Goal: Task Accomplishment & Management: Use online tool/utility

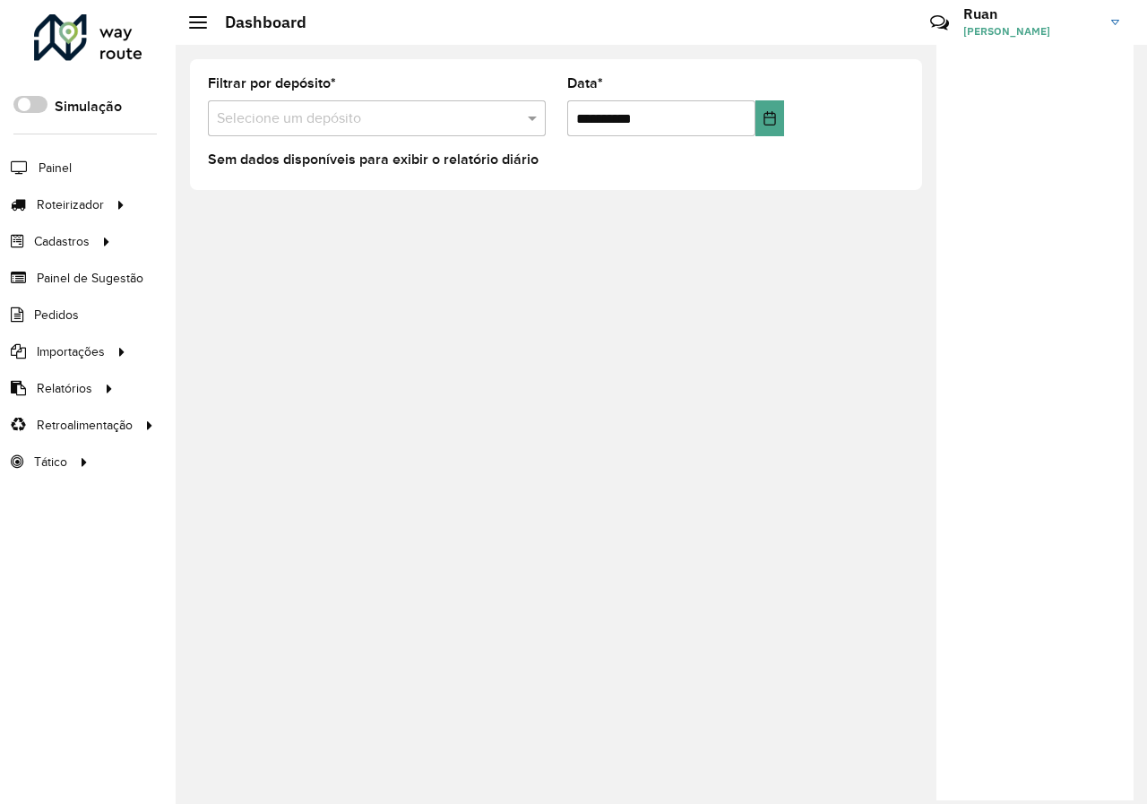
click at [825, 506] on div "**********" at bounding box center [661, 424] width 971 height 759
click at [226, 205] on span "Entregas" at bounding box center [228, 204] width 51 height 19
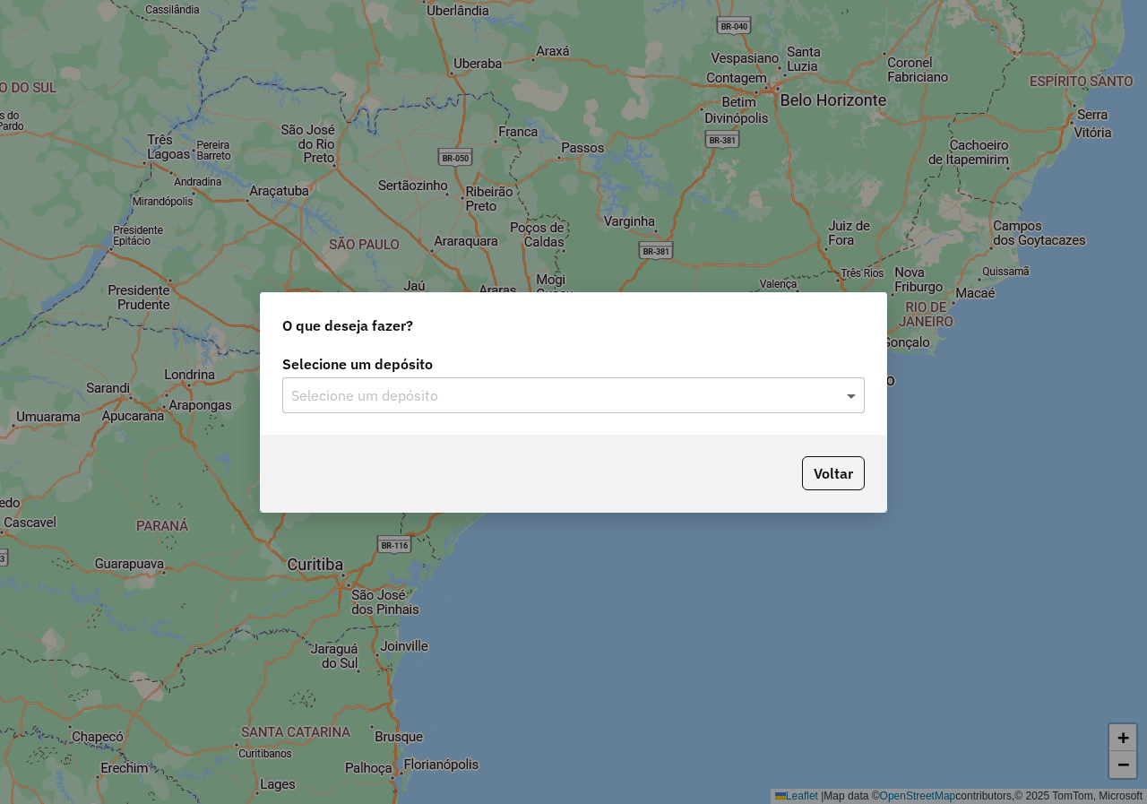
click at [859, 394] on span at bounding box center [853, 395] width 22 height 22
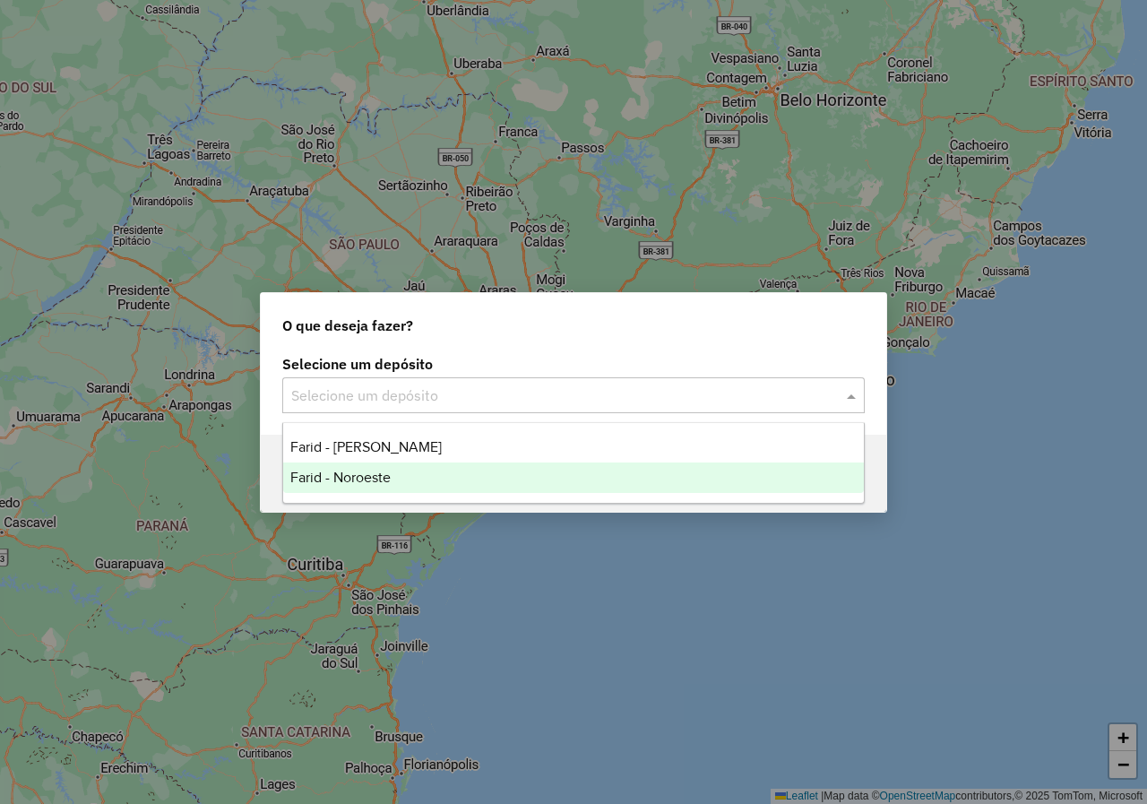
click at [389, 483] on span "Farid - Noroeste" at bounding box center [340, 477] width 100 height 15
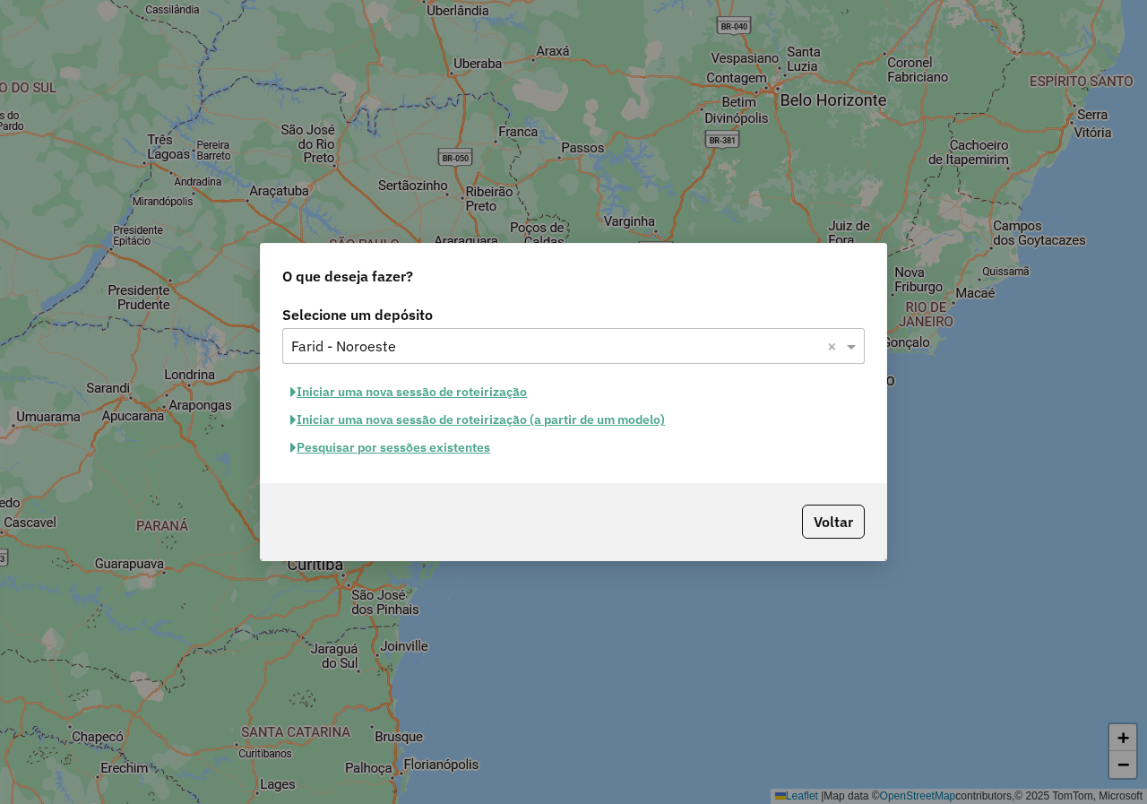
click at [495, 392] on button "Iniciar uma nova sessão de roteirização" at bounding box center [408, 392] width 253 height 28
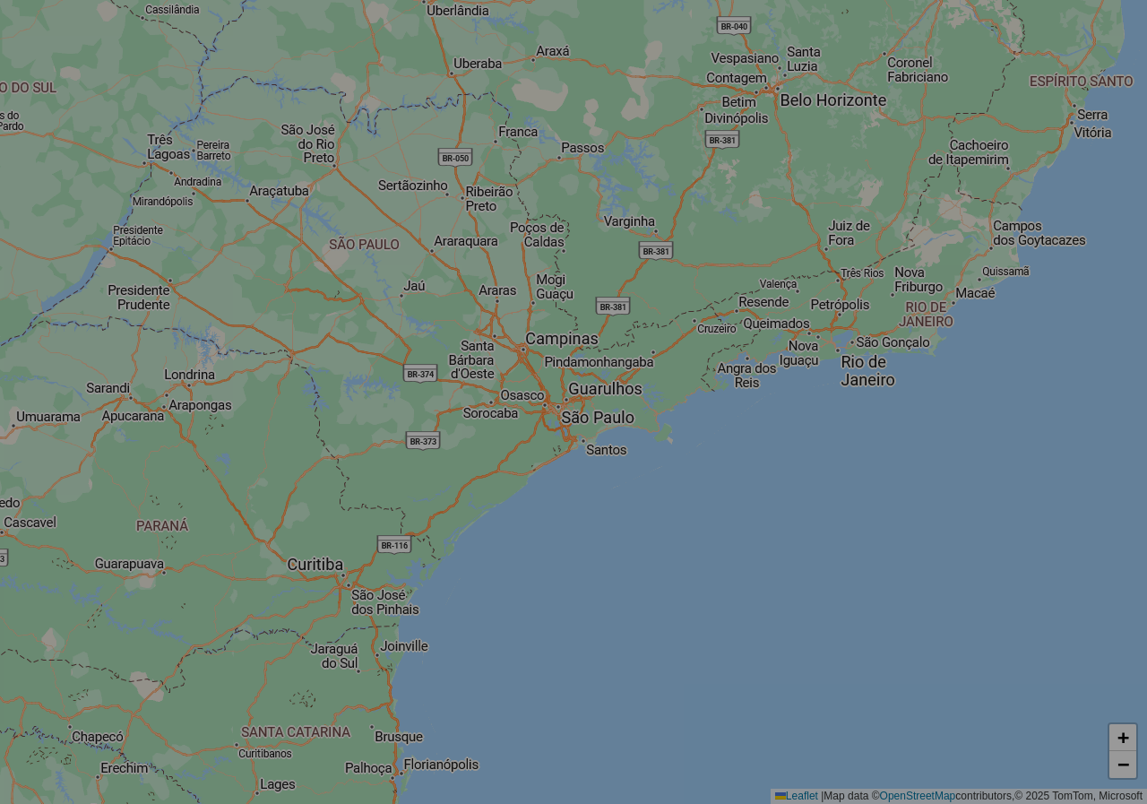
select select "*"
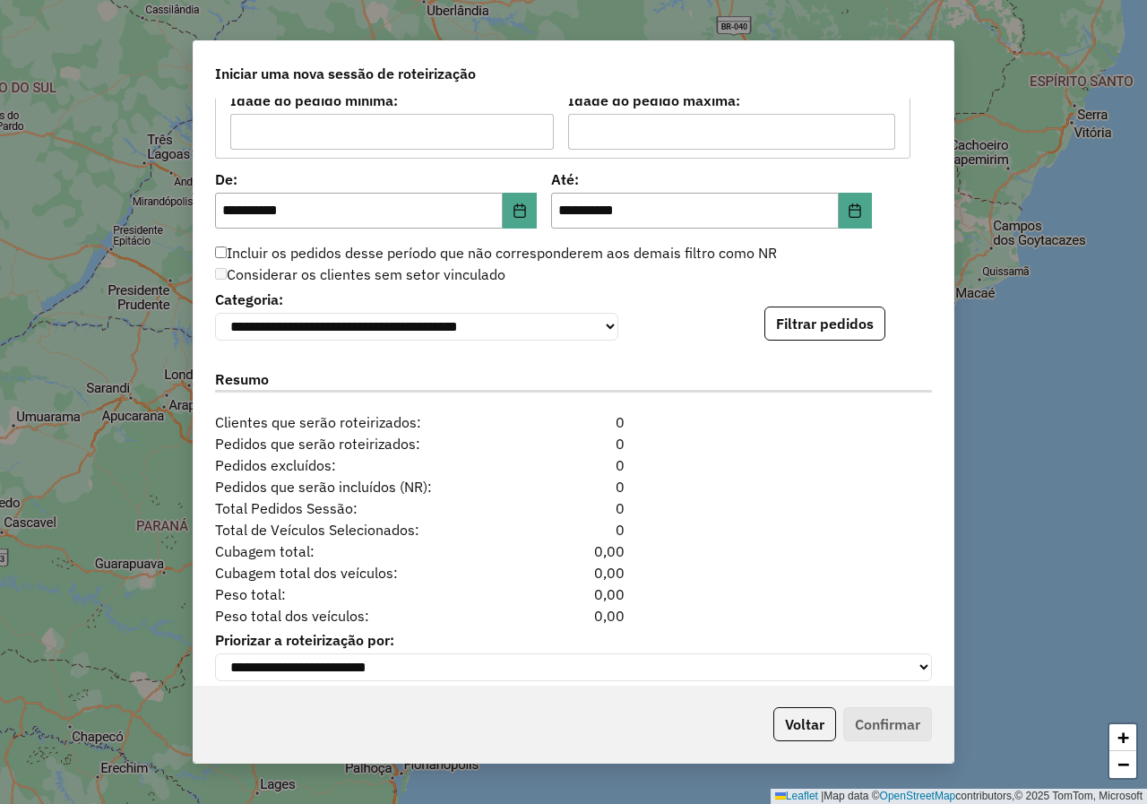
scroll to position [1685, 0]
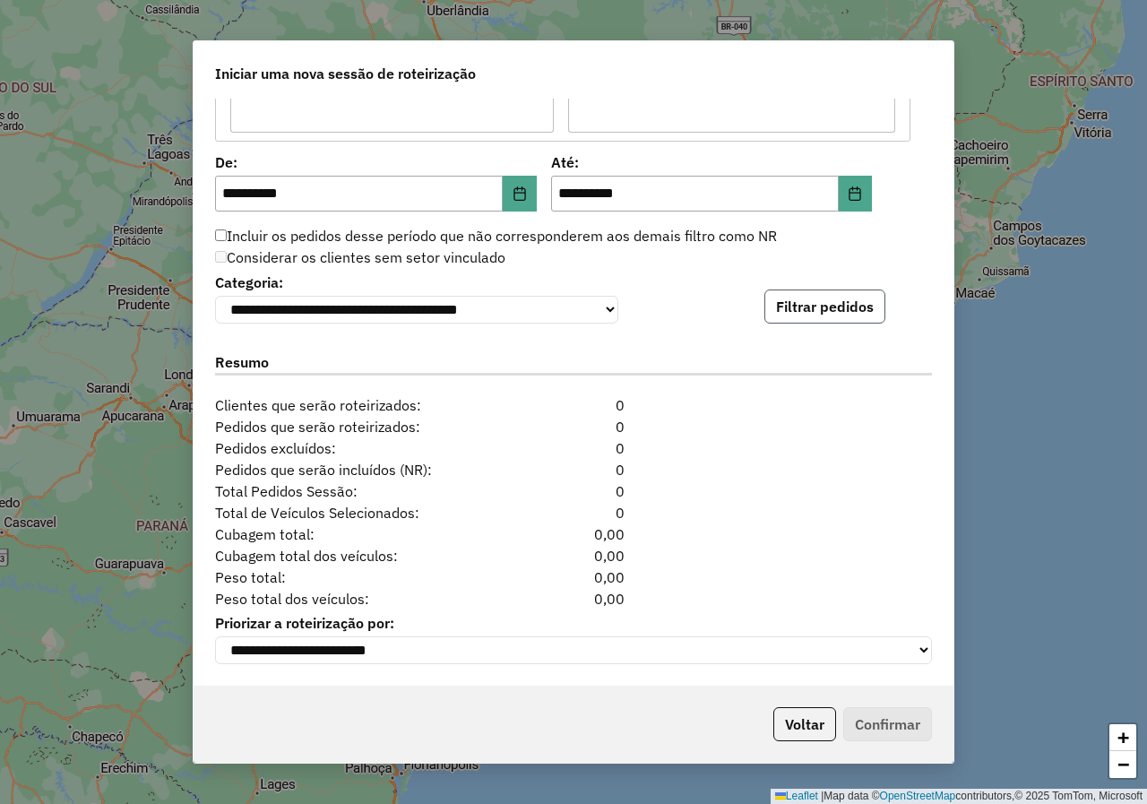
click at [864, 308] on button "Filtrar pedidos" at bounding box center [824, 306] width 121 height 34
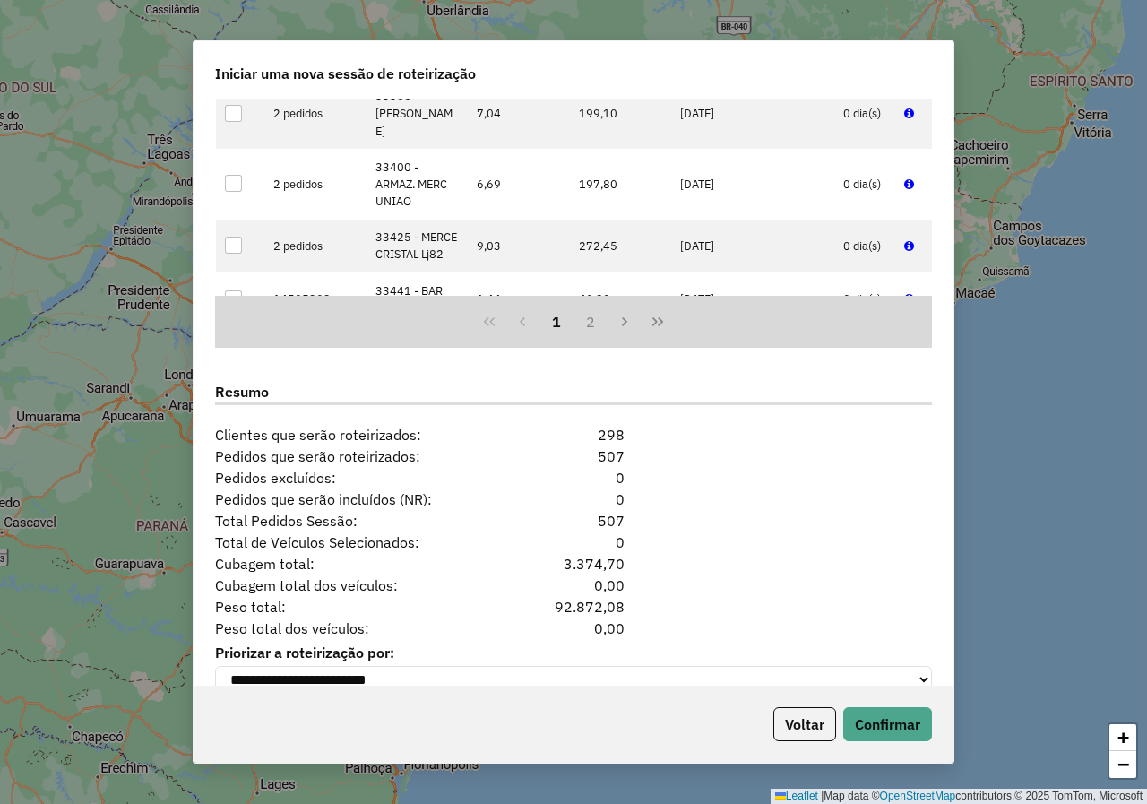
scroll to position [2055, 0]
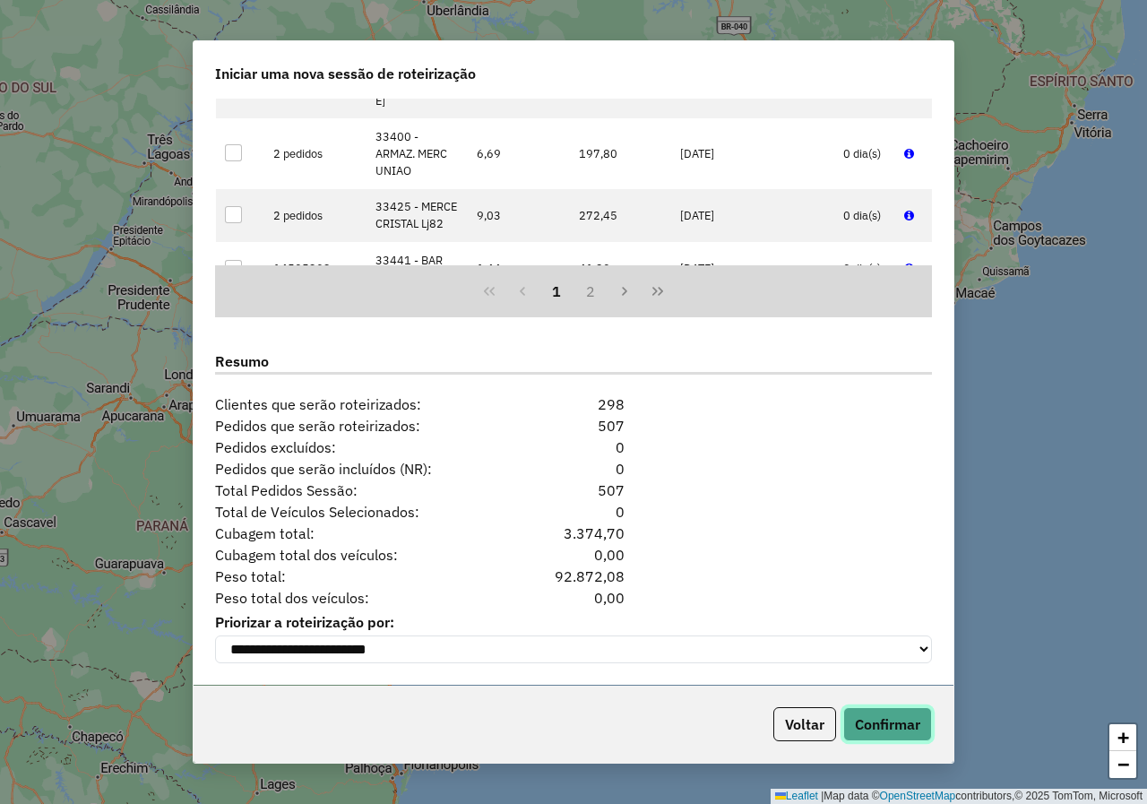
click at [884, 720] on button "Confirmar" at bounding box center [887, 724] width 89 height 34
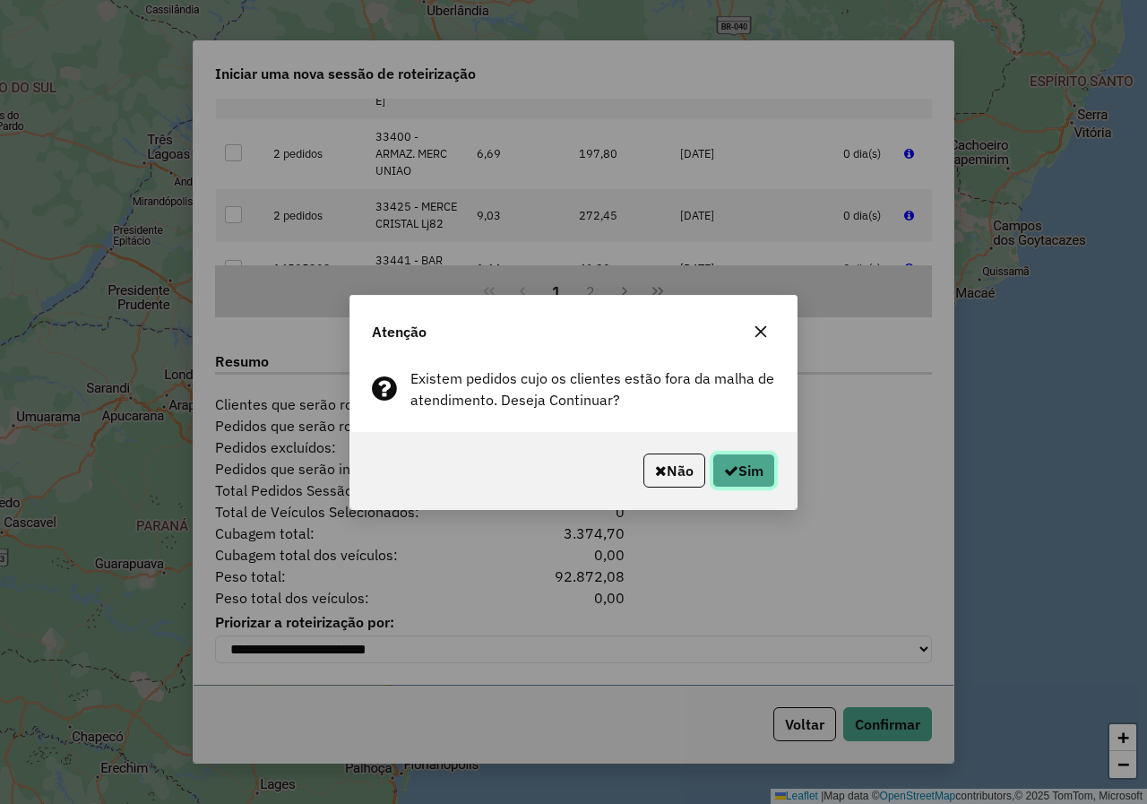
click at [750, 474] on button "Sim" at bounding box center [743, 470] width 63 height 34
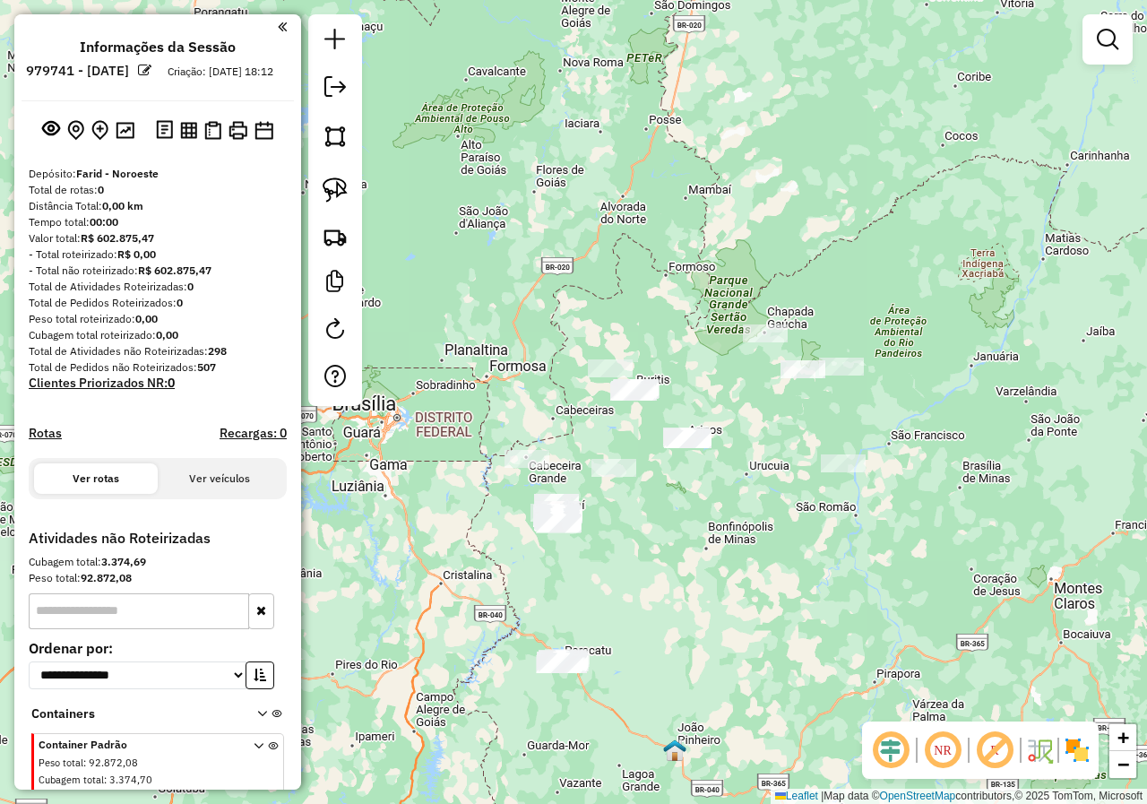
drag, startPoint x: 961, startPoint y: 44, endPoint x: 824, endPoint y: 296, distance: 286.3
click at [824, 296] on div "Janela de atendimento Grade de atendimento Capacidade Transportadoras Veículos …" at bounding box center [573, 402] width 1147 height 804
click at [348, 191] on link at bounding box center [334, 189] width 39 height 39
drag, startPoint x: 721, startPoint y: 291, endPoint x: 805, endPoint y: 314, distance: 86.5
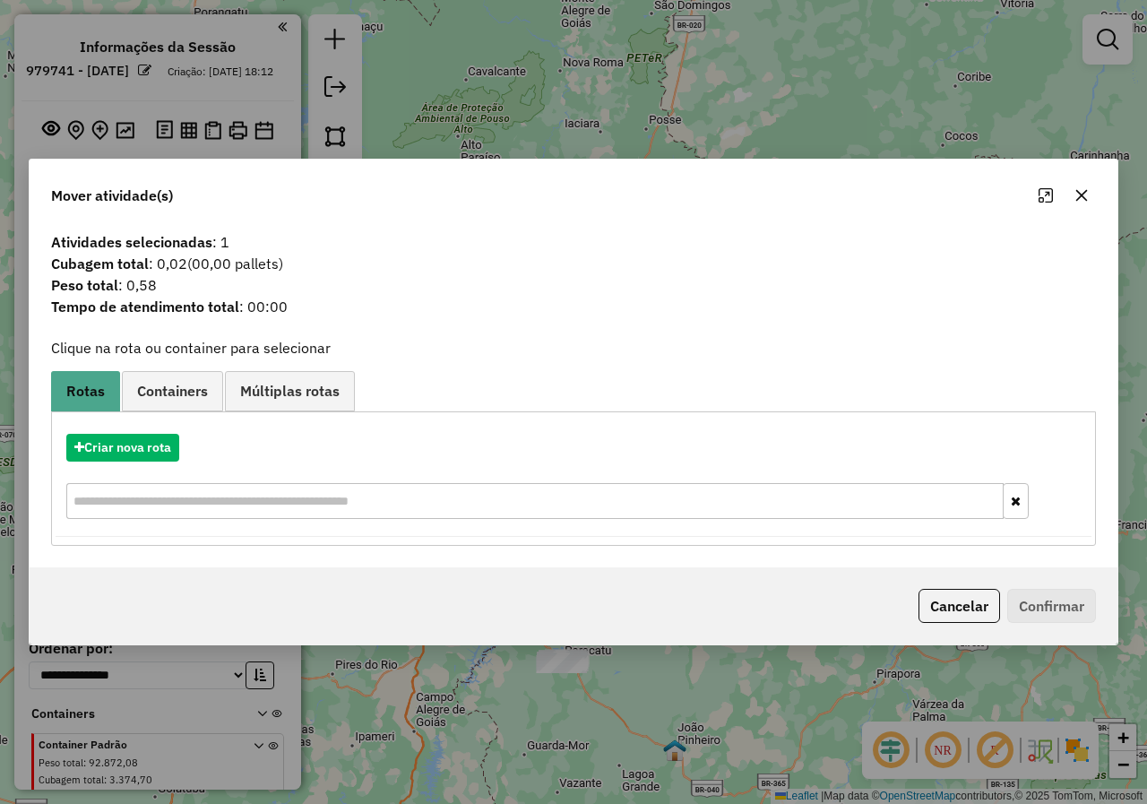
click at [1073, 202] on button "button" at bounding box center [1081, 195] width 29 height 29
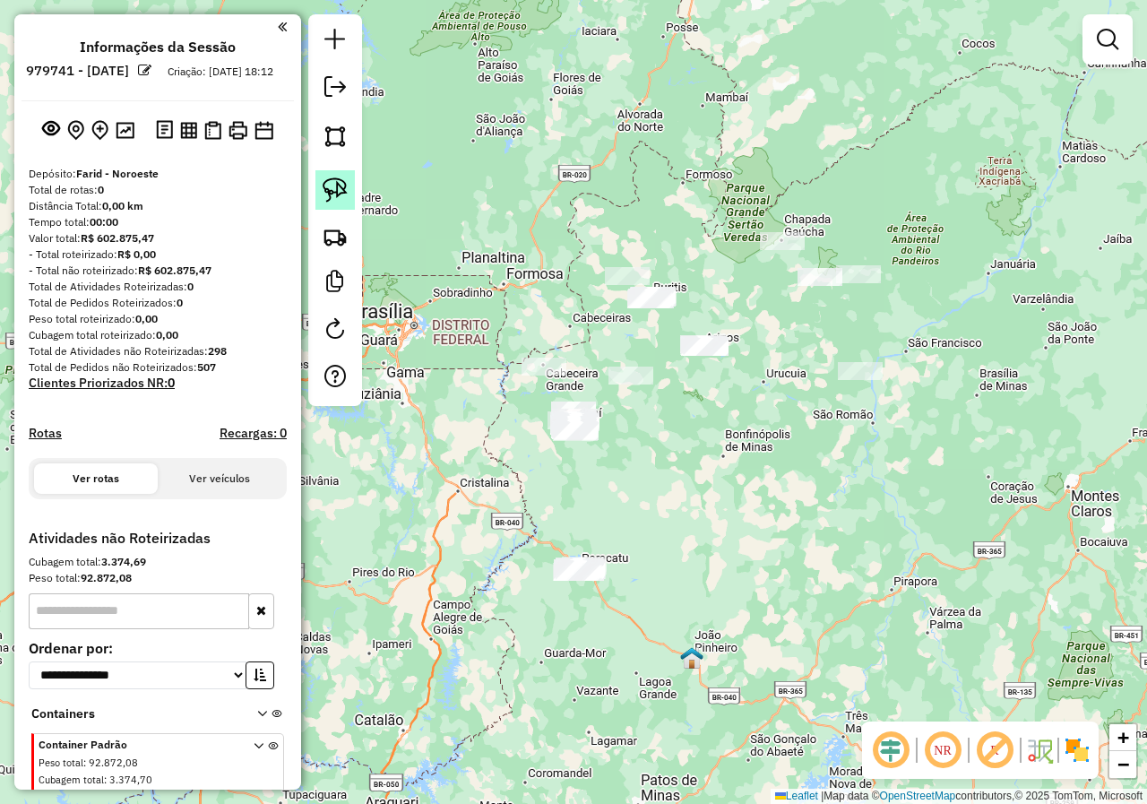
click at [342, 183] on img at bounding box center [335, 189] width 25 height 25
click at [325, 187] on img at bounding box center [335, 189] width 25 height 25
click at [333, 200] on img at bounding box center [335, 189] width 25 height 25
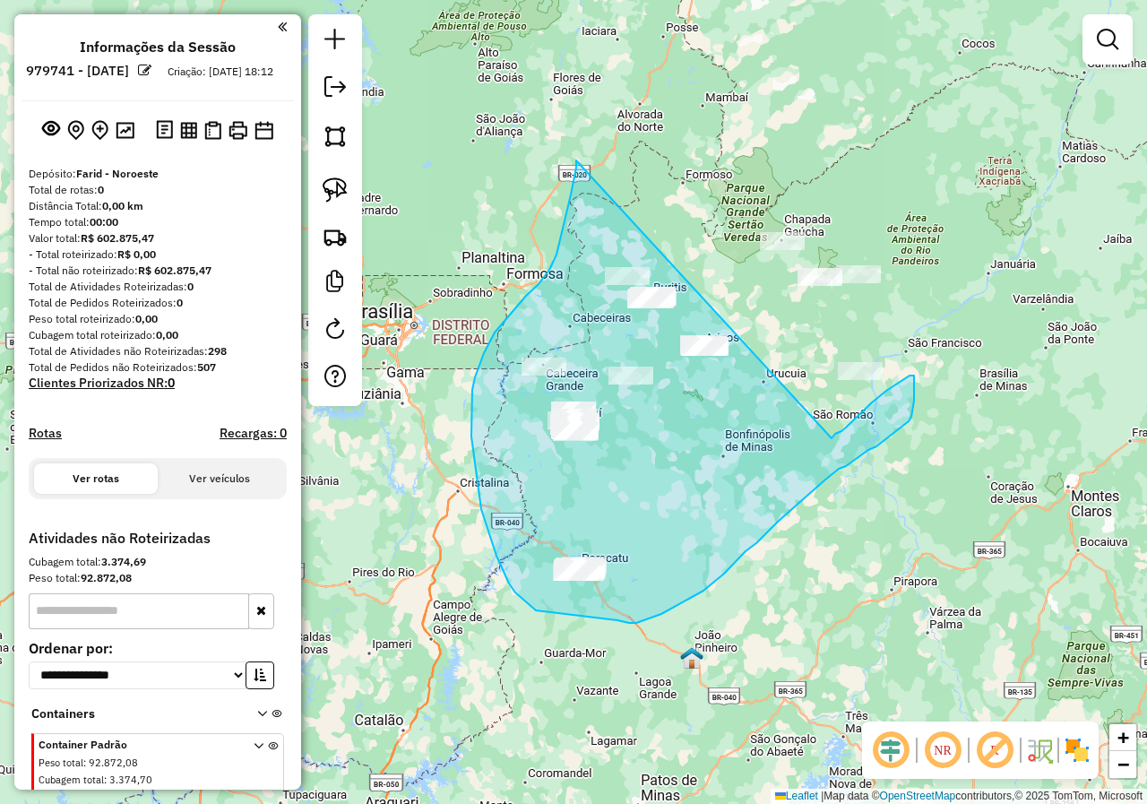
drag, startPoint x: 576, startPoint y: 160, endPoint x: 831, endPoint y: 438, distance: 377.3
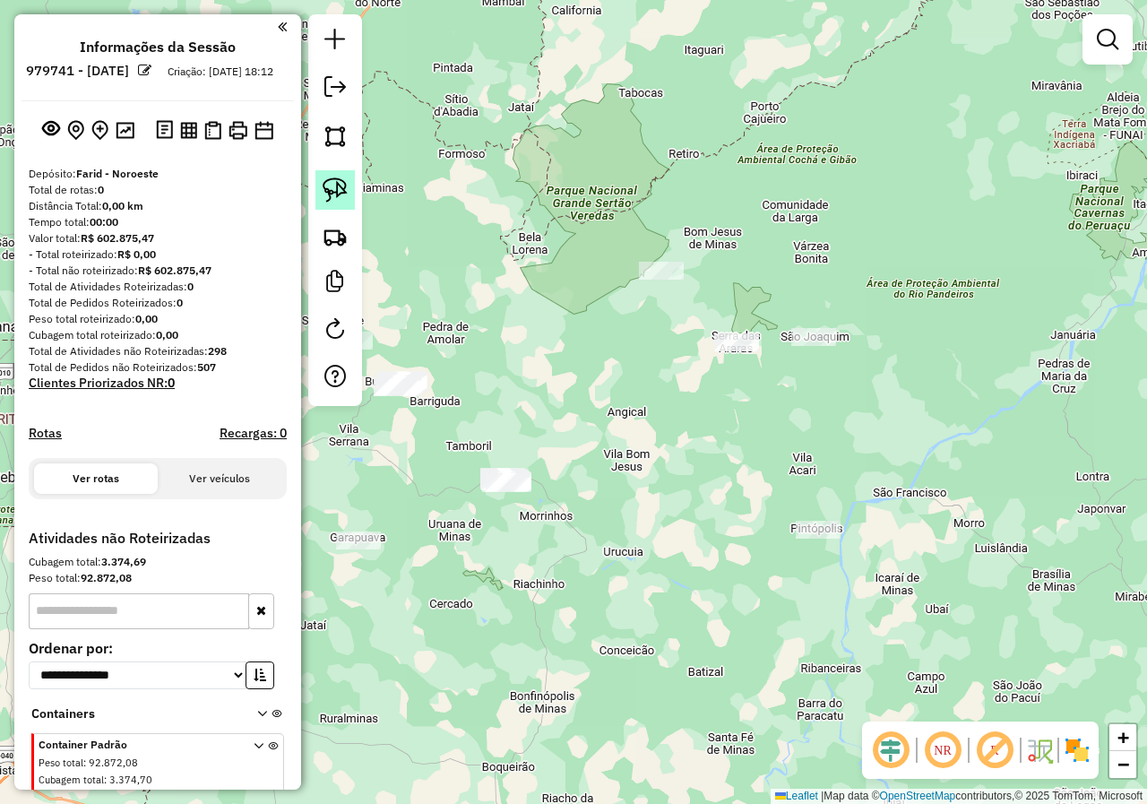
click at [331, 194] on img at bounding box center [335, 189] width 25 height 25
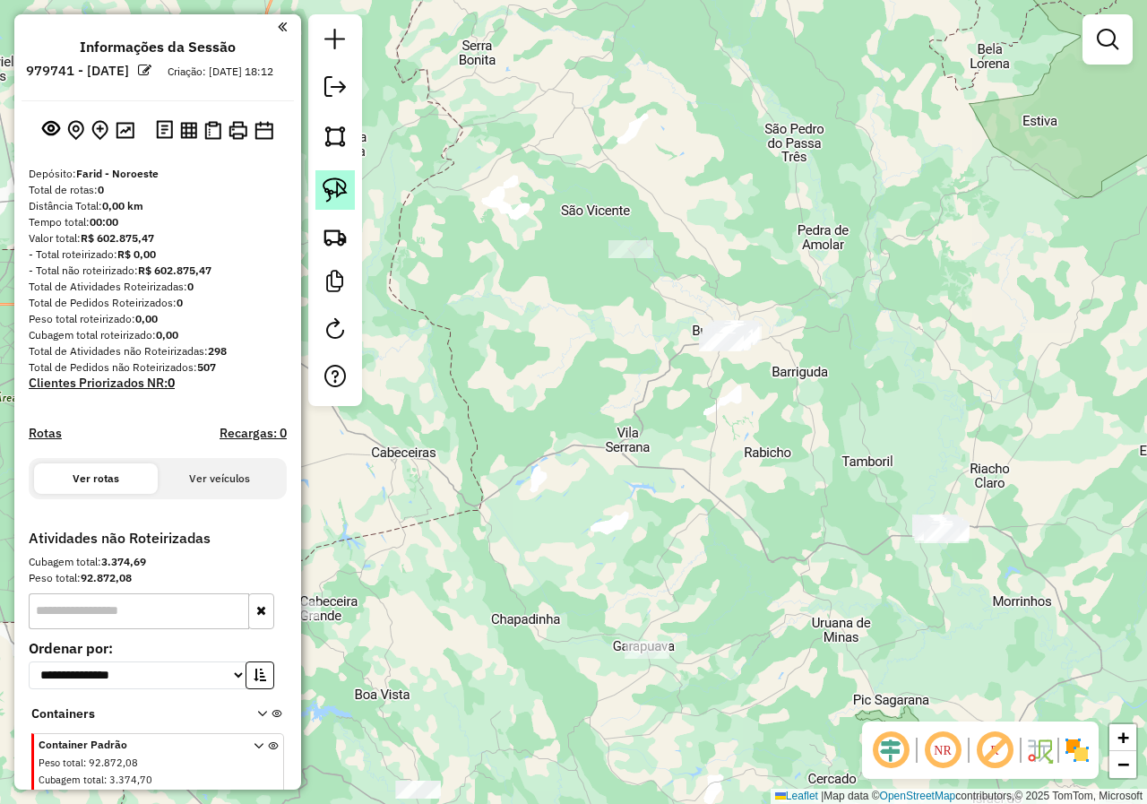
click at [344, 184] on img at bounding box center [335, 189] width 25 height 25
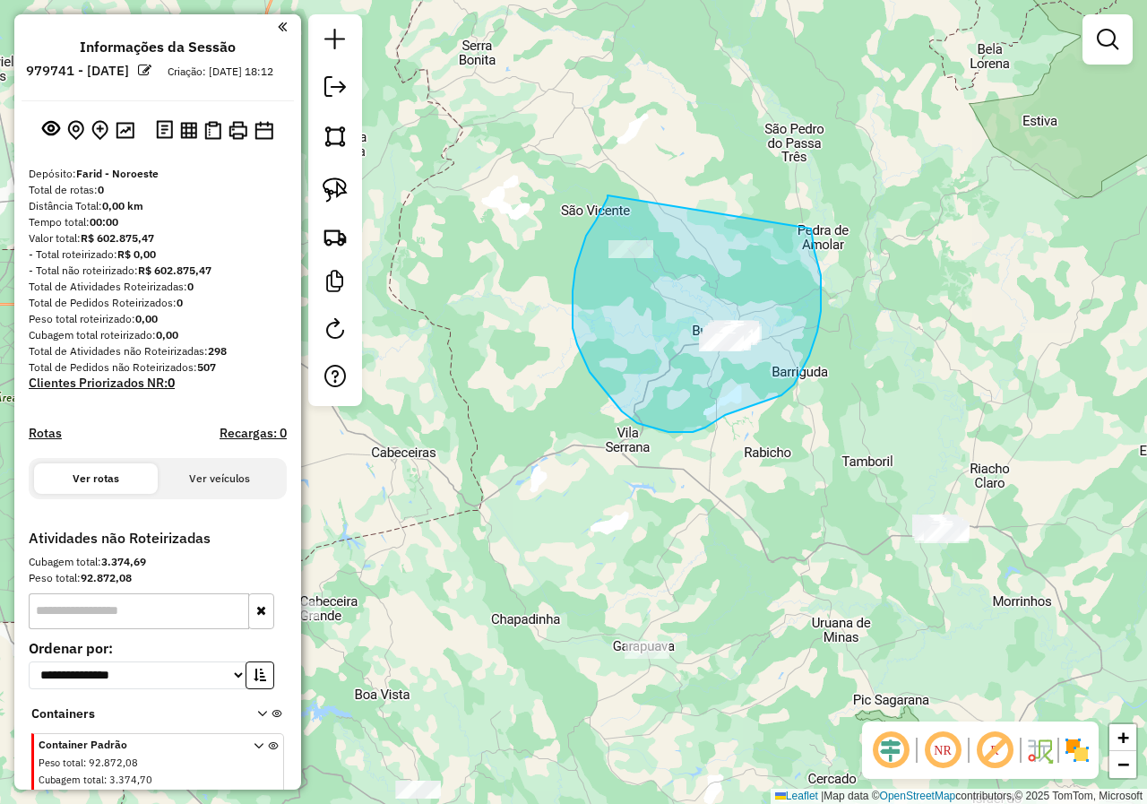
drag, startPoint x: 607, startPoint y: 195, endPoint x: 794, endPoint y: 210, distance: 186.9
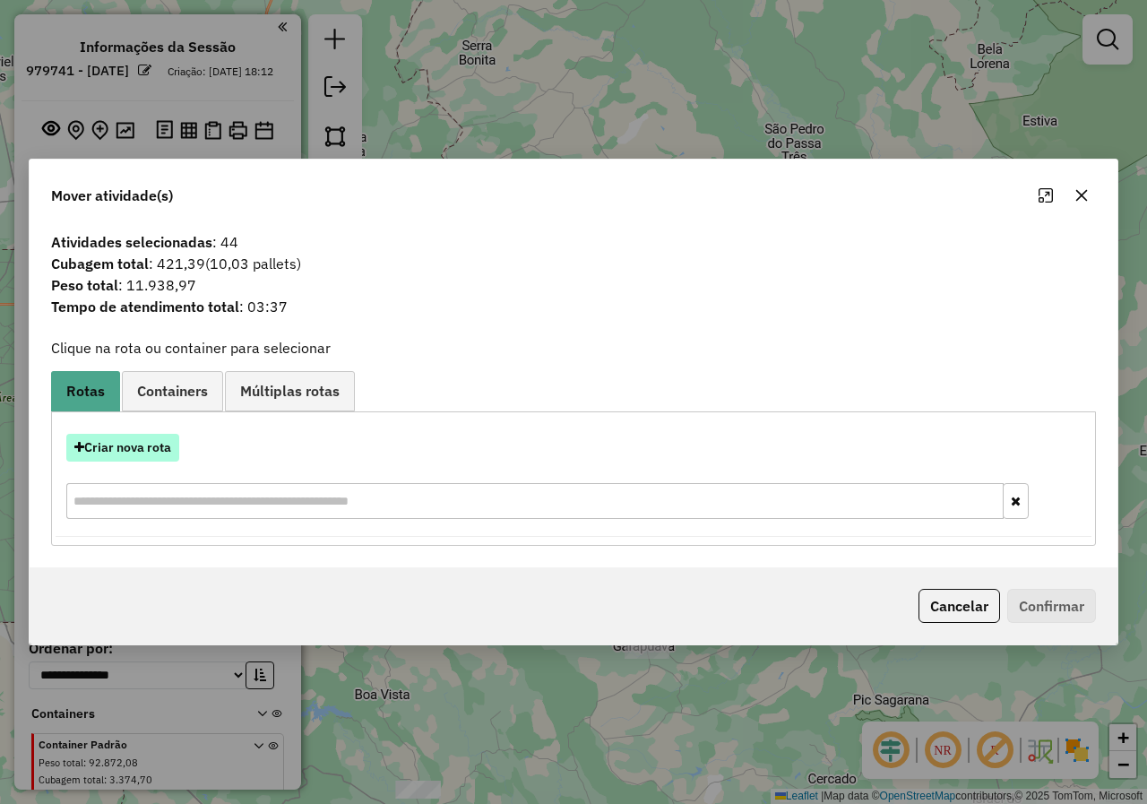
click at [154, 443] on button "Criar nova rota" at bounding box center [122, 448] width 113 height 28
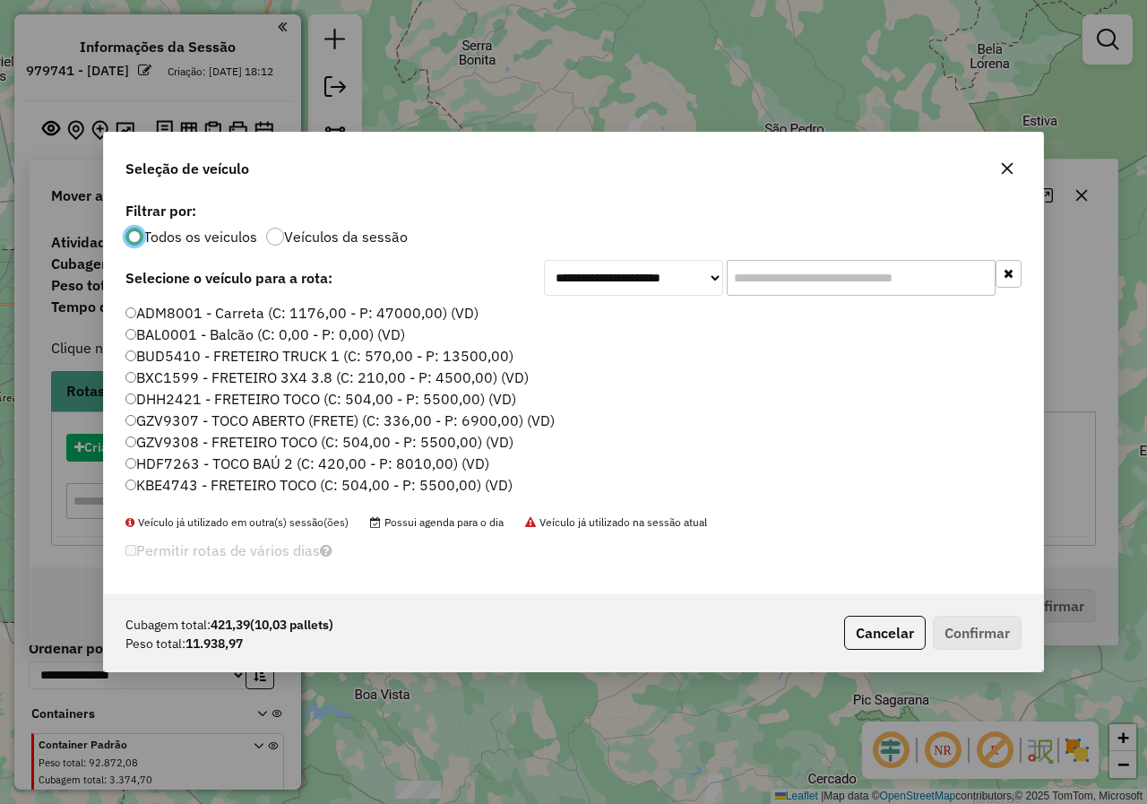
scroll to position [10, 5]
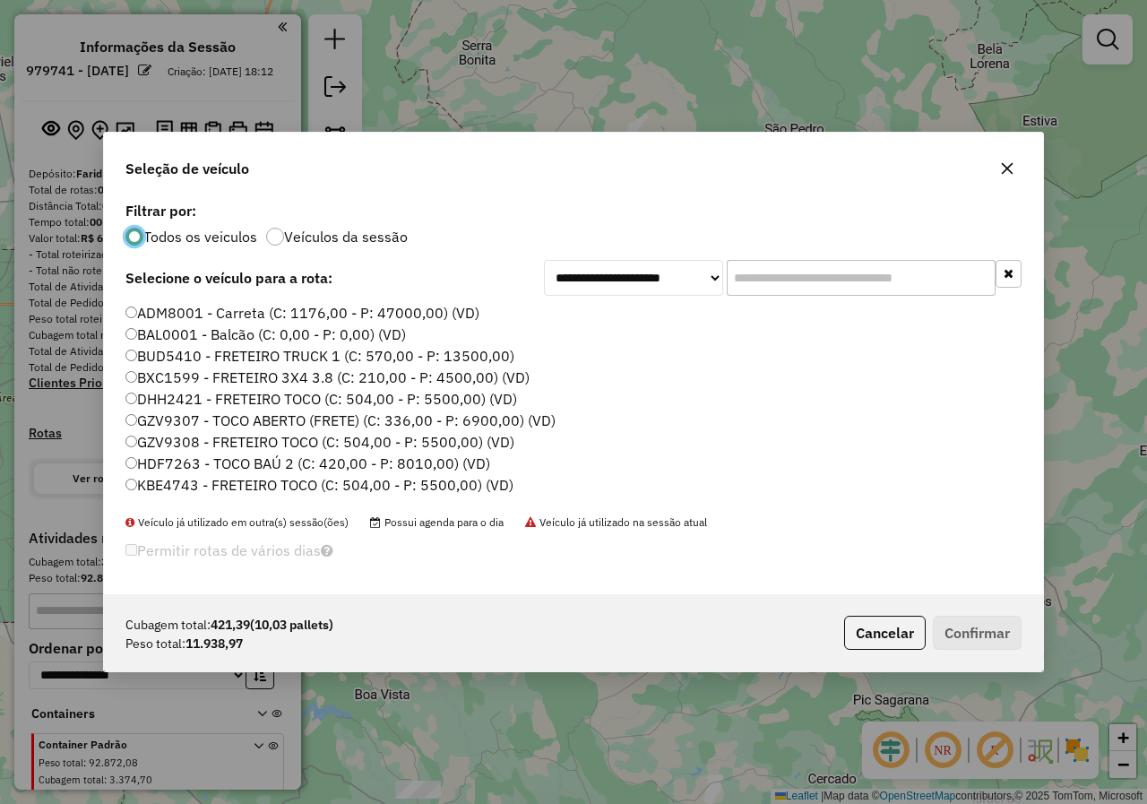
click at [837, 288] on input "text" at bounding box center [861, 278] width 269 height 36
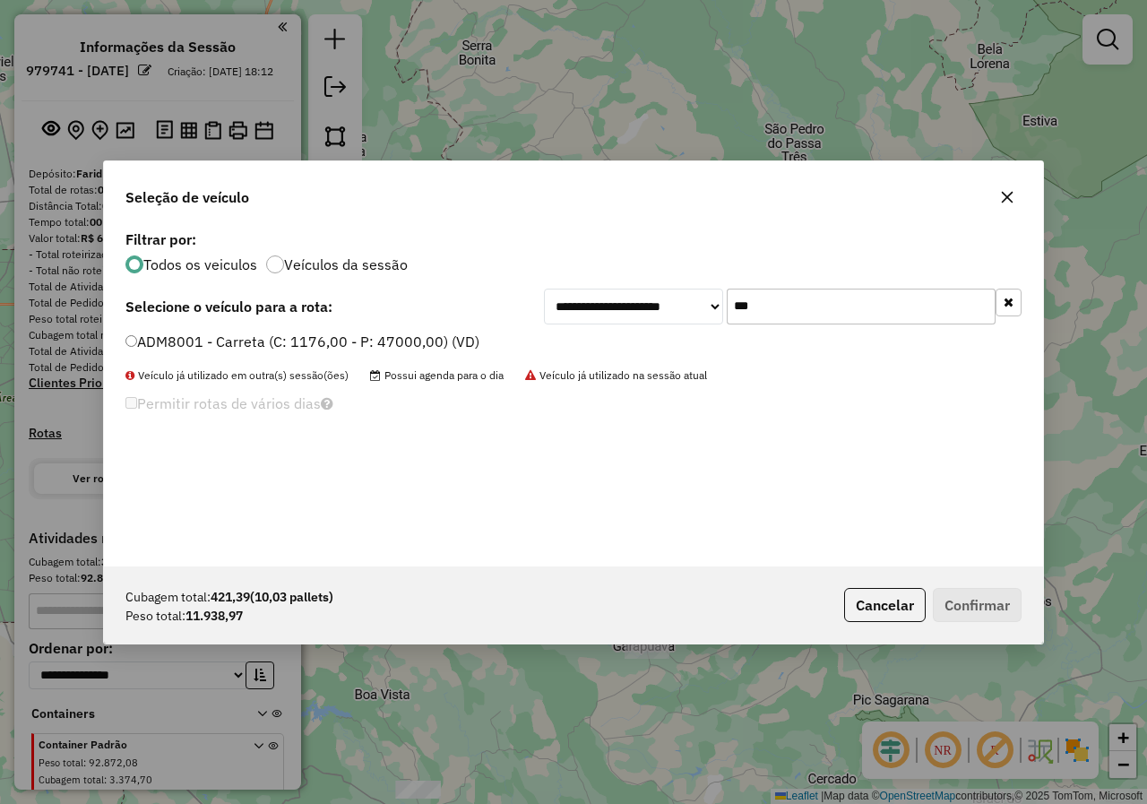
type input "***"
click at [174, 342] on label "ADM8001 - Carreta (C: 1176,00 - P: 47000,00) (VD)" at bounding box center [302, 342] width 354 height 22
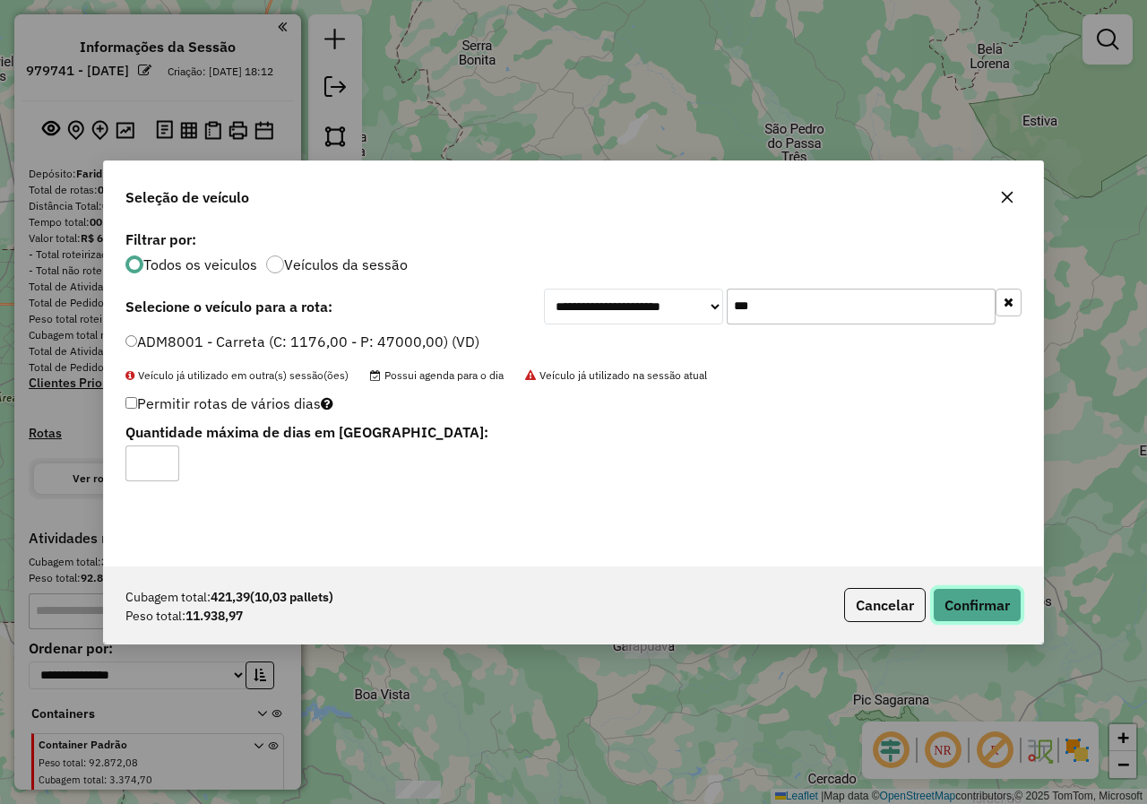
click at [943, 597] on button "Confirmar" at bounding box center [977, 605] width 89 height 34
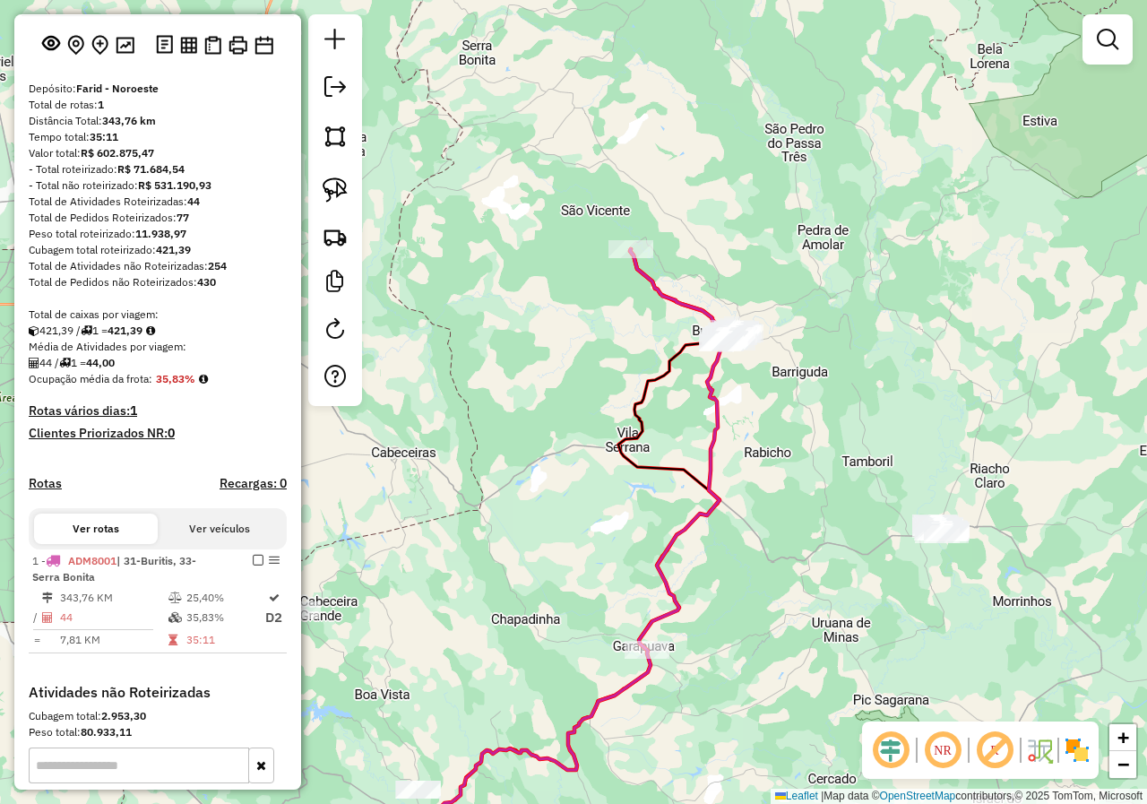
scroll to position [179, 0]
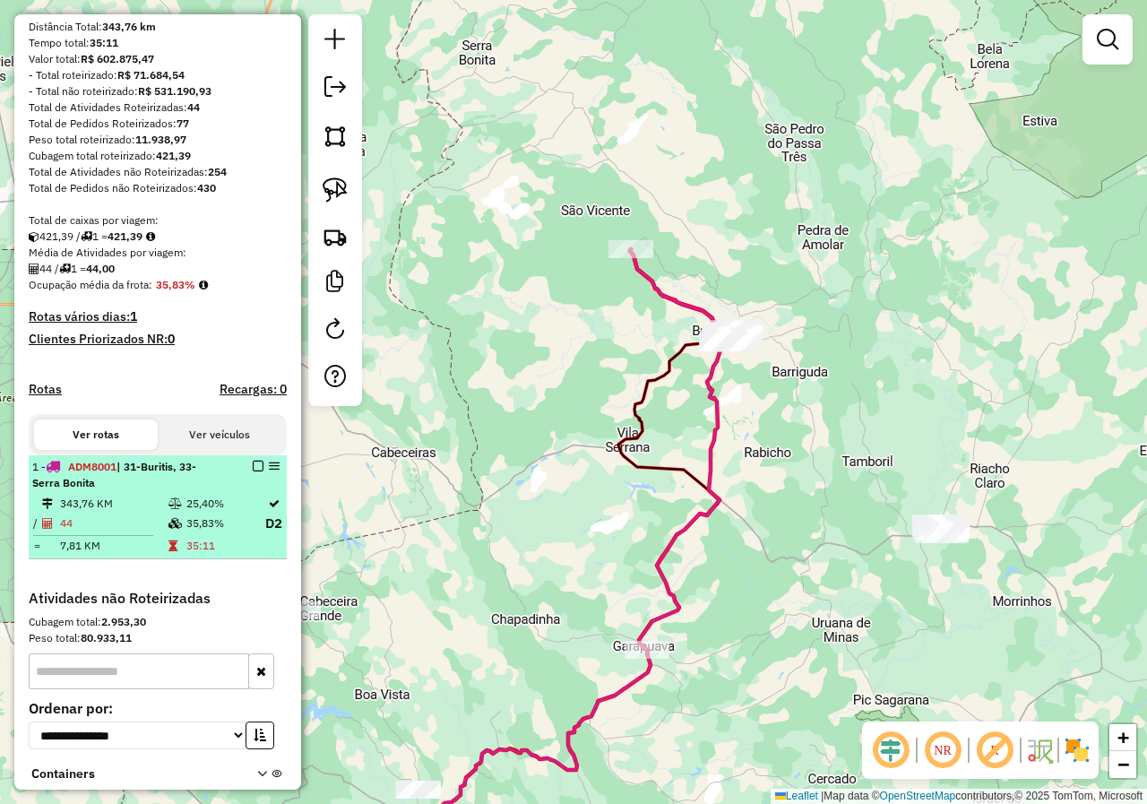
click at [253, 471] on em at bounding box center [258, 466] width 11 height 11
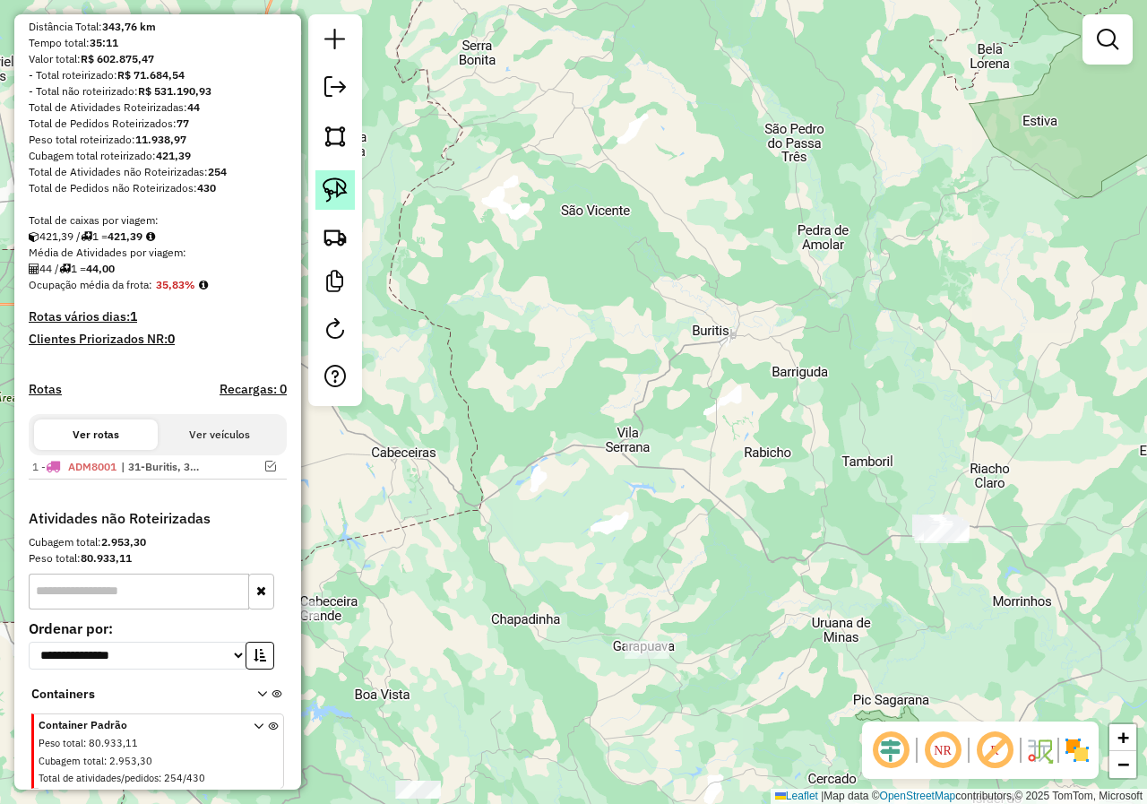
click at [341, 179] on img at bounding box center [335, 189] width 25 height 25
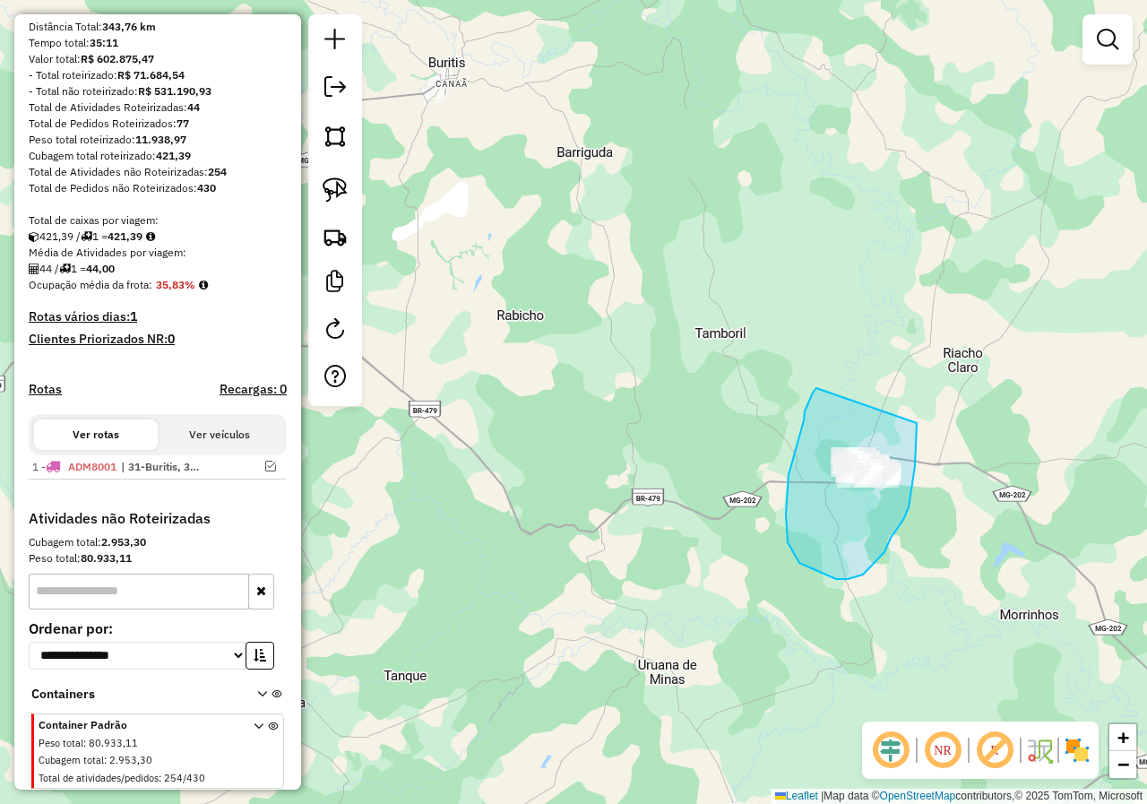
drag, startPoint x: 816, startPoint y: 388, endPoint x: 874, endPoint y: 390, distance: 58.3
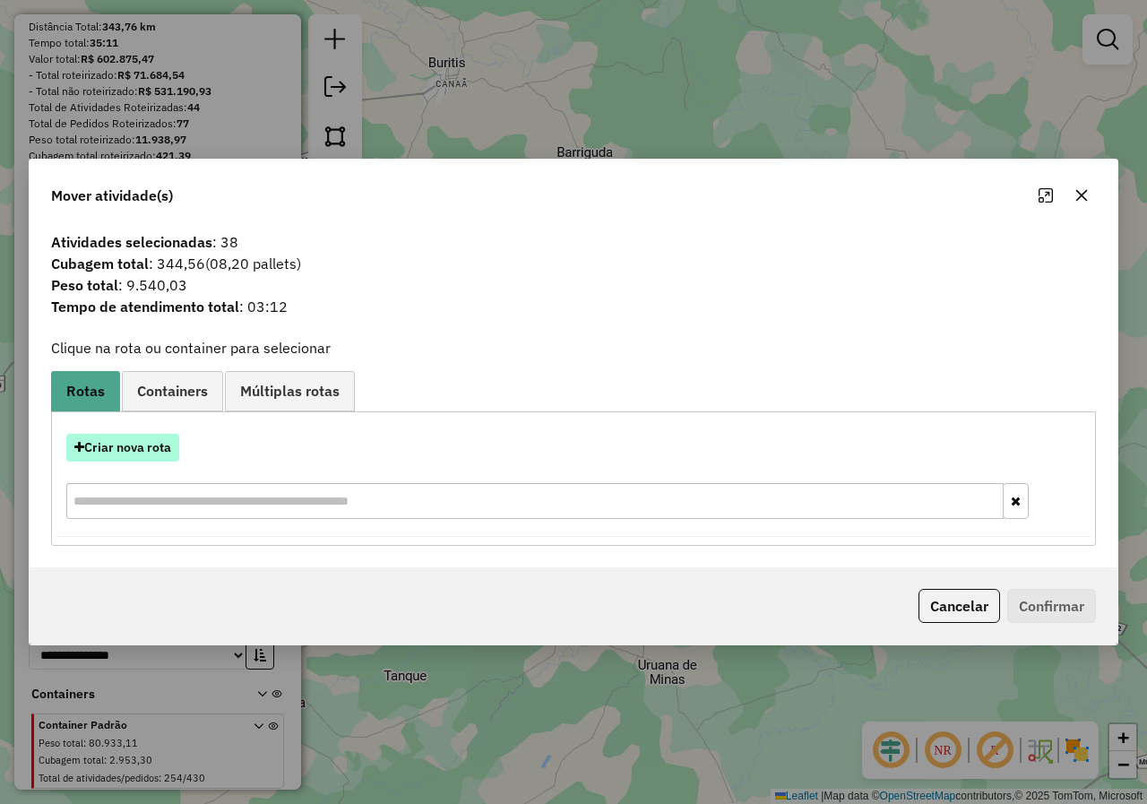
click at [105, 441] on button "Criar nova rota" at bounding box center [122, 448] width 113 height 28
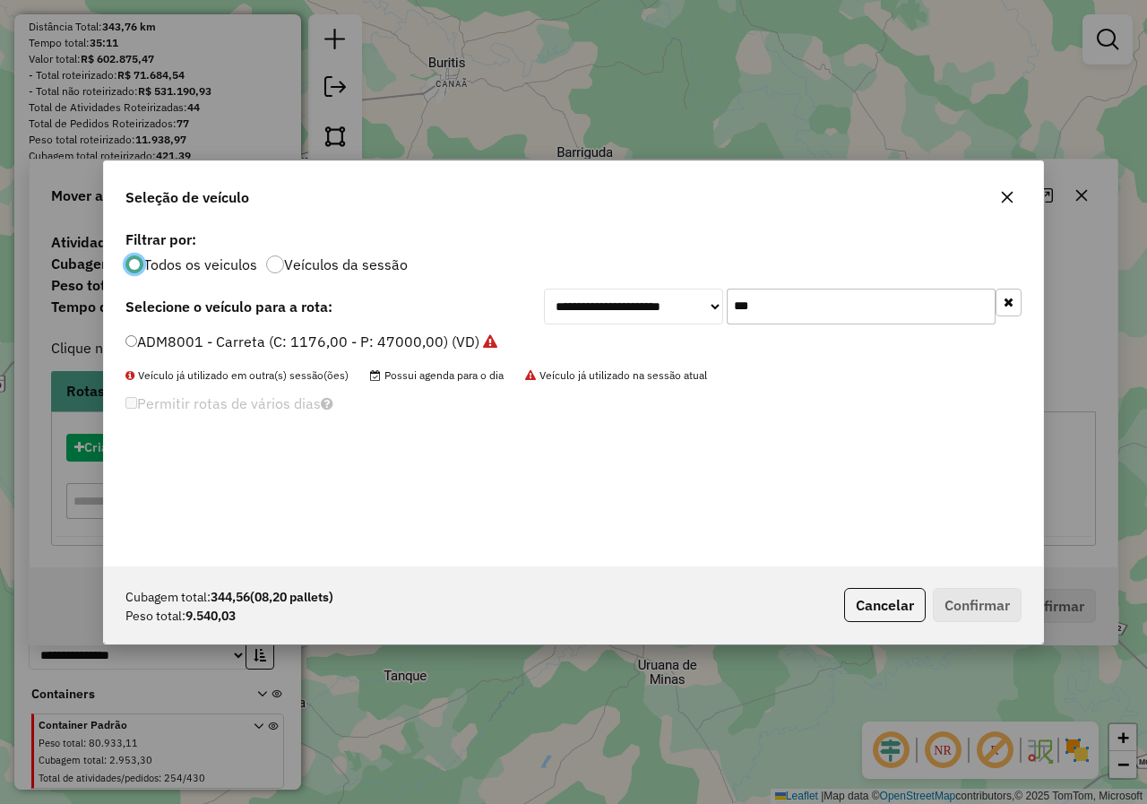
scroll to position [10, 5]
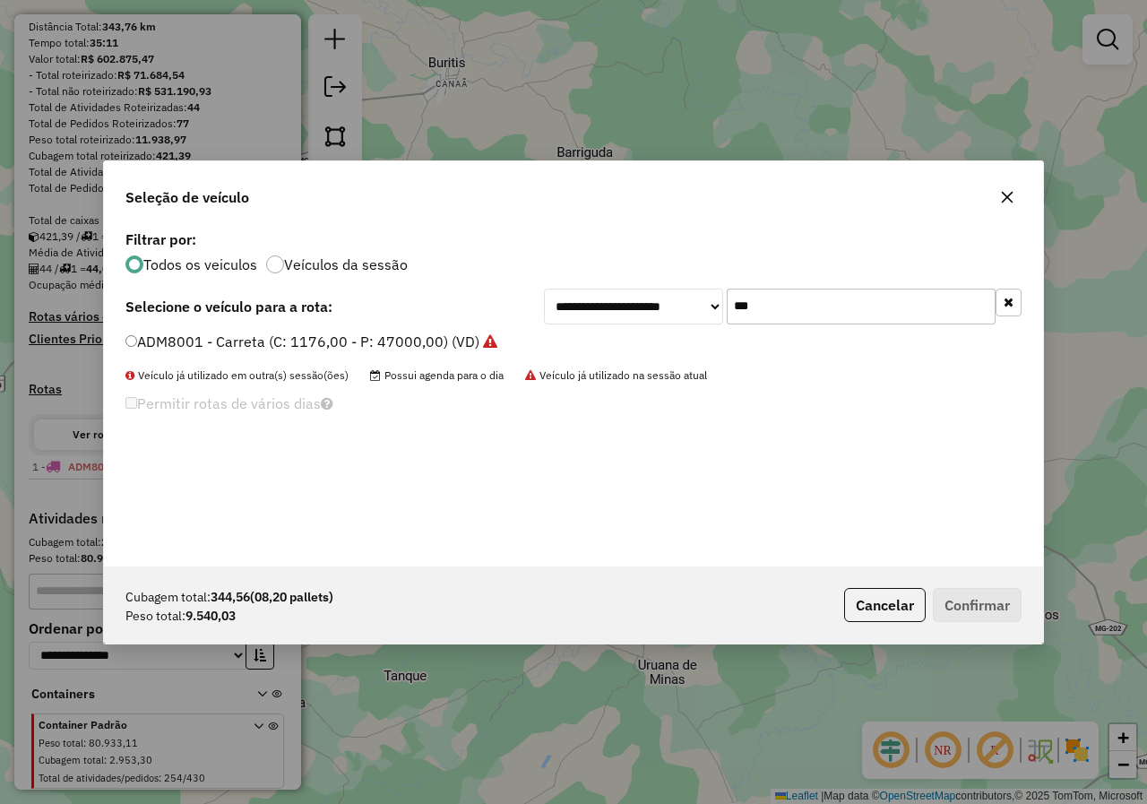
click at [139, 338] on label "ADM8001 - Carreta (C: 1176,00 - P: 47000,00) (VD)" at bounding box center [311, 342] width 372 height 22
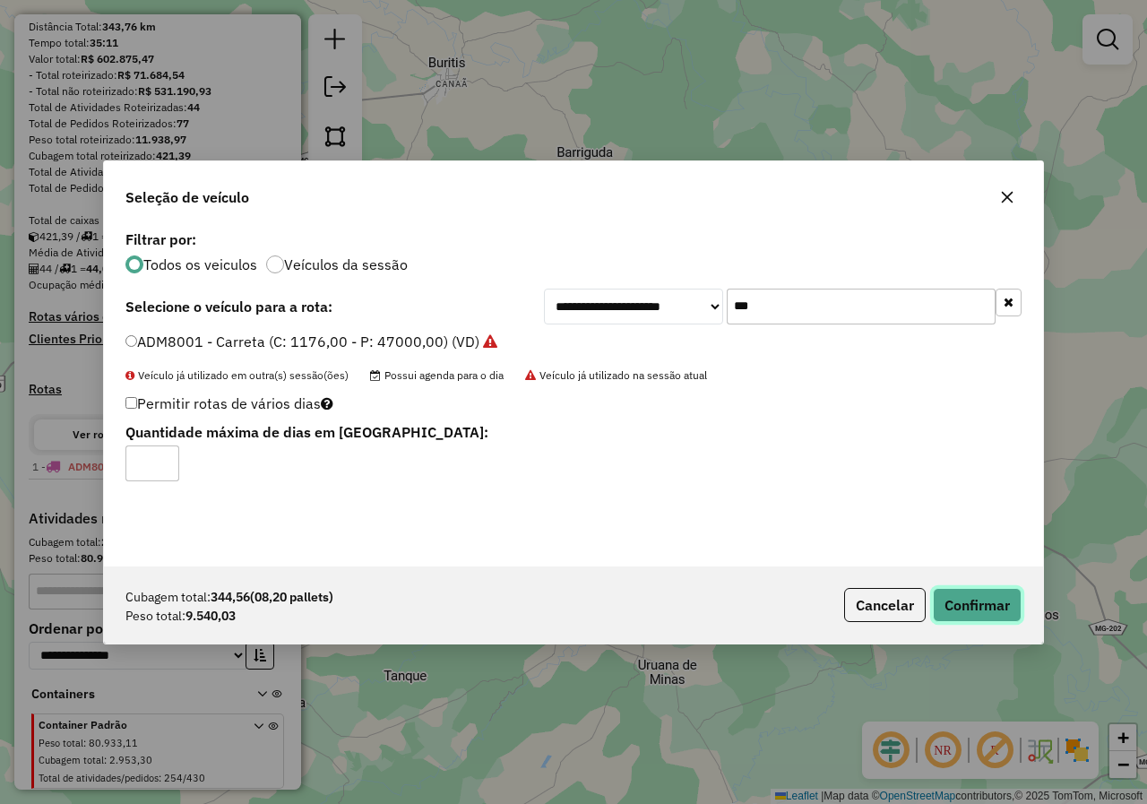
click at [974, 601] on button "Confirmar" at bounding box center [977, 605] width 89 height 34
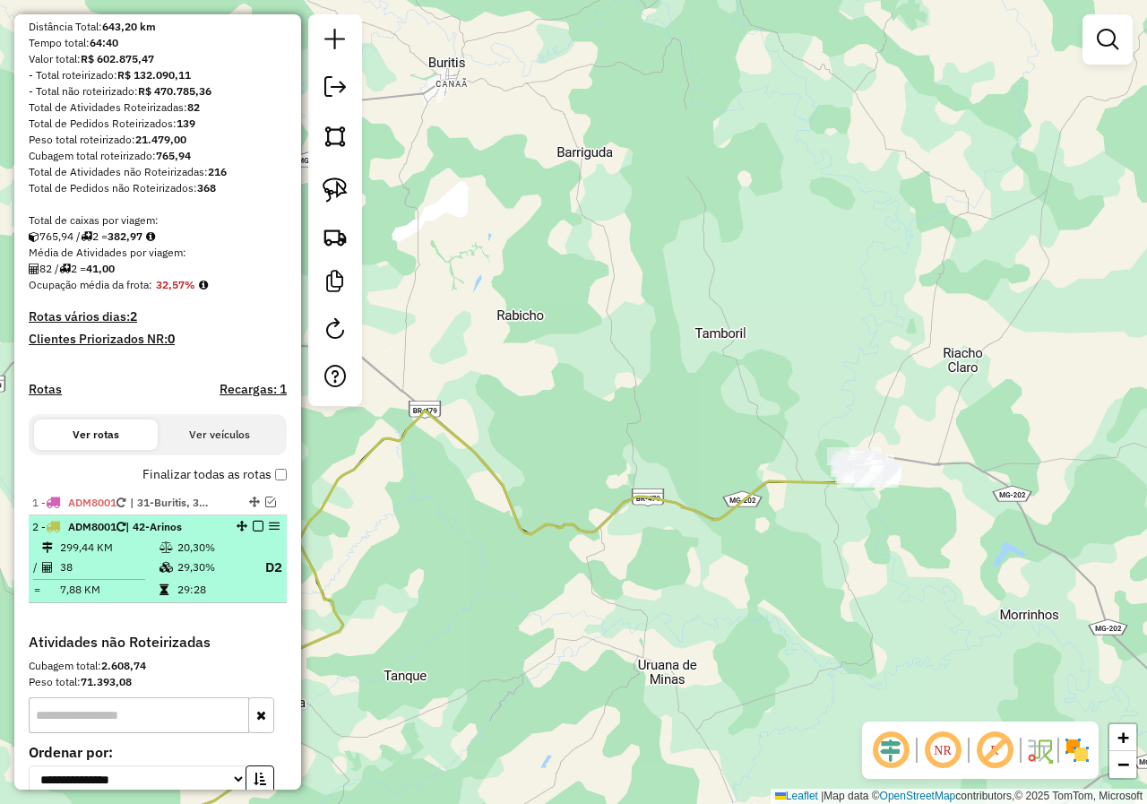
click at [120, 556] on td "299,44 KM" at bounding box center [108, 547] width 99 height 18
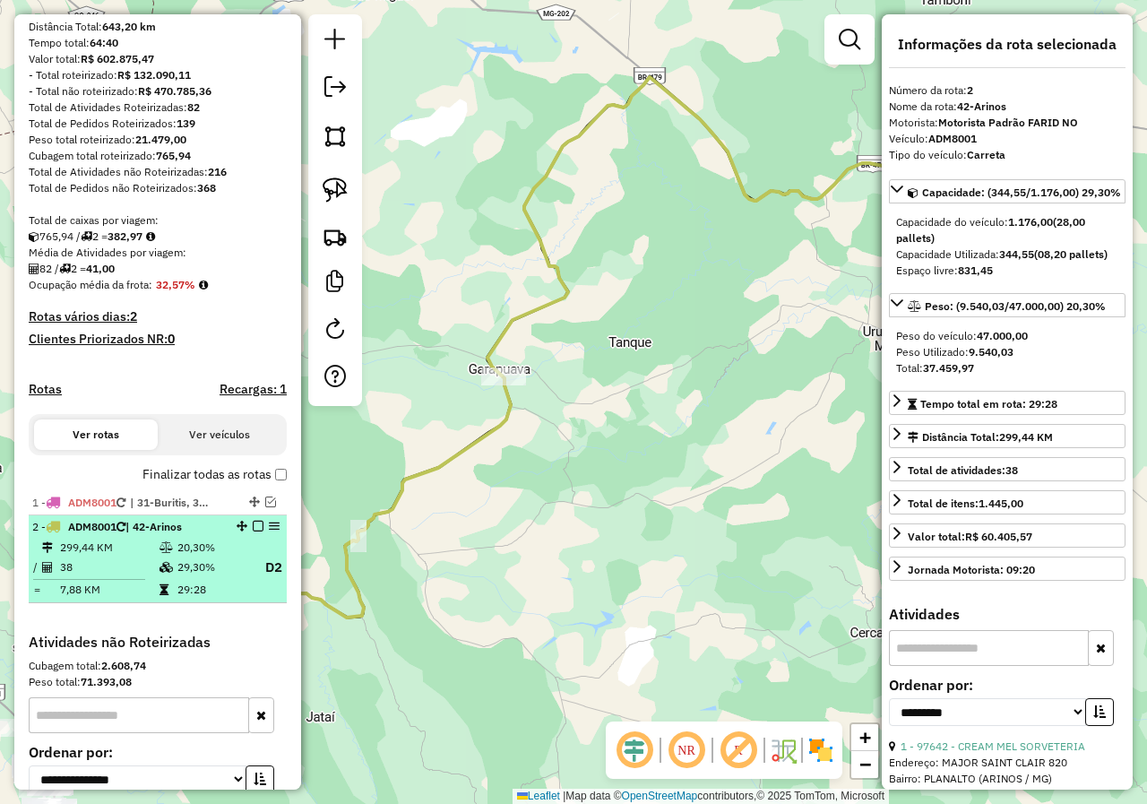
click at [253, 531] on em at bounding box center [258, 526] width 11 height 11
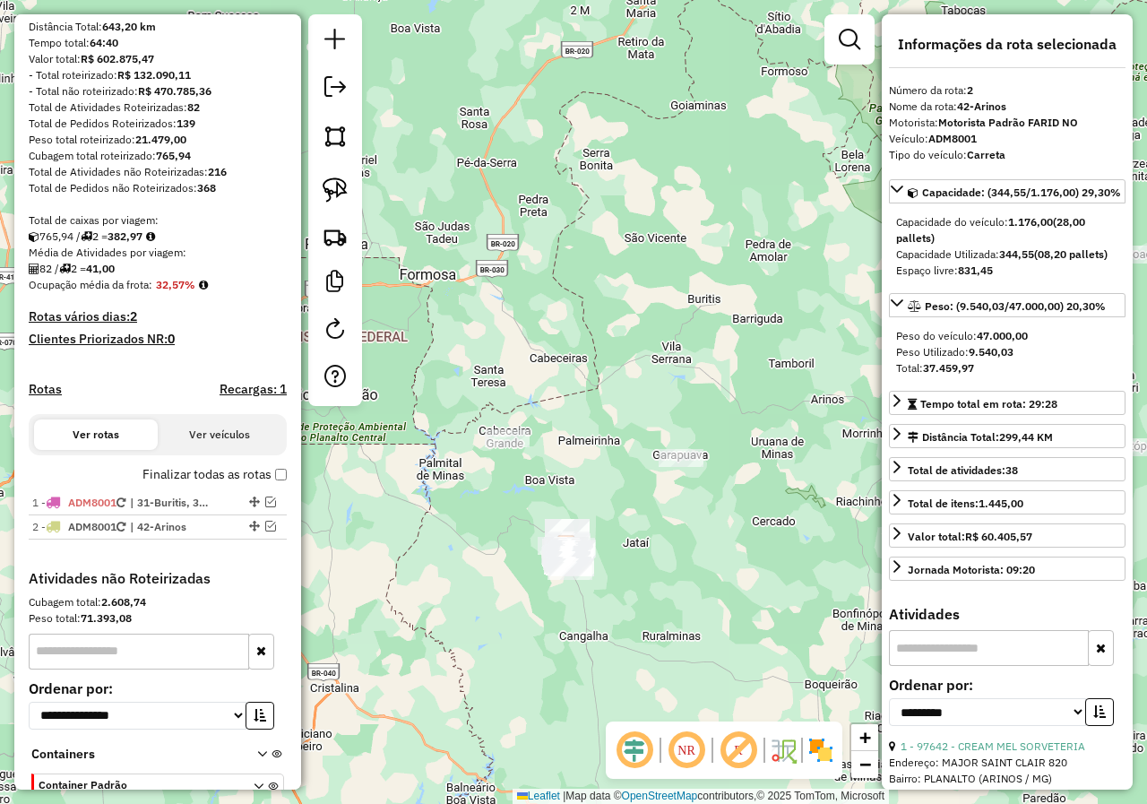
drag, startPoint x: 694, startPoint y: 517, endPoint x: 694, endPoint y: 536, distance: 18.8
click at [694, 536] on div "Janela de atendimento Grade de atendimento Capacidade Transportadoras Veículos …" at bounding box center [573, 402] width 1147 height 804
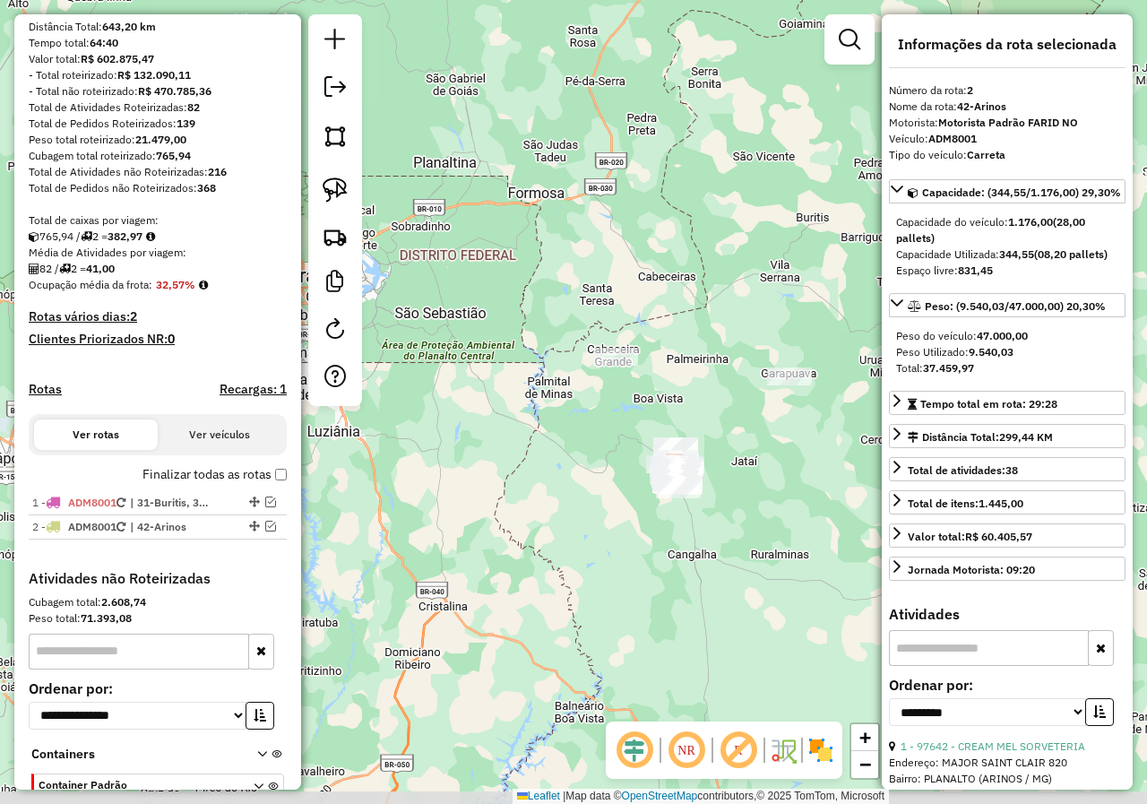
drag, startPoint x: 562, startPoint y: 437, endPoint x: 670, endPoint y: 360, distance: 133.0
click at [670, 360] on div "Janela de atendimento Grade de atendimento Capacidade Transportadoras Veículos …" at bounding box center [573, 402] width 1147 height 804
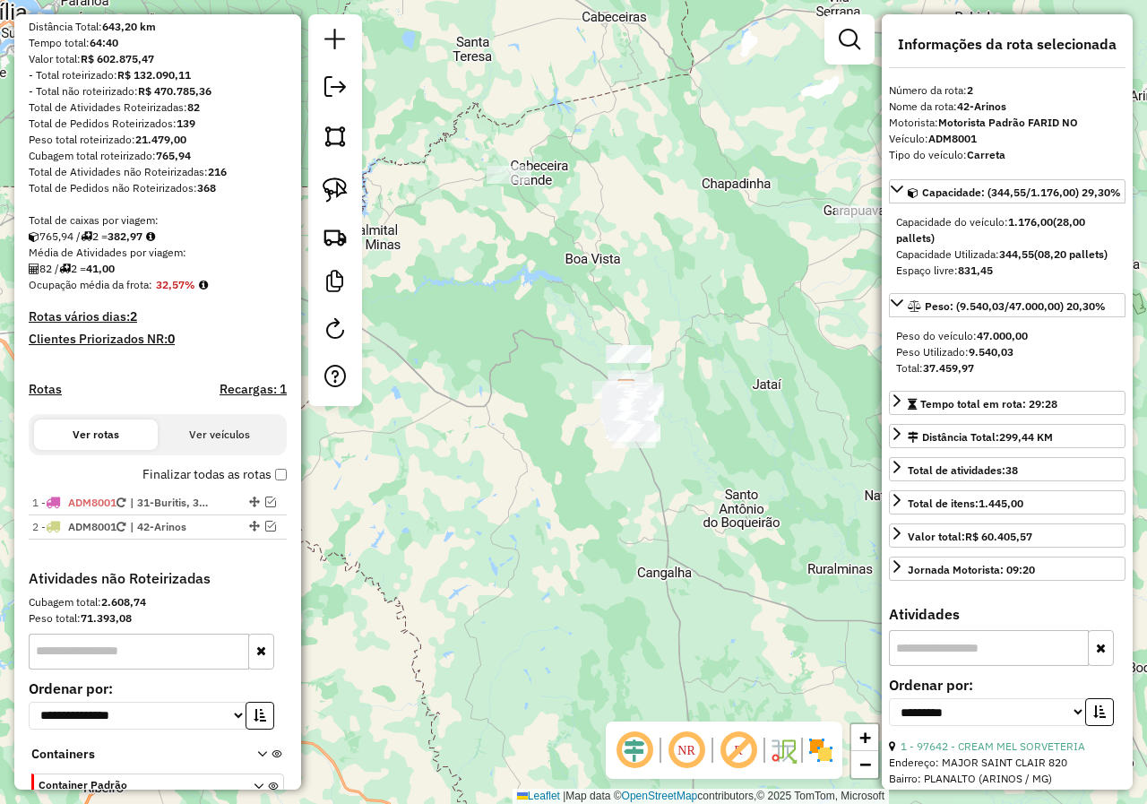
drag, startPoint x: 630, startPoint y: 313, endPoint x: 631, endPoint y: 289, distance: 23.3
click at [631, 289] on div "Janela de atendimento Grade de atendimento Capacidade Transportadoras Veículos …" at bounding box center [573, 402] width 1147 height 804
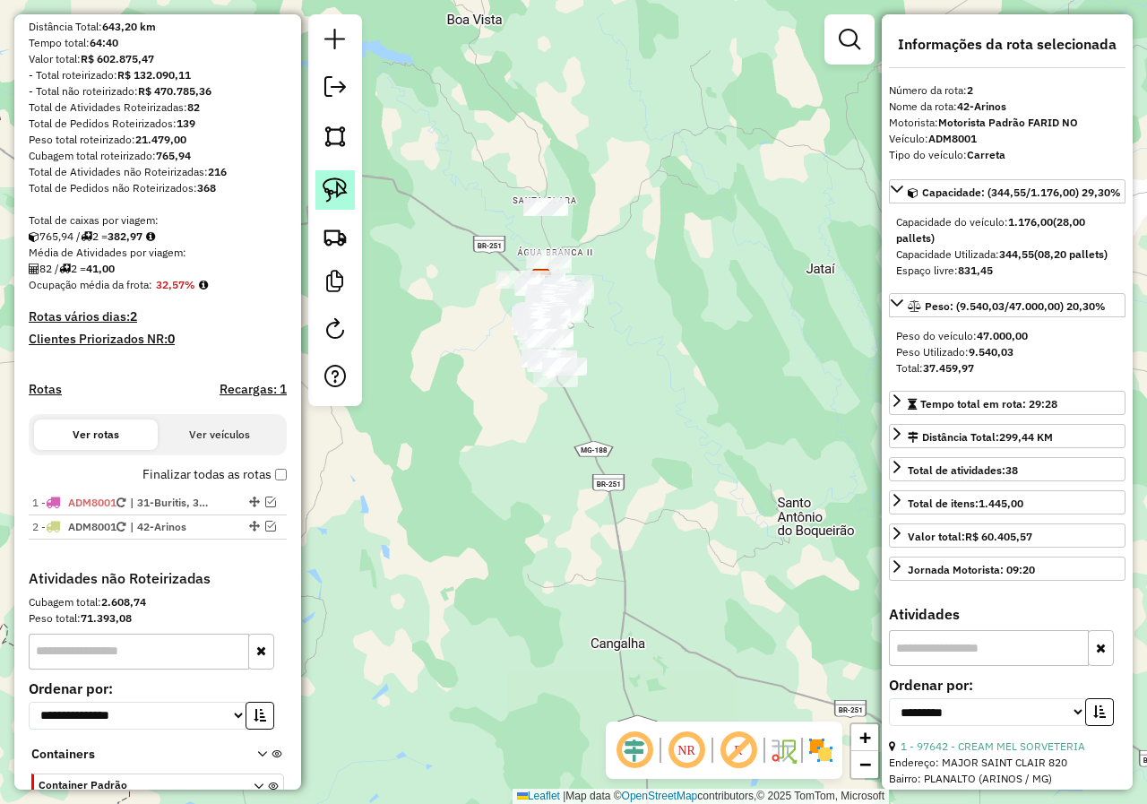
click at [343, 180] on img at bounding box center [335, 189] width 25 height 25
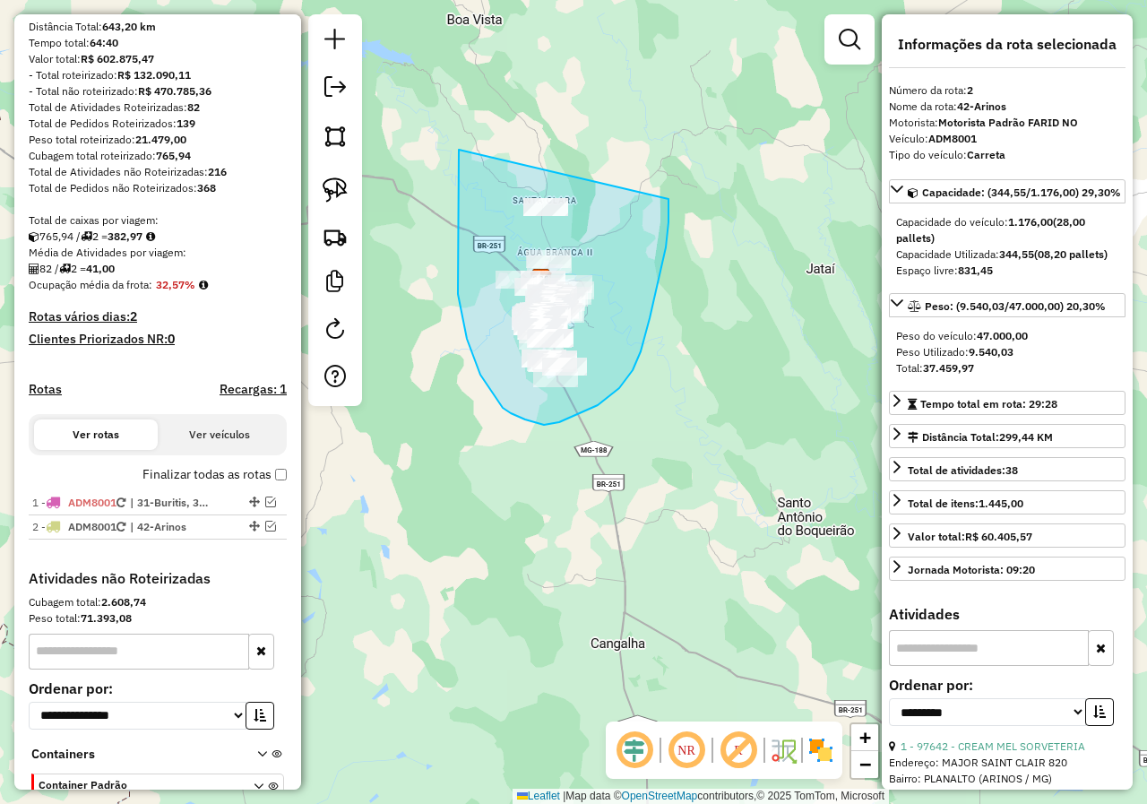
drag, startPoint x: 459, startPoint y: 150, endPoint x: 668, endPoint y: 199, distance: 215.4
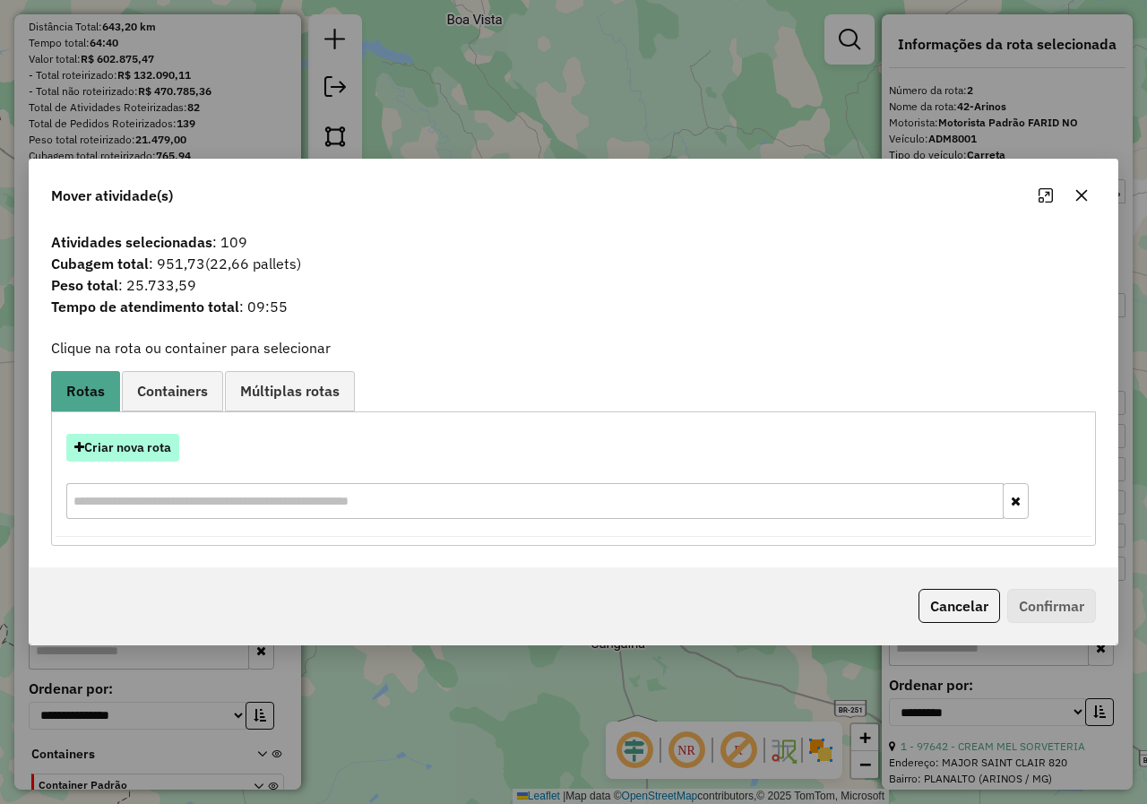
click at [143, 448] on button "Criar nova rota" at bounding box center [122, 448] width 113 height 28
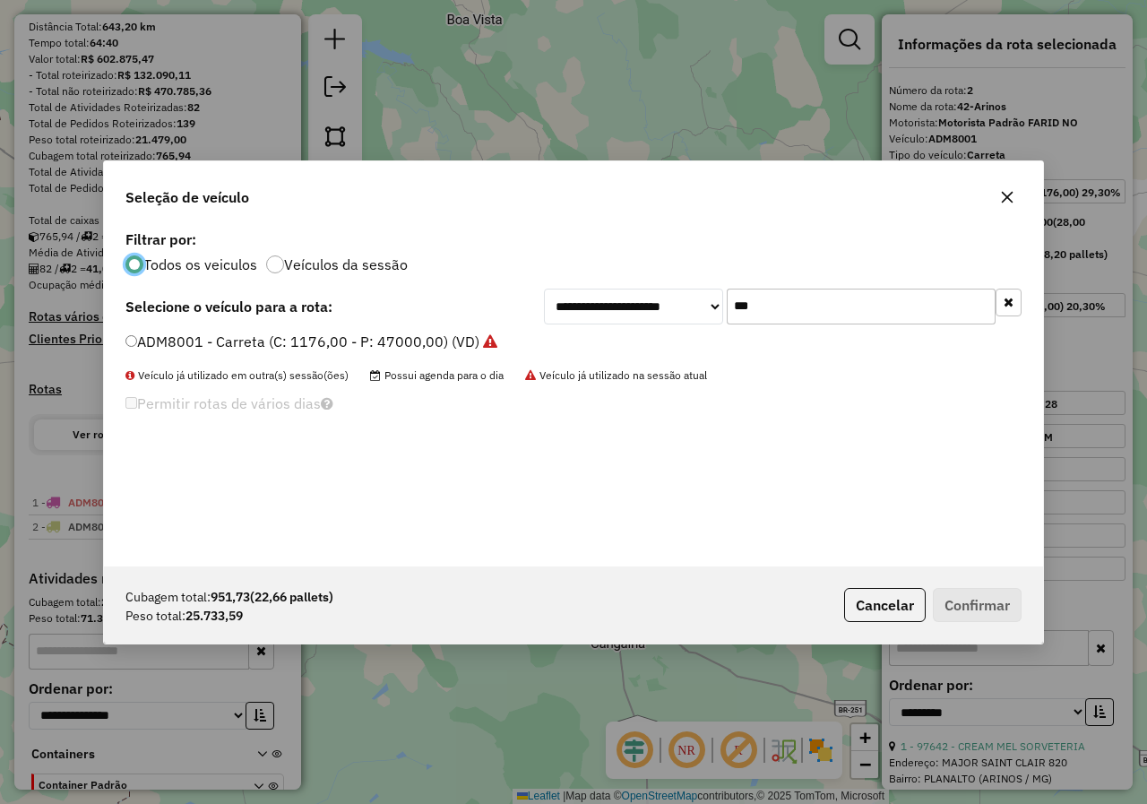
click at [164, 342] on label "ADM8001 - Carreta (C: 1176,00 - P: 47000,00) (VD)" at bounding box center [311, 342] width 372 height 22
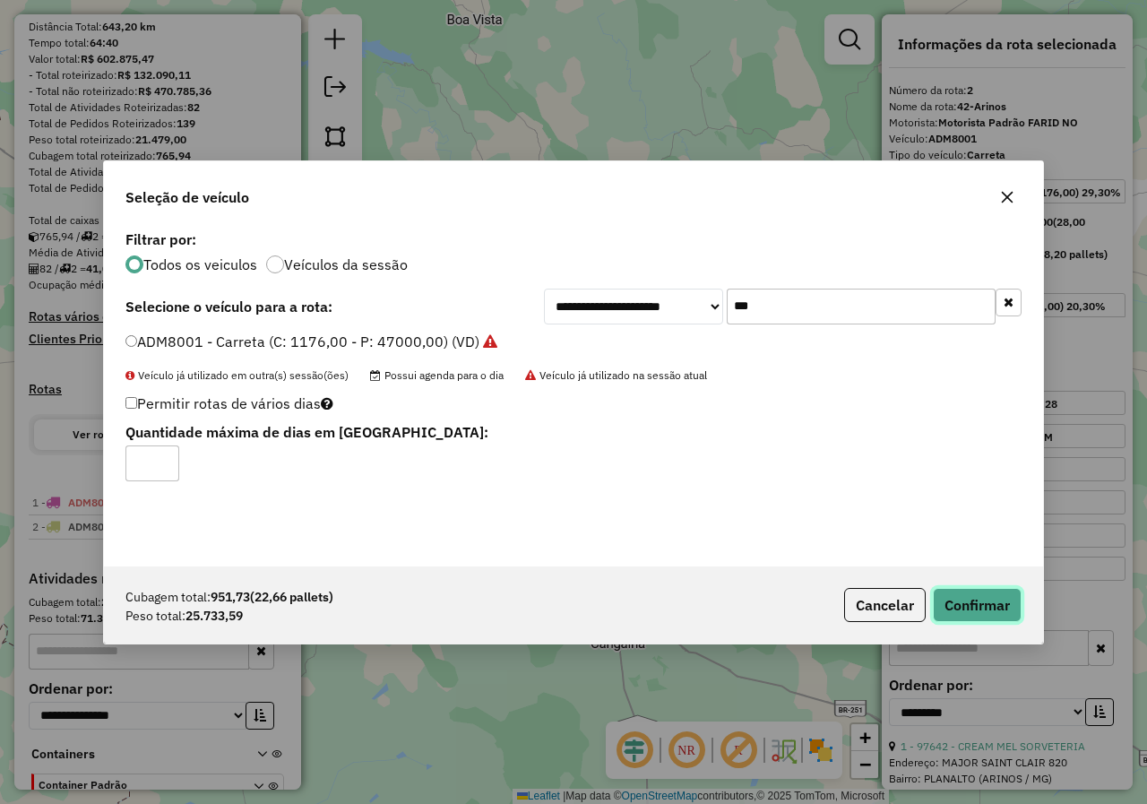
click at [964, 607] on button "Confirmar" at bounding box center [977, 605] width 89 height 34
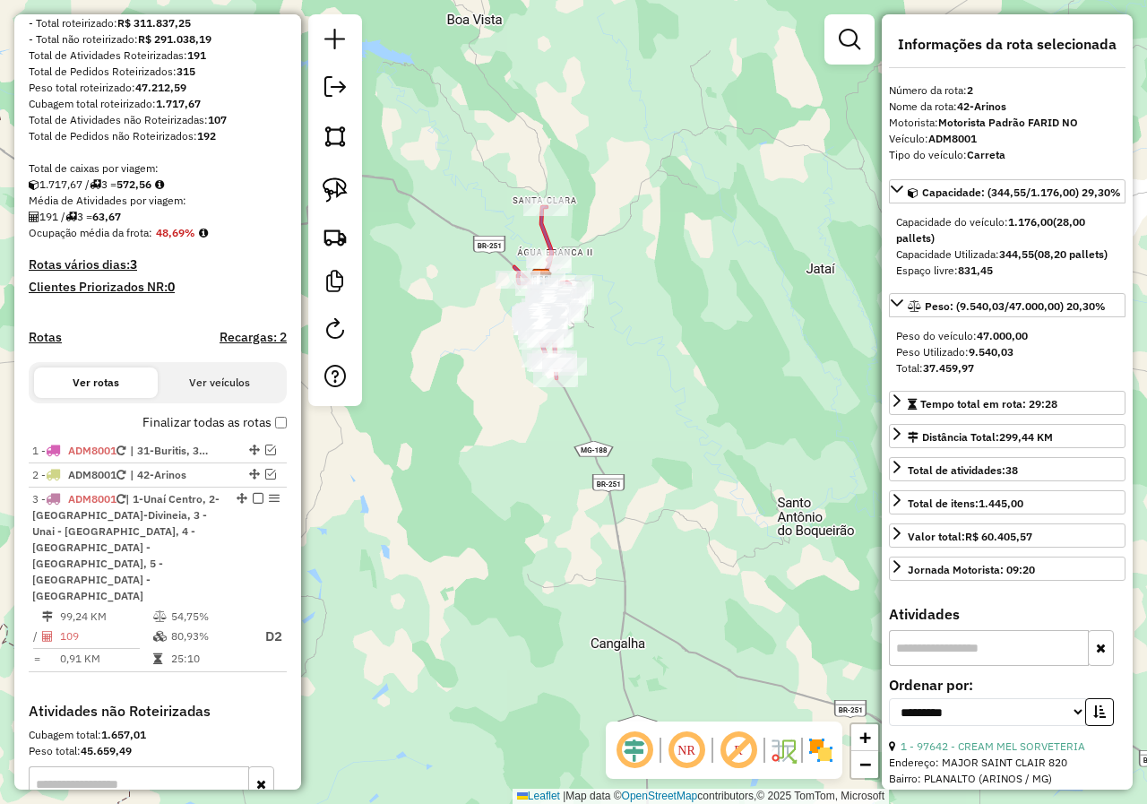
scroll to position [435, 0]
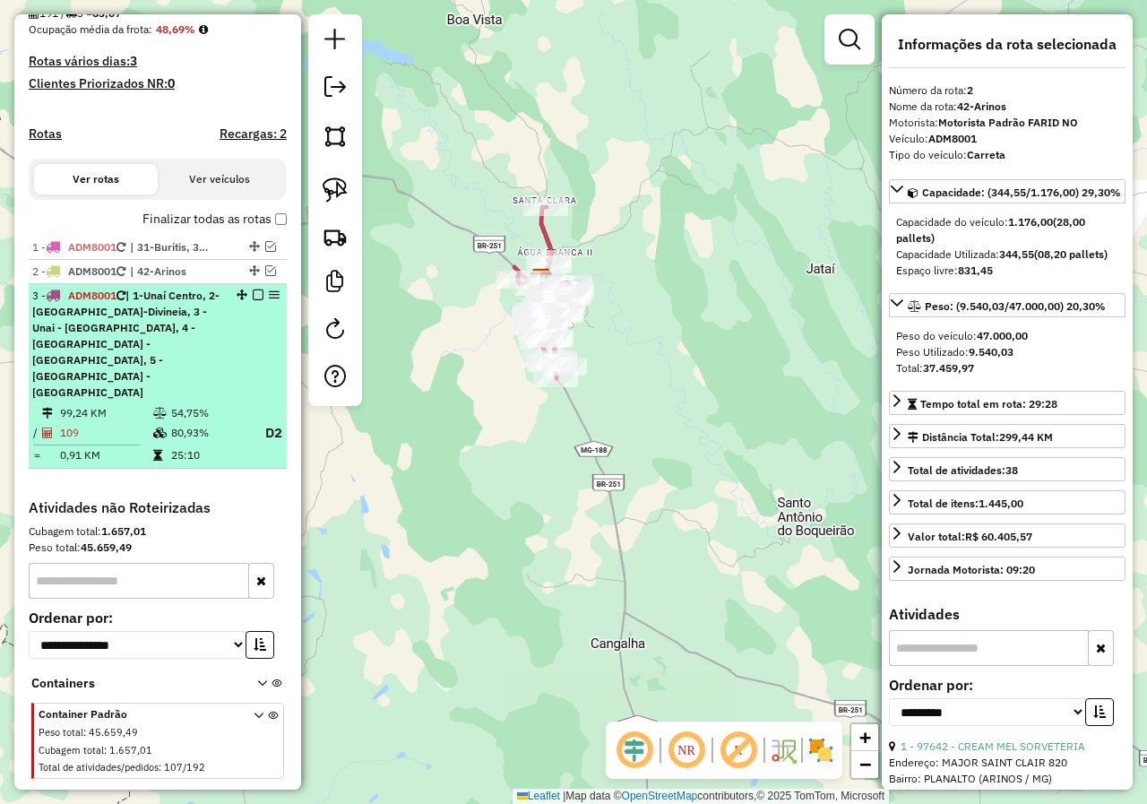
click at [253, 300] on em at bounding box center [258, 294] width 11 height 11
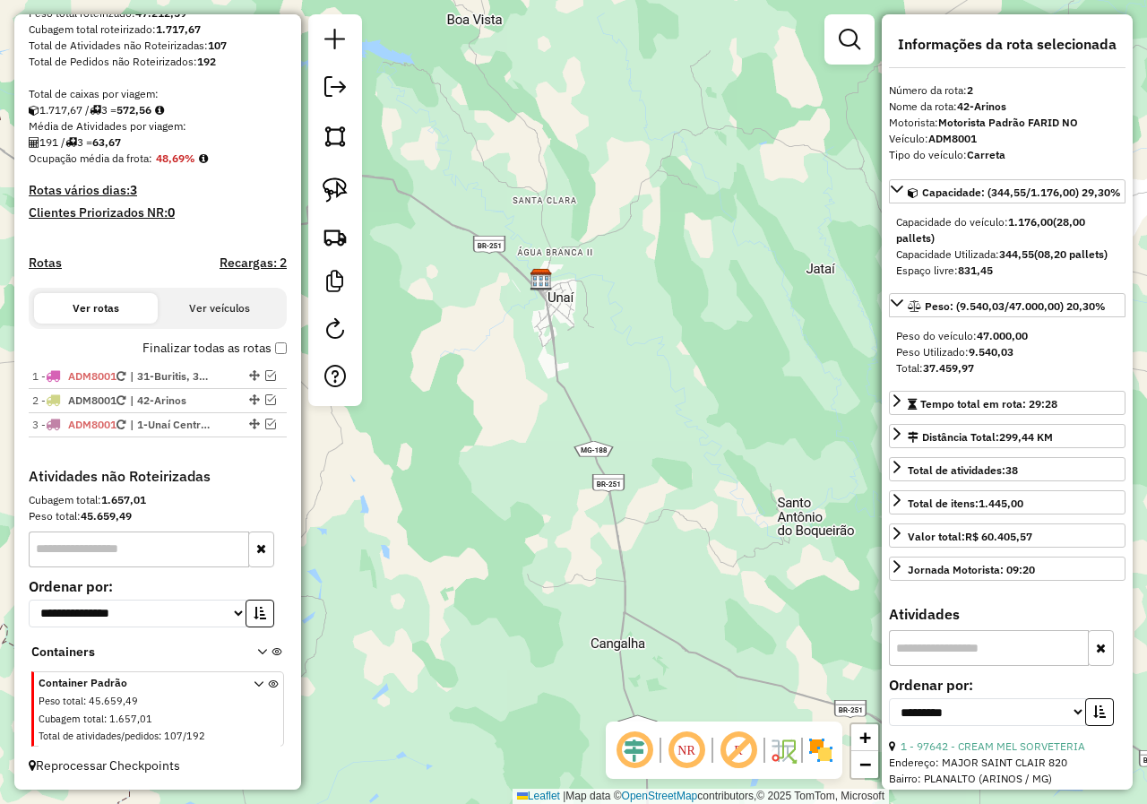
scroll to position [322, 0]
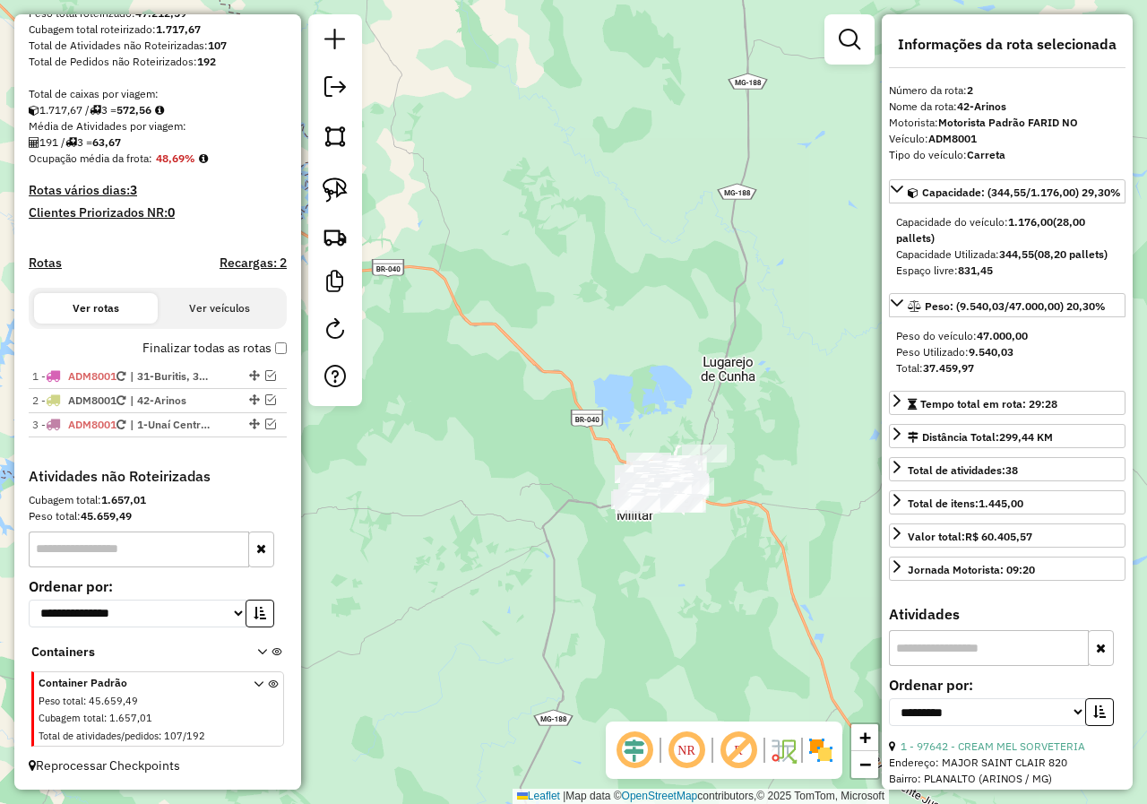
drag, startPoint x: 701, startPoint y: 622, endPoint x: 724, endPoint y: 516, distance: 108.3
click at [734, 514] on div "Janela de atendimento Grade de atendimento Capacidade Transportadoras Veículos …" at bounding box center [573, 402] width 1147 height 804
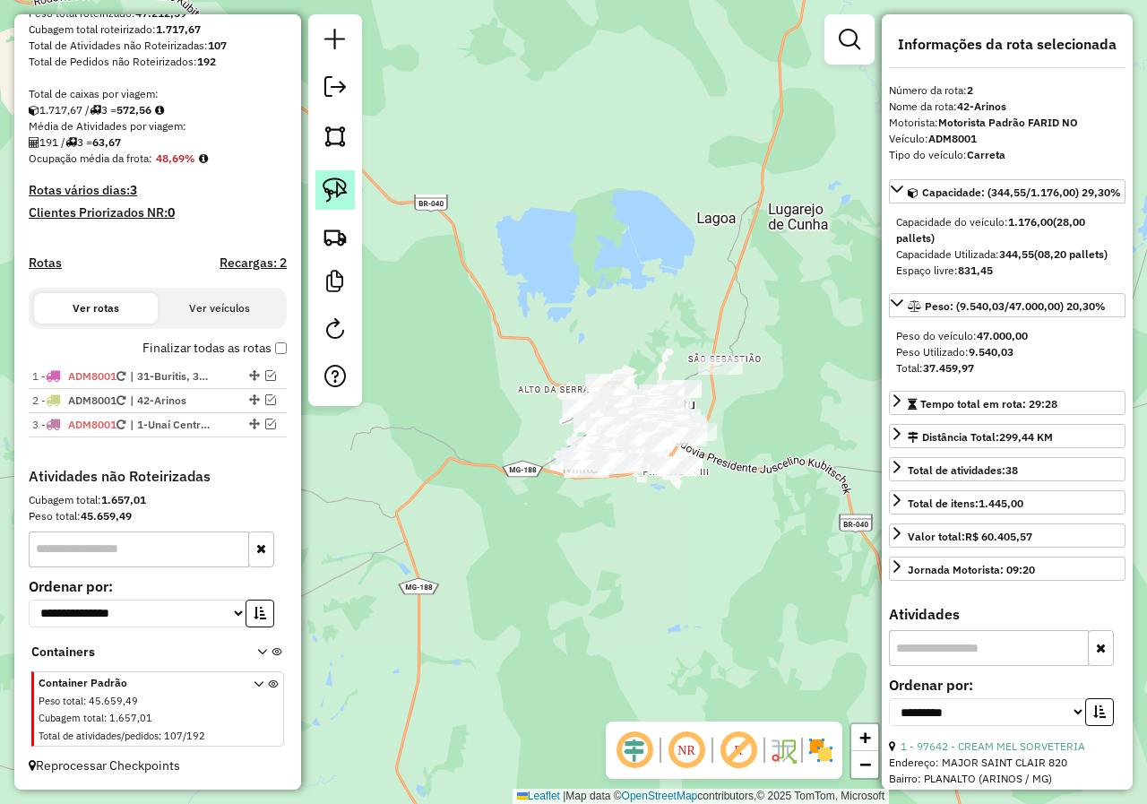
click at [338, 190] on img at bounding box center [335, 189] width 25 height 25
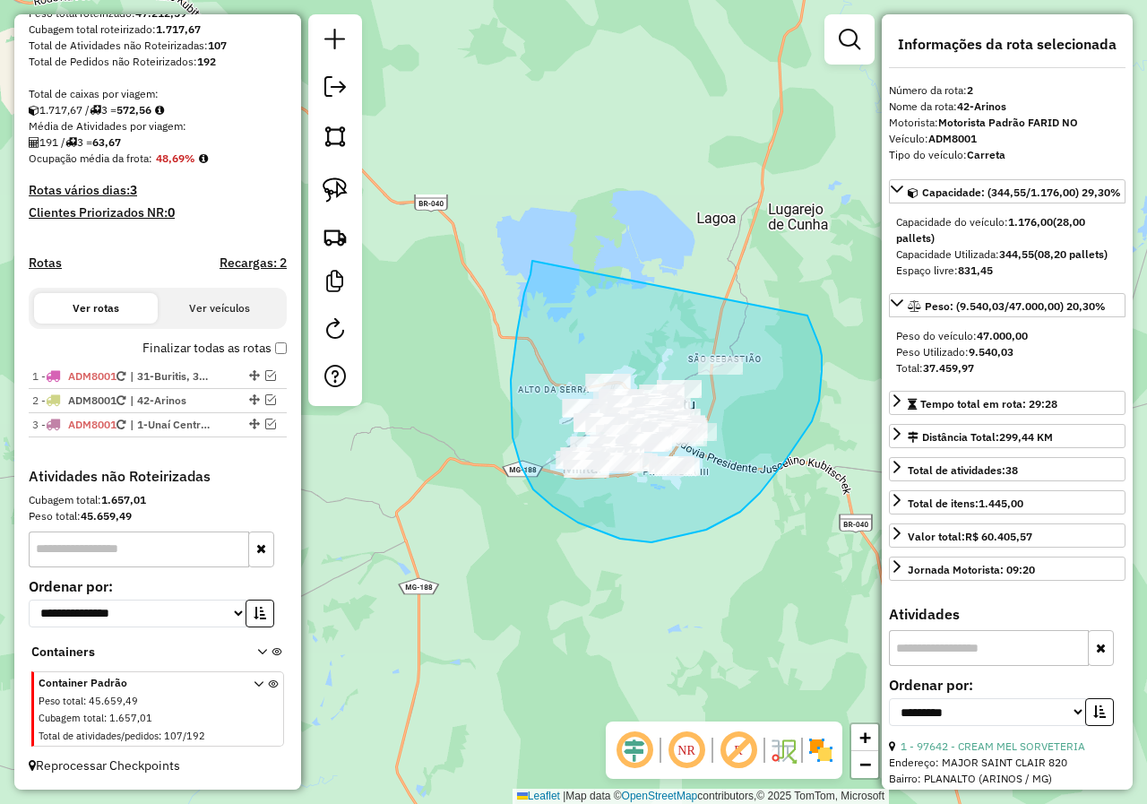
drag, startPoint x: 532, startPoint y: 261, endPoint x: 487, endPoint y: 332, distance: 84.5
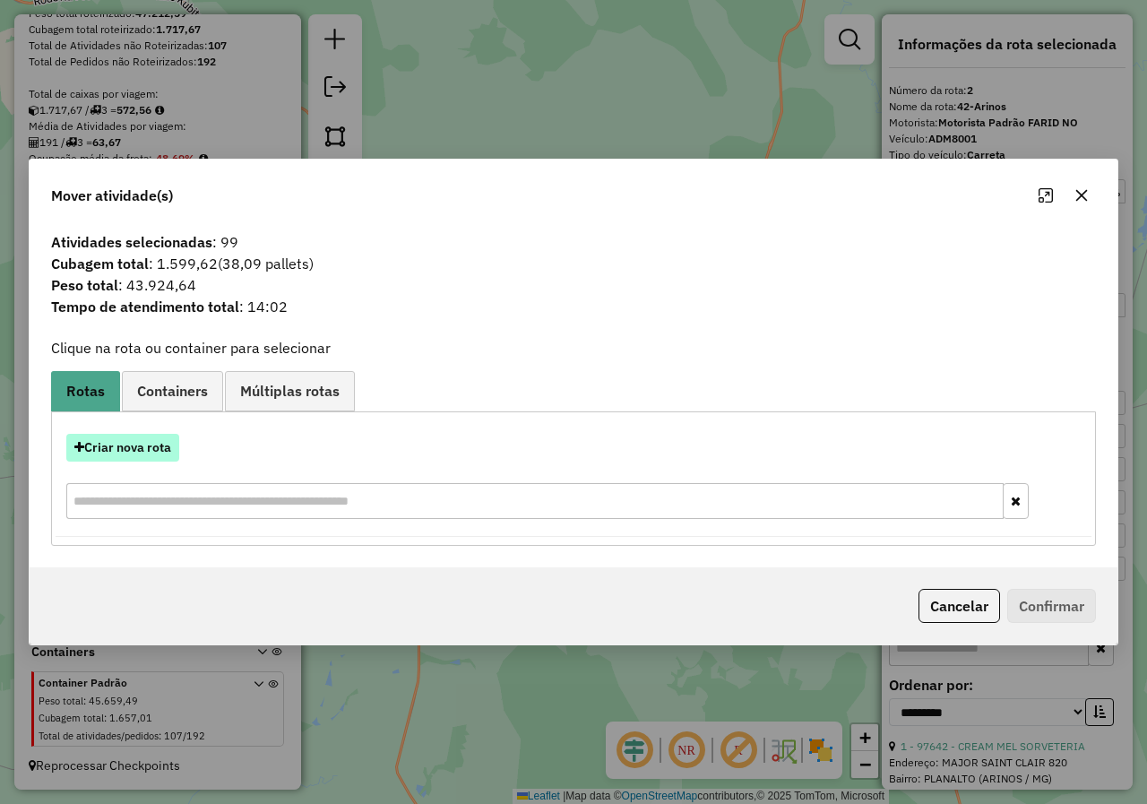
click at [143, 443] on button "Criar nova rota" at bounding box center [122, 448] width 113 height 28
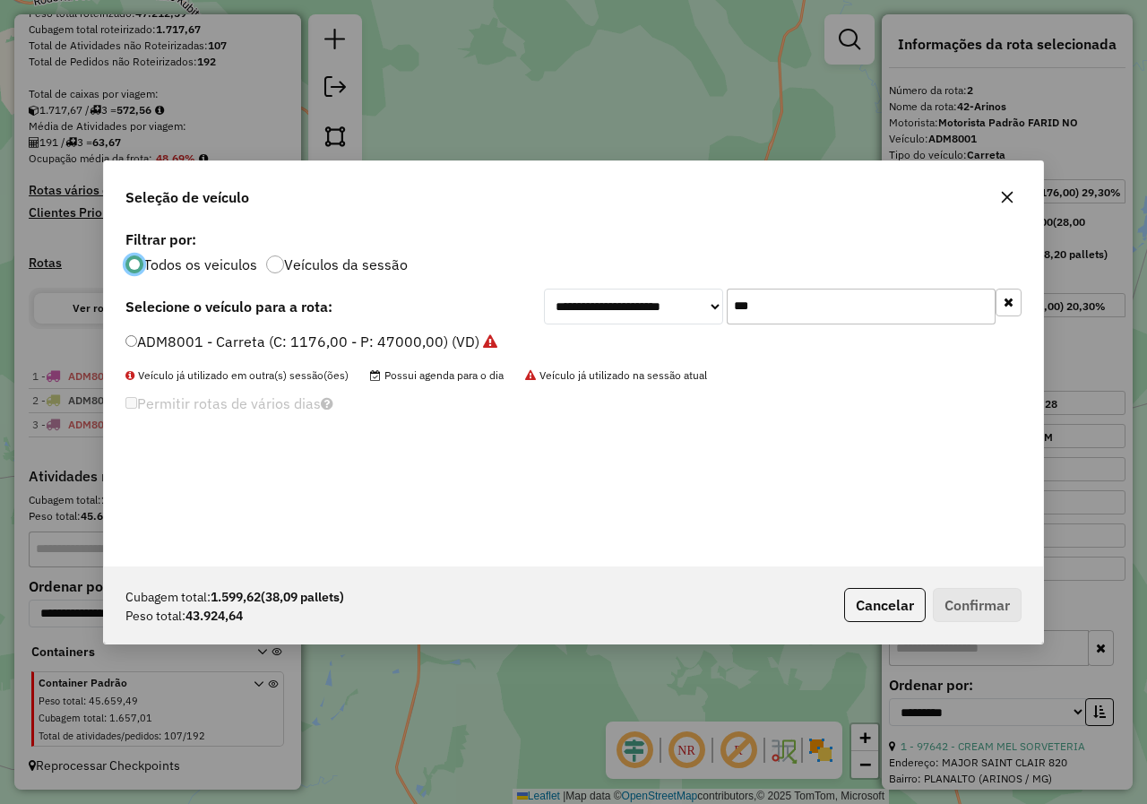
scroll to position [10, 5]
click at [235, 335] on label "ADM8001 - Carreta (C: 1176,00 - P: 47000,00) (VD)" at bounding box center [311, 342] width 372 height 22
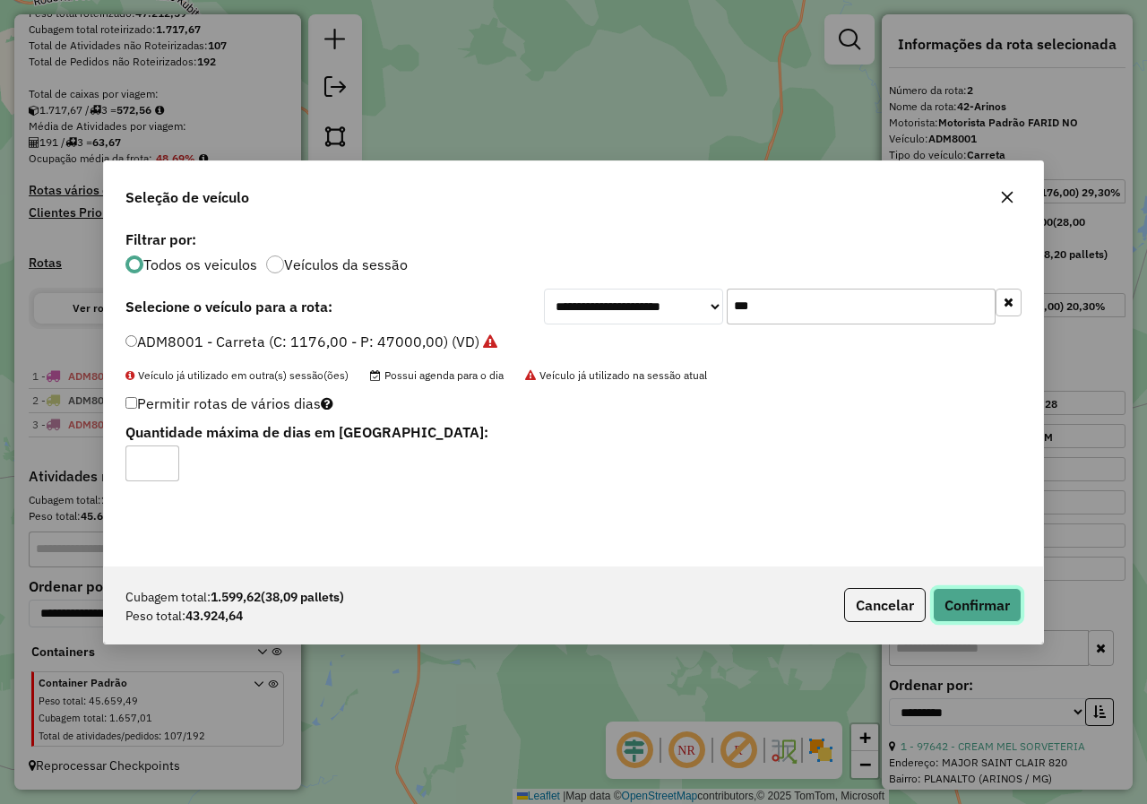
click at [966, 602] on button "Confirmar" at bounding box center [977, 605] width 89 height 34
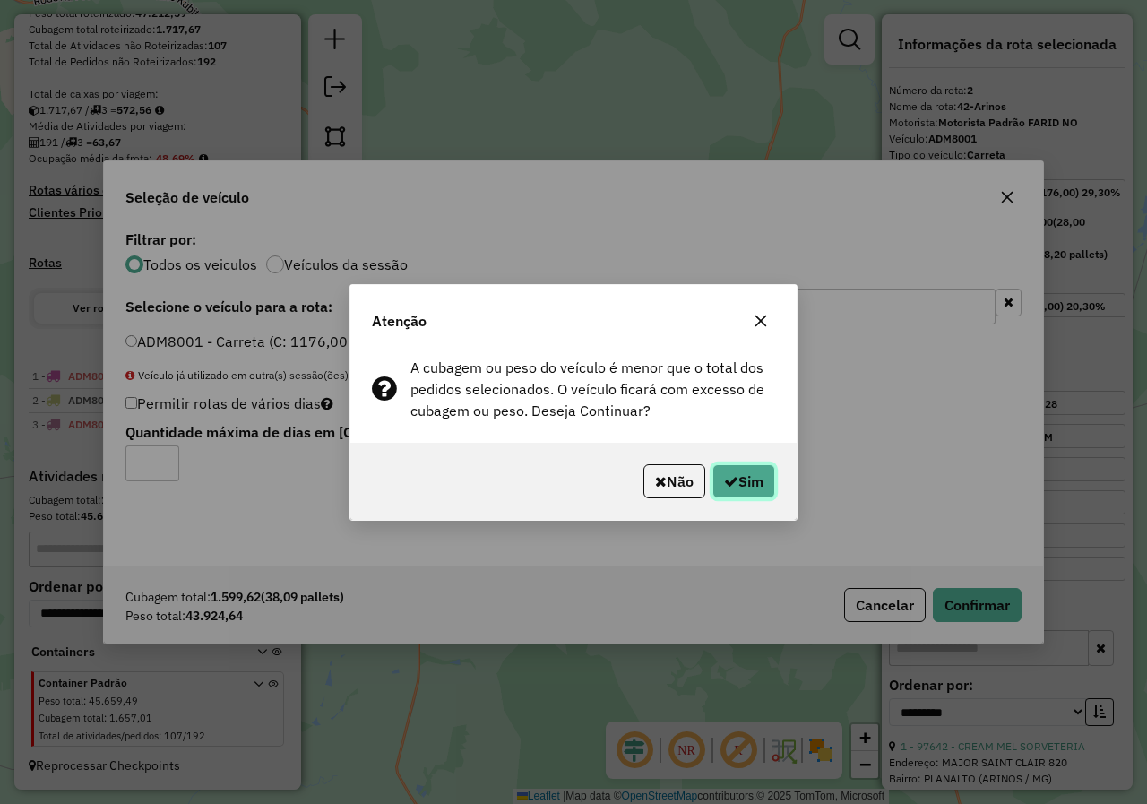
click at [747, 482] on button "Sim" at bounding box center [743, 481] width 63 height 34
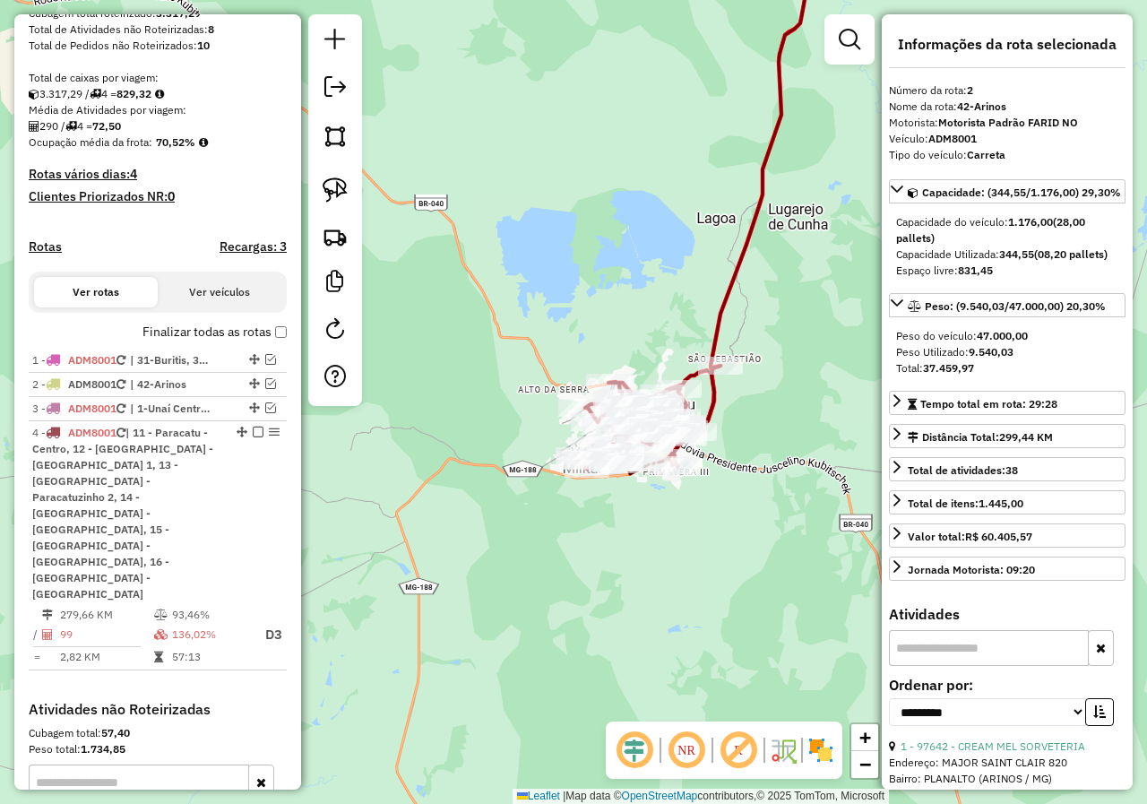
scroll to position [507, 0]
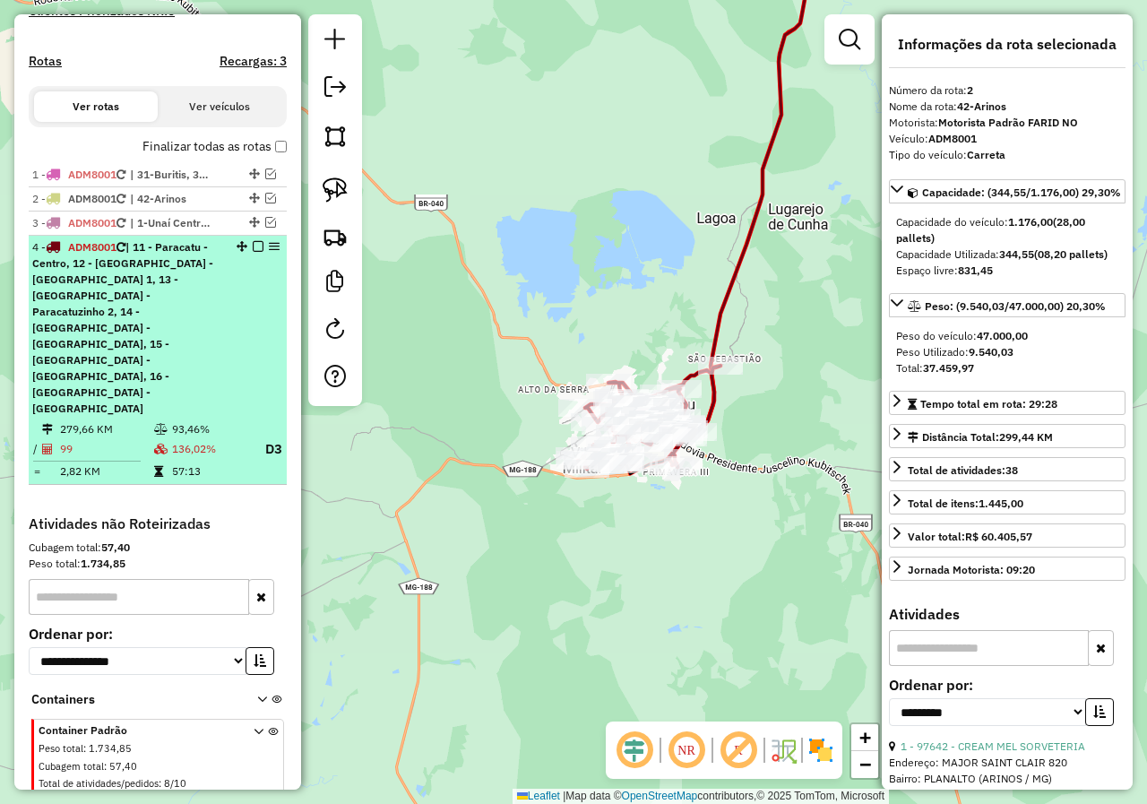
click at [253, 252] on em at bounding box center [258, 246] width 11 height 11
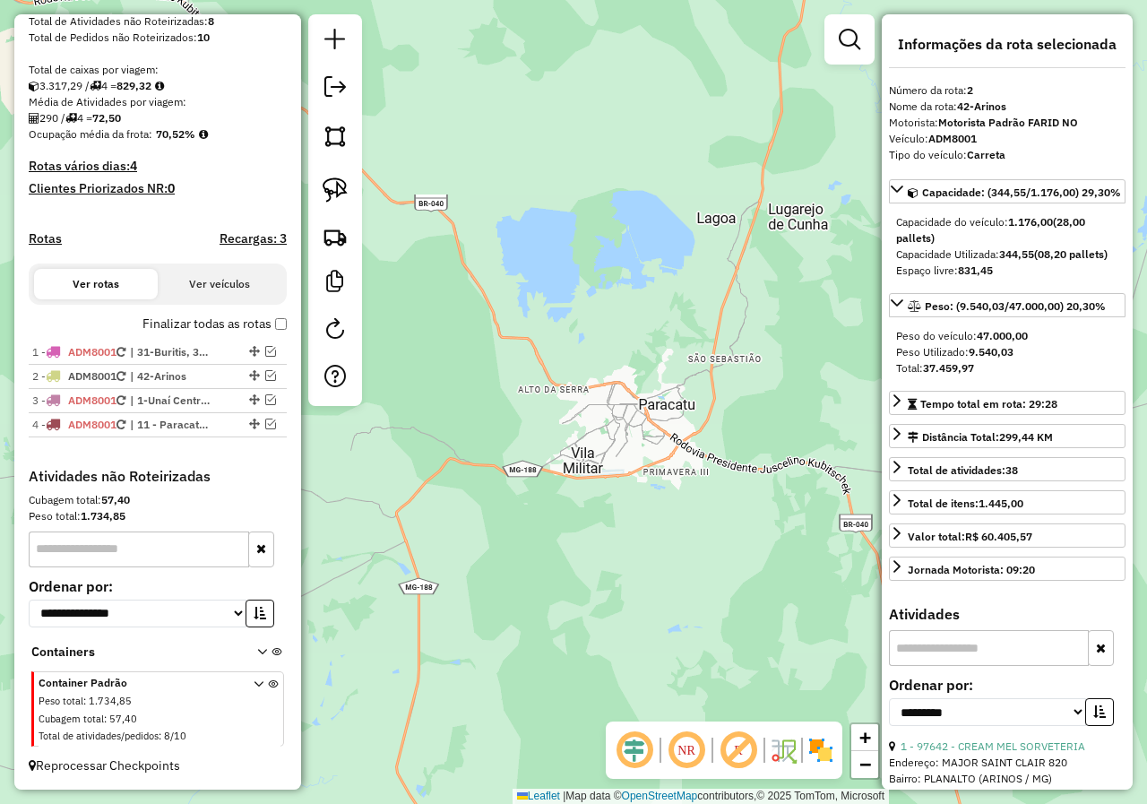
scroll to position [346, 0]
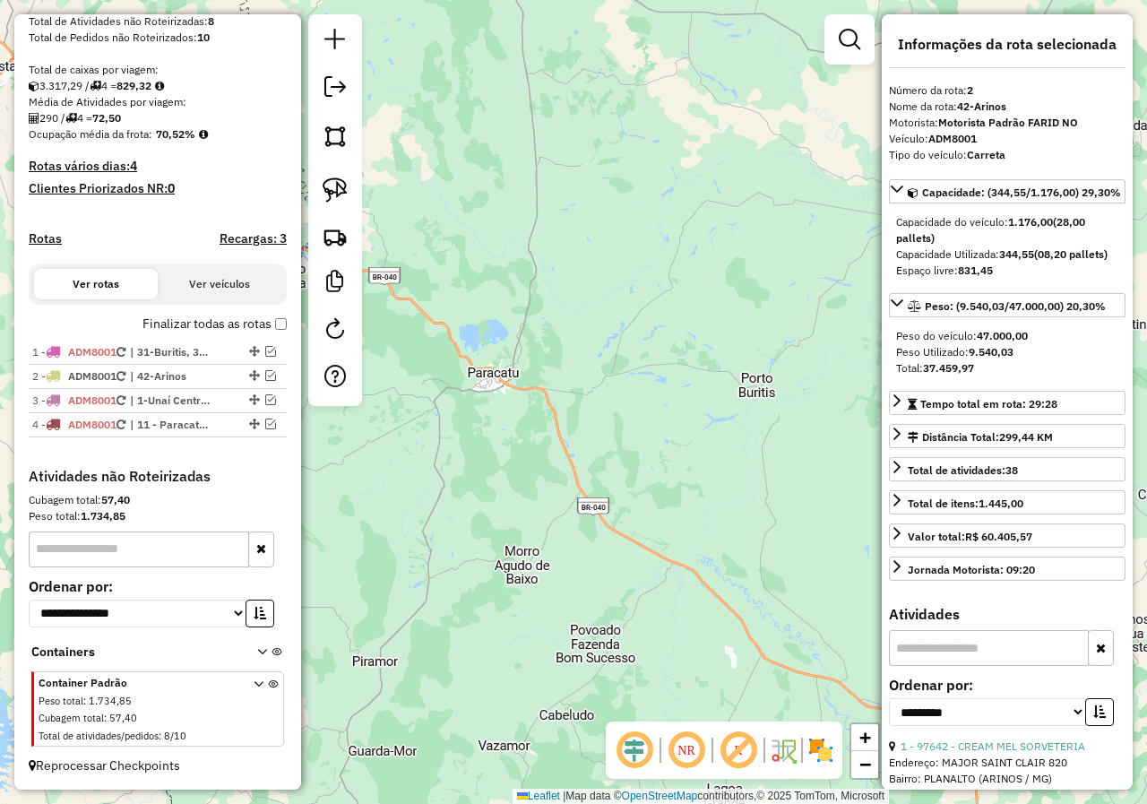
drag, startPoint x: 685, startPoint y: 129, endPoint x: 594, endPoint y: 376, distance: 263.3
click at [594, 376] on div "Janela de atendimento Grade de atendimento Capacidade Transportadoras Veículos …" at bounding box center [573, 402] width 1147 height 804
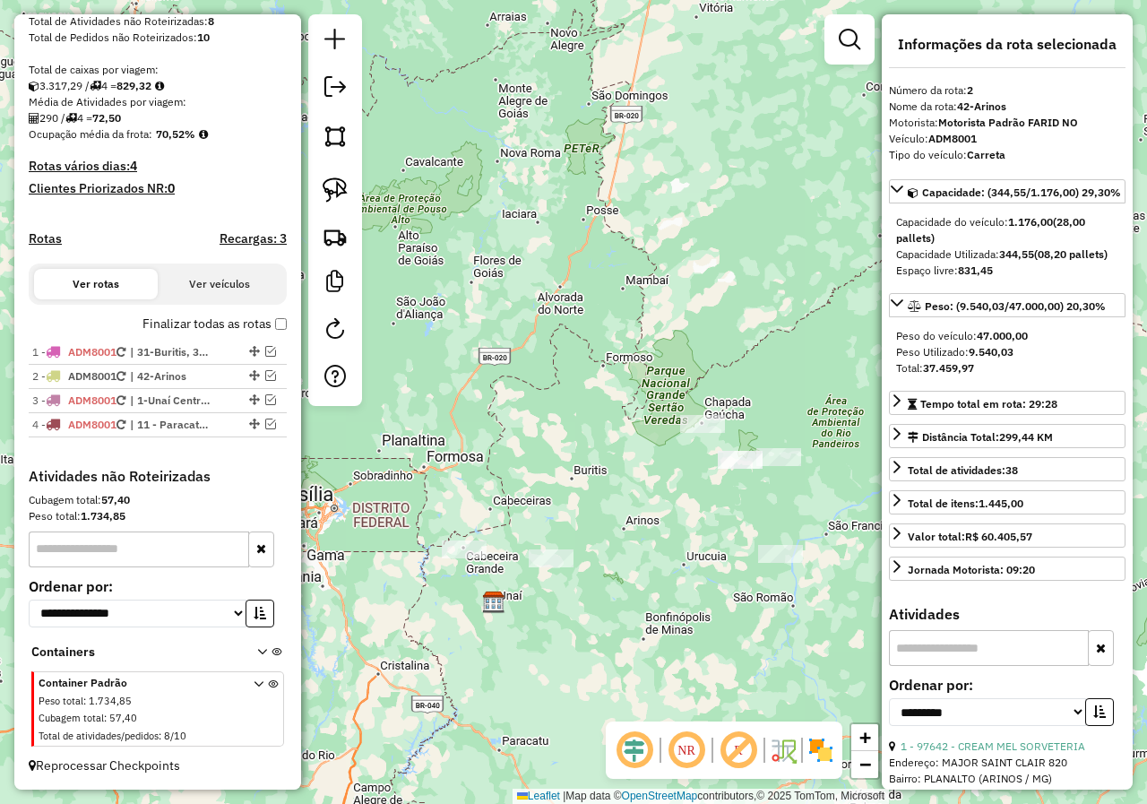
drag, startPoint x: 662, startPoint y: 211, endPoint x: 625, endPoint y: 575, distance: 365.7
click at [626, 562] on div "Janela de atendimento Grade de atendimento Capacidade Transportadoras Veículos …" at bounding box center [573, 402] width 1147 height 804
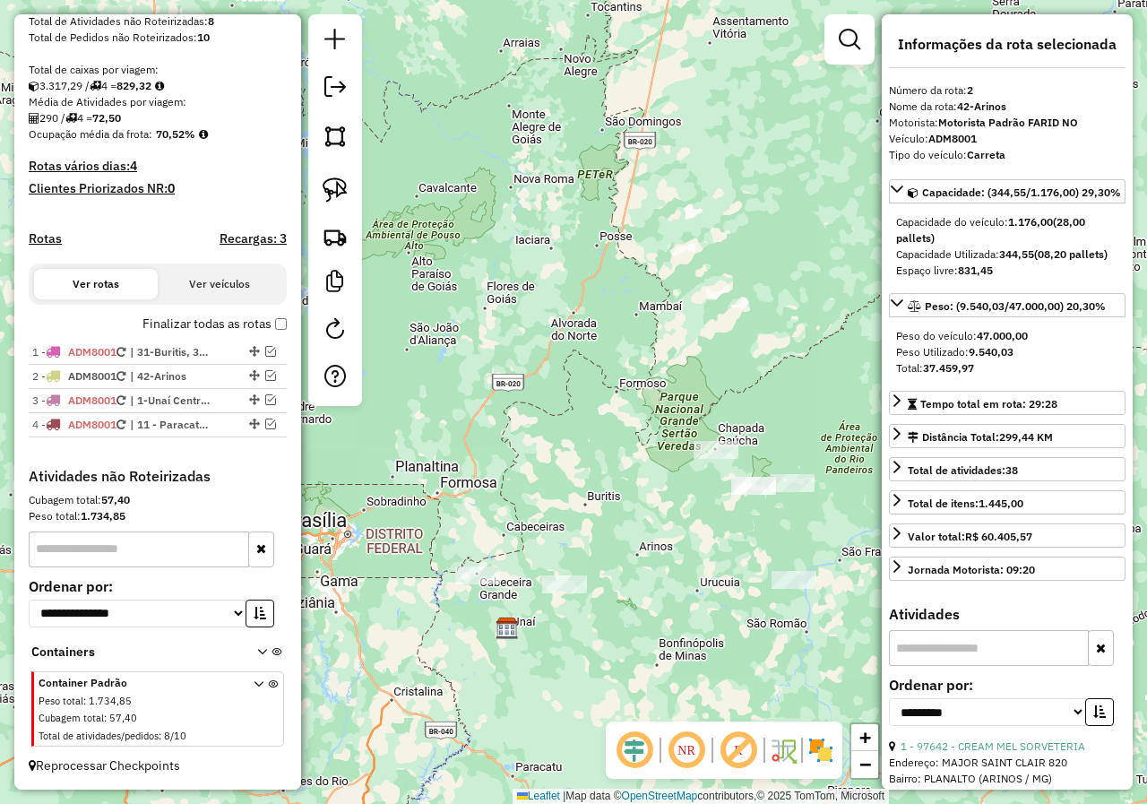
drag, startPoint x: 607, startPoint y: 654, endPoint x: 616, endPoint y: 678, distance: 25.8
click at [616, 678] on div "Janela de atendimento Grade de atendimento Capacidade Transportadoras Veículos …" at bounding box center [573, 402] width 1147 height 804
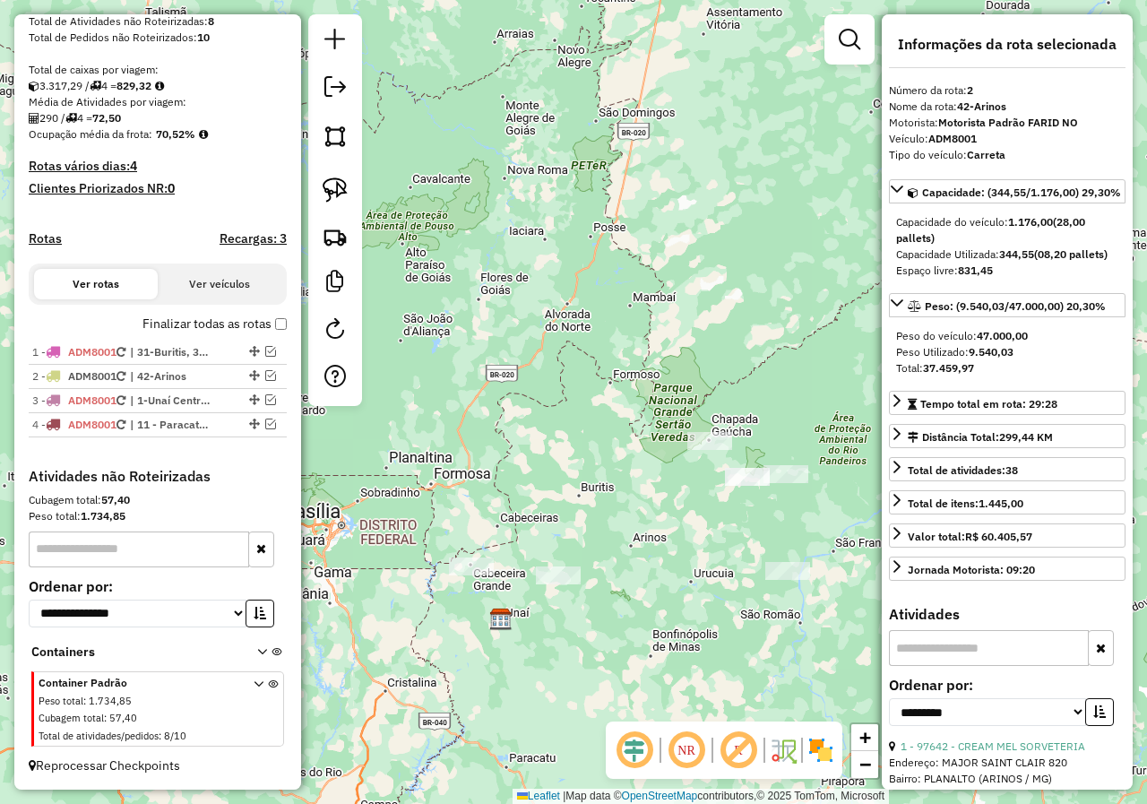
drag, startPoint x: 639, startPoint y: 625, endPoint x: 633, endPoint y: 616, distance: 10.9
click at [633, 616] on div "Janela de atendimento Grade de atendimento Capacidade Transportadoras Veículos …" at bounding box center [573, 402] width 1147 height 804
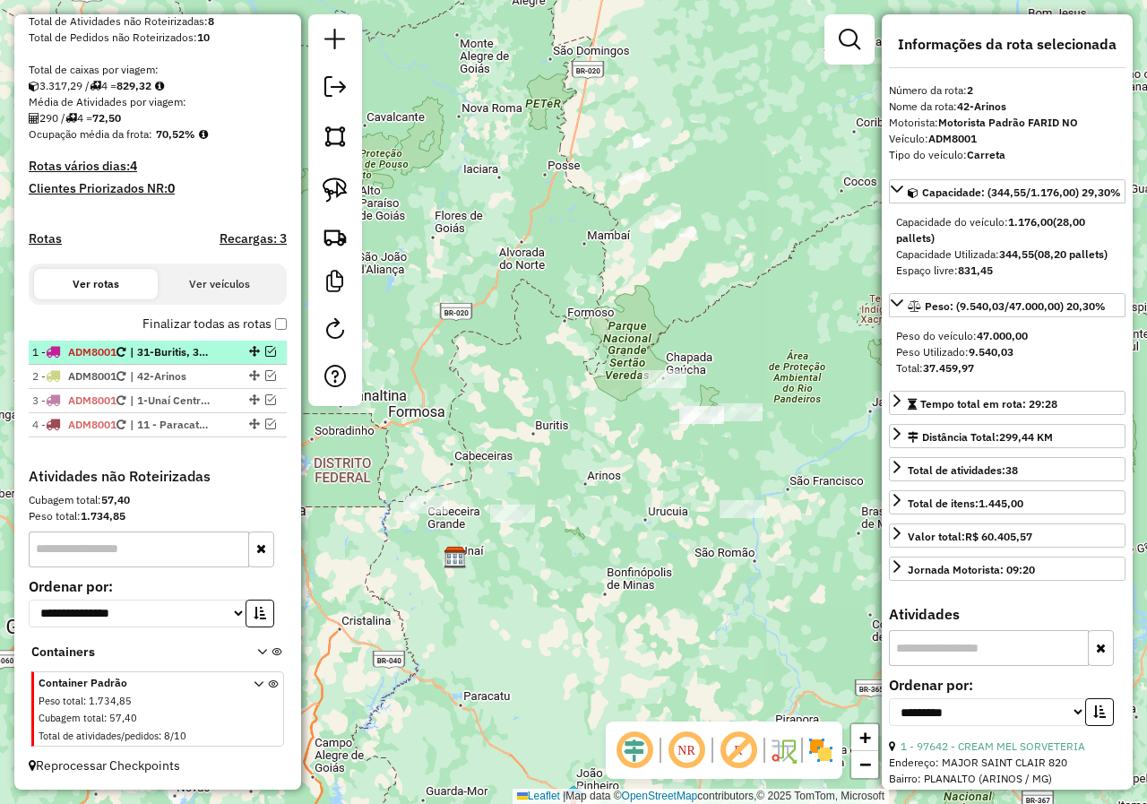
click at [211, 349] on span "| 31-Buritis, 33-Serra Bonita" at bounding box center [171, 352] width 82 height 16
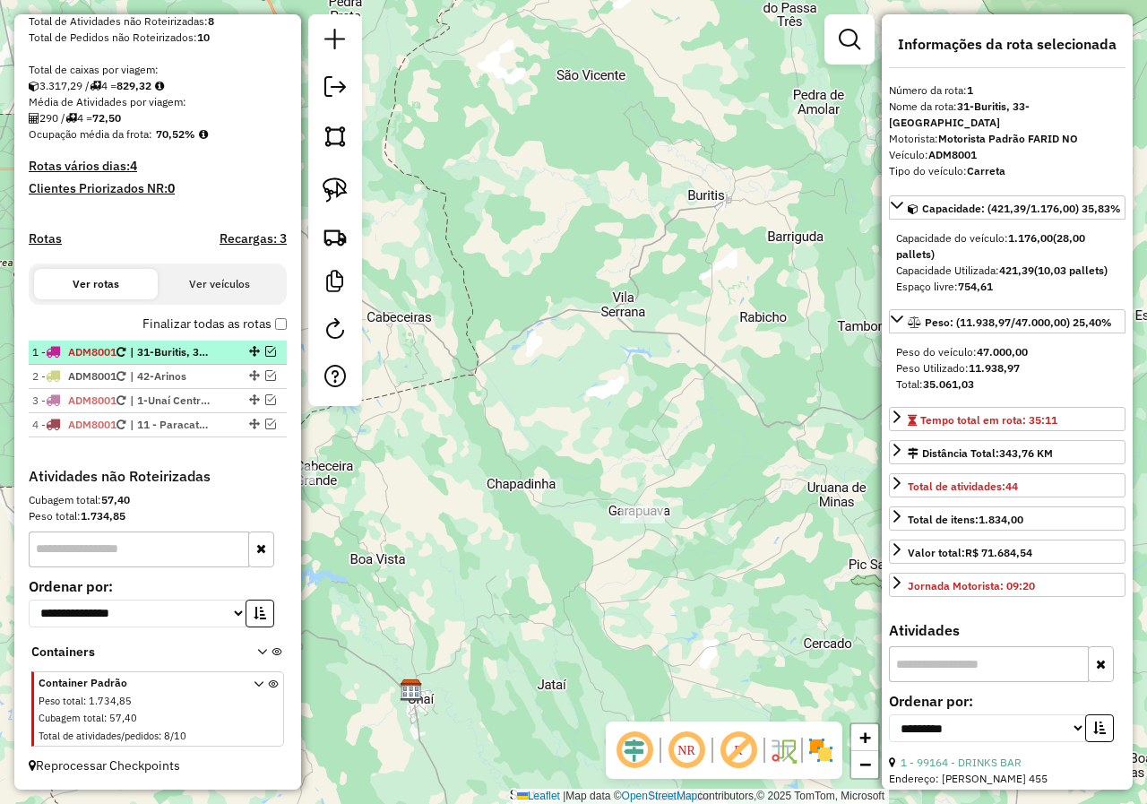
click at [267, 350] on em at bounding box center [270, 351] width 11 height 11
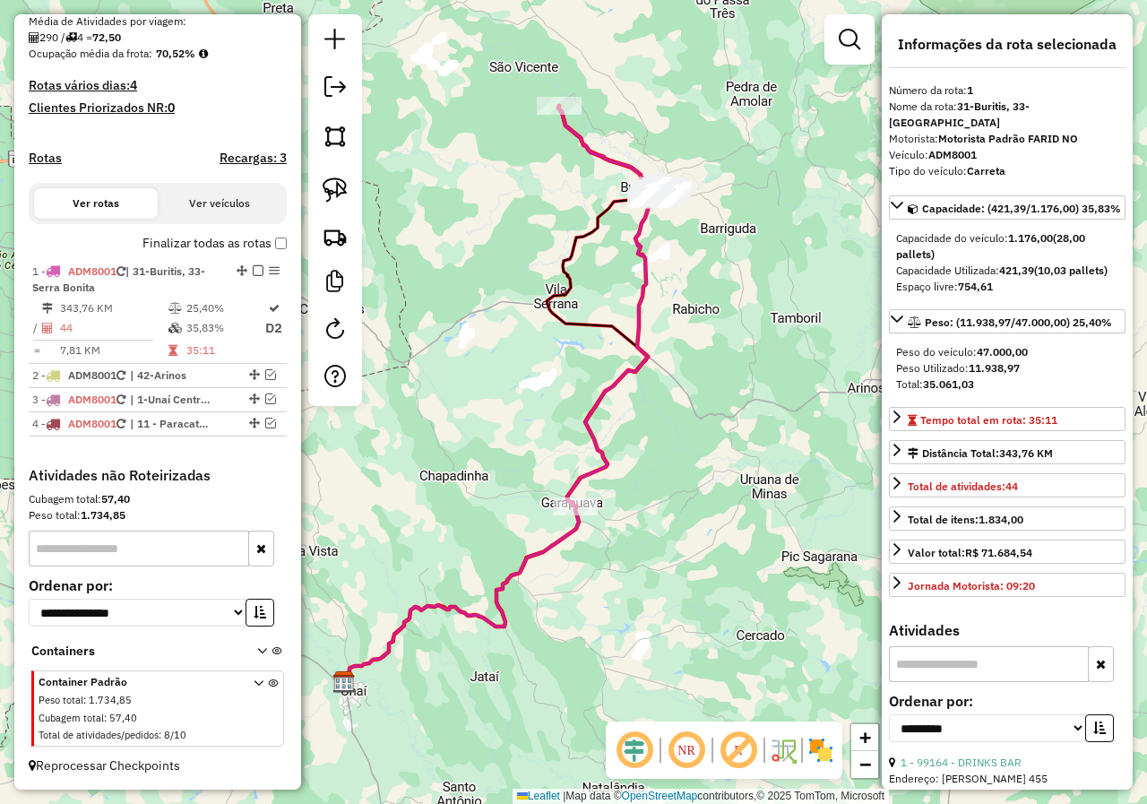
drag, startPoint x: 825, startPoint y: 359, endPoint x: 758, endPoint y: 351, distance: 67.7
click at [758, 351] on div "Janela de atendimento Grade de atendimento Capacidade Transportadoras Veículos …" at bounding box center [573, 402] width 1147 height 804
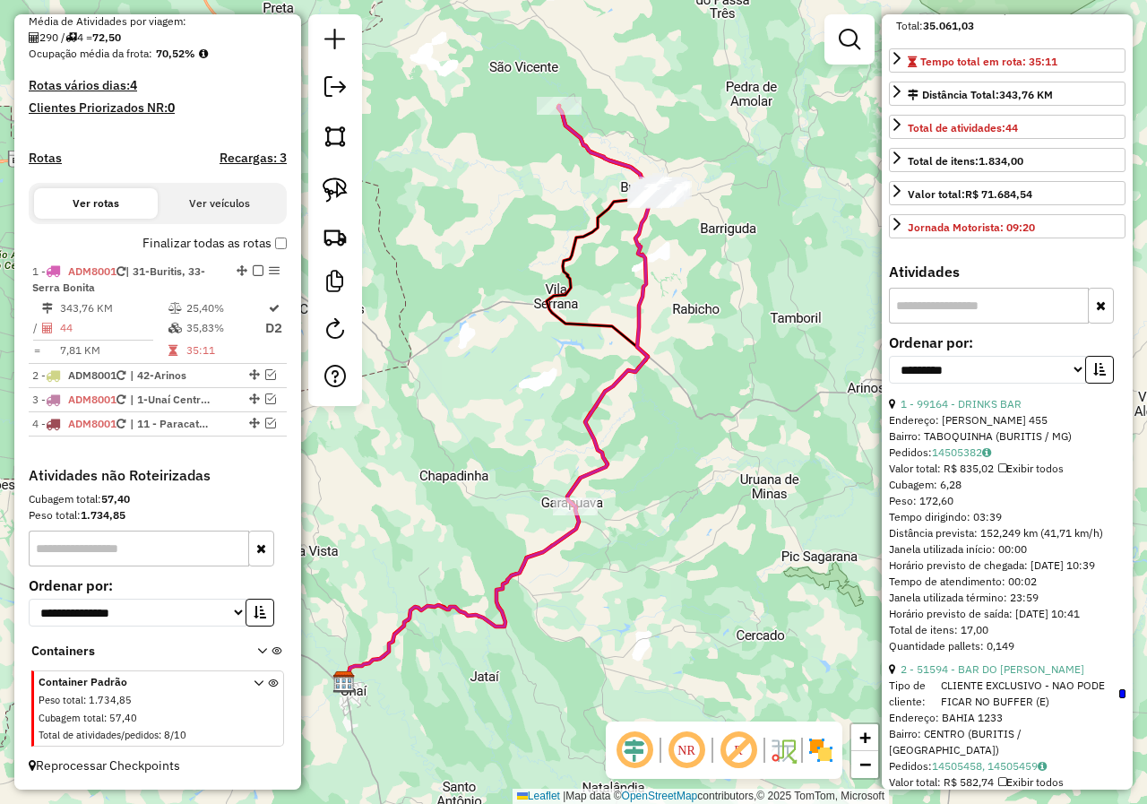
click at [1077, 323] on input "text" at bounding box center [989, 306] width 200 height 36
click at [1068, 383] on select "**********" at bounding box center [987, 370] width 197 height 28
select select "*********"
click at [889, 372] on select "**********" at bounding box center [987, 370] width 197 height 28
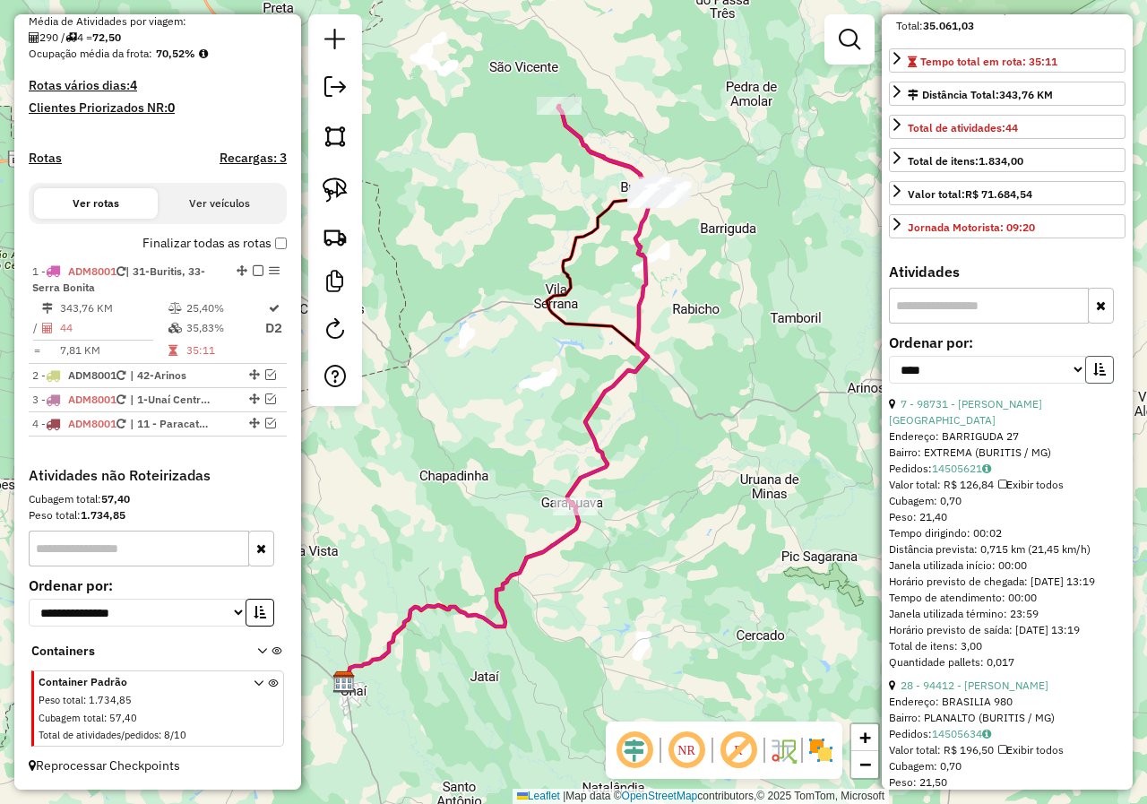
click at [1093, 375] on icon "button" at bounding box center [1099, 369] width 13 height 13
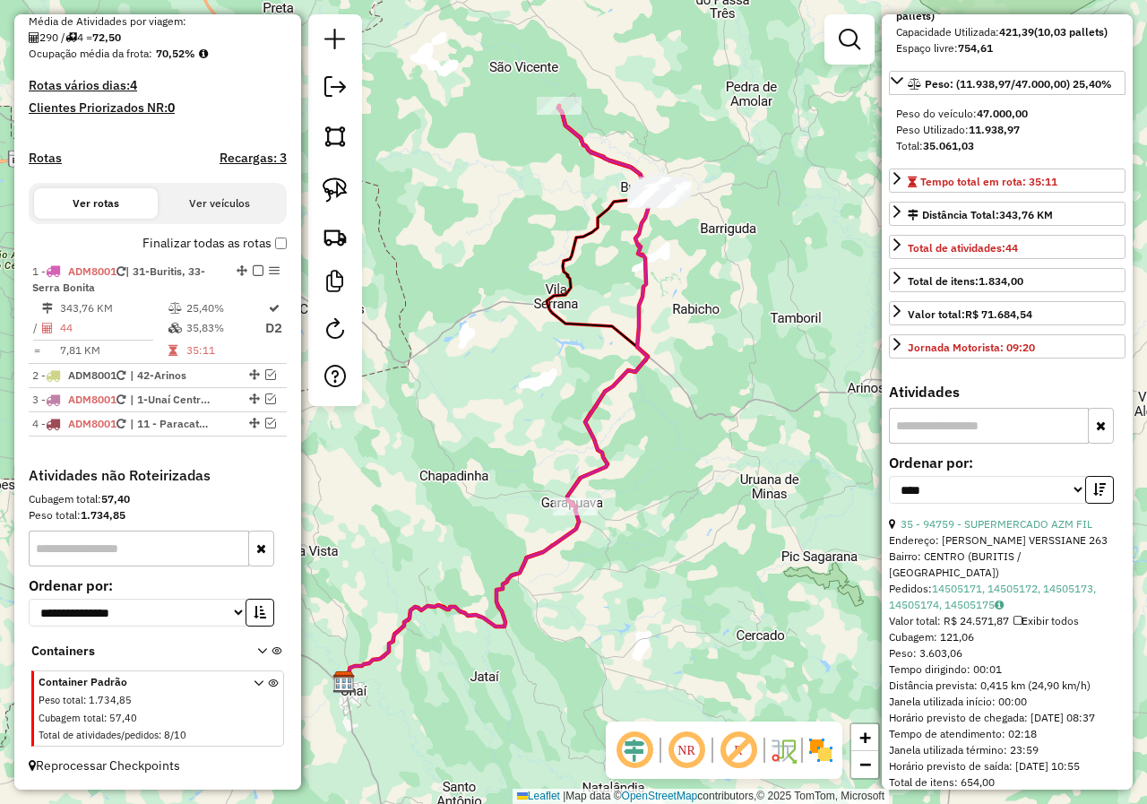
scroll to position [269, 0]
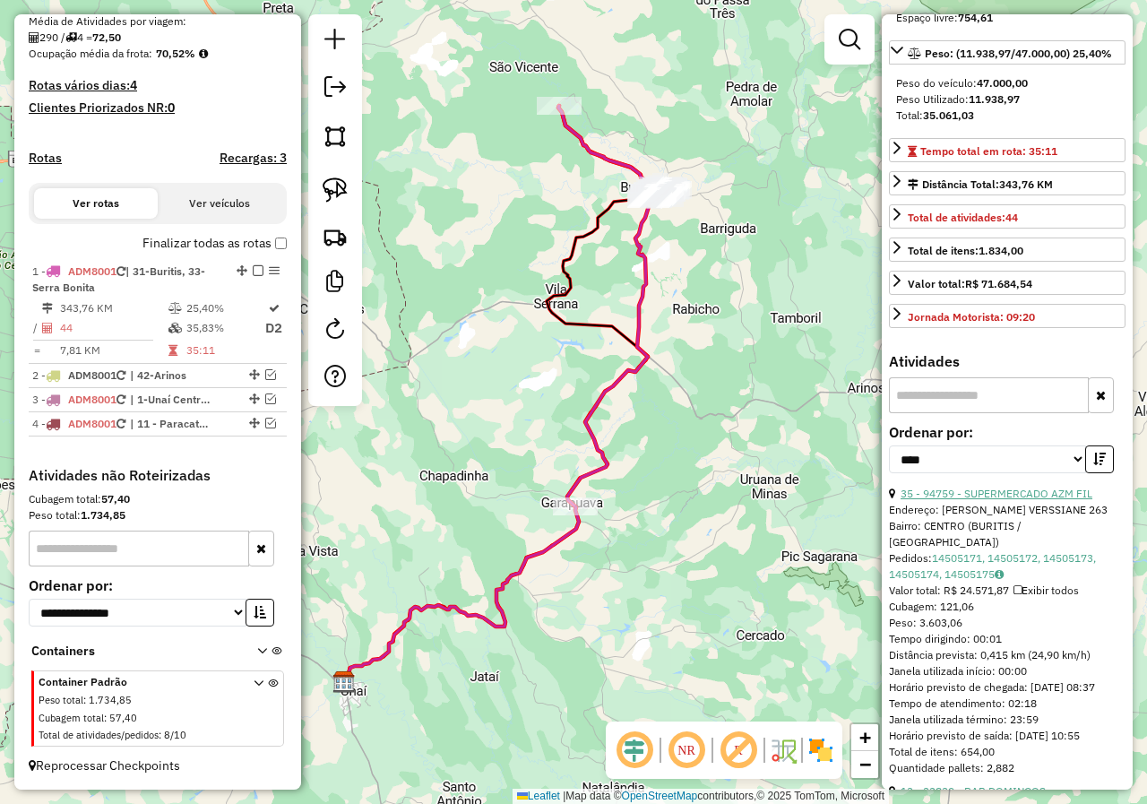
click at [1034, 500] on link "35 - 94759 - SUPERMERCADO AZM FIL" at bounding box center [996, 493] width 192 height 13
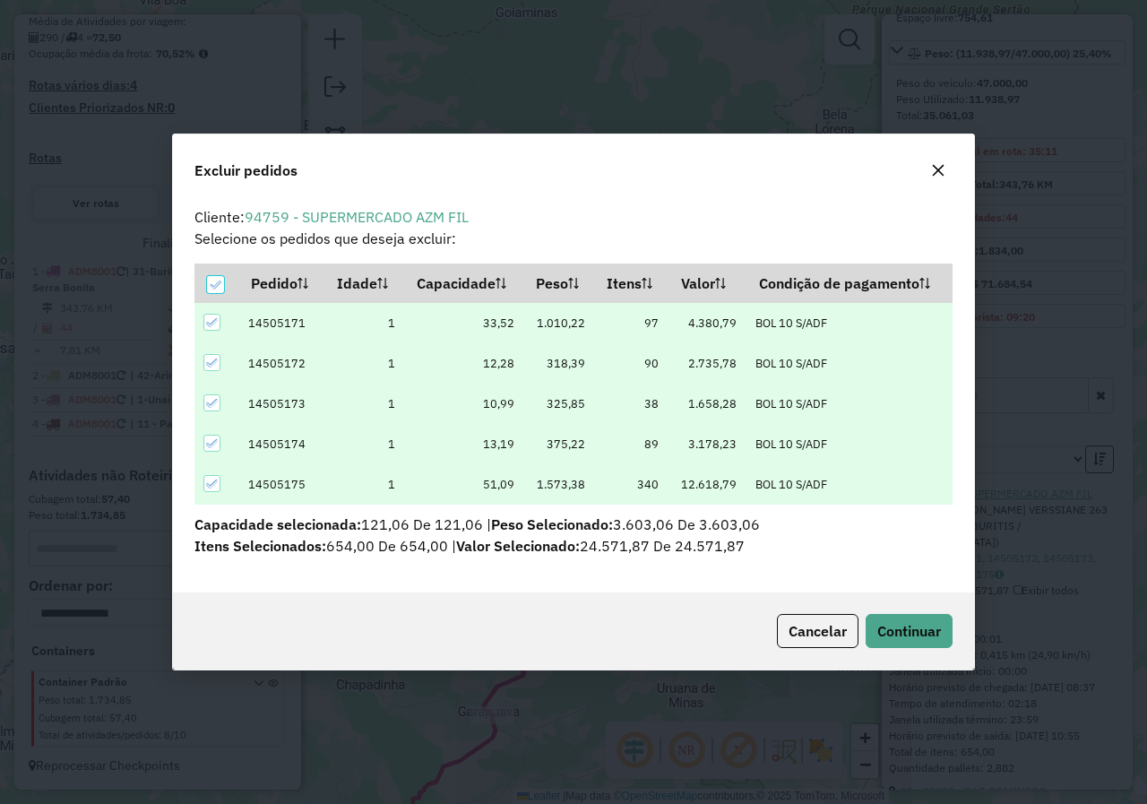
scroll to position [0, 0]
click at [909, 631] on span "Continuar" at bounding box center [909, 631] width 64 height 18
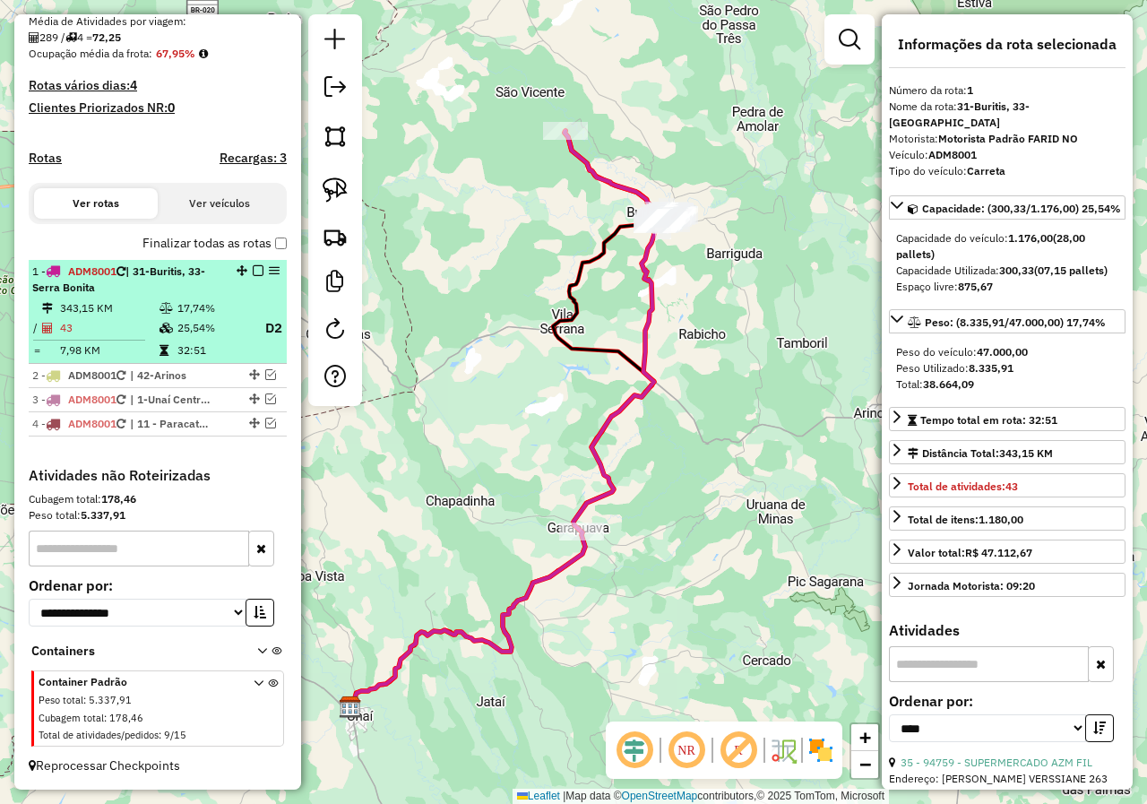
click at [255, 270] on em at bounding box center [258, 270] width 11 height 11
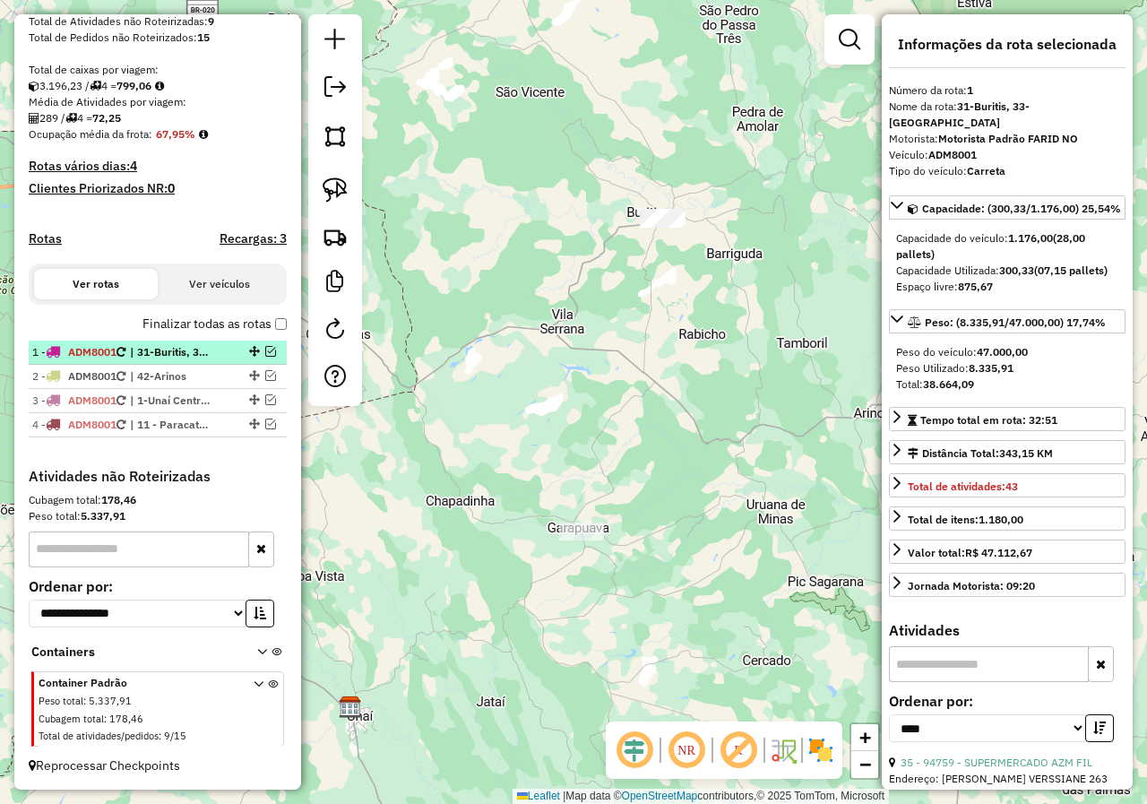
scroll to position [346, 0]
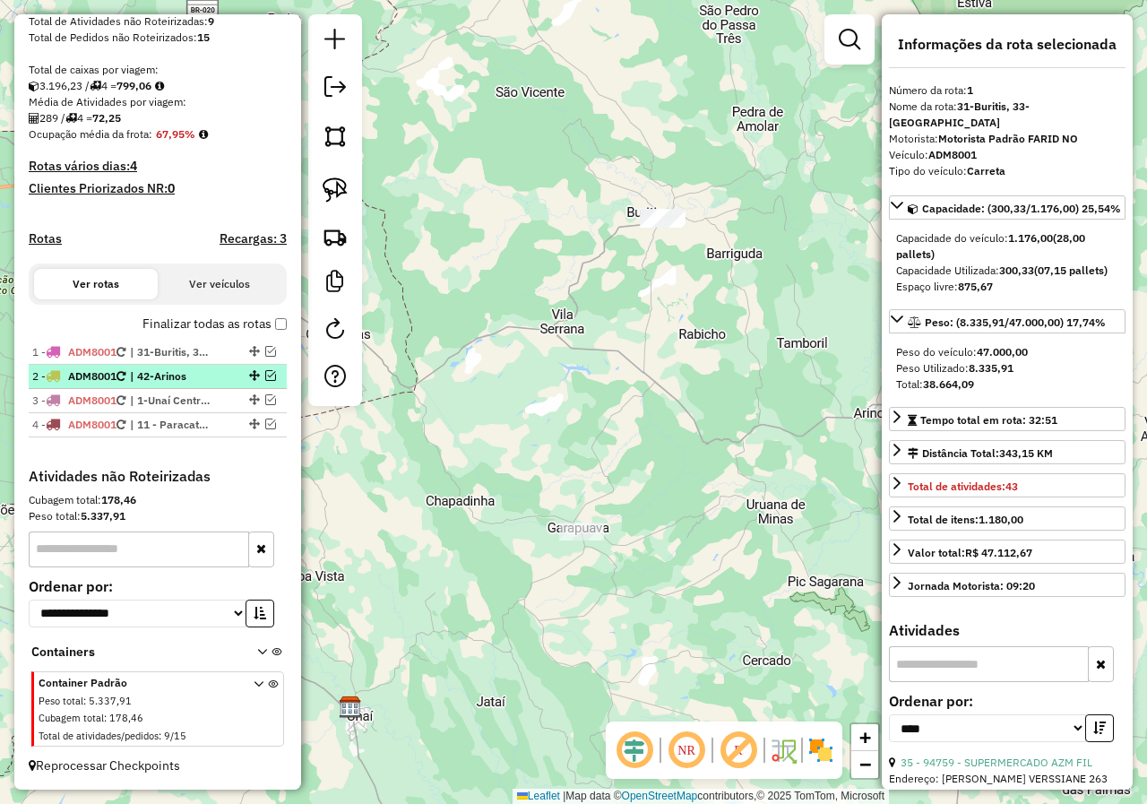
click at [268, 372] on em at bounding box center [270, 375] width 11 height 11
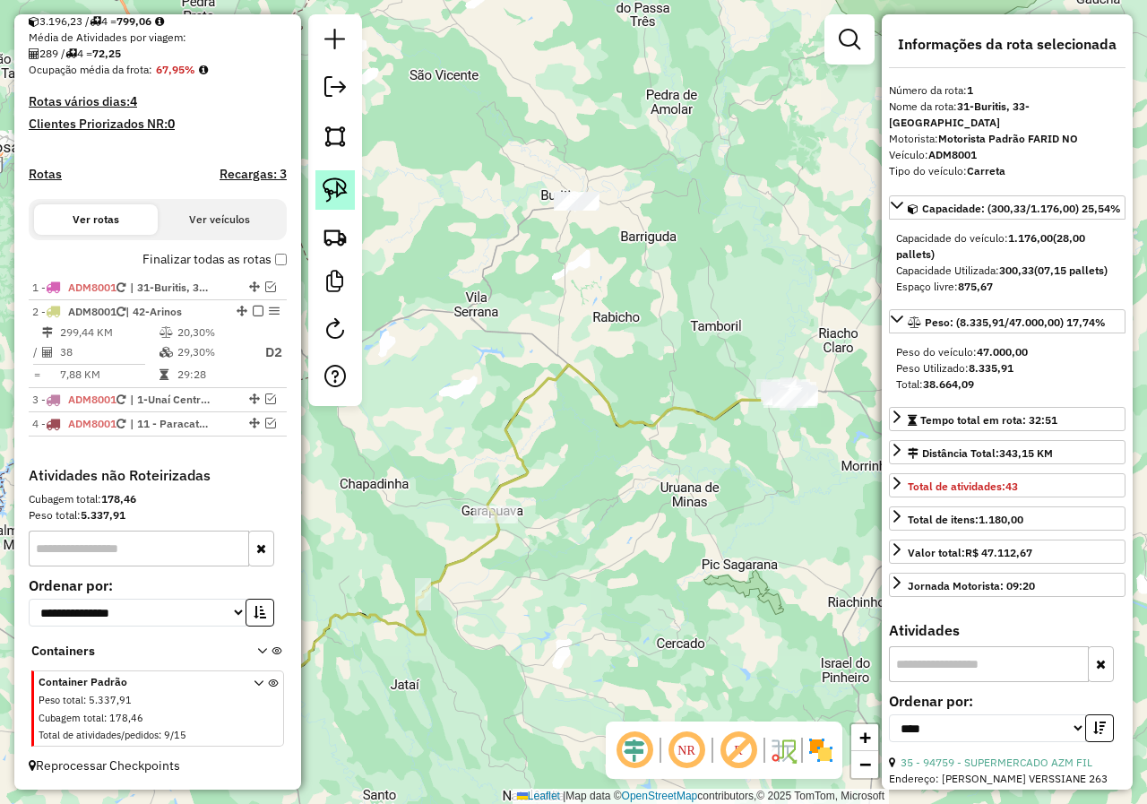
click at [332, 193] on img at bounding box center [335, 189] width 25 height 25
drag, startPoint x: 451, startPoint y: 478, endPoint x: 556, endPoint y: 500, distance: 108.1
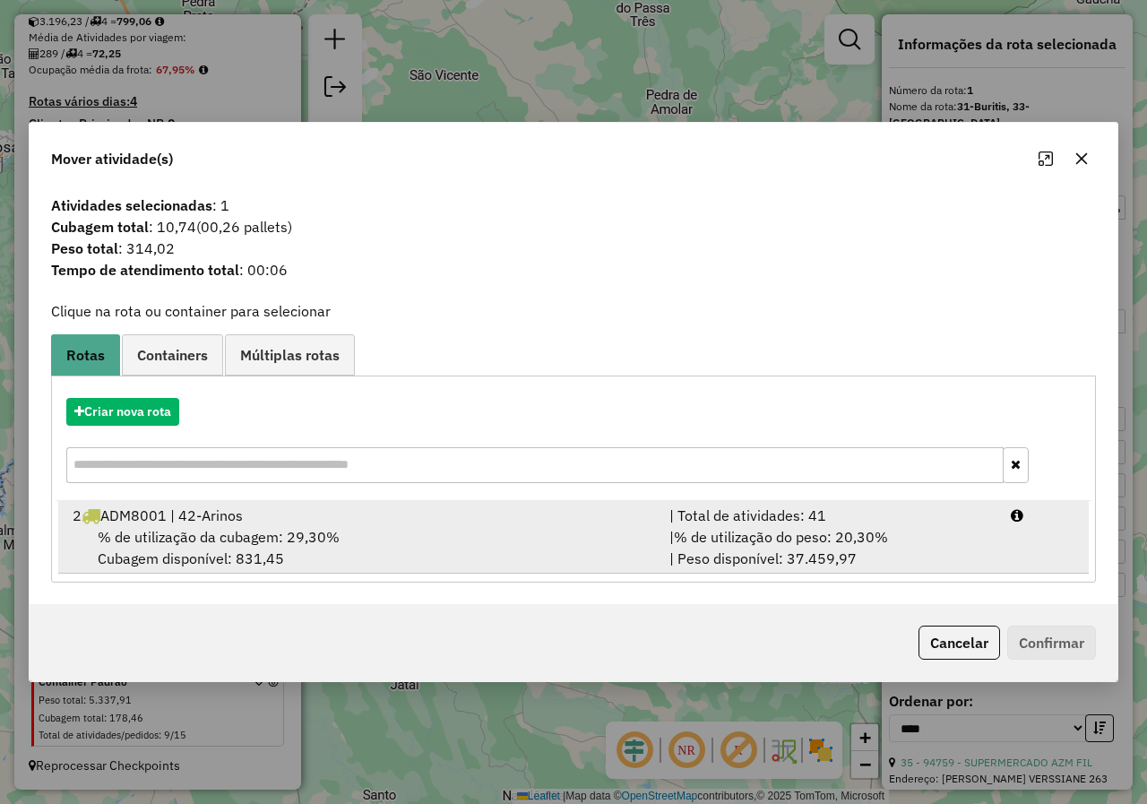
click at [202, 526] on div "% de utilização da cubagem: 29,30% Cubagem disponível: 831,45" at bounding box center [360, 547] width 597 height 43
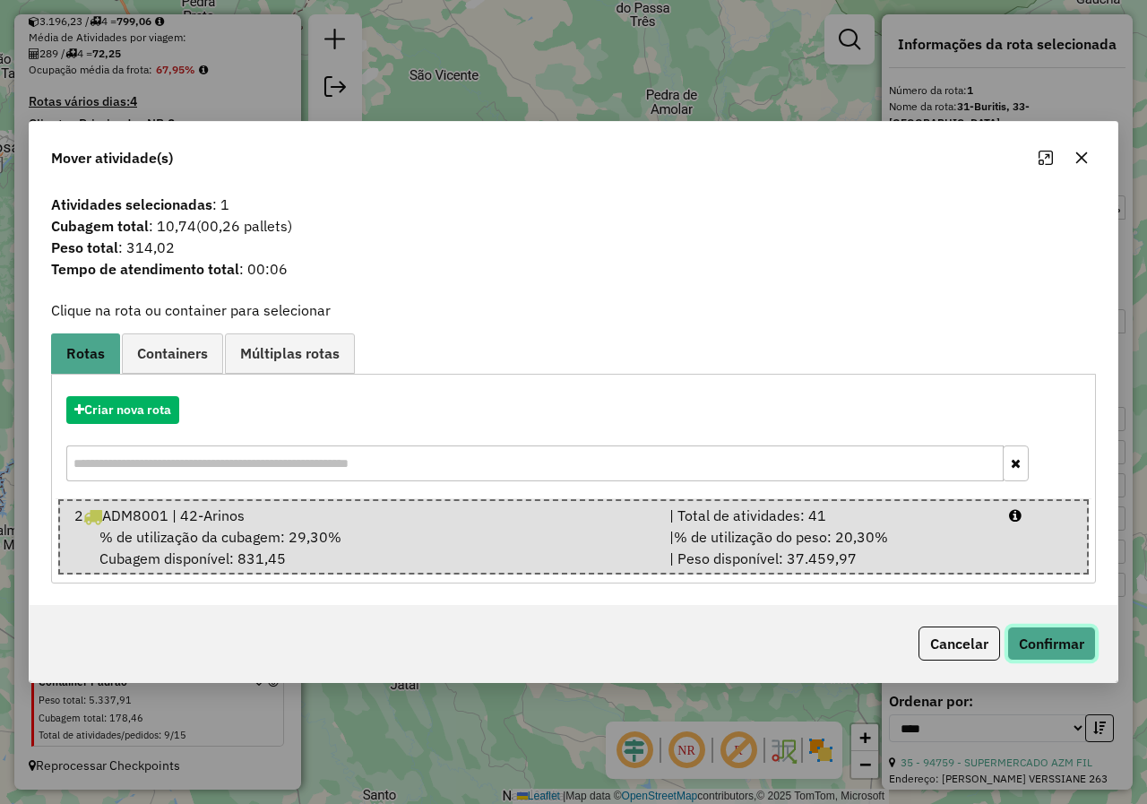
click at [1050, 638] on button "Confirmar" at bounding box center [1051, 643] width 89 height 34
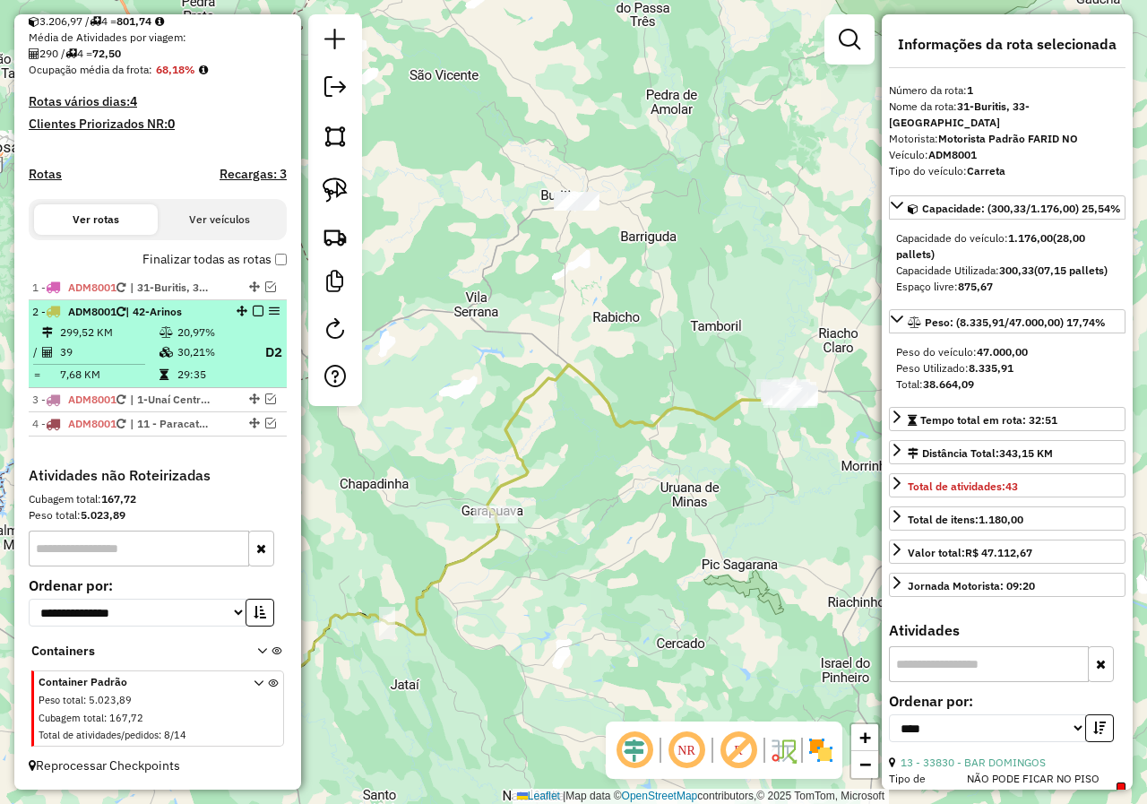
click at [271, 312] on em at bounding box center [274, 311] width 11 height 11
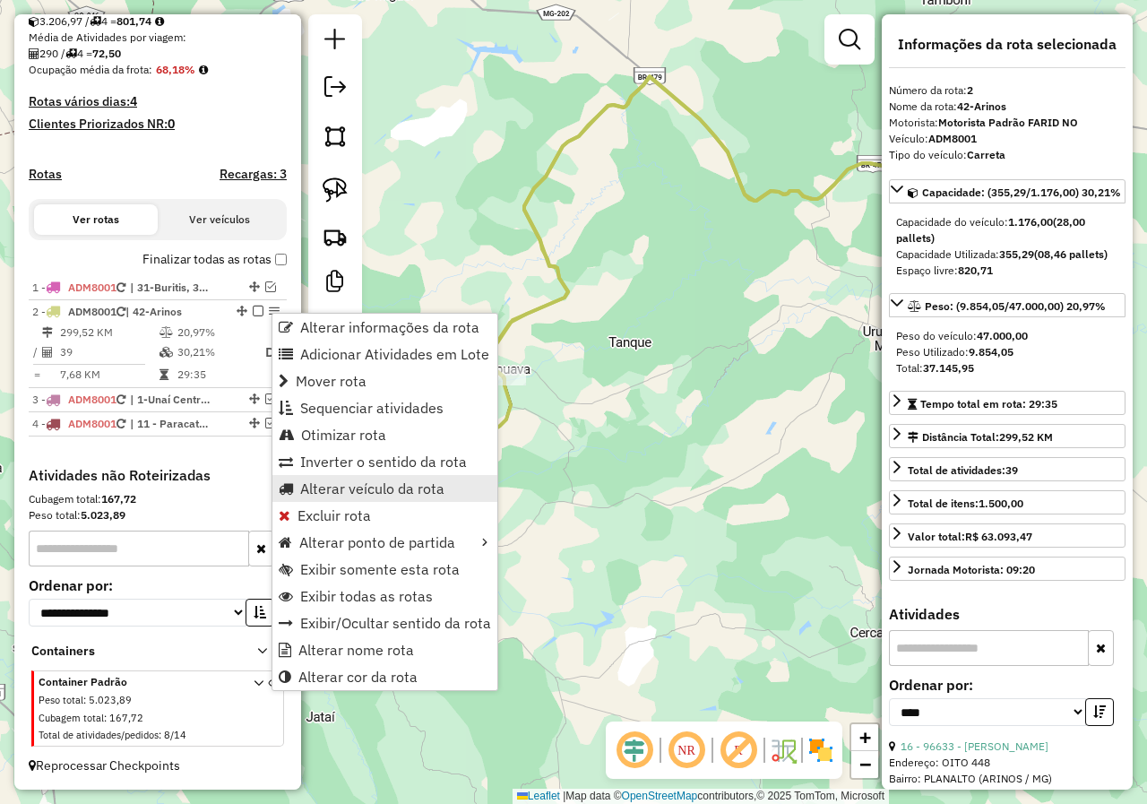
click at [414, 487] on span "Alterar veículo da rota" at bounding box center [372, 488] width 144 height 14
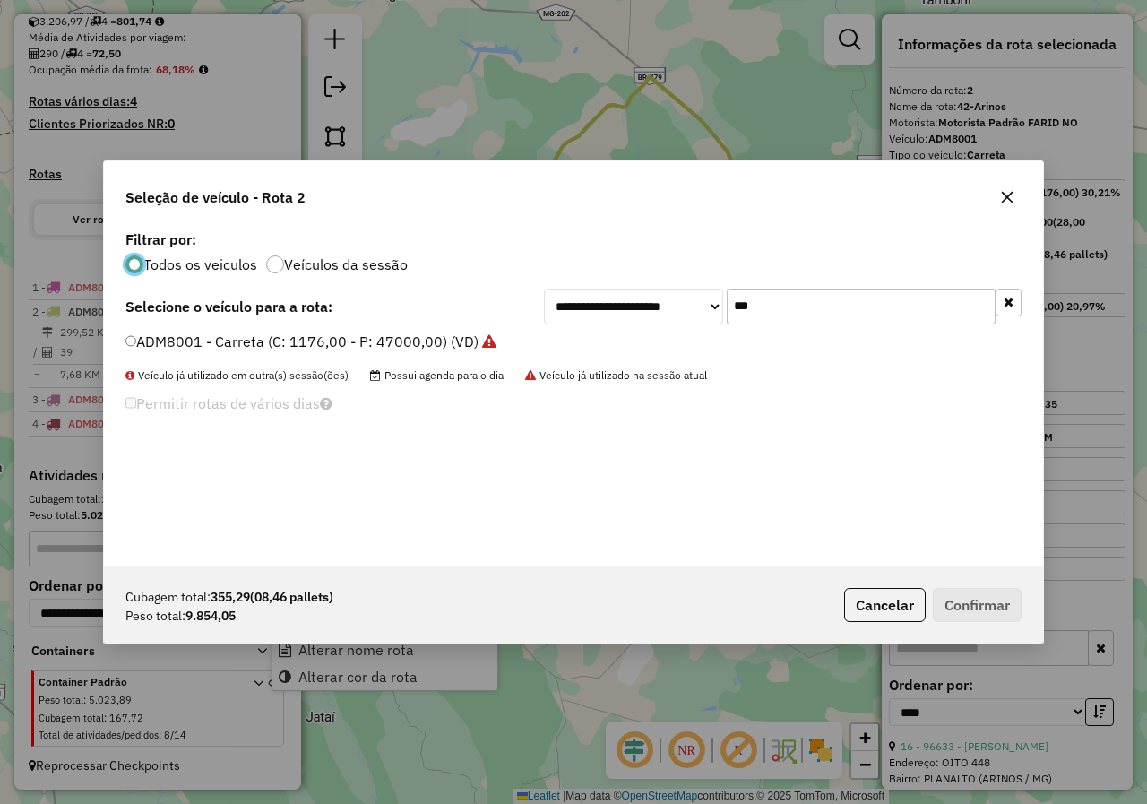
scroll to position [10, 5]
click at [843, 313] on input "***" at bounding box center [861, 307] width 269 height 36
drag, startPoint x: 840, startPoint y: 305, endPoint x: 743, endPoint y: 285, distance: 98.8
click at [743, 285] on div "**********" at bounding box center [573, 396] width 939 height 340
type input "*"
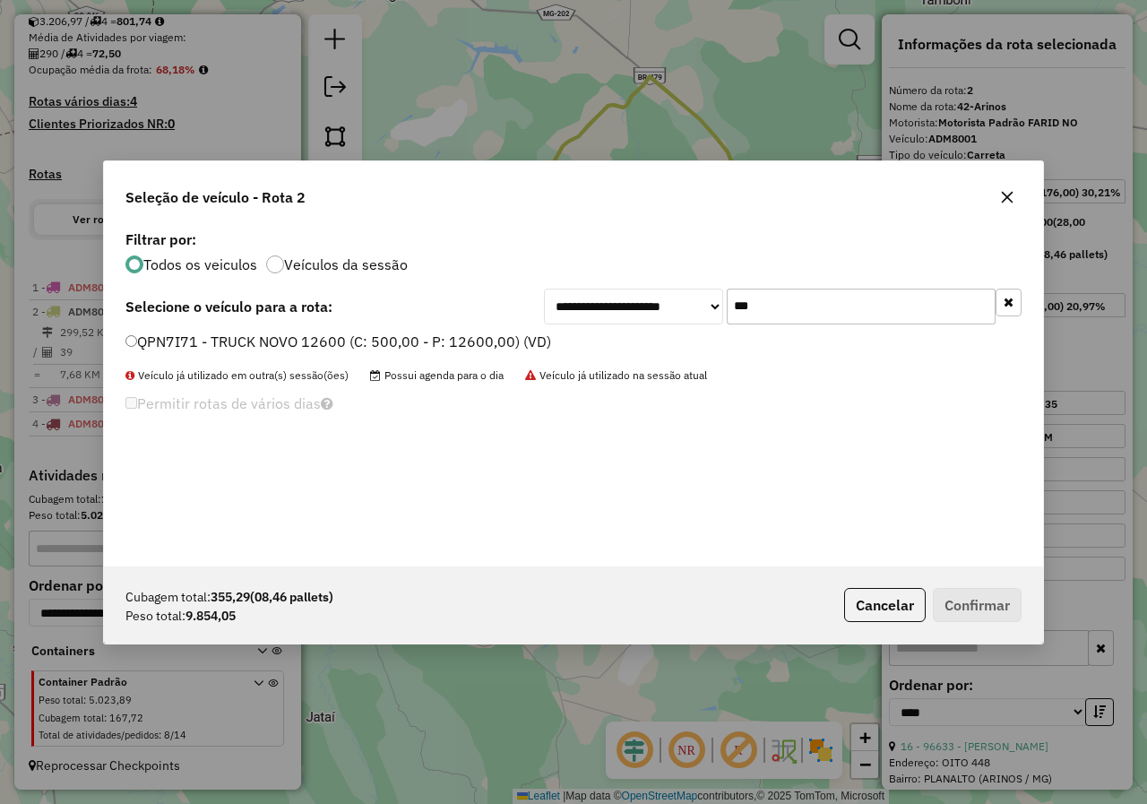
type input "***"
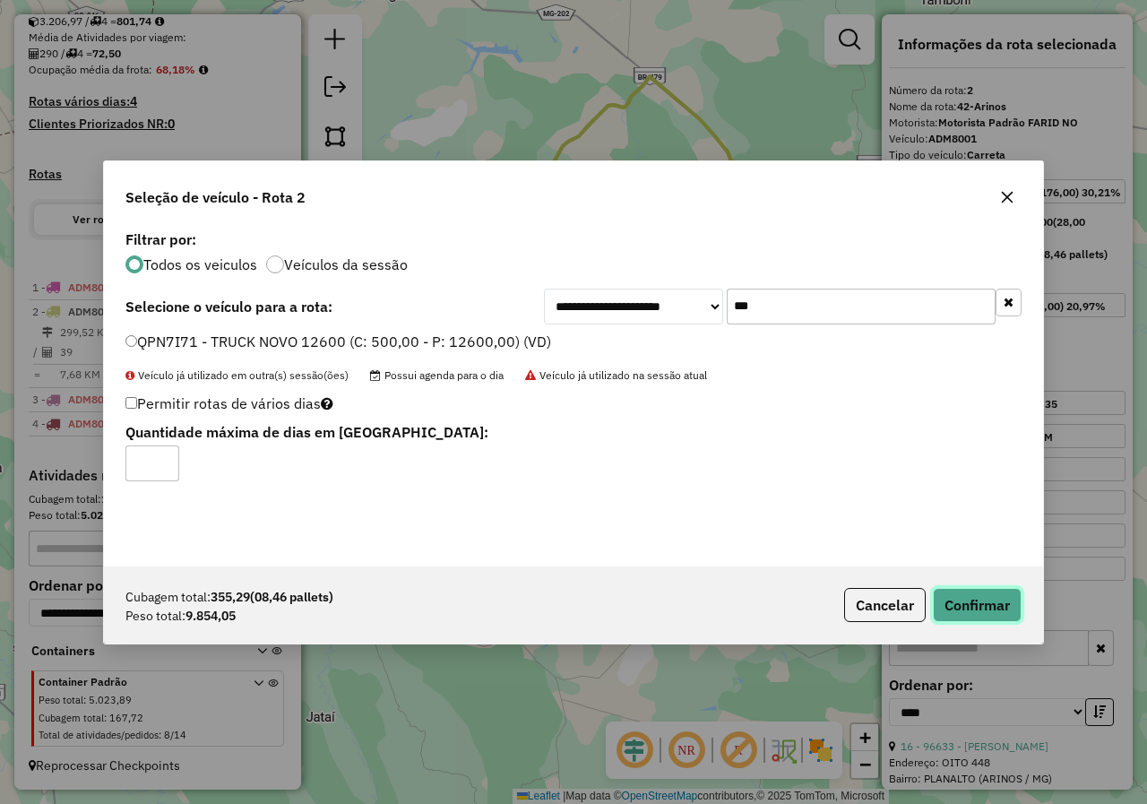
click at [952, 603] on button "Confirmar" at bounding box center [977, 605] width 89 height 34
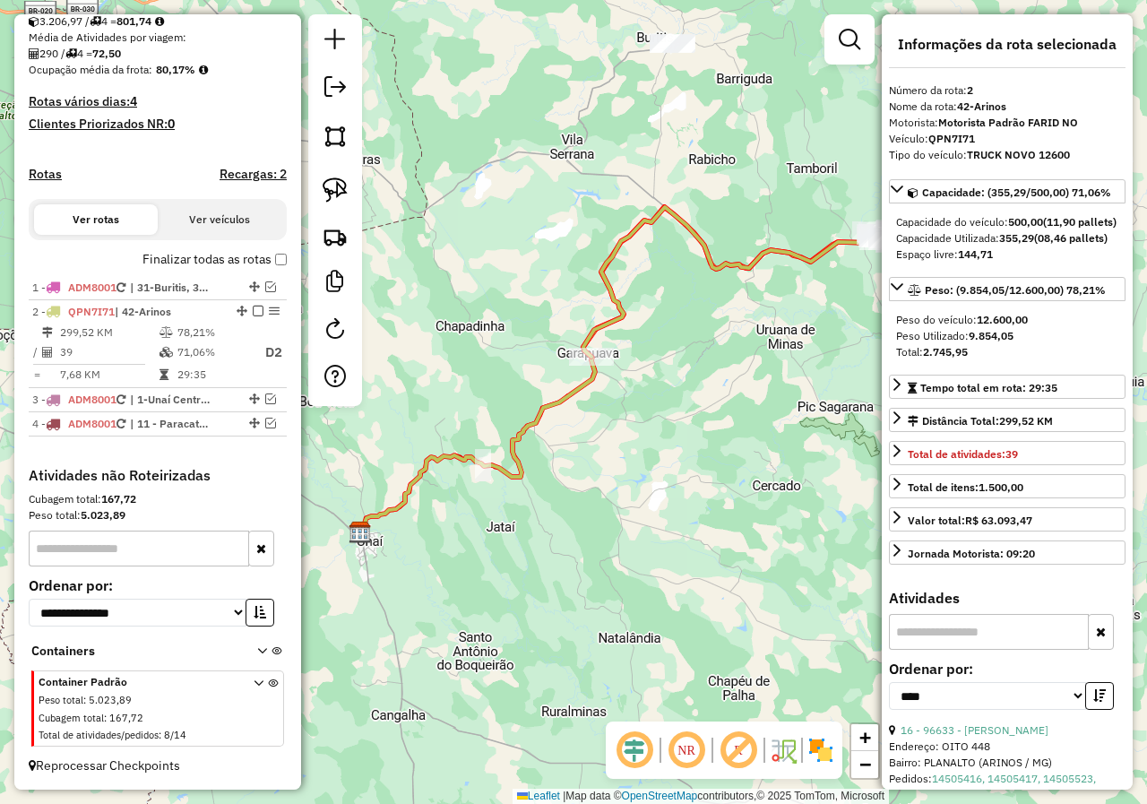
click at [635, 420] on div "Janela de atendimento Grade de atendimento Capacidade Transportadoras Veículos …" at bounding box center [573, 402] width 1147 height 804
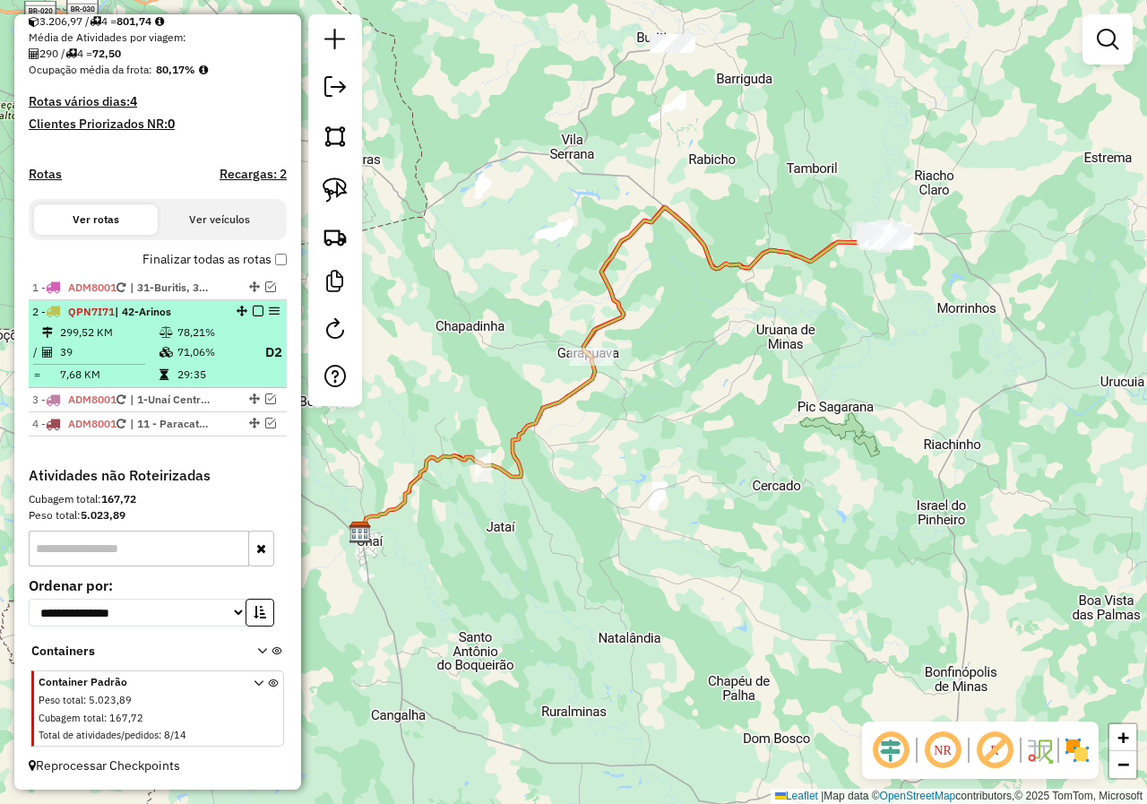
click at [253, 313] on em at bounding box center [258, 311] width 11 height 11
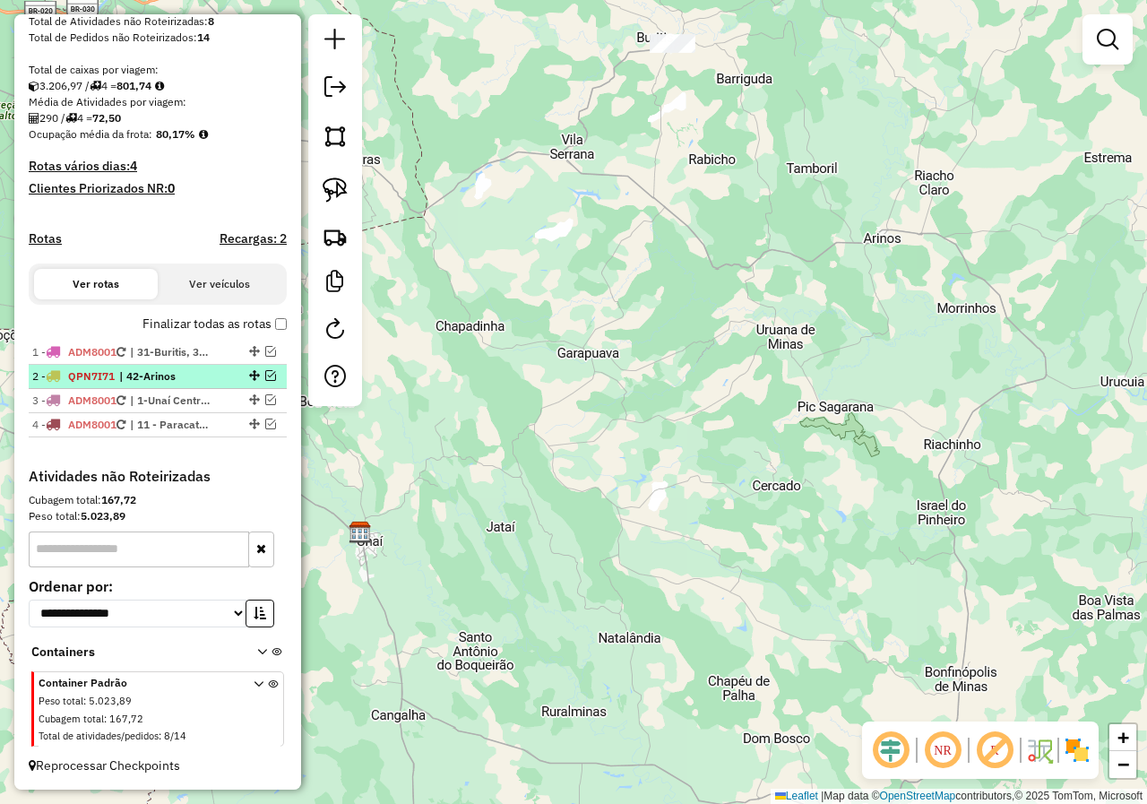
scroll to position [346, 0]
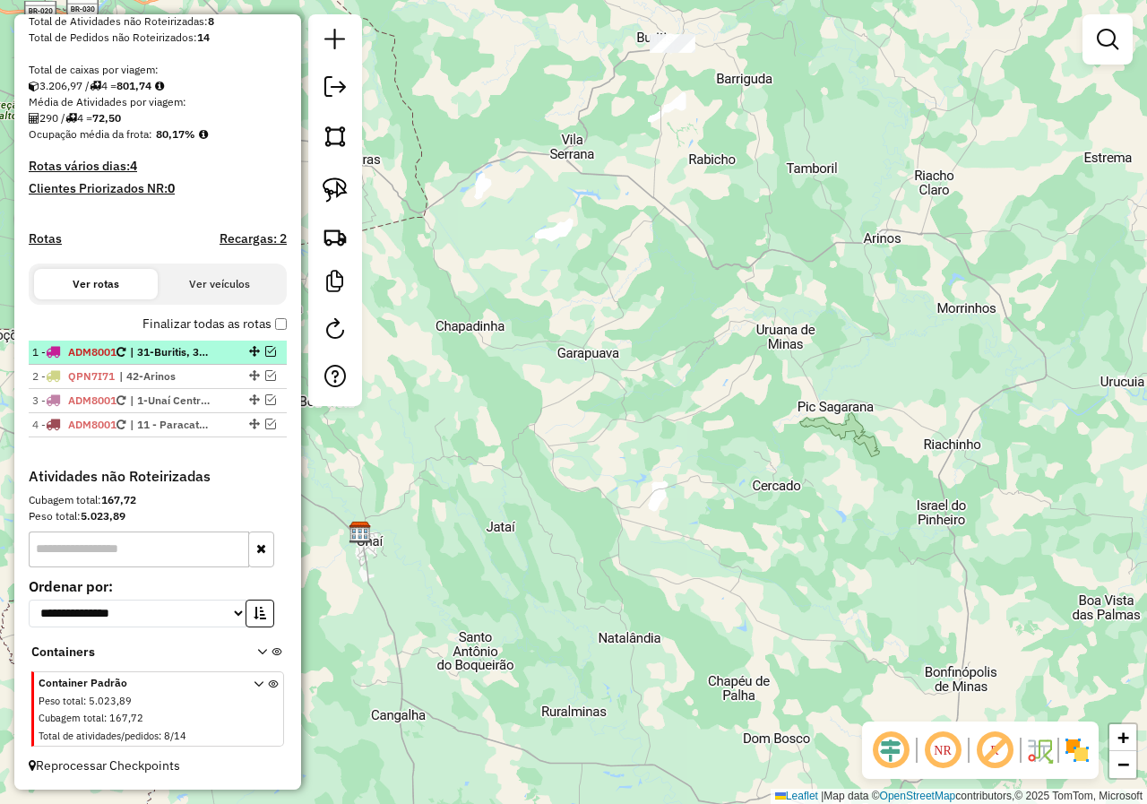
click at [265, 354] on em at bounding box center [270, 351] width 11 height 11
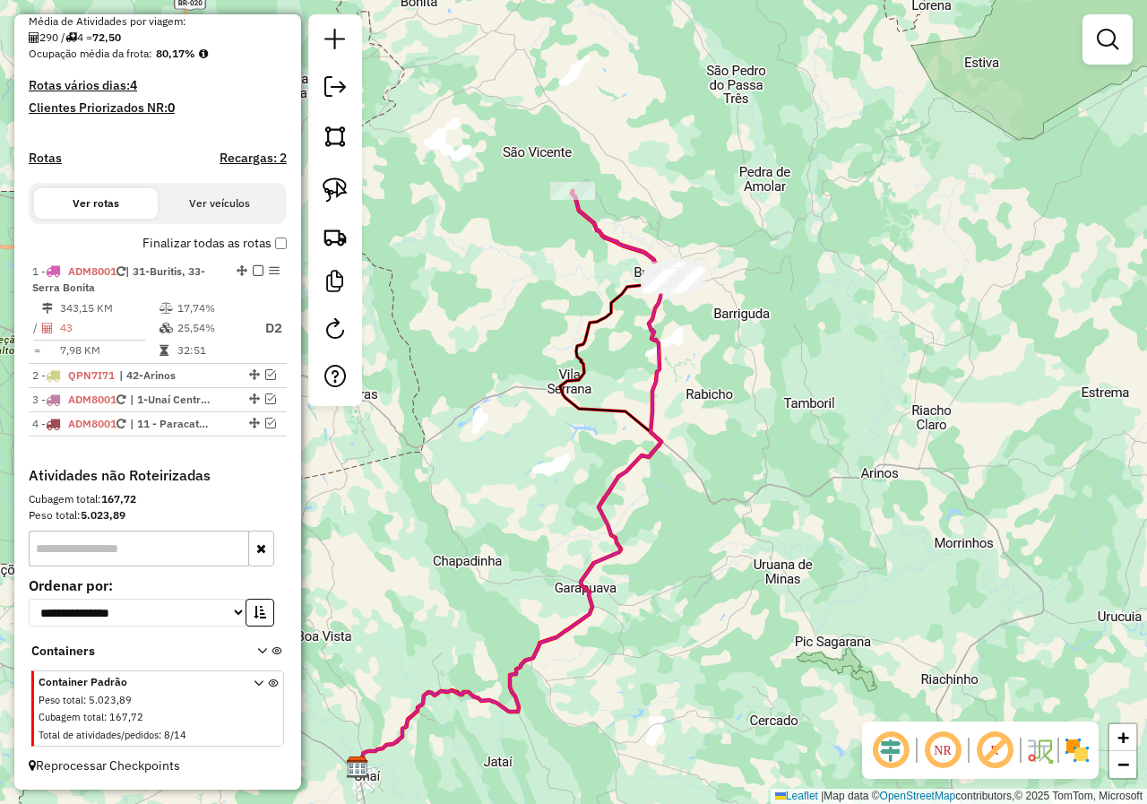
drag, startPoint x: 729, startPoint y: 263, endPoint x: 718, endPoint y: 401, distance: 138.5
click at [718, 401] on div "Janela de atendimento Grade de atendimento Capacidade Transportadoras Veículos …" at bounding box center [573, 402] width 1147 height 804
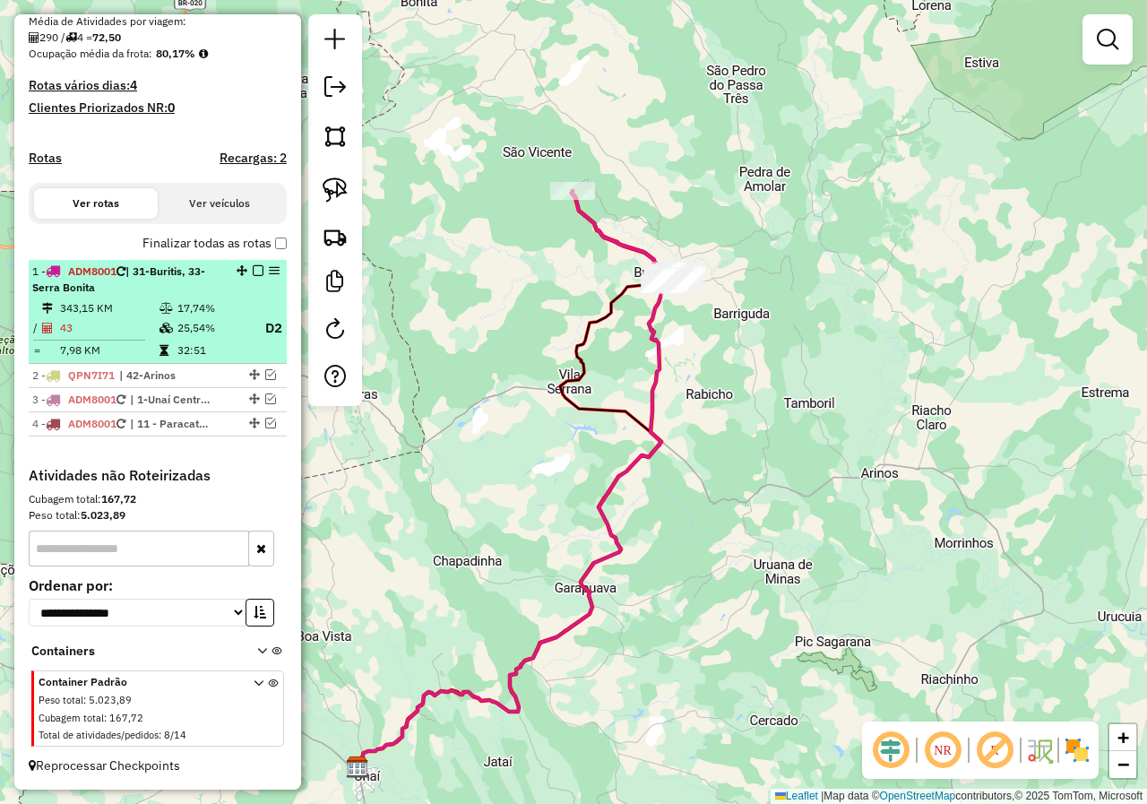
select select "*********"
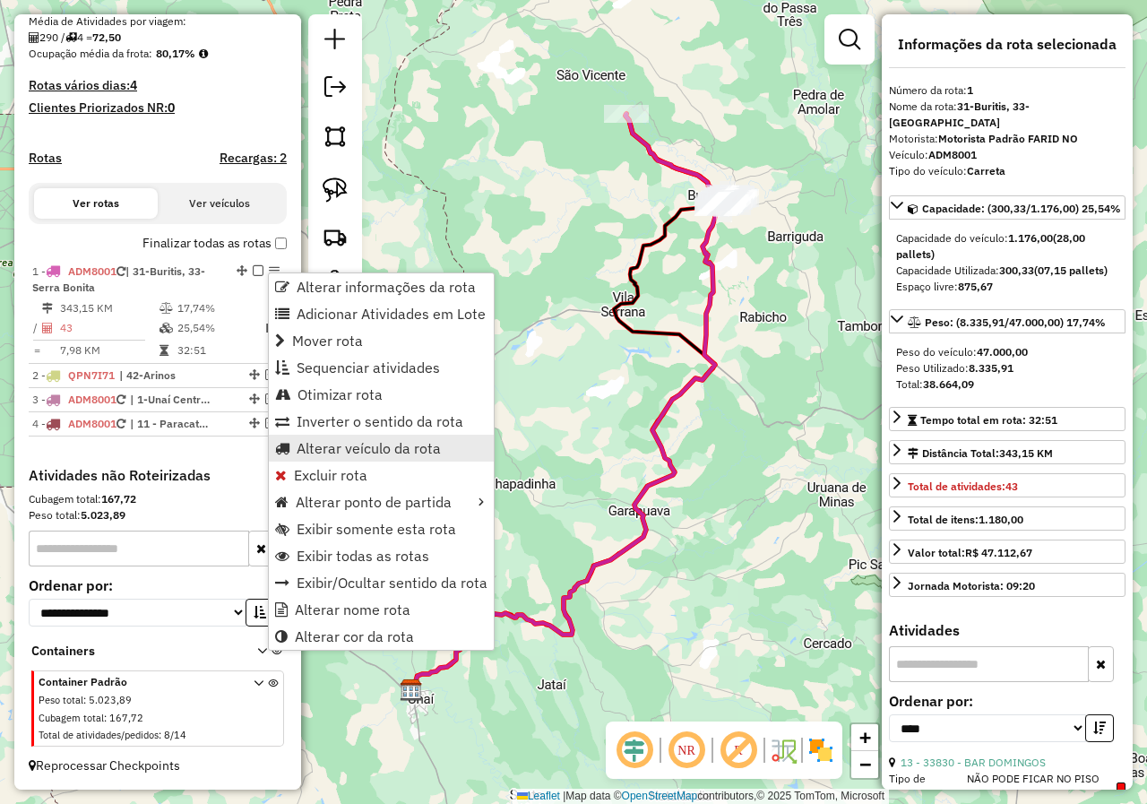
click at [444, 444] on link "Alterar veículo da rota" at bounding box center [381, 448] width 225 height 27
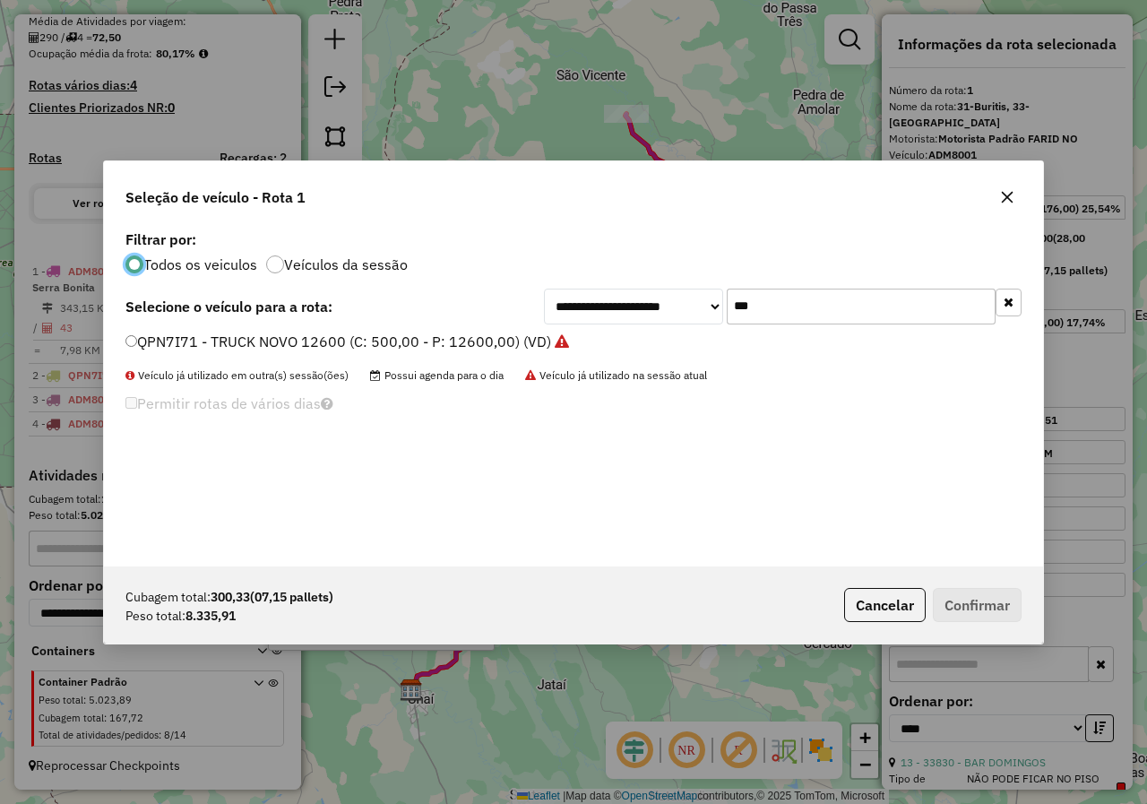
scroll to position [10, 5]
drag, startPoint x: 819, startPoint y: 308, endPoint x: 702, endPoint y: 283, distance: 120.0
click at [702, 283] on div "**********" at bounding box center [573, 396] width 939 height 340
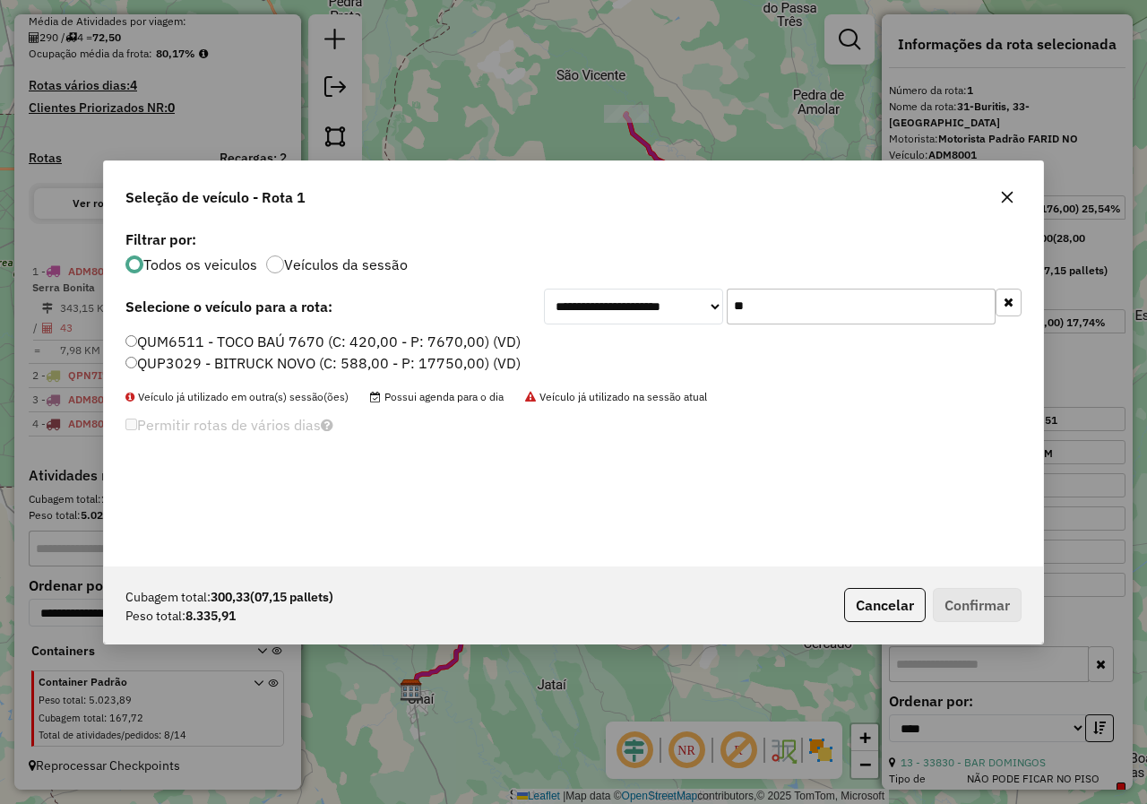
type input "*"
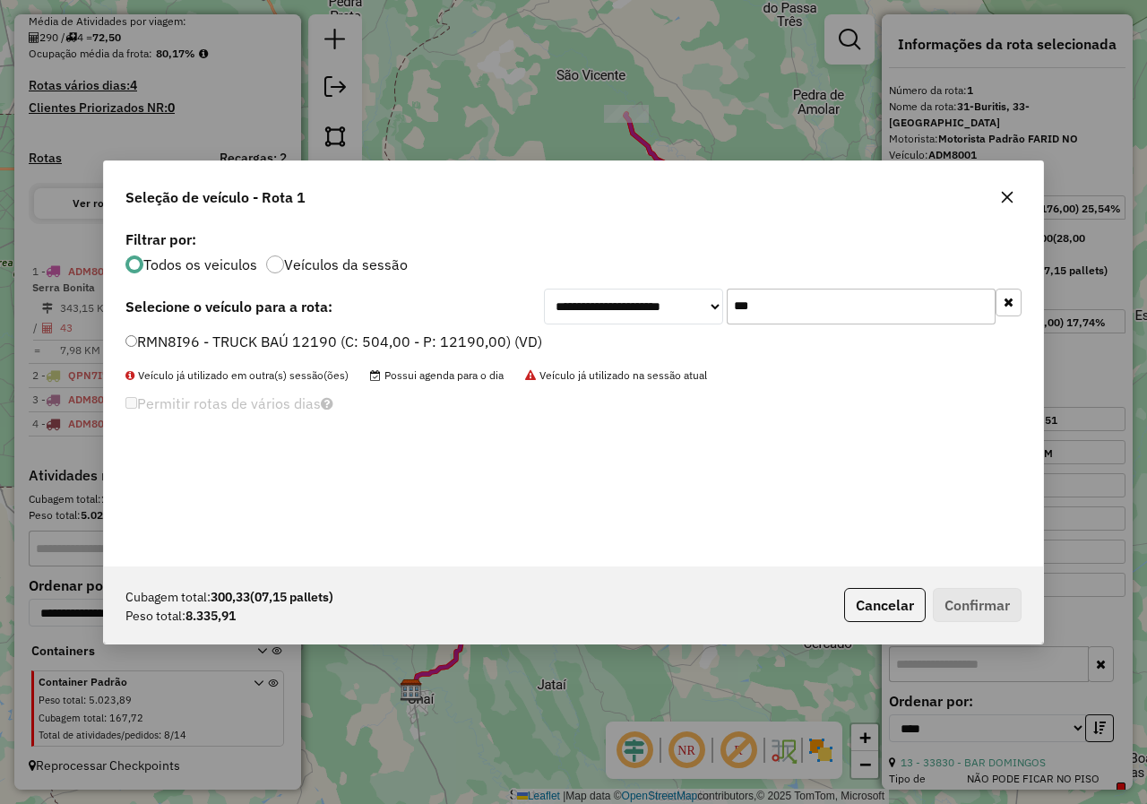
click at [163, 335] on label "RMN8I96 - TRUCK BAÚ 12190 (C: 504,00 - P: 12190,00) (VD)" at bounding box center [333, 342] width 417 height 22
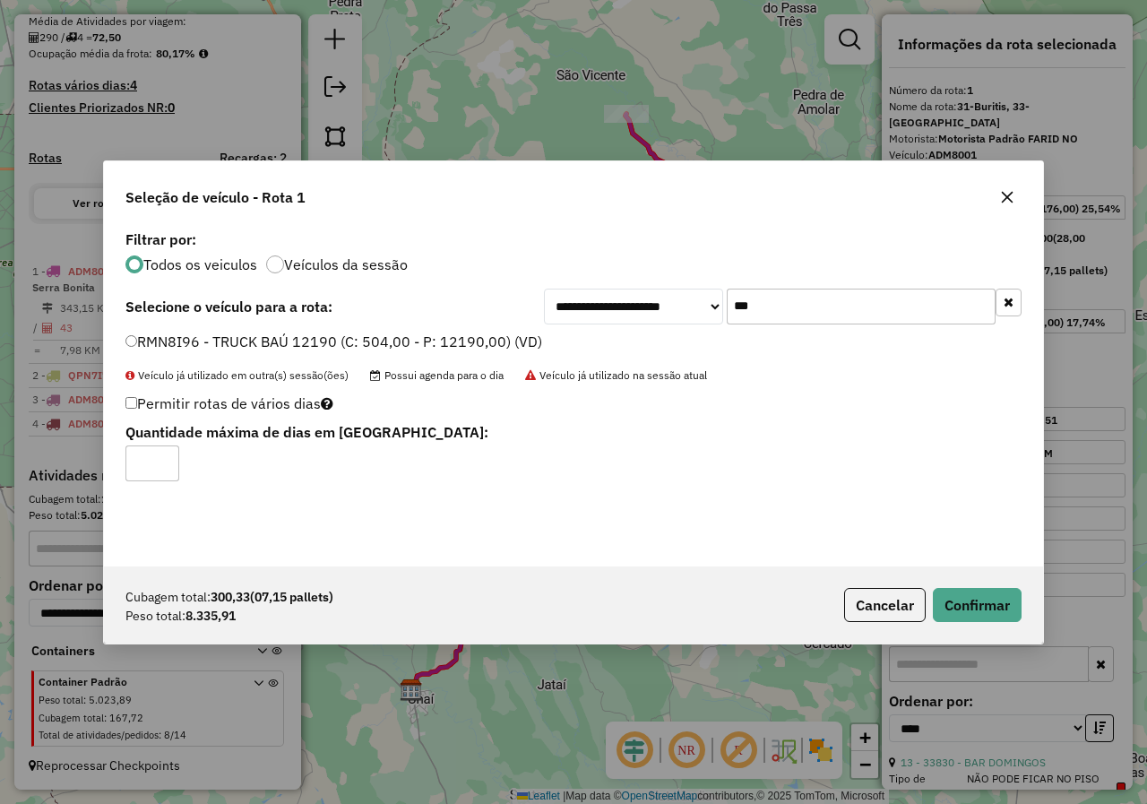
click at [785, 310] on input "***" at bounding box center [861, 307] width 269 height 36
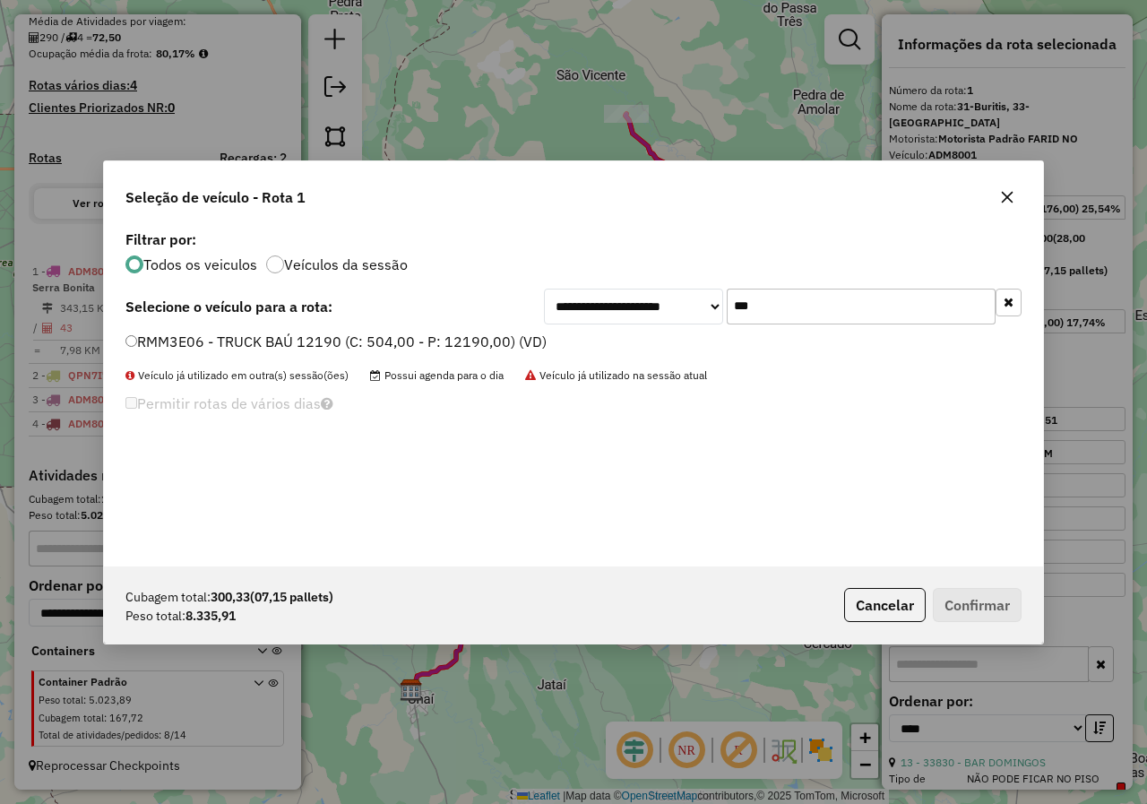
type input "***"
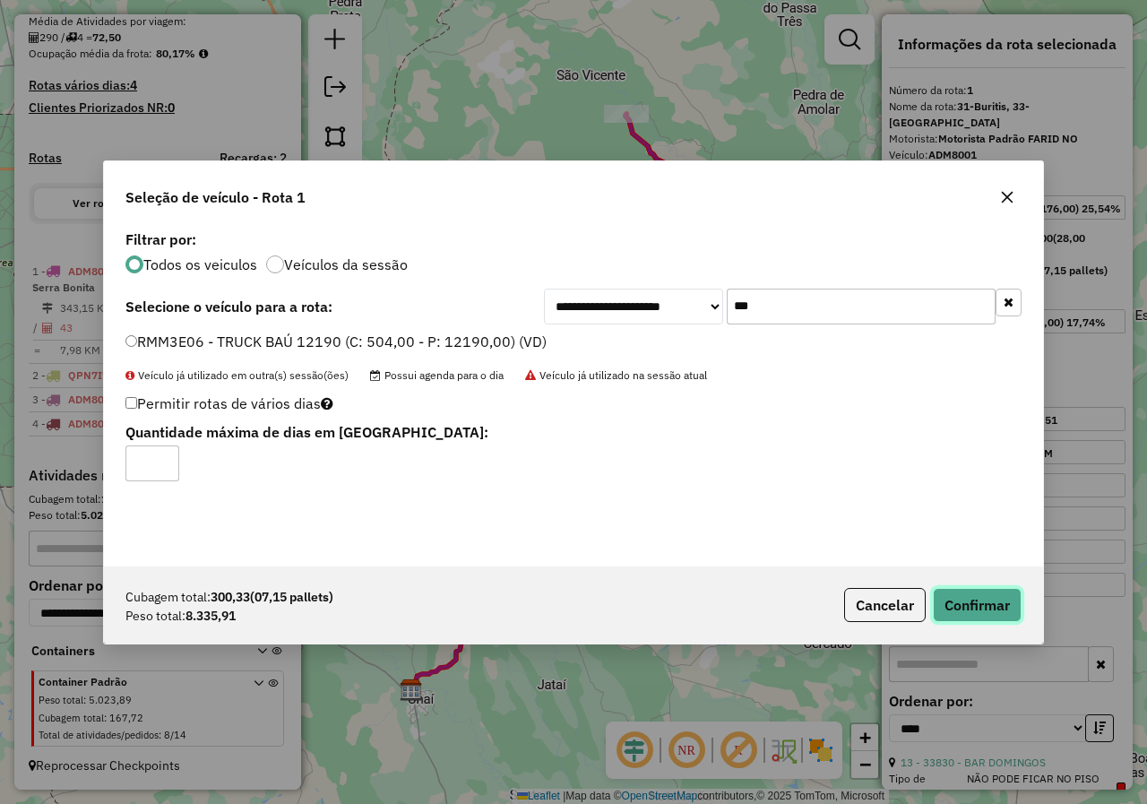
click at [982, 600] on button "Confirmar" at bounding box center [977, 605] width 89 height 34
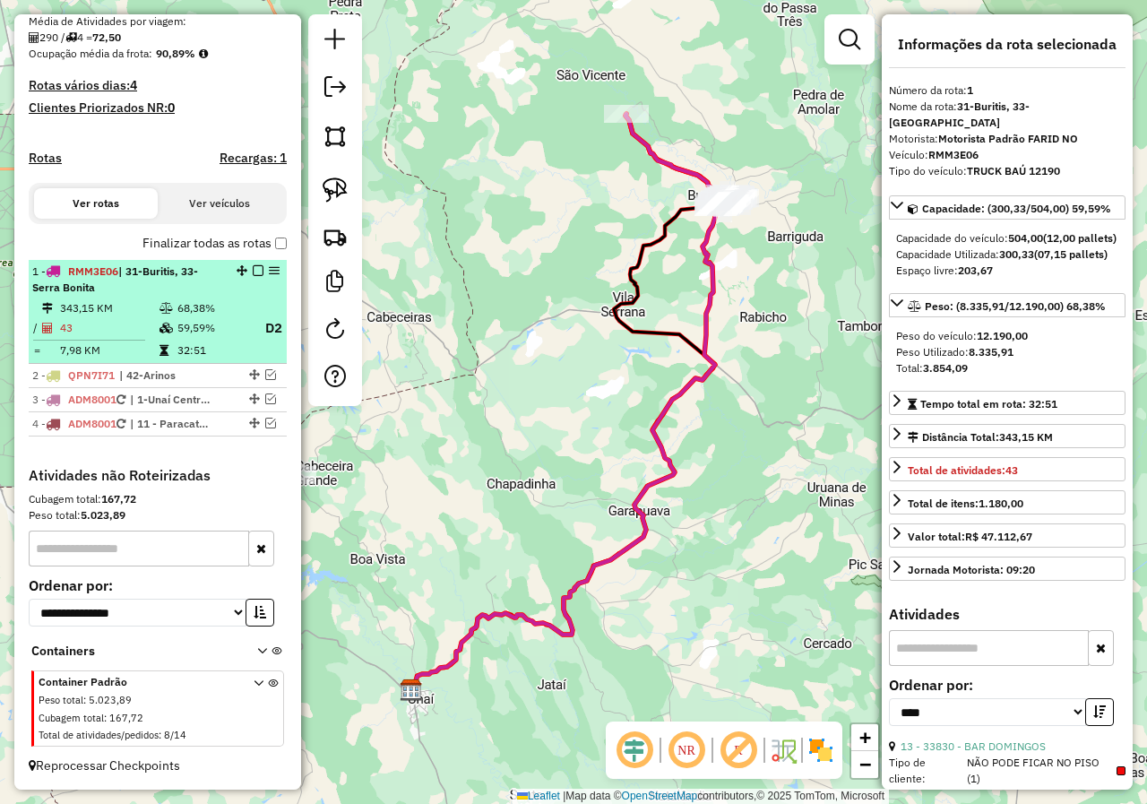
click at [253, 269] on em at bounding box center [258, 270] width 11 height 11
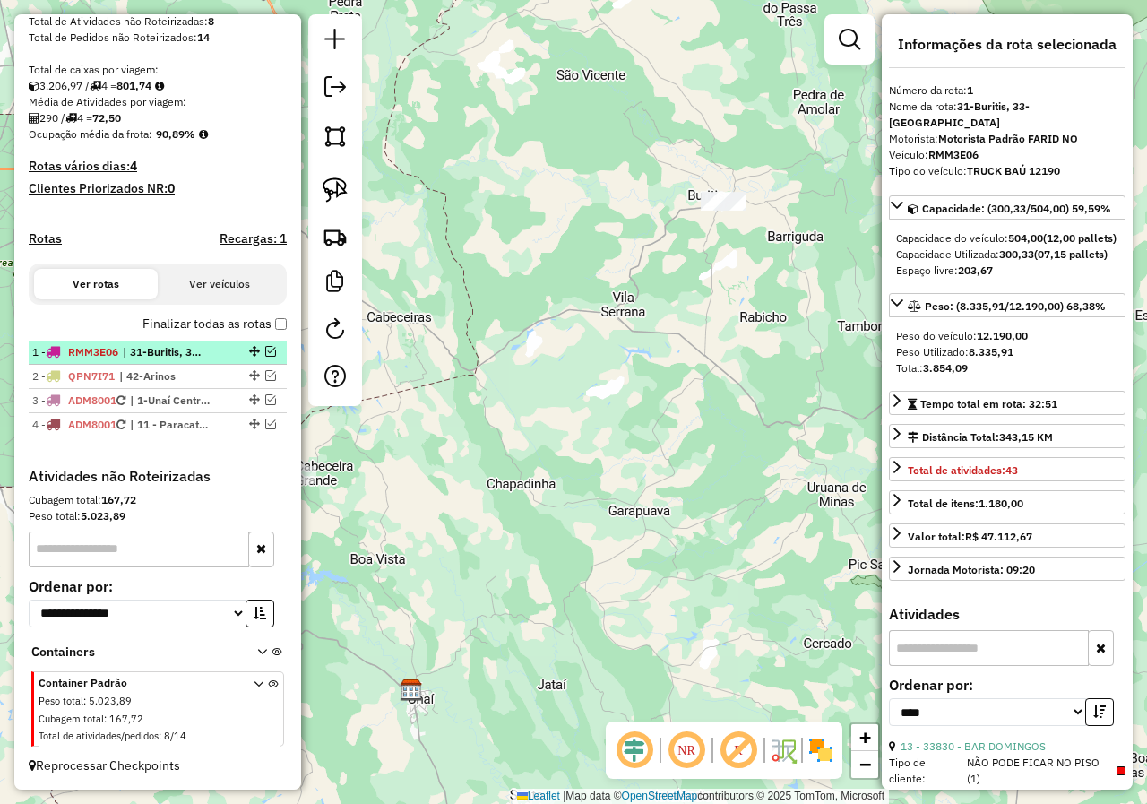
scroll to position [346, 0]
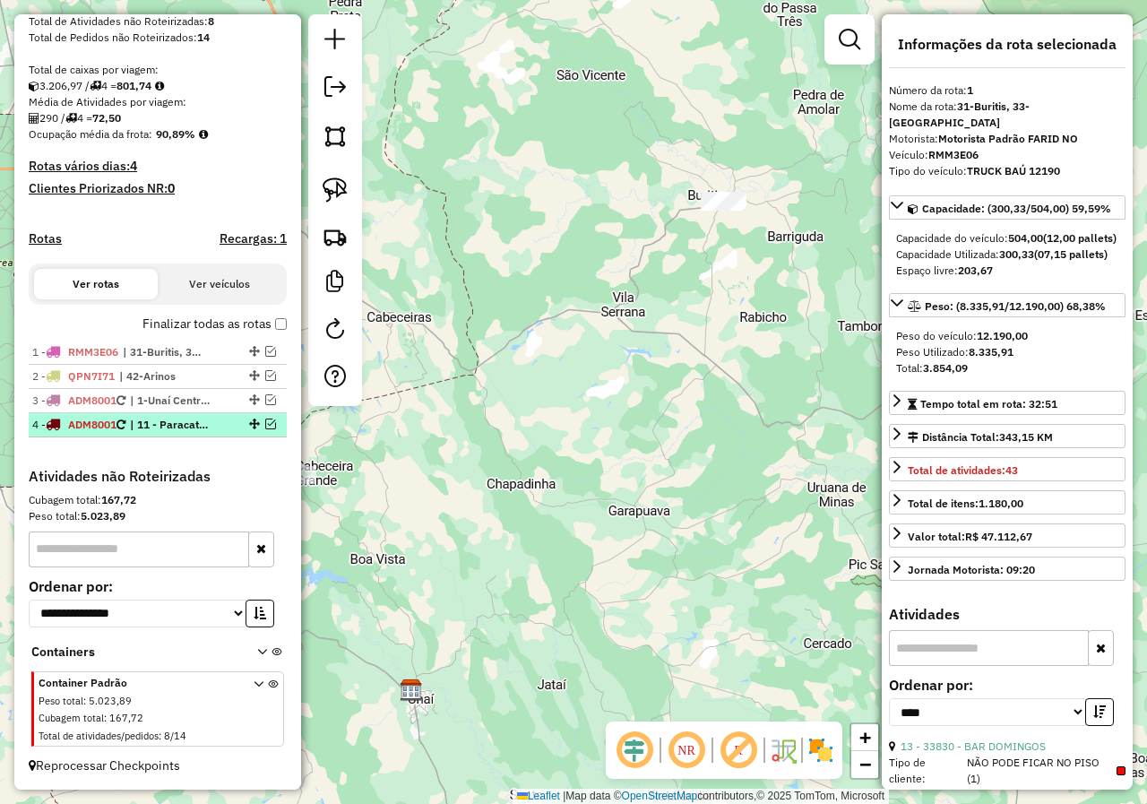
click at [265, 424] on em at bounding box center [270, 423] width 11 height 11
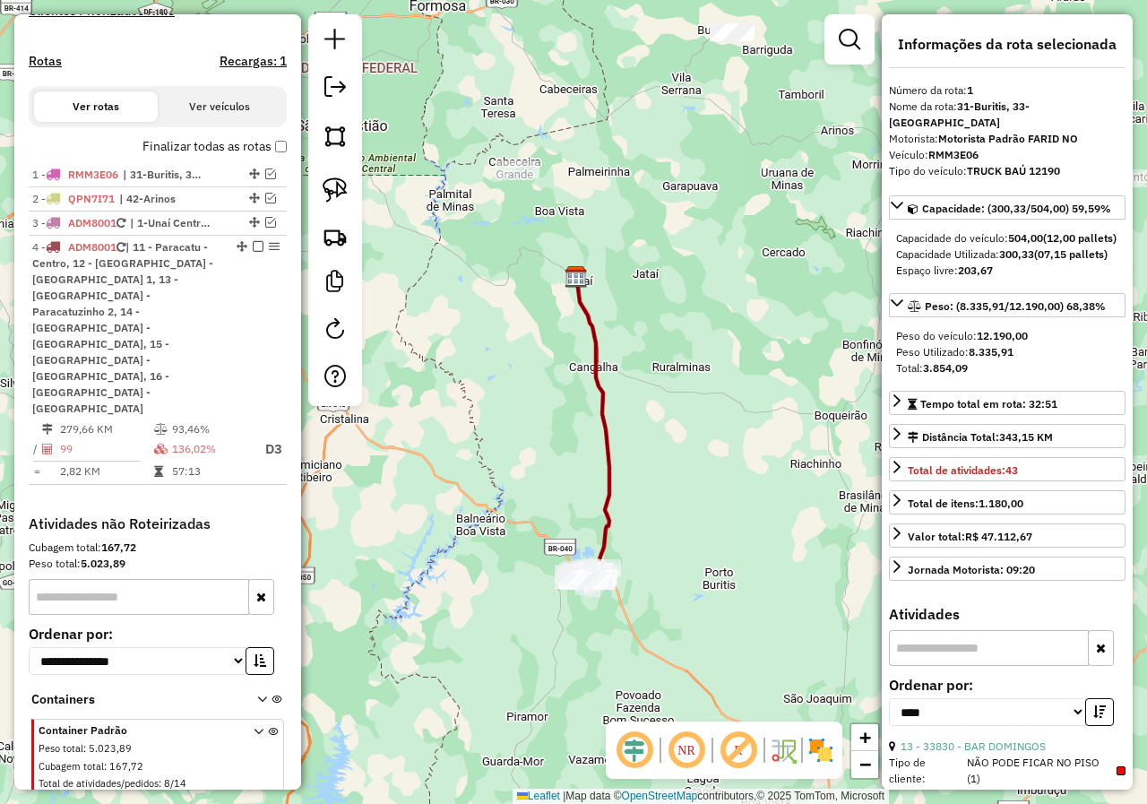
drag, startPoint x: 655, startPoint y: 555, endPoint x: 677, endPoint y: 445, distance: 111.6
click at [679, 456] on div "Janela de atendimento Grade de atendimento Capacidade Transportadoras Veículos …" at bounding box center [573, 402] width 1147 height 804
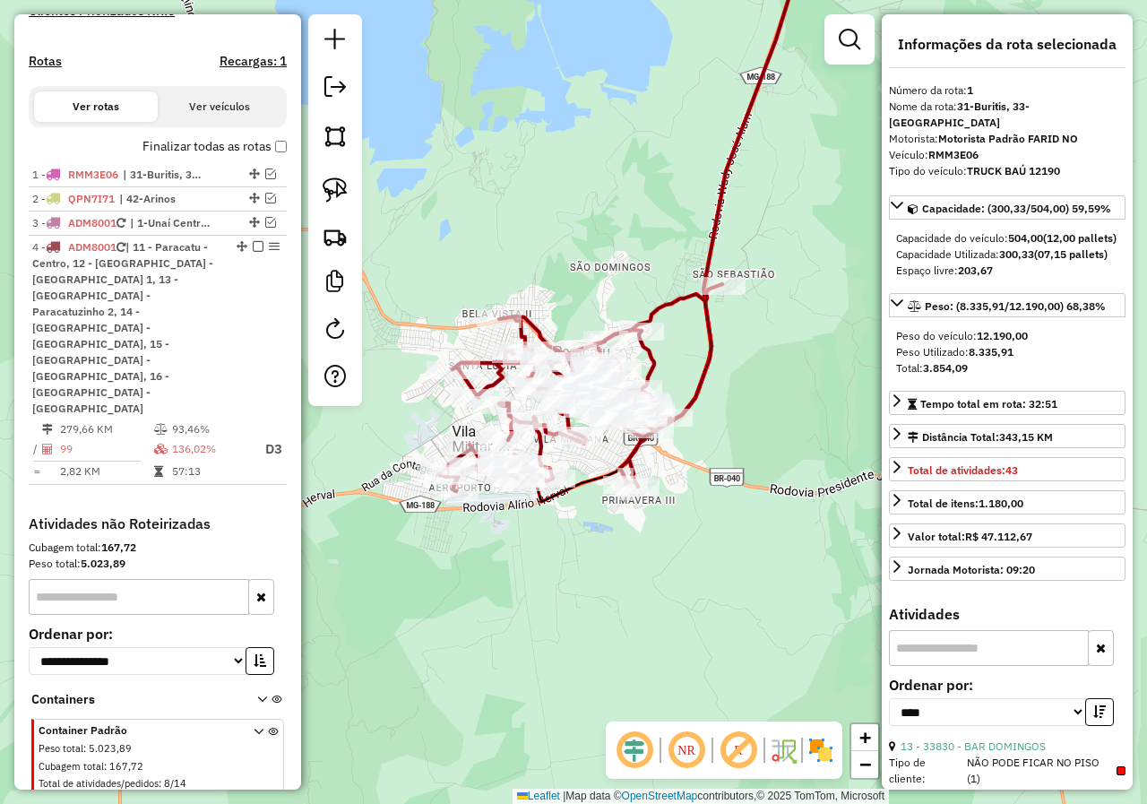
drag, startPoint x: 611, startPoint y: 452, endPoint x: 751, endPoint y: 475, distance: 141.7
click at [754, 481] on div "Janela de atendimento Grade de atendimento Capacidade Transportadoras Veículos …" at bounding box center [573, 402] width 1147 height 804
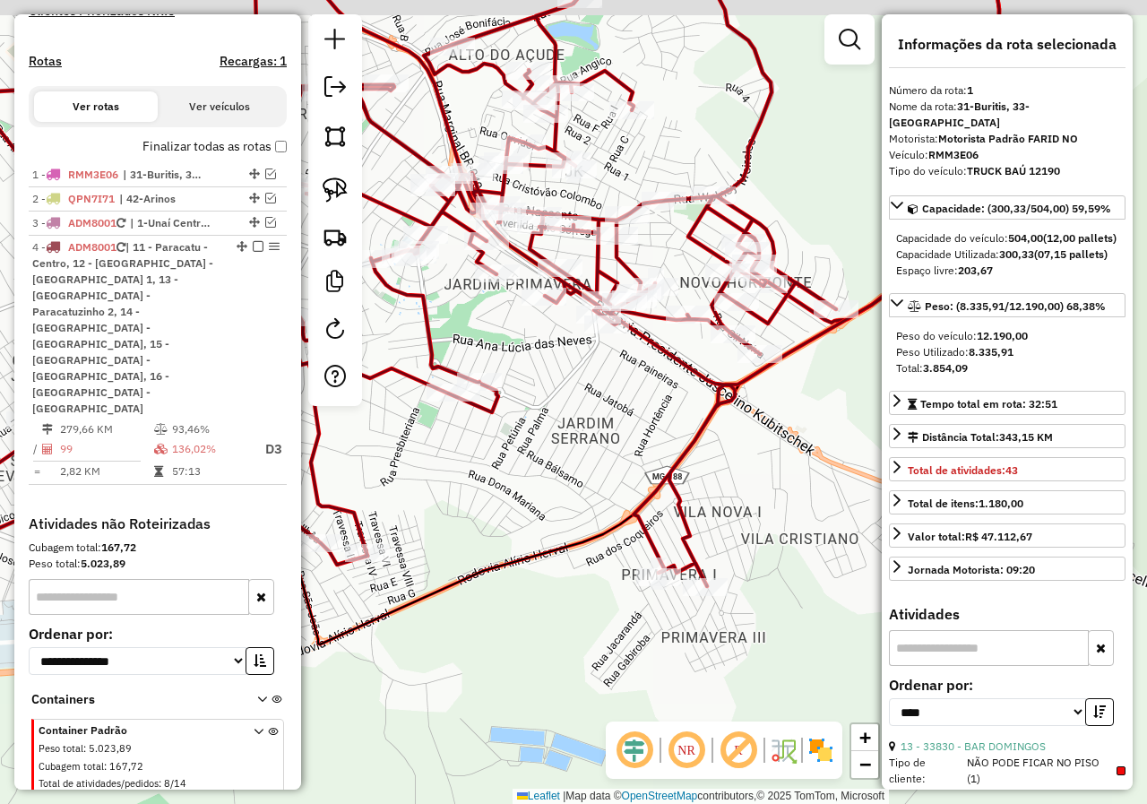
drag, startPoint x: 642, startPoint y: 496, endPoint x: 734, endPoint y: 518, distance: 93.9
click at [734, 518] on div "Janela de atendimento Grade de atendimento Capacidade Transportadoras Veículos …" at bounding box center [573, 402] width 1147 height 804
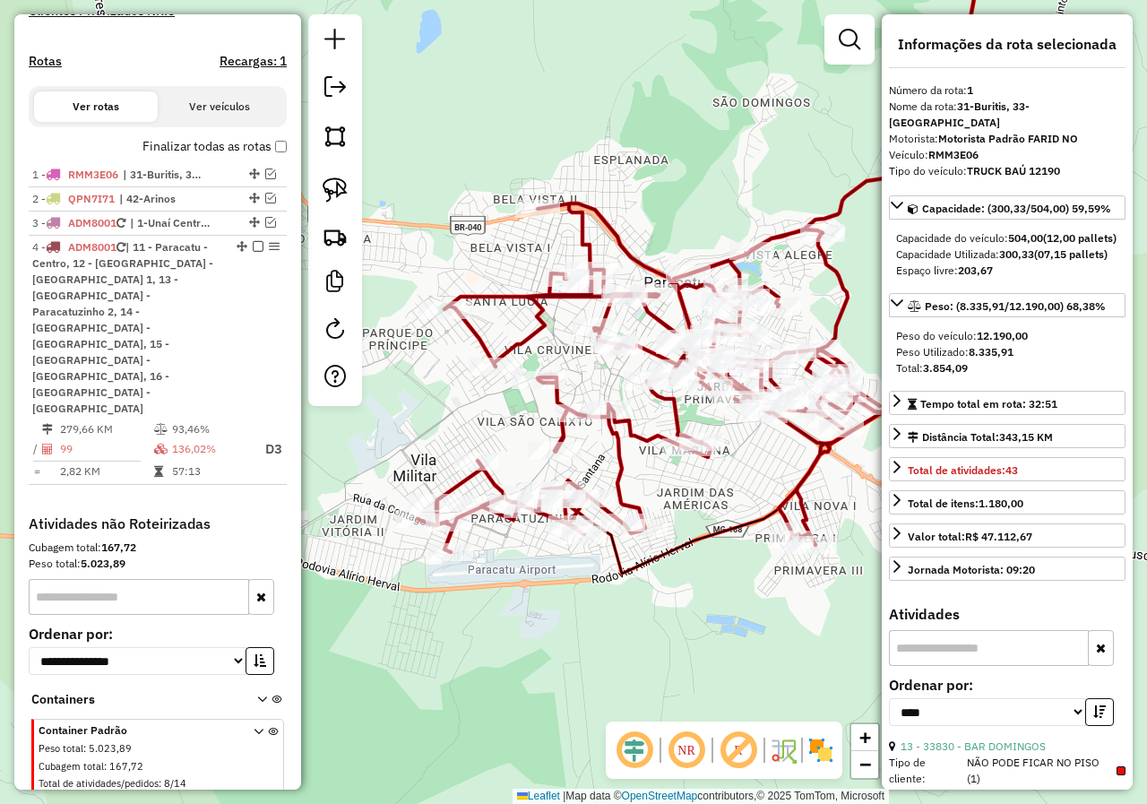
drag, startPoint x: 601, startPoint y: 468, endPoint x: 704, endPoint y: 506, distance: 110.0
click at [704, 506] on div "Janela de atendimento Grade de atendimento Capacidade Transportadoras Veículos …" at bounding box center [573, 402] width 1147 height 804
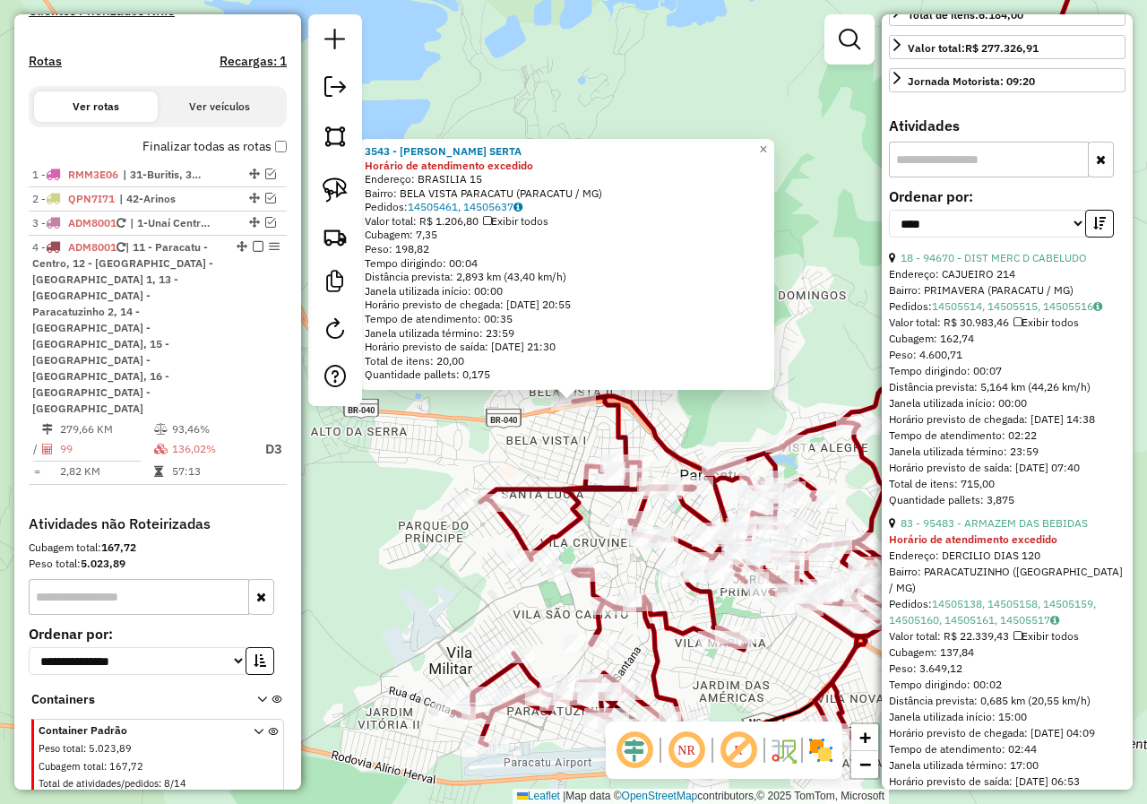
scroll to position [618, 0]
click at [1056, 250] on link "18 - 94670 - DIST MERC D CABELUDO" at bounding box center [993, 256] width 186 height 13
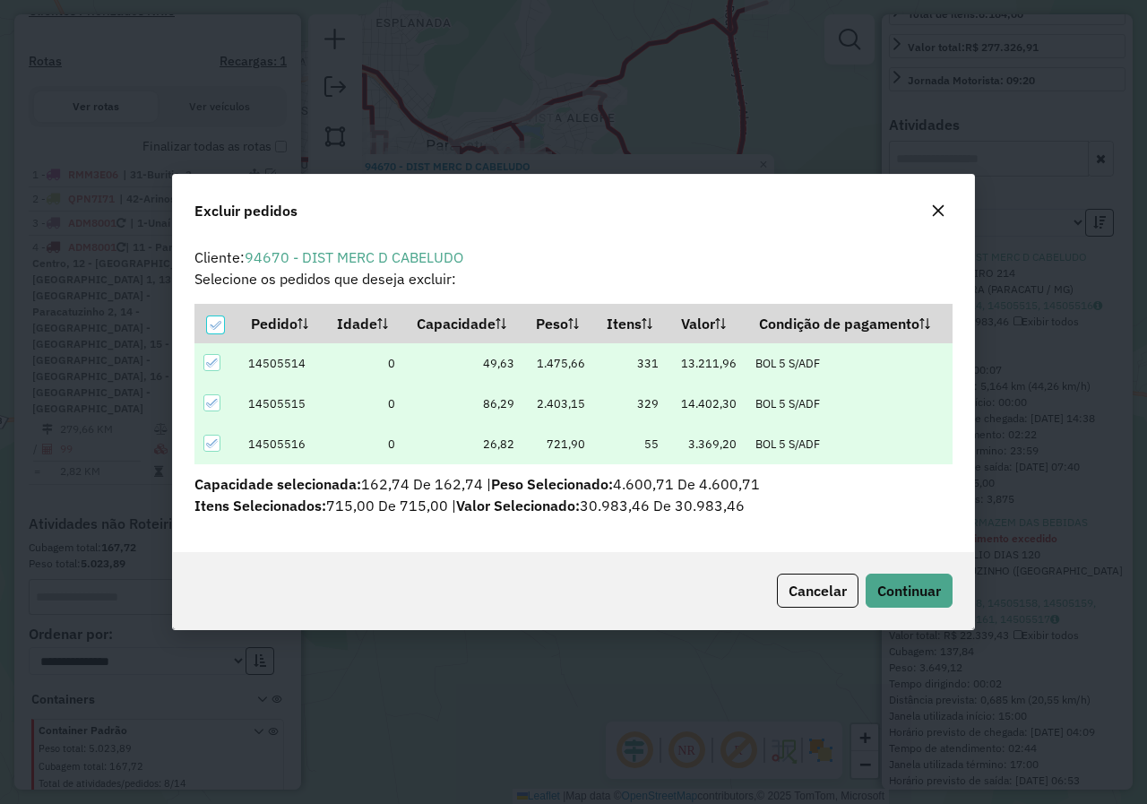
scroll to position [0, 0]
click at [916, 582] on span "Continuar" at bounding box center [909, 591] width 64 height 18
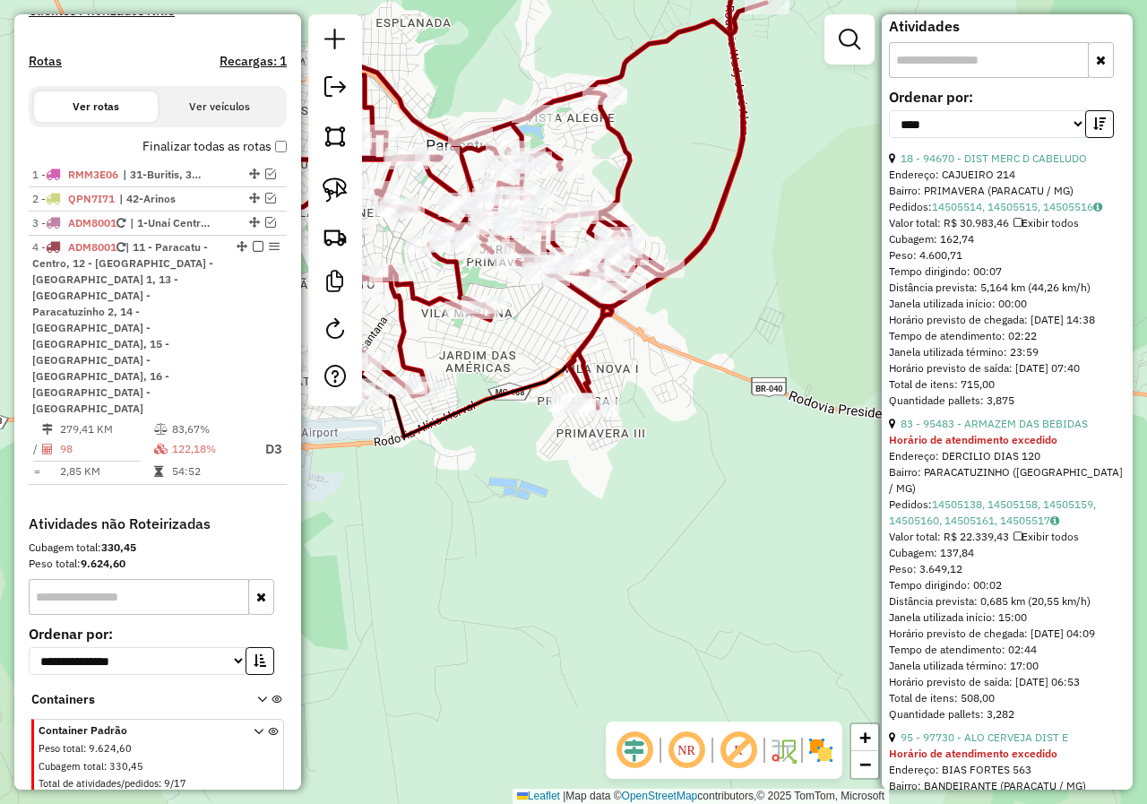
scroll to position [806, 0]
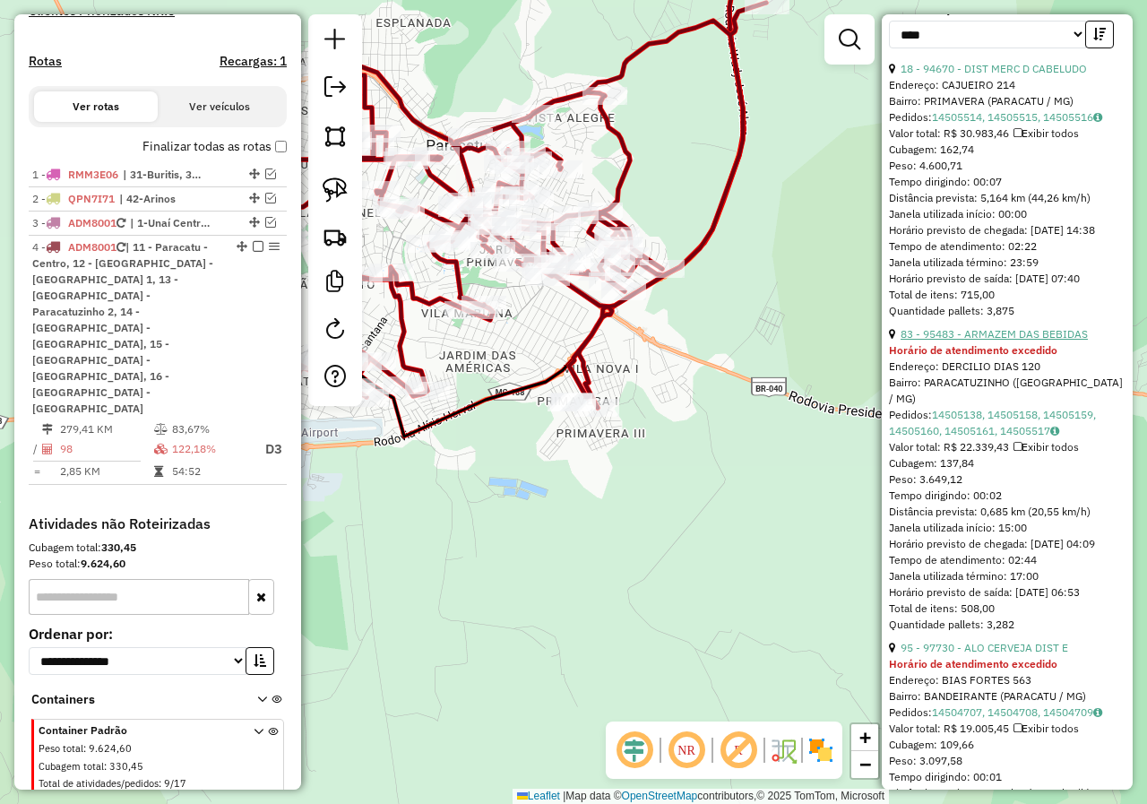
click at [1030, 327] on link "83 - 95483 - ARMAZEM DAS BEBIDAS" at bounding box center [993, 333] width 187 height 13
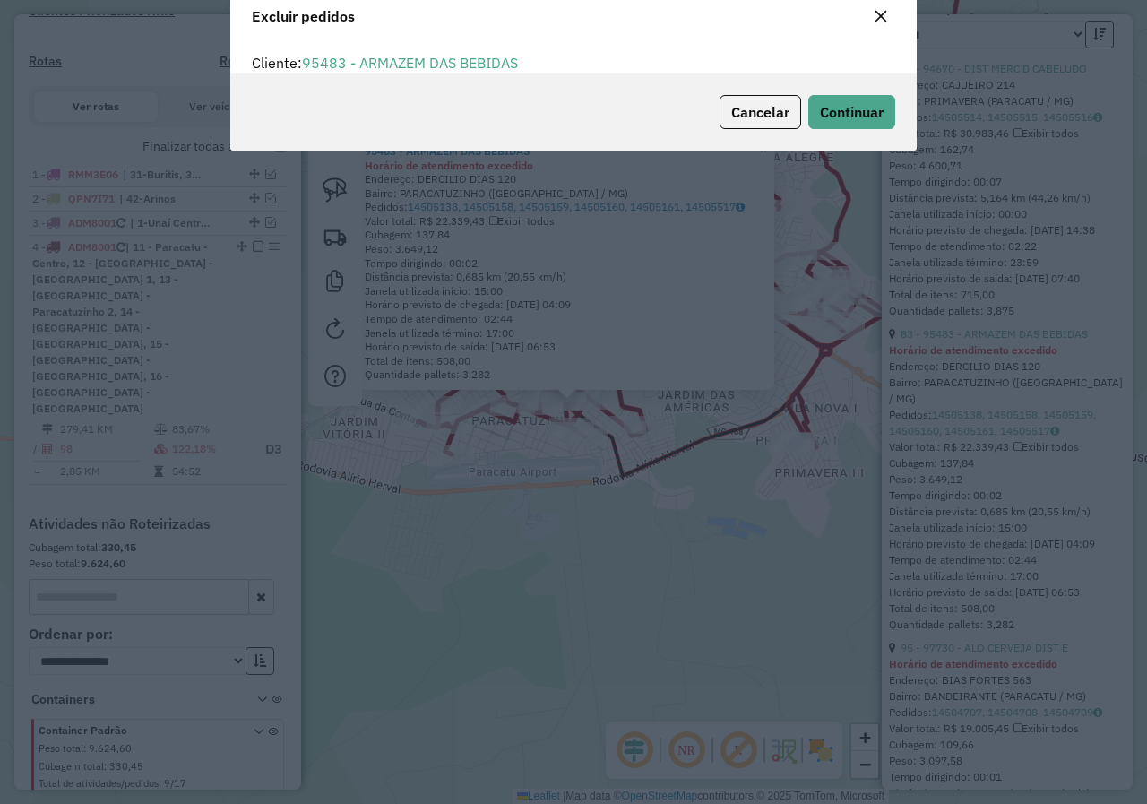
scroll to position [0, 0]
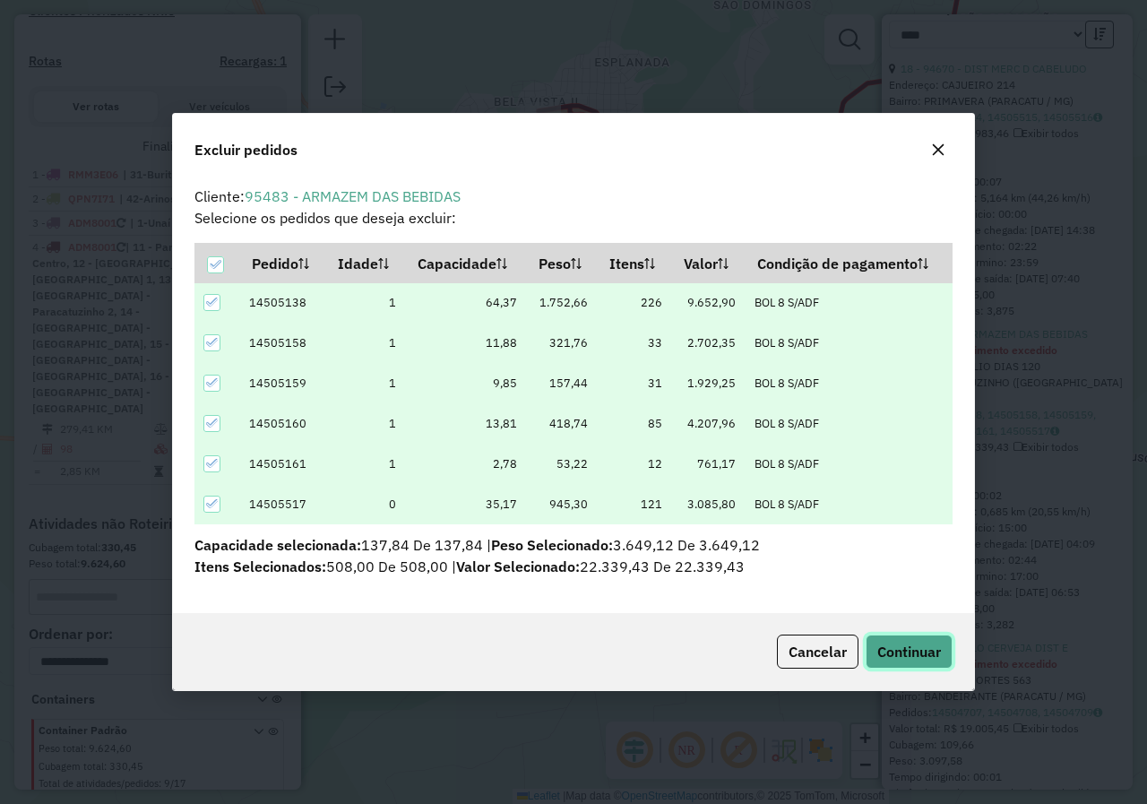
click at [934, 644] on span "Continuar" at bounding box center [909, 651] width 64 height 18
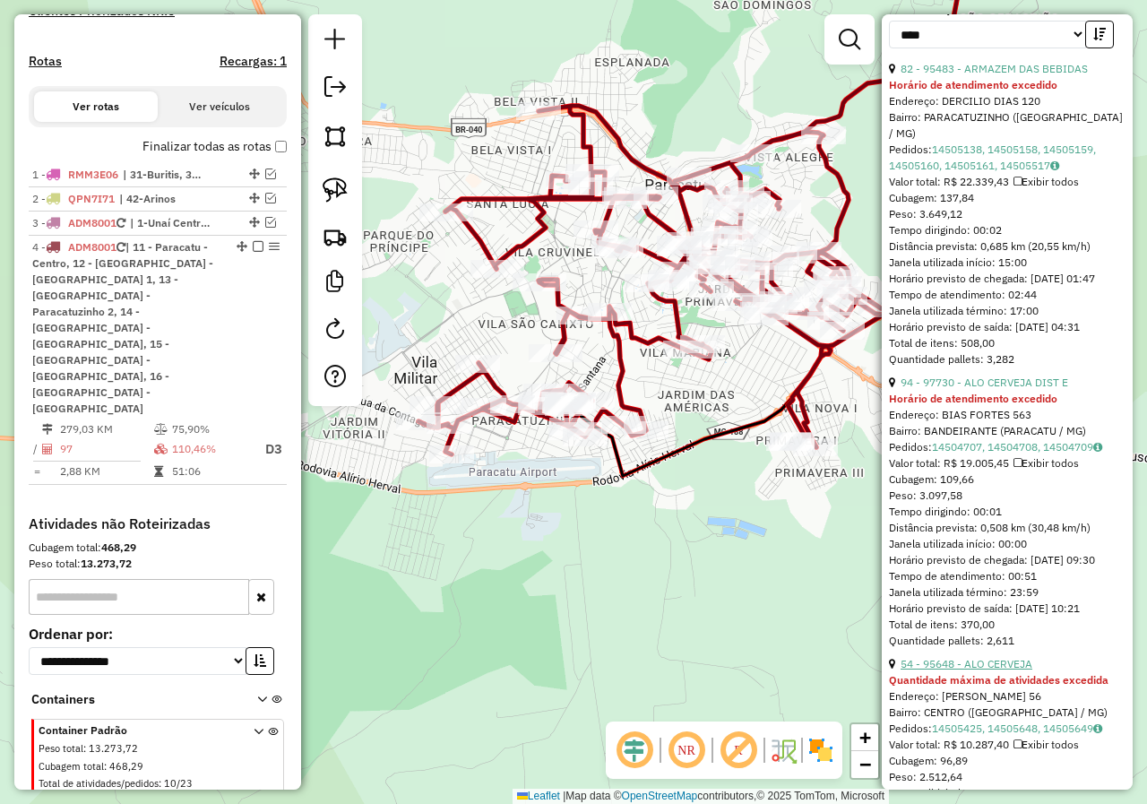
click at [1024, 657] on link "54 - 95648 - ALO CERVEJA" at bounding box center [966, 663] width 132 height 13
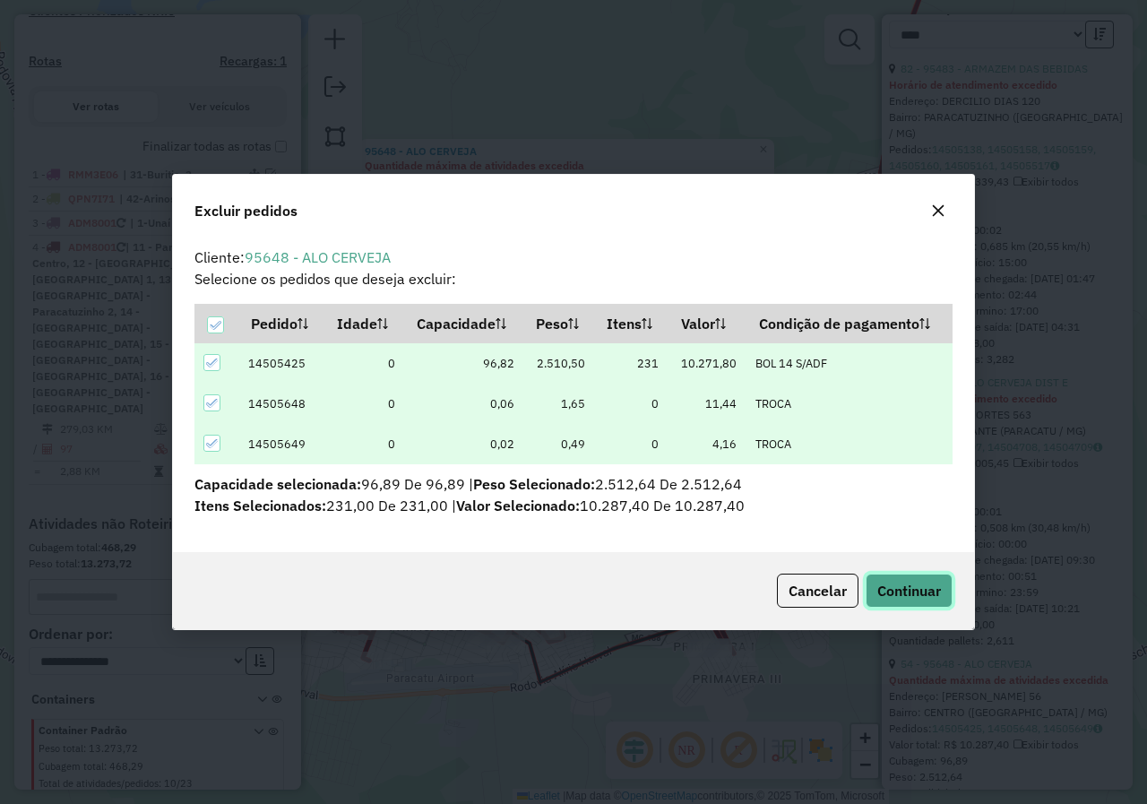
click at [913, 592] on span "Continuar" at bounding box center [909, 591] width 64 height 18
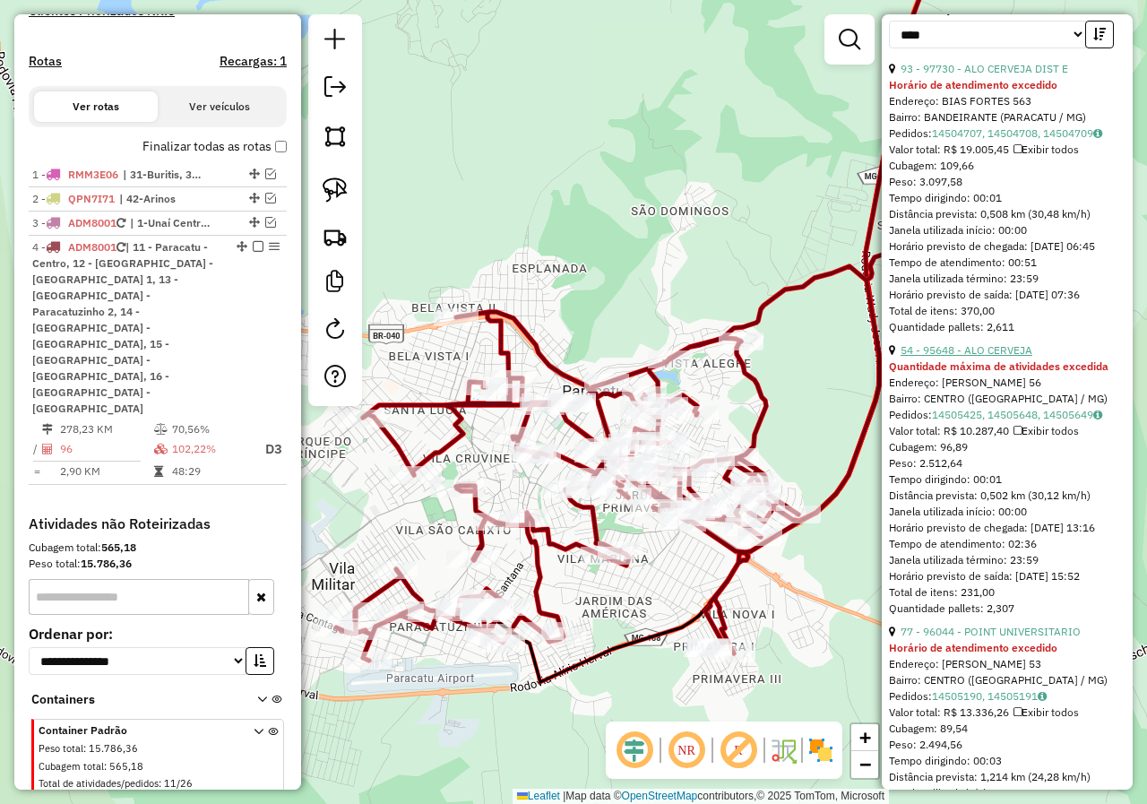
click at [1001, 343] on link "54 - 95648 - ALO CERVEJA" at bounding box center [966, 349] width 132 height 13
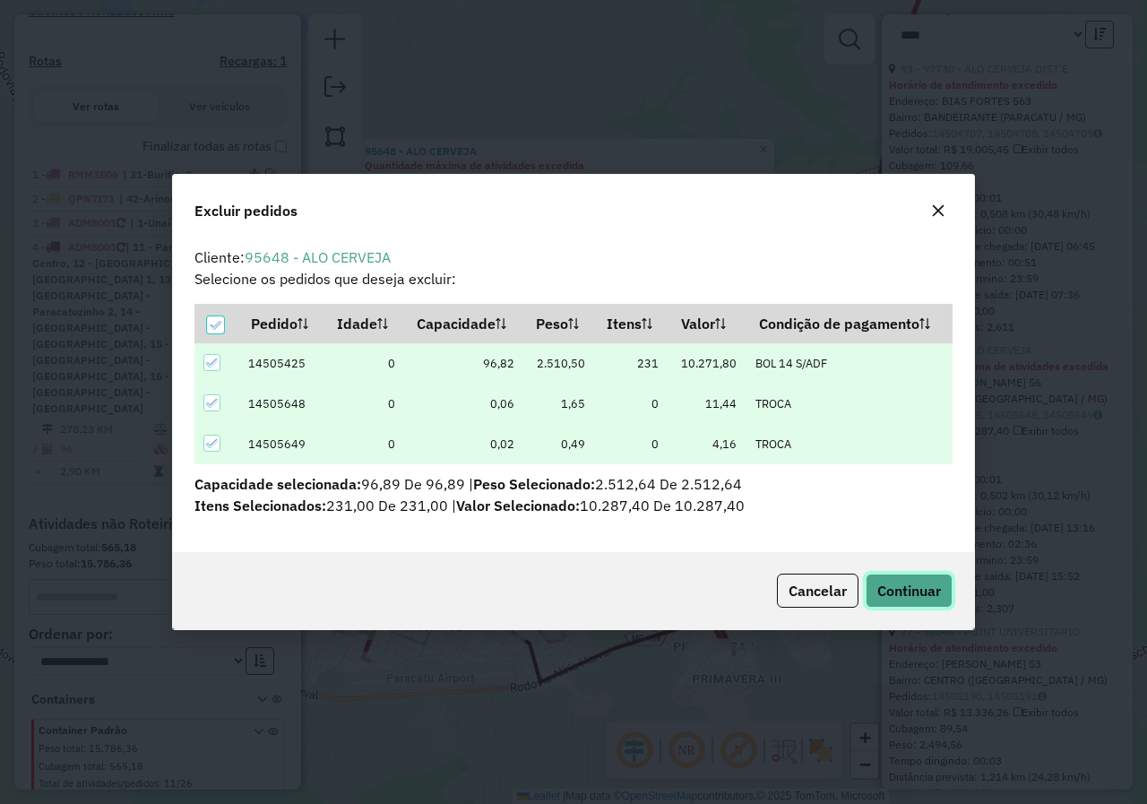
click at [898, 590] on span "Continuar" at bounding box center [909, 591] width 64 height 18
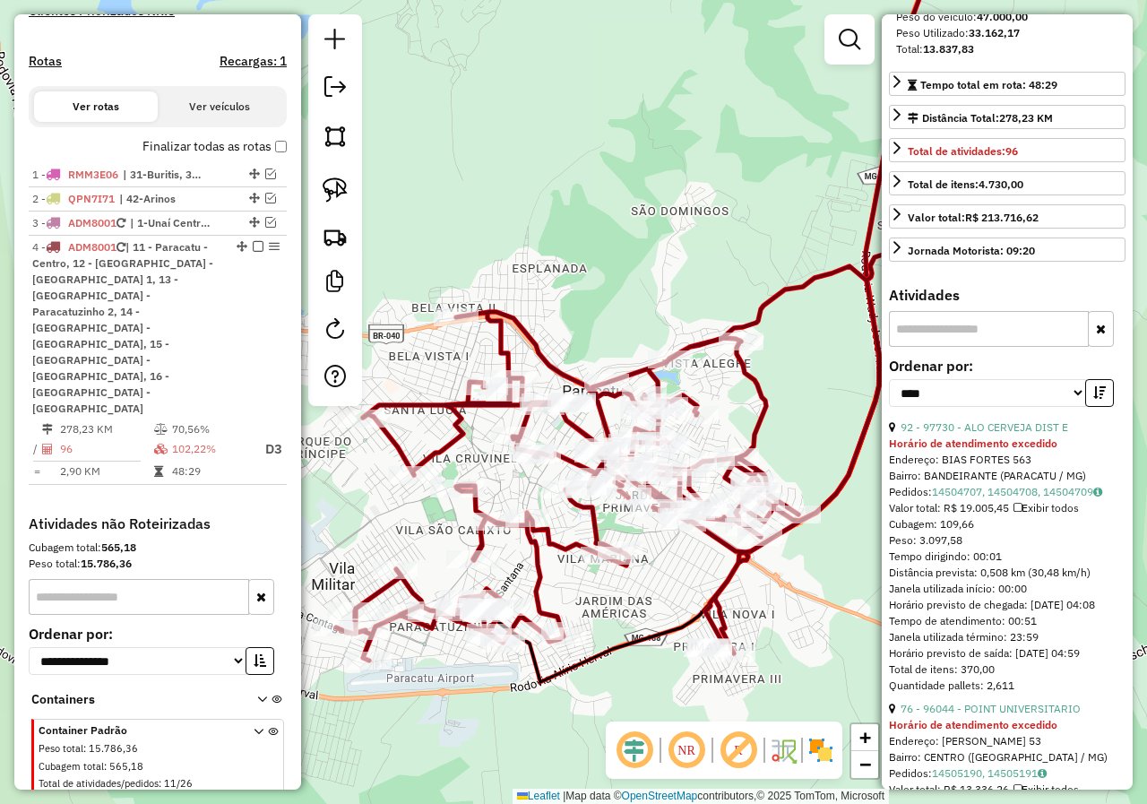
scroll to position [269, 0]
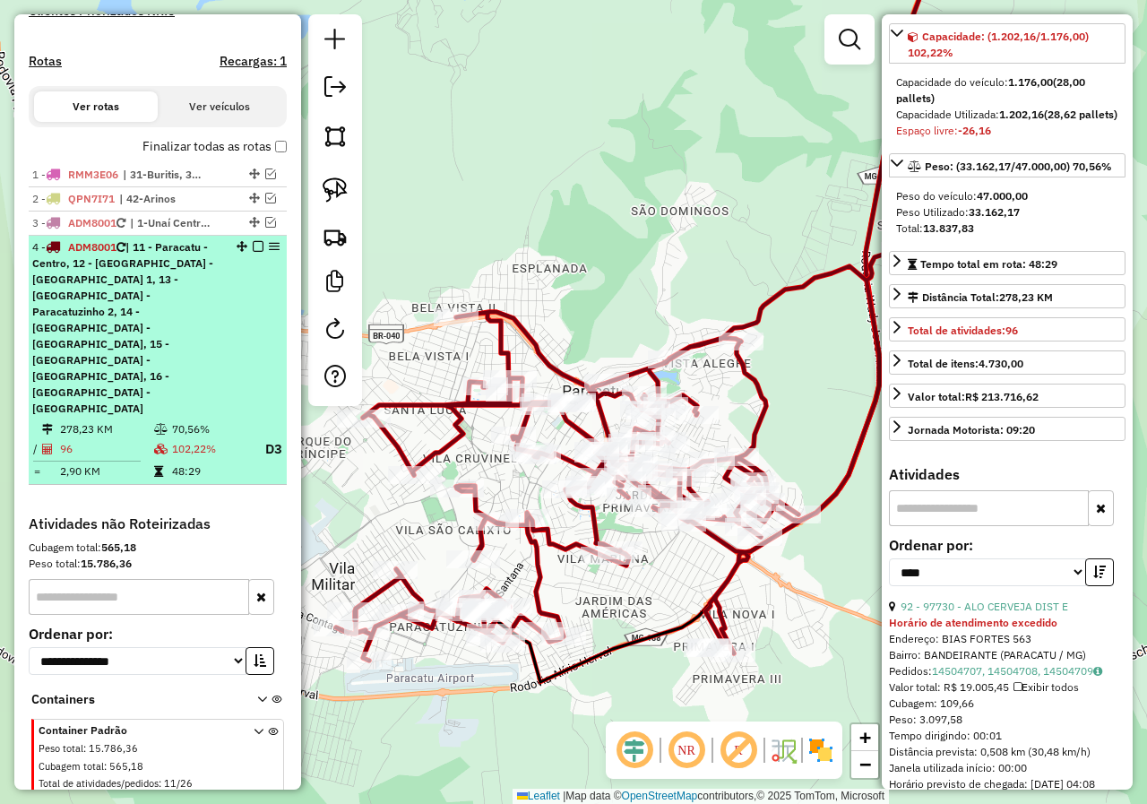
click at [255, 252] on em at bounding box center [258, 246] width 11 height 11
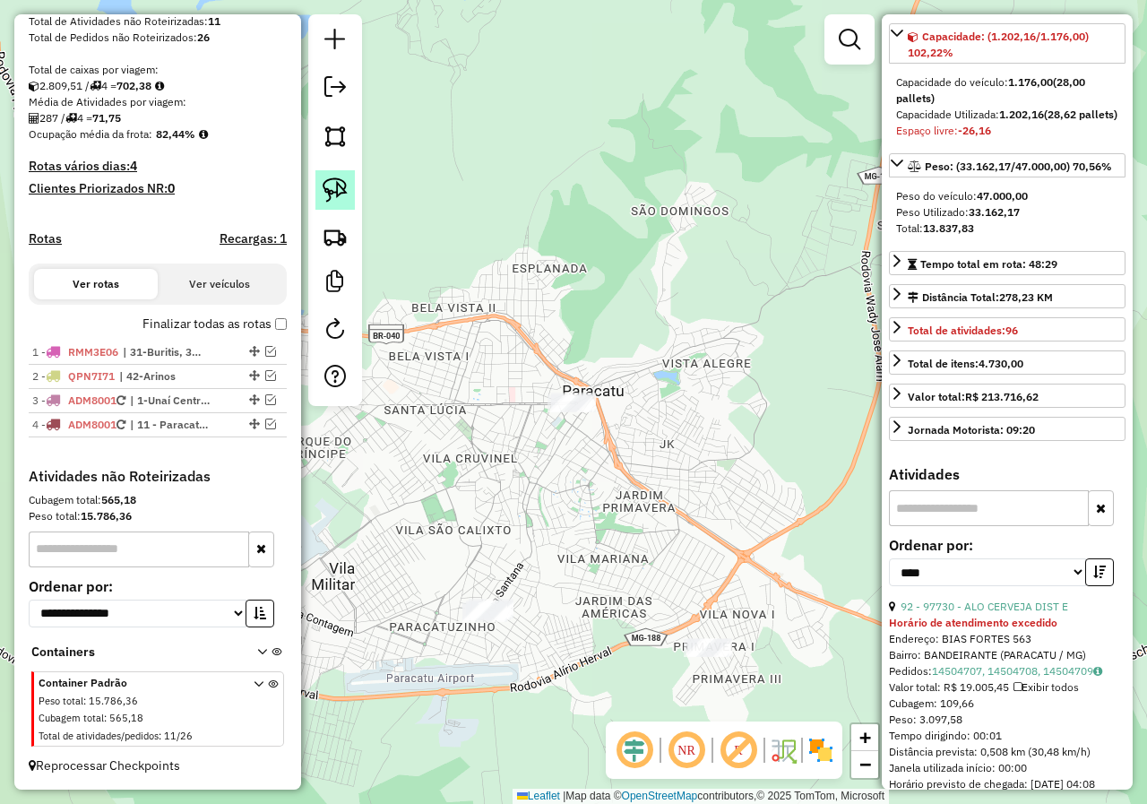
click at [336, 194] on img at bounding box center [335, 189] width 25 height 25
drag, startPoint x: 512, startPoint y: 313, endPoint x: 458, endPoint y: 393, distance: 96.9
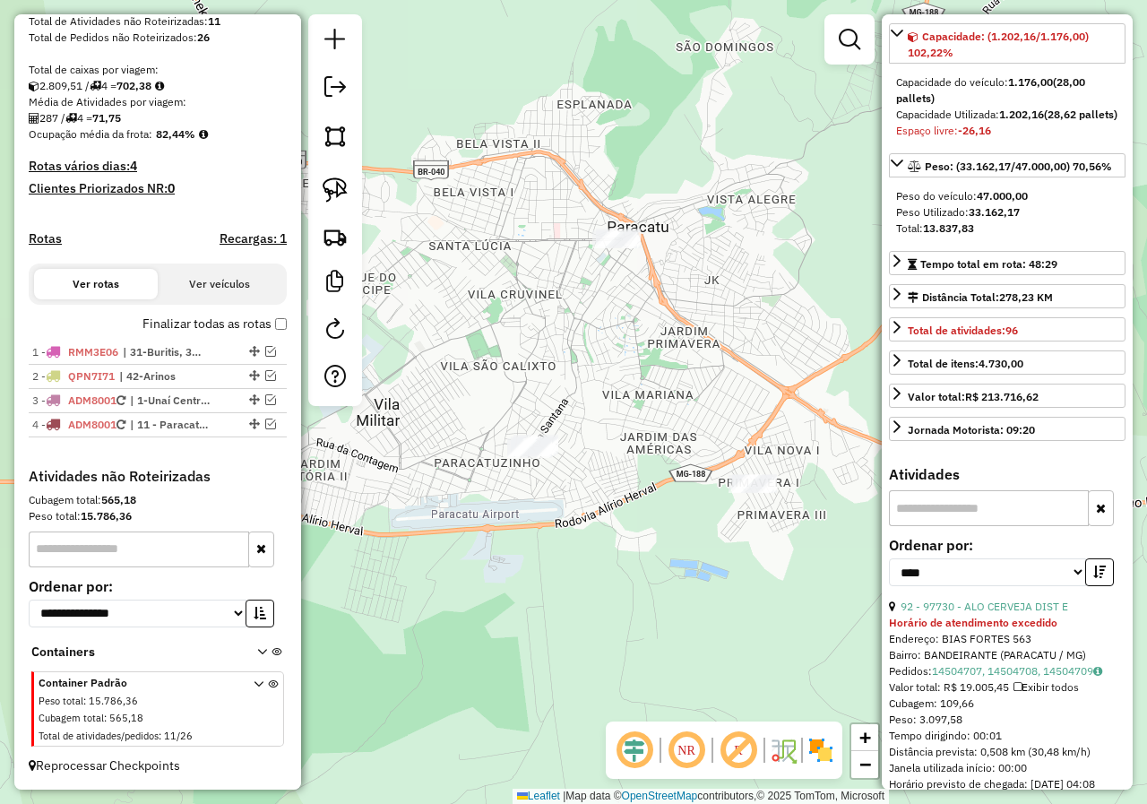
drag, startPoint x: 424, startPoint y: 538, endPoint x: 462, endPoint y: 297, distance: 243.2
click at [481, 349] on div "Janela de atendimento Grade de atendimento Capacidade Transportadoras Veículos …" at bounding box center [573, 402] width 1147 height 804
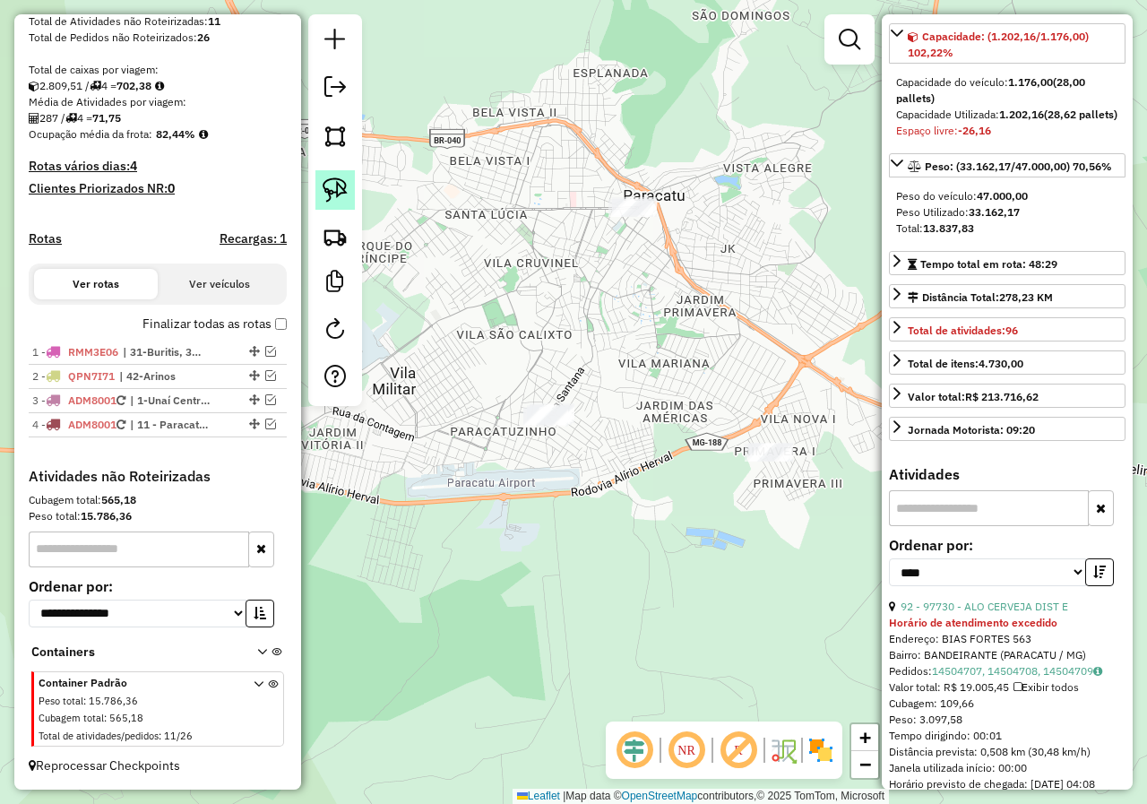
click at [345, 185] on img at bounding box center [335, 189] width 25 height 25
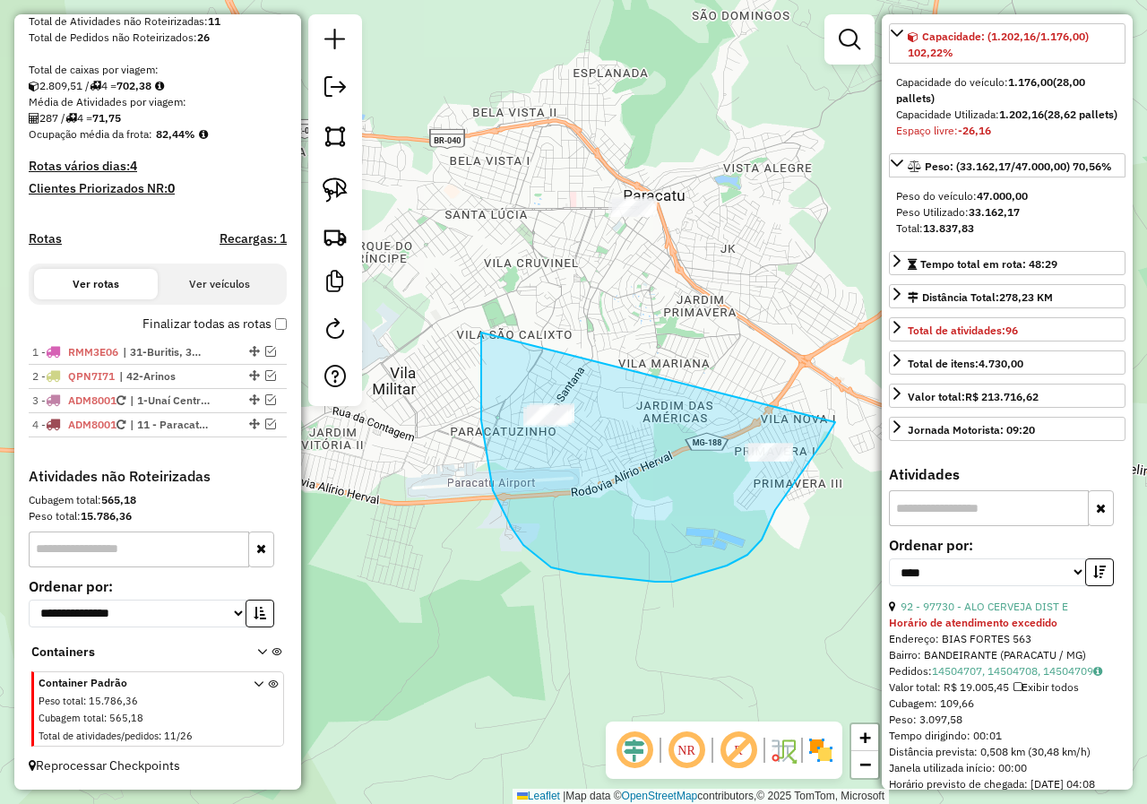
drag, startPoint x: 481, startPoint y: 332, endPoint x: 853, endPoint y: 372, distance: 373.9
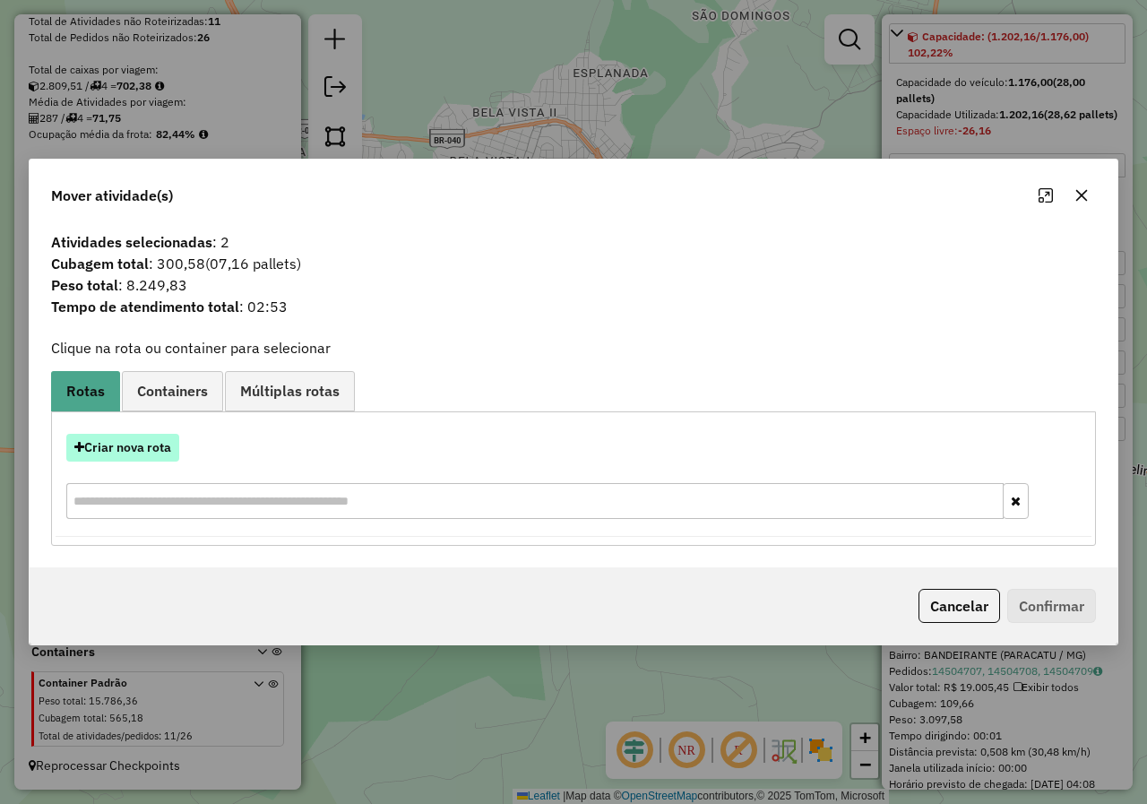
click at [159, 446] on button "Criar nova rota" at bounding box center [122, 448] width 113 height 28
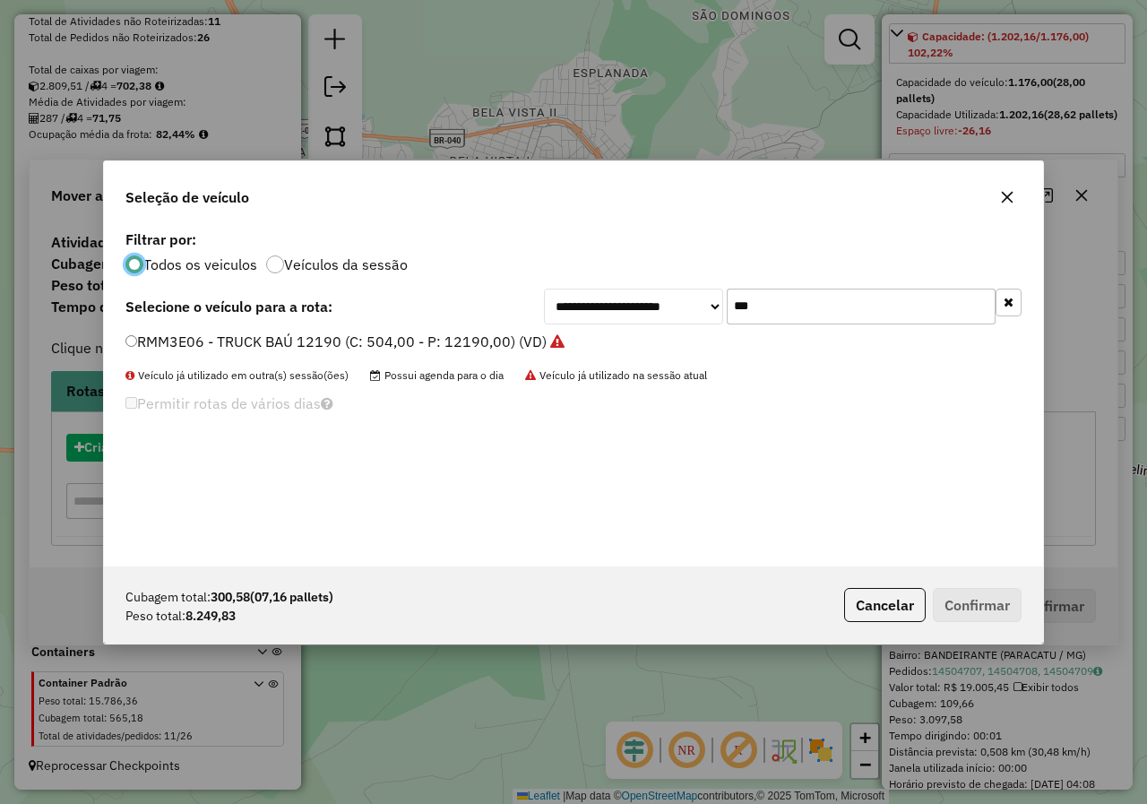
scroll to position [10, 5]
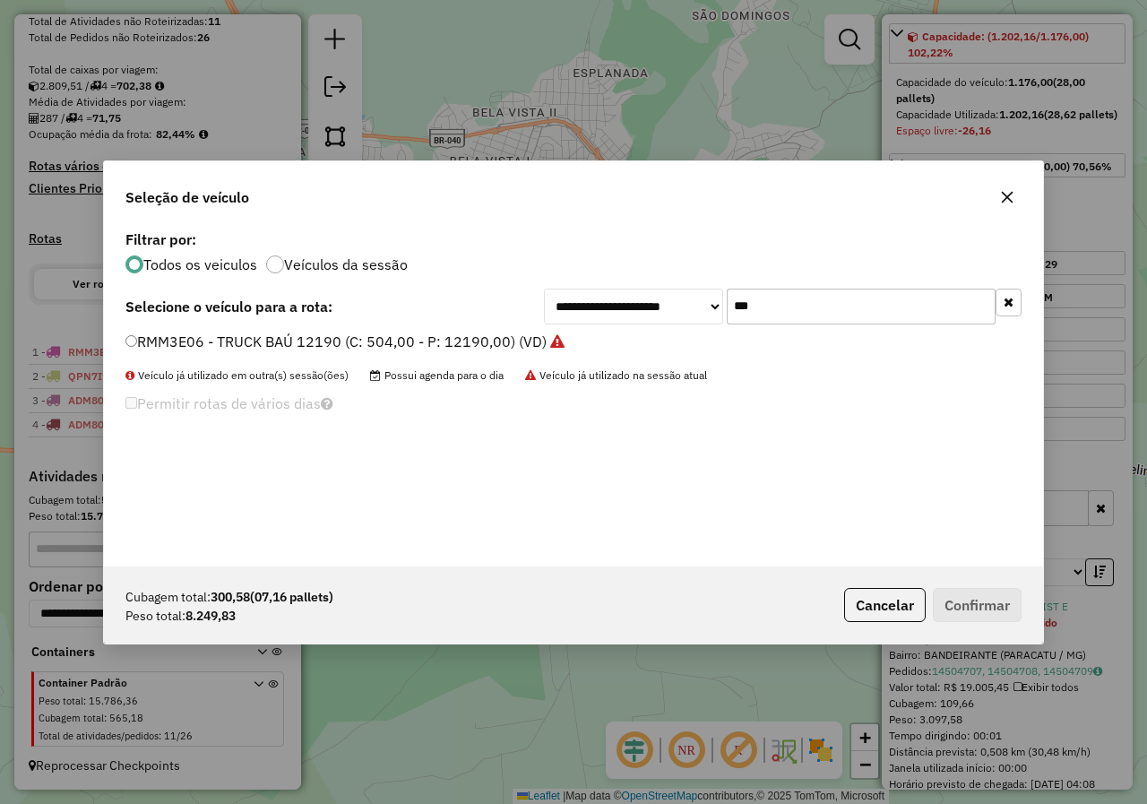
drag, startPoint x: 792, startPoint y: 297, endPoint x: 679, endPoint y: 271, distance: 115.8
click at [679, 271] on div "**********" at bounding box center [573, 396] width 939 height 340
type input "***"
click at [156, 333] on label "BUD5410 - FRETEIRO TRUCK 1 (C: 570,00 - P: 13500,00)" at bounding box center [319, 342] width 389 height 22
click at [979, 599] on button "Confirmar" at bounding box center [977, 605] width 89 height 34
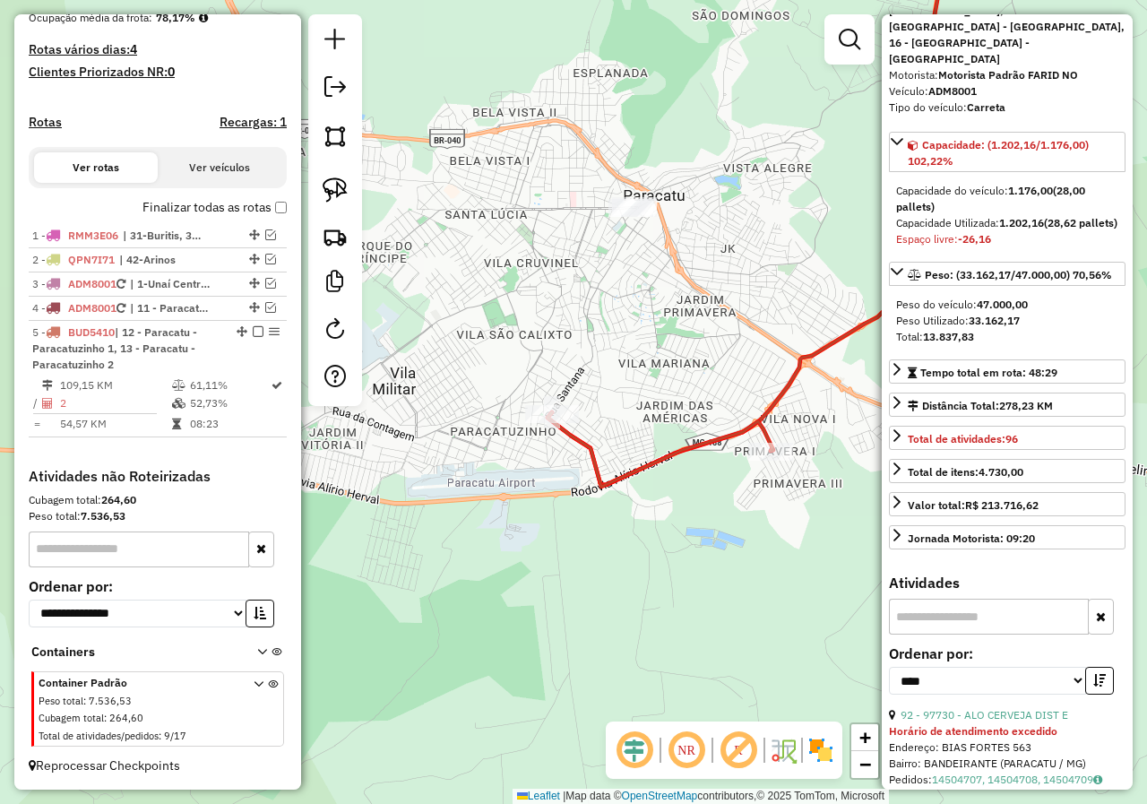
scroll to position [0, 0]
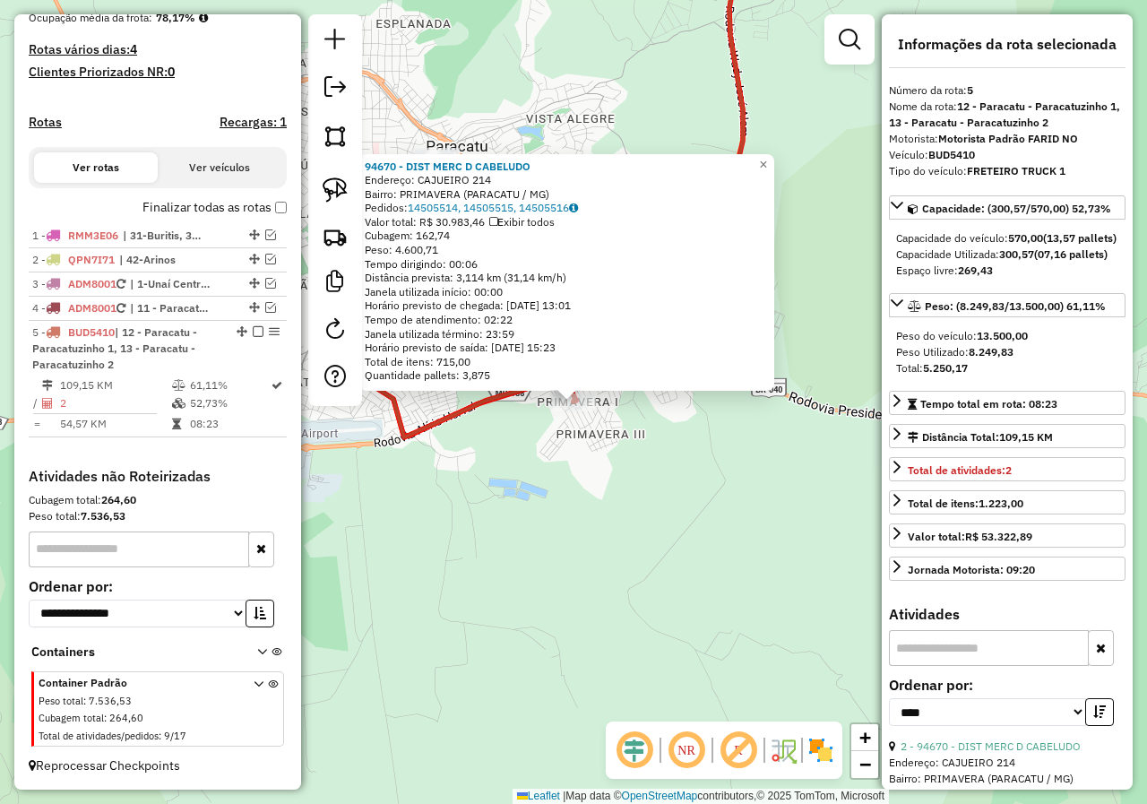
click at [678, 452] on div "94670 - DIST MERC D CABELUDO Endereço: CAJUEIRO 214 Bairro: PRIMAVERA (PARACATU…" at bounding box center [573, 402] width 1147 height 804
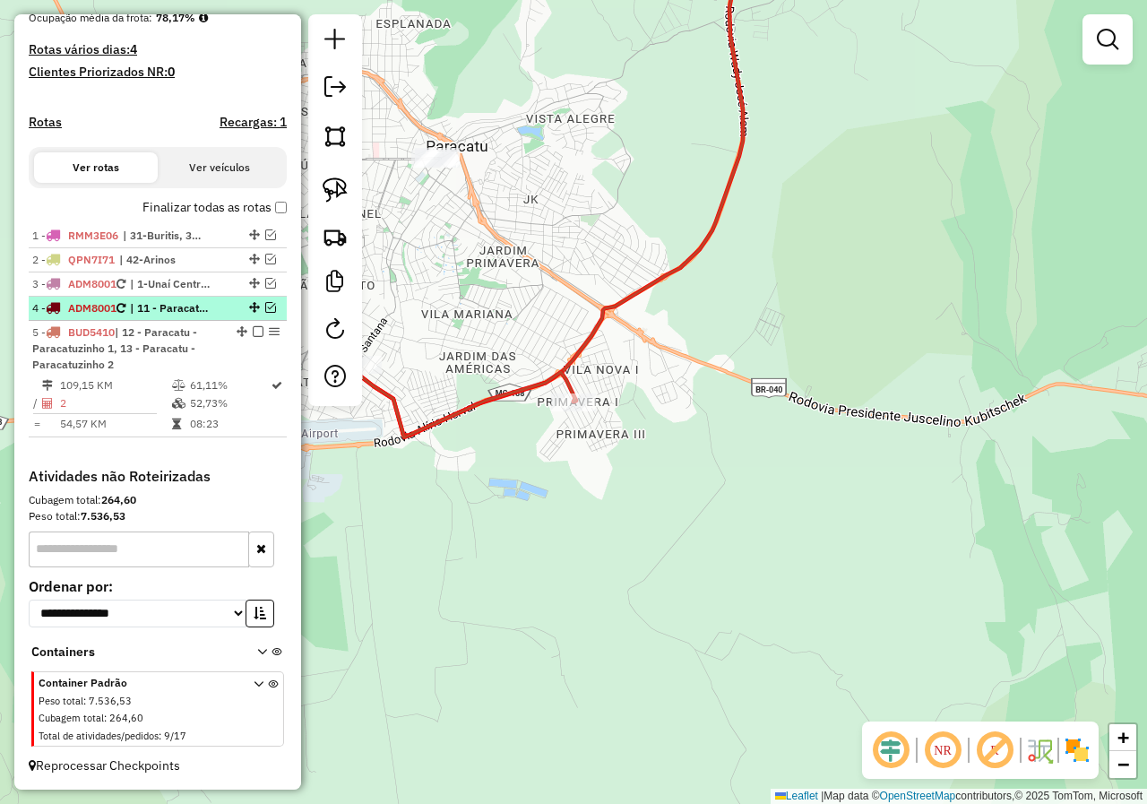
click at [184, 313] on span "| 11 - Paracatu - Centro, 12 - [GEOGRAPHIC_DATA] - [GEOGRAPHIC_DATA] 1, 13 - [G…" at bounding box center [171, 308] width 82 height 16
select select "*********"
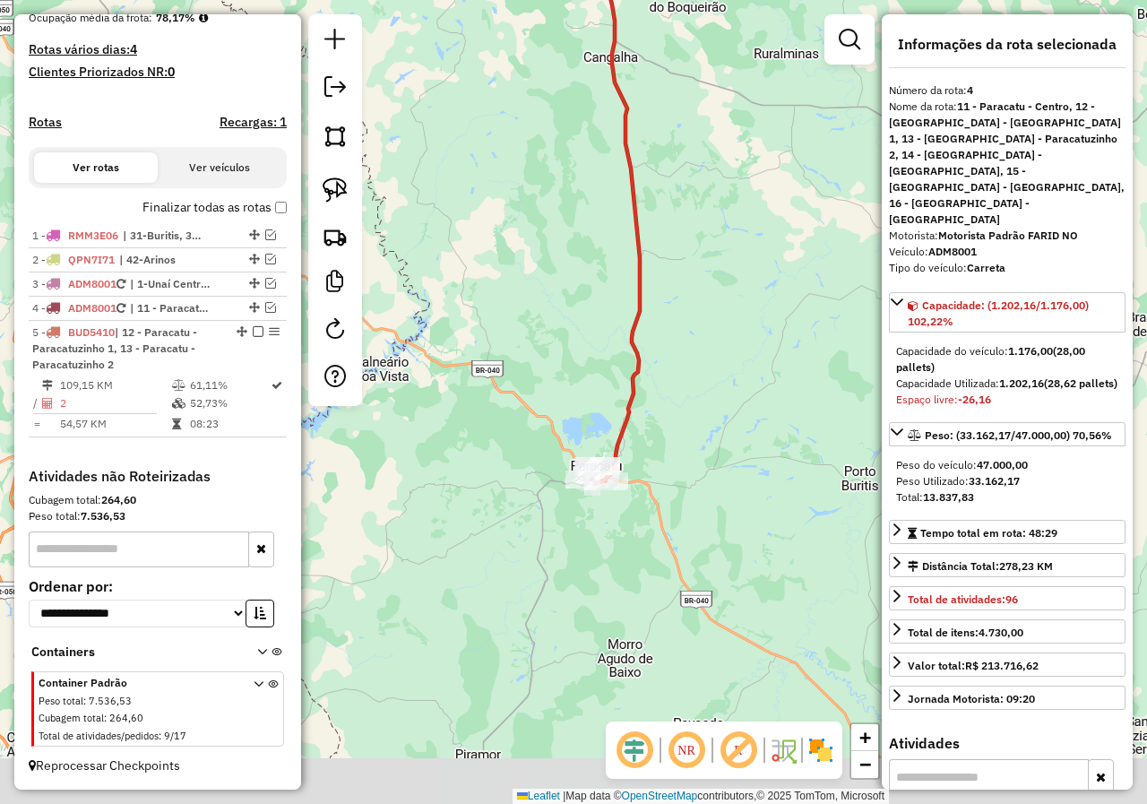
drag, startPoint x: 619, startPoint y: 679, endPoint x: 650, endPoint y: 456, distance: 225.3
click at [650, 456] on div "Janela de atendimento Grade de atendimento Capacidade Transportadoras Veículos …" at bounding box center [573, 402] width 1147 height 804
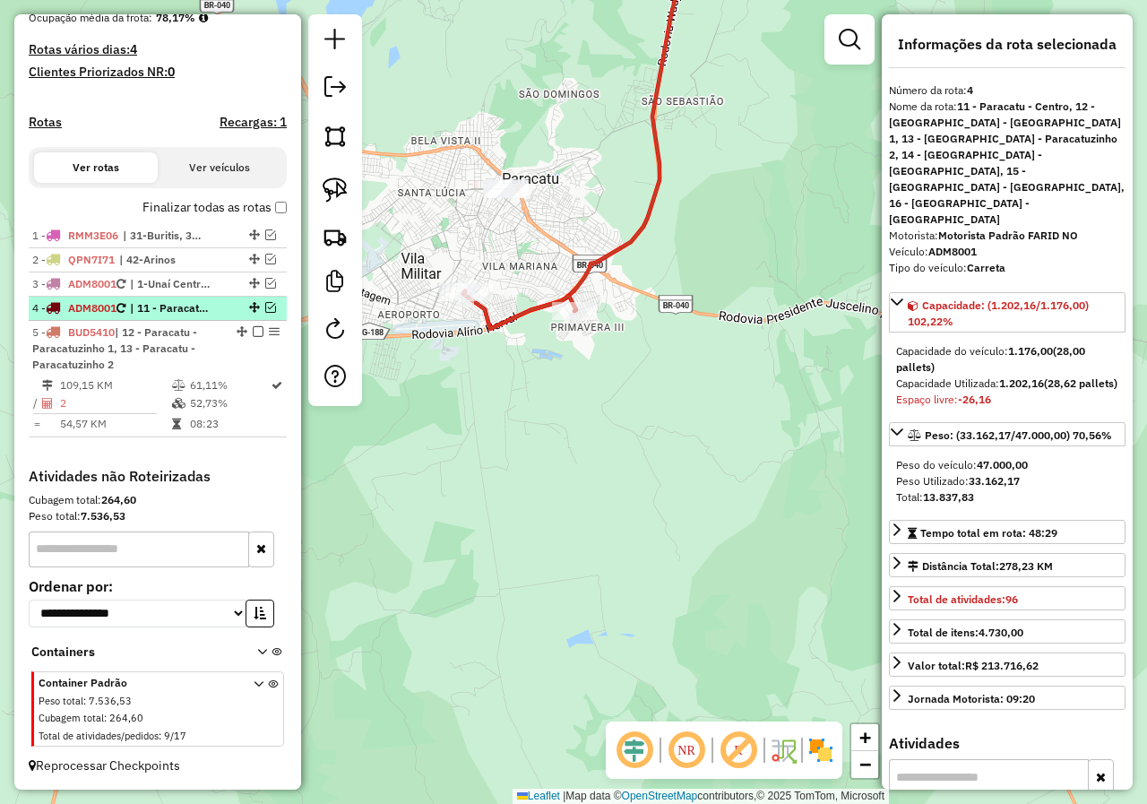
click at [266, 307] on em at bounding box center [270, 307] width 11 height 11
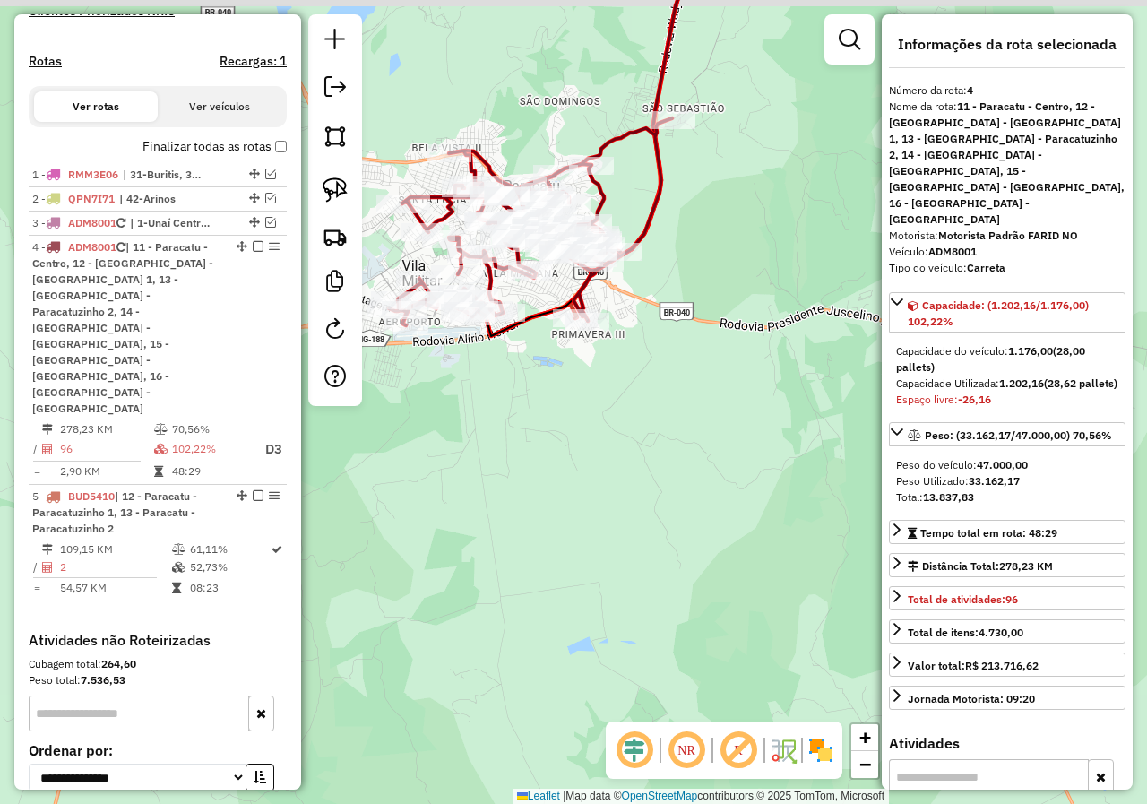
drag, startPoint x: 608, startPoint y: 401, endPoint x: 597, endPoint y: 452, distance: 53.3
click at [612, 471] on div "Janela de atendimento Grade de atendimento Capacidade Transportadoras Veículos …" at bounding box center [573, 402] width 1147 height 804
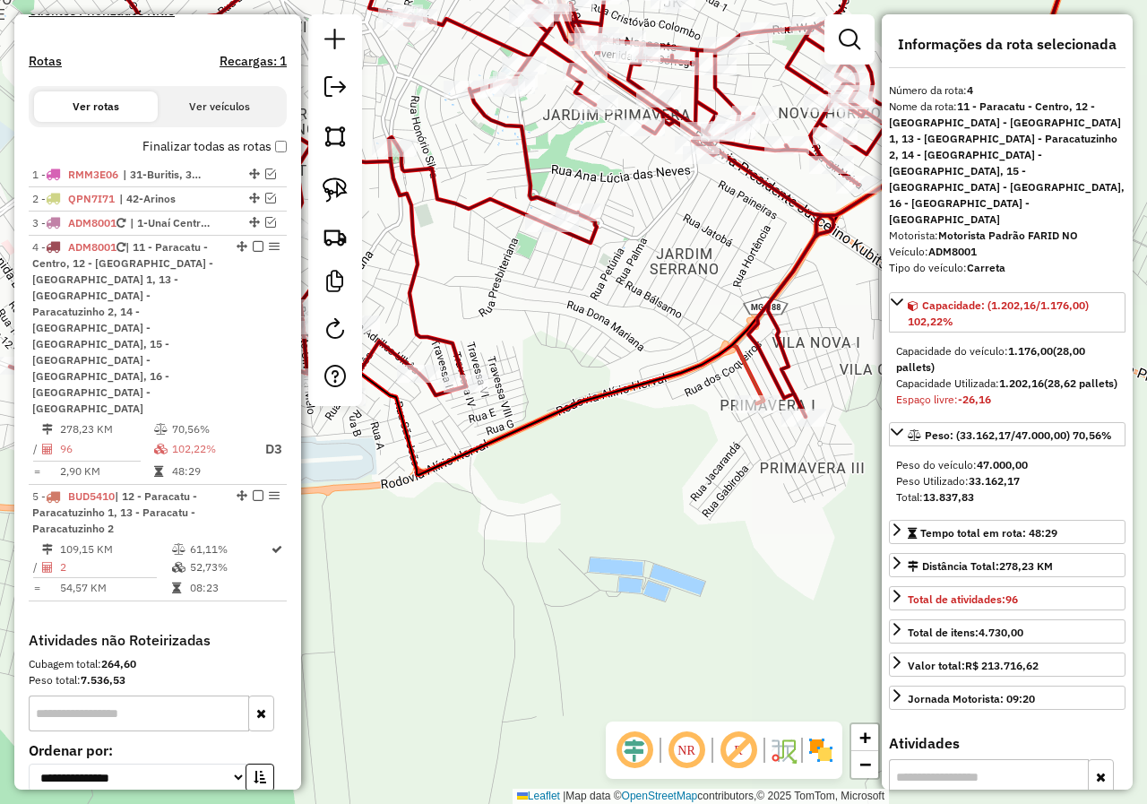
drag, startPoint x: 607, startPoint y: 457, endPoint x: 708, endPoint y: 546, distance: 133.9
click at [703, 543] on div "Janela de atendimento Grade de atendimento Capacidade Transportadoras Veículos …" at bounding box center [573, 402] width 1147 height 804
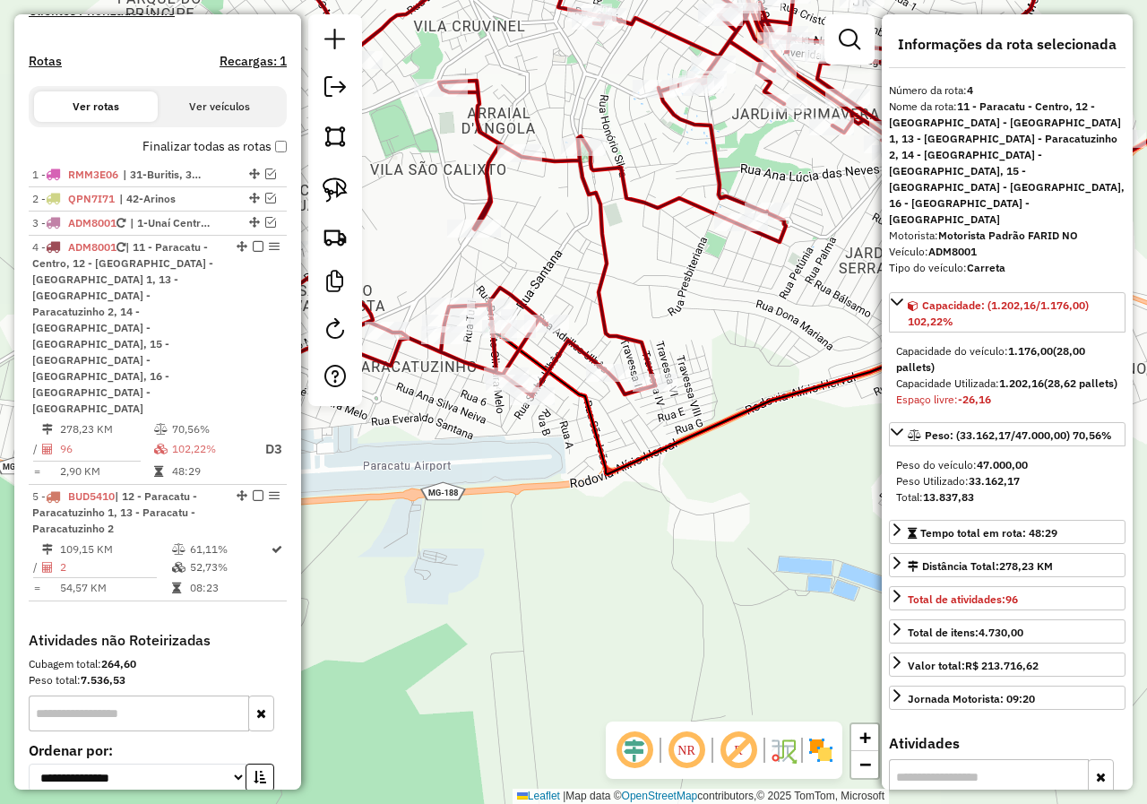
drag, startPoint x: 558, startPoint y: 469, endPoint x: 695, endPoint y: 410, distance: 148.9
click at [695, 410] on div "Janela de atendimento Grade de atendimento Capacidade Transportadoras Veículos …" at bounding box center [573, 402] width 1147 height 804
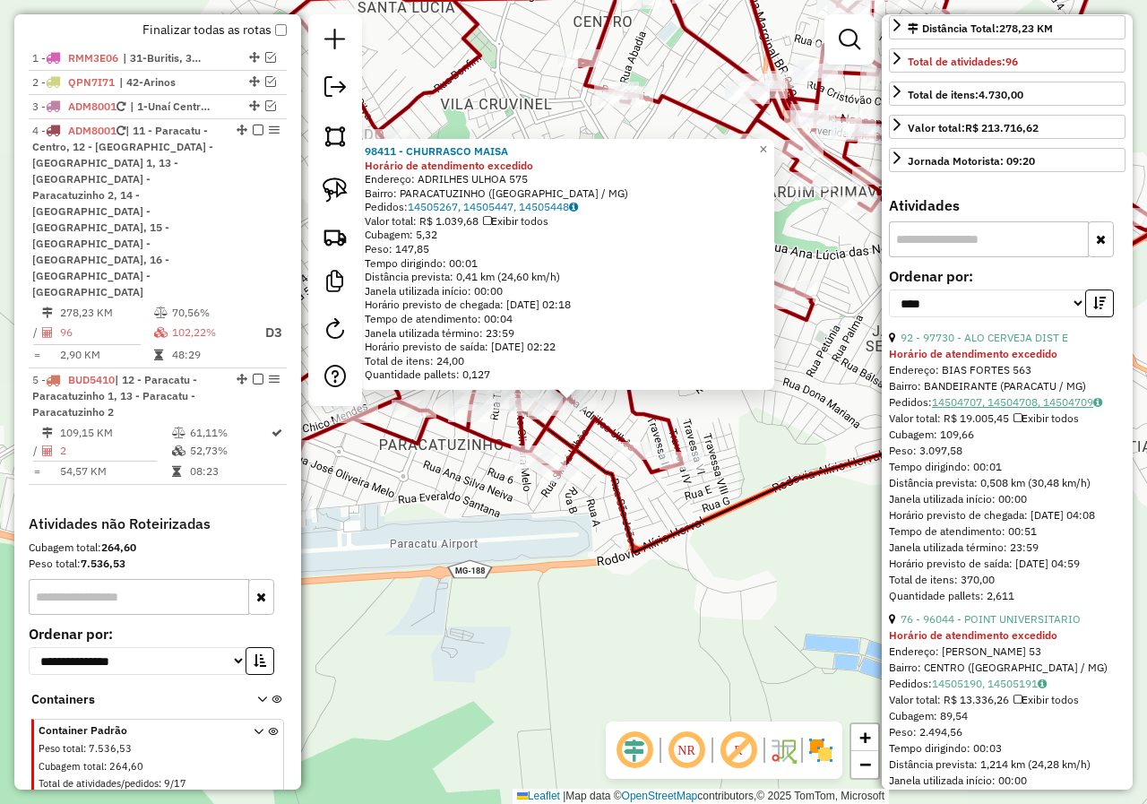
scroll to position [627, 0]
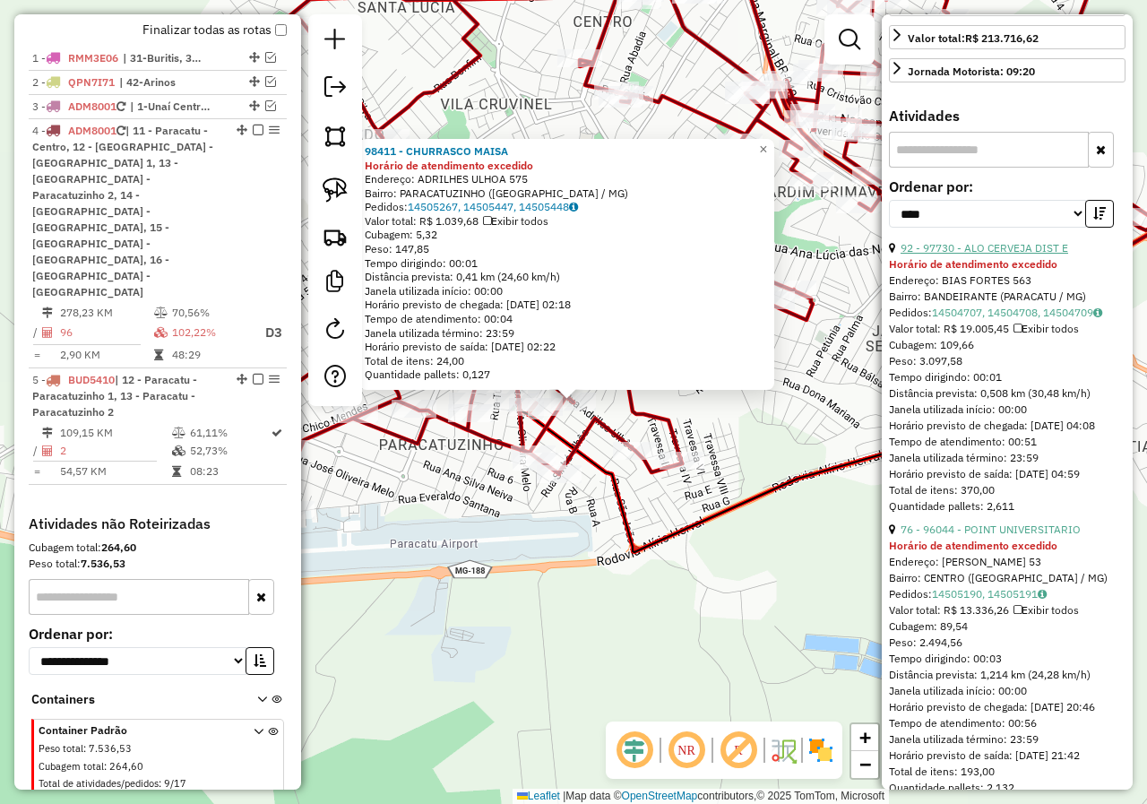
click at [1043, 241] on link "92 - 97730 - ALO CERVEJA DIST E" at bounding box center [984, 247] width 168 height 13
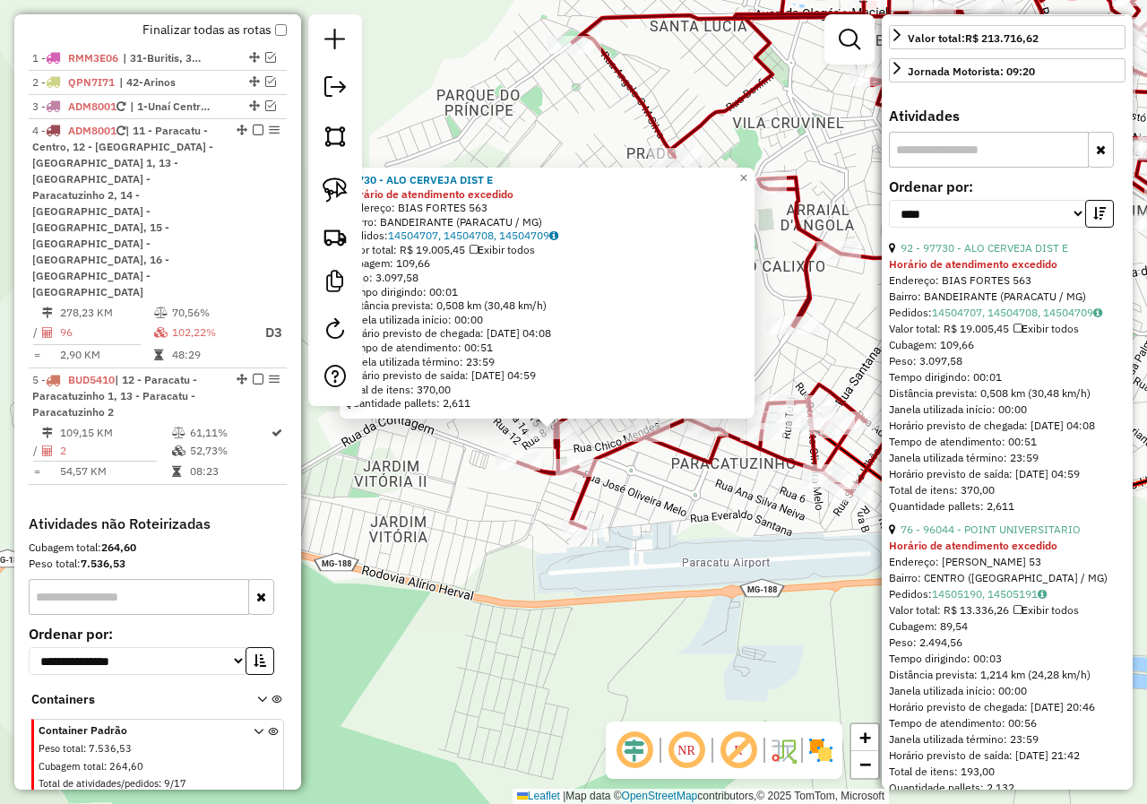
drag, startPoint x: 780, startPoint y: 471, endPoint x: 735, endPoint y: 531, distance: 75.4
click at [735, 531] on div "97730 - ALO CERVEJA DIST E Horário de atendimento excedido Endereço: BIAS FORTE…" at bounding box center [573, 402] width 1147 height 804
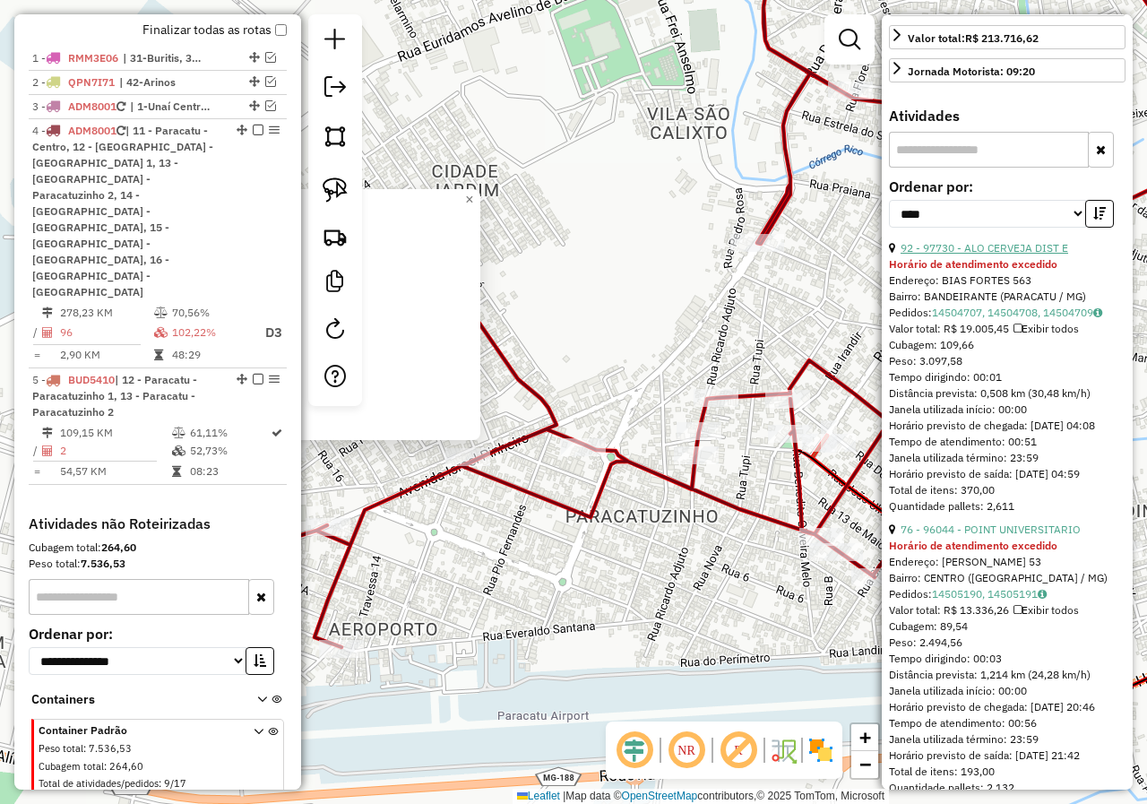
click at [1040, 241] on link "92 - 97730 - ALO CERVEJA DIST E" at bounding box center [984, 247] width 168 height 13
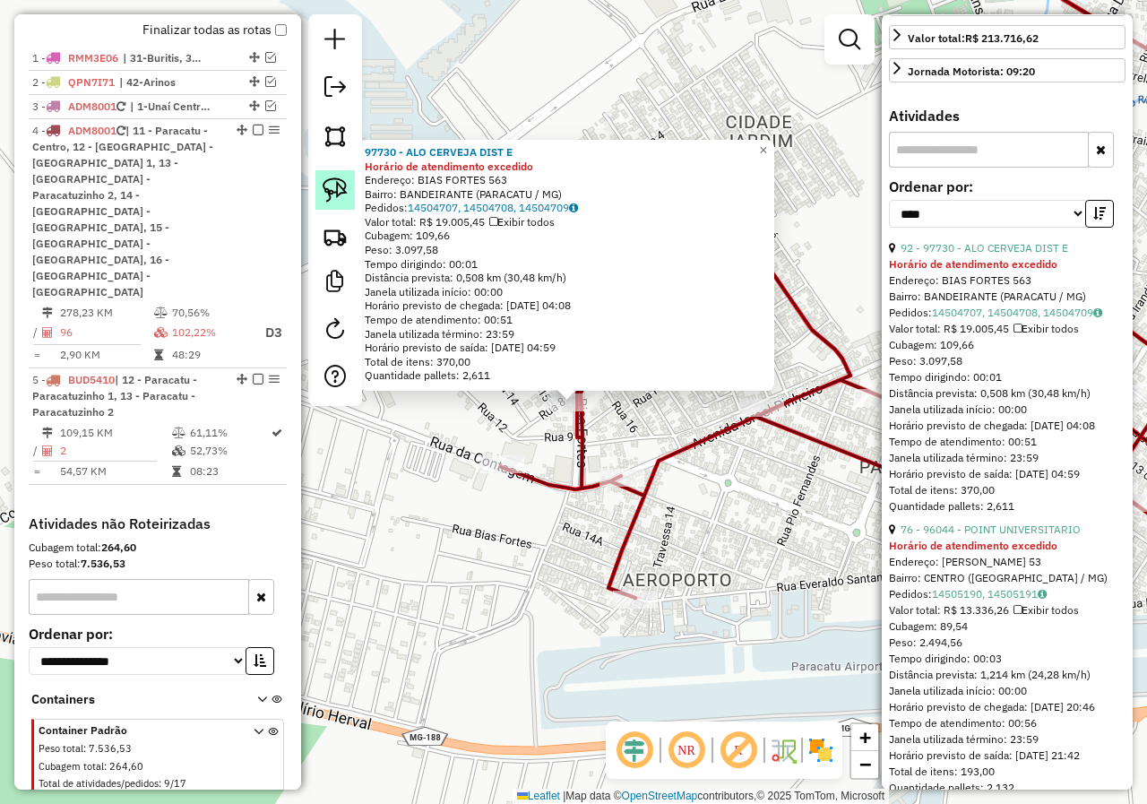
click at [329, 189] on img at bounding box center [335, 189] width 25 height 25
drag, startPoint x: 577, startPoint y: 421, endPoint x: 533, endPoint y: 386, distance: 56.1
click at [533, 386] on div "97730 - ALO CERVEJA DIST E Horário de atendimento excedido Endereço: BIAS FORTE…" at bounding box center [573, 402] width 1147 height 804
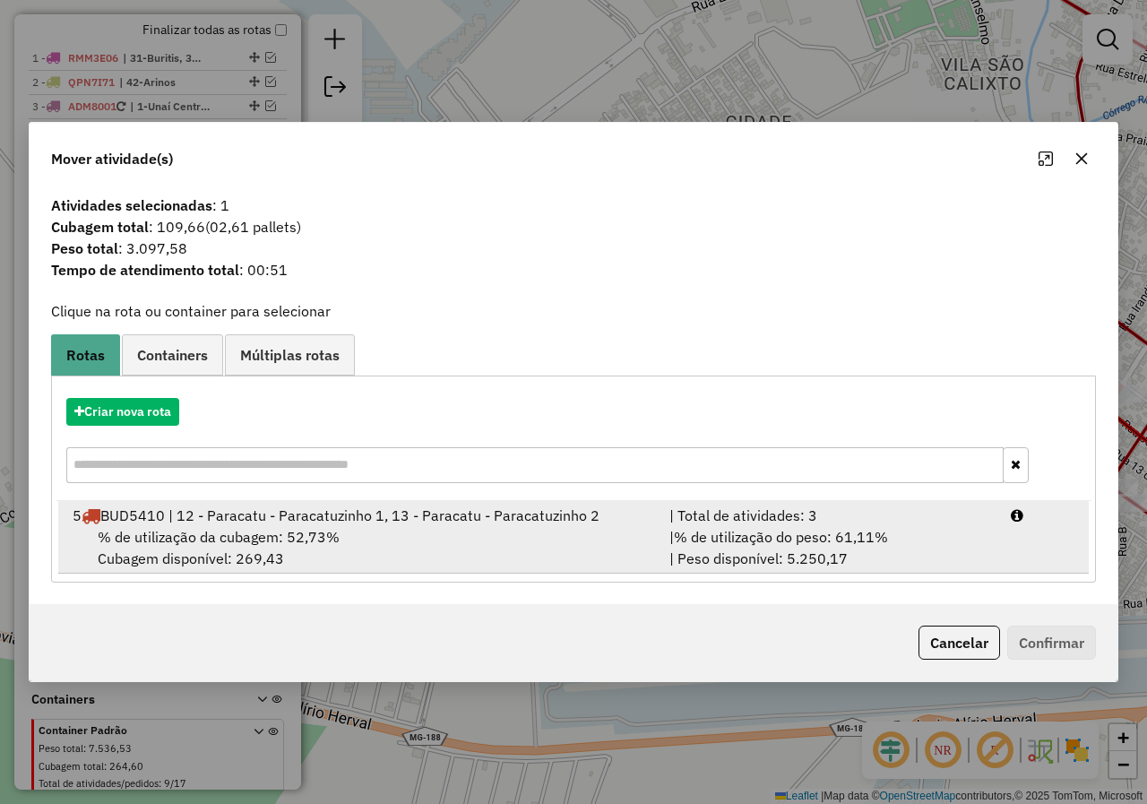
click at [296, 514] on div "5 BUD5410 | 12 - Paracatu - Paracatuzinho 1, 13 - Paracatu - Paracatuzinho 2" at bounding box center [360, 515] width 597 height 22
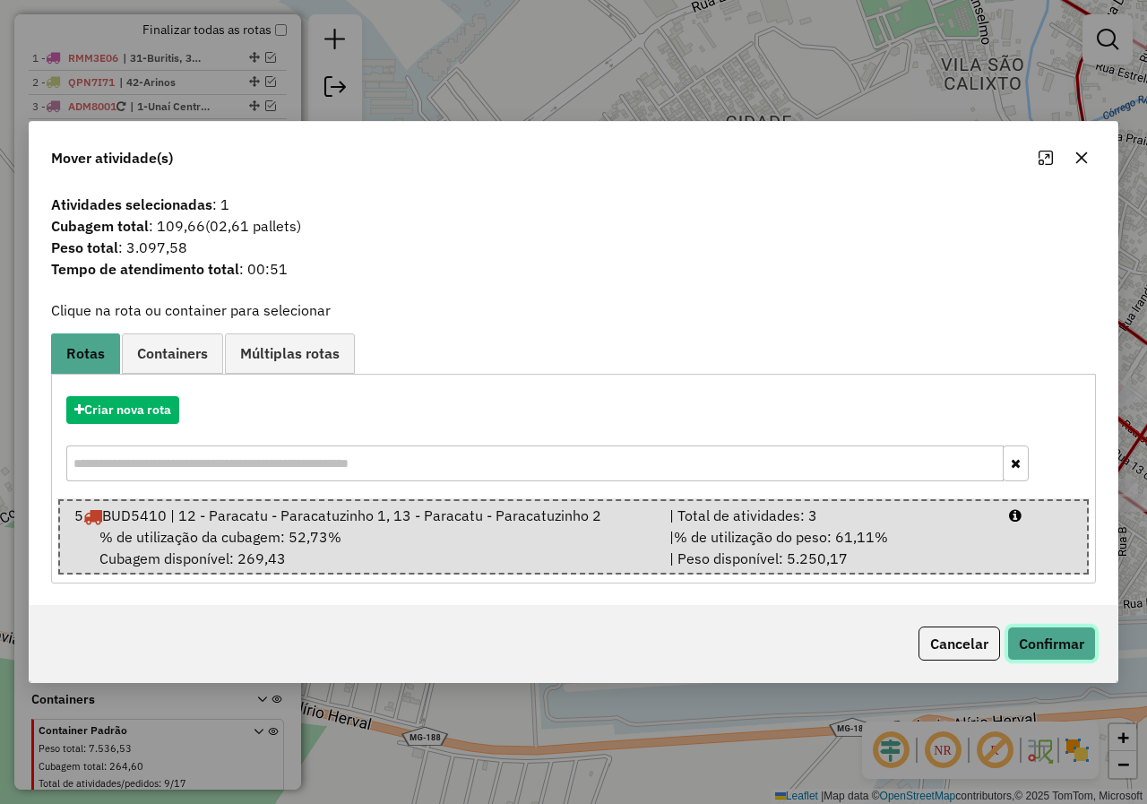
click at [1040, 642] on button "Confirmar" at bounding box center [1051, 643] width 89 height 34
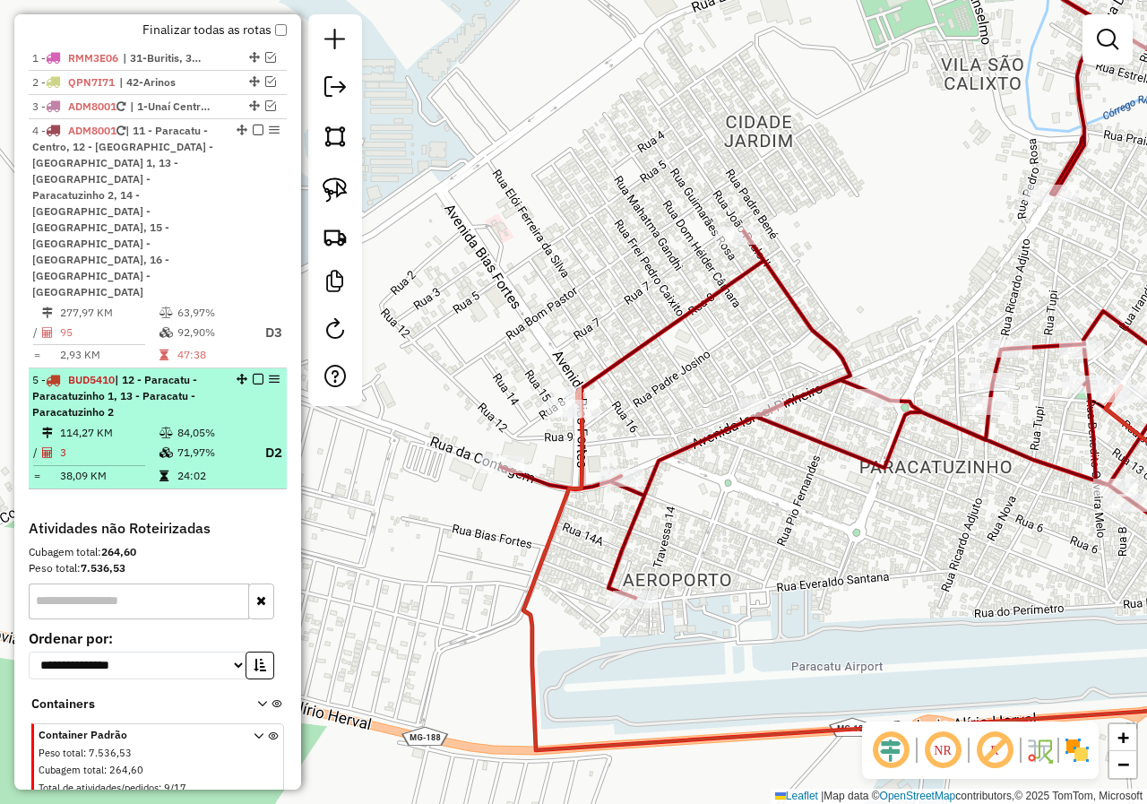
click at [253, 374] on em at bounding box center [258, 379] width 11 height 11
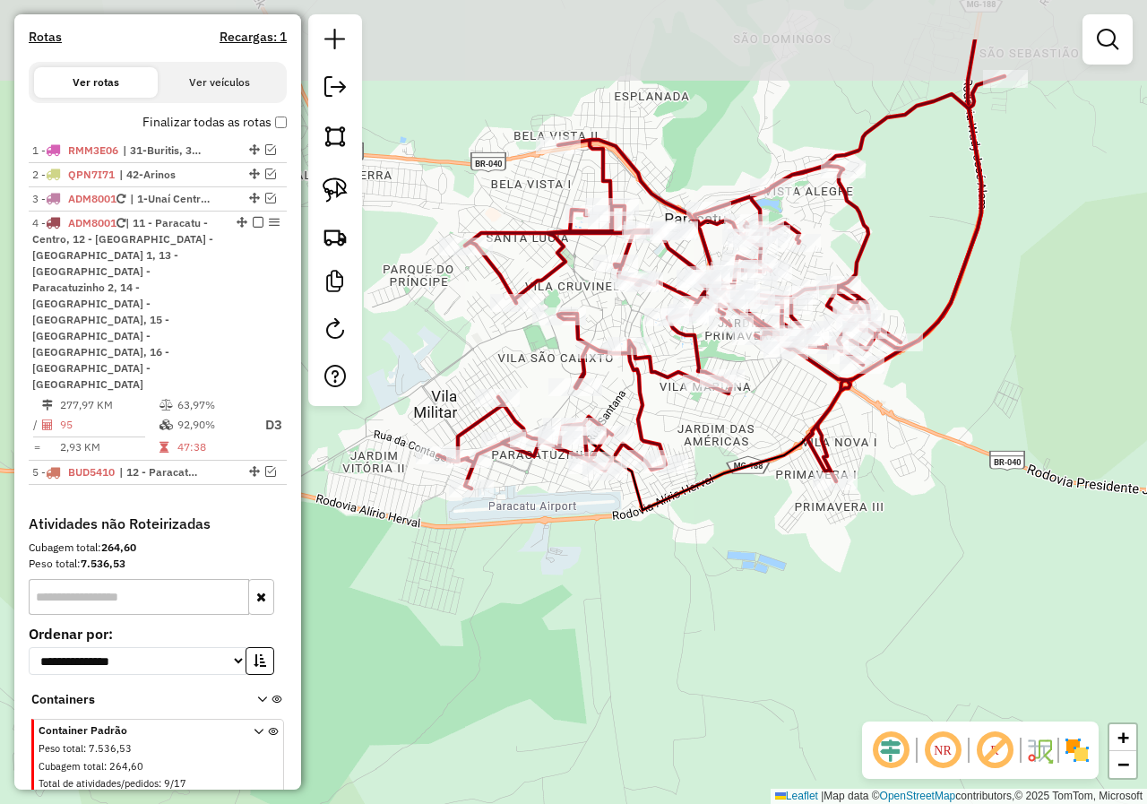
drag, startPoint x: 944, startPoint y: 289, endPoint x: 705, endPoint y: 444, distance: 285.1
click at [705, 444] on div "Janela de atendimento Grade de atendimento Capacidade Transportadoras Veículos …" at bounding box center [573, 402] width 1147 height 804
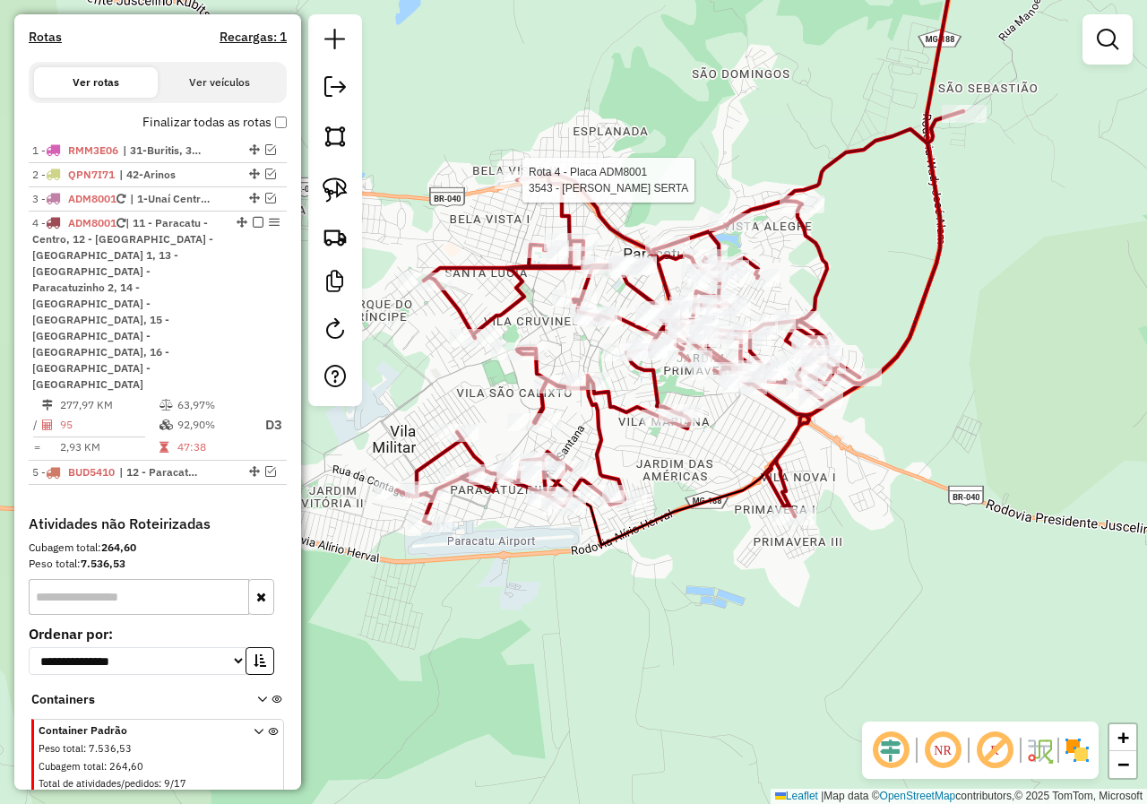
select select "*********"
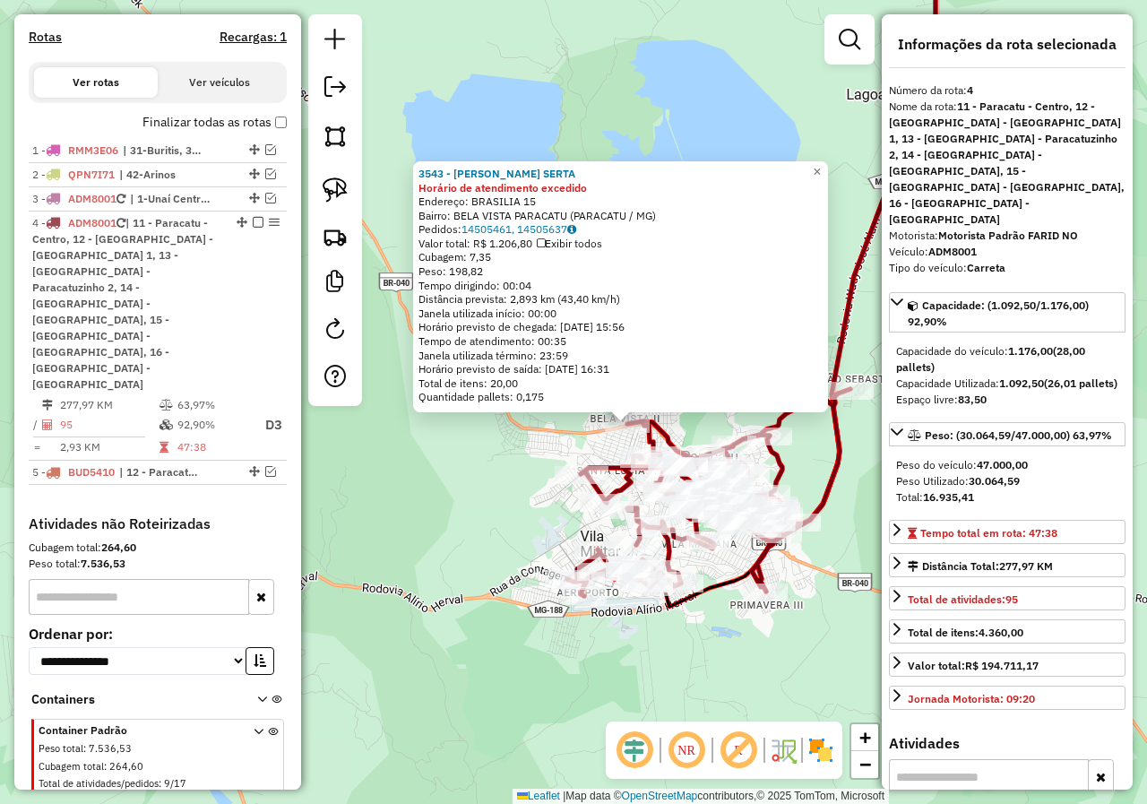
drag, startPoint x: 762, startPoint y: 420, endPoint x: 699, endPoint y: 431, distance: 64.5
click at [701, 431] on div "3543 - BAR LARA SERTA Horário de atendimento excedido Endereço: BRASILIA 15 Bai…" at bounding box center [573, 402] width 1147 height 804
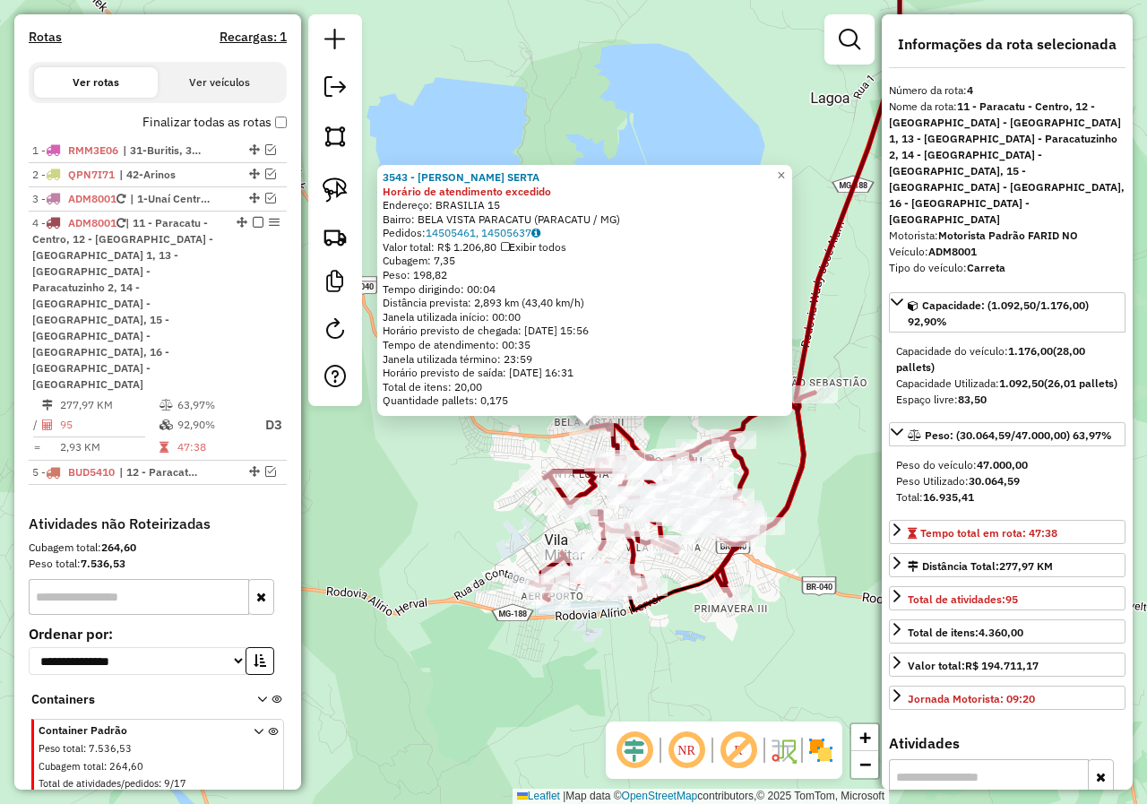
click at [833, 529] on div "3543 - BAR LARA SERTA Horário de atendimento excedido Endereço: BRASILIA 15 Bai…" at bounding box center [573, 402] width 1147 height 804
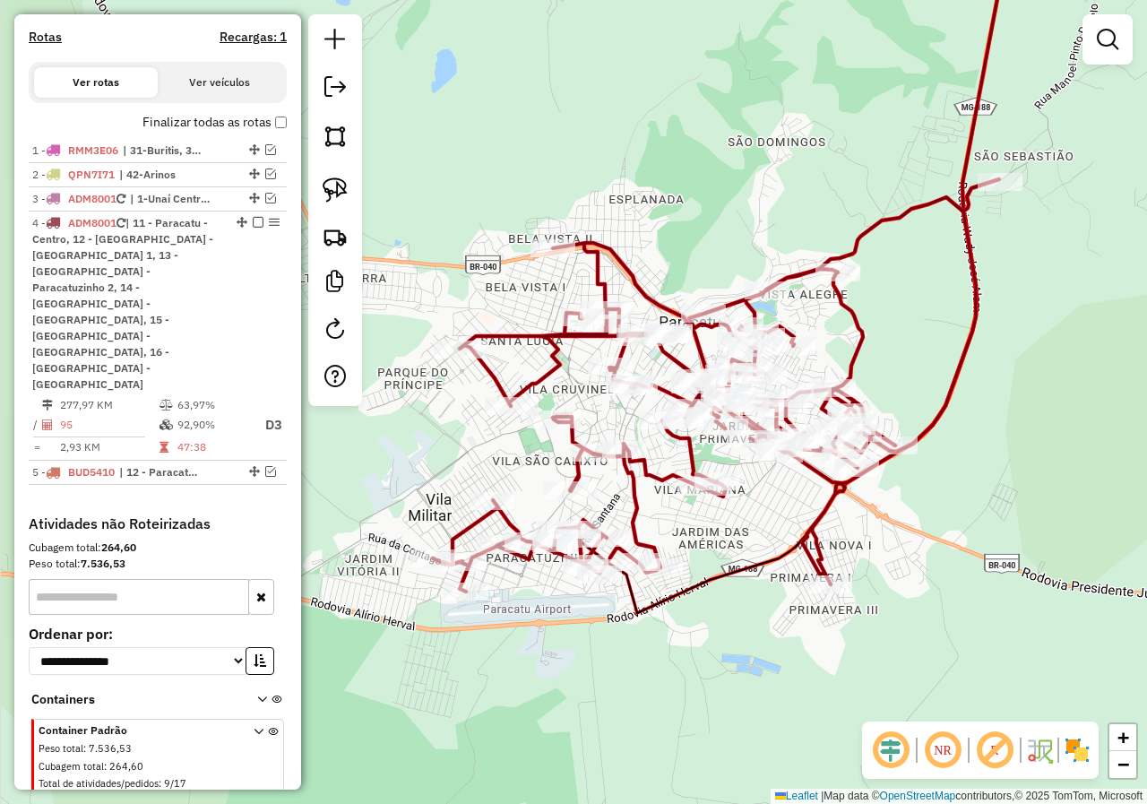
drag, startPoint x: 625, startPoint y: 541, endPoint x: 675, endPoint y: 529, distance: 50.9
click at [675, 529] on div "Janela de atendimento Grade de atendimento Capacidade Transportadoras Veículos …" at bounding box center [573, 402] width 1147 height 804
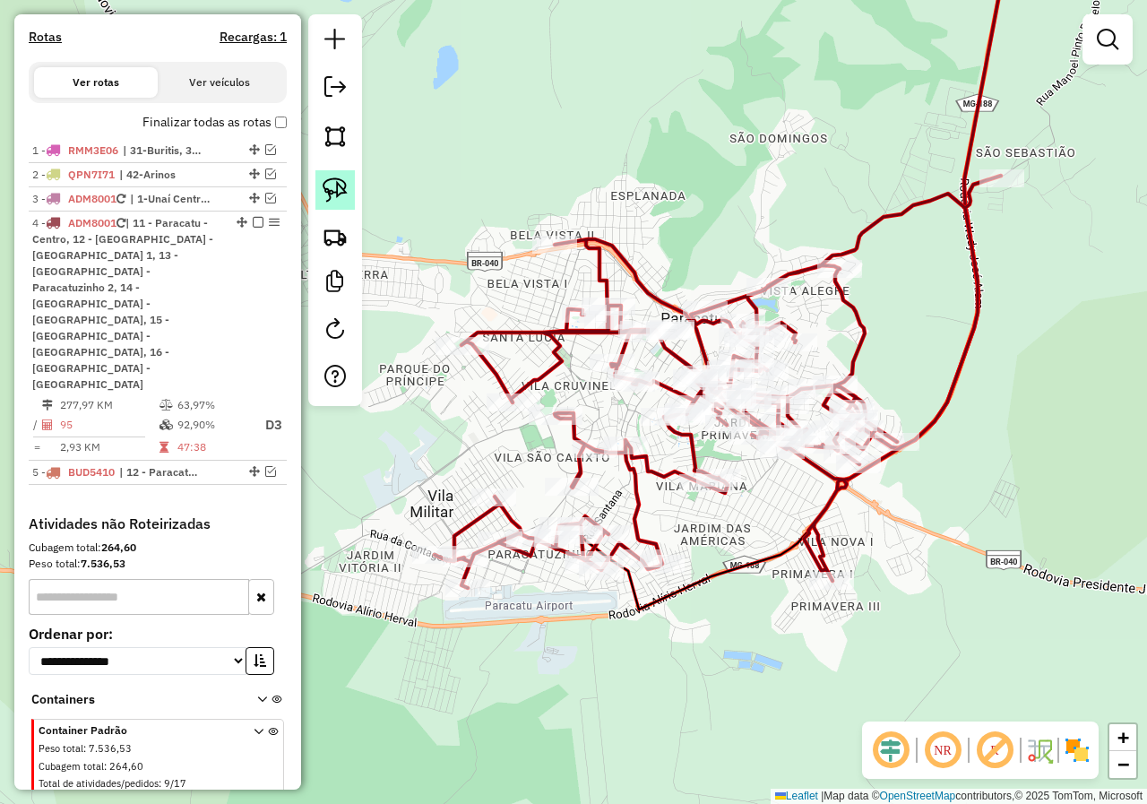
click at [329, 191] on img at bounding box center [335, 189] width 25 height 25
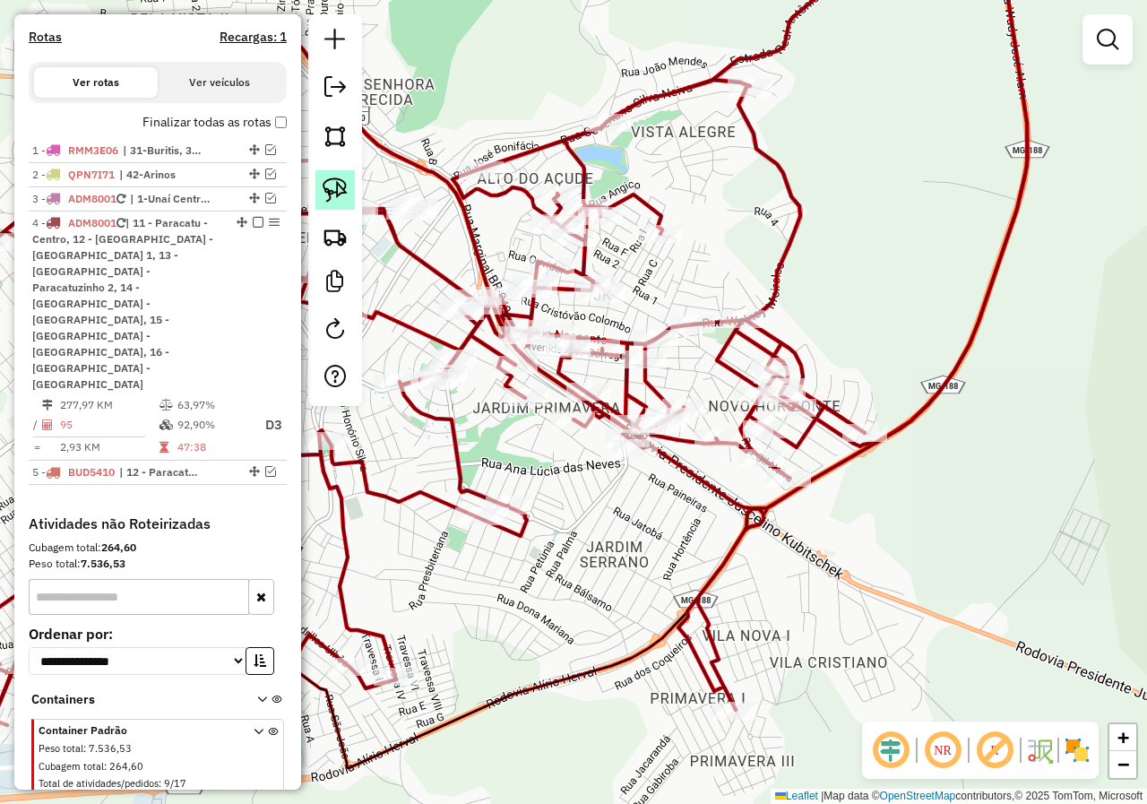
click at [344, 189] on img at bounding box center [335, 189] width 25 height 25
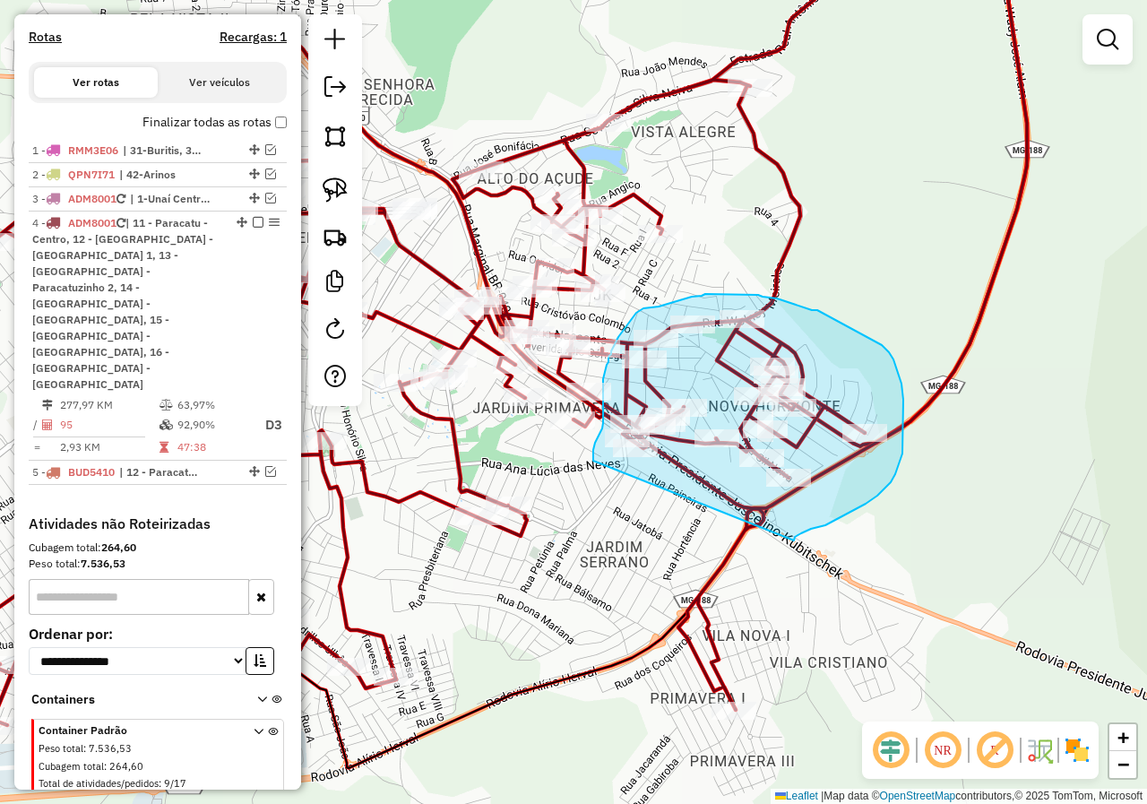
drag, startPoint x: 794, startPoint y: 540, endPoint x: 593, endPoint y: 461, distance: 216.0
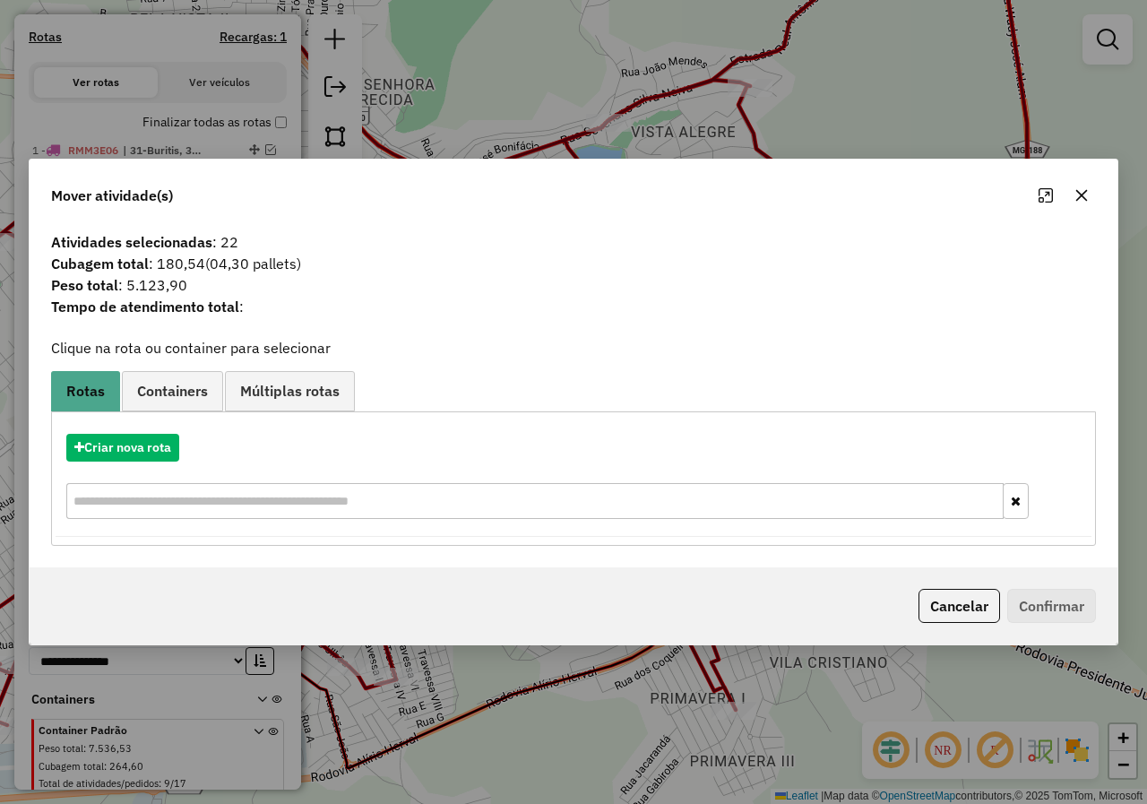
click at [970, 626] on div "Cancelar Confirmar" at bounding box center [574, 605] width 1088 height 77
click at [954, 607] on button "Cancelar" at bounding box center [959, 606] width 82 height 34
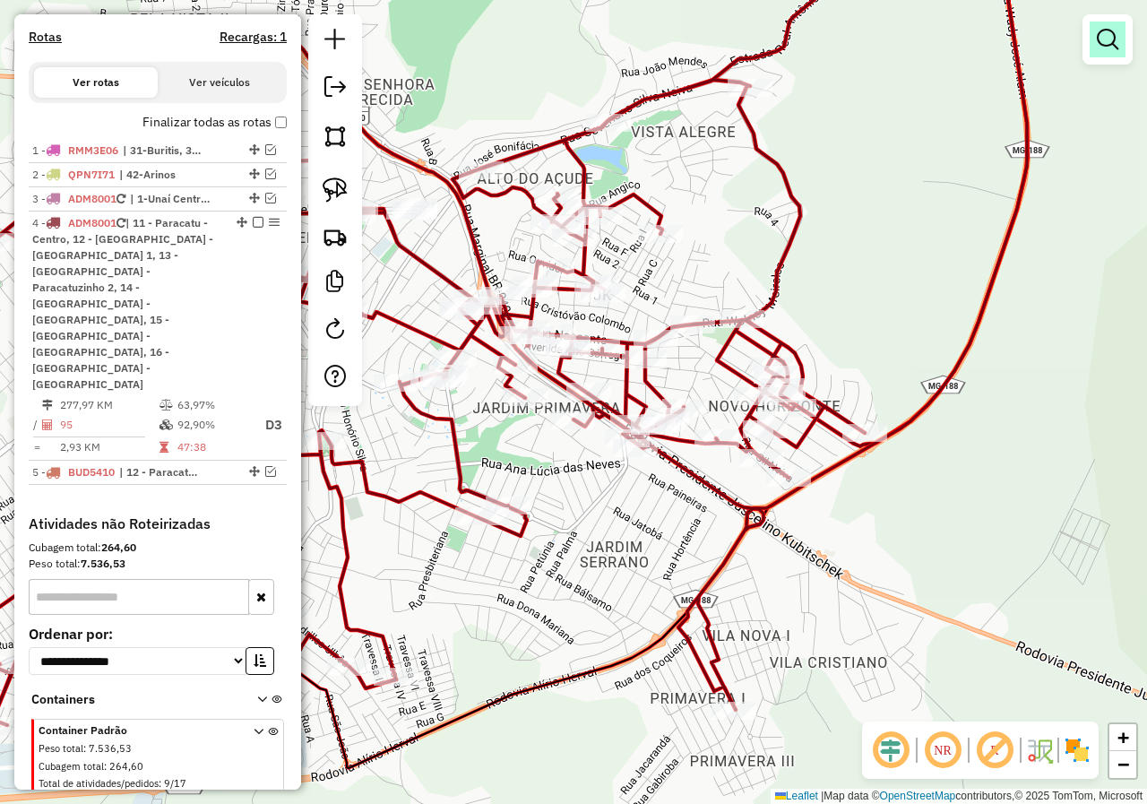
click at [1090, 45] on link at bounding box center [1108, 40] width 36 height 36
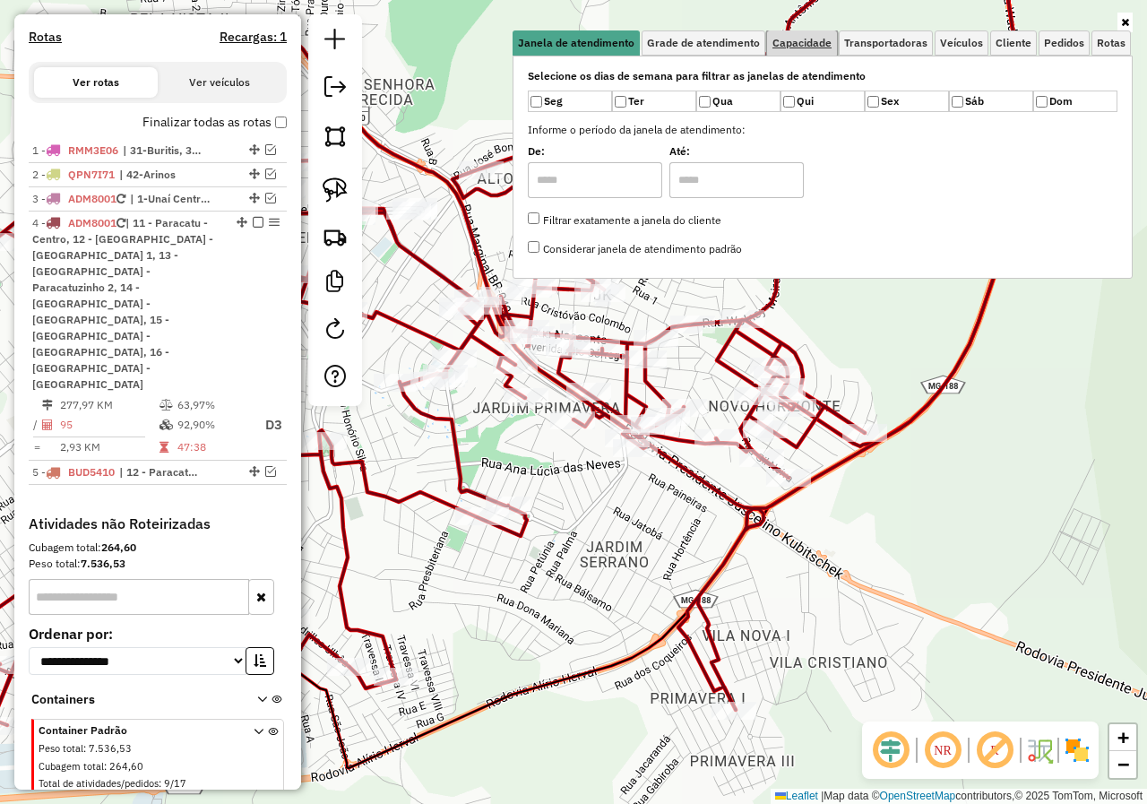
click at [818, 38] on span "Capacidade" at bounding box center [801, 43] width 59 height 11
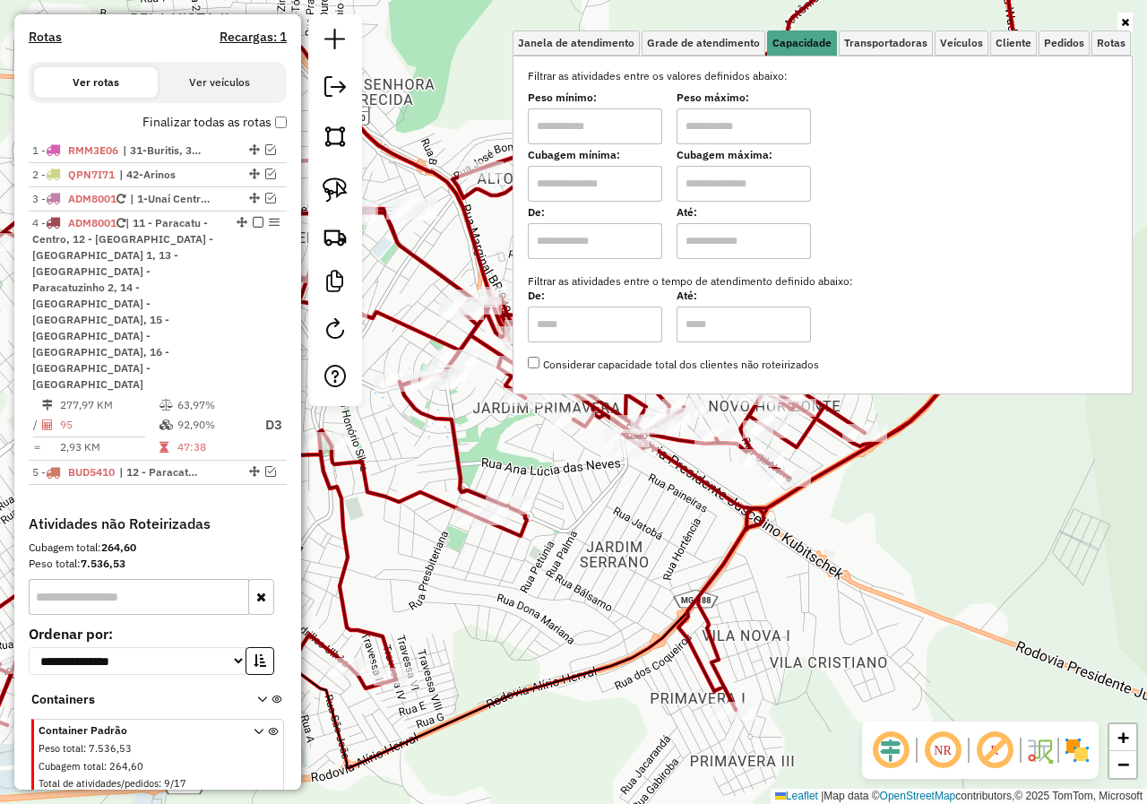
drag, startPoint x: 650, startPoint y: 115, endPoint x: 641, endPoint y: 125, distance: 14.0
click at [650, 115] on input "text" at bounding box center [595, 126] width 134 height 36
type input "****"
click at [726, 132] on input "text" at bounding box center [743, 126] width 134 height 36
type input "******"
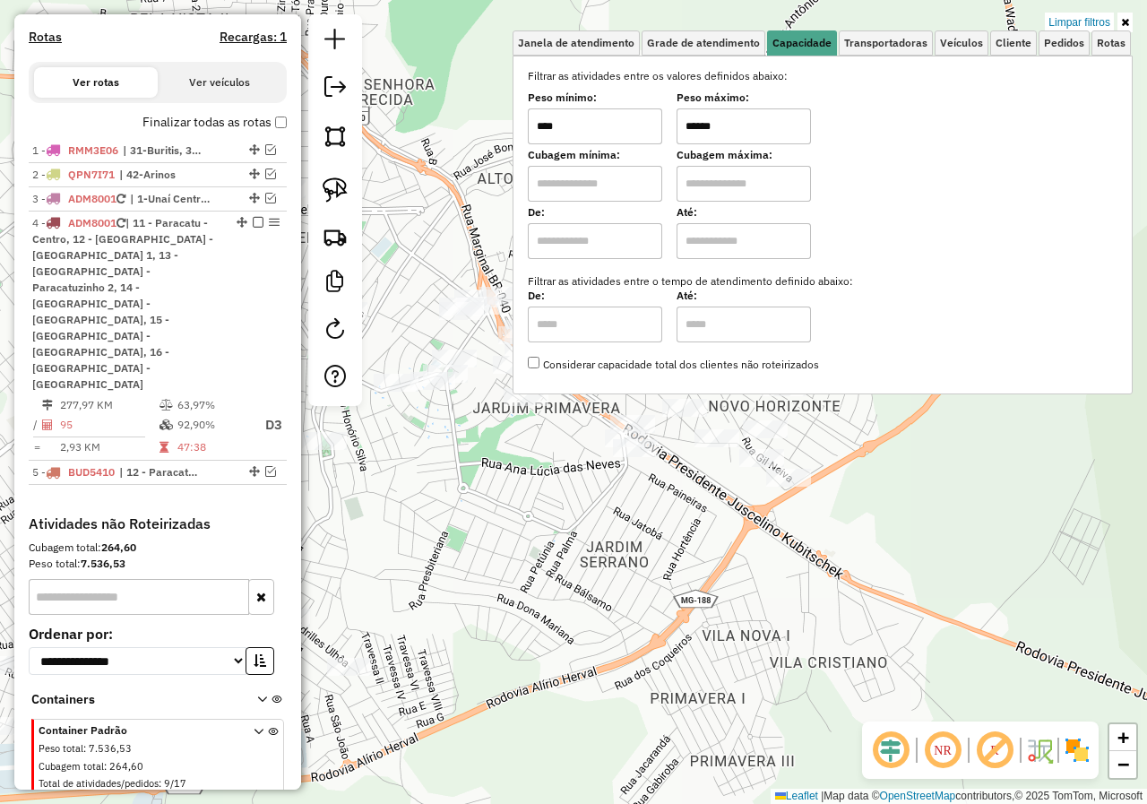
click at [836, 582] on div "Limpar filtros Janela de atendimento Grade de atendimento Capacidade Transporta…" at bounding box center [573, 402] width 1147 height 804
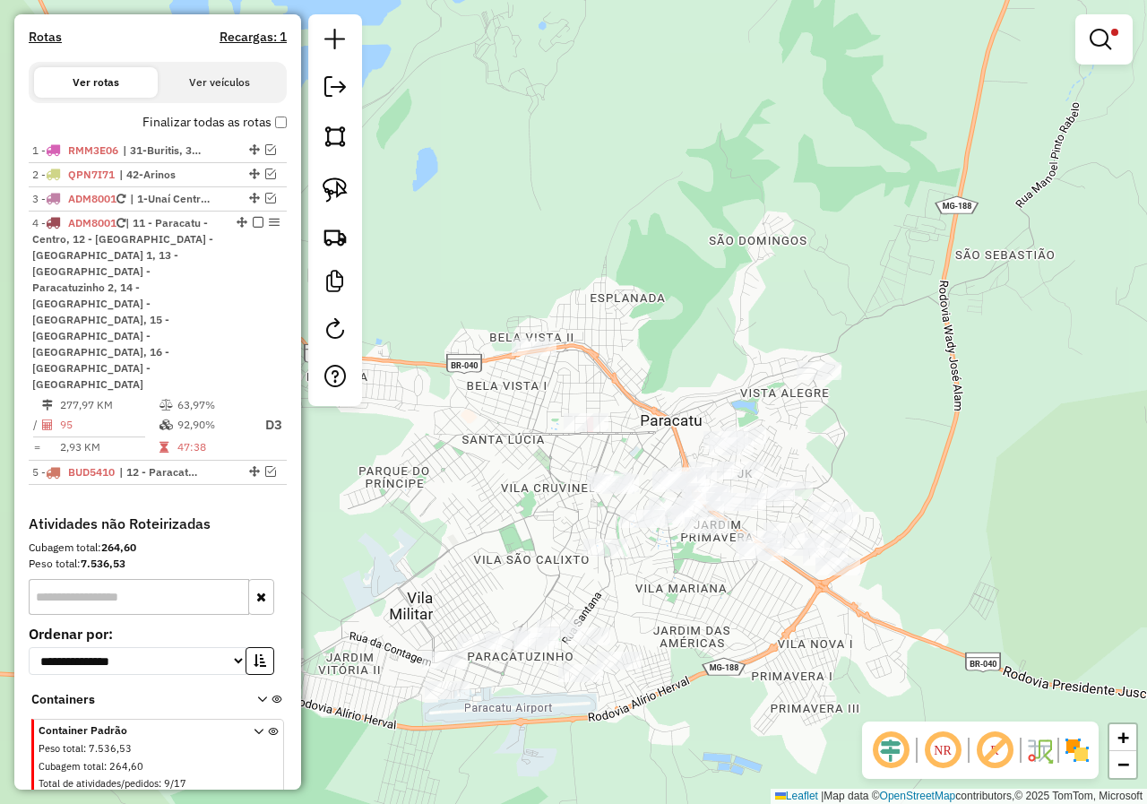
drag, startPoint x: 700, startPoint y: 582, endPoint x: 819, endPoint y: 600, distance: 120.5
click at [819, 600] on div "Limpar filtros Janela de atendimento Grade de atendimento Capacidade Transporta…" at bounding box center [573, 402] width 1147 height 804
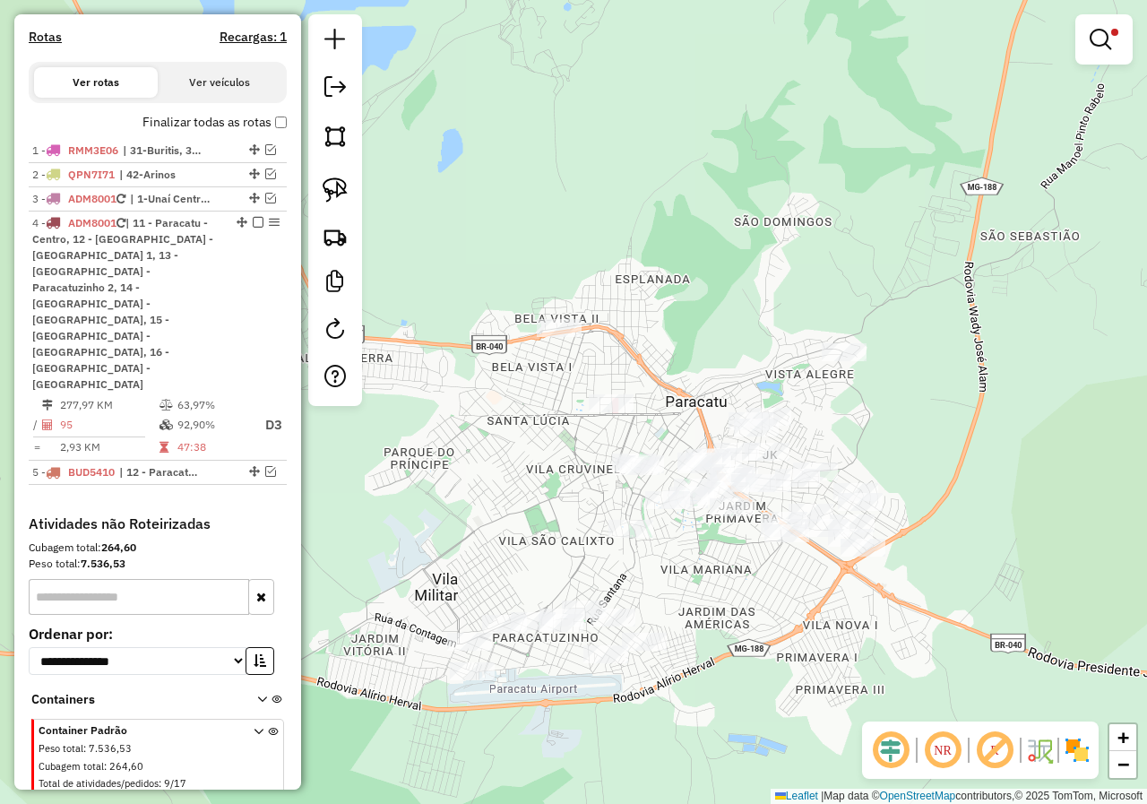
click at [308, 200] on div at bounding box center [335, 210] width 54 height 392
click at [311, 188] on div at bounding box center [335, 210] width 54 height 392
click at [322, 188] on link at bounding box center [334, 189] width 39 height 39
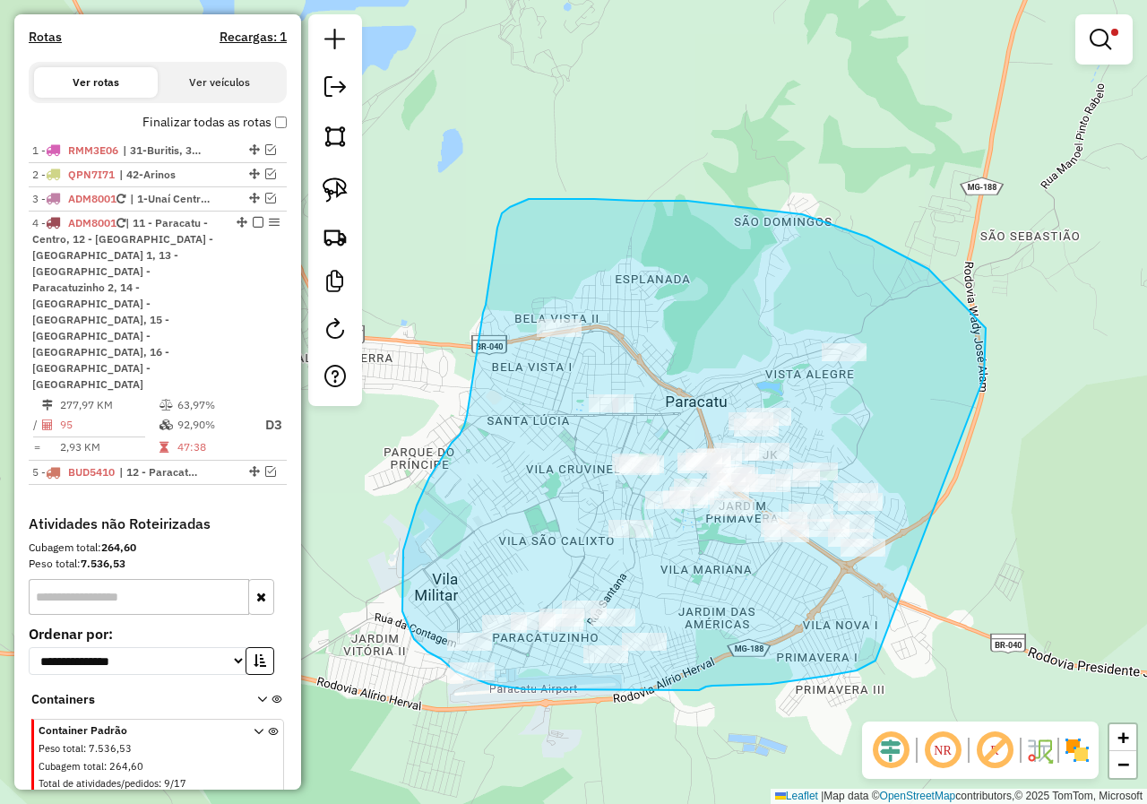
drag, startPoint x: 984, startPoint y: 371, endPoint x: 880, endPoint y: 652, distance: 299.9
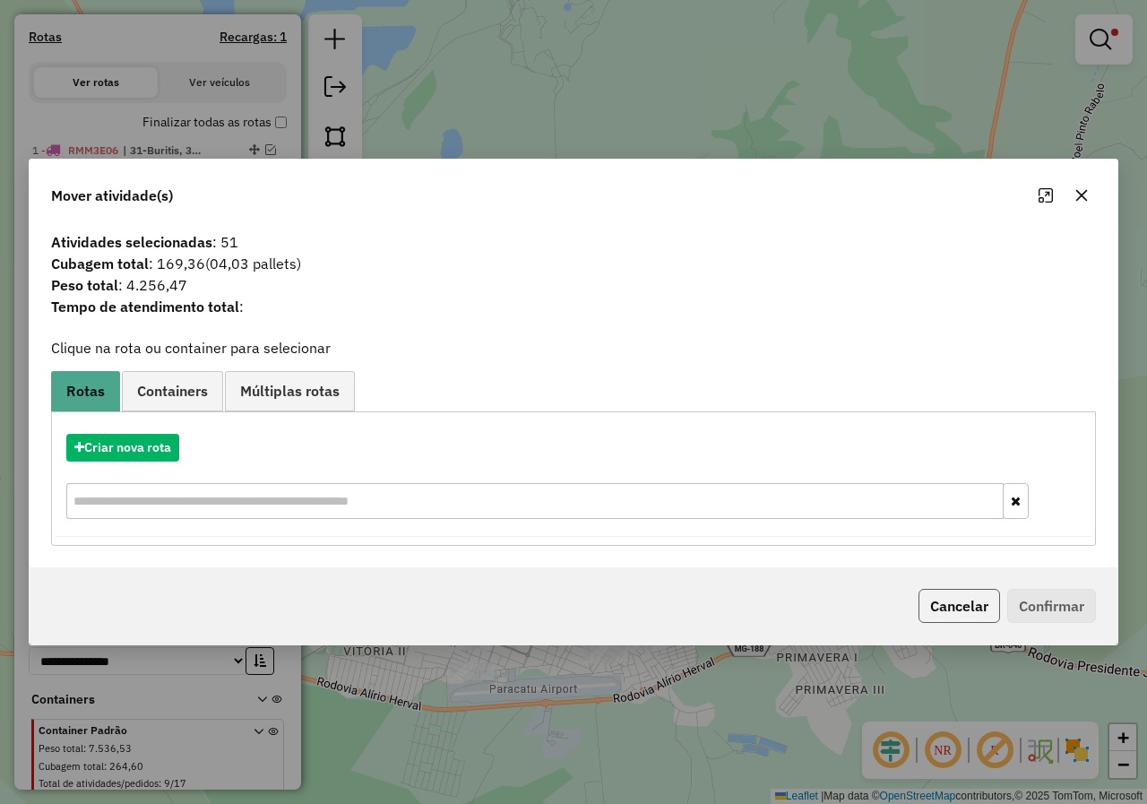
click at [961, 604] on button "Cancelar" at bounding box center [959, 606] width 82 height 34
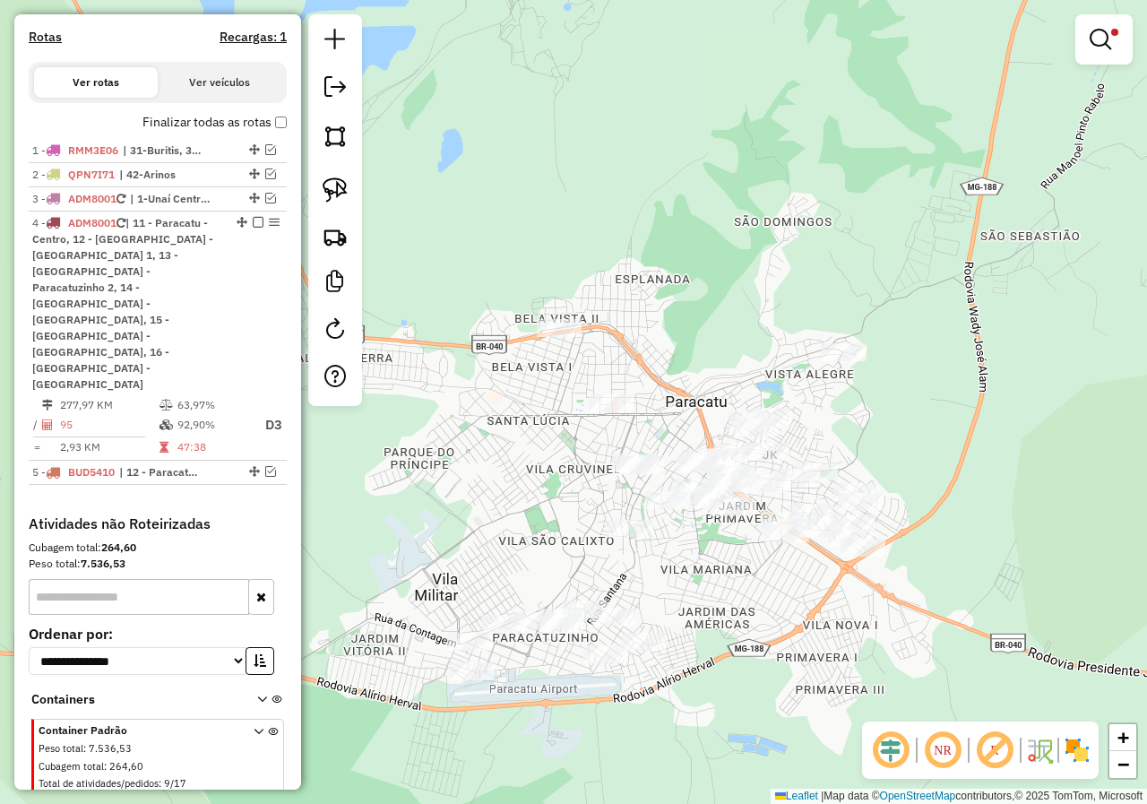
drag, startPoint x: 792, startPoint y: 617, endPoint x: 776, endPoint y: 648, distance: 34.5
click at [776, 648] on div "Limpar filtros Janela de atendimento Grade de atendimento Capacidade Transporta…" at bounding box center [573, 402] width 1147 height 804
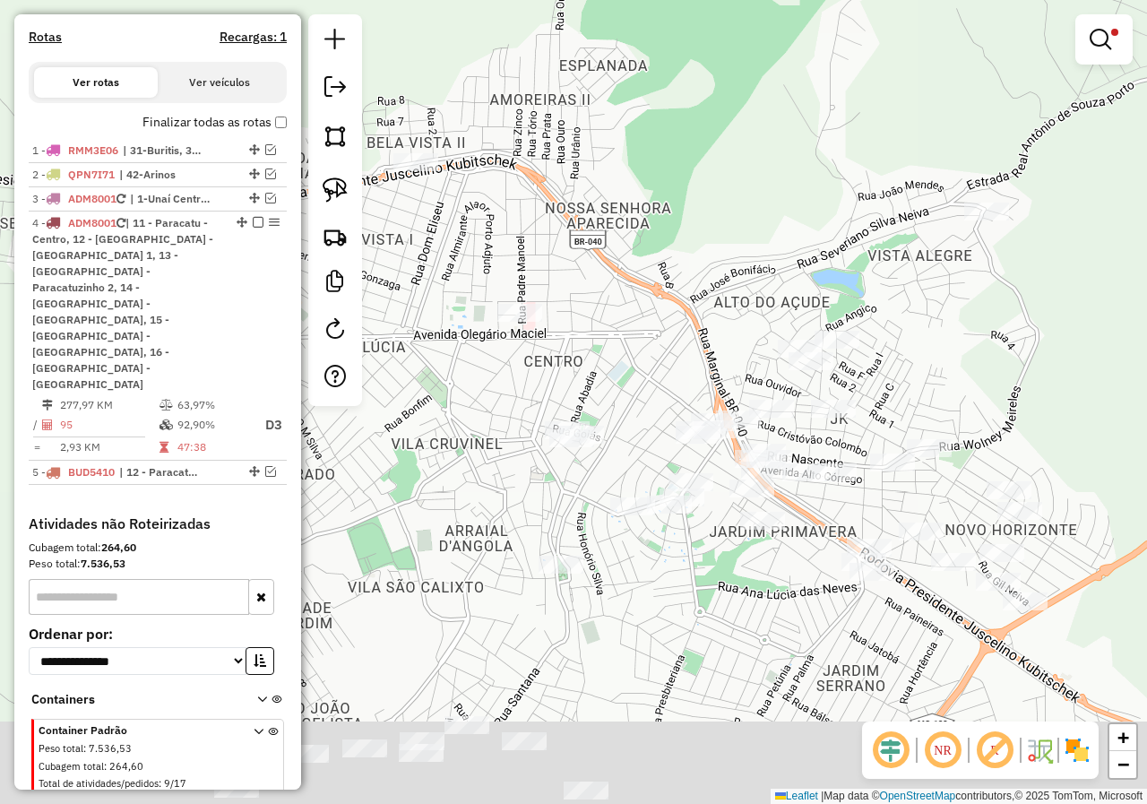
drag, startPoint x: 710, startPoint y: 319, endPoint x: 687, endPoint y: 282, distance: 43.0
click at [687, 282] on div "Limpar filtros Janela de atendimento Grade de atendimento Capacidade Transporta…" at bounding box center [573, 402] width 1147 height 804
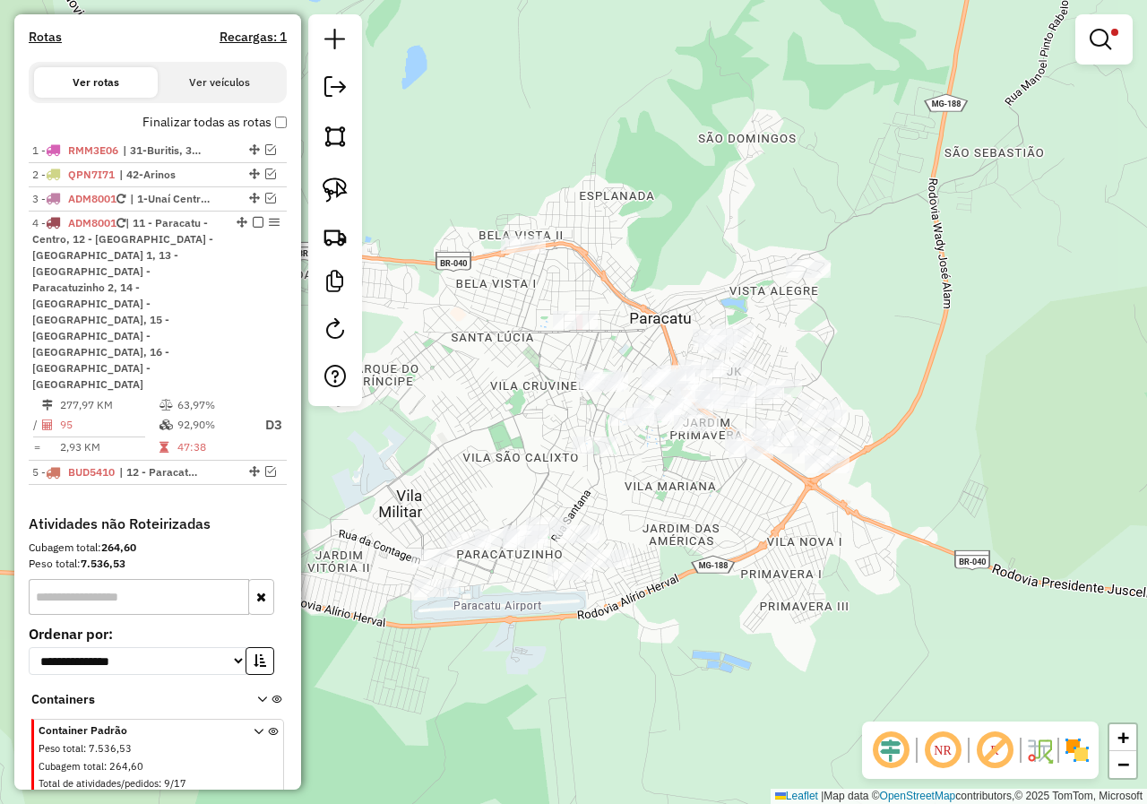
drag, startPoint x: 857, startPoint y: 470, endPoint x: 817, endPoint y: 515, distance: 59.7
click at [817, 518] on div "Limpar filtros Janela de atendimento Grade de atendimento Capacidade Transporta…" at bounding box center [573, 402] width 1147 height 804
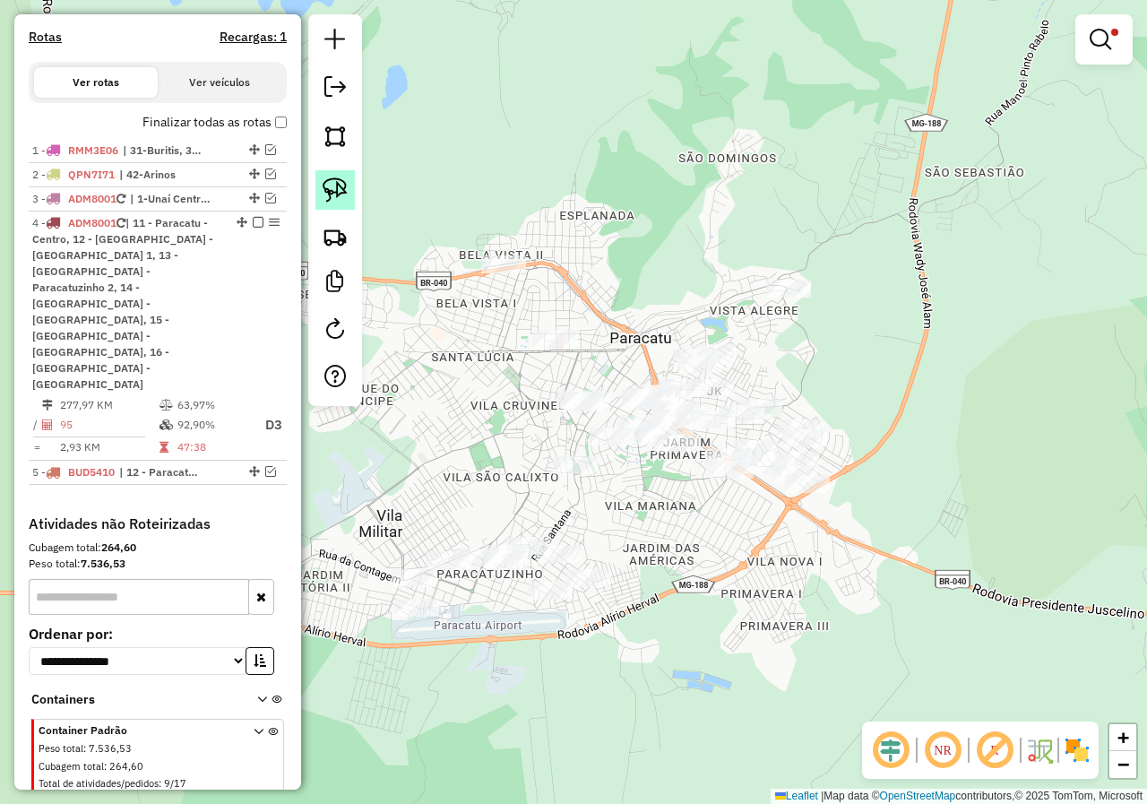
click at [349, 193] on link at bounding box center [334, 189] width 39 height 39
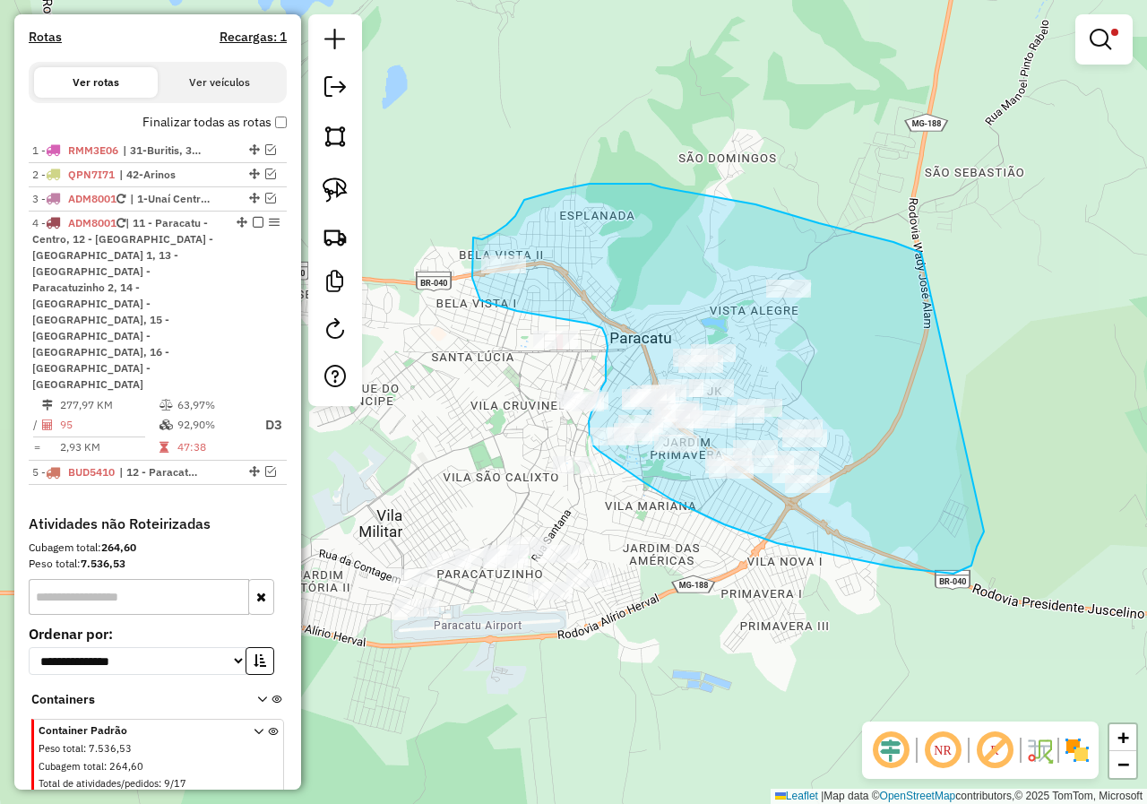
drag, startPoint x: 920, startPoint y: 252, endPoint x: 1035, endPoint y: 473, distance: 249.3
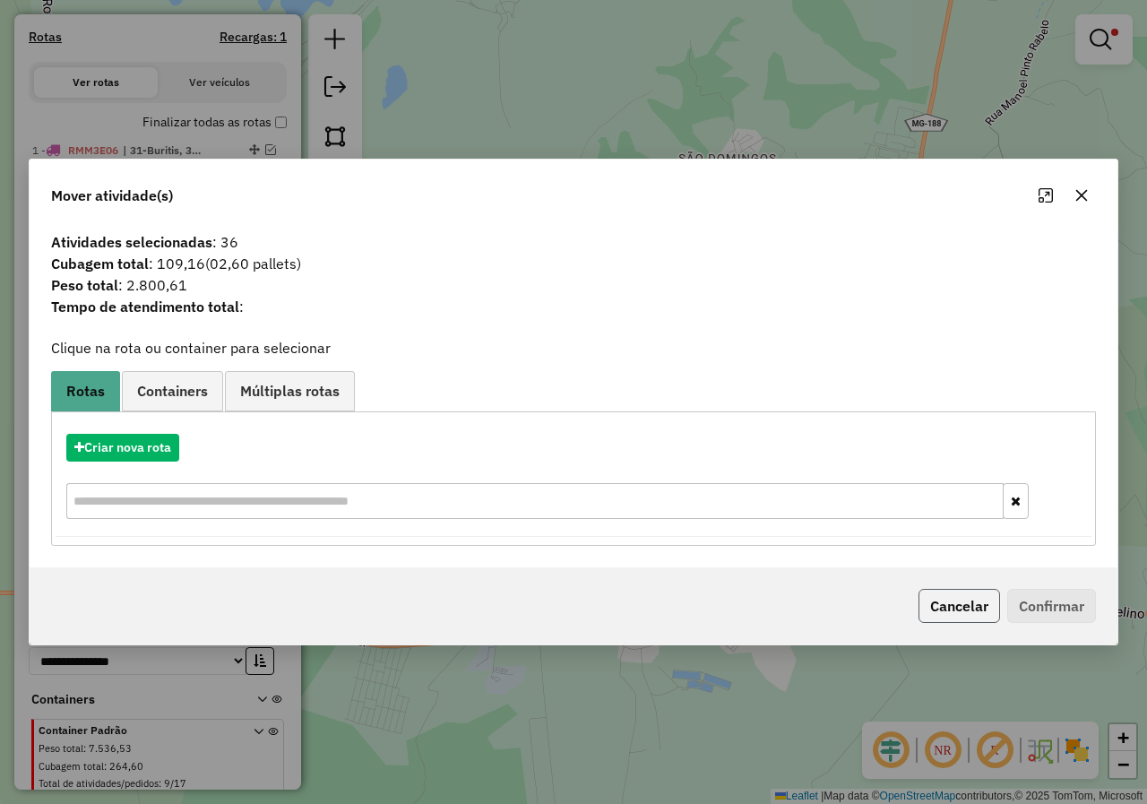
click at [960, 601] on button "Cancelar" at bounding box center [959, 606] width 82 height 34
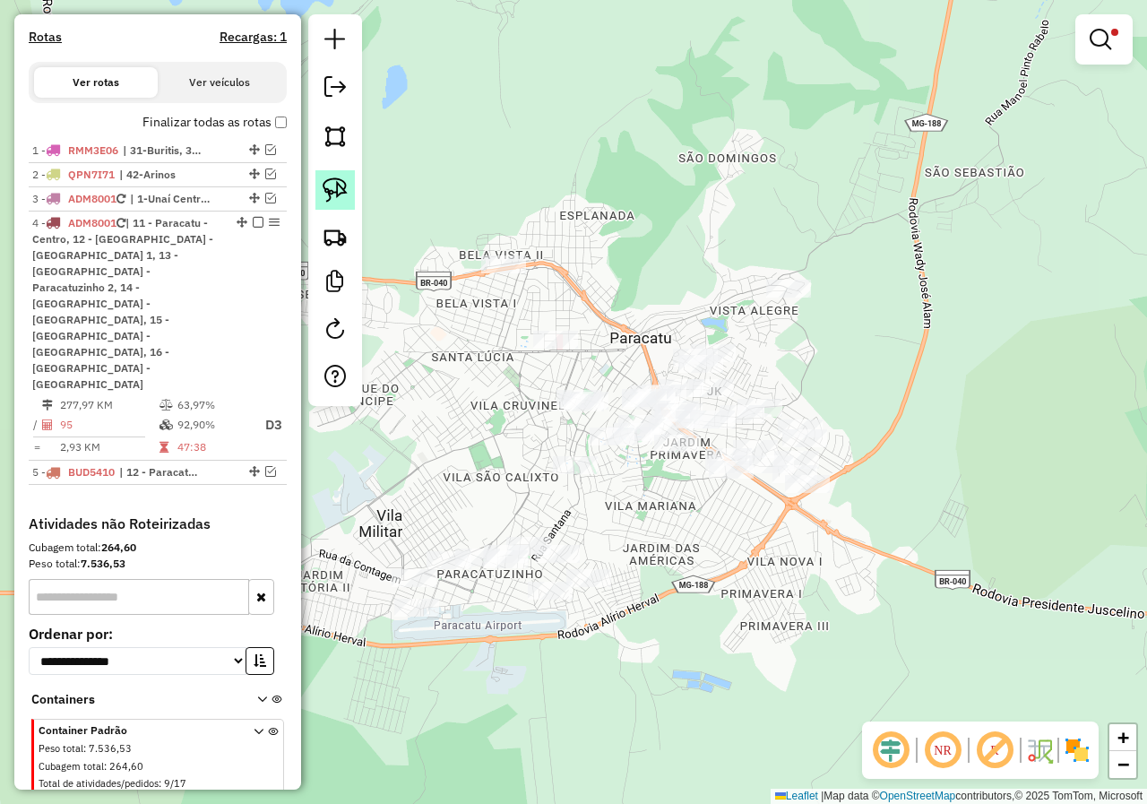
click at [336, 181] on img at bounding box center [335, 189] width 25 height 25
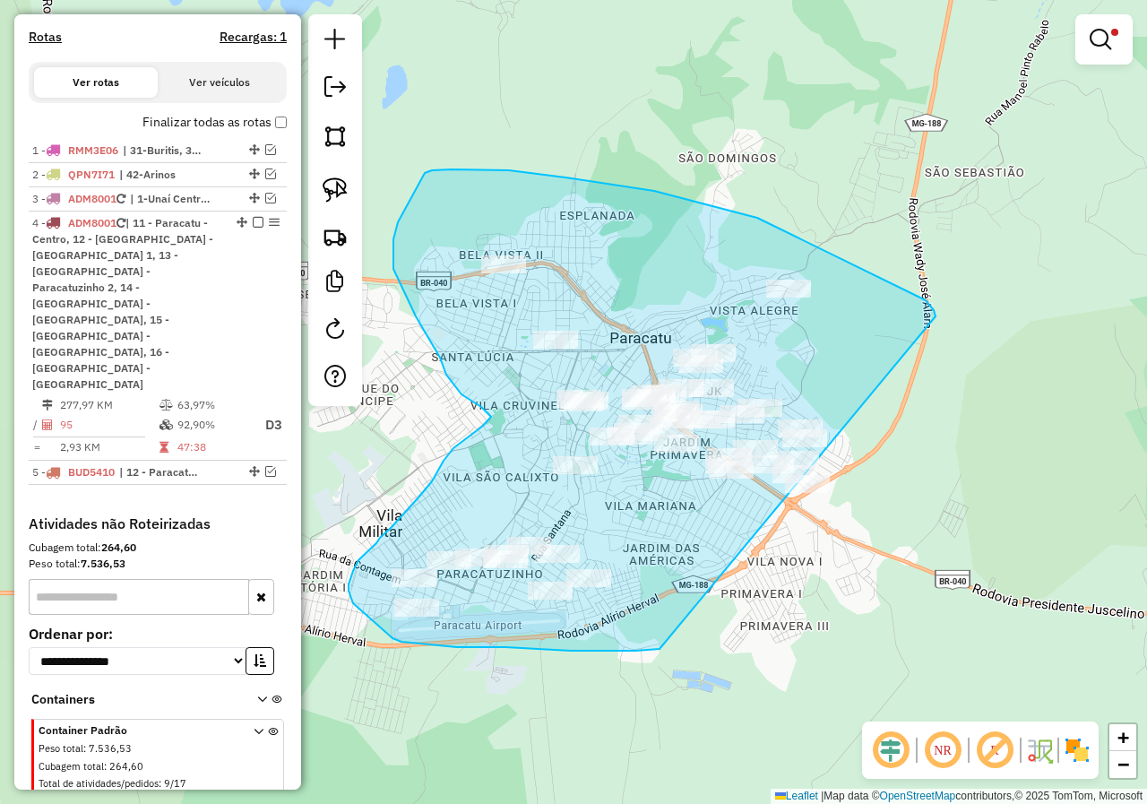
drag, startPoint x: 935, startPoint y: 316, endPoint x: 719, endPoint y: 631, distance: 382.0
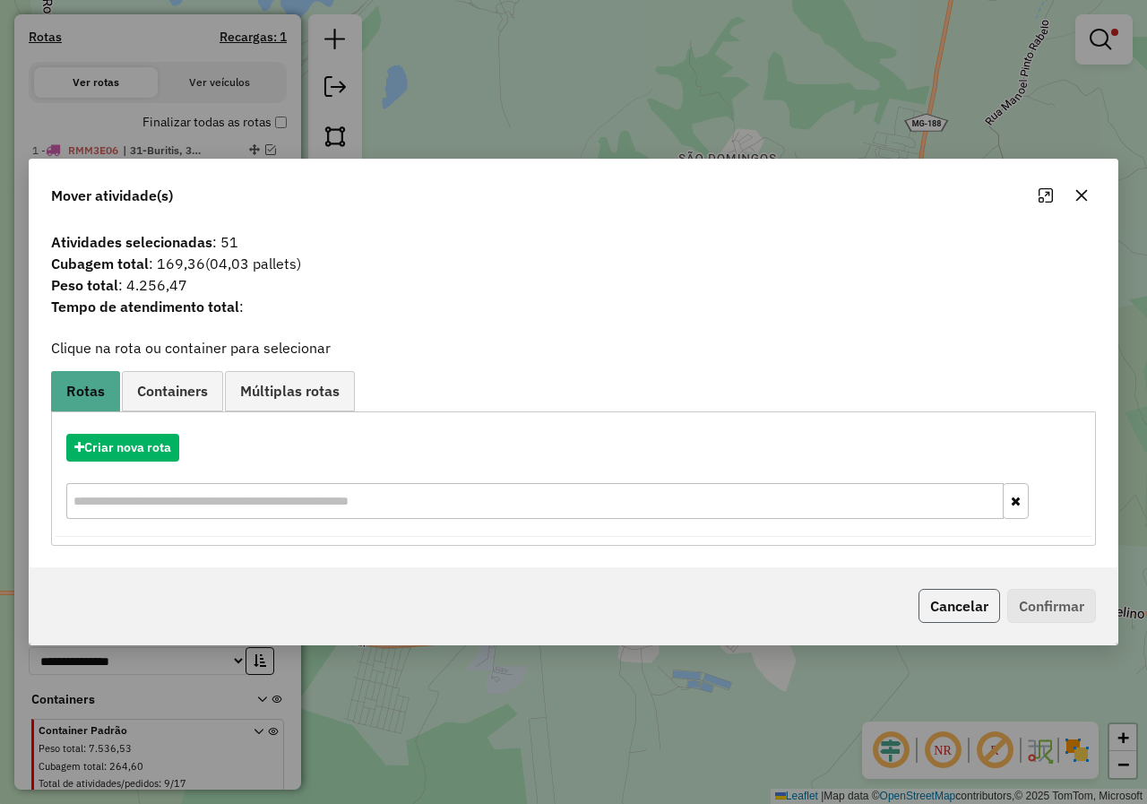
click at [961, 604] on button "Cancelar" at bounding box center [959, 606] width 82 height 34
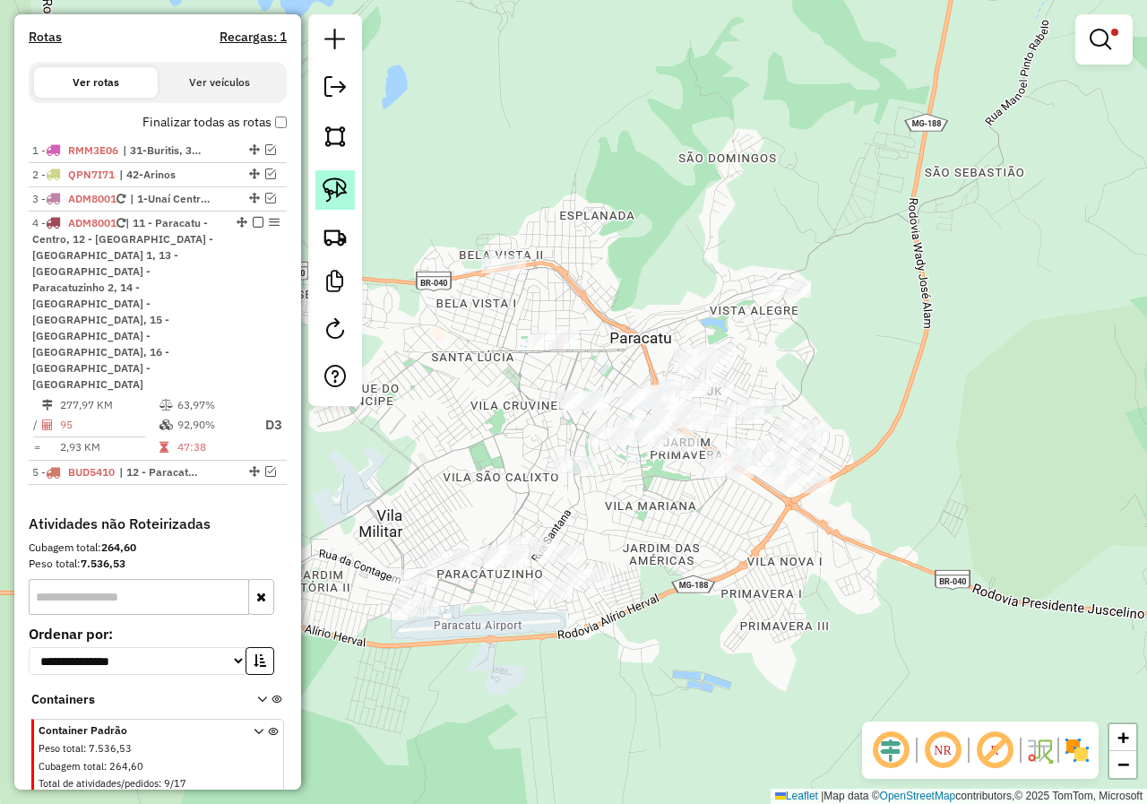
click at [347, 194] on img at bounding box center [335, 189] width 25 height 25
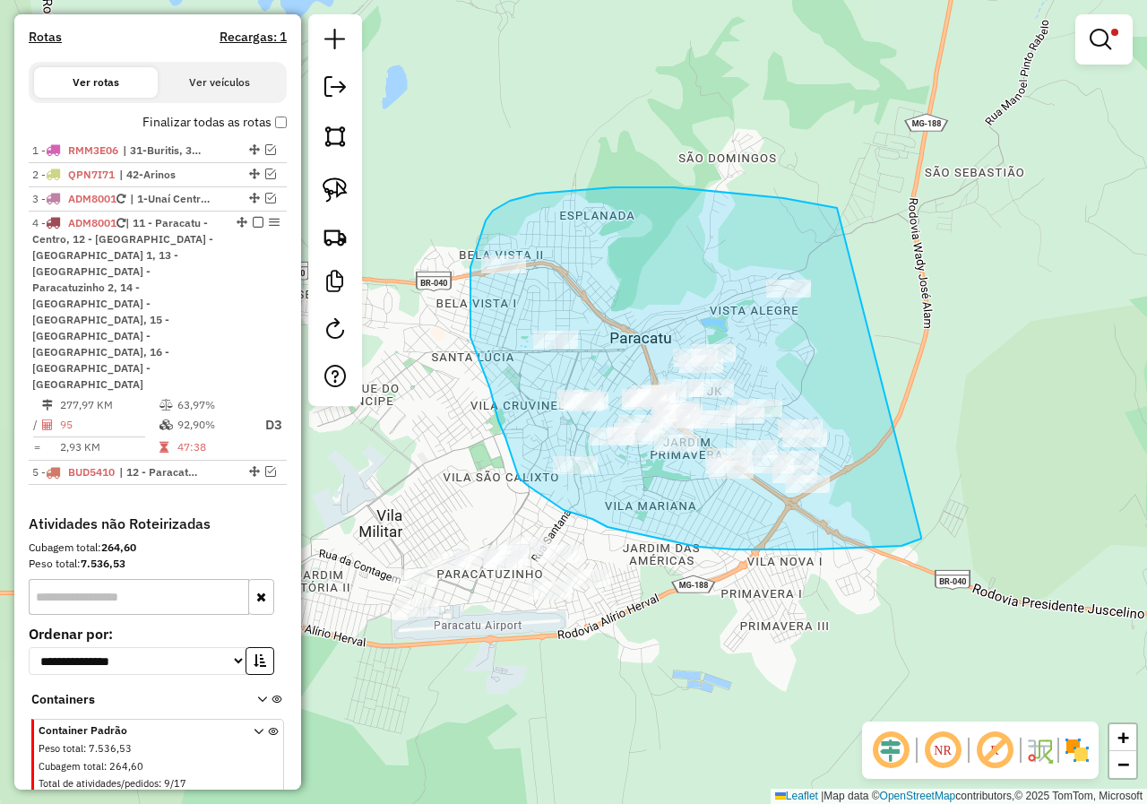
drag, startPoint x: 879, startPoint y: 547, endPoint x: 914, endPoint y: 225, distance: 323.6
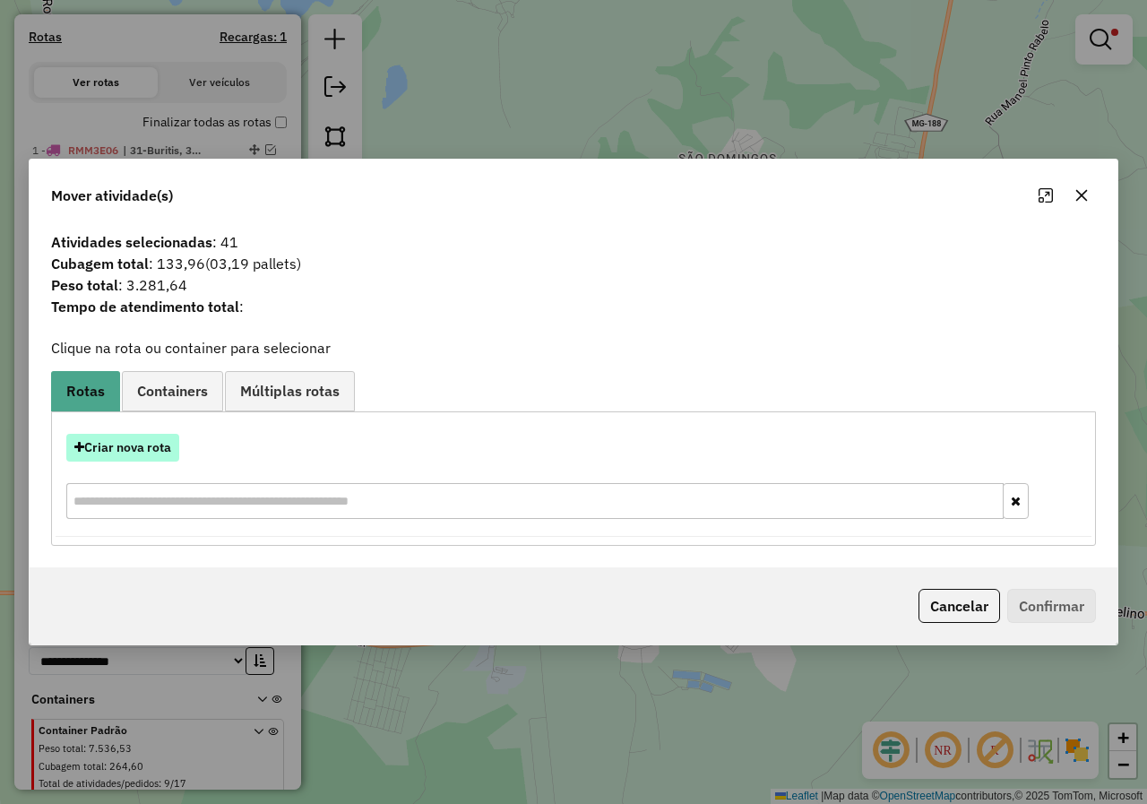
click at [130, 449] on button "Criar nova rota" at bounding box center [122, 448] width 113 height 28
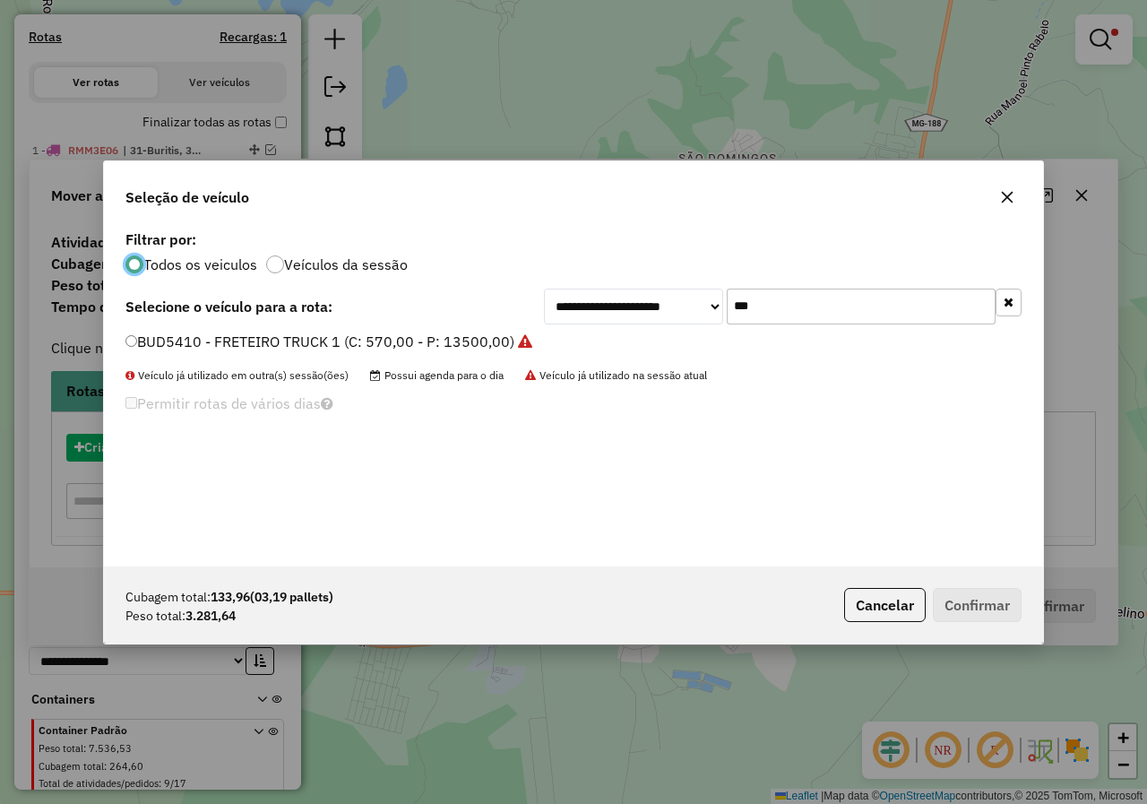
scroll to position [10, 5]
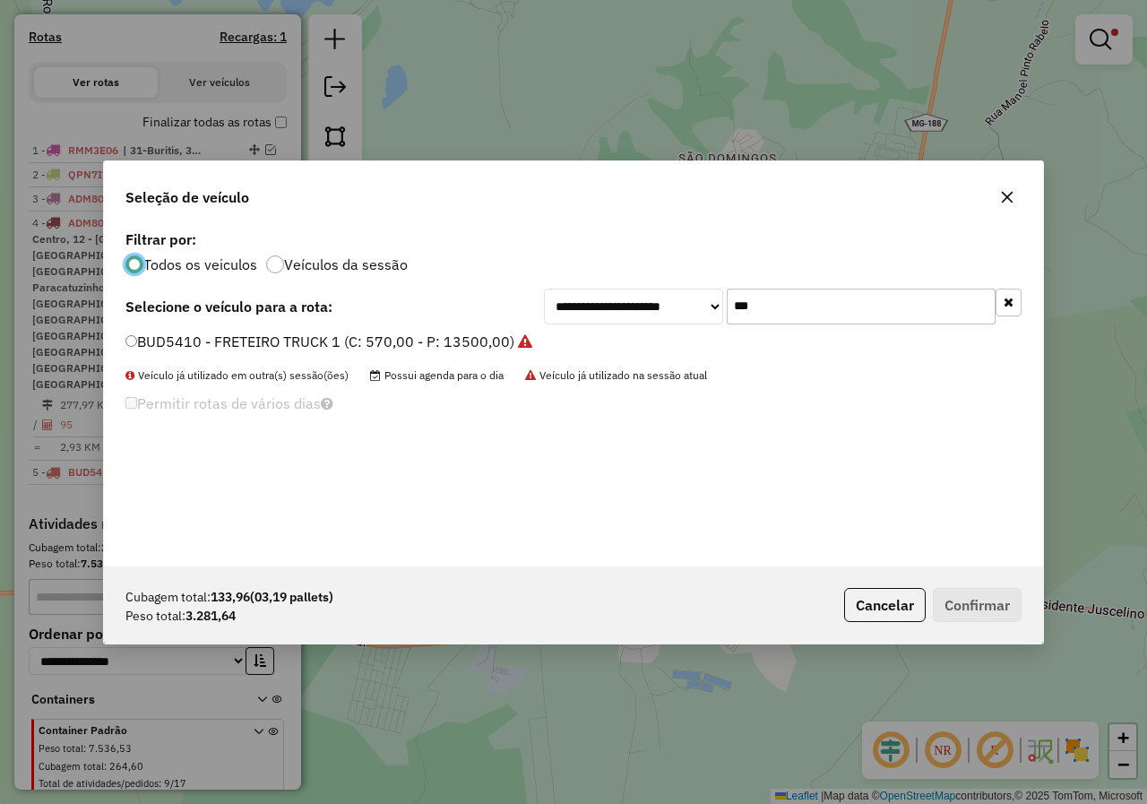
click at [726, 305] on div "**********" at bounding box center [783, 307] width 478 height 36
click at [778, 305] on input "***" at bounding box center [861, 307] width 269 height 36
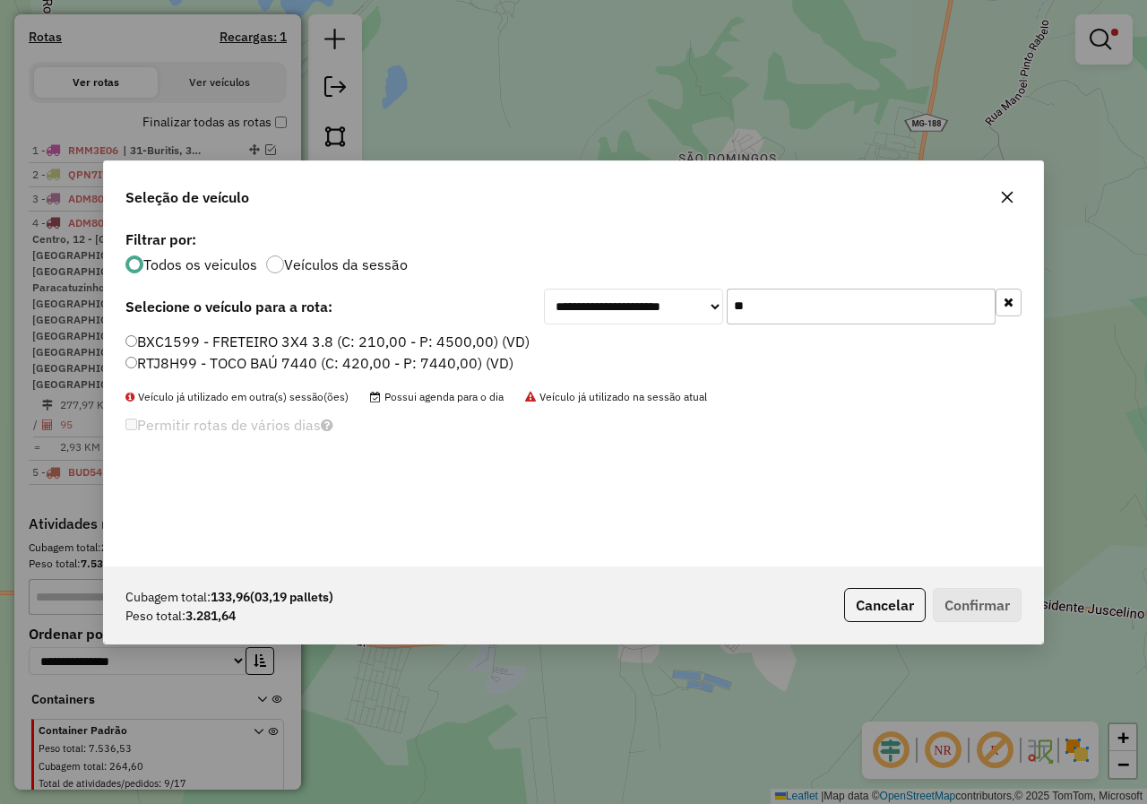
type input "**"
click at [171, 364] on label "RTJ8H99 - TOCO BAÚ 7440 (C: 420,00 - P: 7440,00) (VD)" at bounding box center [319, 363] width 388 height 22
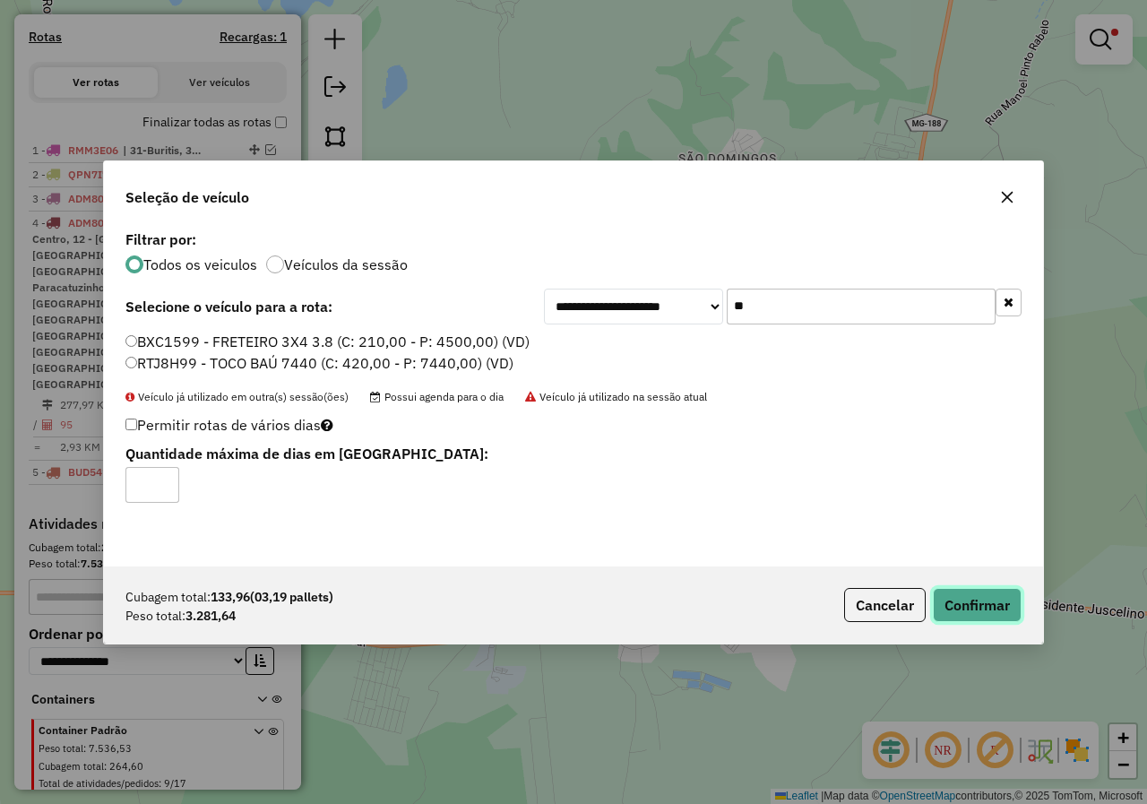
click at [957, 616] on button "Confirmar" at bounding box center [977, 605] width 89 height 34
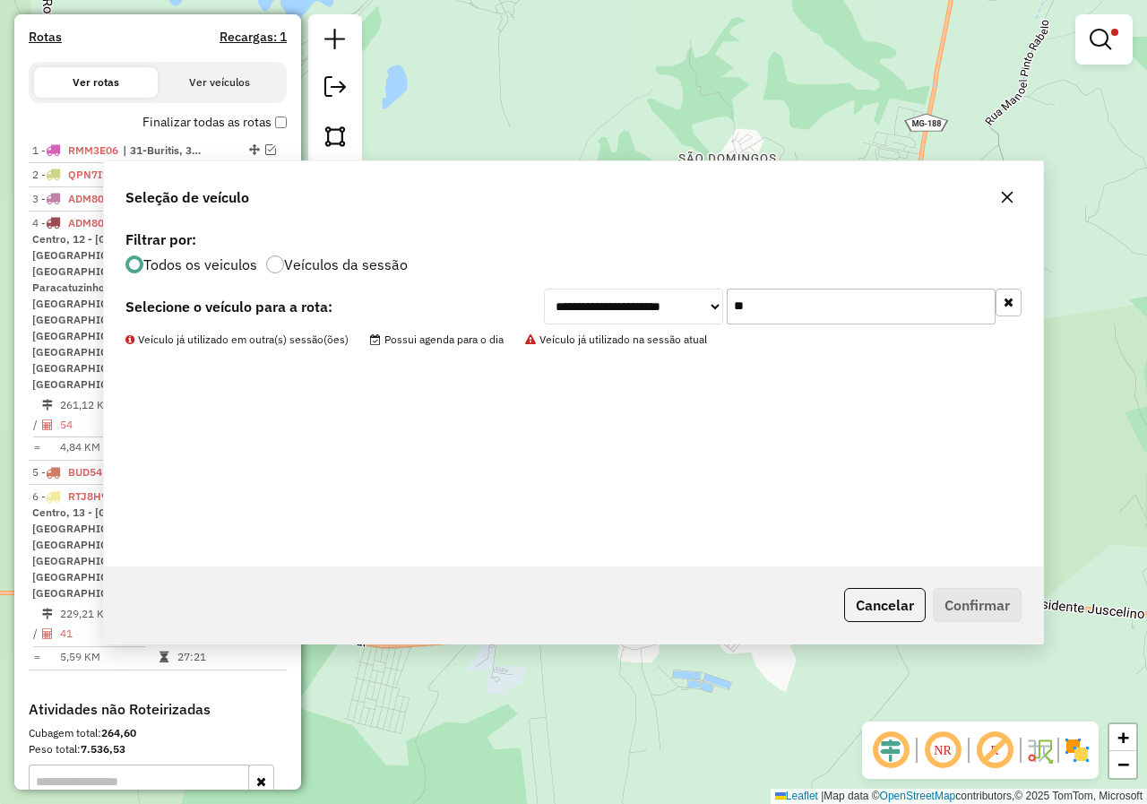
scroll to position [624, 0]
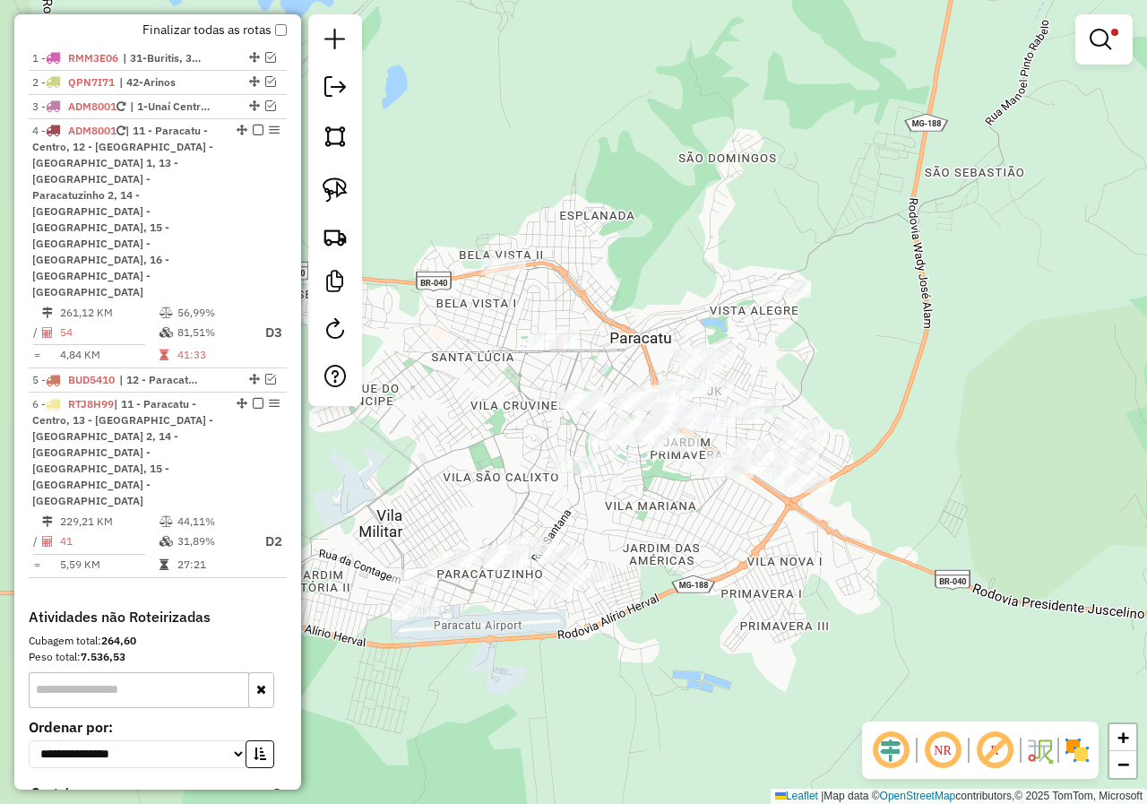
click at [1078, 47] on div at bounding box center [1103, 39] width 57 height 50
click at [1092, 61] on div at bounding box center [1103, 39] width 57 height 50
click at [1092, 47] on em at bounding box center [1101, 40] width 22 height 22
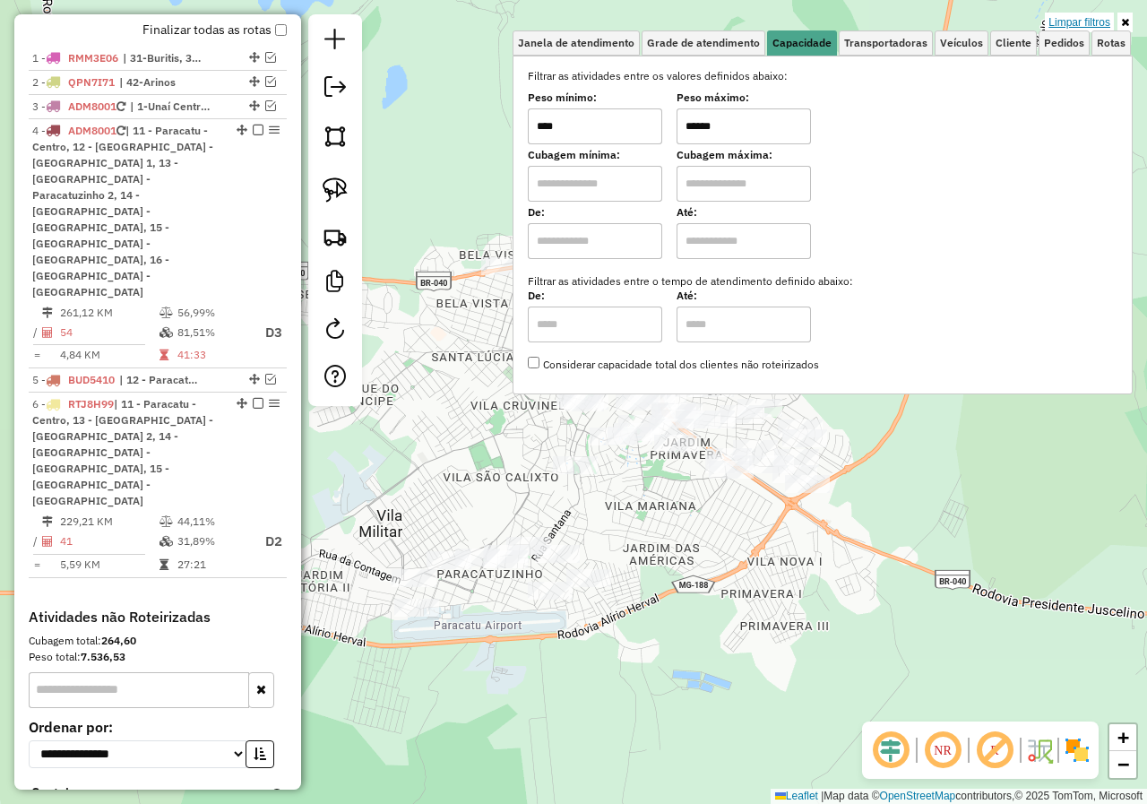
click at [1069, 21] on link "Limpar filtros" at bounding box center [1079, 23] width 69 height 20
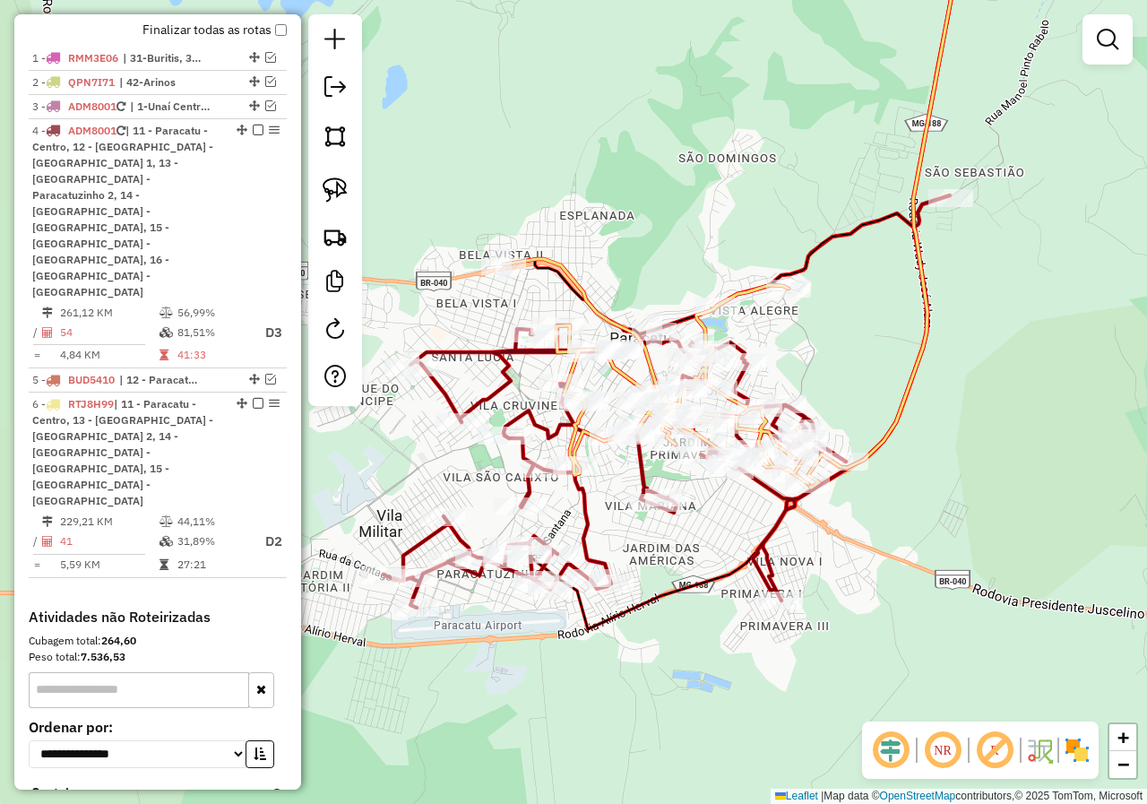
click at [877, 474] on div "Rota 4 - Placa ADM8001 97799 - DISTRIBUIDORA ARAUJO Janela de atendimento Grade…" at bounding box center [573, 402] width 1147 height 804
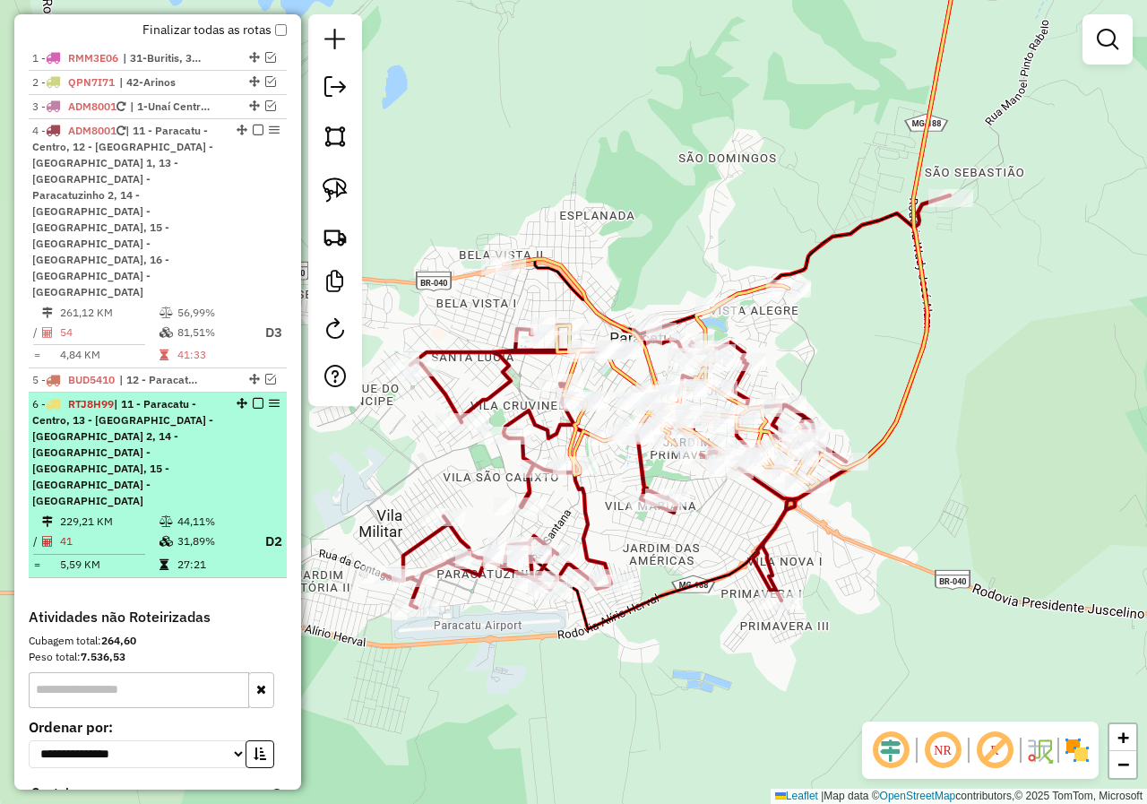
click at [255, 398] on em at bounding box center [258, 403] width 11 height 11
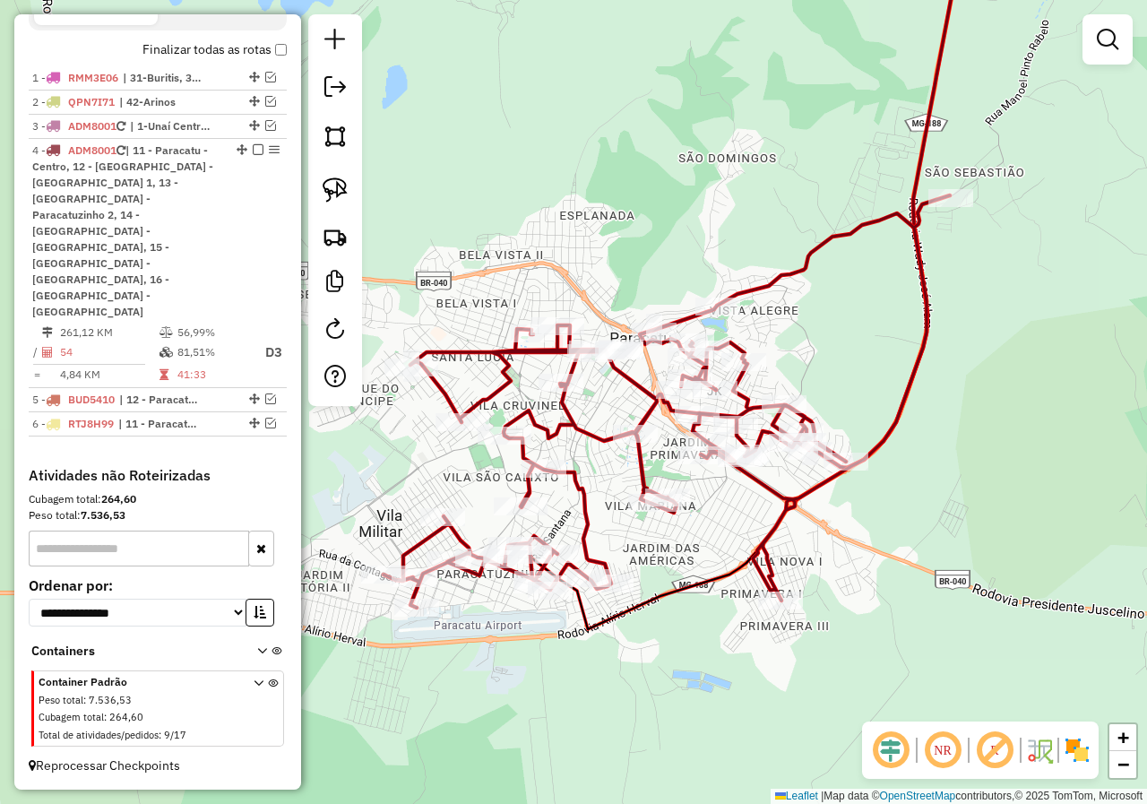
scroll to position [556, 0]
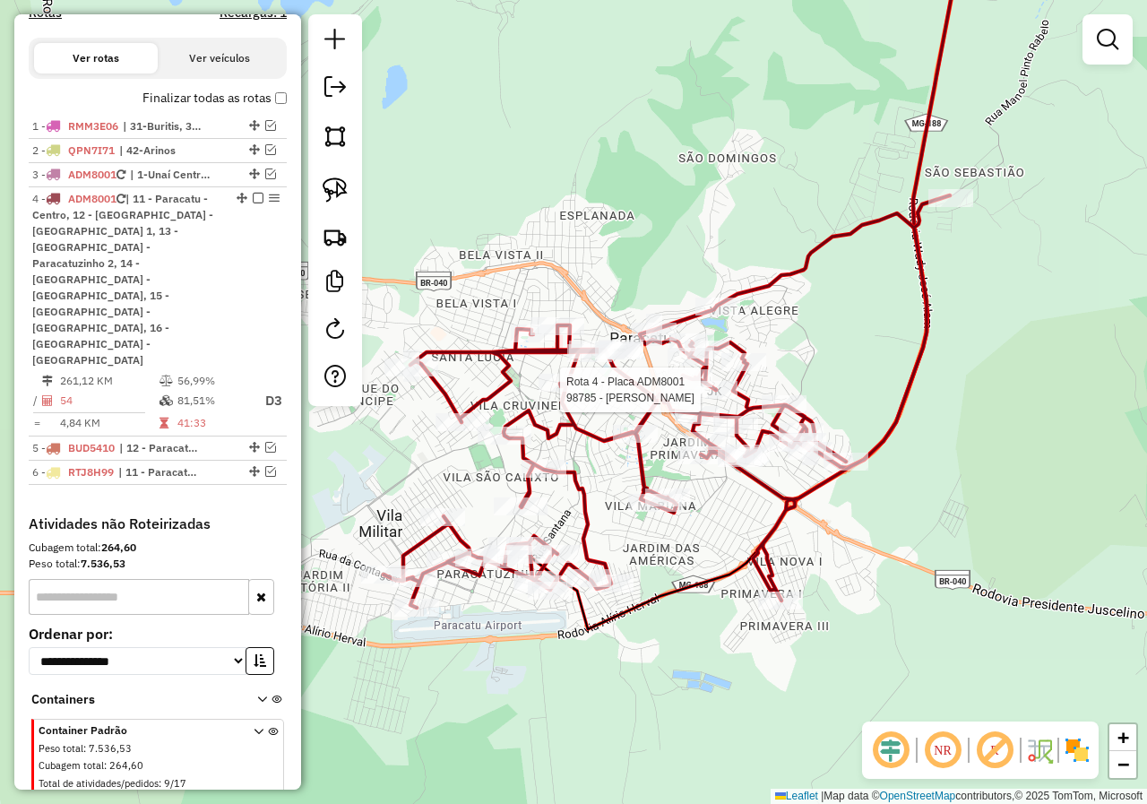
select select "*********"
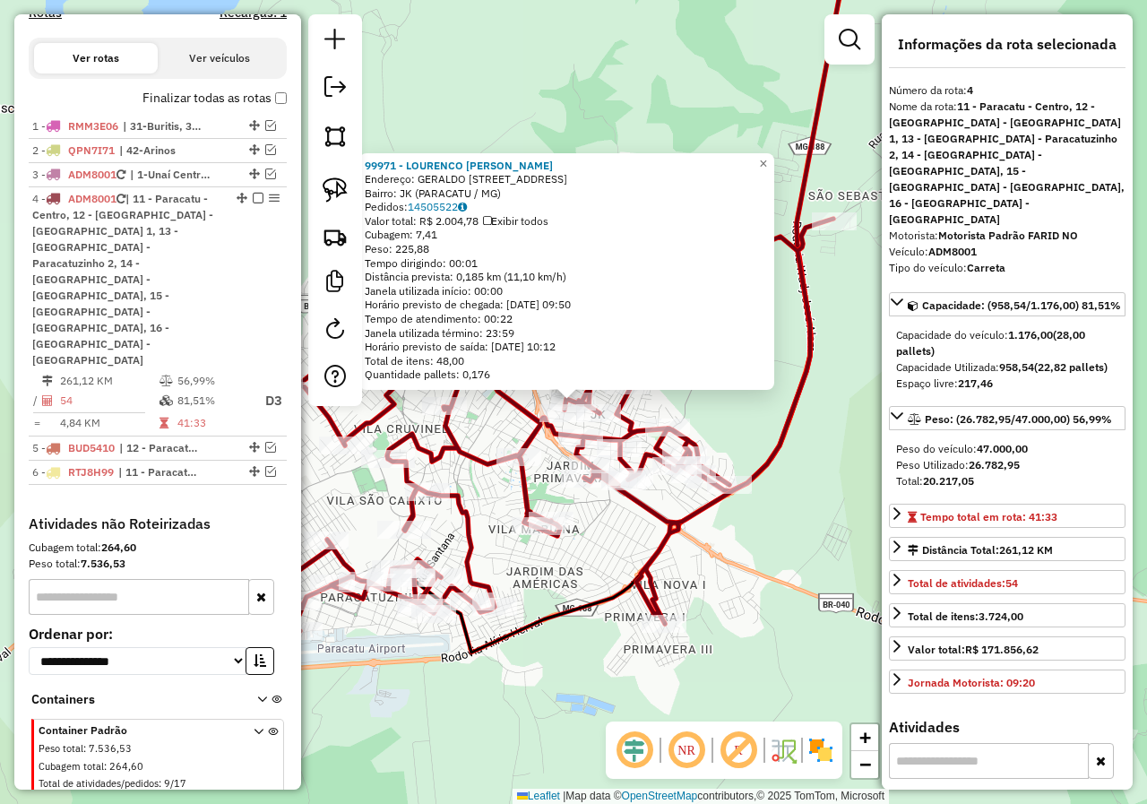
click at [675, 564] on div "99971 - LOURENCO CLESIO PERE Endereço: GERALDO ALVES CORREIA 163 Bairro: JK (PA…" at bounding box center [573, 402] width 1147 height 804
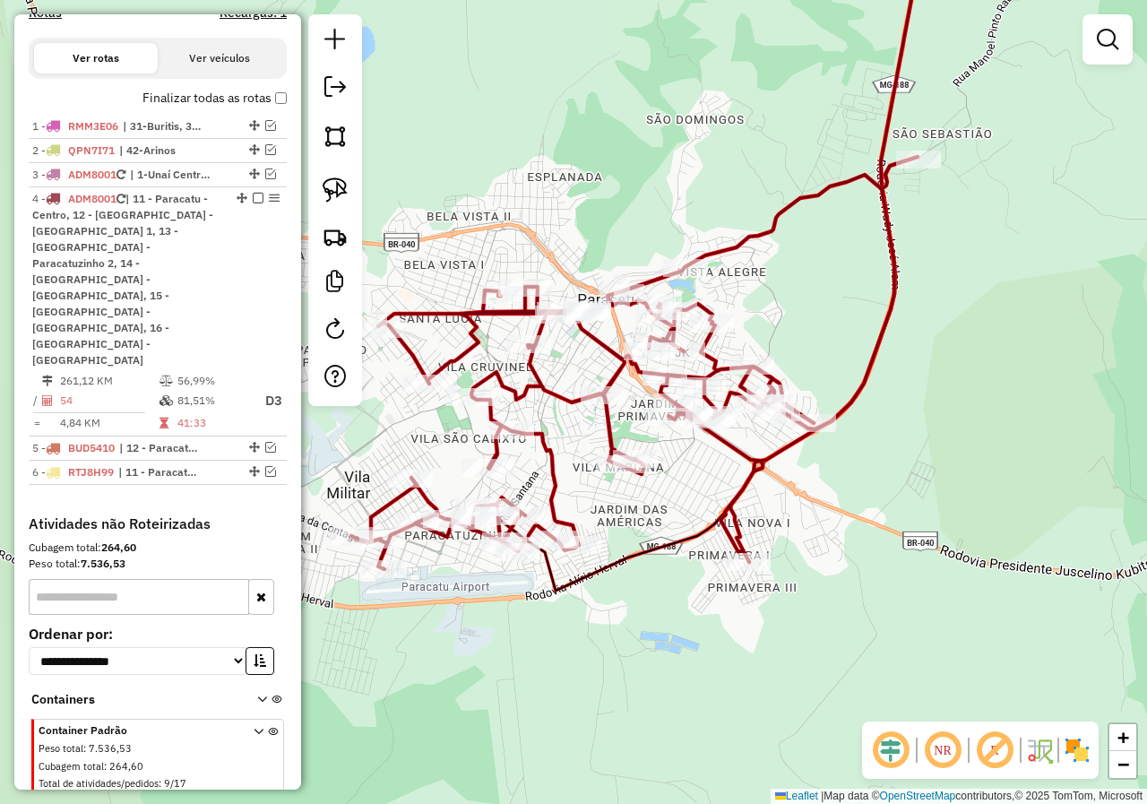
drag, startPoint x: 648, startPoint y: 563, endPoint x: 728, endPoint y: 501, distance: 100.9
click at [728, 501] on icon at bounding box center [634, 363] width 566 height 412
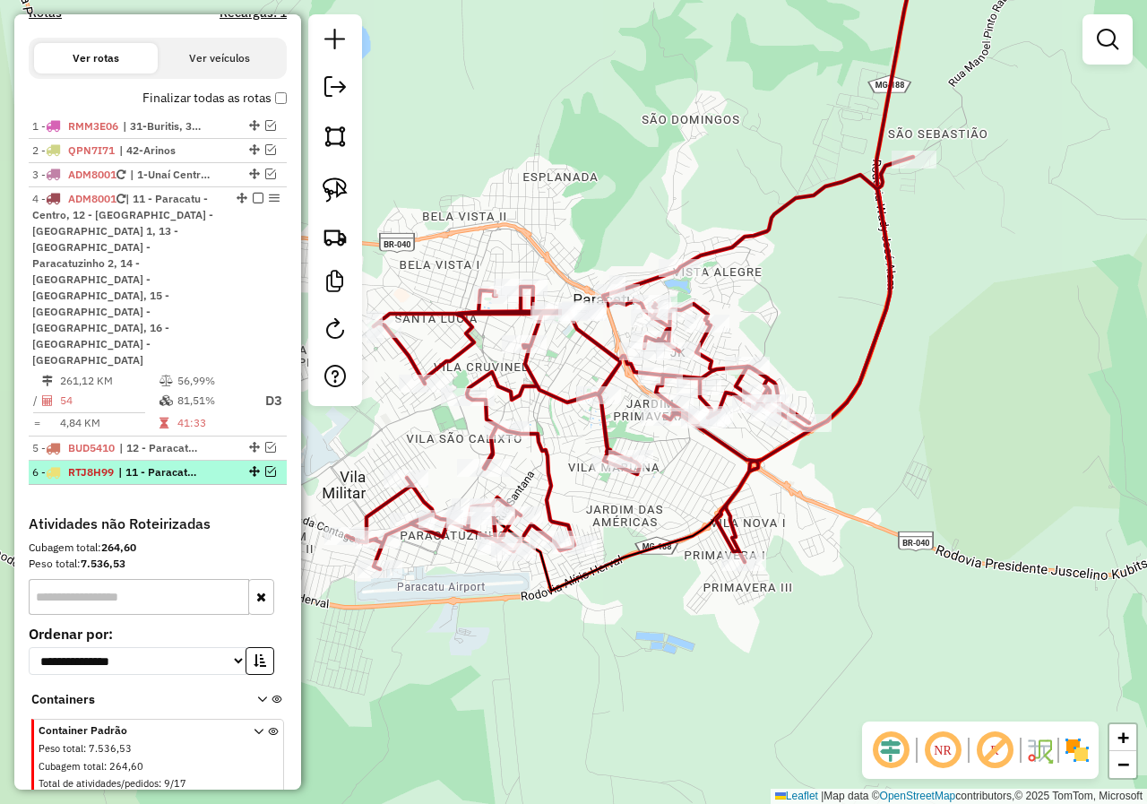
click at [265, 466] on em at bounding box center [270, 471] width 11 height 11
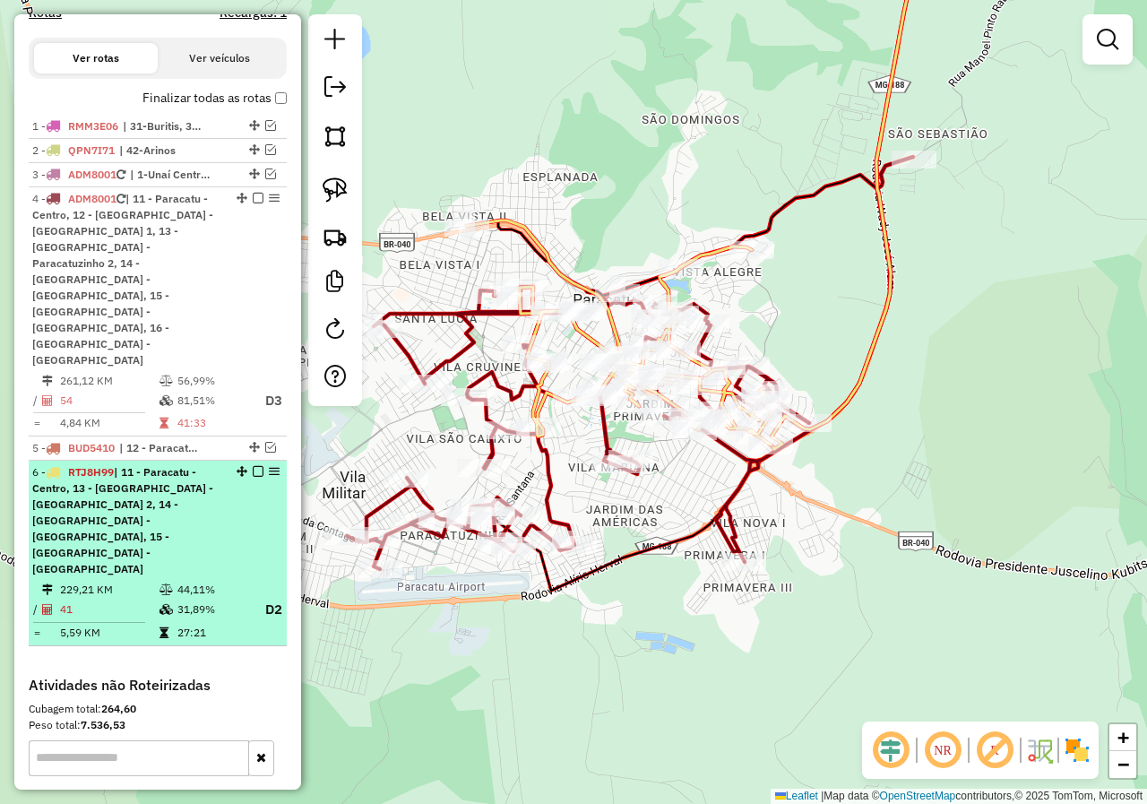
scroll to position [624, 0]
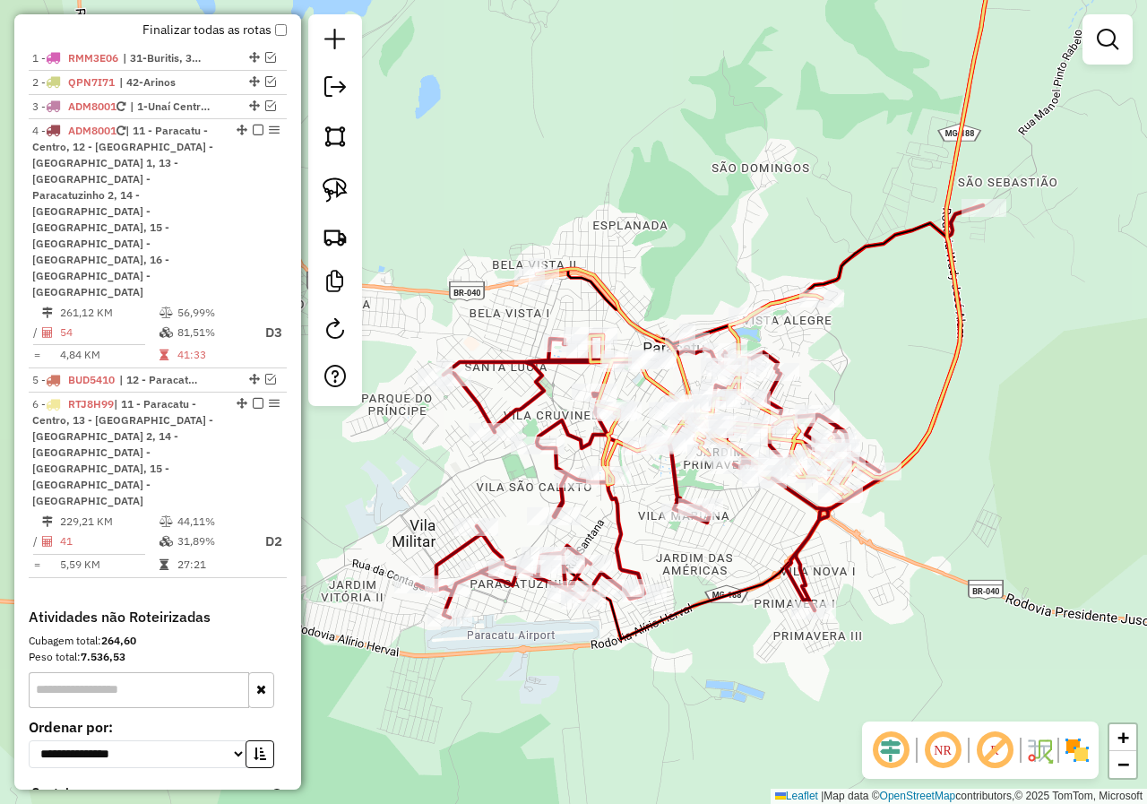
drag, startPoint x: 688, startPoint y: 522, endPoint x: 730, endPoint y: 547, distance: 48.6
click at [729, 547] on div "Janela de atendimento Grade de atendimento Capacidade Transportadoras Veículos …" at bounding box center [573, 402] width 1147 height 804
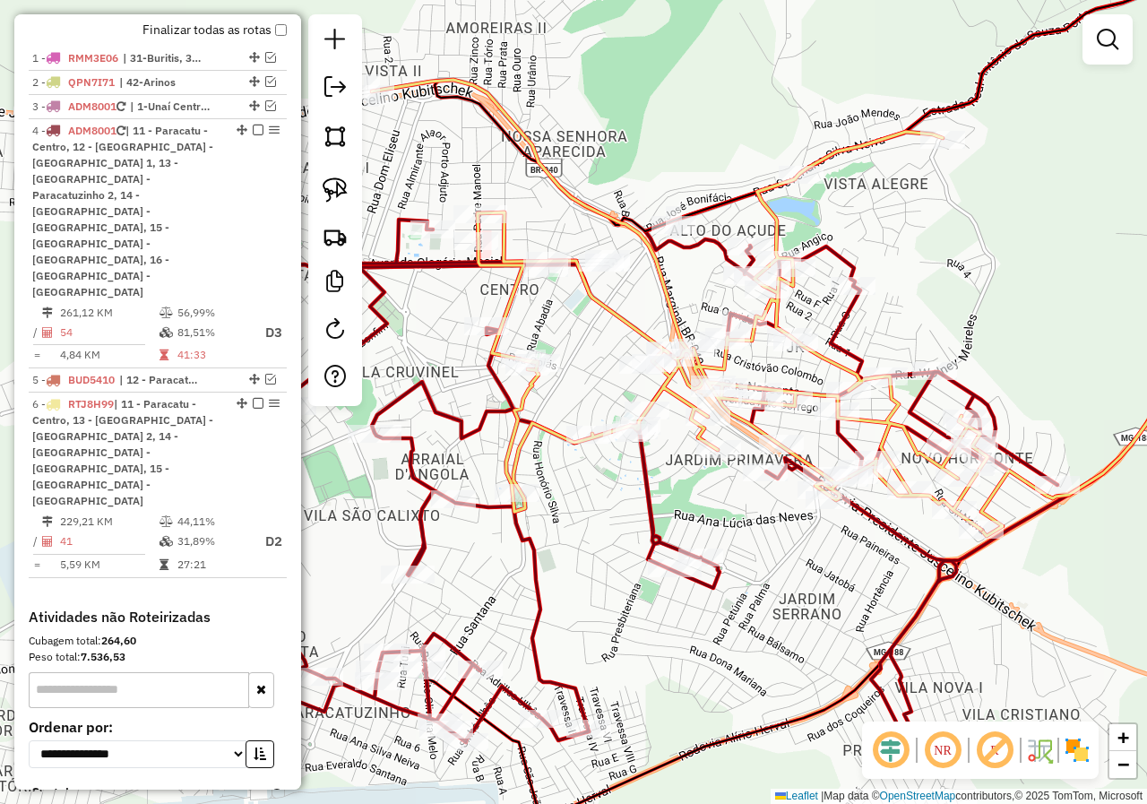
drag, startPoint x: 789, startPoint y: 625, endPoint x: 882, endPoint y: 530, distance: 131.8
click at [882, 540] on div "Janela de atendimento Grade de atendimento Capacidade Transportadoras Veículos …" at bounding box center [573, 402] width 1147 height 804
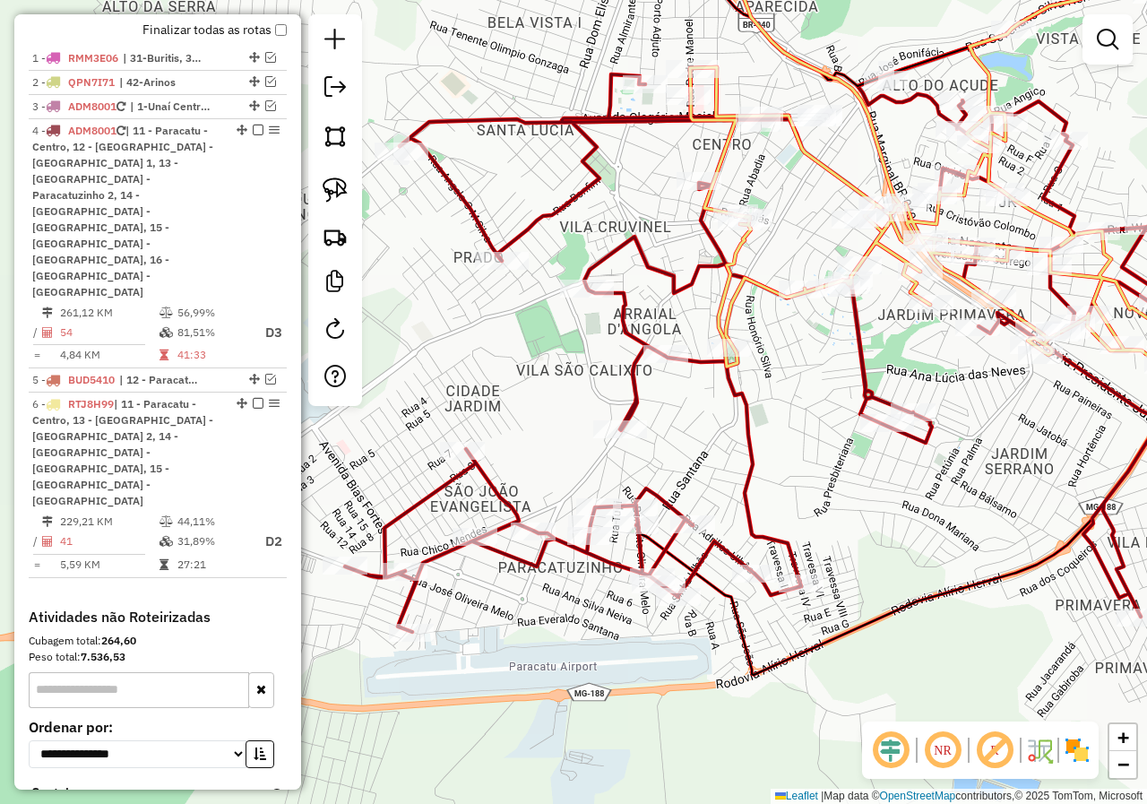
drag, startPoint x: 894, startPoint y: 541, endPoint x: 929, endPoint y: 517, distance: 42.5
click at [916, 528] on div "Janela de atendimento Grade de atendimento Capacidade Transportadoras Veículos …" at bounding box center [573, 402] width 1147 height 804
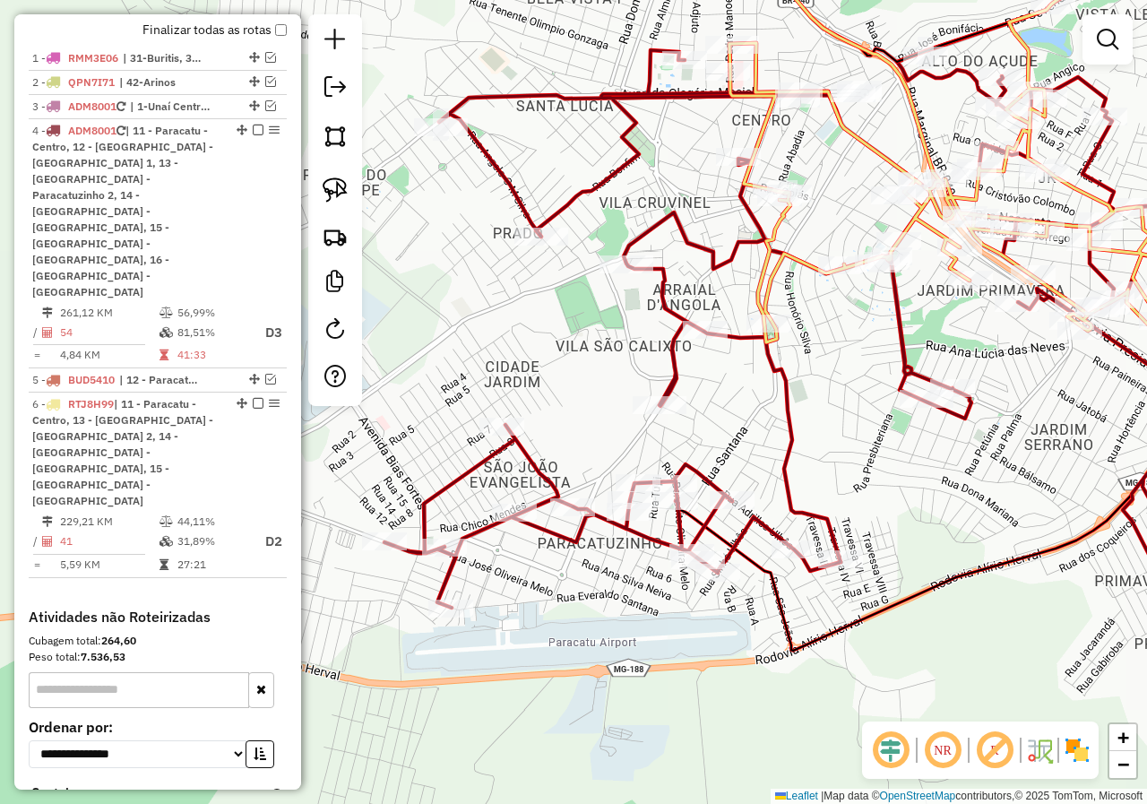
click at [860, 473] on div "Janela de atendimento Grade de atendimento Capacidade Transportadoras Veículos …" at bounding box center [573, 402] width 1147 height 804
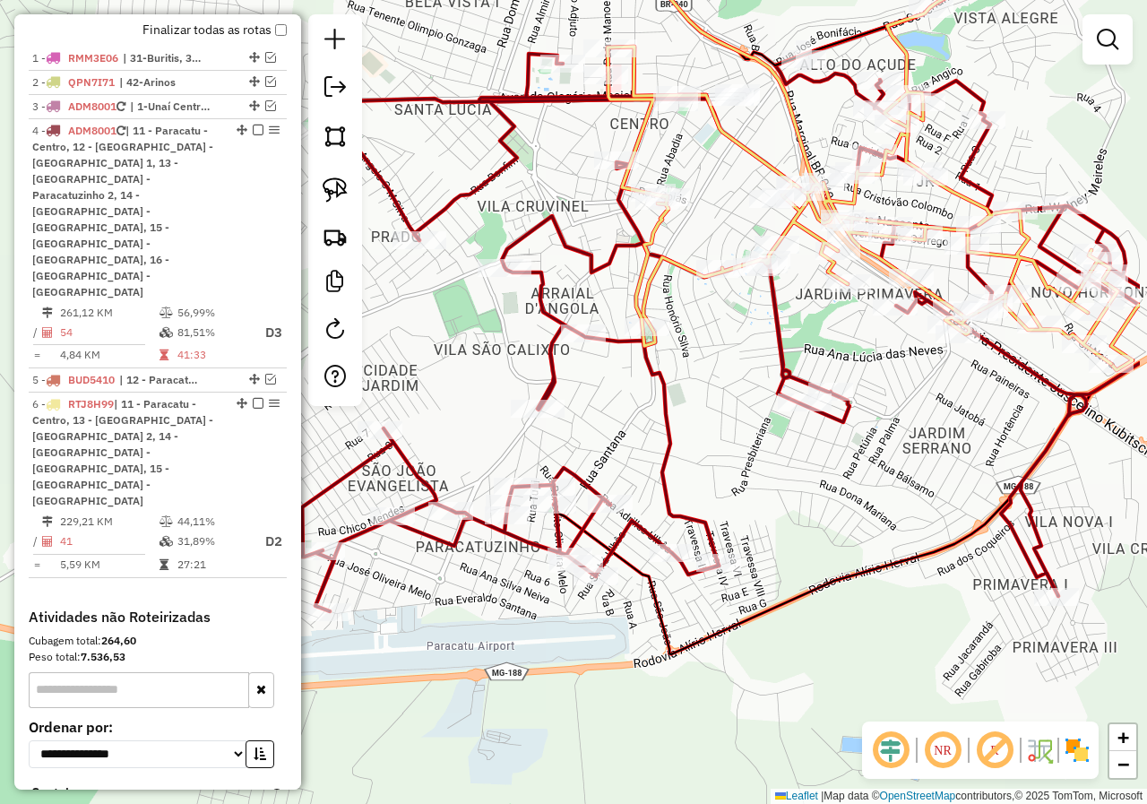
drag, startPoint x: 900, startPoint y: 503, endPoint x: 779, endPoint y: 506, distance: 121.9
click at [779, 506] on div "Janela de atendimento Grade de atendimento Capacidade Transportadoras Veículos …" at bounding box center [573, 402] width 1147 height 804
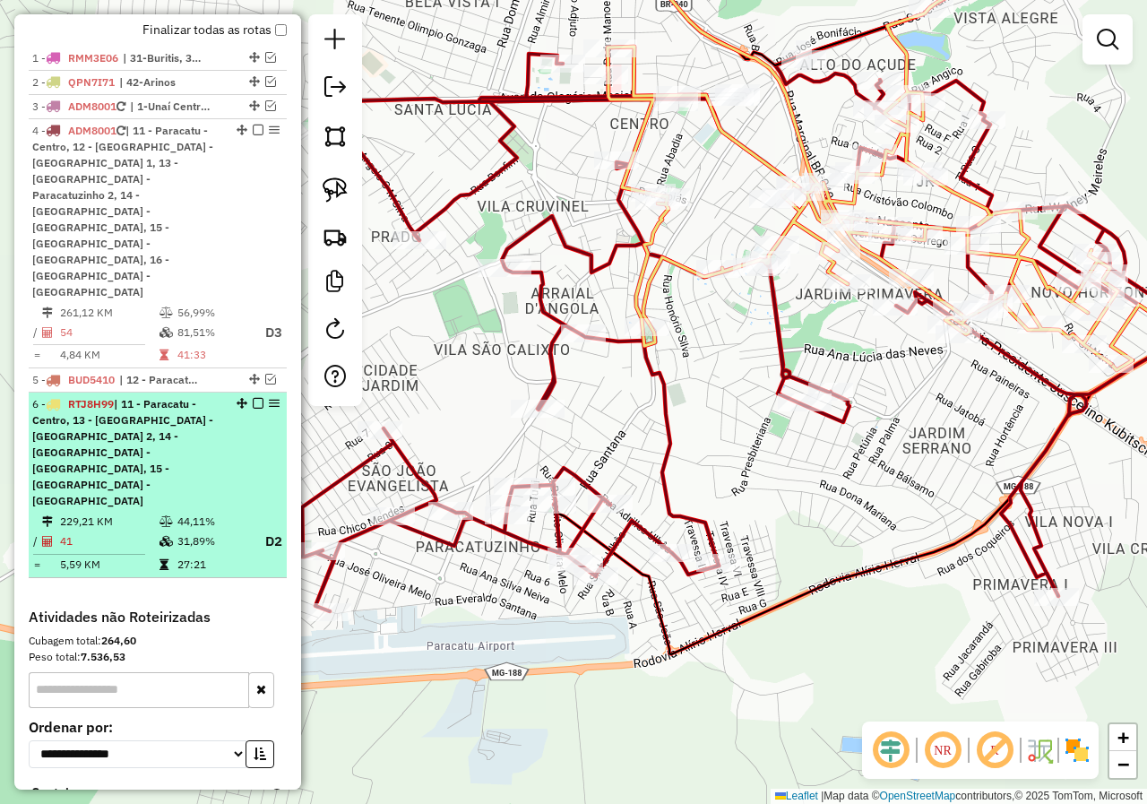
click at [253, 398] on em at bounding box center [258, 403] width 11 height 11
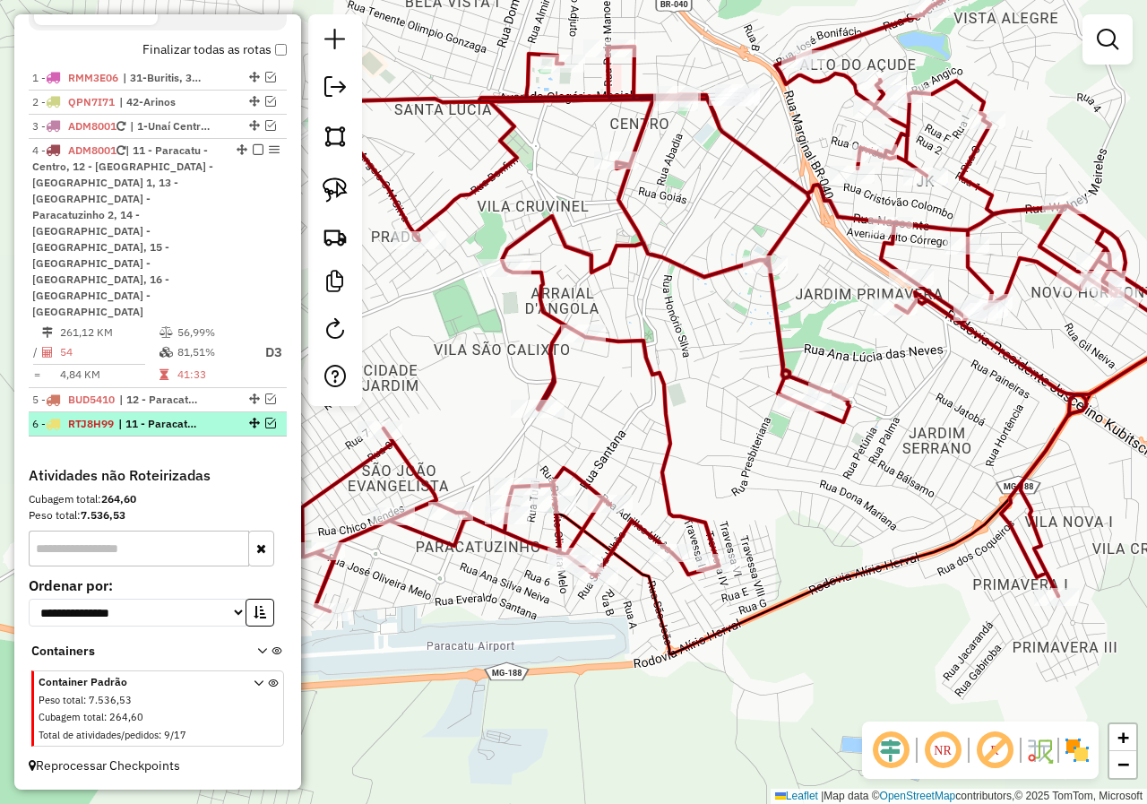
scroll to position [556, 0]
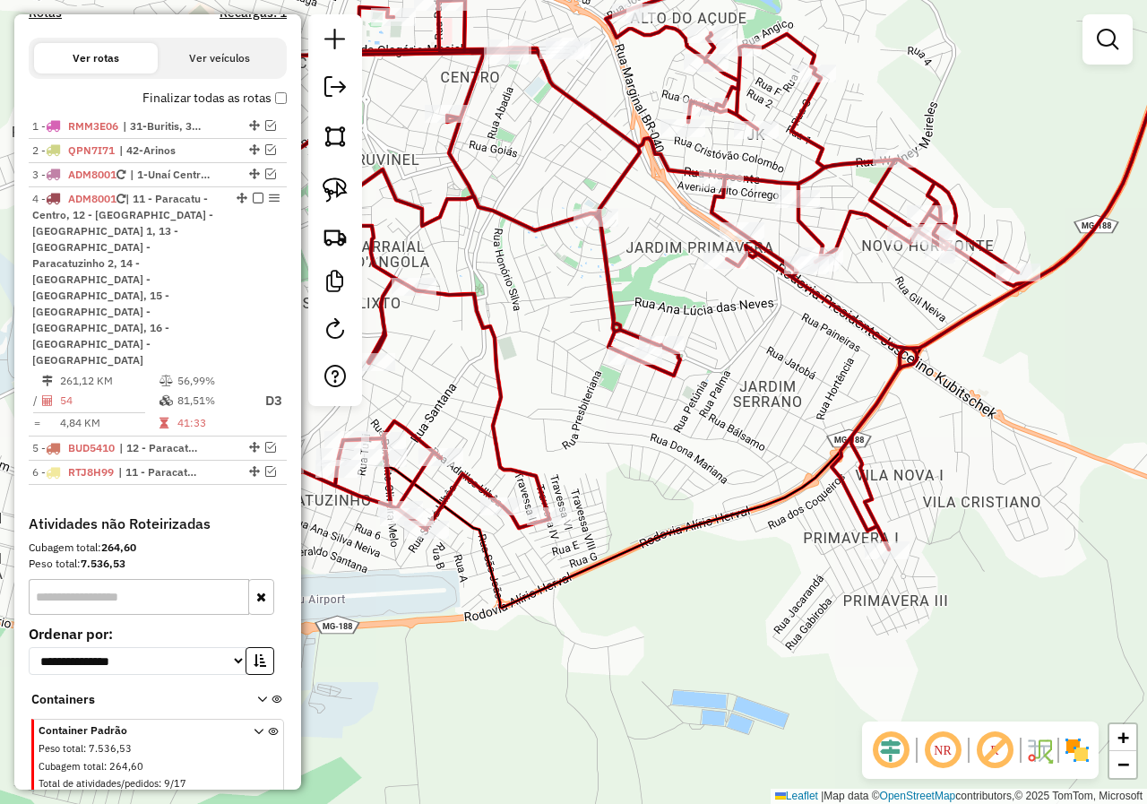
drag, startPoint x: 874, startPoint y: 413, endPoint x: 757, endPoint y: 441, distance: 119.7
click at [757, 441] on icon at bounding box center [637, 241] width 1088 height 645
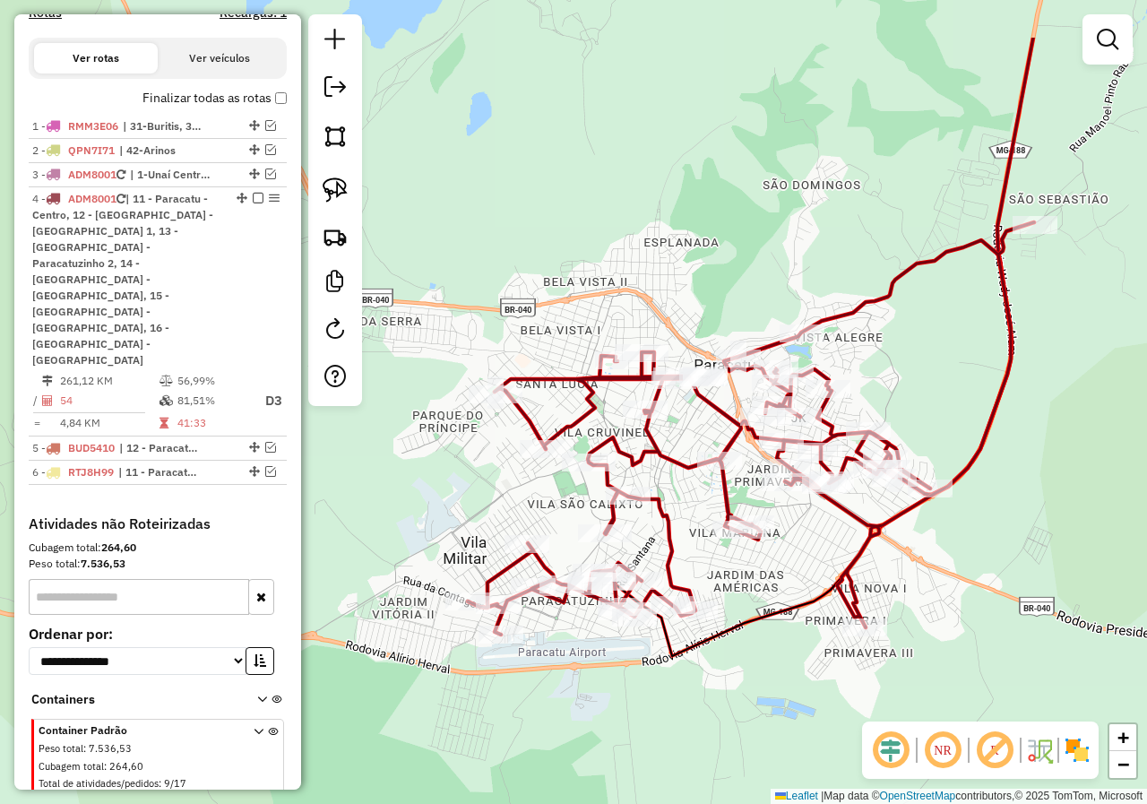
drag, startPoint x: 757, startPoint y: 436, endPoint x: 848, endPoint y: 542, distance: 139.2
click at [861, 549] on icon at bounding box center [751, 428] width 566 height 412
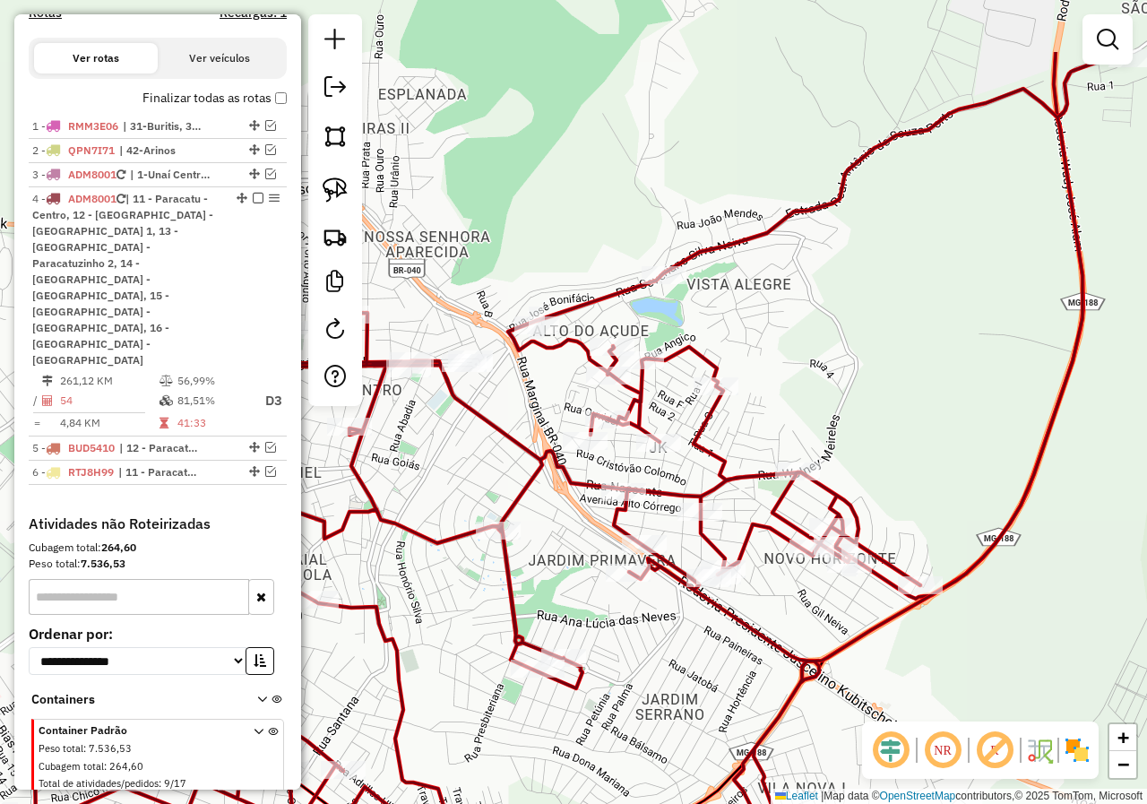
drag, startPoint x: 856, startPoint y: 521, endPoint x: 785, endPoint y: 642, distance: 140.9
click at [781, 645] on div "Janela de atendimento Grade de atendimento Capacidade Transportadoras Veículos …" at bounding box center [573, 402] width 1147 height 804
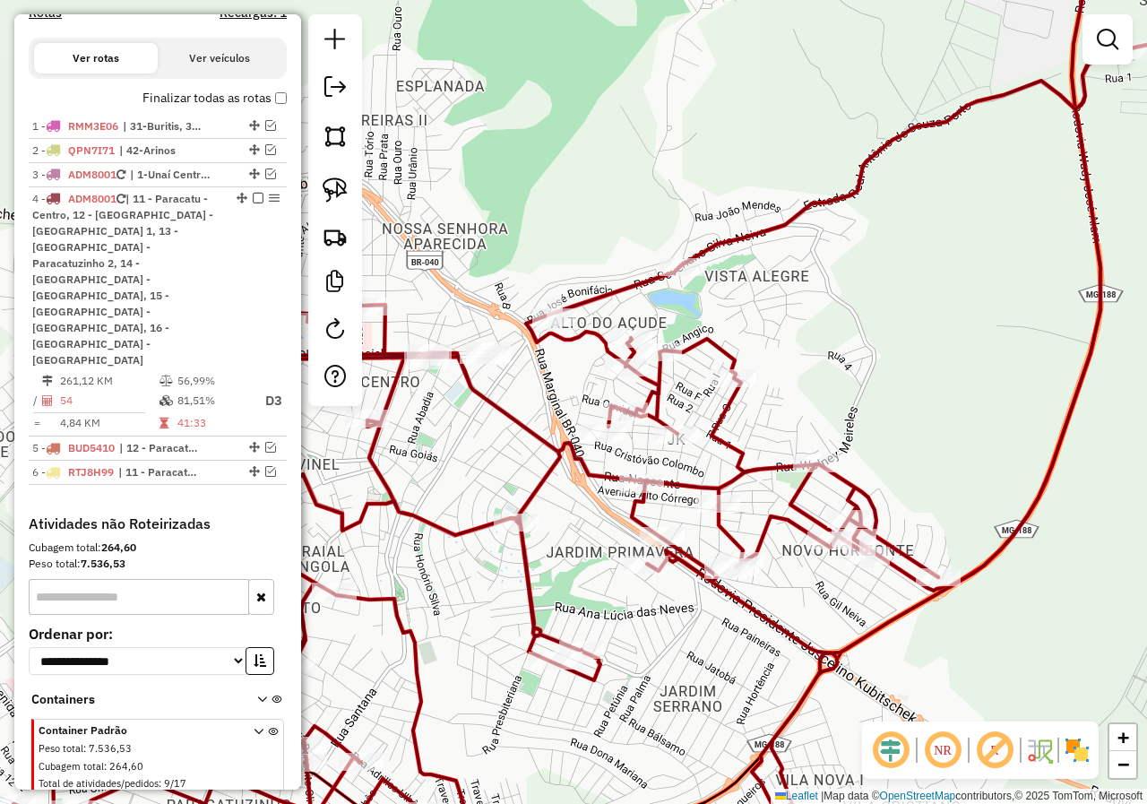
click at [355, 199] on div at bounding box center [335, 210] width 54 height 392
click at [350, 192] on link at bounding box center [334, 189] width 39 height 39
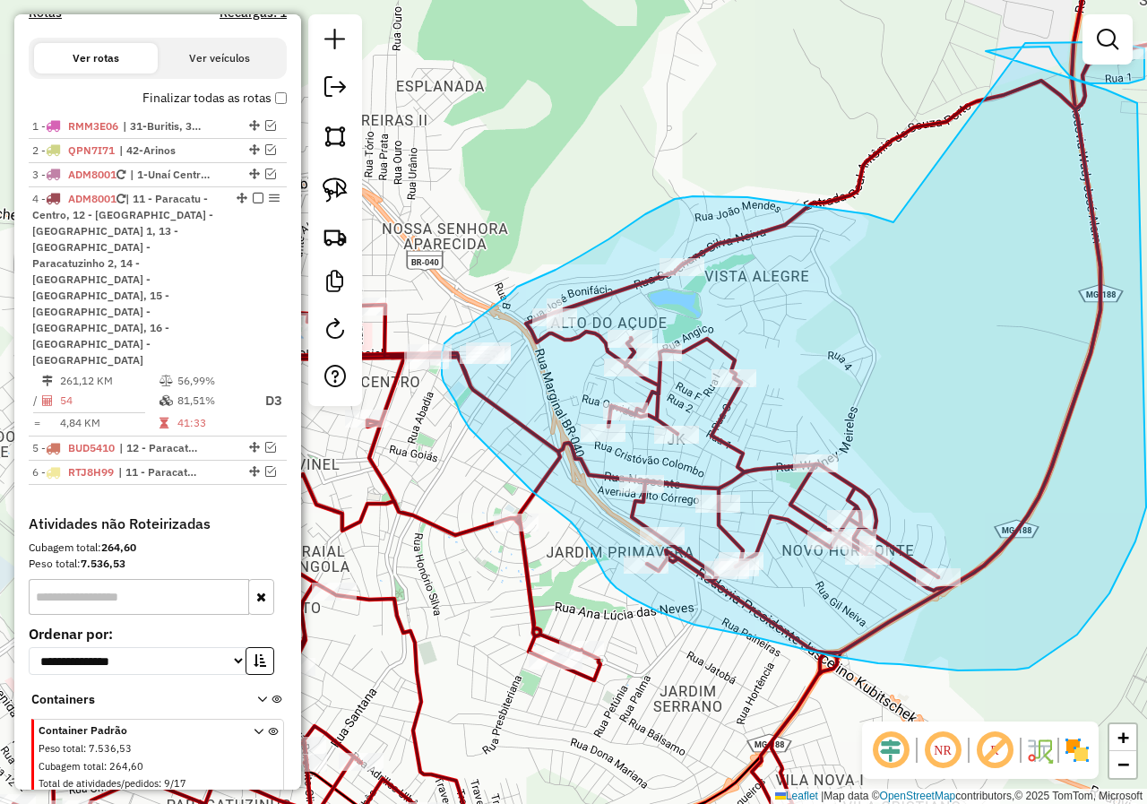
drag, startPoint x: 893, startPoint y: 222, endPoint x: 1019, endPoint y: 43, distance: 218.7
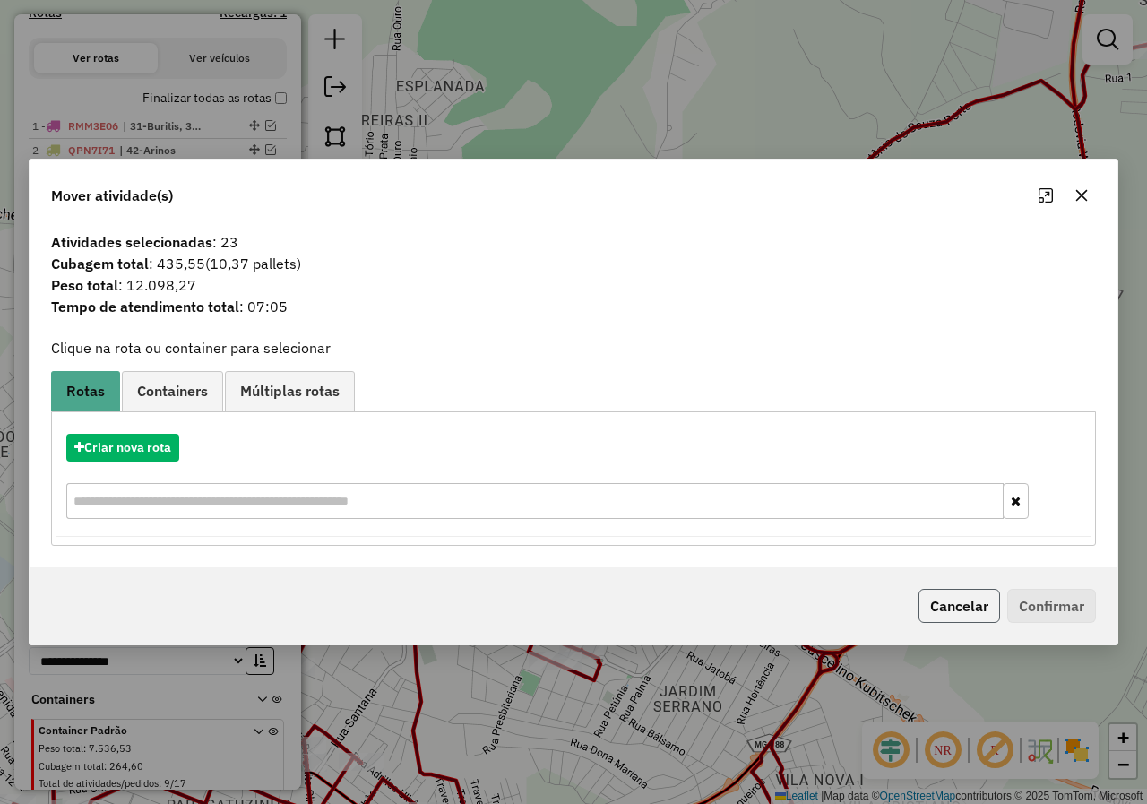
click at [974, 599] on button "Cancelar" at bounding box center [959, 606] width 82 height 34
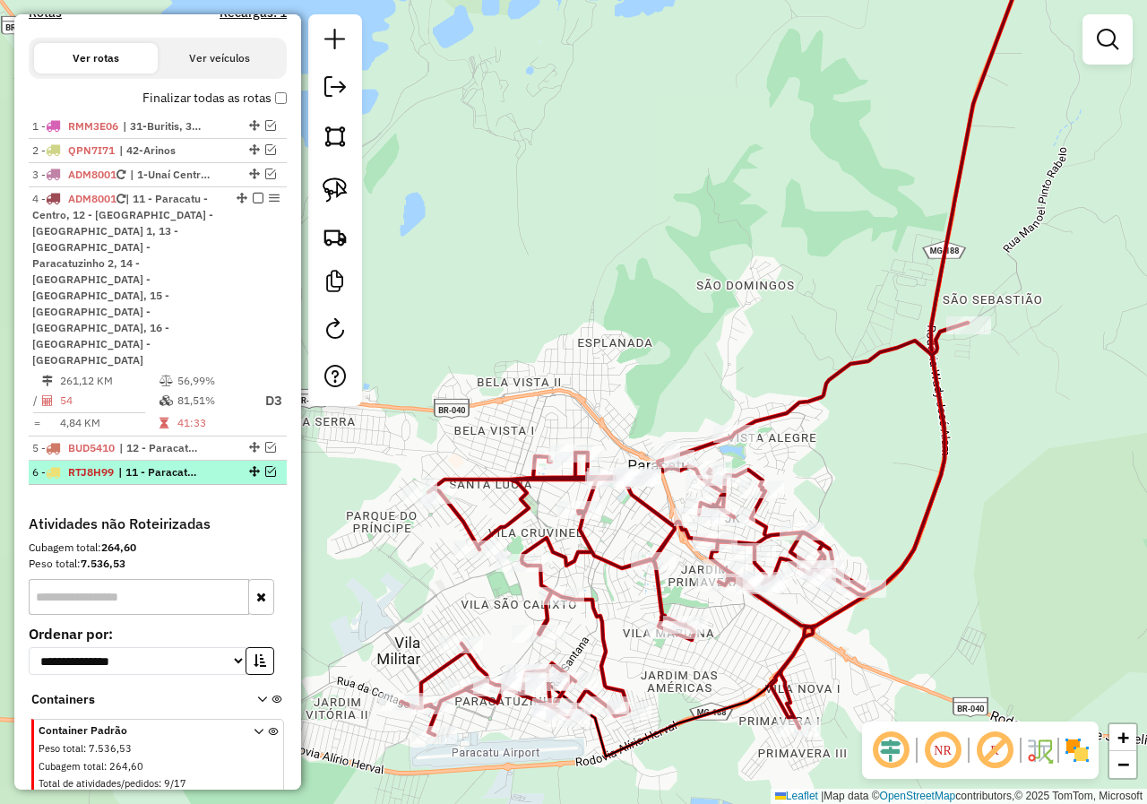
click at [267, 466] on em at bounding box center [270, 471] width 11 height 11
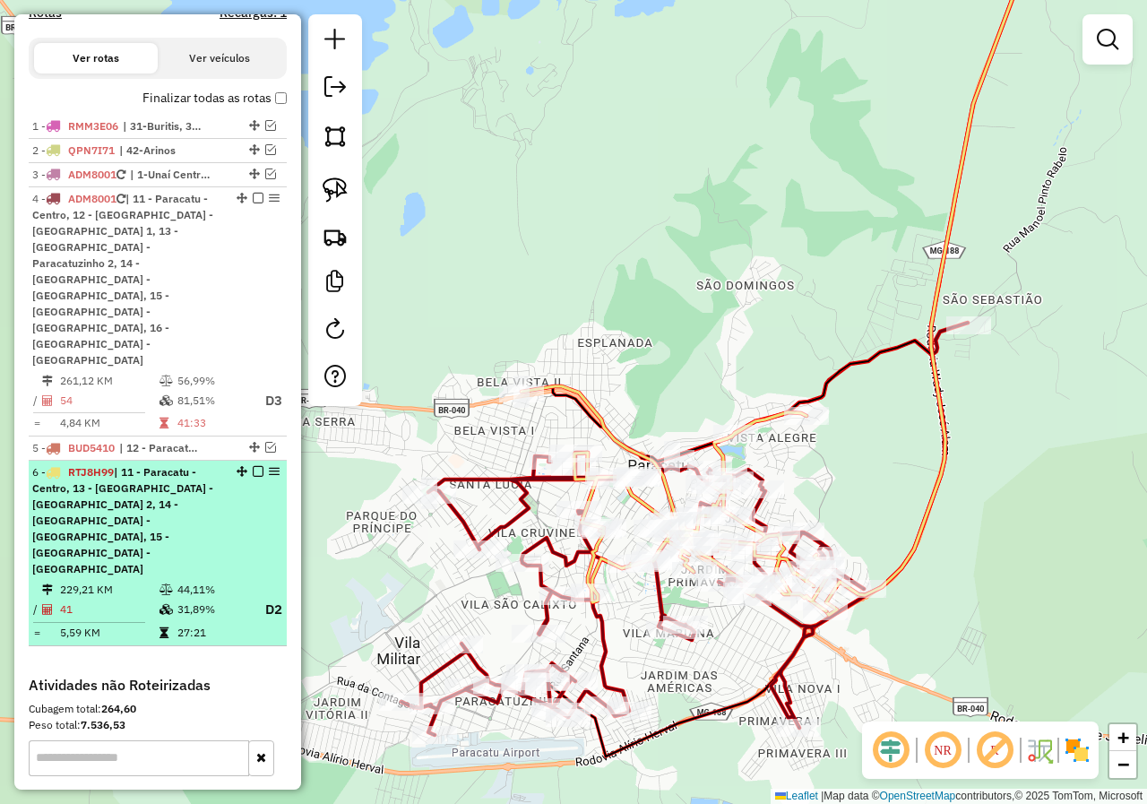
scroll to position [624, 0]
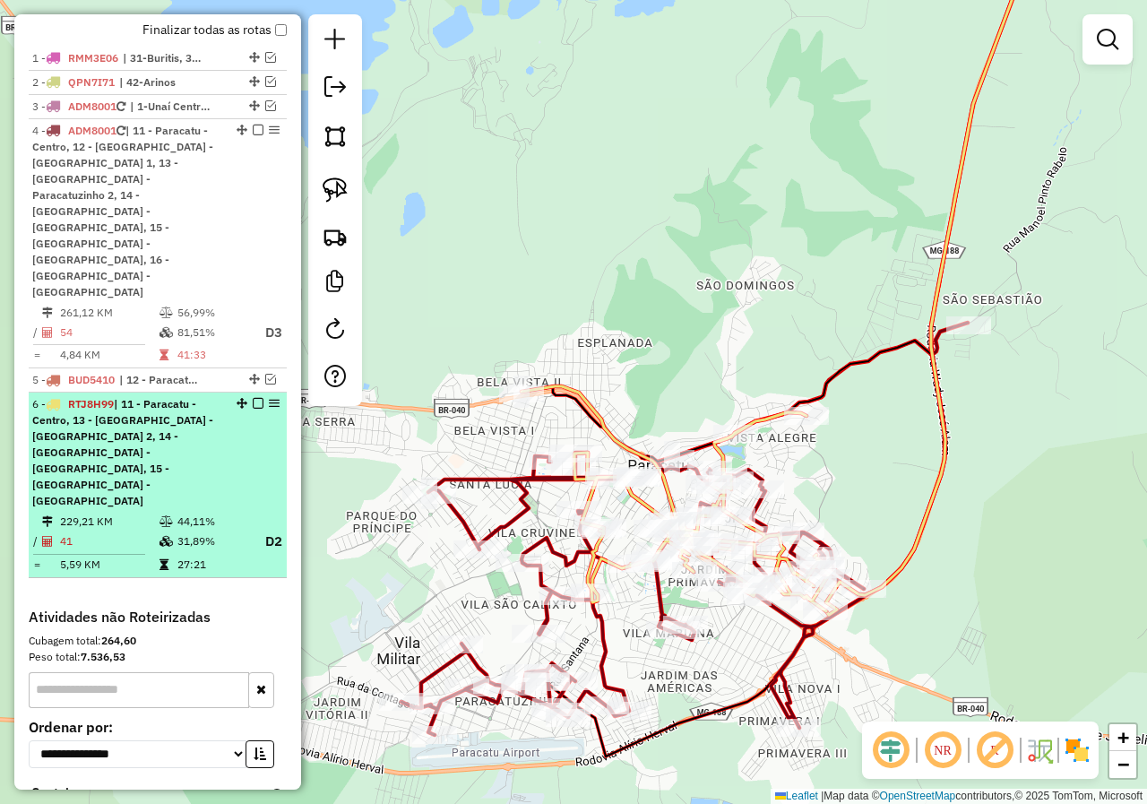
select select "*********"
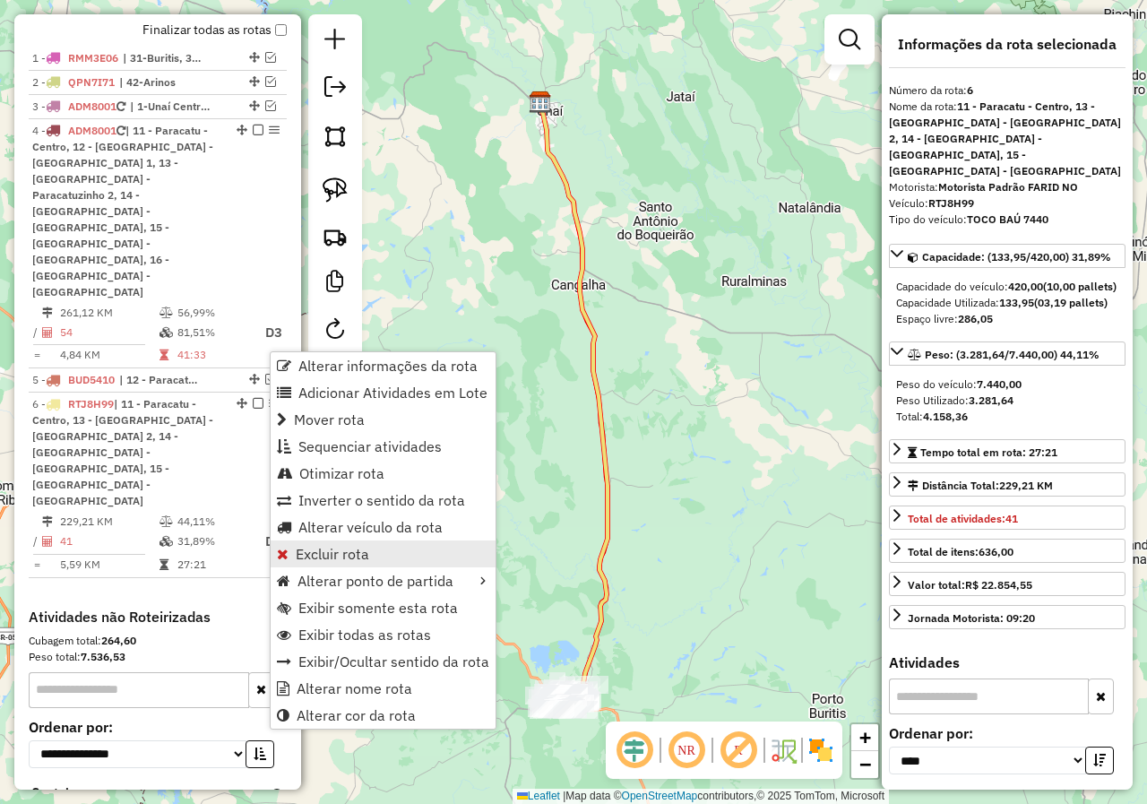
click at [353, 544] on link "Excluir rota" at bounding box center [383, 553] width 225 height 27
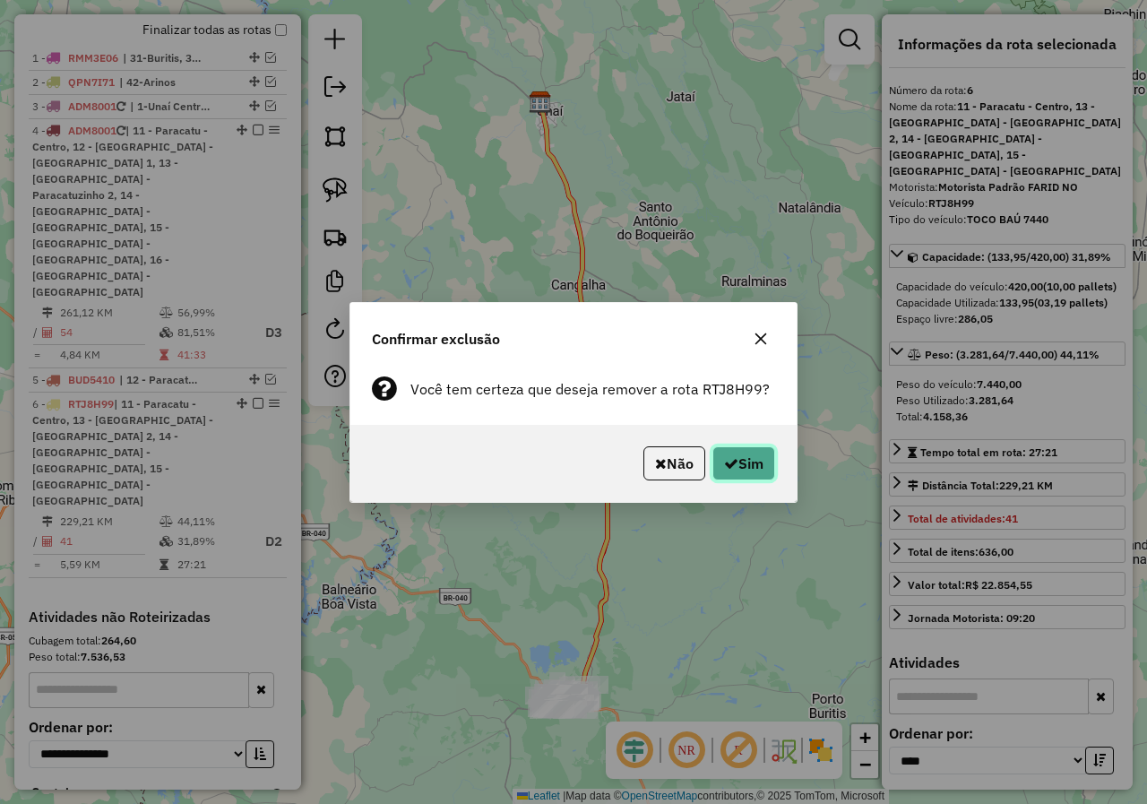
click at [736, 455] on button "Sim" at bounding box center [743, 463] width 63 height 34
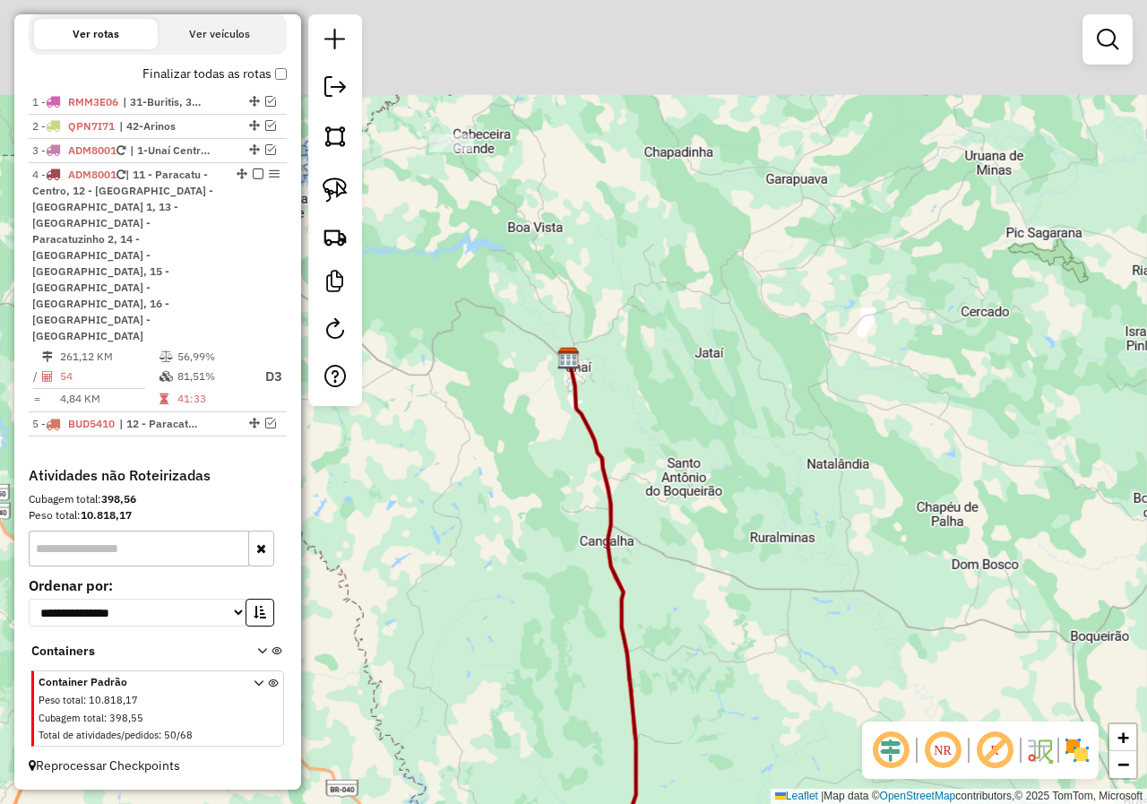
scroll to position [531, 0]
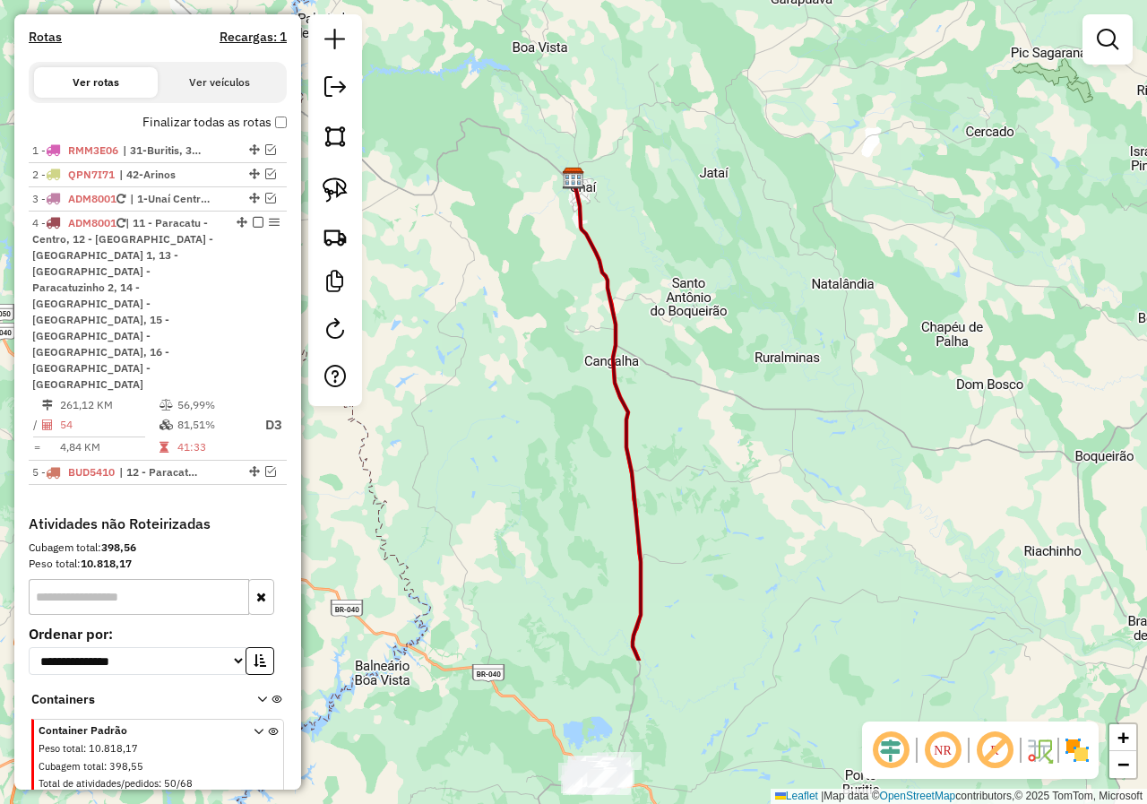
drag, startPoint x: 637, startPoint y: 629, endPoint x: 644, endPoint y: 173, distance: 456.1
click at [641, 178] on icon at bounding box center [606, 419] width 67 height 482
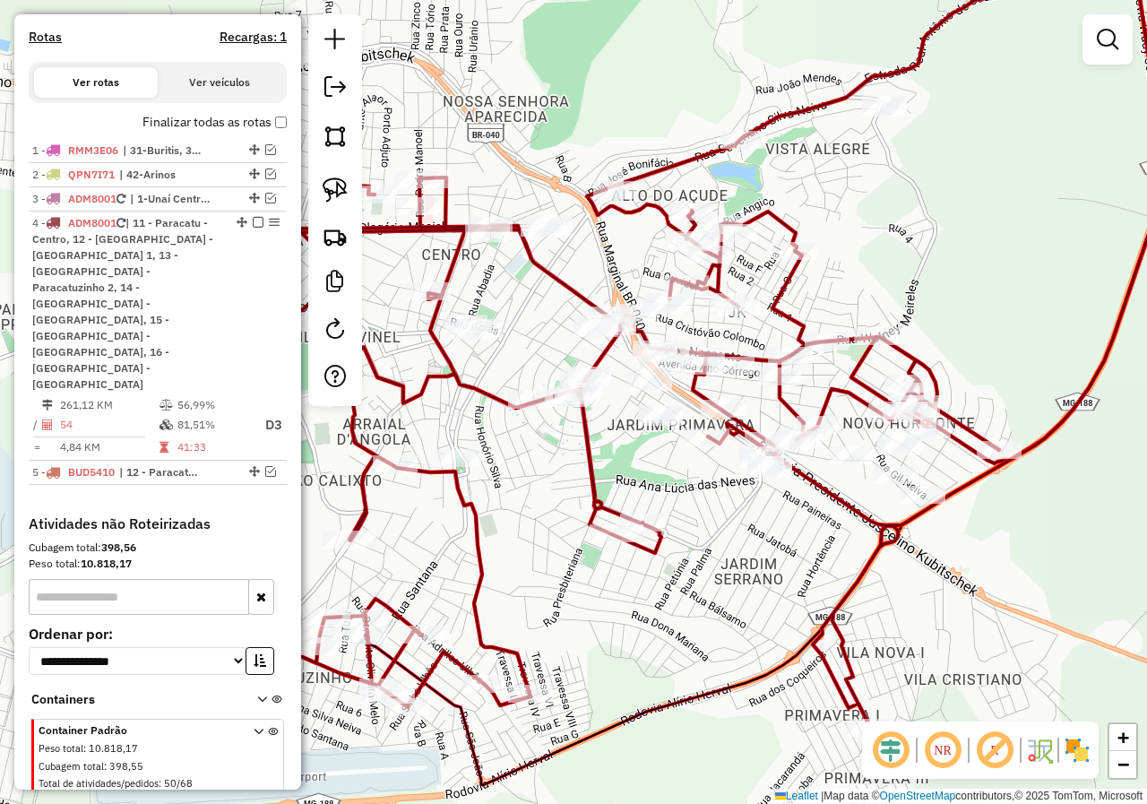
drag, startPoint x: 559, startPoint y: 486, endPoint x: 739, endPoint y: 556, distance: 193.2
click at [739, 556] on div "Janela de atendimento Grade de atendimento Capacidade Transportadoras Veículos …" at bounding box center [573, 402] width 1147 height 804
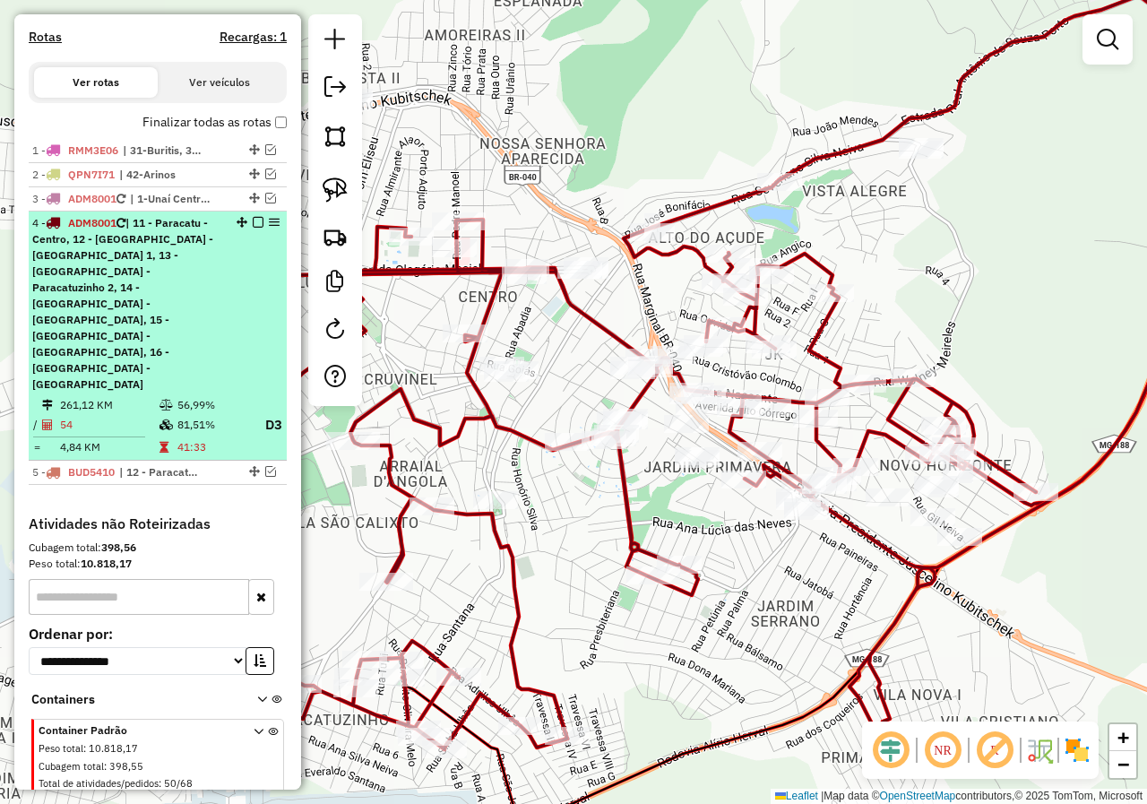
click at [186, 275] on span "| 11 - Paracatu - Centro, 12 - [GEOGRAPHIC_DATA] - [GEOGRAPHIC_DATA] 1, 13 - [G…" at bounding box center [122, 303] width 181 height 175
select select "*********"
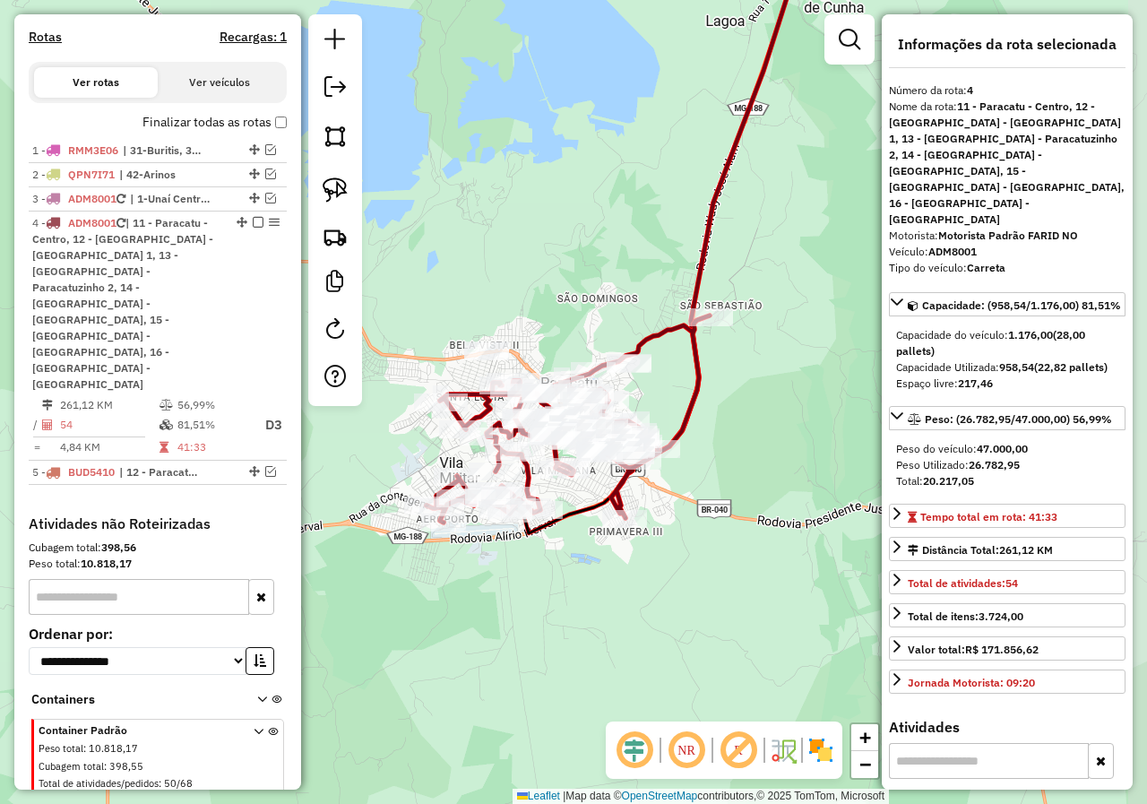
drag, startPoint x: 815, startPoint y: 406, endPoint x: 702, endPoint y: 458, distance: 125.1
click at [702, 458] on div "Janela de atendimento Grade de atendimento Capacidade Transportadoras Veículos …" at bounding box center [573, 402] width 1147 height 804
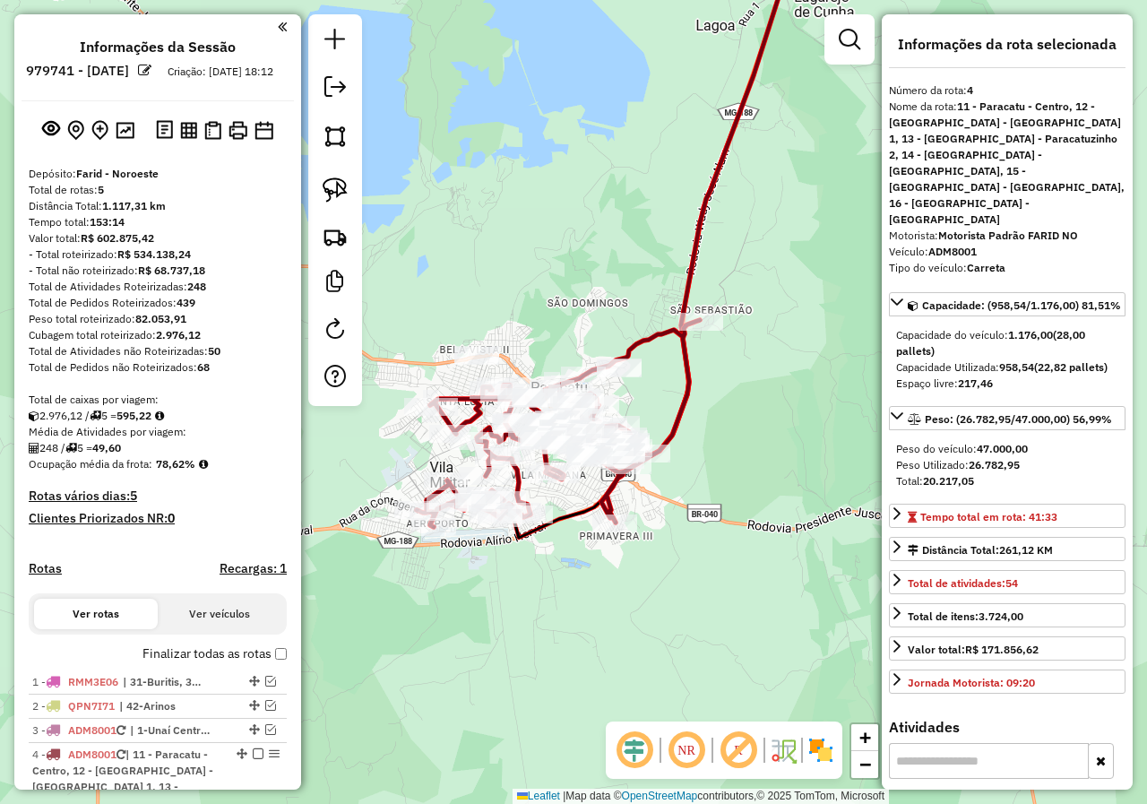
select select "*********"
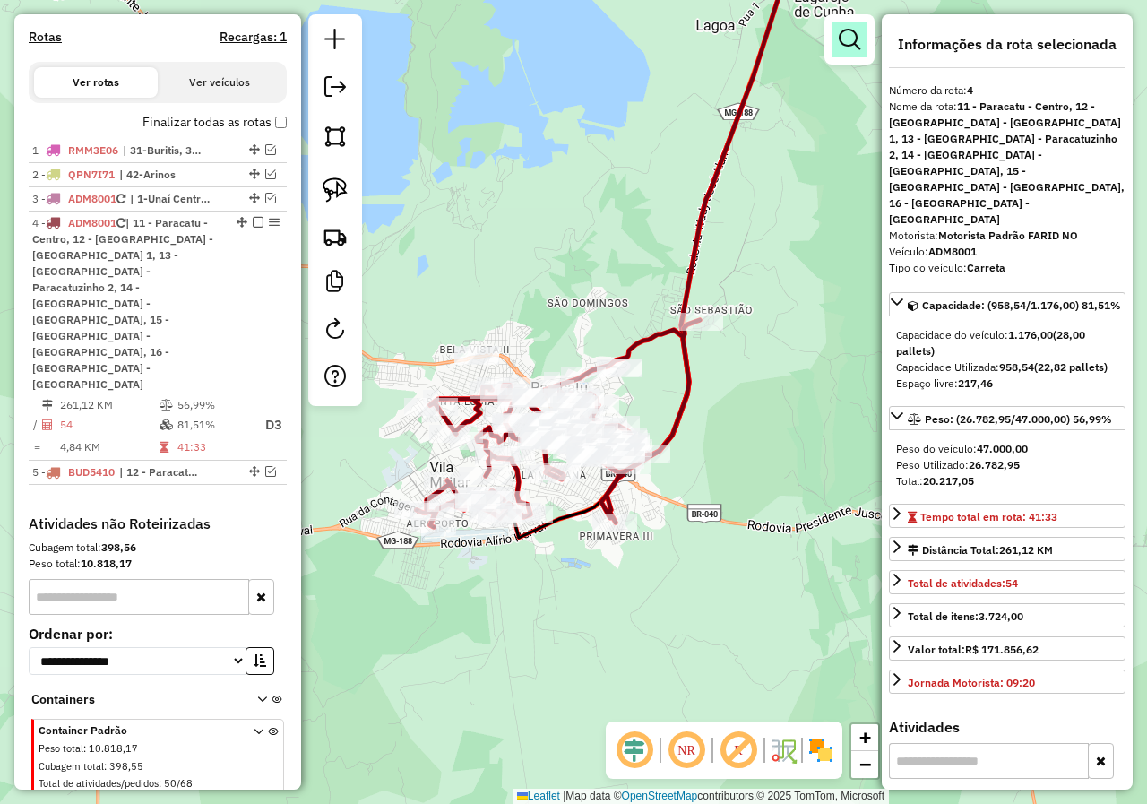
click at [855, 48] on em at bounding box center [850, 40] width 22 height 22
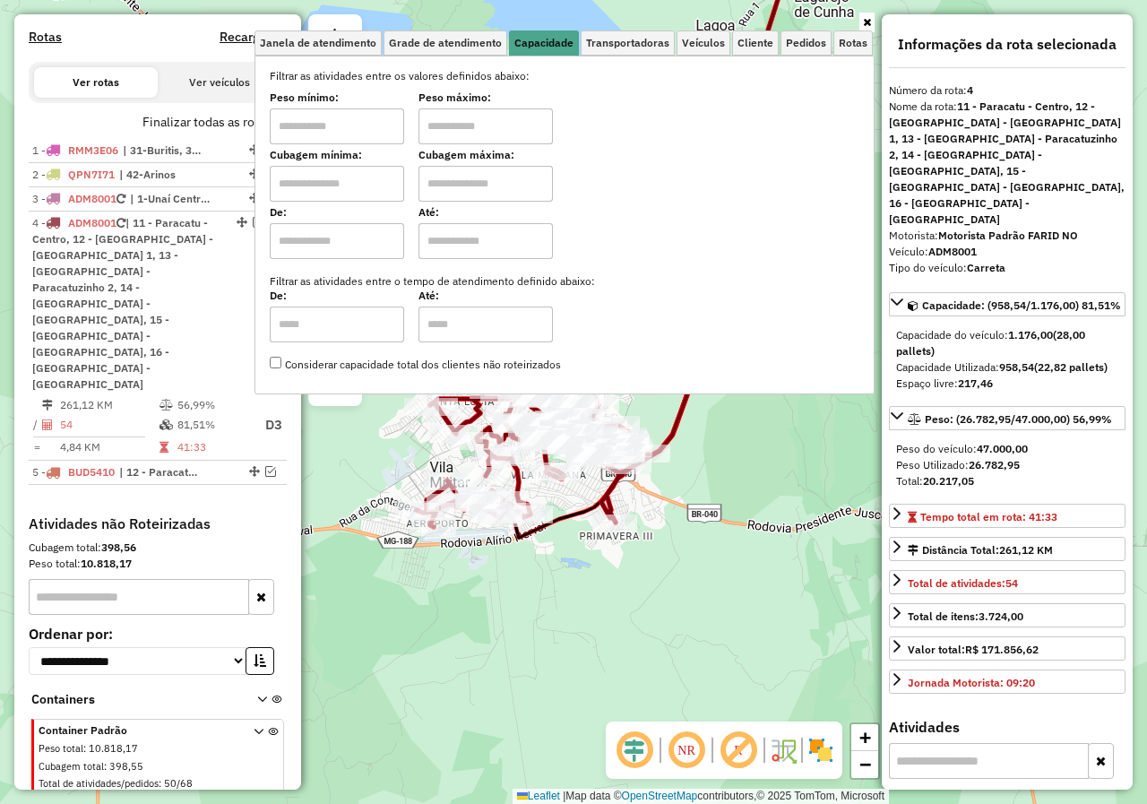
click at [345, 134] on input "text" at bounding box center [337, 126] width 134 height 36
click at [715, 149] on div "Filtrar as atividades entre os valores definidos abaixo: Peso mínimo: Peso máxi…" at bounding box center [565, 220] width 590 height 305
click at [861, 19] on link at bounding box center [866, 23] width 15 height 20
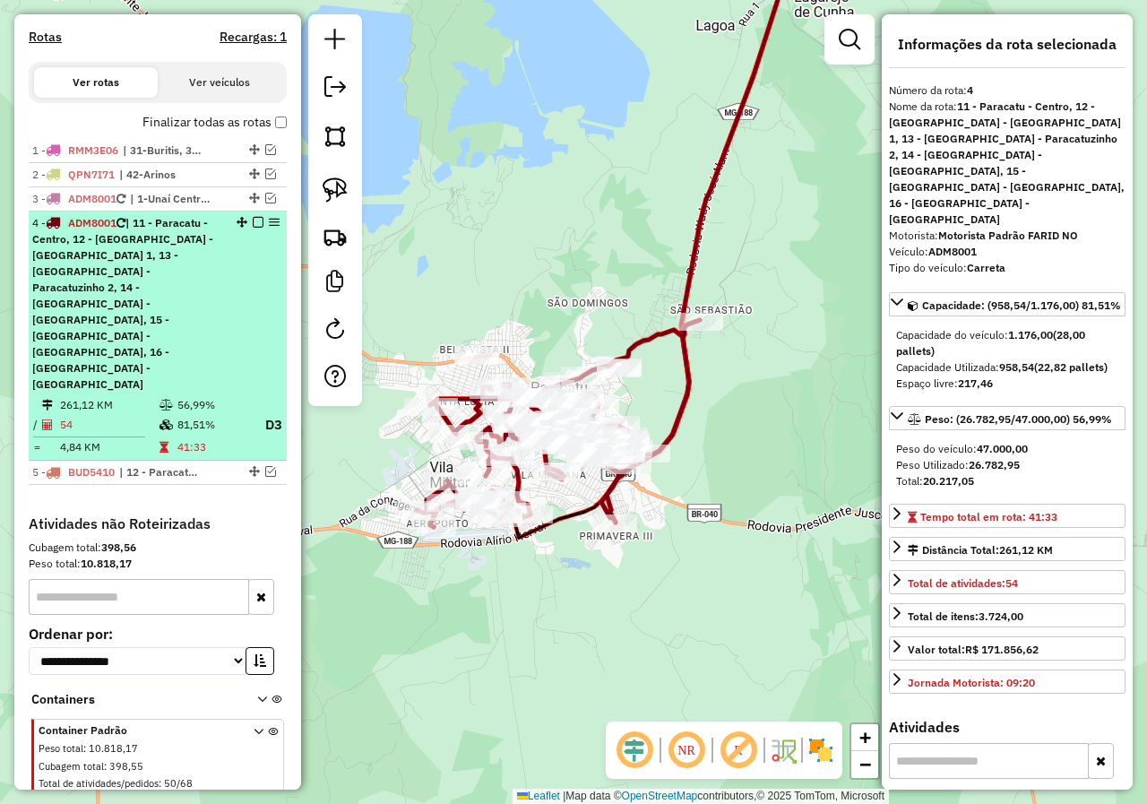
click at [255, 228] on em at bounding box center [258, 222] width 11 height 11
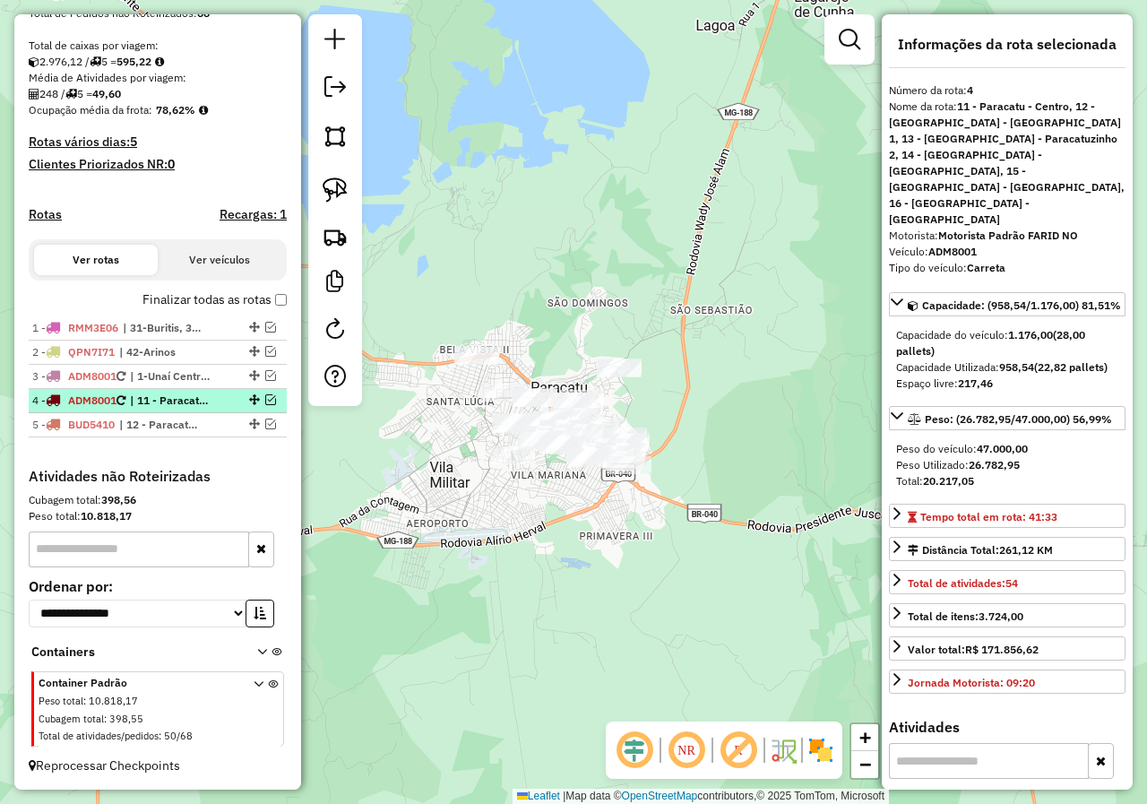
scroll to position [370, 0]
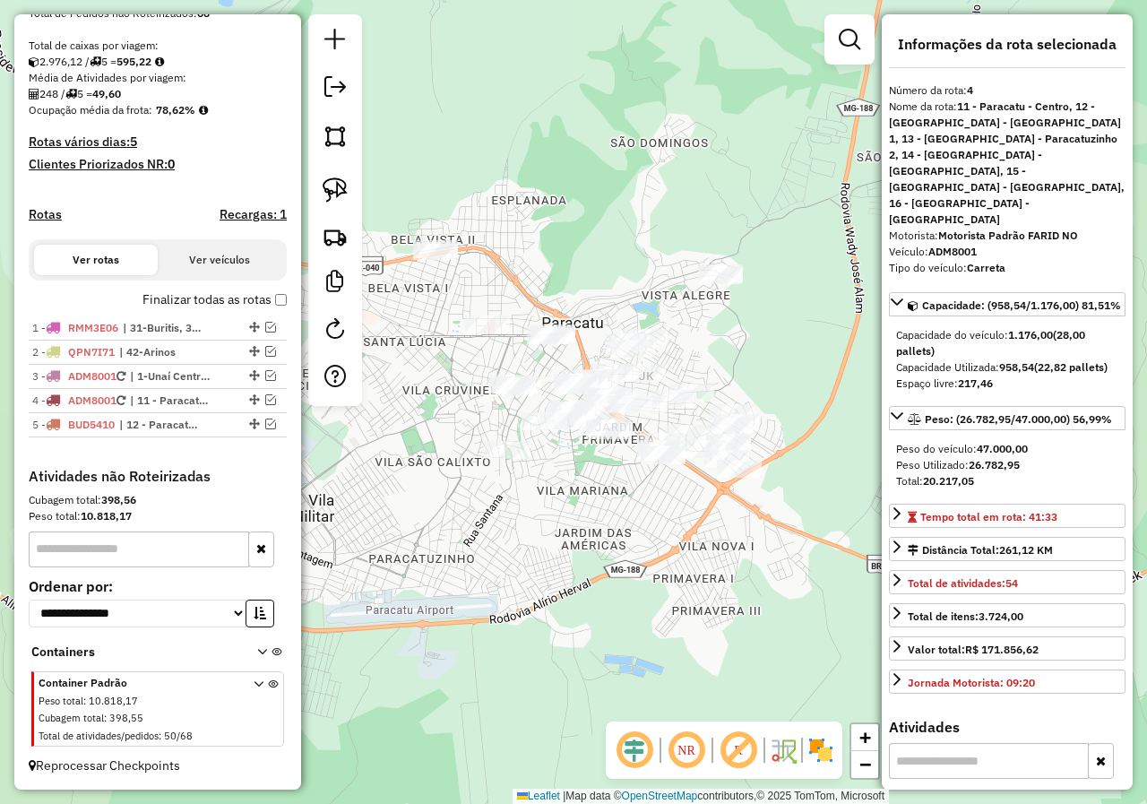
drag, startPoint x: 715, startPoint y: 355, endPoint x: 737, endPoint y: 365, distance: 24.5
click at [737, 365] on div "Janela de atendimento Grade de atendimento Capacidade Transportadoras Veículos …" at bounding box center [573, 402] width 1147 height 804
click at [330, 202] on img at bounding box center [335, 189] width 25 height 25
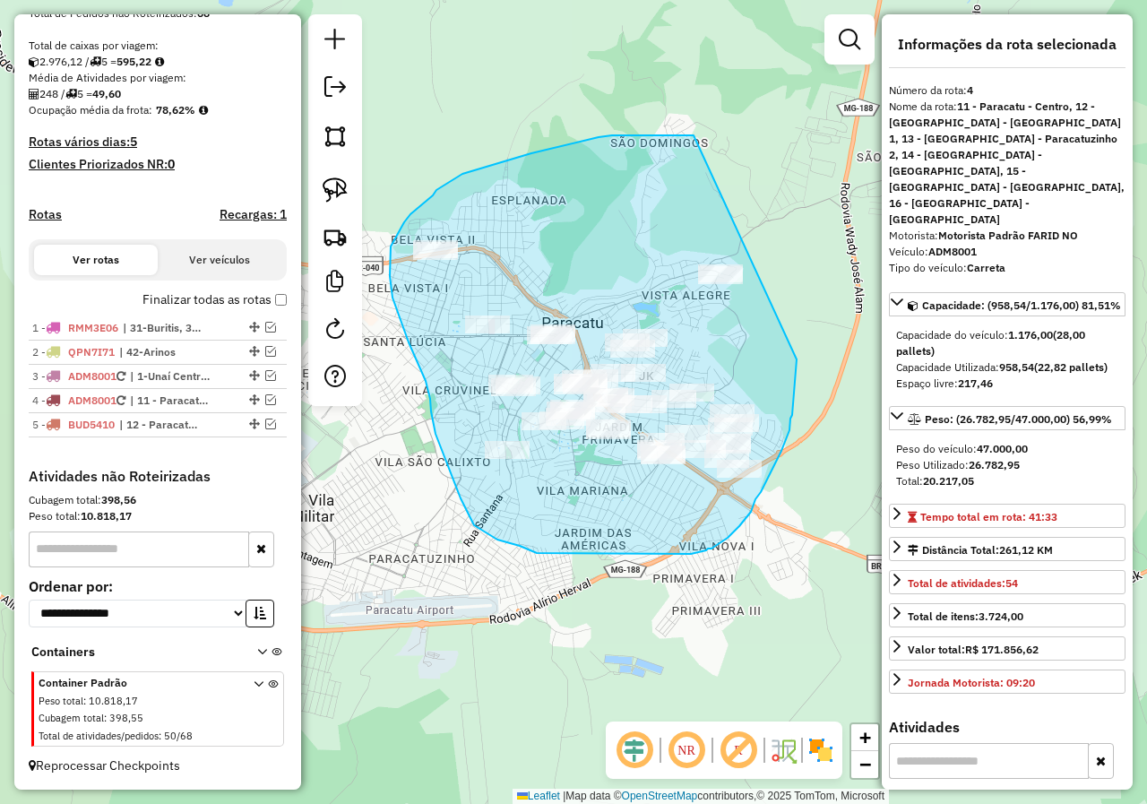
drag, startPoint x: 531, startPoint y: 153, endPoint x: 797, endPoint y: 322, distance: 314.2
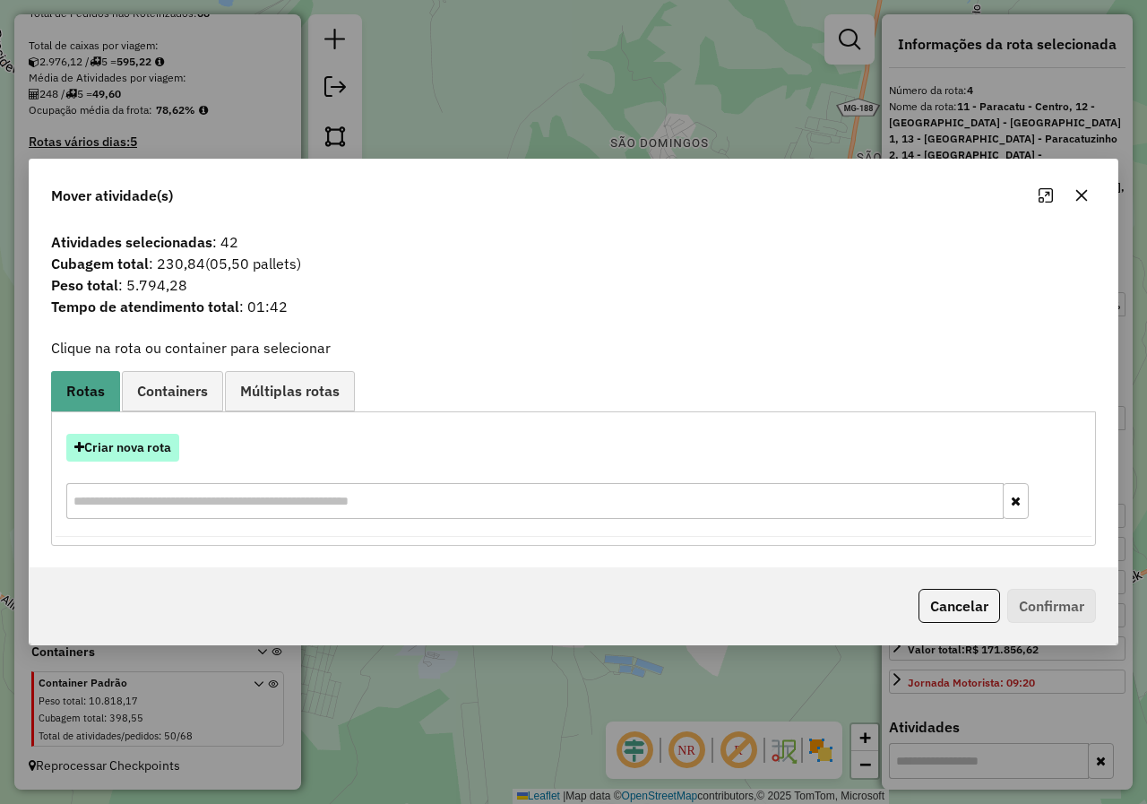
click at [130, 452] on button "Criar nova rota" at bounding box center [122, 448] width 113 height 28
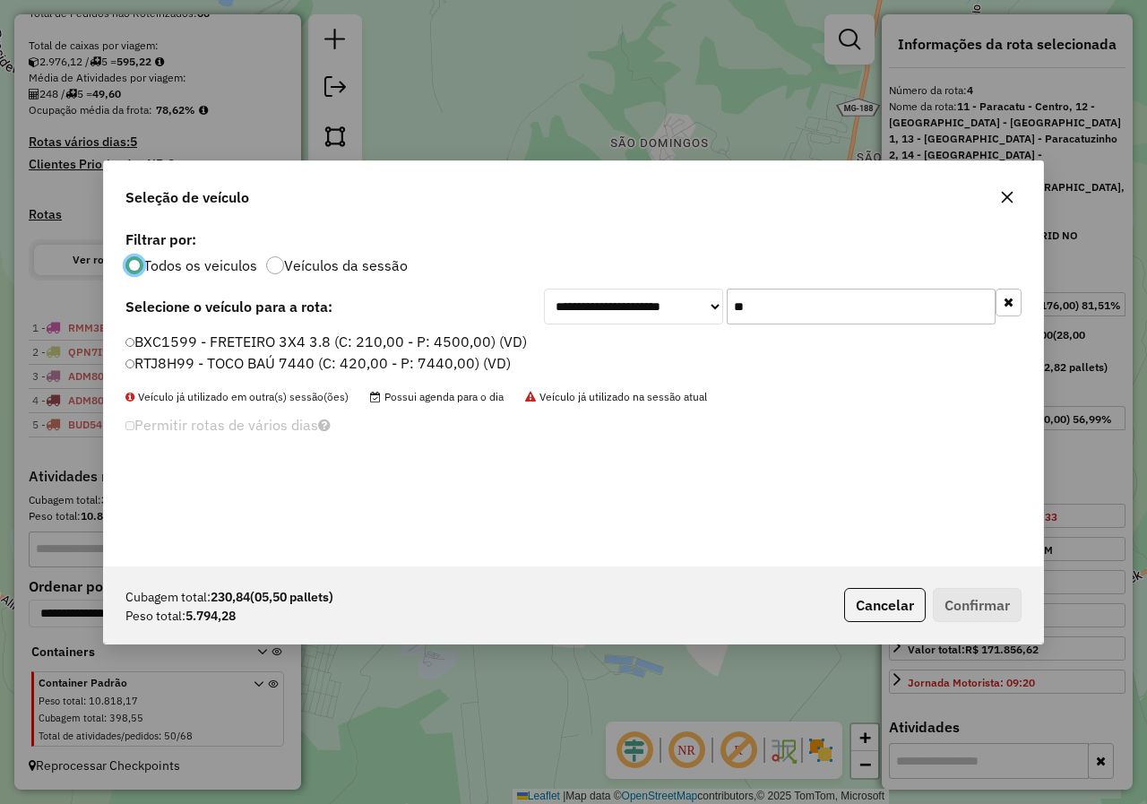
scroll to position [10, 5]
click at [128, 368] on label "RTJ8H99 - TOCO BAÚ 7440 (C: 420,00 - P: 7440,00) (VD)" at bounding box center [318, 363] width 387 height 22
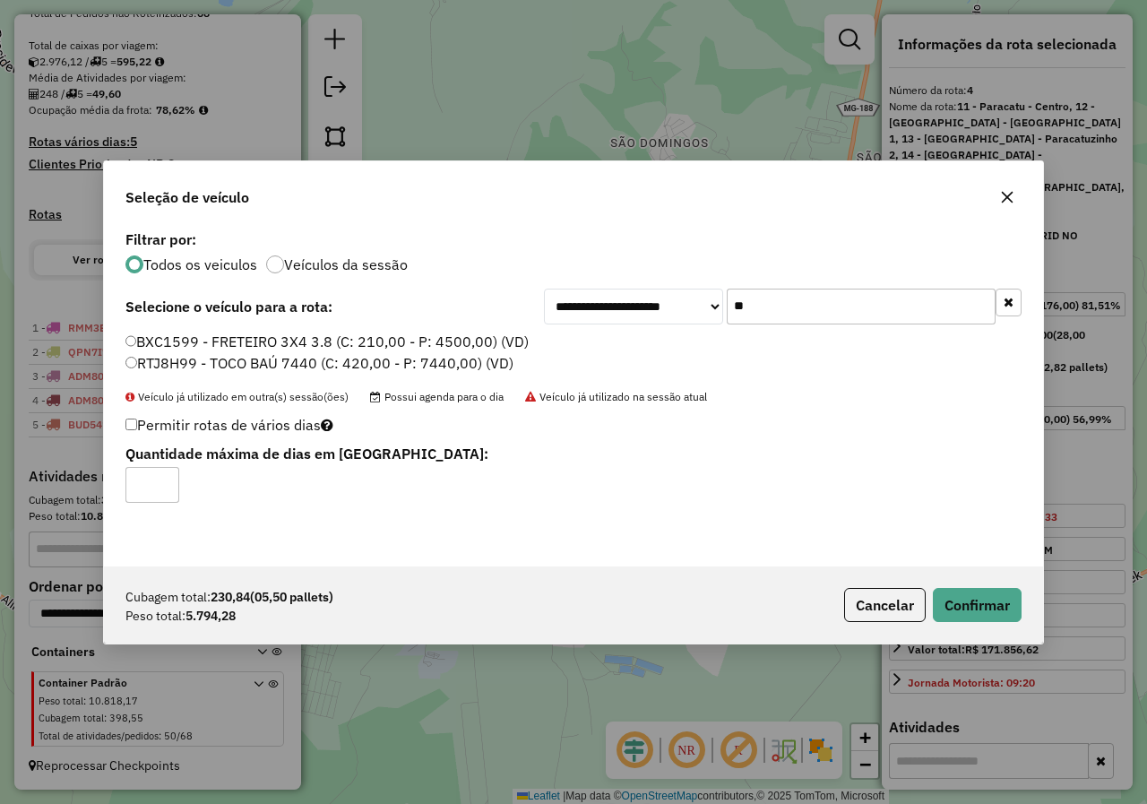
drag, startPoint x: 777, startPoint y: 304, endPoint x: 698, endPoint y: 297, distance: 79.1
click at [698, 297] on div "**********" at bounding box center [783, 307] width 478 height 36
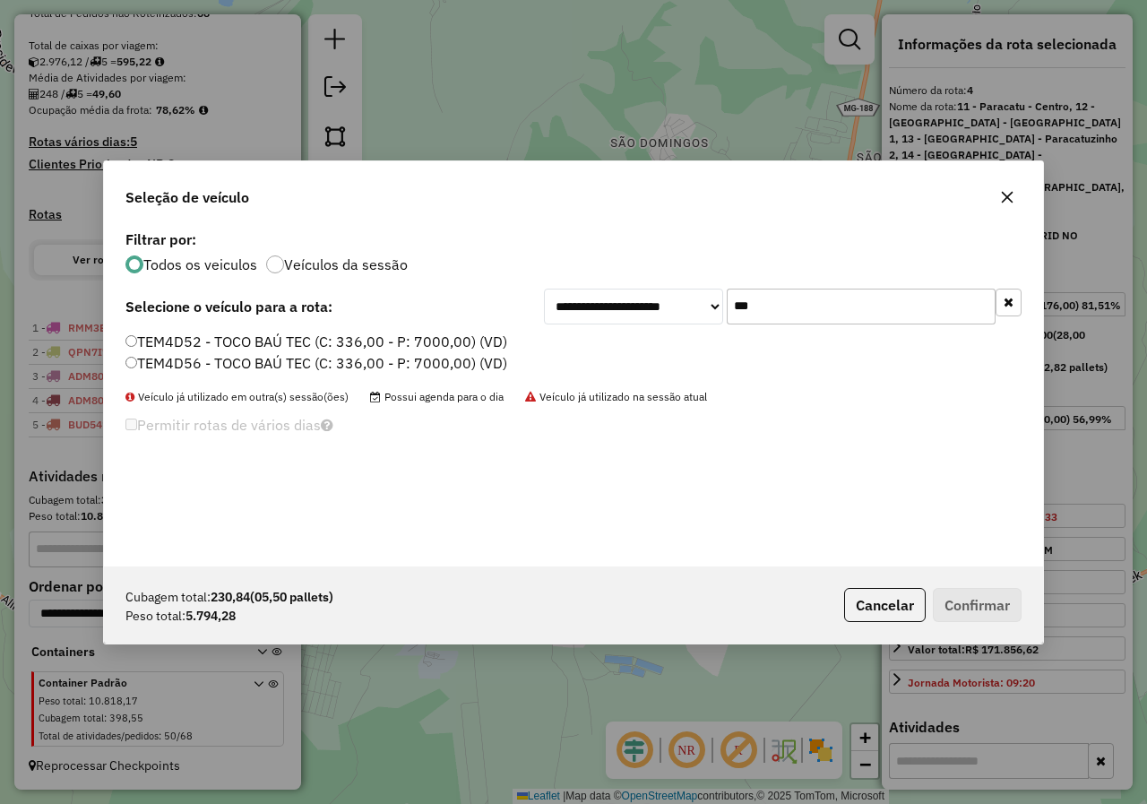
type input "***"
click at [125, 362] on div "TEM4D52 - TOCO BAÚ TEC (C: 336,00 - P: 7000,00) (VD) TEM4D56 - TOCO BAÚ TEC (C:…" at bounding box center [574, 360] width 918 height 57
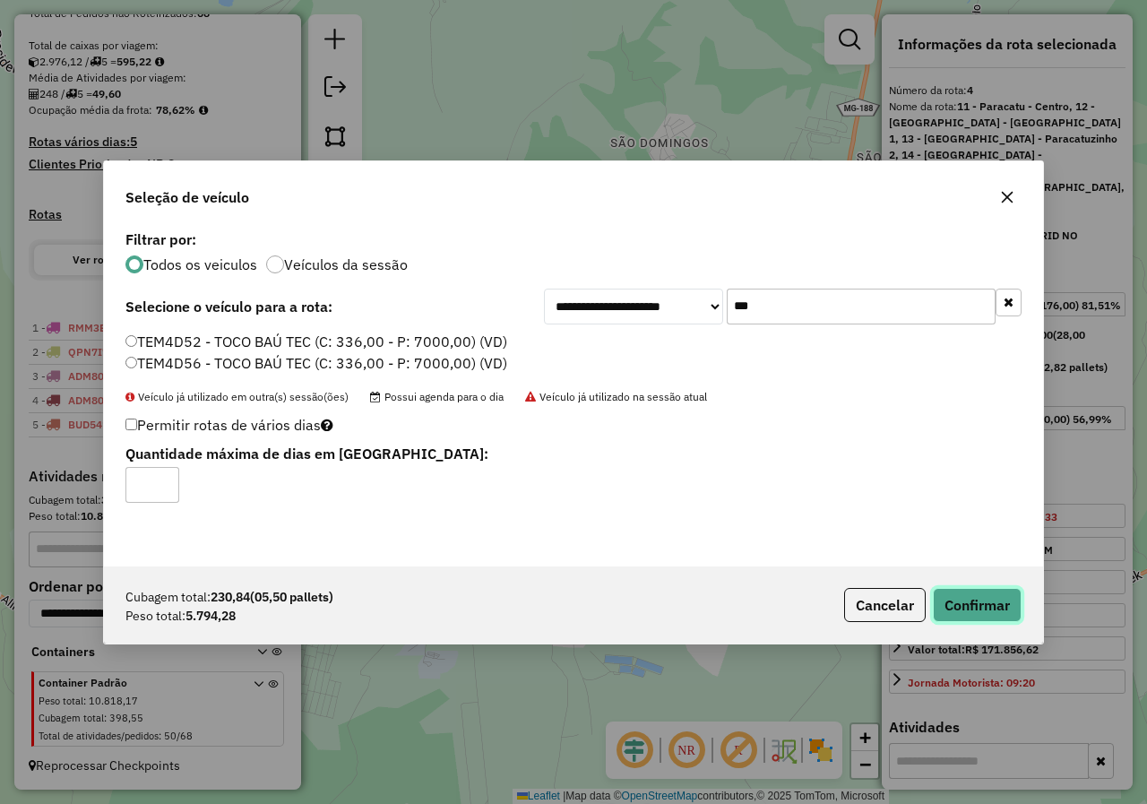
click at [967, 593] on button "Confirmar" at bounding box center [977, 605] width 89 height 34
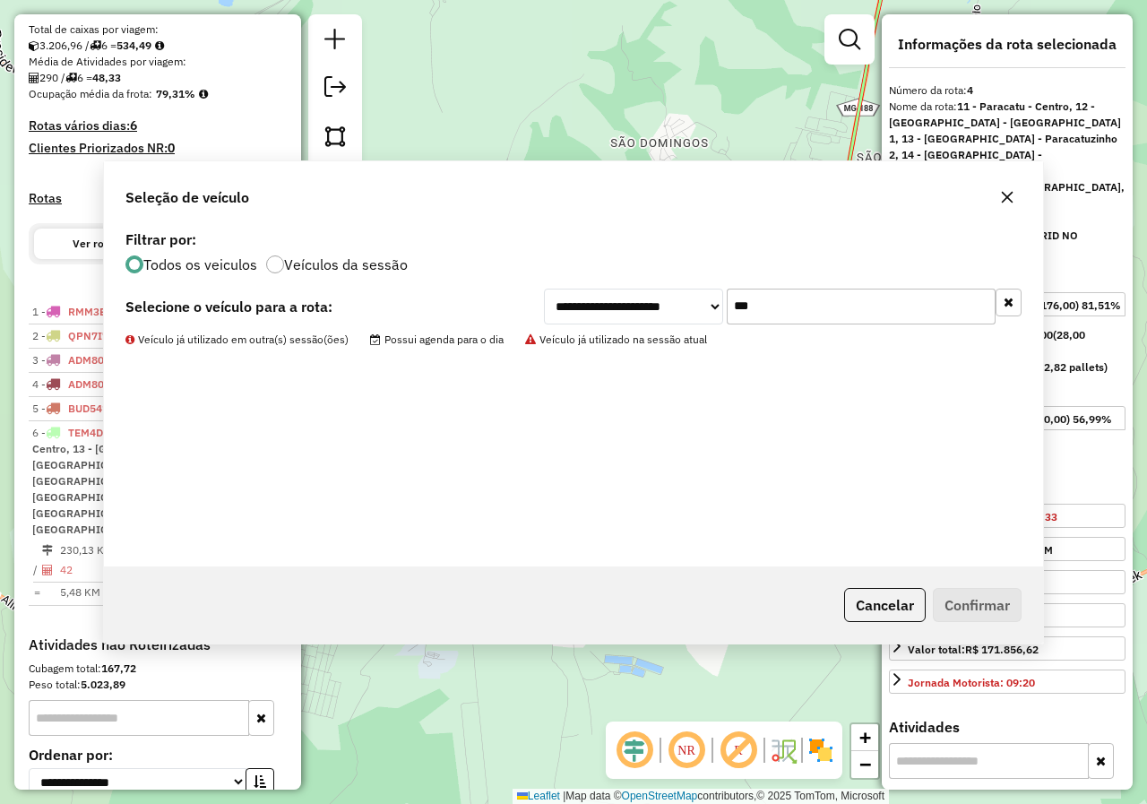
scroll to position [523, 0]
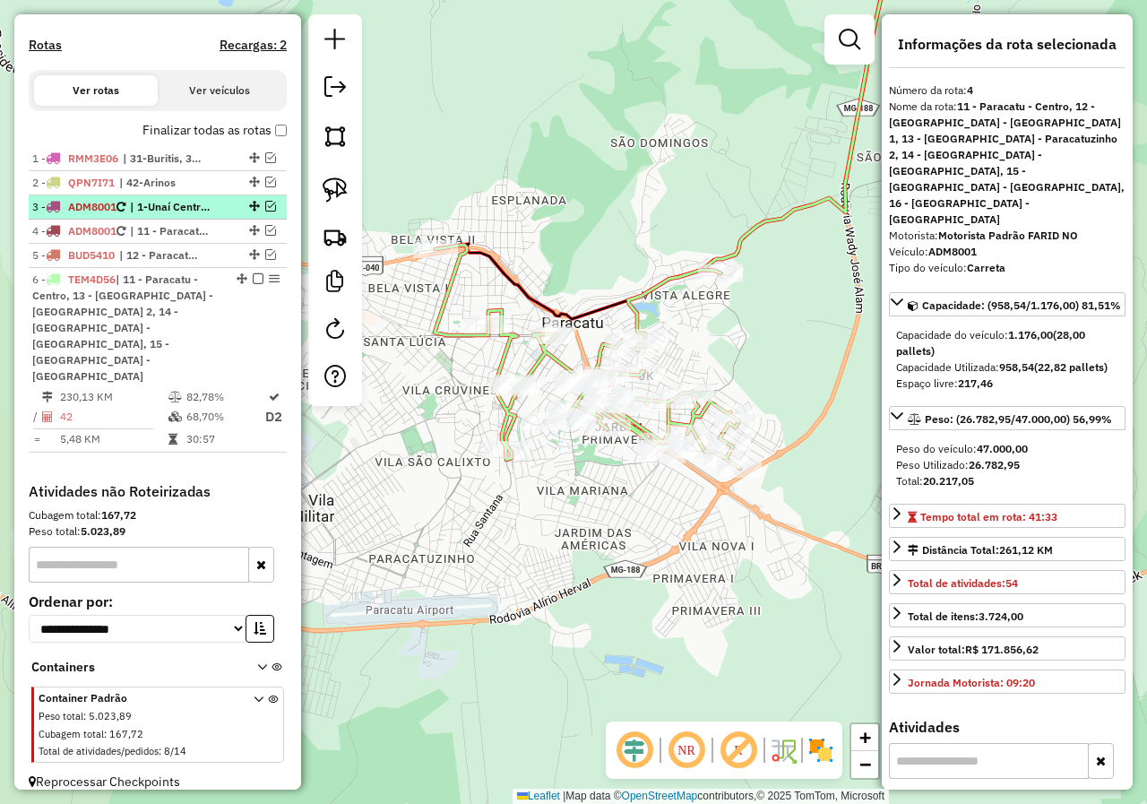
click at [180, 215] on span "| 1-Unaí Centro, 2-[GEOGRAPHIC_DATA]-Divineia, 3 - Unai - [GEOGRAPHIC_DATA], 4 …" at bounding box center [171, 207] width 82 height 16
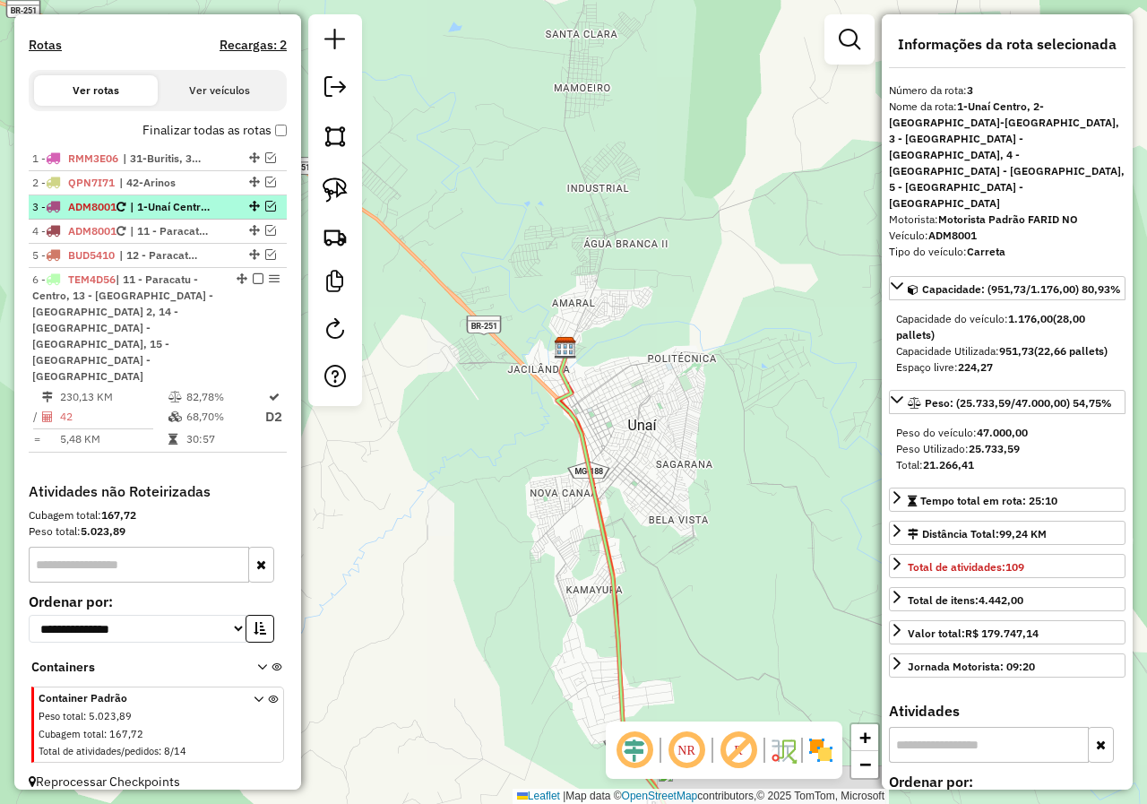
click at [185, 215] on span "| 1-Unaí Centro, 2-[GEOGRAPHIC_DATA]-Divineia, 3 - Unai - [GEOGRAPHIC_DATA], 4 …" at bounding box center [171, 207] width 82 height 16
click at [265, 211] on em at bounding box center [270, 206] width 11 height 11
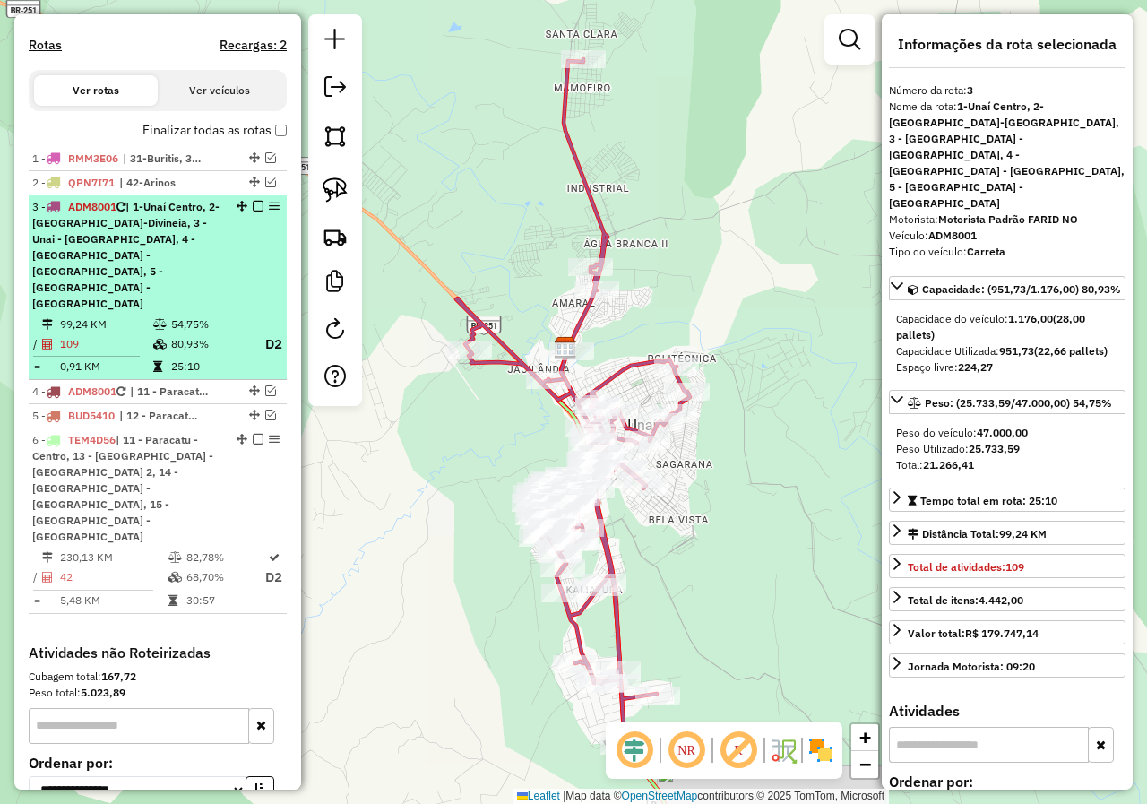
scroll to position [624, 0]
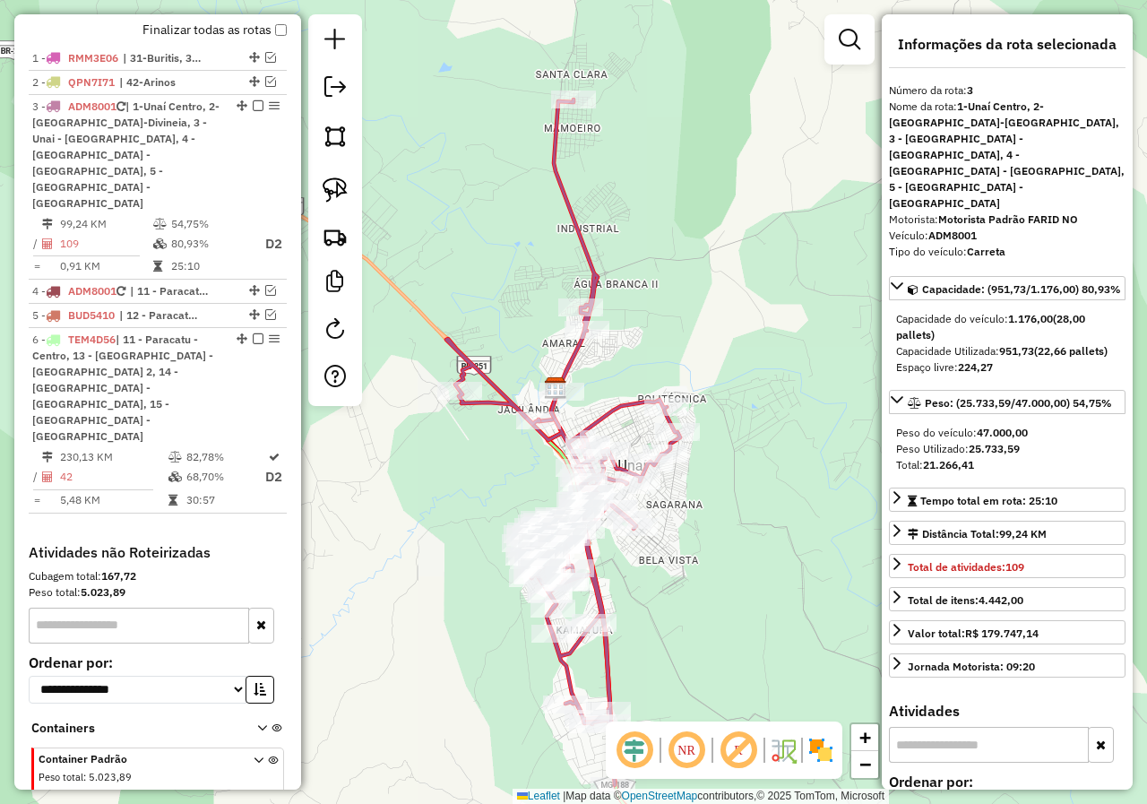
drag, startPoint x: 726, startPoint y: 510, endPoint x: 695, endPoint y: 542, distance: 44.4
click at [701, 575] on div "Janela de atendimento Grade de atendimento Capacidade Transportadoras Veículos …" at bounding box center [573, 402] width 1147 height 804
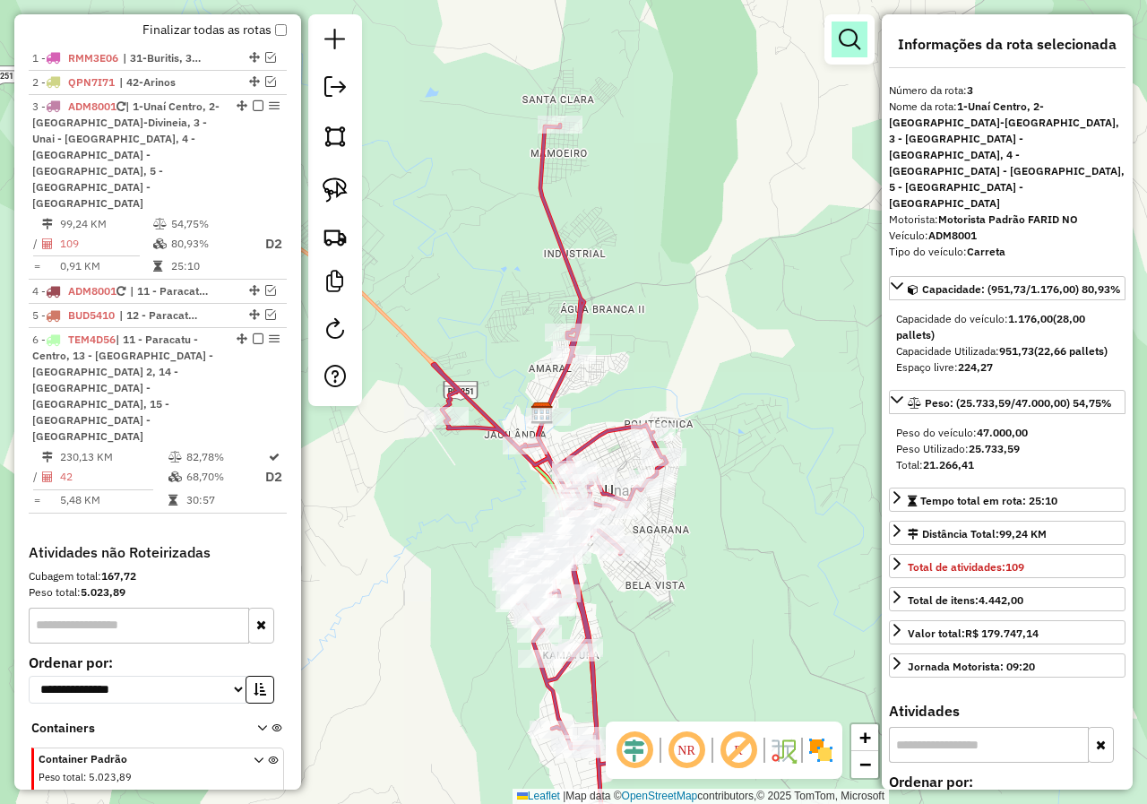
click at [860, 44] on link at bounding box center [849, 40] width 36 height 36
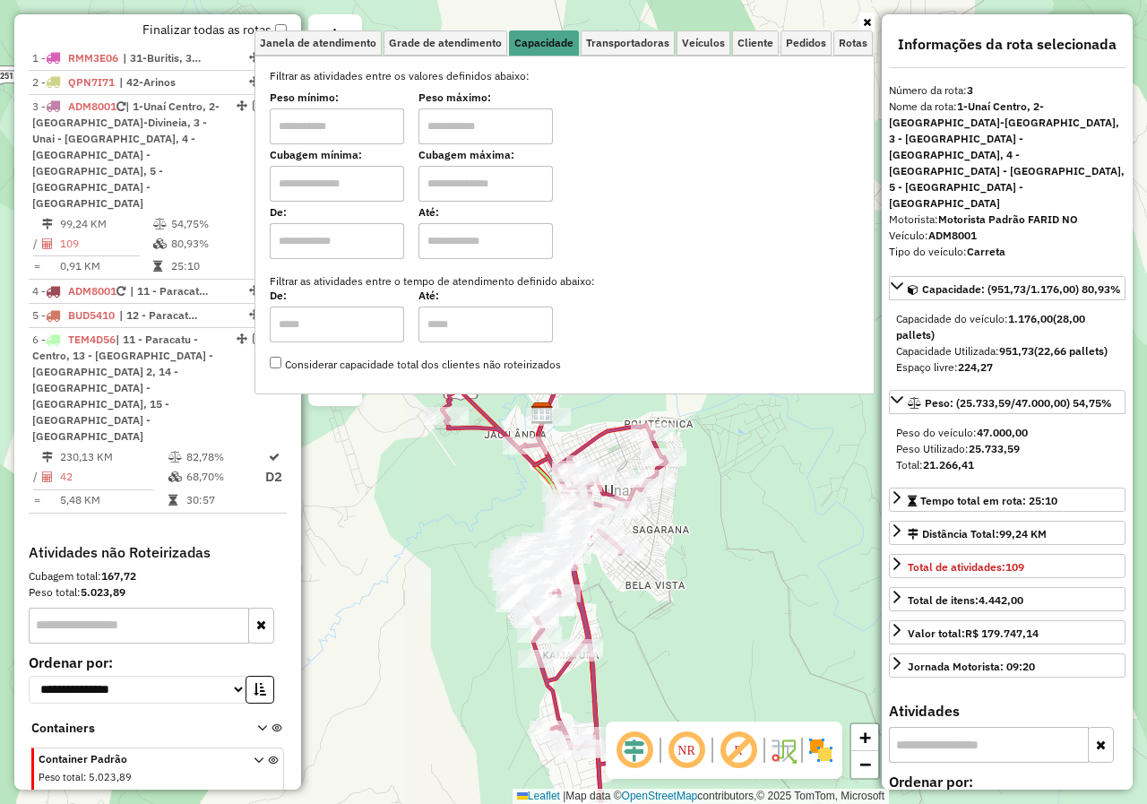
click at [315, 135] on input "text" at bounding box center [337, 126] width 134 height 36
type input "****"
click at [459, 119] on input "text" at bounding box center [485, 126] width 134 height 36
type input "******"
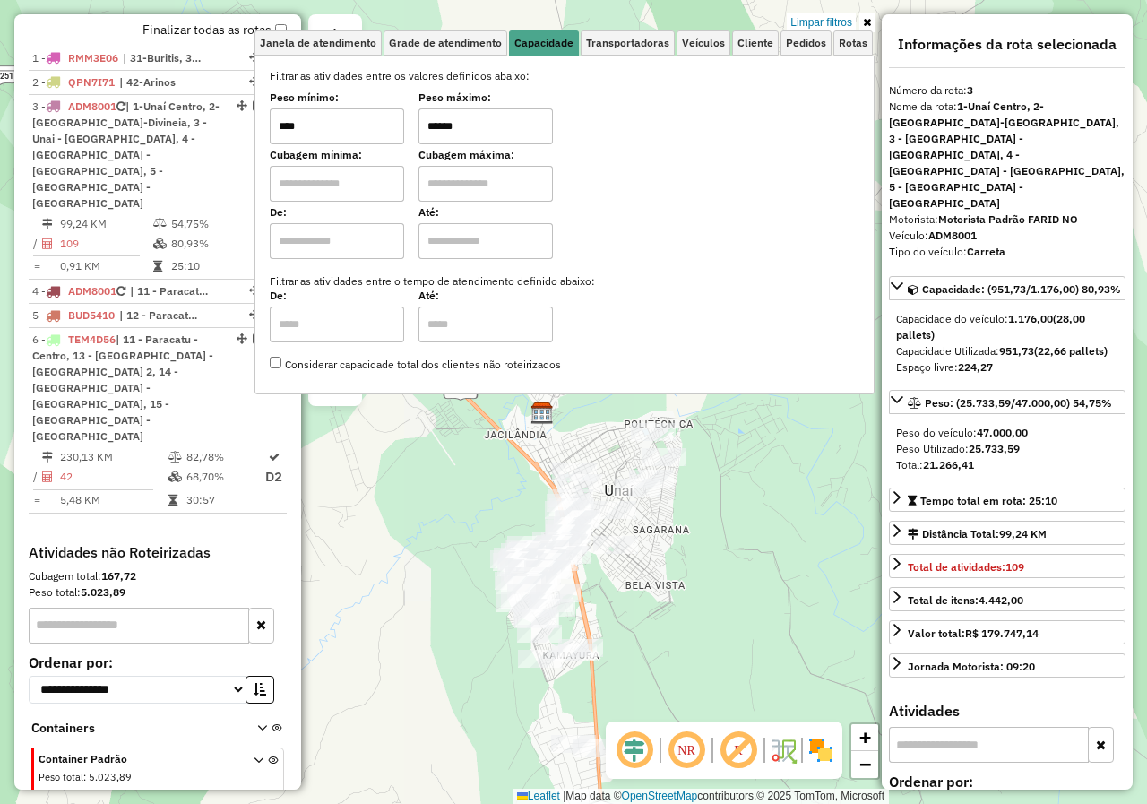
click at [873, 25] on link at bounding box center [866, 23] width 15 height 20
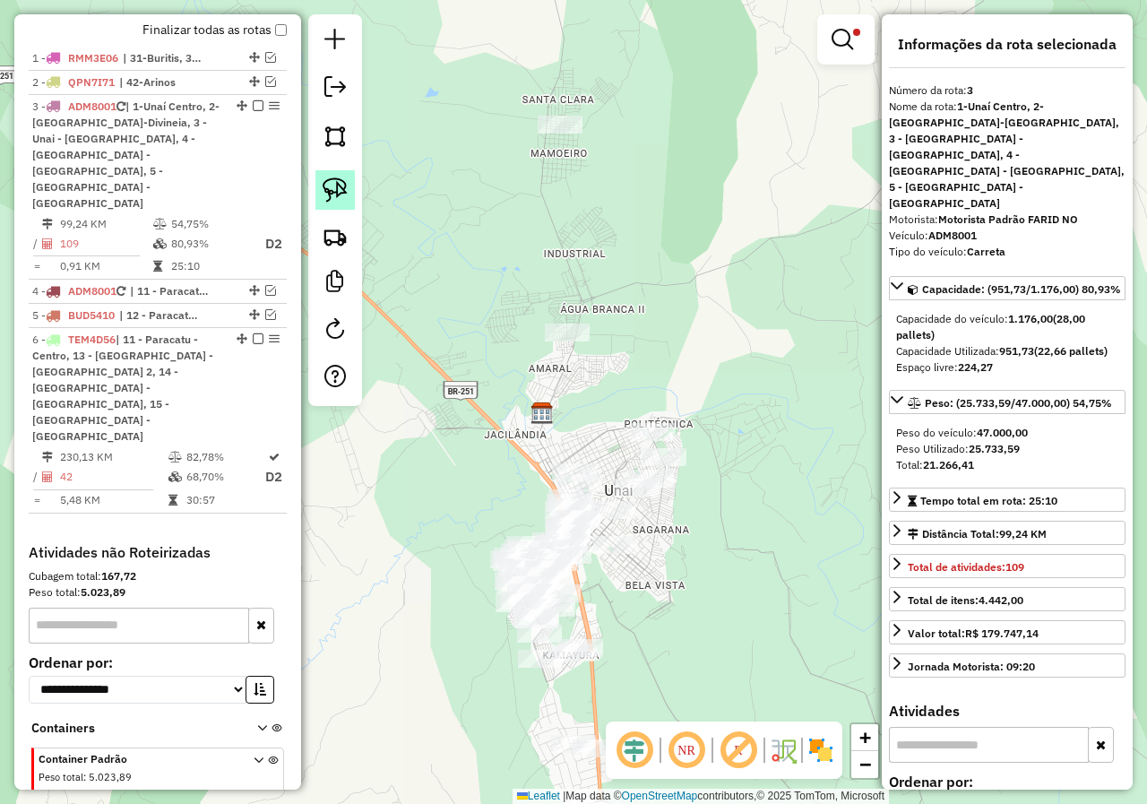
click at [331, 186] on img at bounding box center [335, 189] width 25 height 25
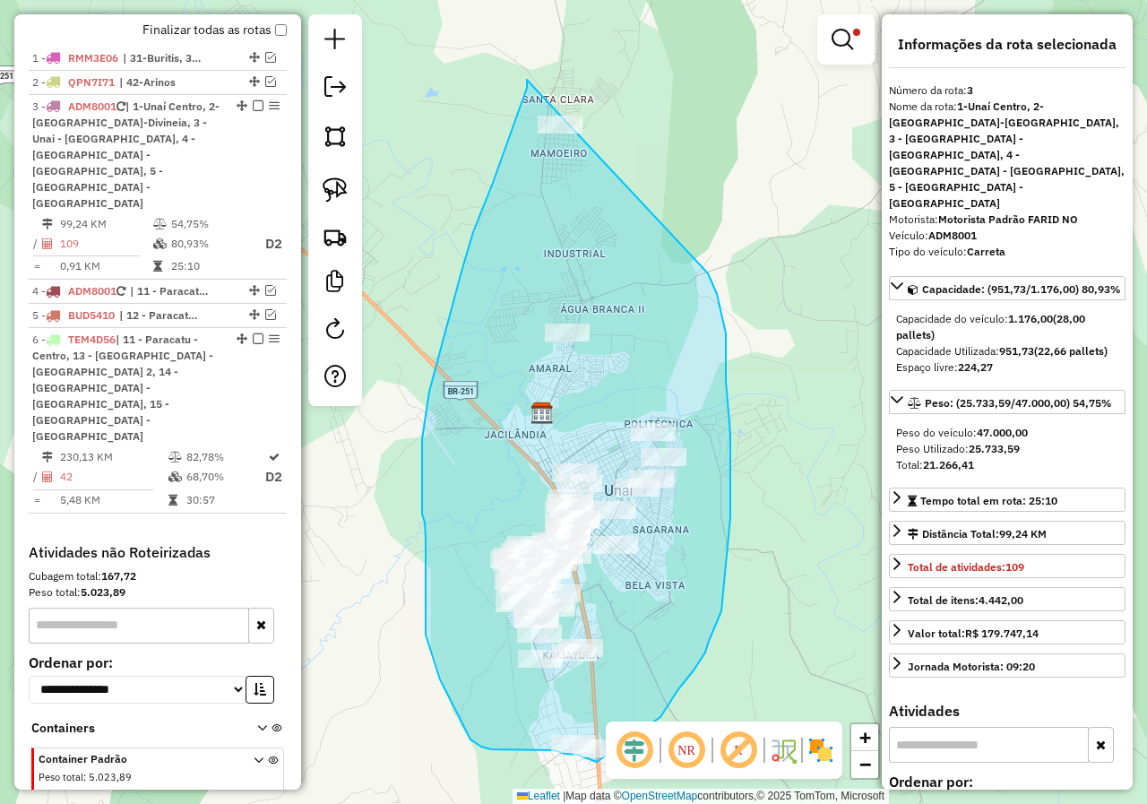
drag, startPoint x: 527, startPoint y: 80, endPoint x: 676, endPoint y: 218, distance: 202.9
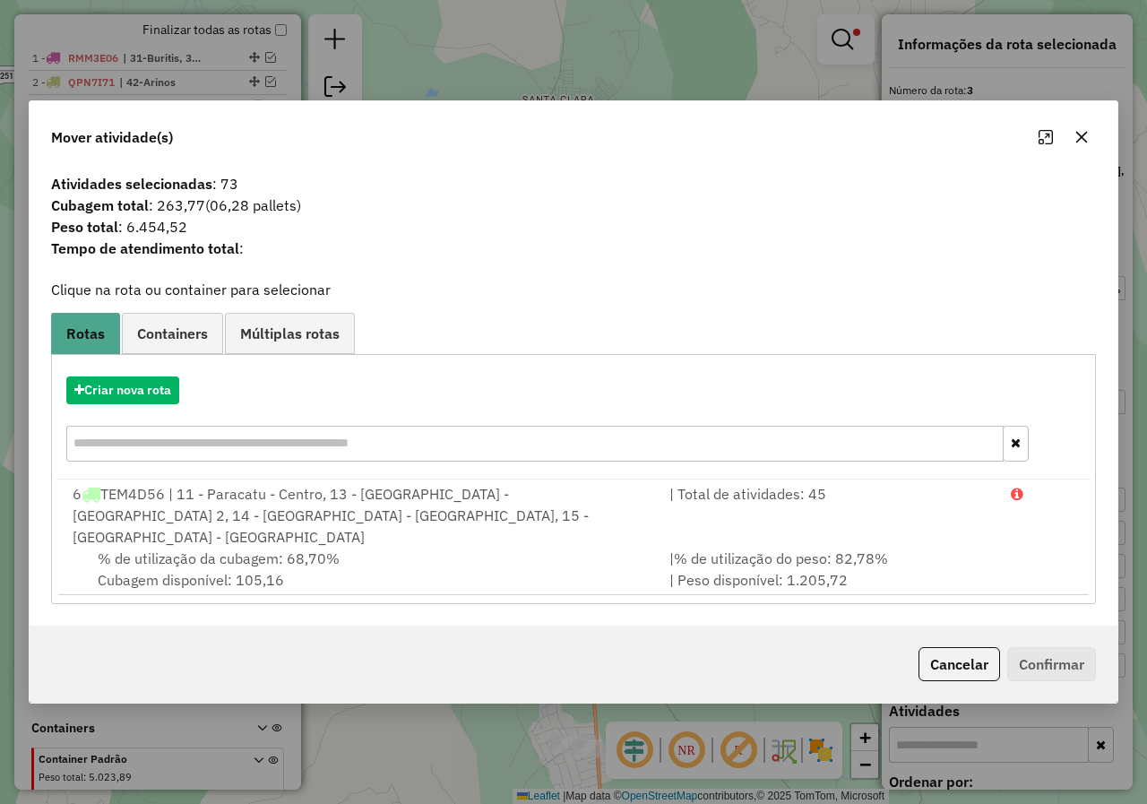
click at [1087, 144] on icon "button" at bounding box center [1081, 137] width 14 height 14
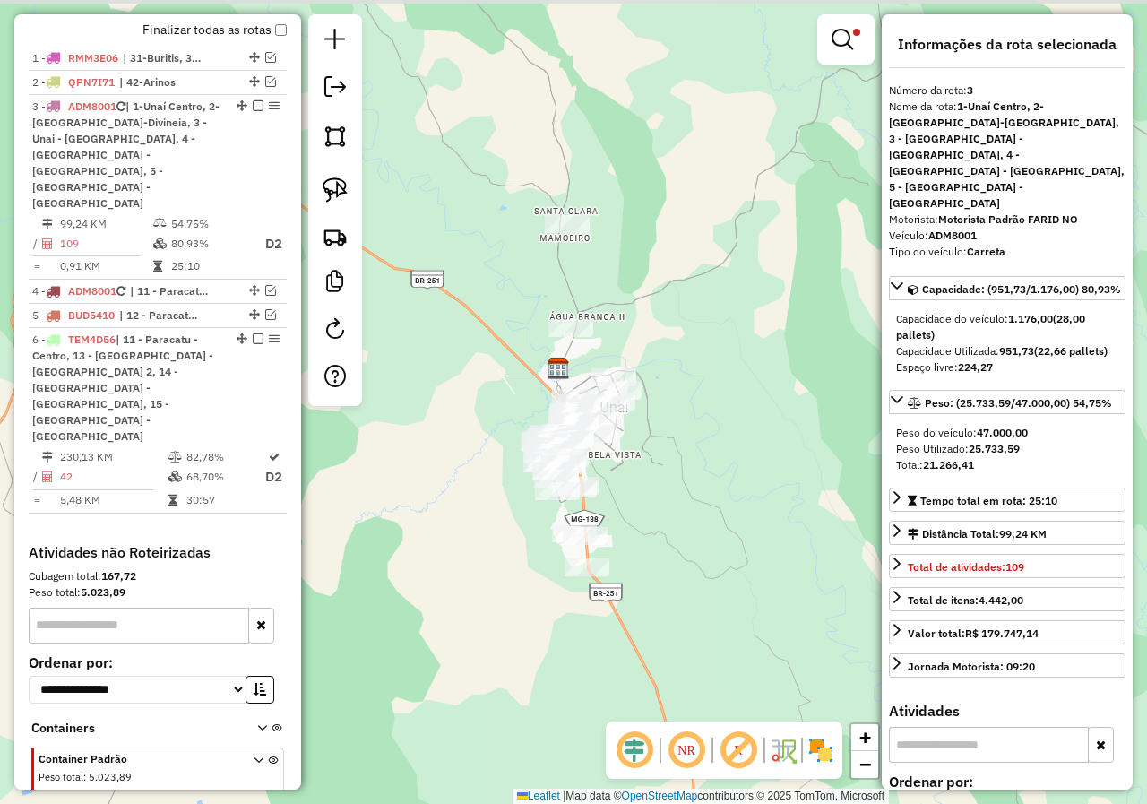
drag, startPoint x: 767, startPoint y: 393, endPoint x: 694, endPoint y: 422, distance: 78.9
click at [694, 422] on div "Limpar filtros Janela de atendimento Grade de atendimento Capacidade Transporta…" at bounding box center [573, 402] width 1147 height 804
click at [334, 190] on img at bounding box center [335, 189] width 25 height 25
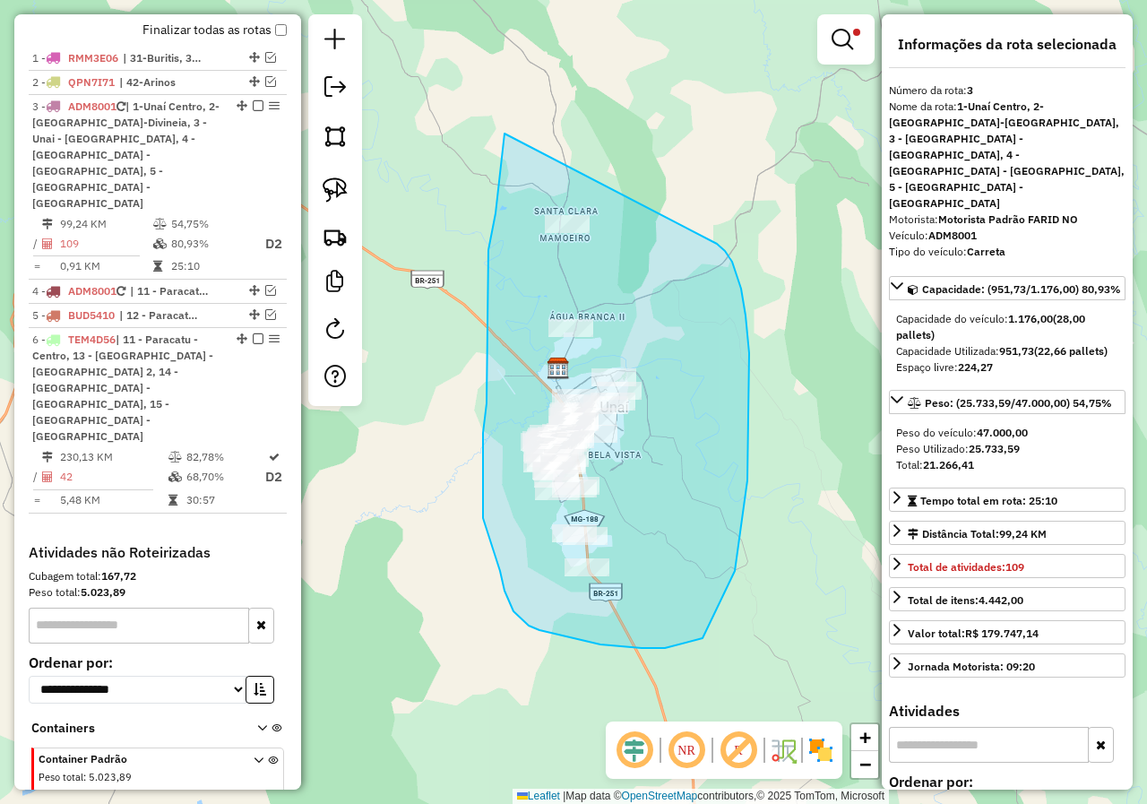
drag, startPoint x: 504, startPoint y: 134, endPoint x: 714, endPoint y: 243, distance: 236.4
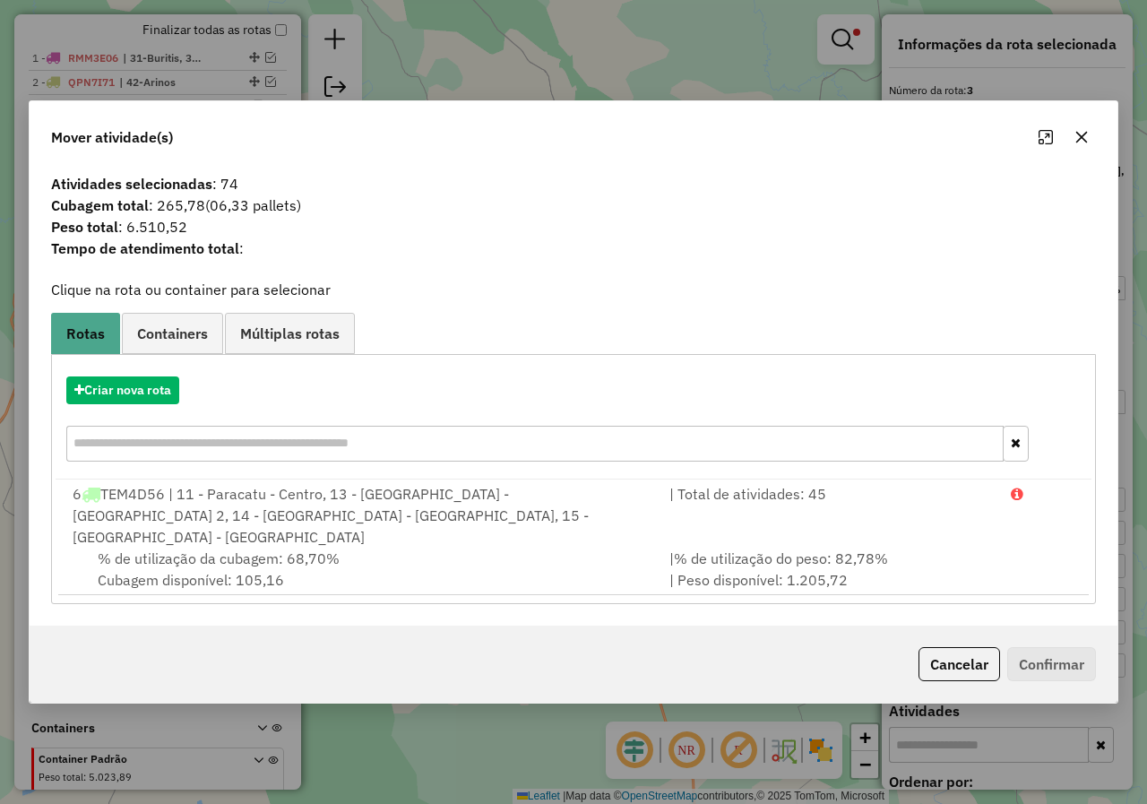
click at [1088, 144] on icon "button" at bounding box center [1081, 137] width 14 height 14
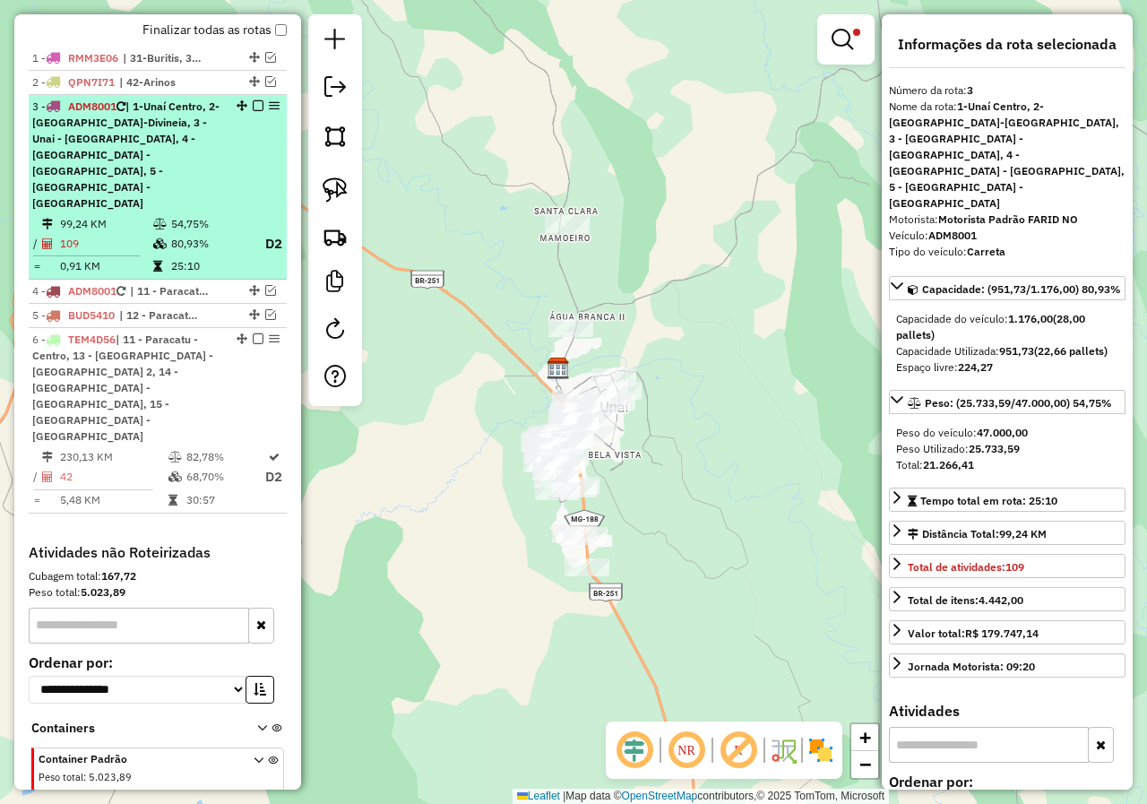
click at [256, 111] on em at bounding box center [258, 105] width 11 height 11
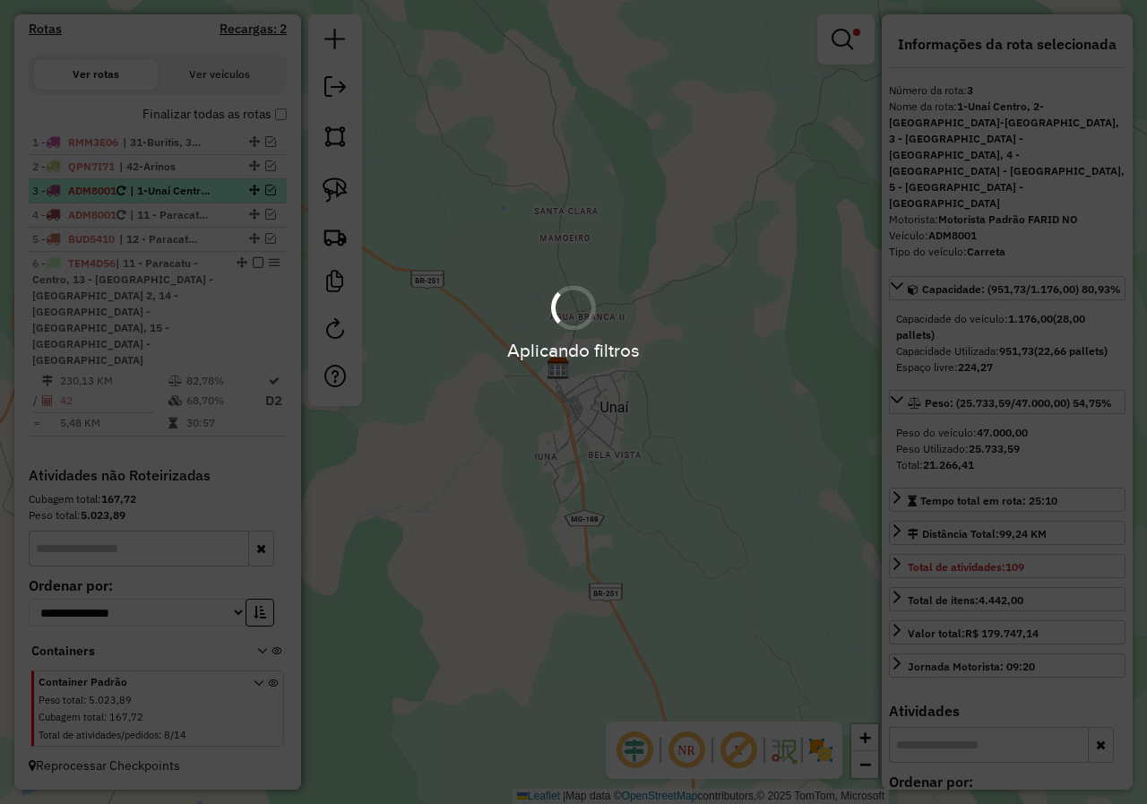
scroll to position [523, 0]
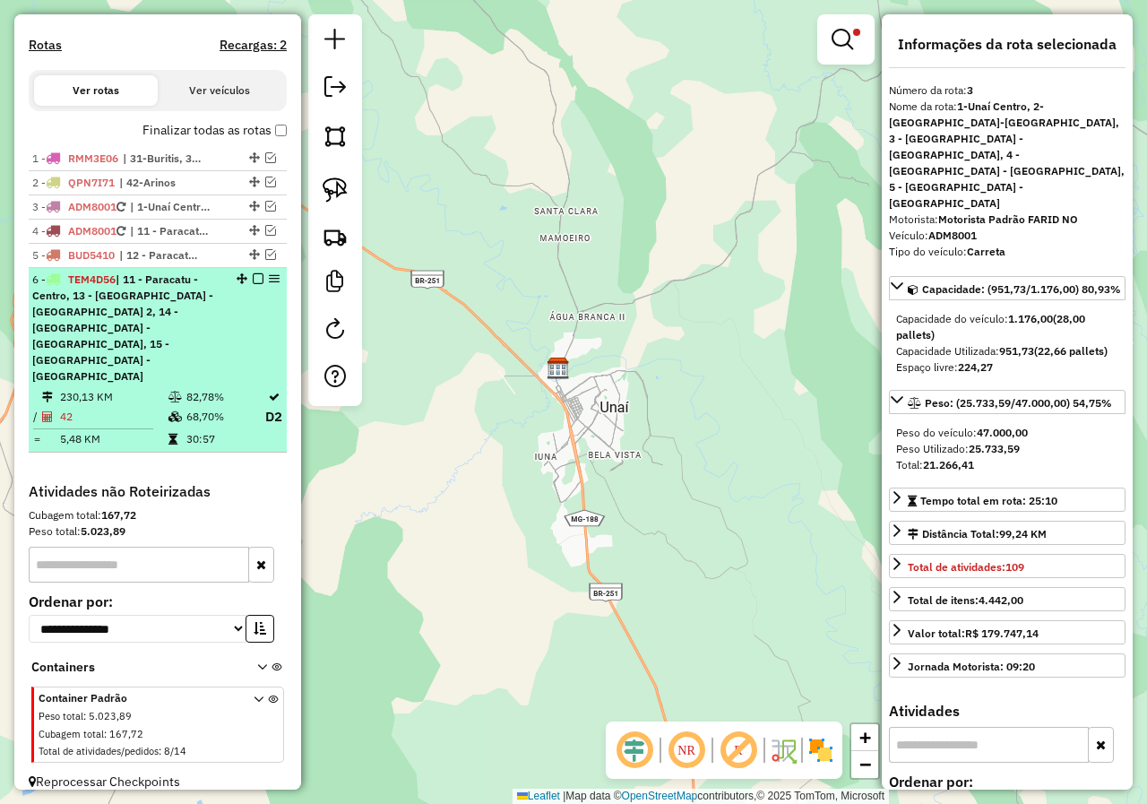
click at [222, 312] on div "6 - TEM4D56 | 11 - Paracatu - Centro, 13 - [GEOGRAPHIC_DATA] - [GEOGRAPHIC_DATA…" at bounding box center [157, 327] width 251 height 113
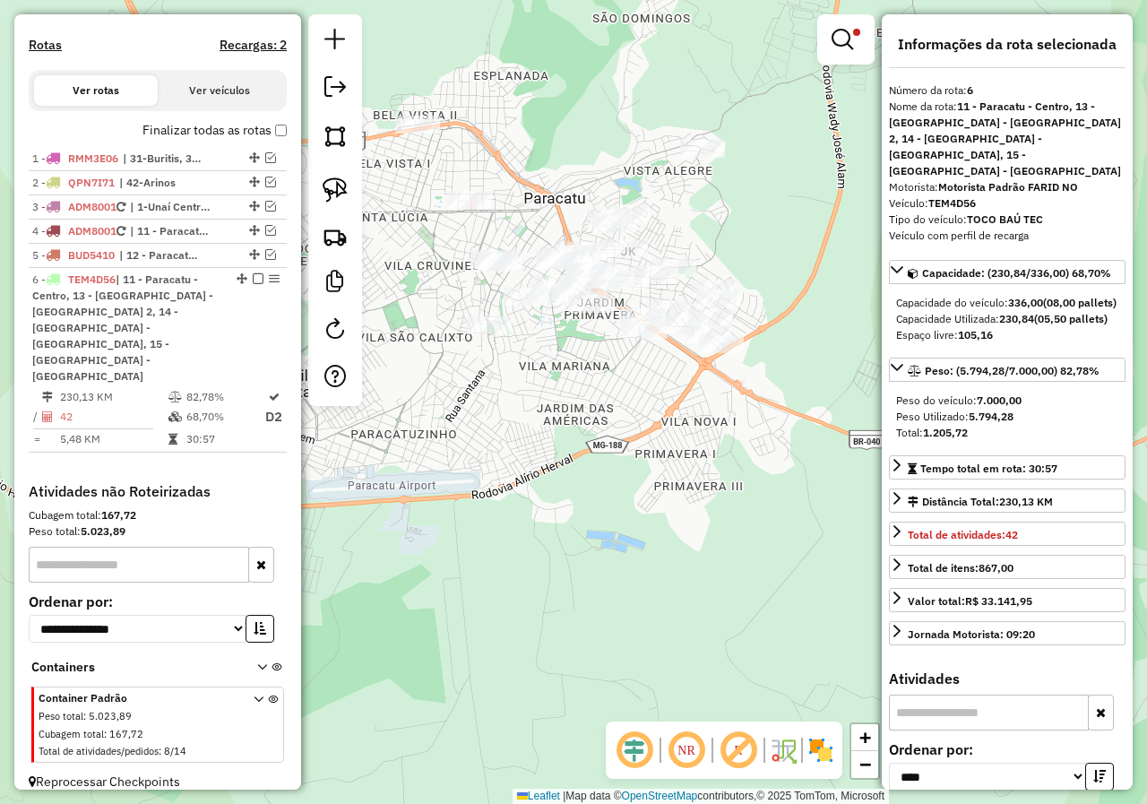
drag, startPoint x: 629, startPoint y: 364, endPoint x: 578, endPoint y: 420, distance: 76.1
click at [578, 420] on div "Limpar filtros Janela de atendimento Grade de atendimento Capacidade Transporta…" at bounding box center [573, 402] width 1147 height 804
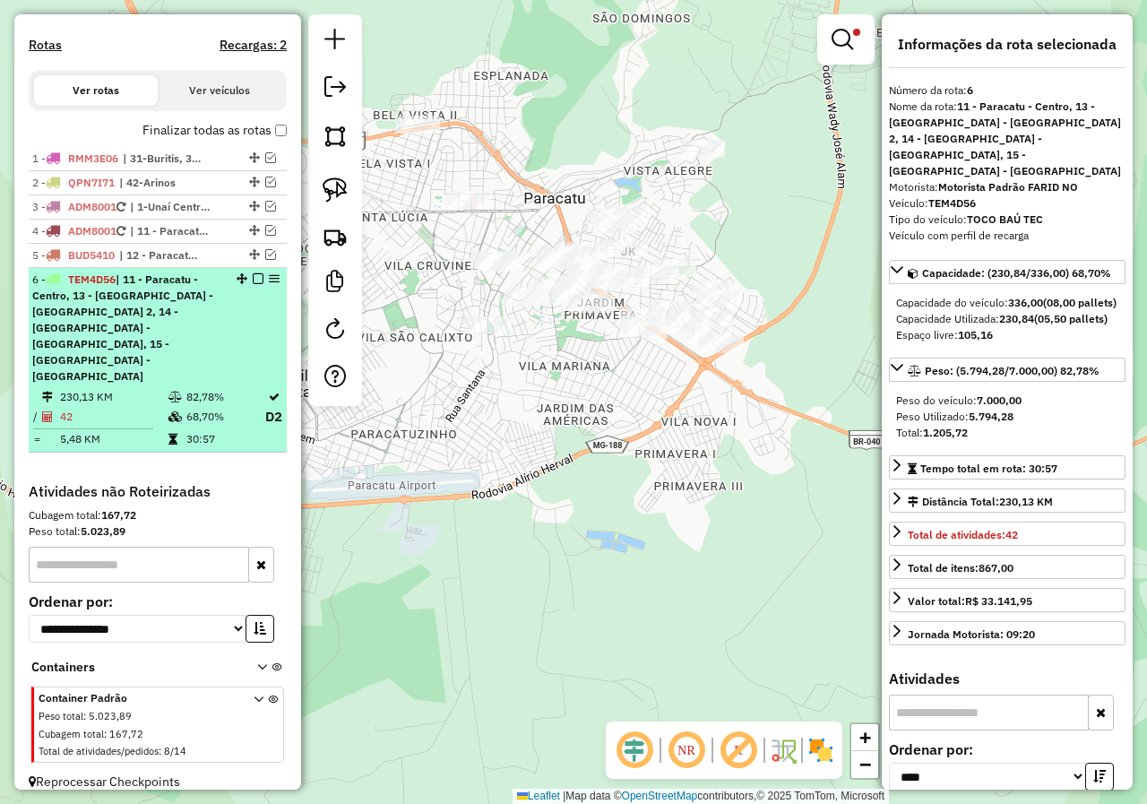
click at [253, 284] on em at bounding box center [258, 278] width 11 height 11
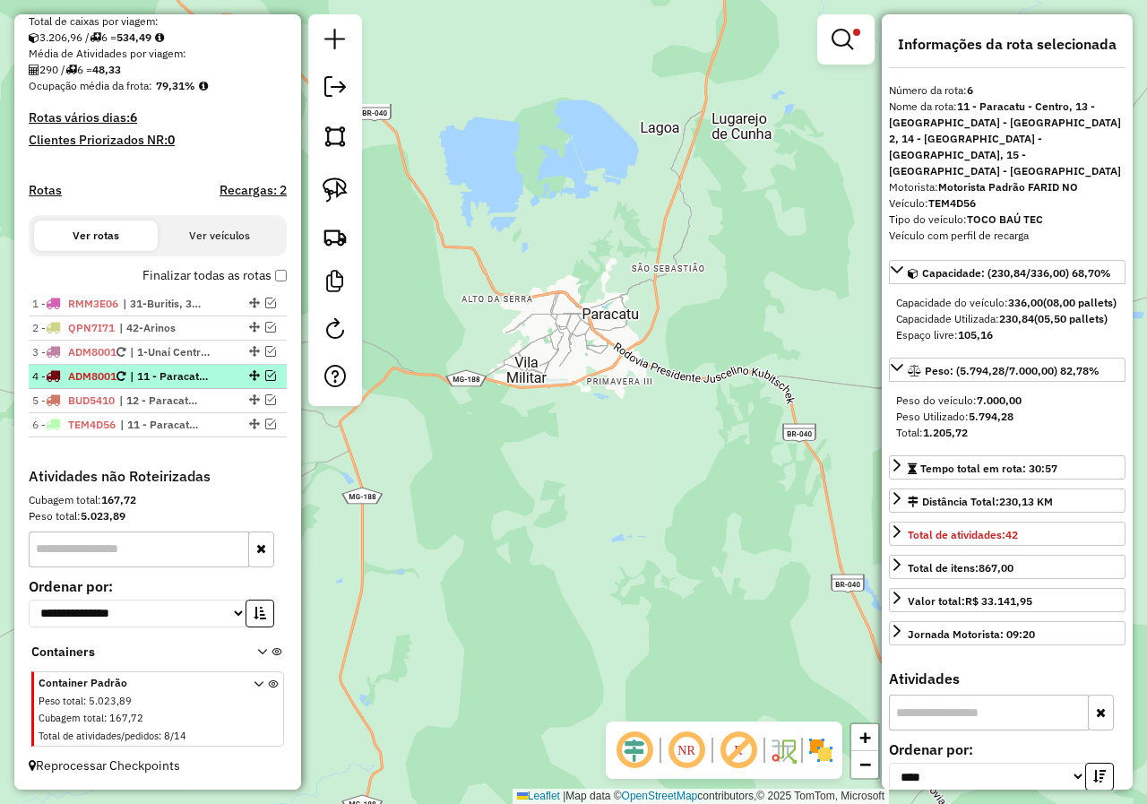
click at [266, 375] on em at bounding box center [270, 375] width 11 height 11
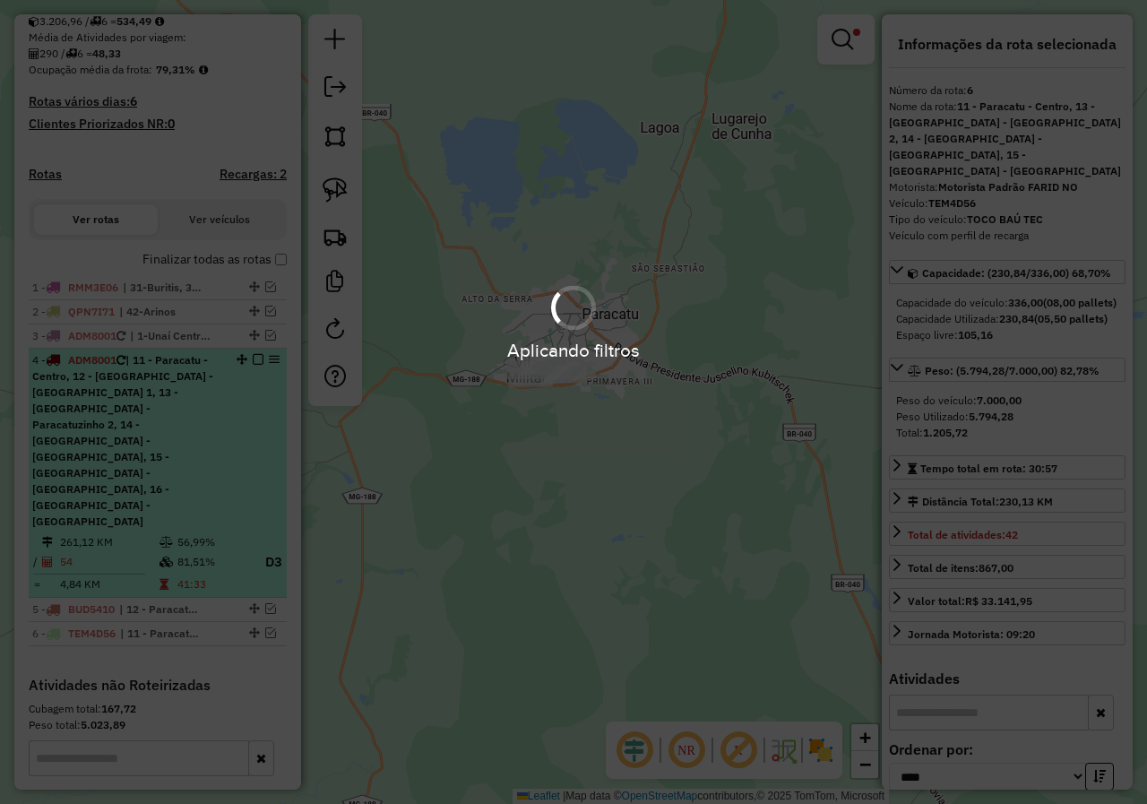
scroll to position [556, 0]
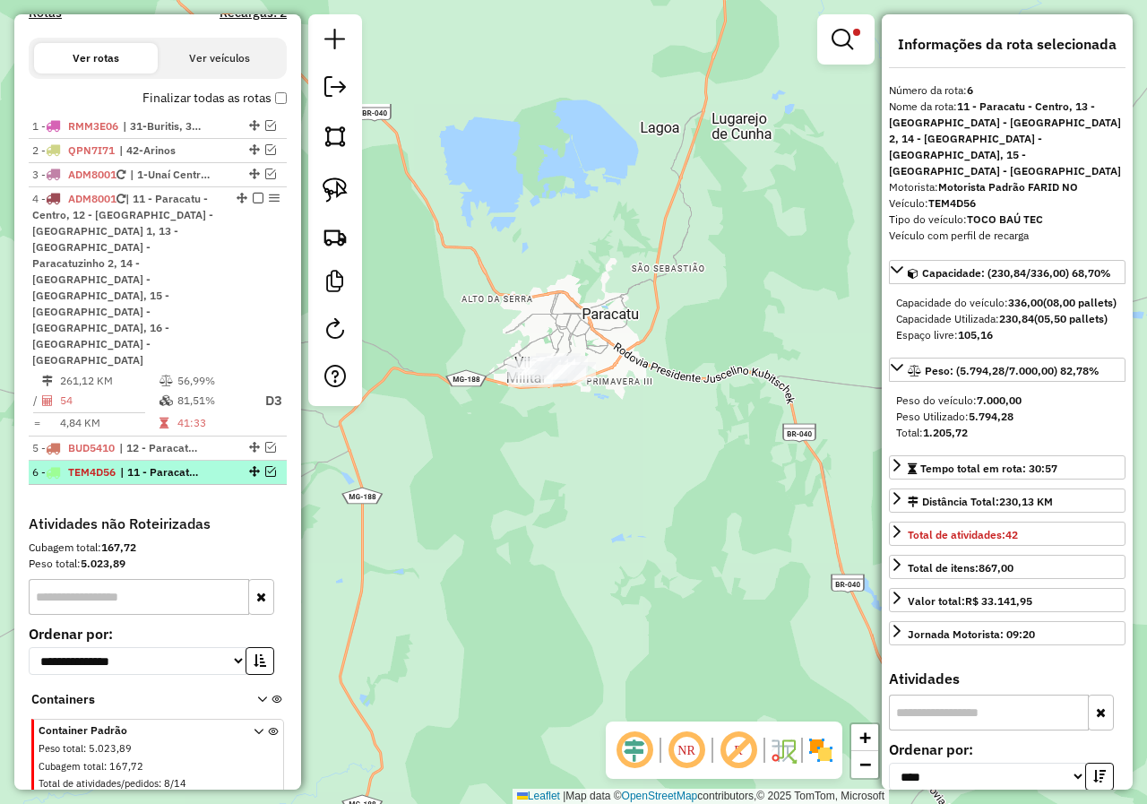
click at [267, 466] on em at bounding box center [270, 471] width 11 height 11
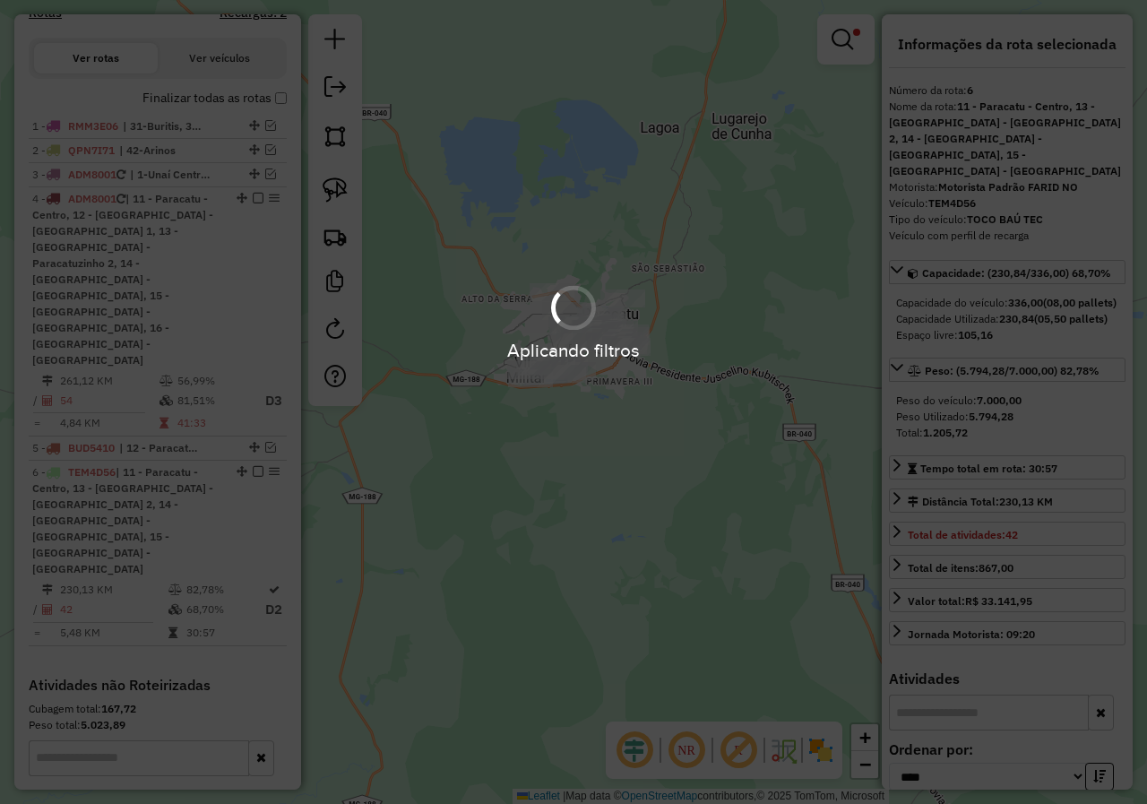
scroll to position [624, 0]
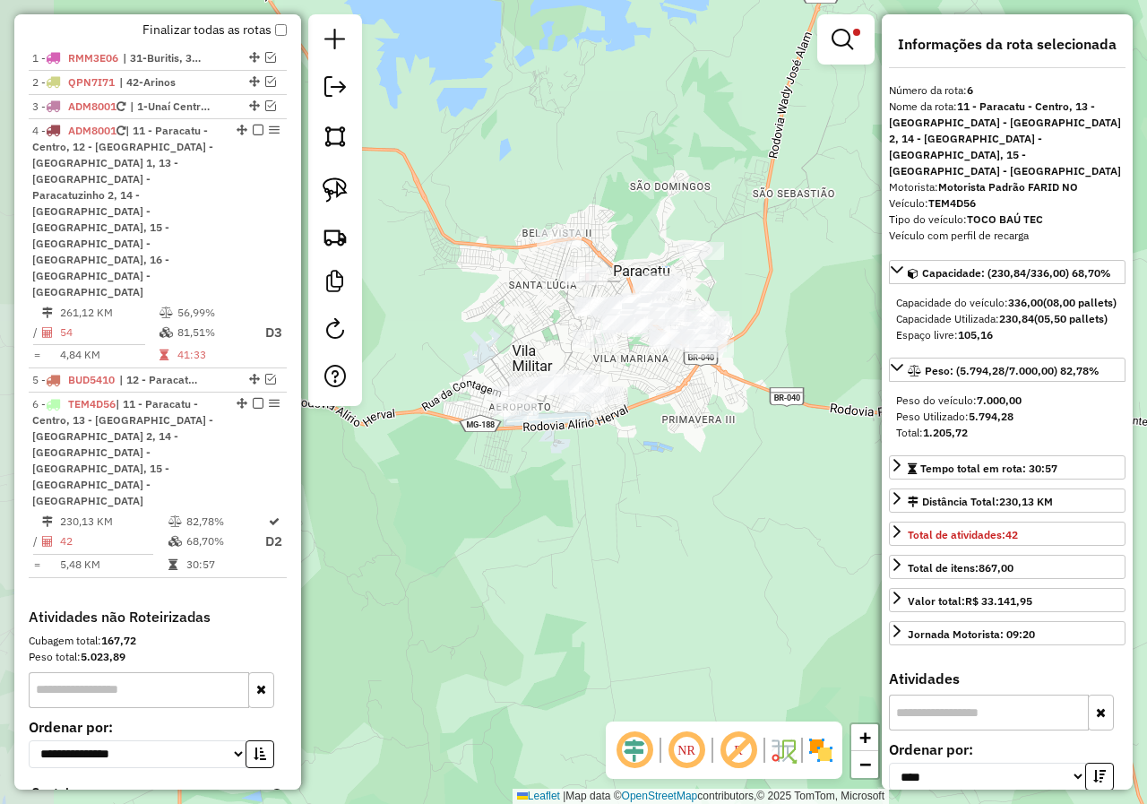
drag, startPoint x: 565, startPoint y: 383, endPoint x: 626, endPoint y: 468, distance: 104.0
click at [626, 468] on div "Limpar filtros Janela de atendimento Grade de atendimento Capacidade Transporta…" at bounding box center [573, 402] width 1147 height 804
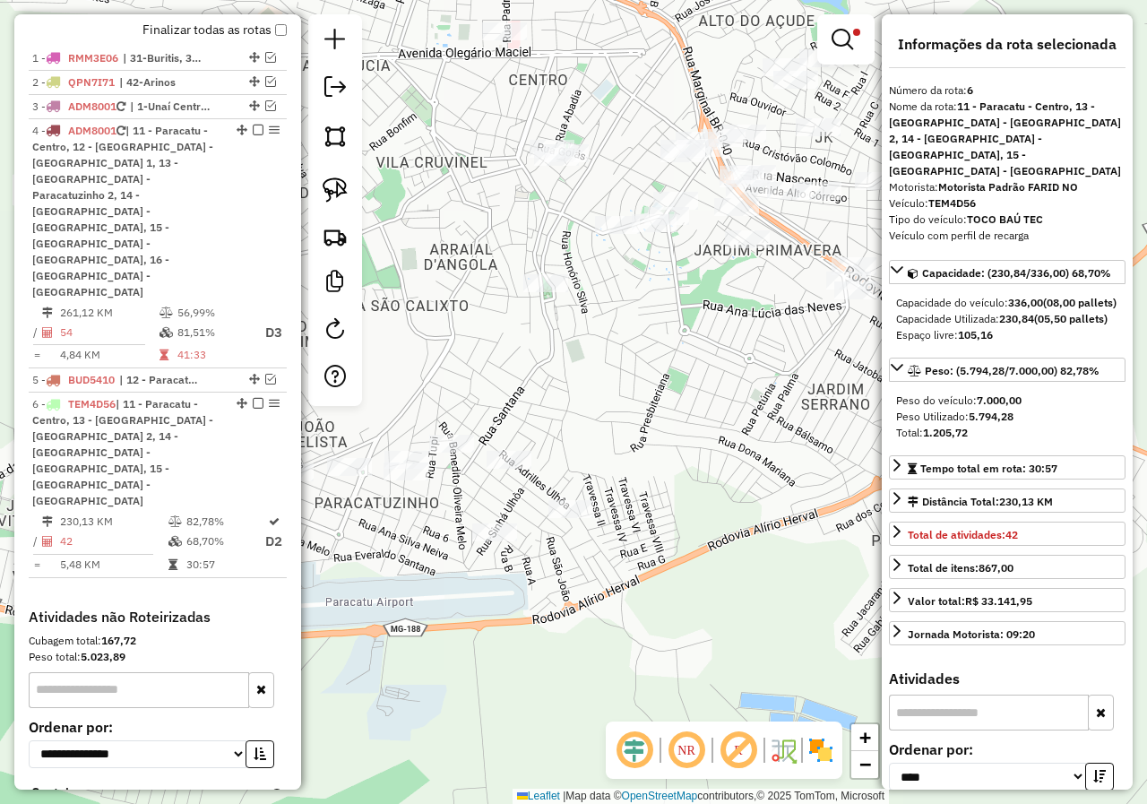
drag, startPoint x: 617, startPoint y: 381, endPoint x: 693, endPoint y: 366, distance: 76.6
click at [693, 366] on div "Limpar filtros Janela de atendimento Grade de atendimento Capacidade Transporta…" at bounding box center [573, 402] width 1147 height 804
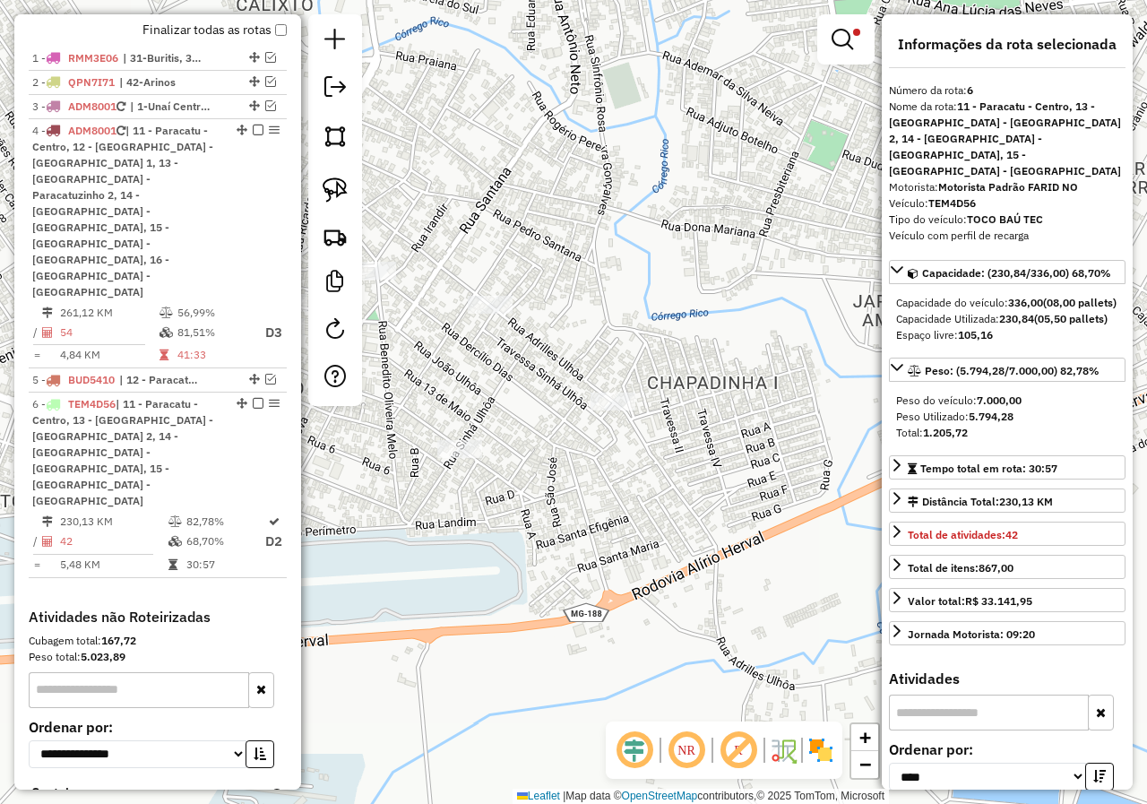
drag, startPoint x: 556, startPoint y: 567, endPoint x: 711, endPoint y: 340, distance: 274.6
click at [711, 340] on div "Limpar filtros Janela de atendimento Grade de atendimento Capacidade Transporta…" at bounding box center [573, 402] width 1147 height 804
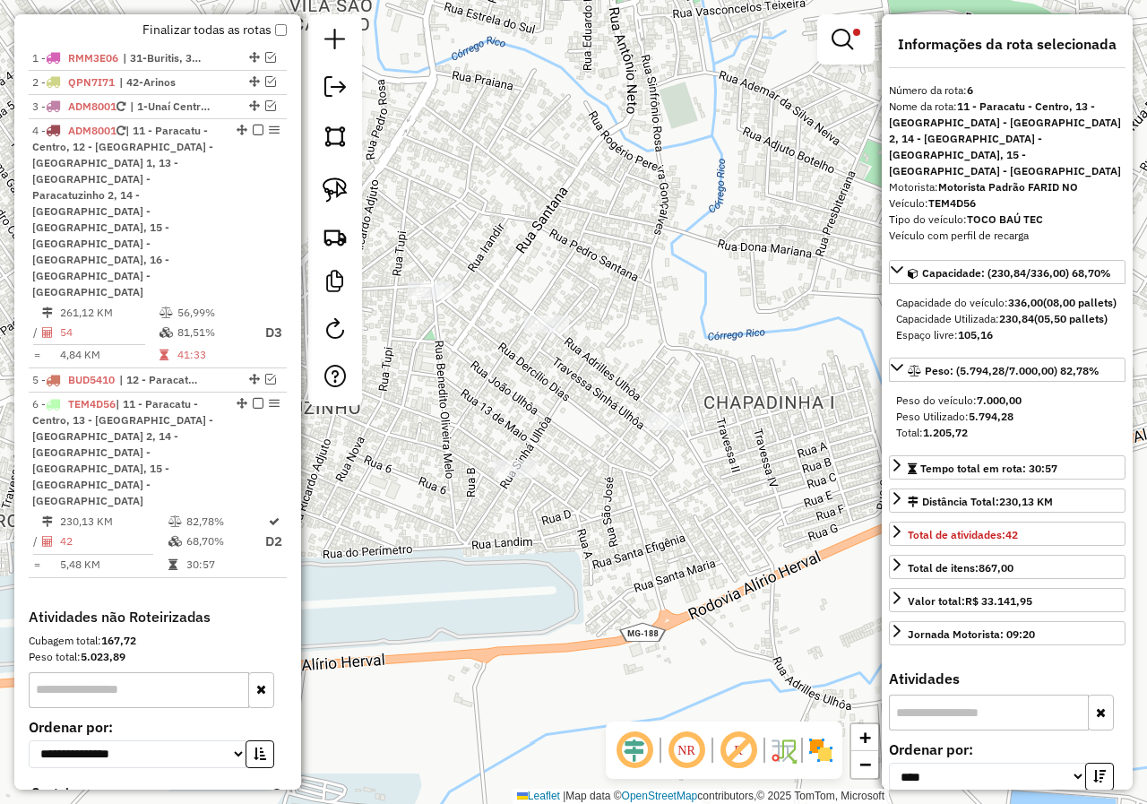
drag, startPoint x: 458, startPoint y: 401, endPoint x: 477, endPoint y: 408, distance: 20.1
click at [477, 408] on div "Limpar filtros Janela de atendimento Grade de atendimento Capacidade Transporta…" at bounding box center [573, 402] width 1147 height 804
click at [336, 188] on img at bounding box center [335, 189] width 25 height 25
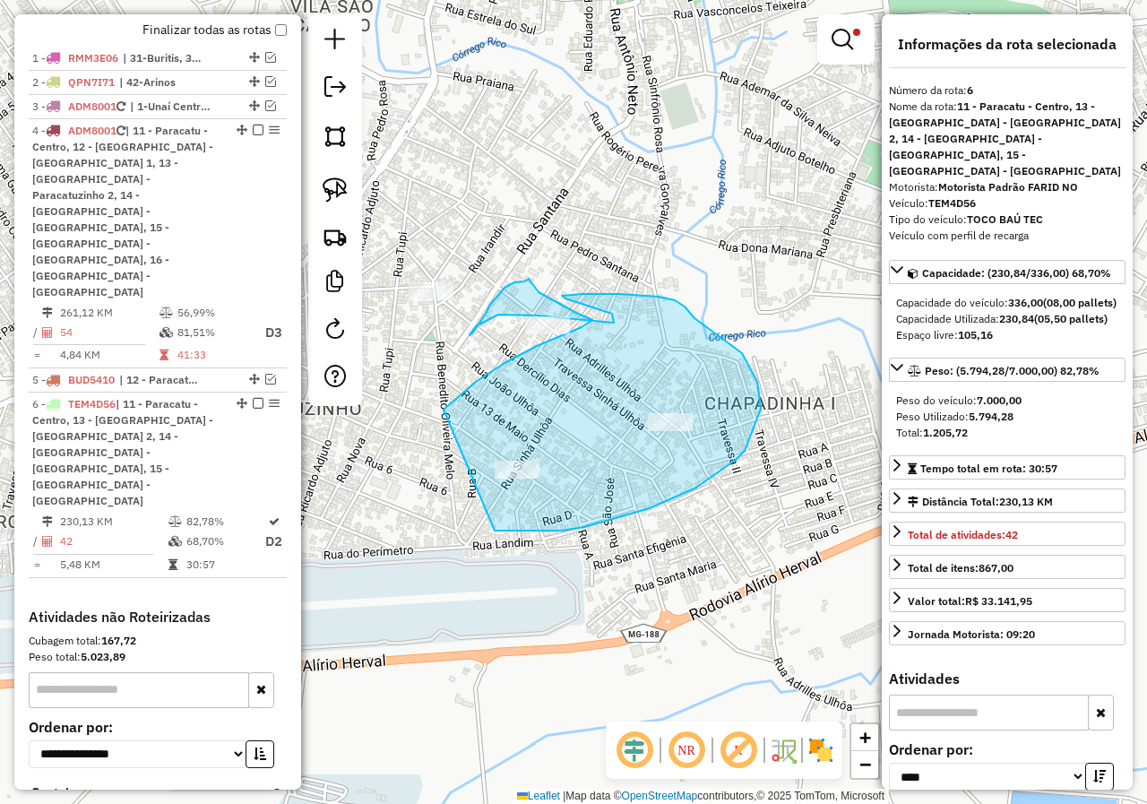
drag, startPoint x: 495, startPoint y: 530, endPoint x: 443, endPoint y: 413, distance: 128.4
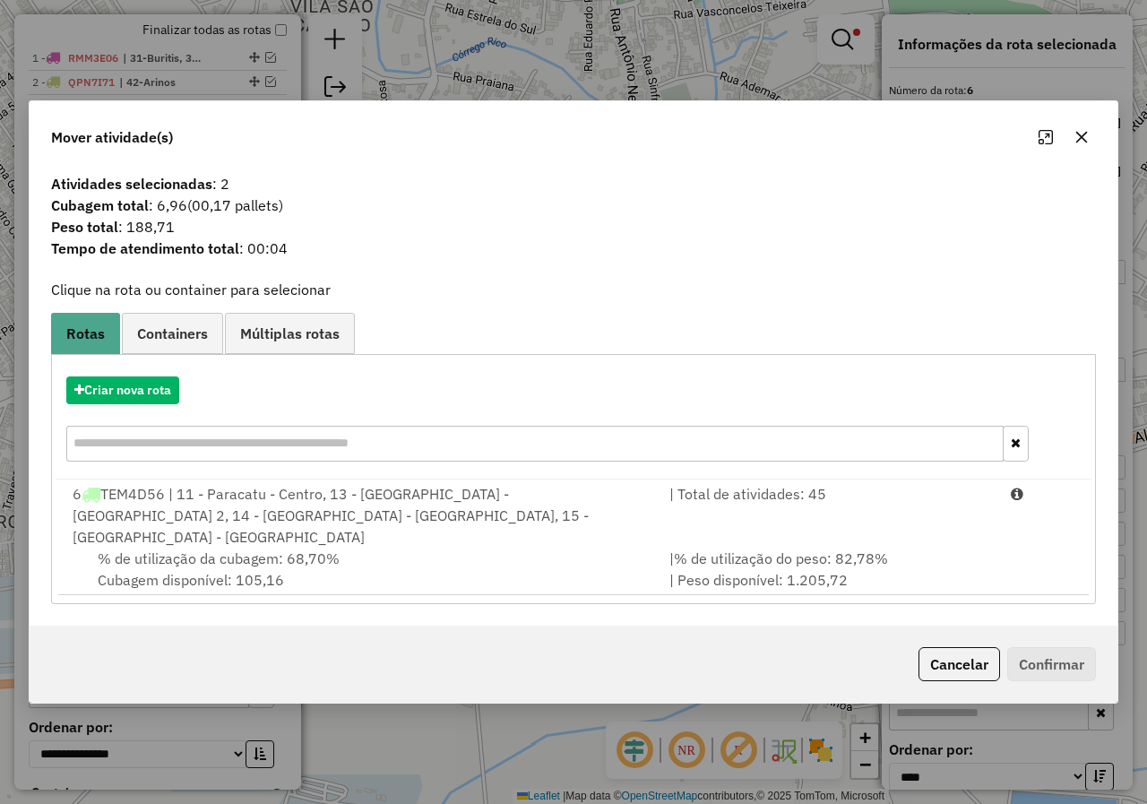
click at [1076, 144] on icon "button" at bounding box center [1081, 137] width 14 height 14
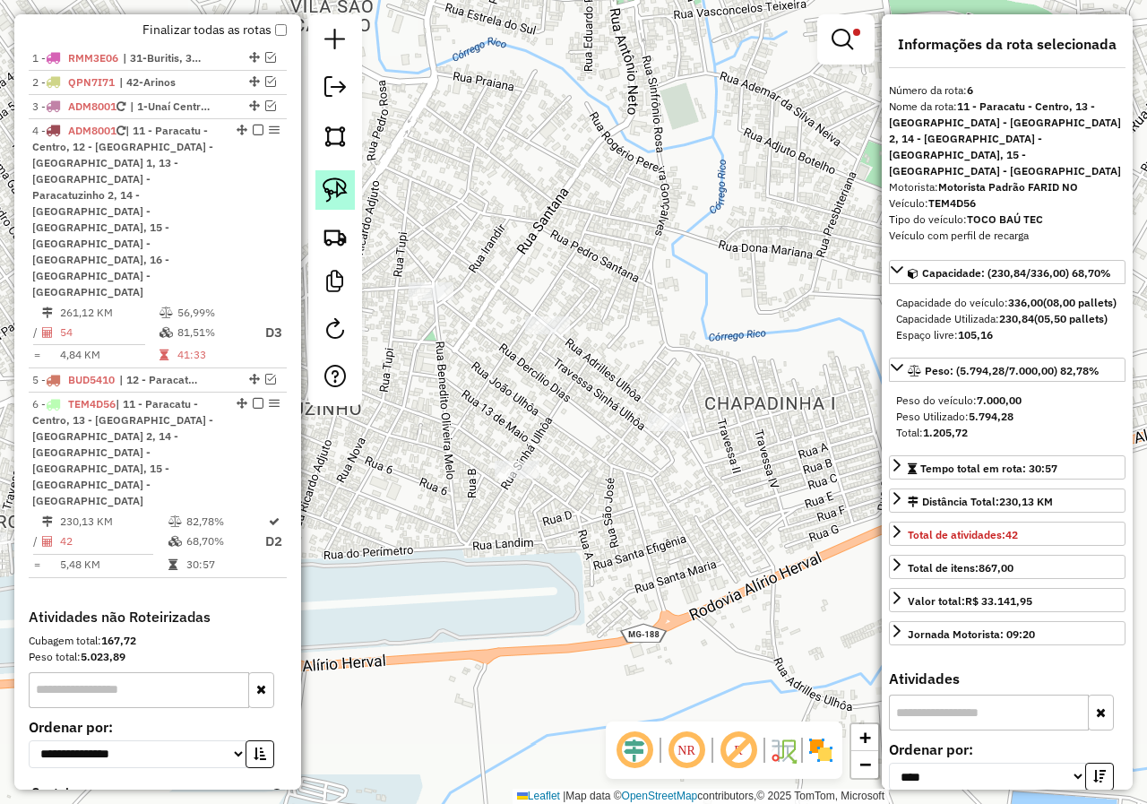
click at [332, 193] on img at bounding box center [335, 189] width 25 height 25
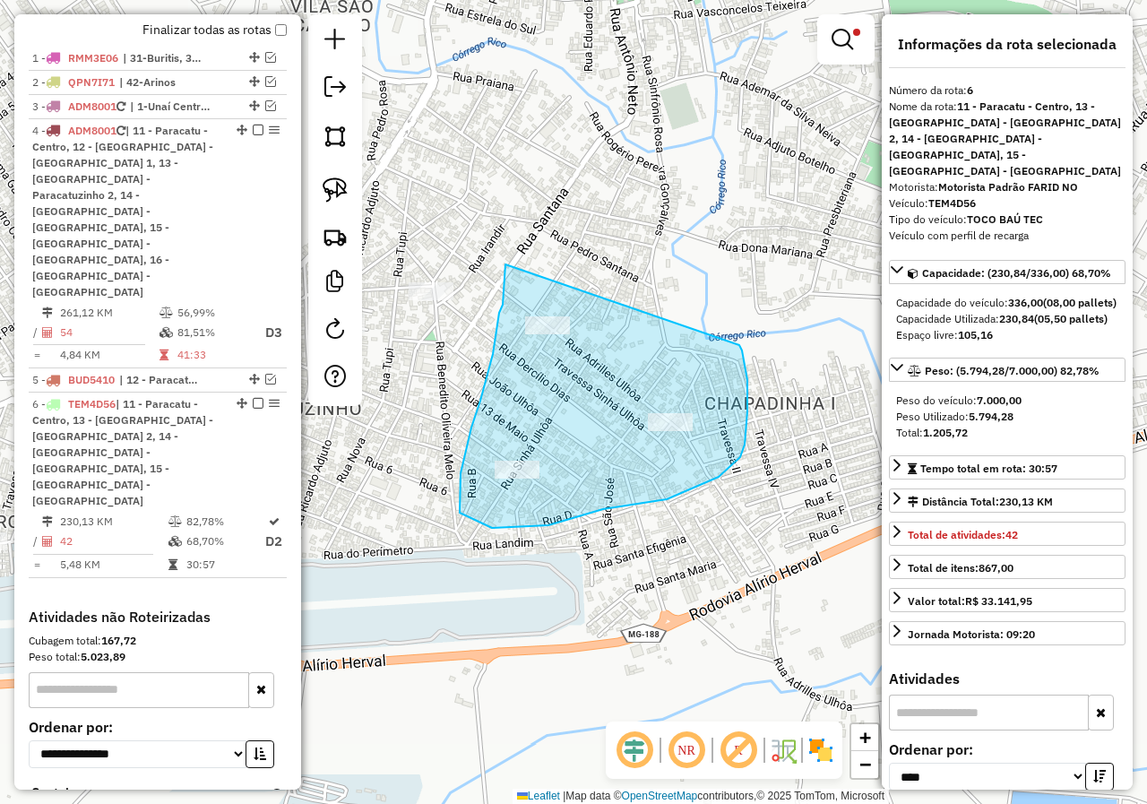
drag, startPoint x: 505, startPoint y: 264, endPoint x: 702, endPoint y: 277, distance: 197.5
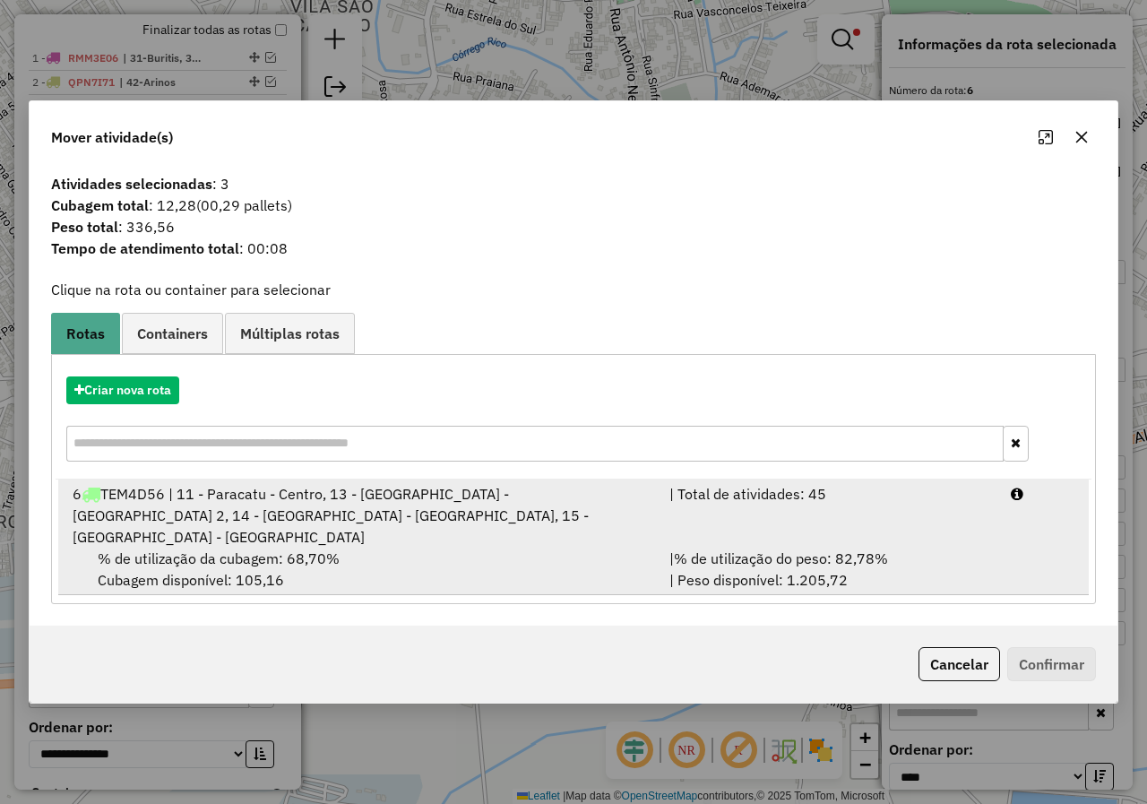
click at [186, 523] on div "6 TEM4D56 | 11 - Paracatu - Centro, 13 - [GEOGRAPHIC_DATA] - [GEOGRAPHIC_DATA] …" at bounding box center [360, 515] width 597 height 65
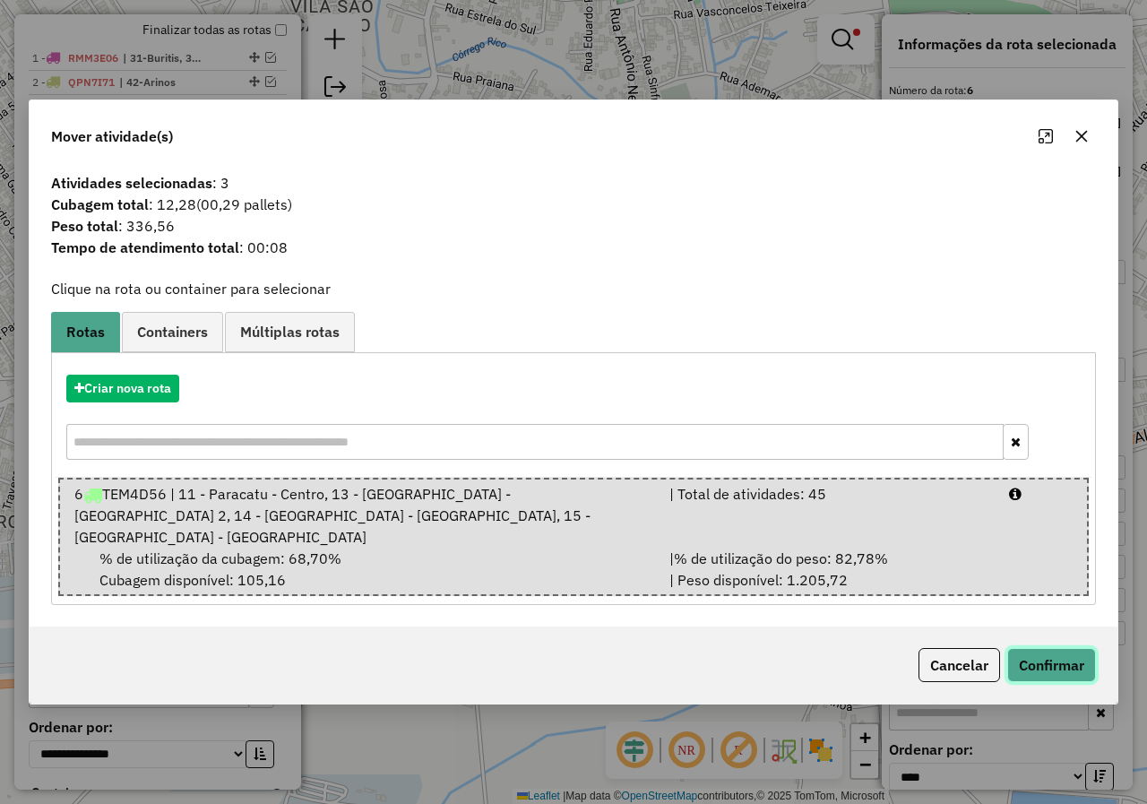
click at [1039, 648] on button "Confirmar" at bounding box center [1051, 665] width 89 height 34
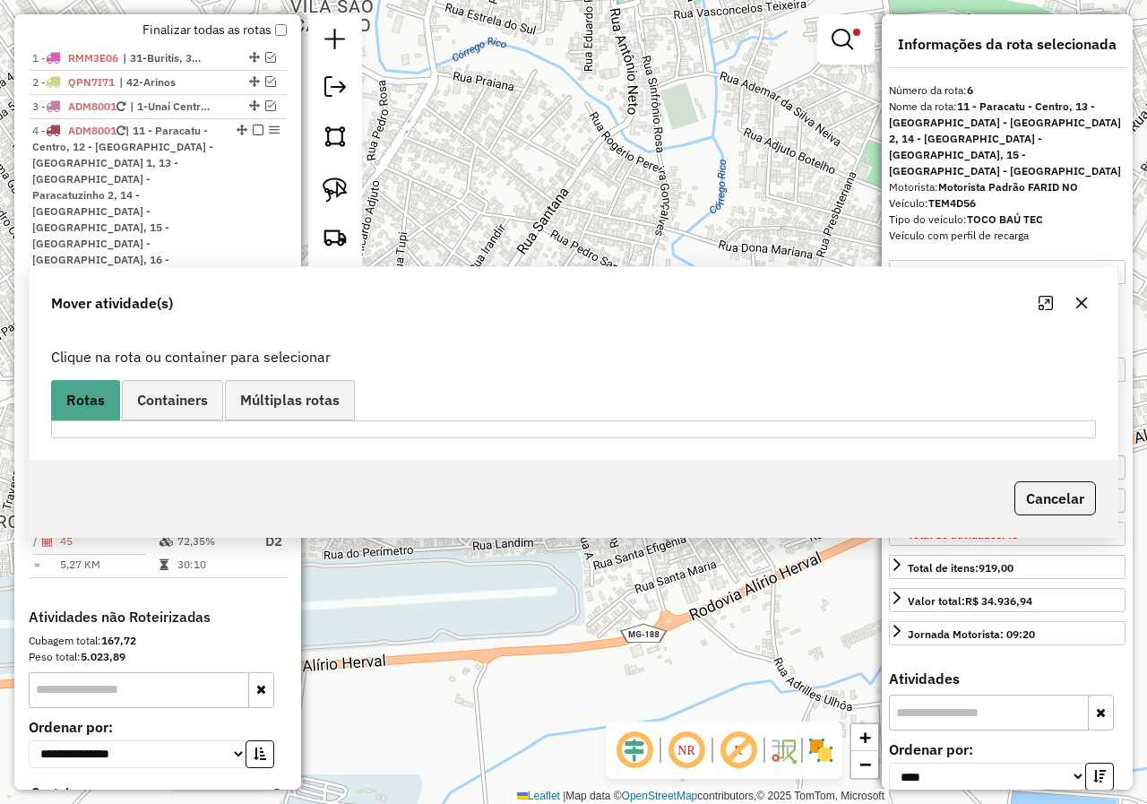
scroll to position [684, 0]
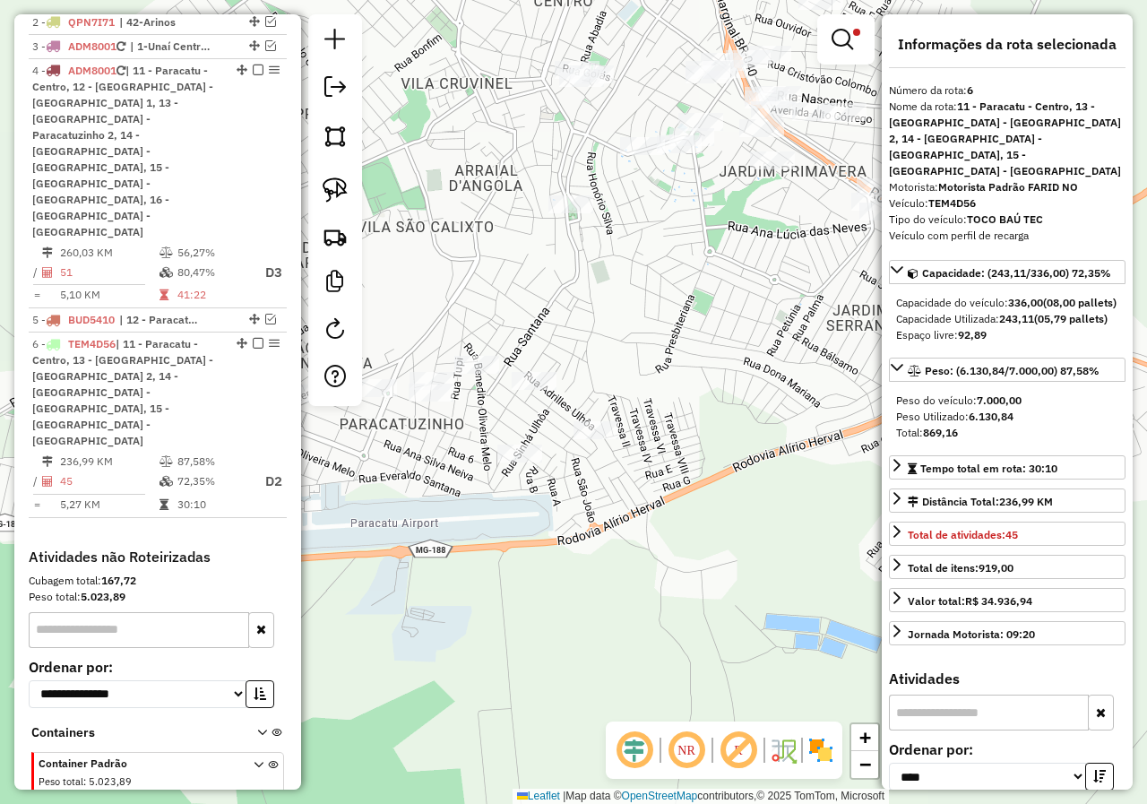
drag, startPoint x: 799, startPoint y: 234, endPoint x: 709, endPoint y: 357, distance: 152.5
click at [709, 357] on div "Limpar filtros Janela de atendimento Grade de atendimento Capacidade Transporta…" at bounding box center [573, 402] width 1147 height 804
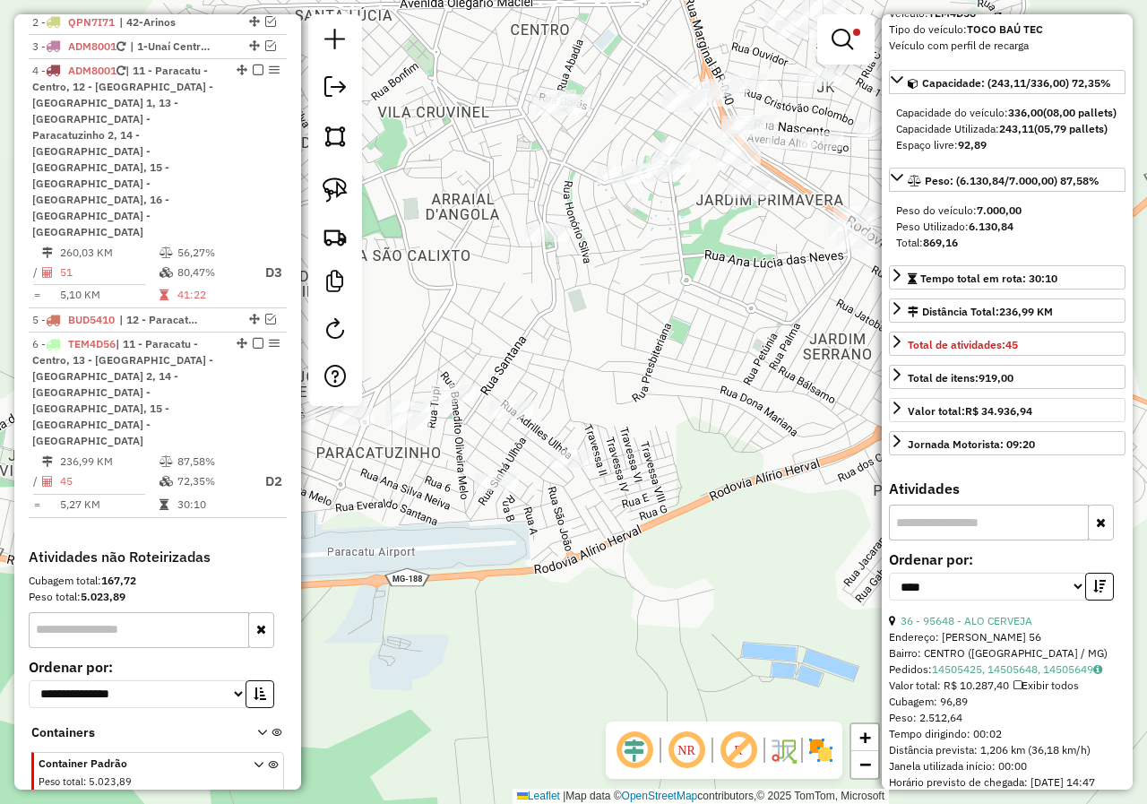
scroll to position [358, 0]
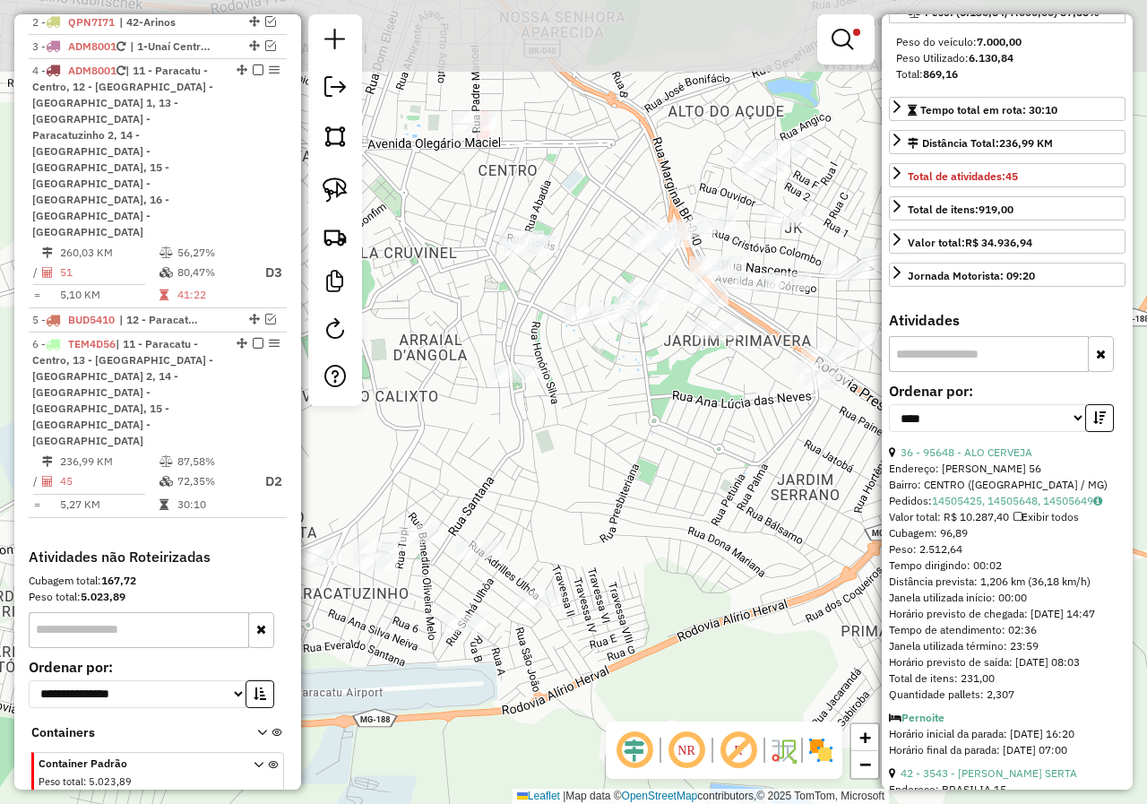
drag, startPoint x: 695, startPoint y: 287, endPoint x: 659, endPoint y: 435, distance: 153.0
click at [659, 435] on div "Limpar filtros Janela de atendimento Grade de atendimento Capacidade Transporta…" at bounding box center [573, 402] width 1147 height 804
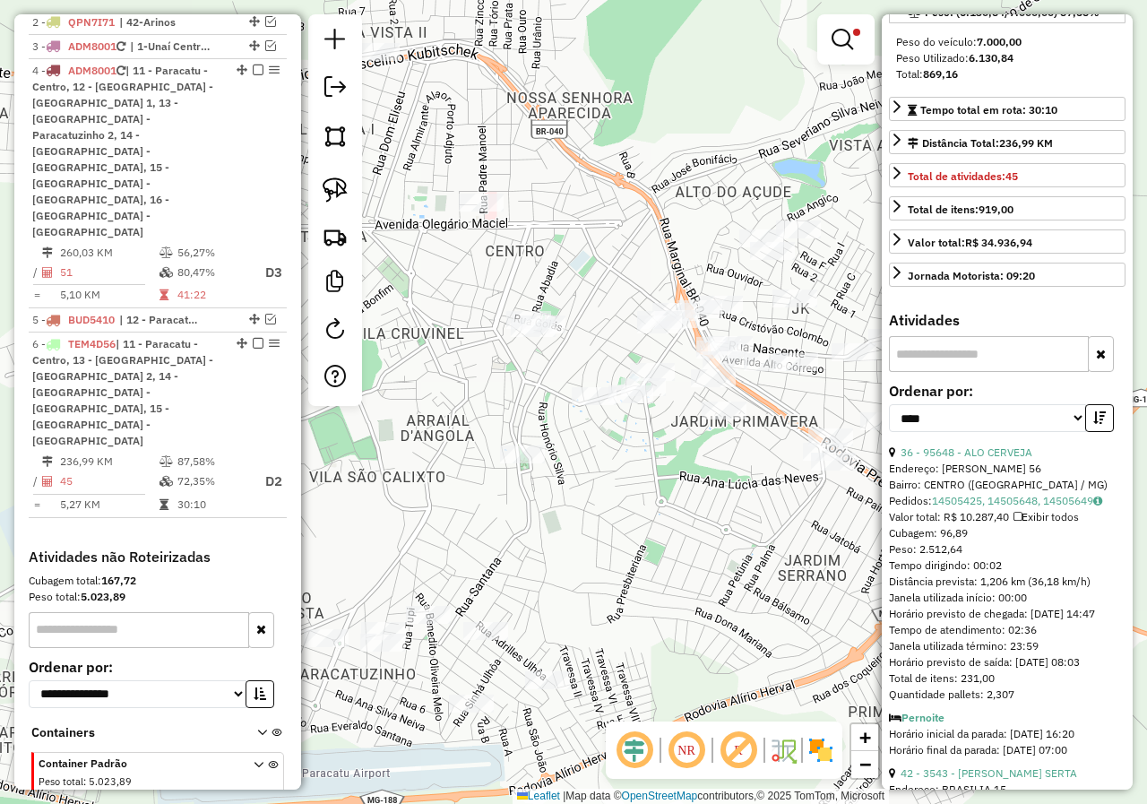
drag, startPoint x: 540, startPoint y: 169, endPoint x: 558, endPoint y: 262, distance: 94.0
click at [558, 262] on div "Limpar filtros Janela de atendimento Grade de atendimento Capacidade Transporta…" at bounding box center [573, 402] width 1147 height 804
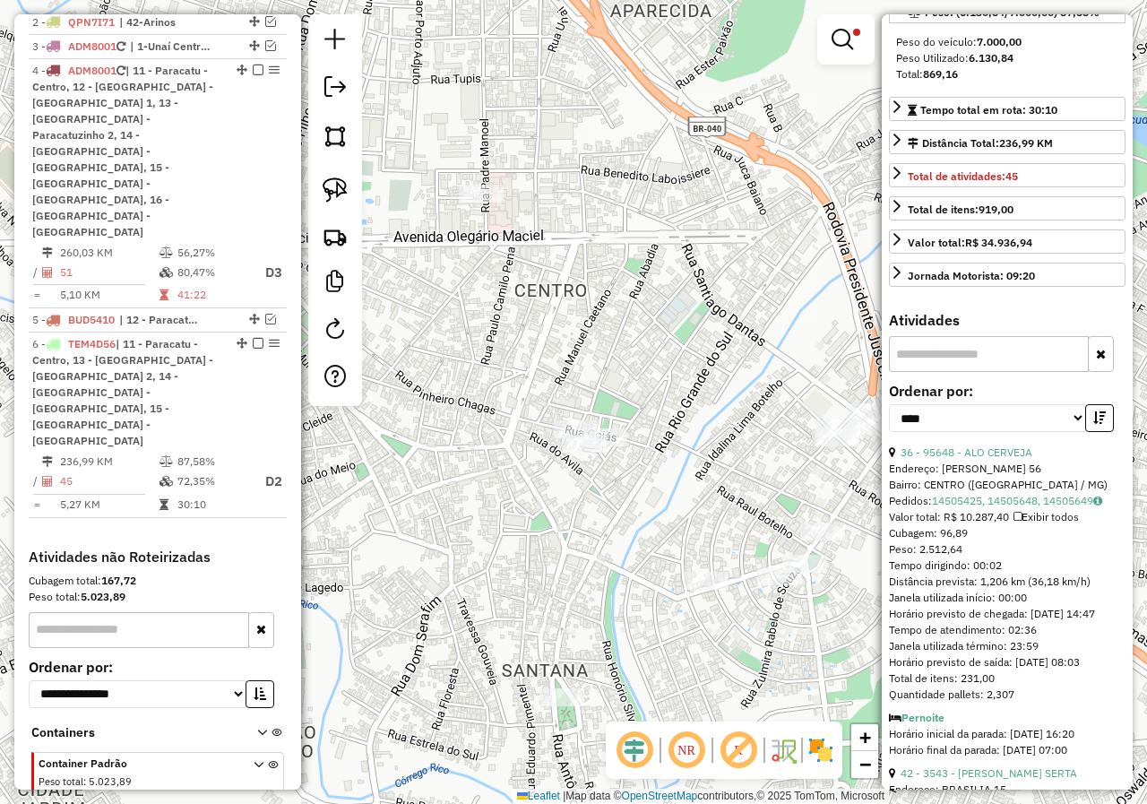
click at [868, 36] on div at bounding box center [845, 39] width 57 height 50
click at [867, 30] on div at bounding box center [845, 39] width 57 height 50
click at [838, 42] on em at bounding box center [842, 40] width 22 height 22
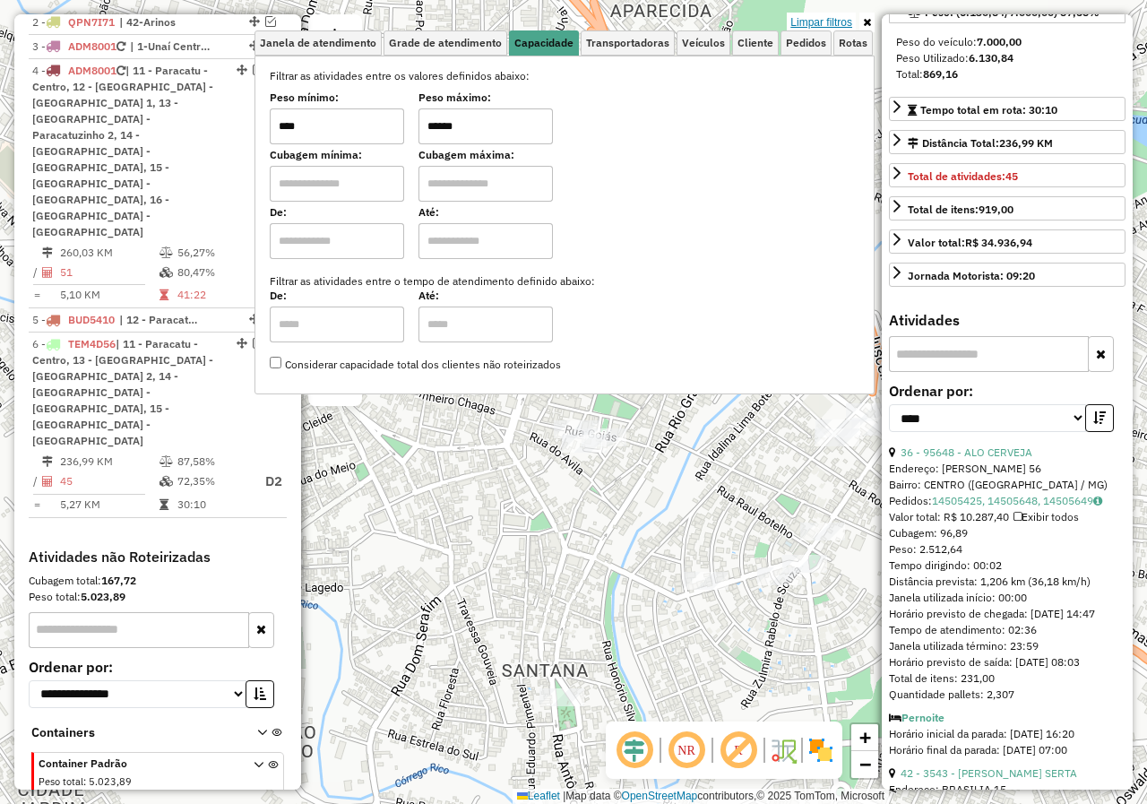
click at [823, 16] on link "Limpar filtros" at bounding box center [821, 23] width 69 height 20
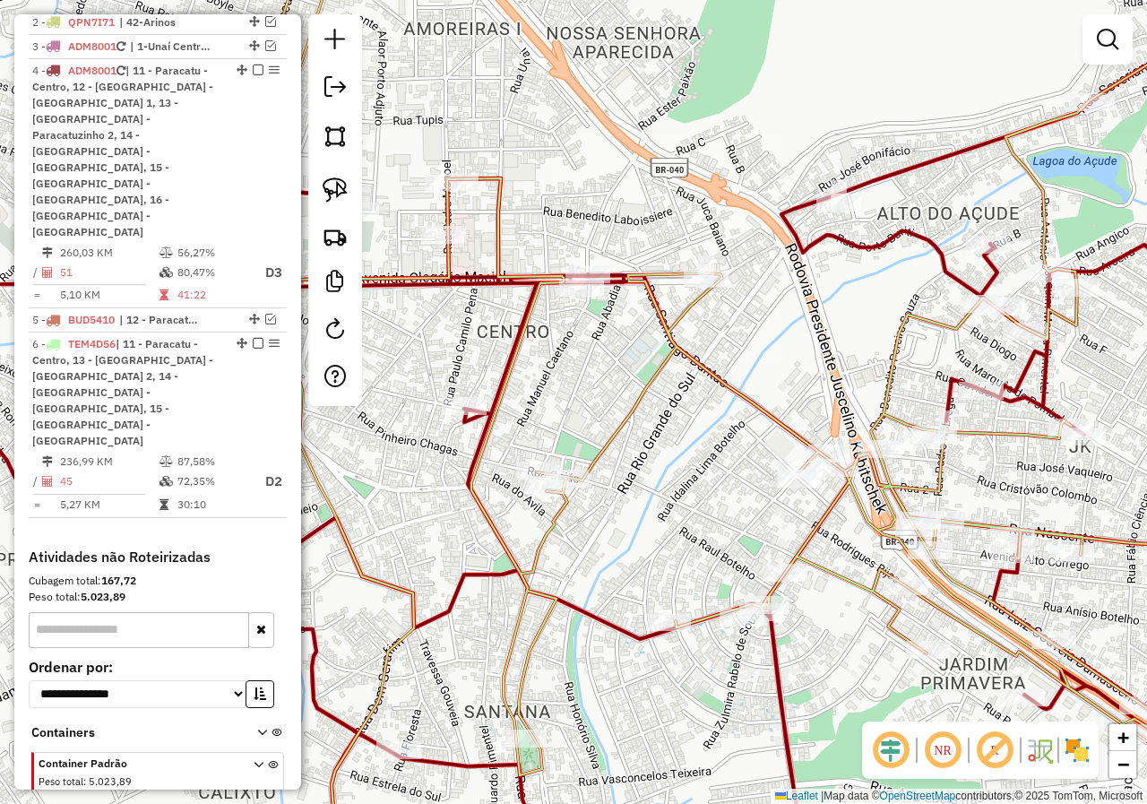
drag, startPoint x: 753, startPoint y: 396, endPoint x: 702, endPoint y: 461, distance: 82.3
click at [702, 461] on div "Janela de atendimento Grade de atendimento Capacidade Transportadoras Veículos …" at bounding box center [573, 402] width 1147 height 804
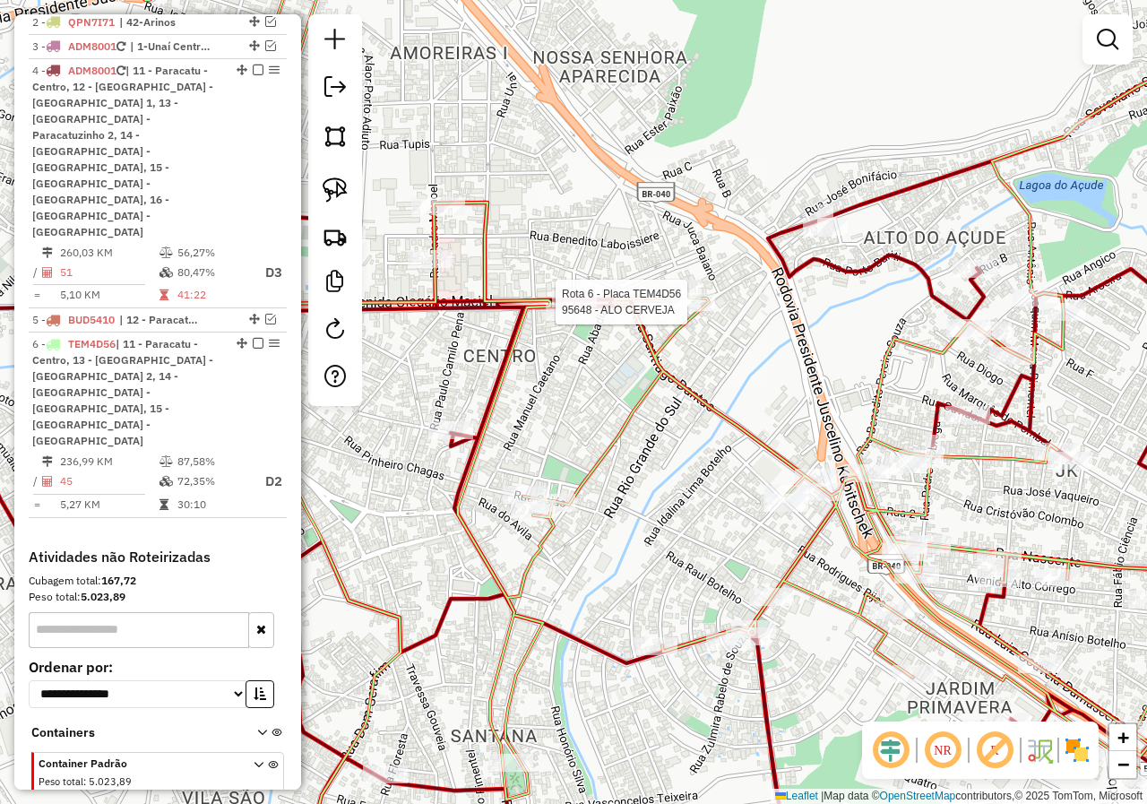
select select "*********"
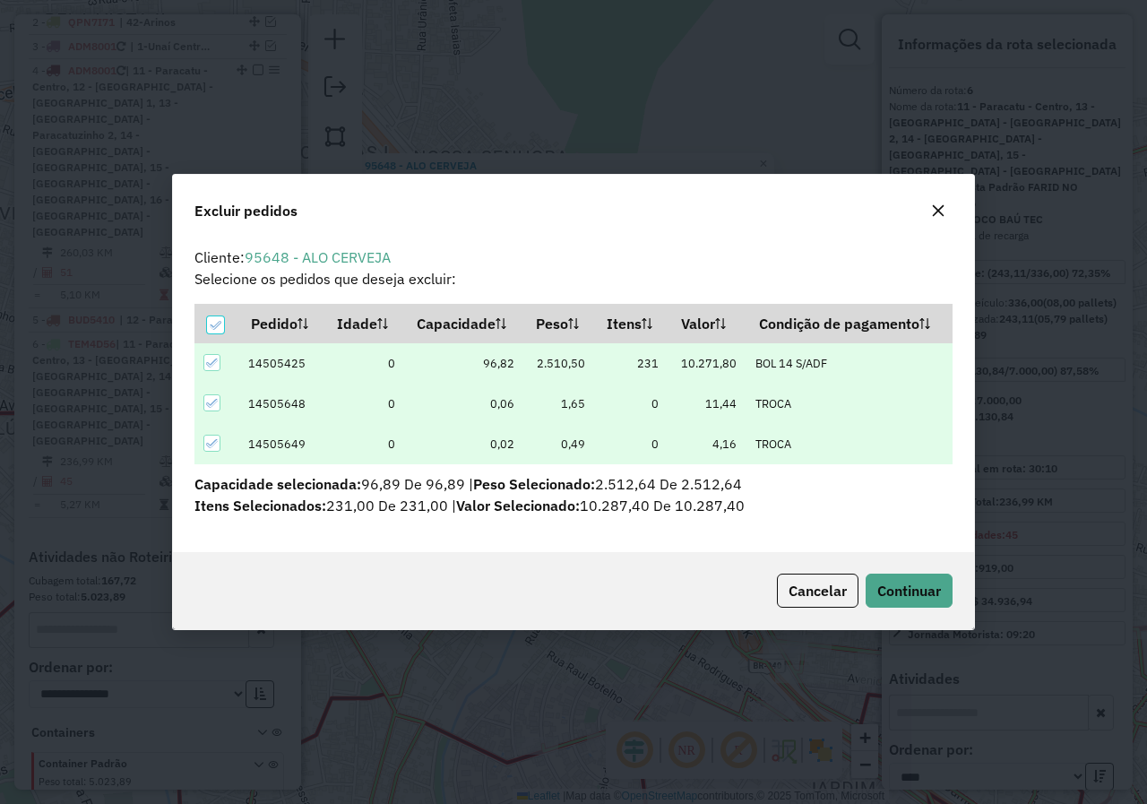
scroll to position [0, 0]
click at [896, 570] on div "Cancelar Continuar" at bounding box center [573, 590] width 801 height 77
click at [896, 582] on span "Continuar" at bounding box center [909, 591] width 64 height 18
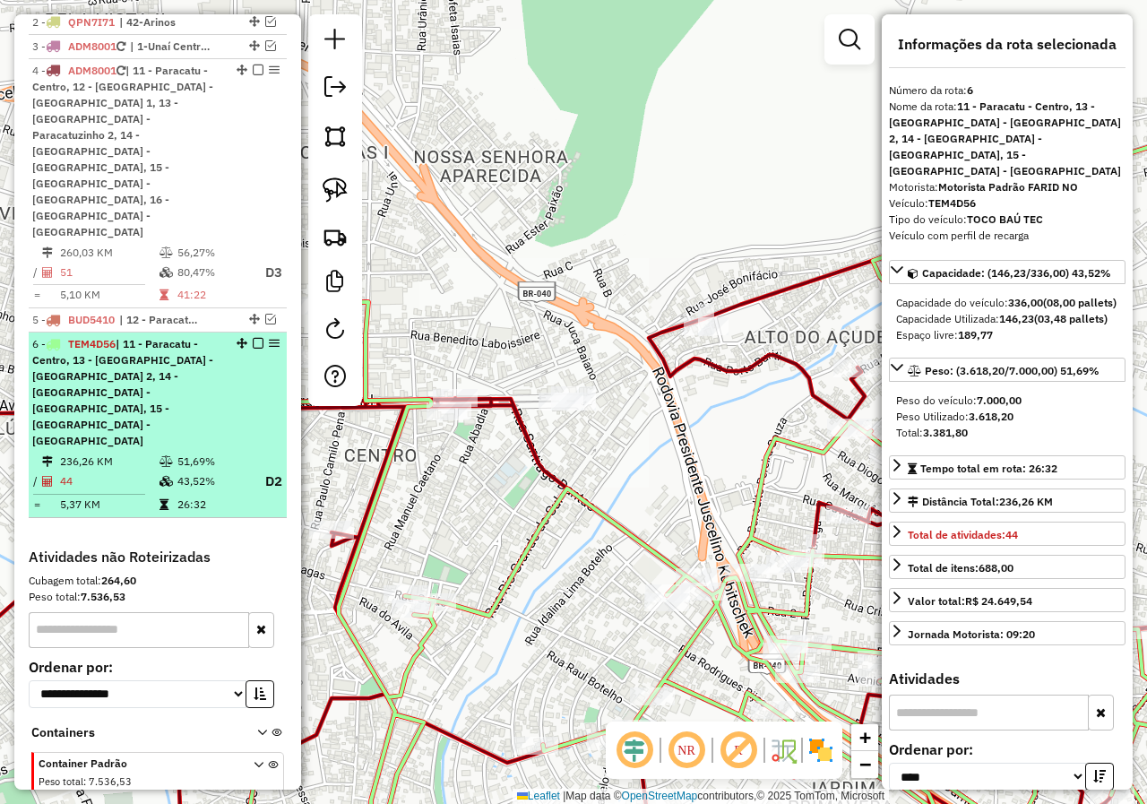
click at [253, 338] on em at bounding box center [258, 343] width 11 height 11
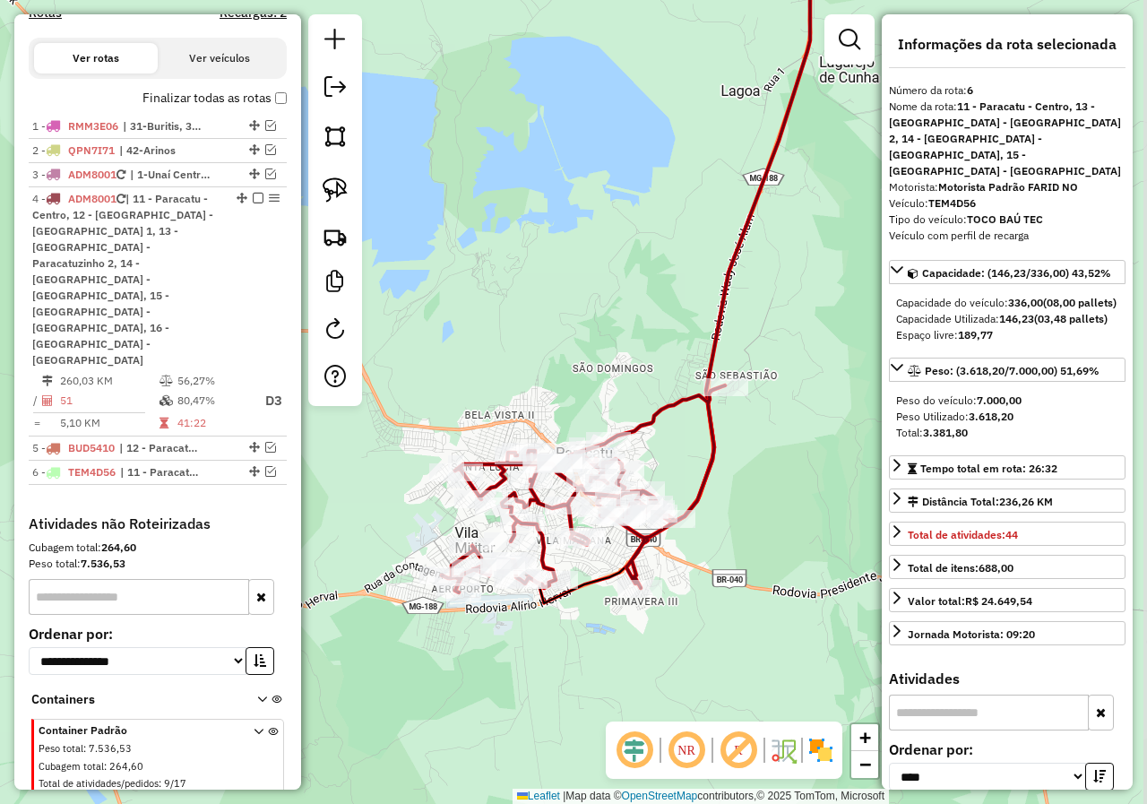
drag, startPoint x: 637, startPoint y: 605, endPoint x: 638, endPoint y: 535, distance: 69.9
click at [637, 538] on icon at bounding box center [583, 488] width 283 height 207
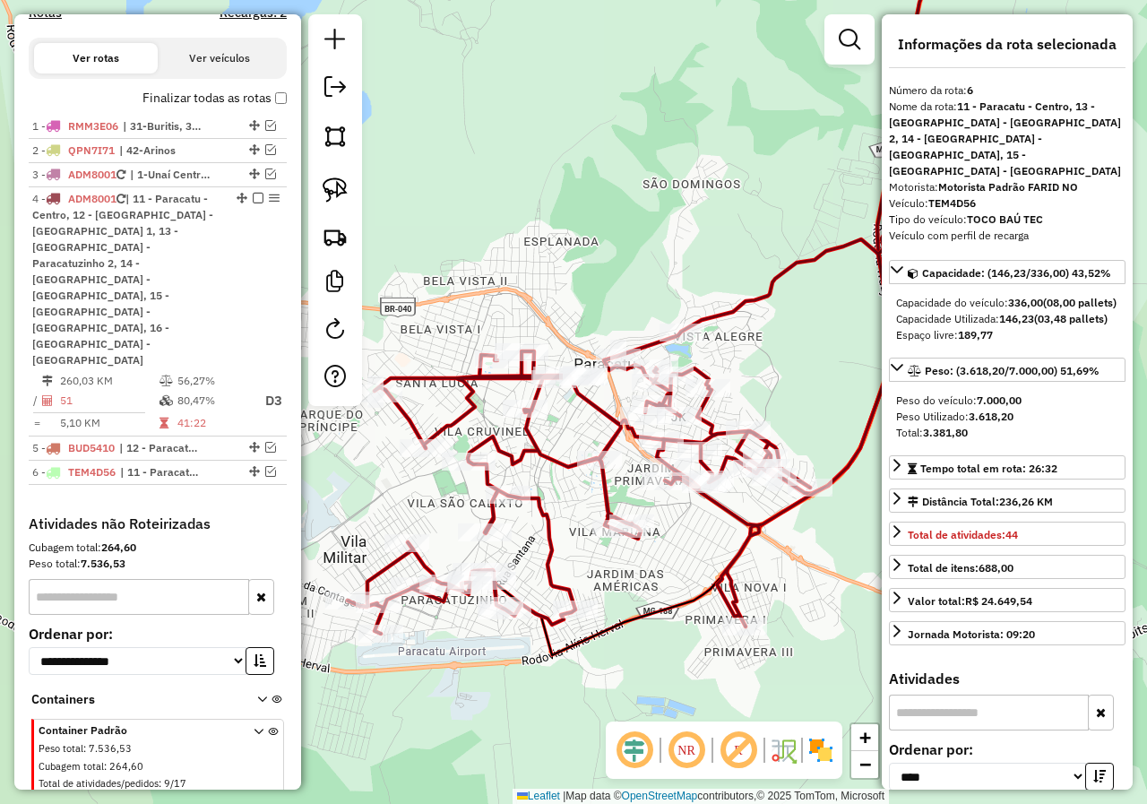
drag, startPoint x: 588, startPoint y: 518, endPoint x: 674, endPoint y: 537, distance: 88.0
click at [674, 537] on div "Janela de atendimento Grade de atendimento Capacidade Transportadoras Veículos …" at bounding box center [573, 402] width 1147 height 804
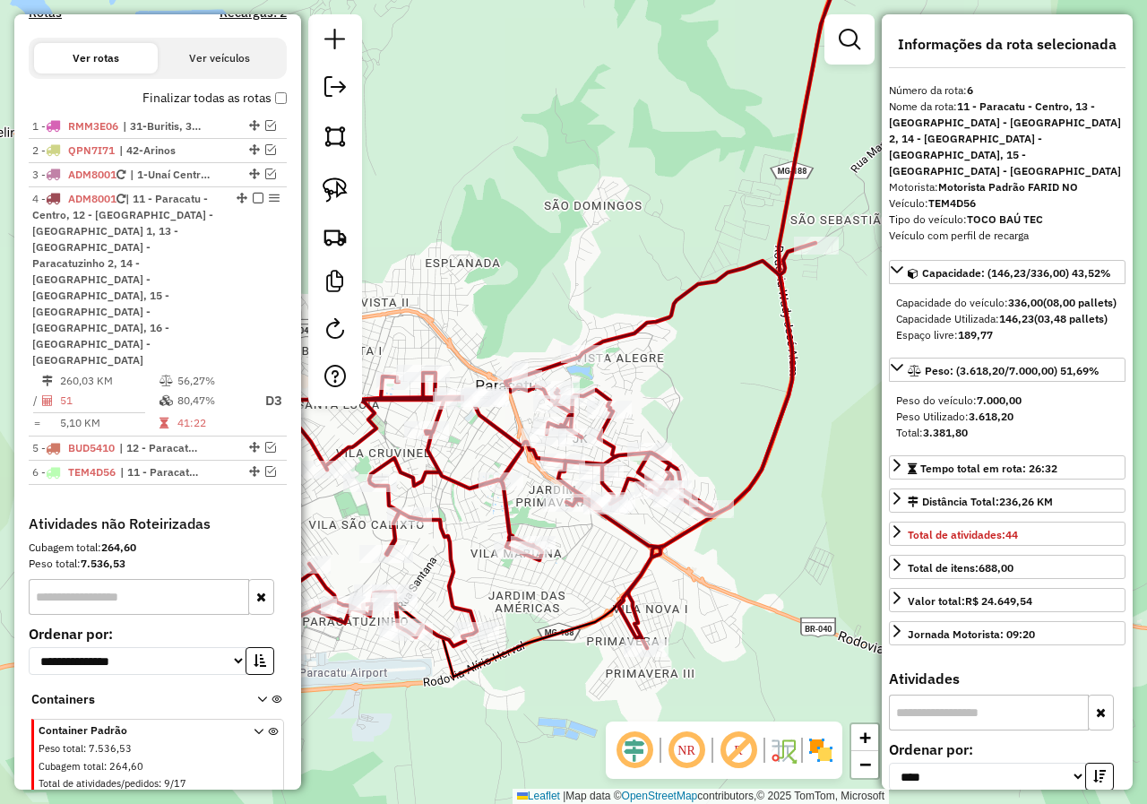
drag, startPoint x: 706, startPoint y: 583, endPoint x: 661, endPoint y: 572, distance: 46.3
click at [661, 572] on div "Janela de atendimento Grade de atendimento Capacidade Transportadoras Veículos …" at bounding box center [573, 402] width 1147 height 804
click at [340, 184] on img at bounding box center [335, 189] width 25 height 25
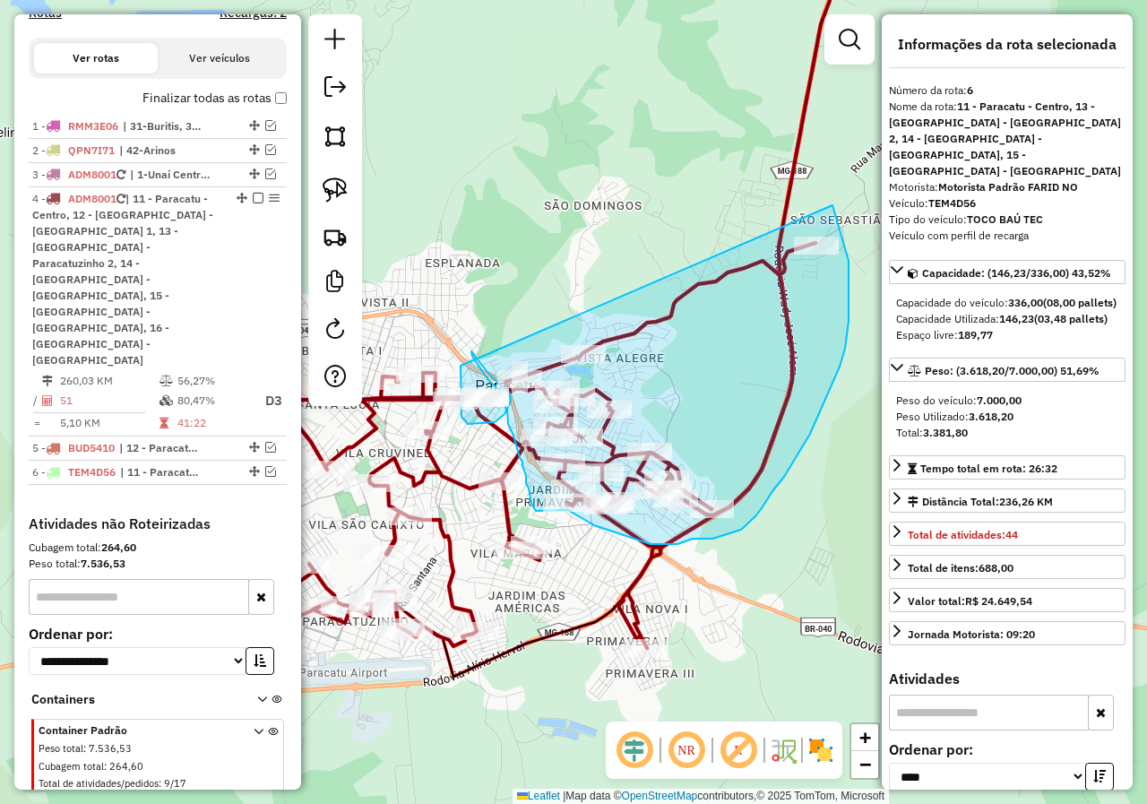
drag, startPoint x: 832, startPoint y: 205, endPoint x: 462, endPoint y: 363, distance: 402.2
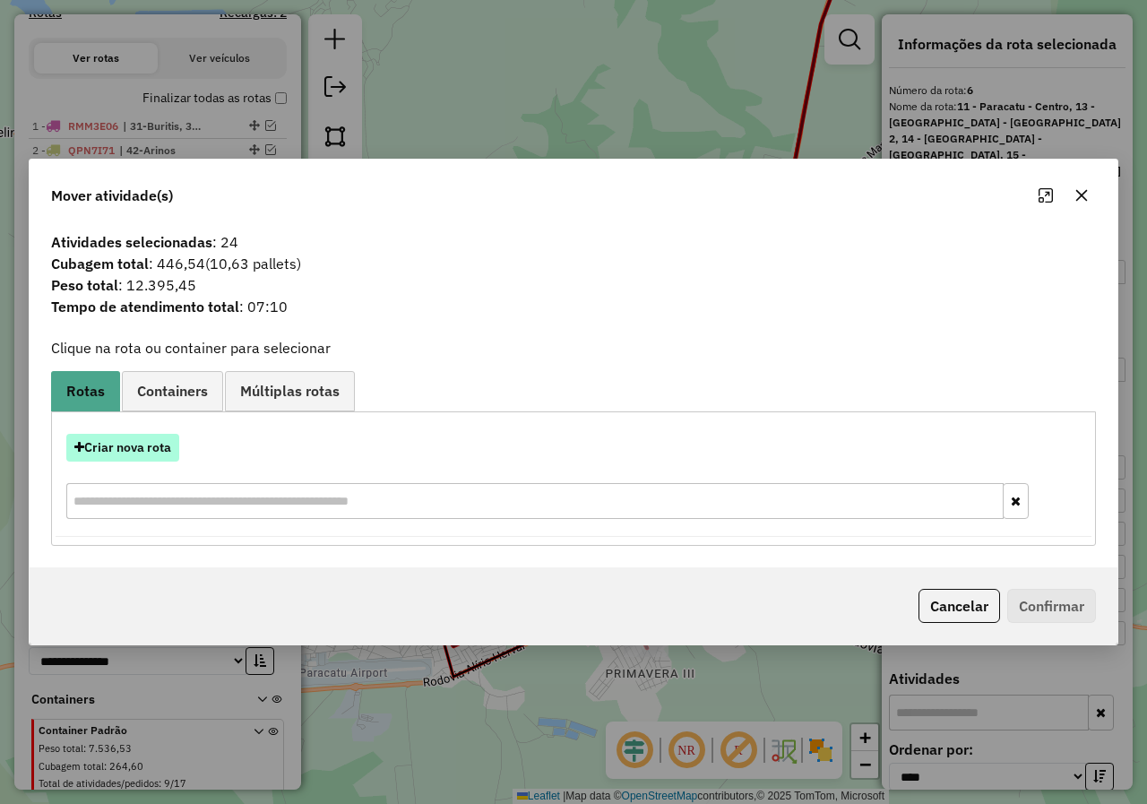
click at [145, 452] on button "Criar nova rota" at bounding box center [122, 448] width 113 height 28
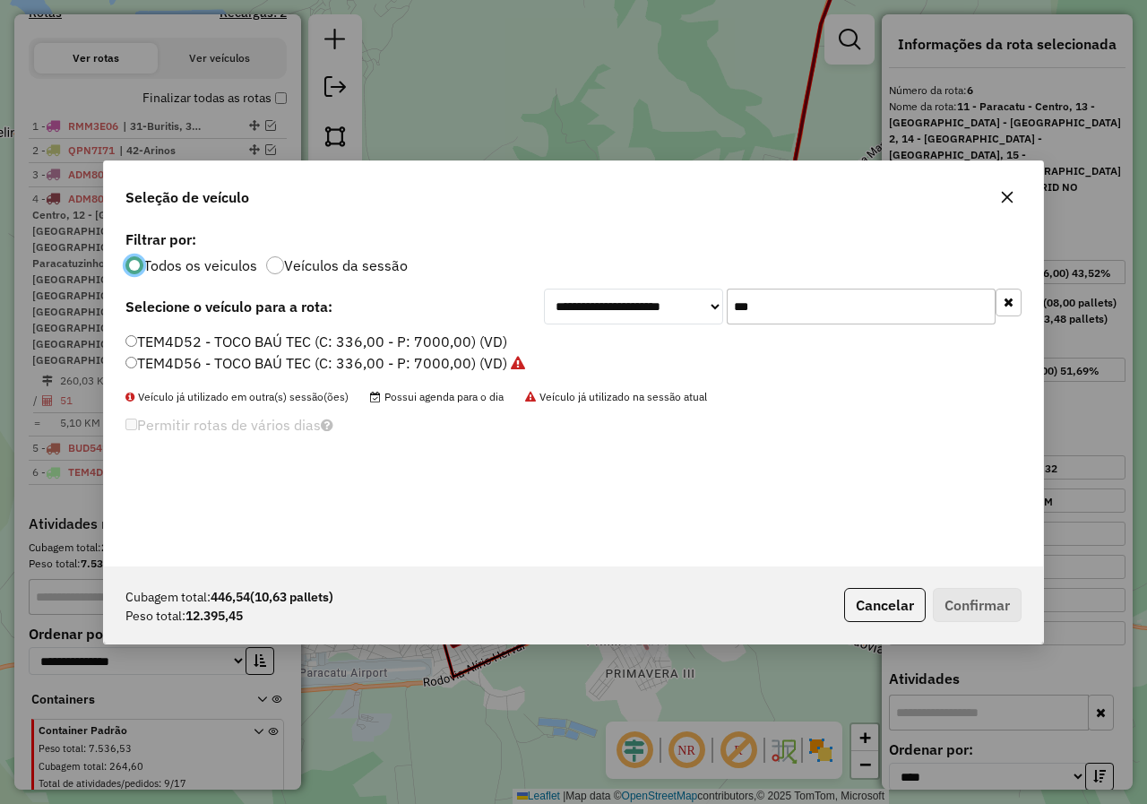
scroll to position [10, 5]
drag, startPoint x: 804, startPoint y: 314, endPoint x: 719, endPoint y: 290, distance: 87.4
click at [719, 290] on div "**********" at bounding box center [783, 307] width 478 height 36
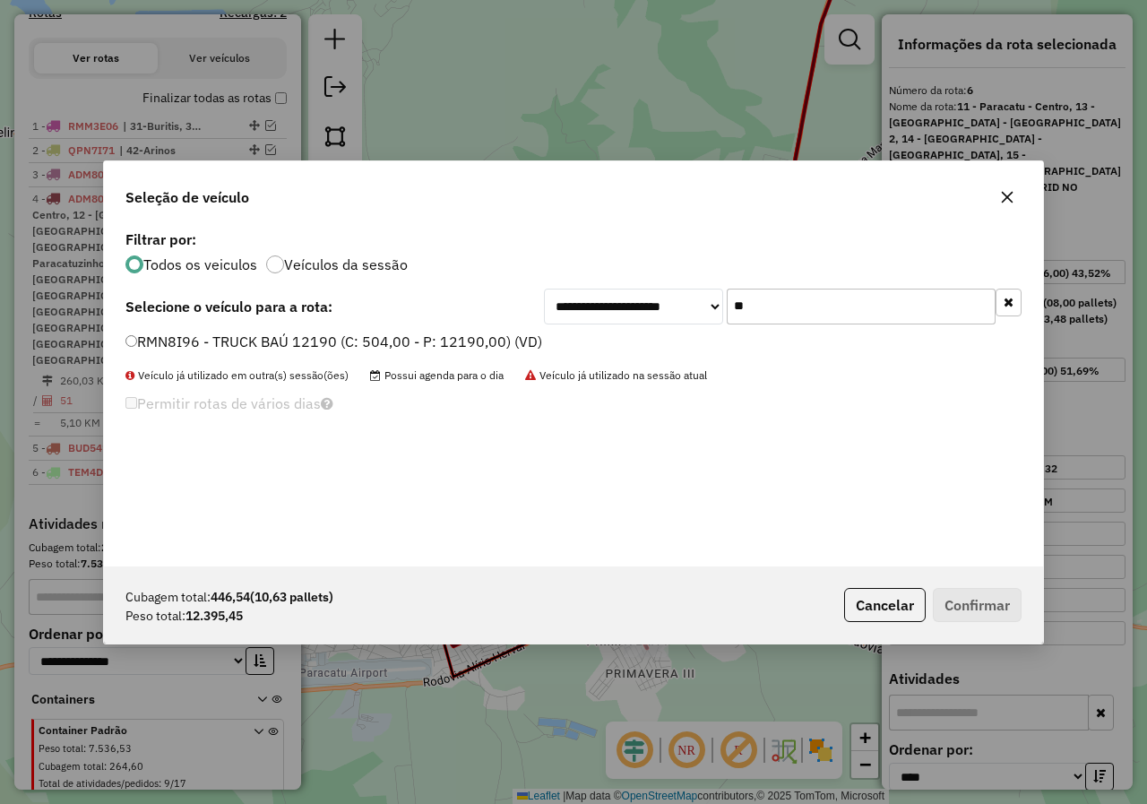
type input "**"
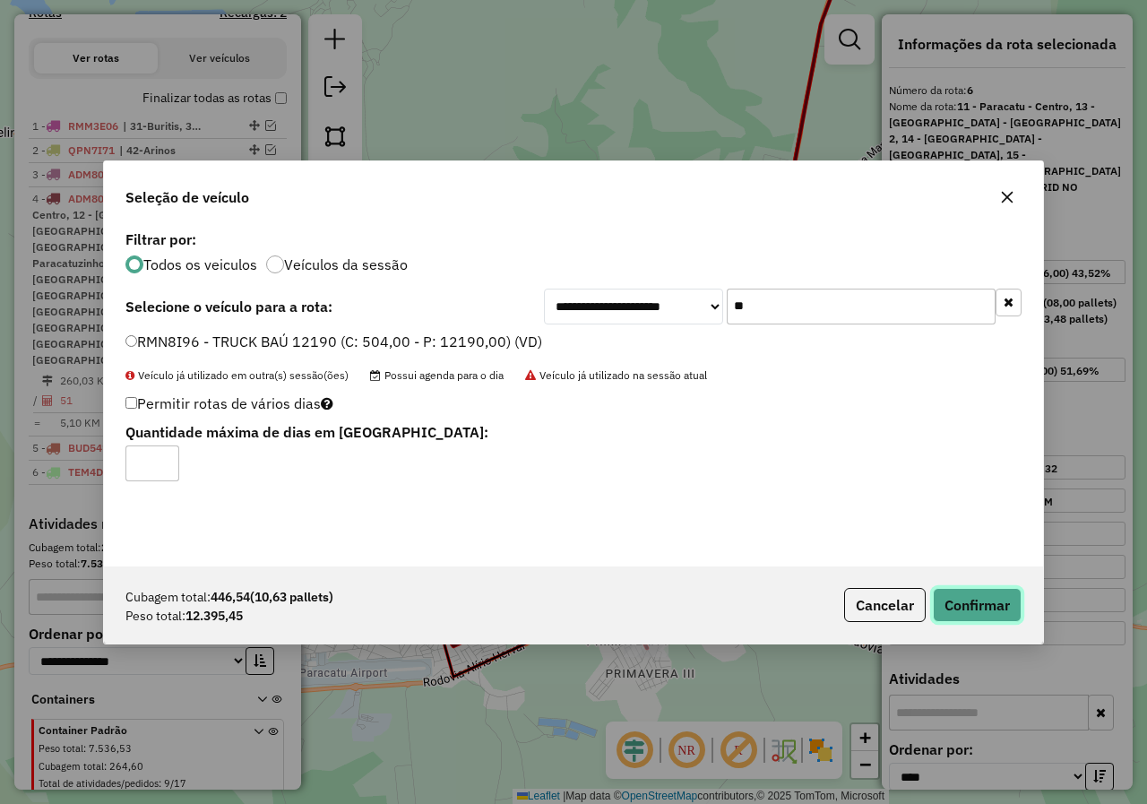
click at [976, 612] on button "Confirmar" at bounding box center [977, 605] width 89 height 34
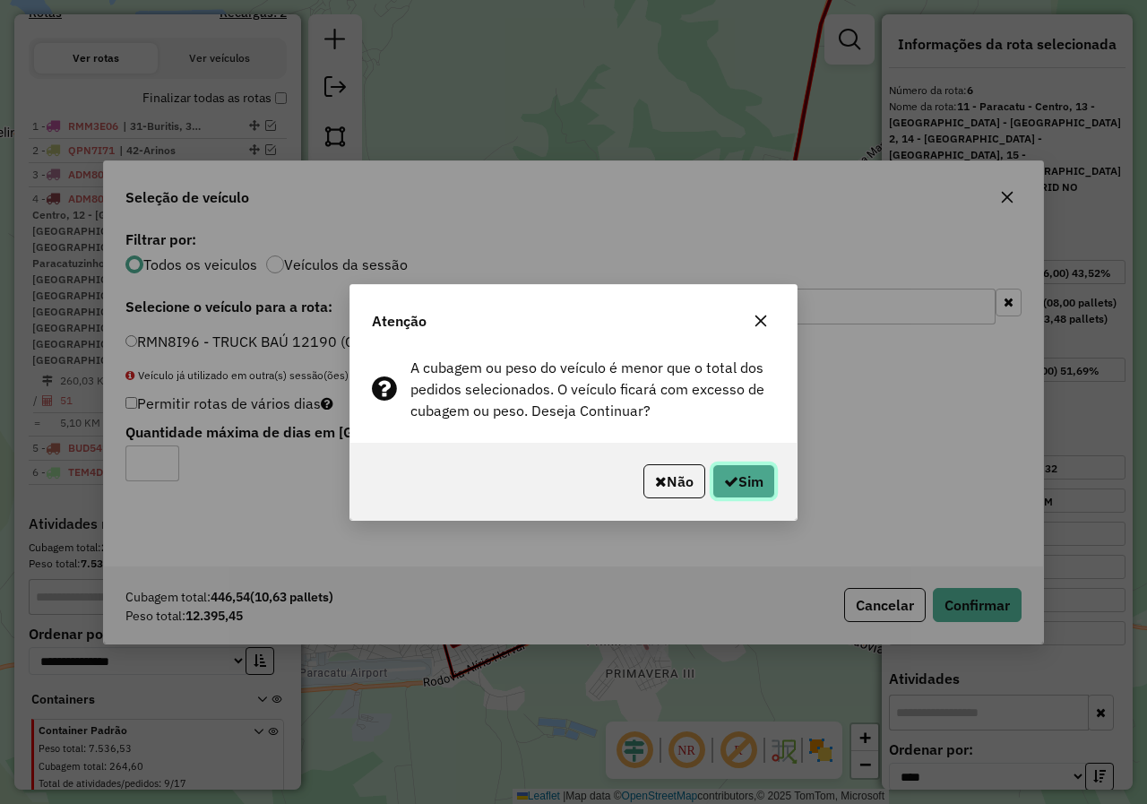
click at [755, 478] on button "Sim" at bounding box center [743, 481] width 63 height 34
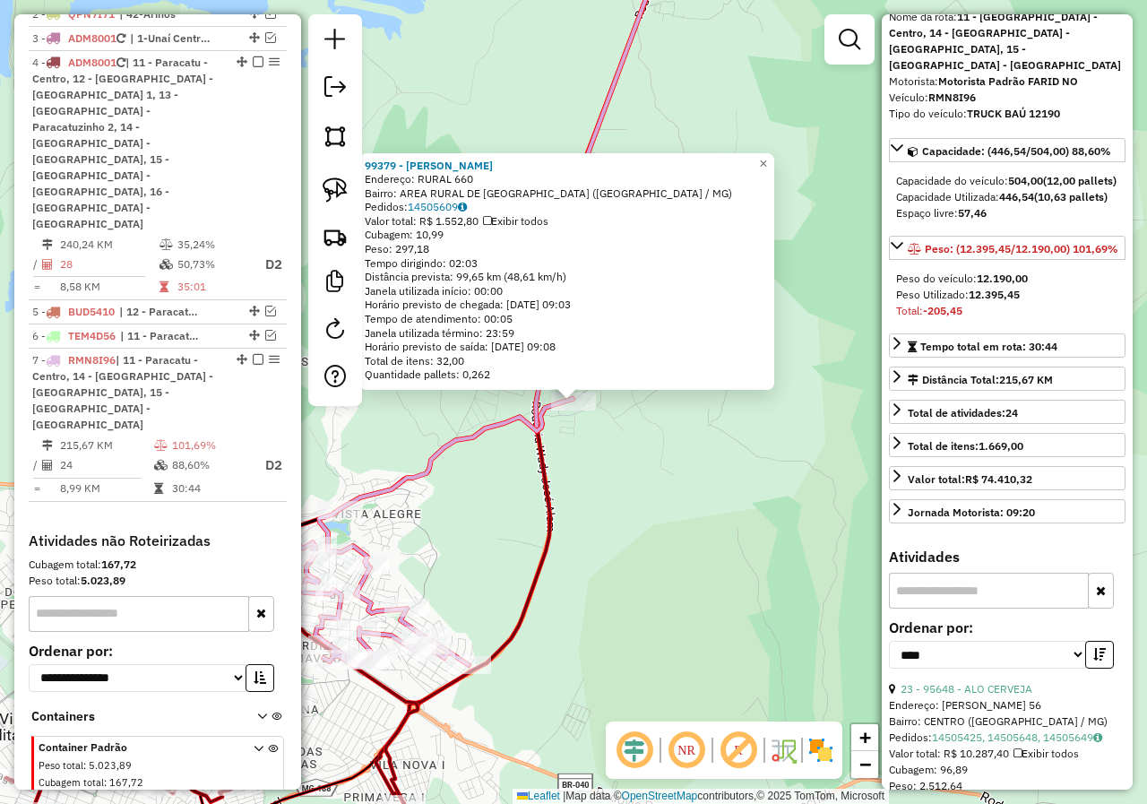
scroll to position [0, 0]
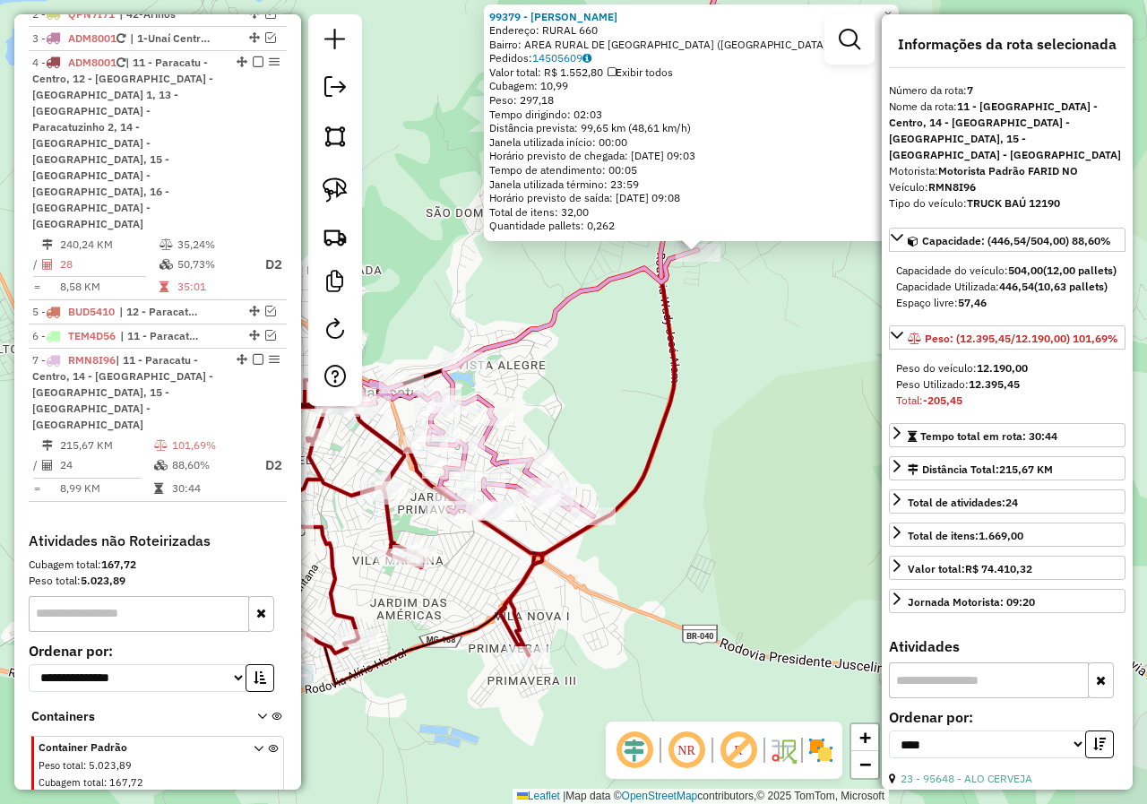
drag, startPoint x: 701, startPoint y: 602, endPoint x: 876, endPoint y: 422, distance: 251.5
click at [876, 422] on div "99379 - NAIANE MORAIS Endereço: RURAL 660 Bairro: AREA RURAL DE [GEOGRAPHIC_DAT…" at bounding box center [573, 402] width 1147 height 804
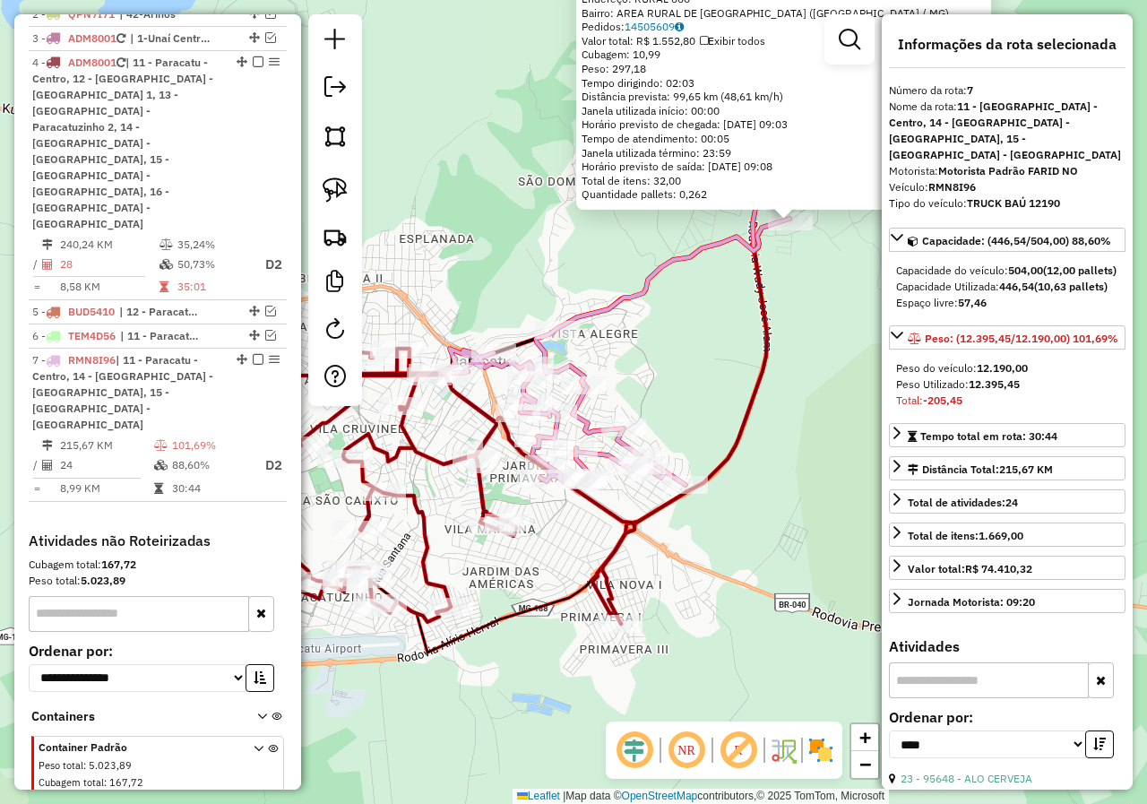
drag, startPoint x: 755, startPoint y: 523, endPoint x: 824, endPoint y: 546, distance: 72.5
click at [824, 546] on div "99379 - NAIANE MORAIS Endereço: RURAL 660 Bairro: AREA RURAL DE [GEOGRAPHIC_DAT…" at bounding box center [573, 402] width 1147 height 804
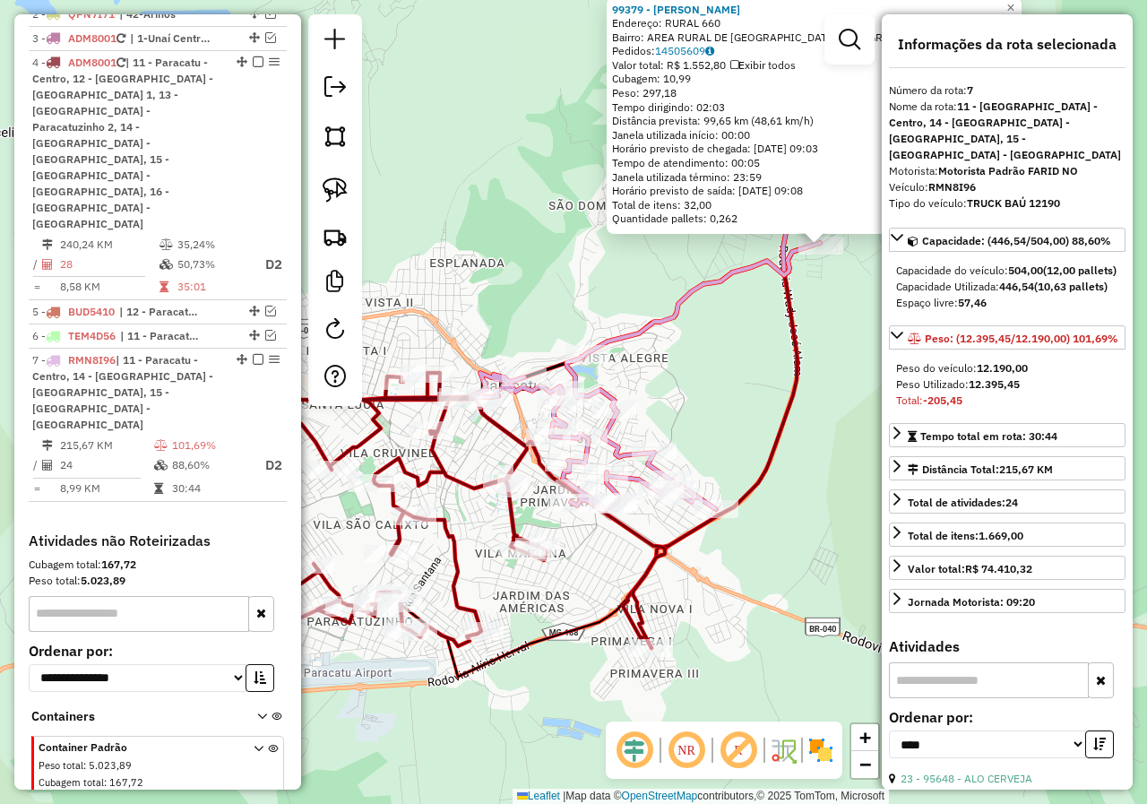
drag, startPoint x: 771, startPoint y: 564, endPoint x: 810, endPoint y: 586, distance: 44.9
click at [810, 586] on div "99379 - NAIANE MORAIS Endereço: RURAL 660 Bairro: AREA RURAL DE [GEOGRAPHIC_DAT…" at bounding box center [573, 402] width 1147 height 804
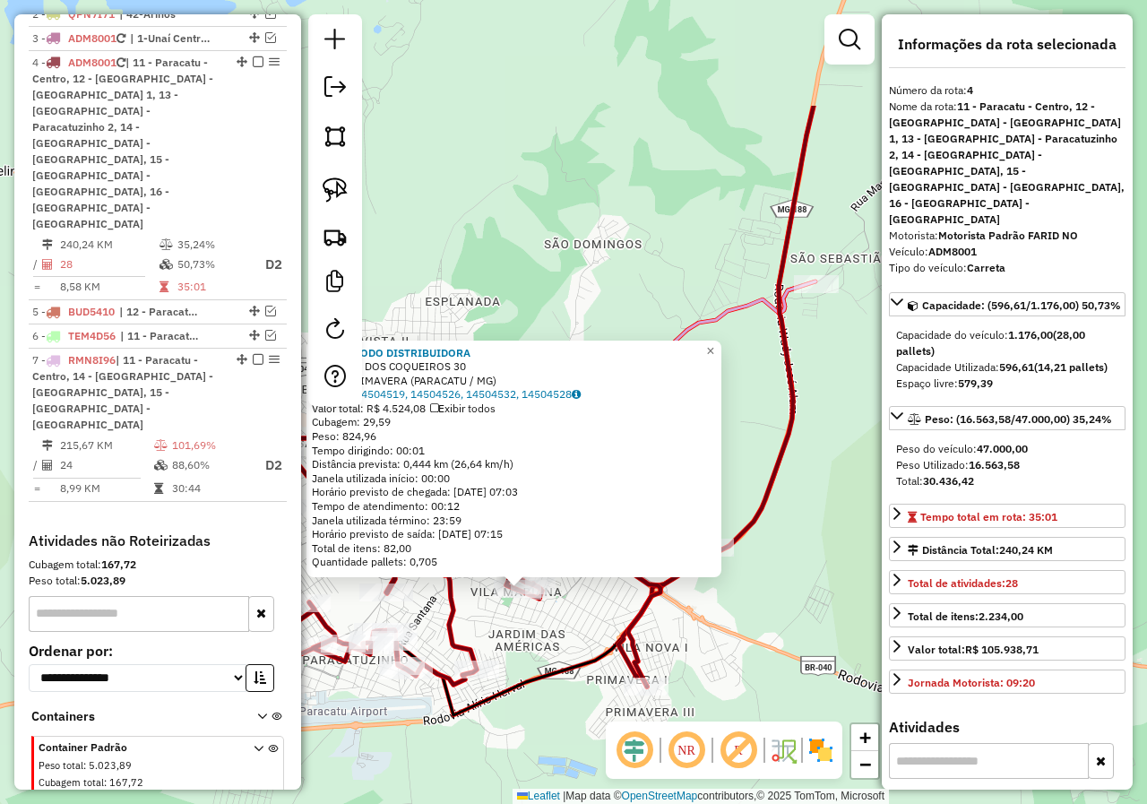
drag, startPoint x: 616, startPoint y: 447, endPoint x: 561, endPoint y: 638, distance: 198.5
click at [561, 638] on div "97748 - DODO DISTRIBUIDORA Endereço: DOS COQUEIROS 30 Bairro: PRIMAVERA (PARACA…" at bounding box center [573, 402] width 1147 height 804
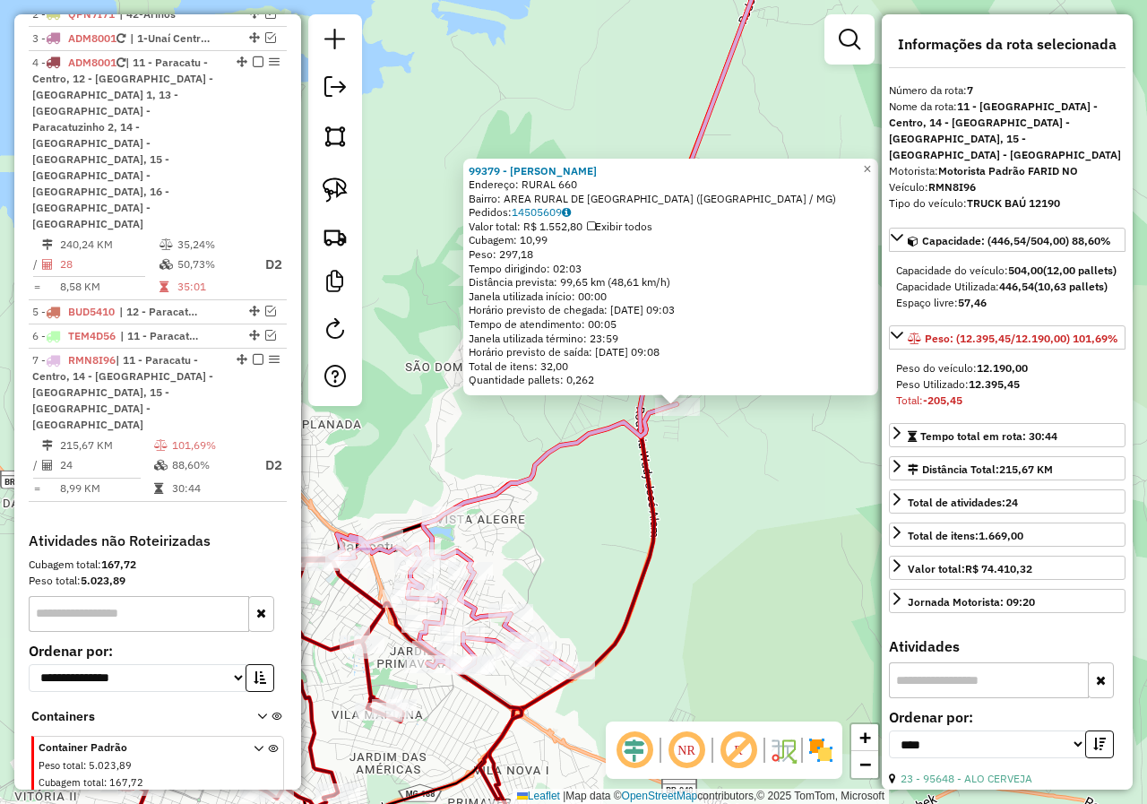
drag, startPoint x: 653, startPoint y: 574, endPoint x: 777, endPoint y: 579, distance: 123.7
click at [777, 579] on div "99379 - NAIANE MORAIS Endereço: RURAL 660 Bairro: AREA RURAL DE [GEOGRAPHIC_DAT…" at bounding box center [573, 402] width 1147 height 804
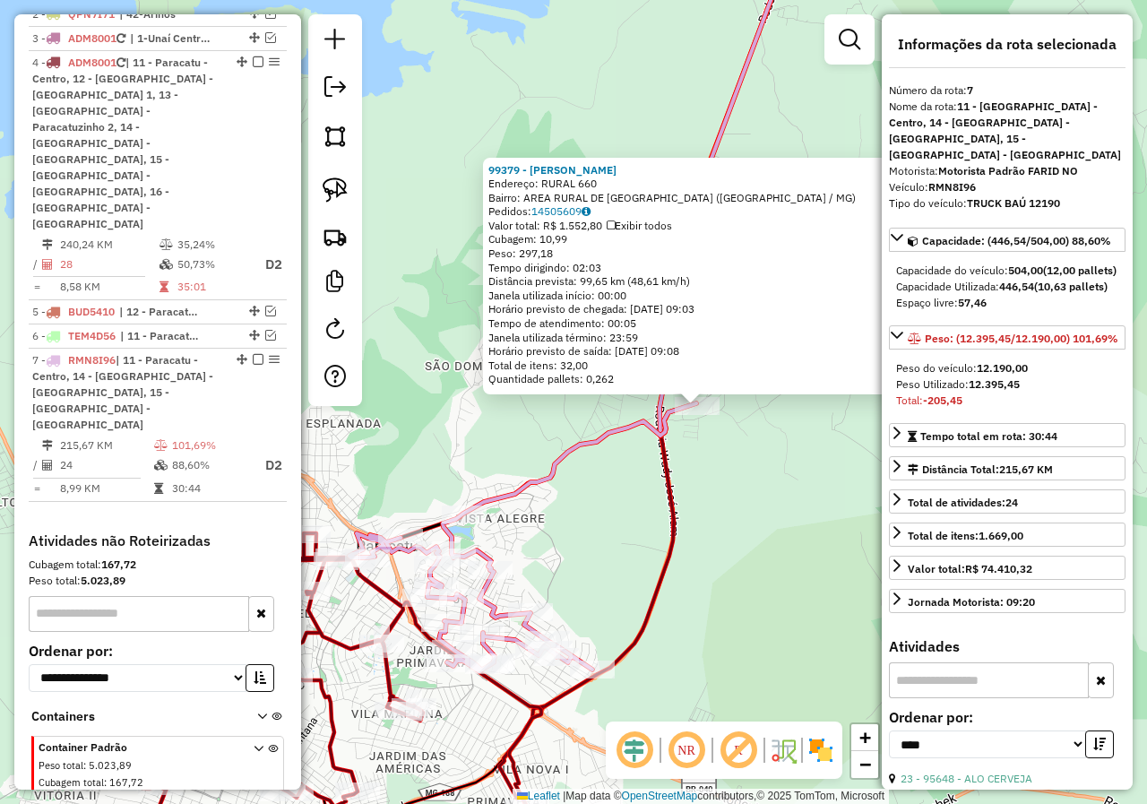
click at [718, 625] on div "99379 - NAIANE MORAIS Endereço: RURAL 660 Bairro: AREA RURAL DE [GEOGRAPHIC_DAT…" at bounding box center [573, 402] width 1147 height 804
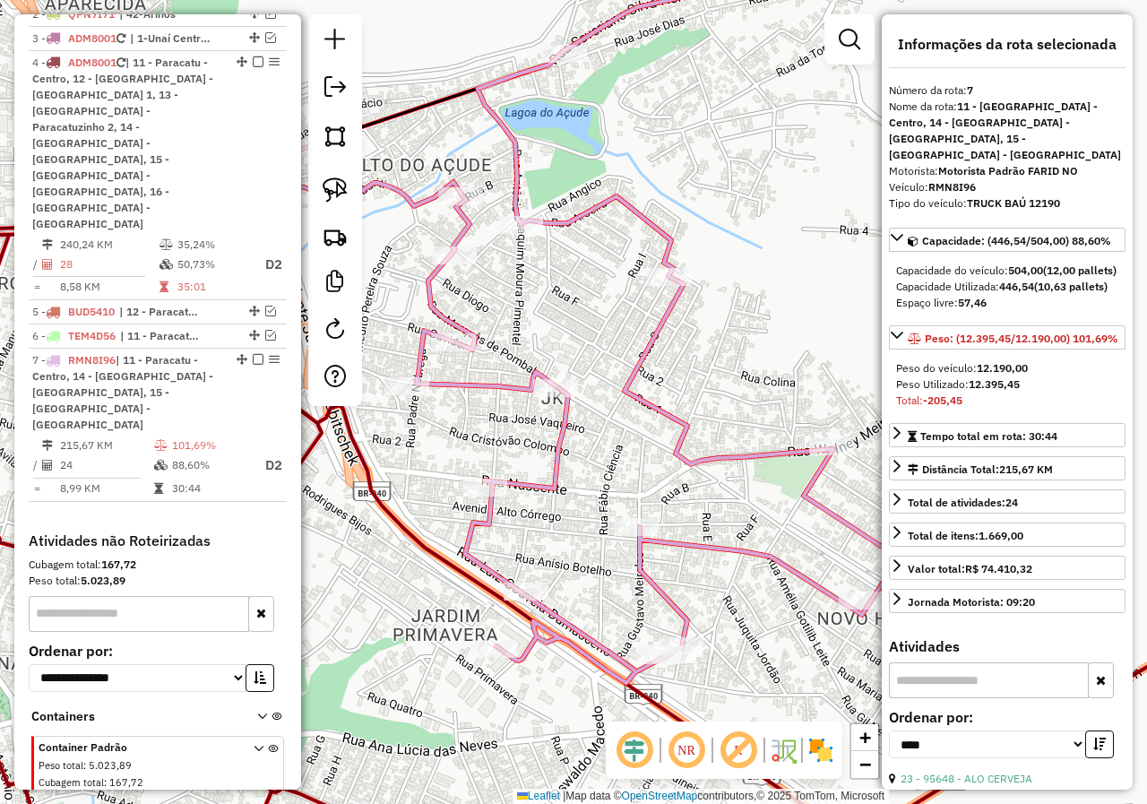
drag, startPoint x: 476, startPoint y: 708, endPoint x: 478, endPoint y: 650, distance: 58.3
click at [478, 650] on div "99379 - NAIANE MORAIS Endereço: RURAL 660 Bairro: AREA RURAL DE [GEOGRAPHIC_DAT…" at bounding box center [573, 402] width 1147 height 804
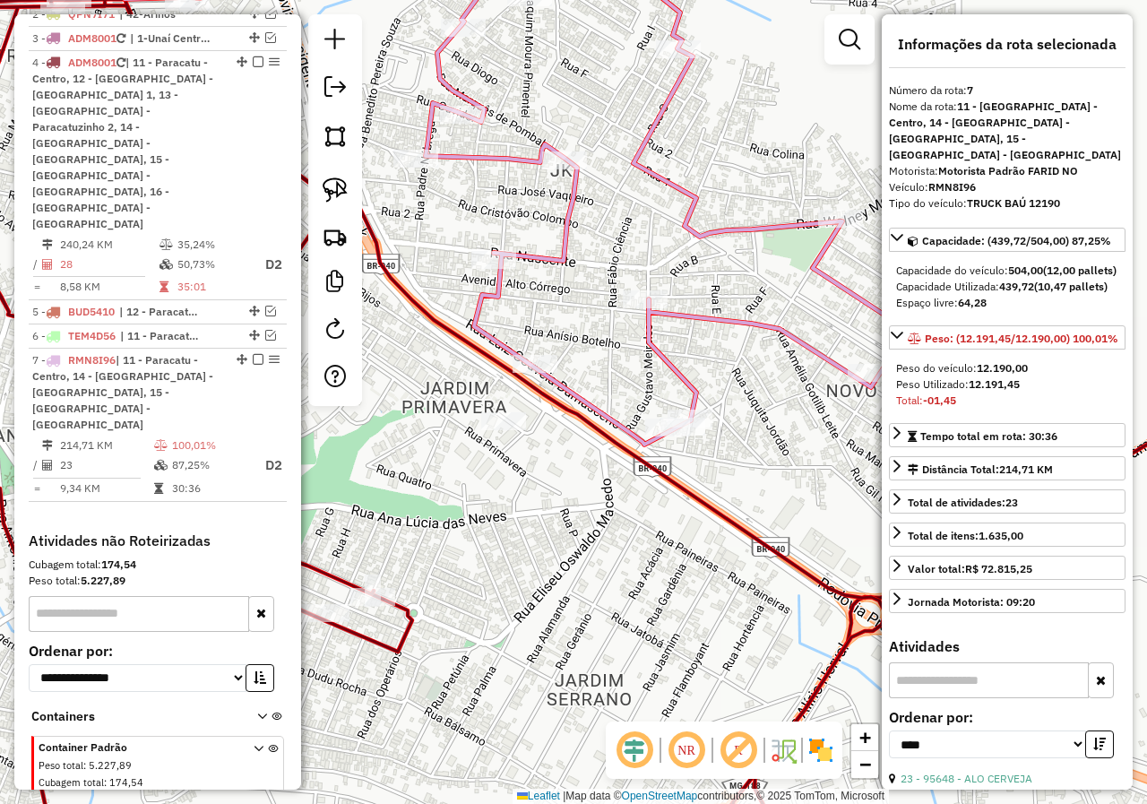
drag, startPoint x: 816, startPoint y: 496, endPoint x: 745, endPoint y: 516, distance: 74.3
click at [745, 516] on div "Janela de atendimento Grade de atendimento Capacidade Transportadoras Veículos …" at bounding box center [573, 402] width 1147 height 804
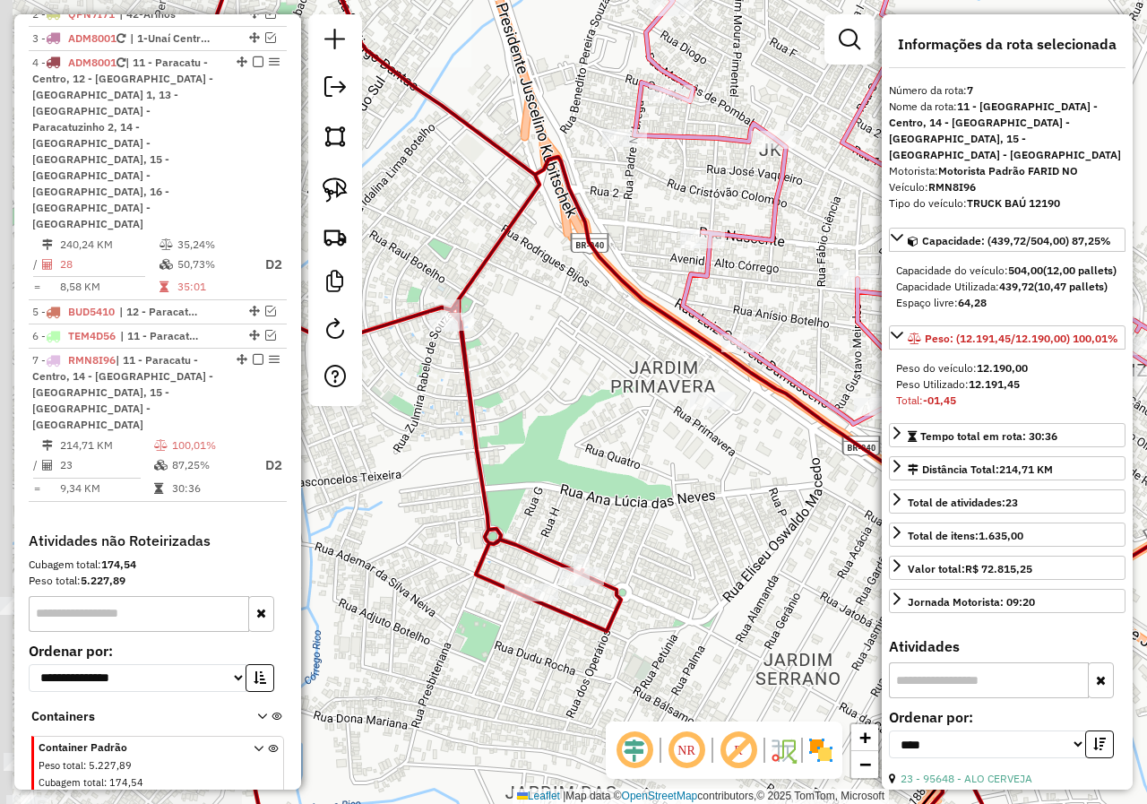
drag, startPoint x: 571, startPoint y: 490, endPoint x: 761, endPoint y: 525, distance: 193.1
click at [761, 525] on div "Janela de atendimento Grade de atendimento Capacidade Transportadoras Veículos …" at bounding box center [573, 402] width 1147 height 804
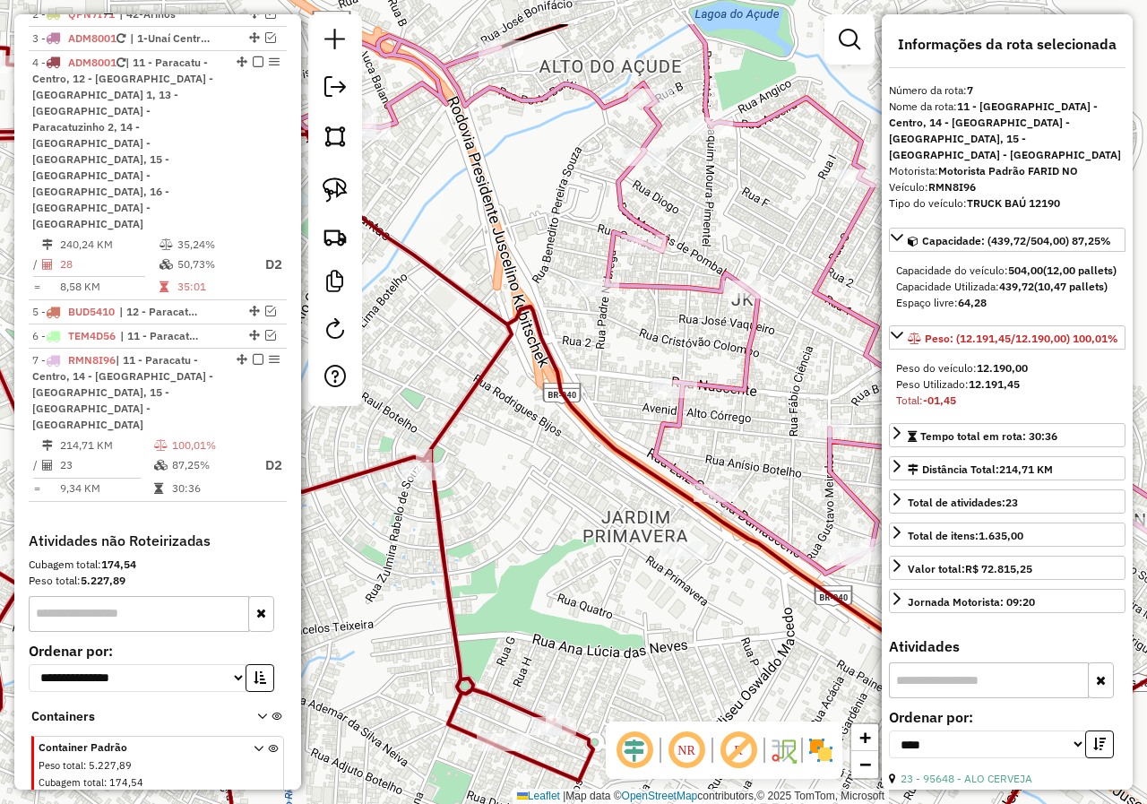
drag, startPoint x: 758, startPoint y: 526, endPoint x: 727, endPoint y: 633, distance: 112.0
click at [727, 633] on div "Janela de atendimento Grade de atendimento Capacidade Transportadoras Veículos …" at bounding box center [573, 402] width 1147 height 804
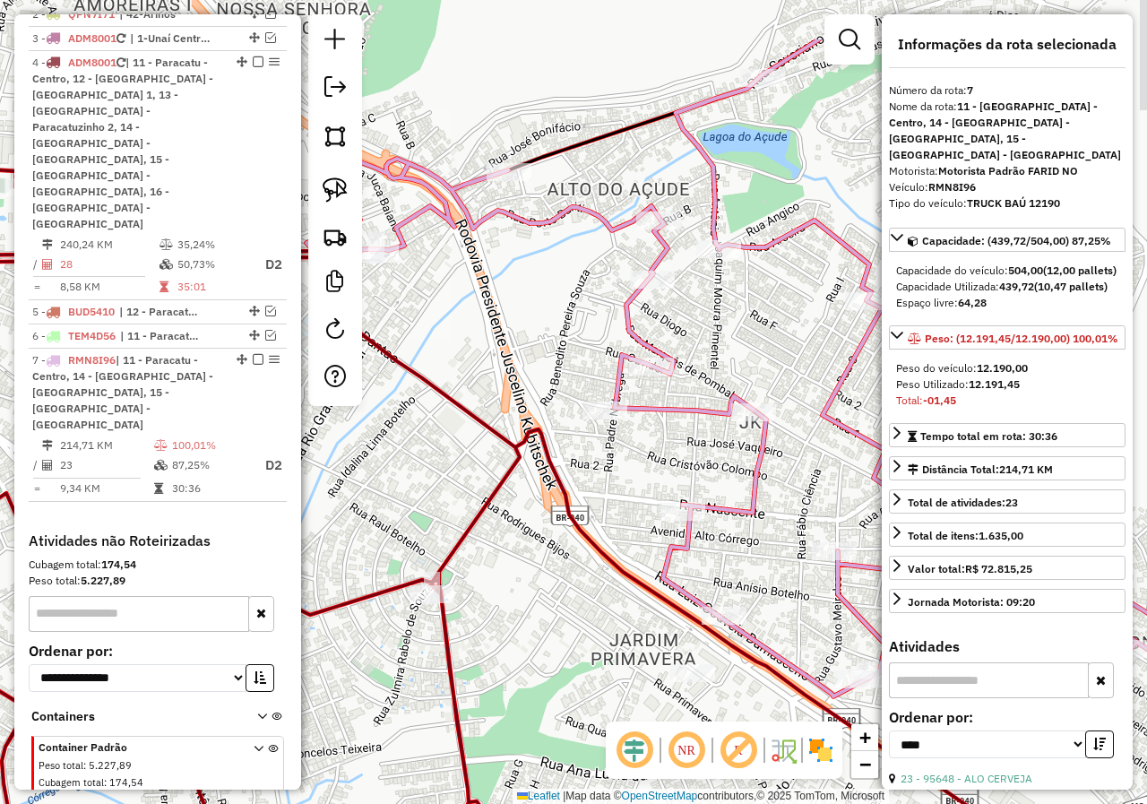
drag, startPoint x: 577, startPoint y: 425, endPoint x: 425, endPoint y: 415, distance: 152.6
click at [426, 421] on div "Janela de atendimento Grade de atendimento Capacidade Transportadoras Veículos …" at bounding box center [573, 402] width 1147 height 804
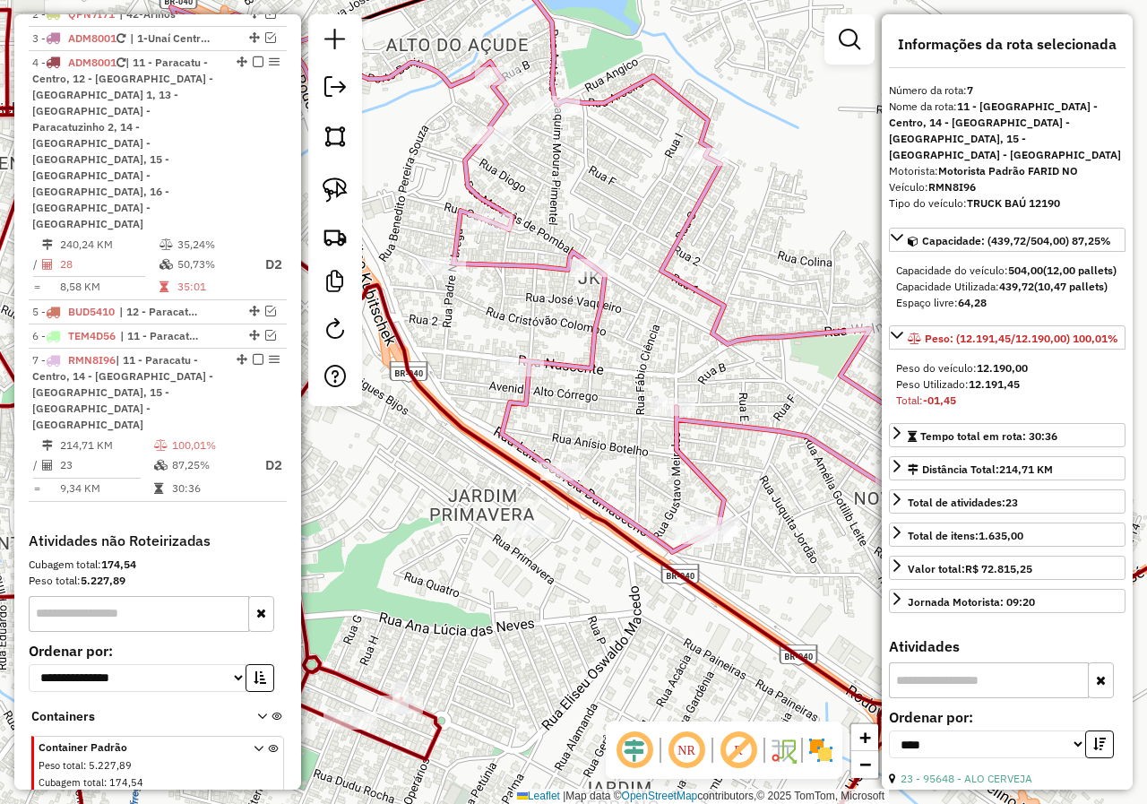
drag, startPoint x: 694, startPoint y: 557, endPoint x: 506, endPoint y: 442, distance: 220.1
click at [564, 477] on div "Janela de atendimento Grade de atendimento Capacidade Transportadoras Veículos …" at bounding box center [573, 402] width 1147 height 804
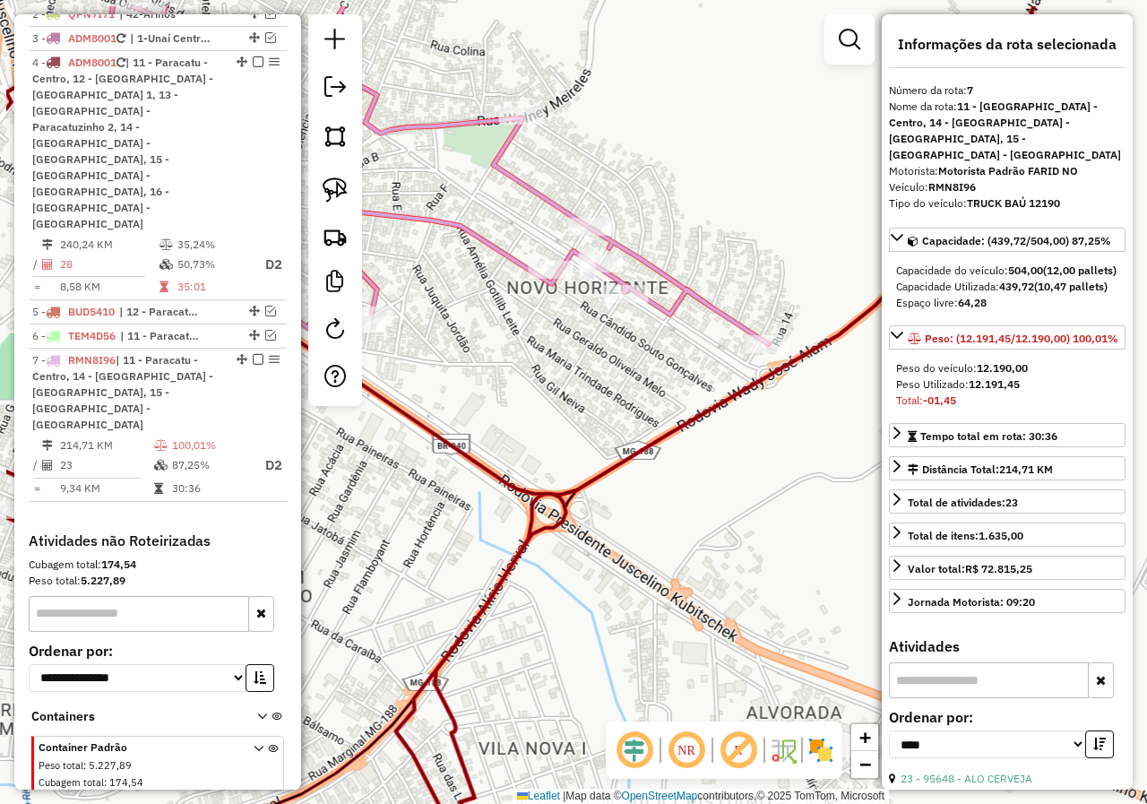
drag, startPoint x: 578, startPoint y: 471, endPoint x: 670, endPoint y: 502, distance: 97.2
click at [679, 511] on div "Janela de atendimento Grade de atendimento Capacidade Transportadoras Veículos …" at bounding box center [573, 402] width 1147 height 804
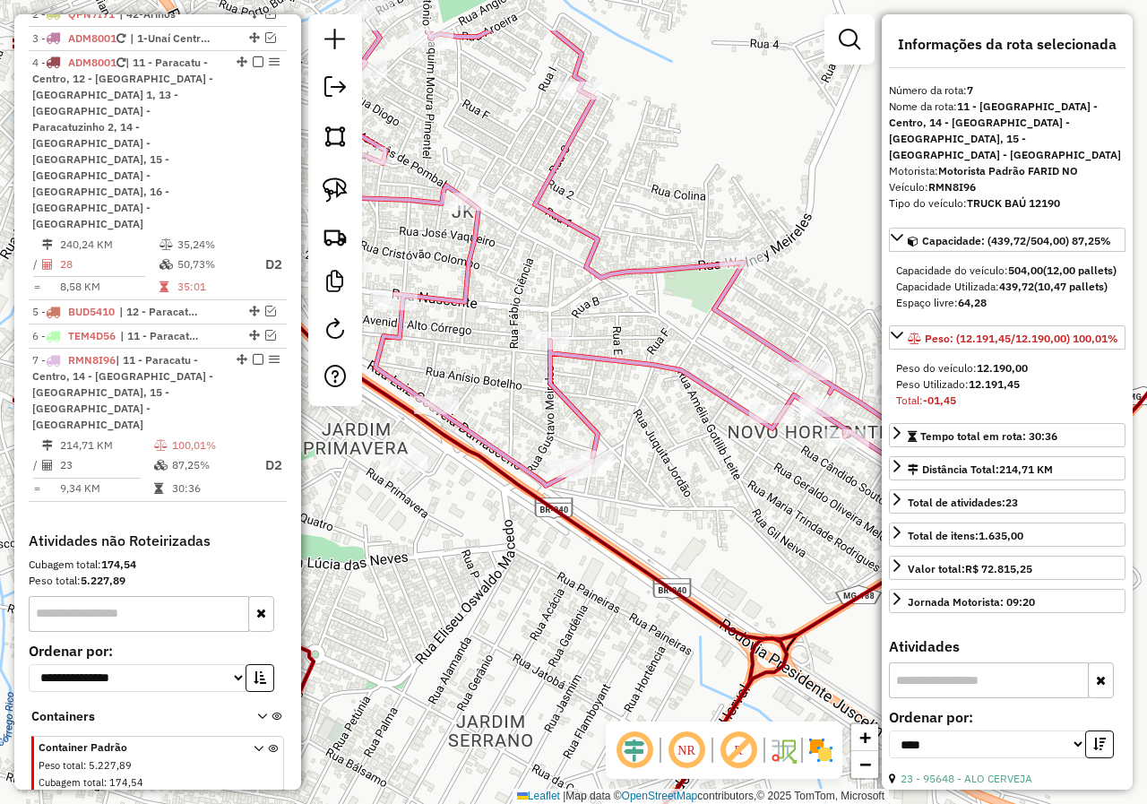
drag, startPoint x: 487, startPoint y: 477, endPoint x: 583, endPoint y: 551, distance: 122.0
click at [583, 551] on div "Janela de atendimento Grade de atendimento Capacidade Transportadoras Veículos …" at bounding box center [573, 402] width 1147 height 804
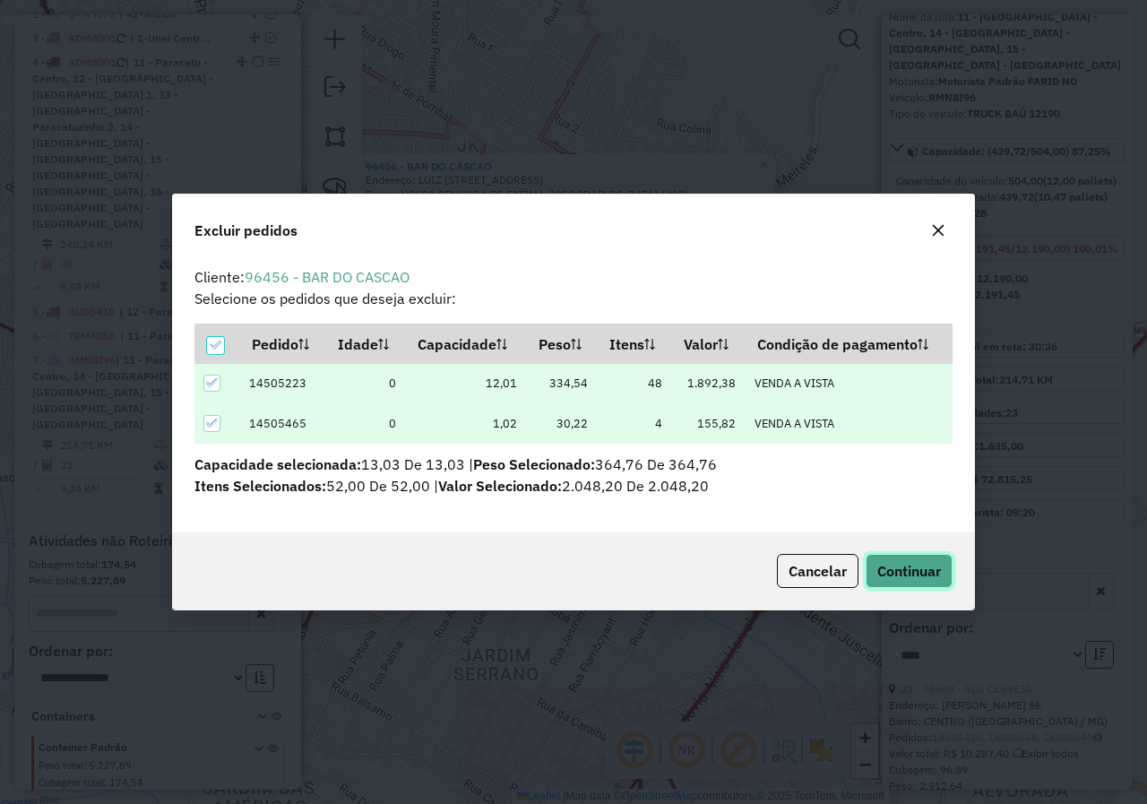
click at [896, 568] on span "Continuar" at bounding box center [909, 571] width 64 height 18
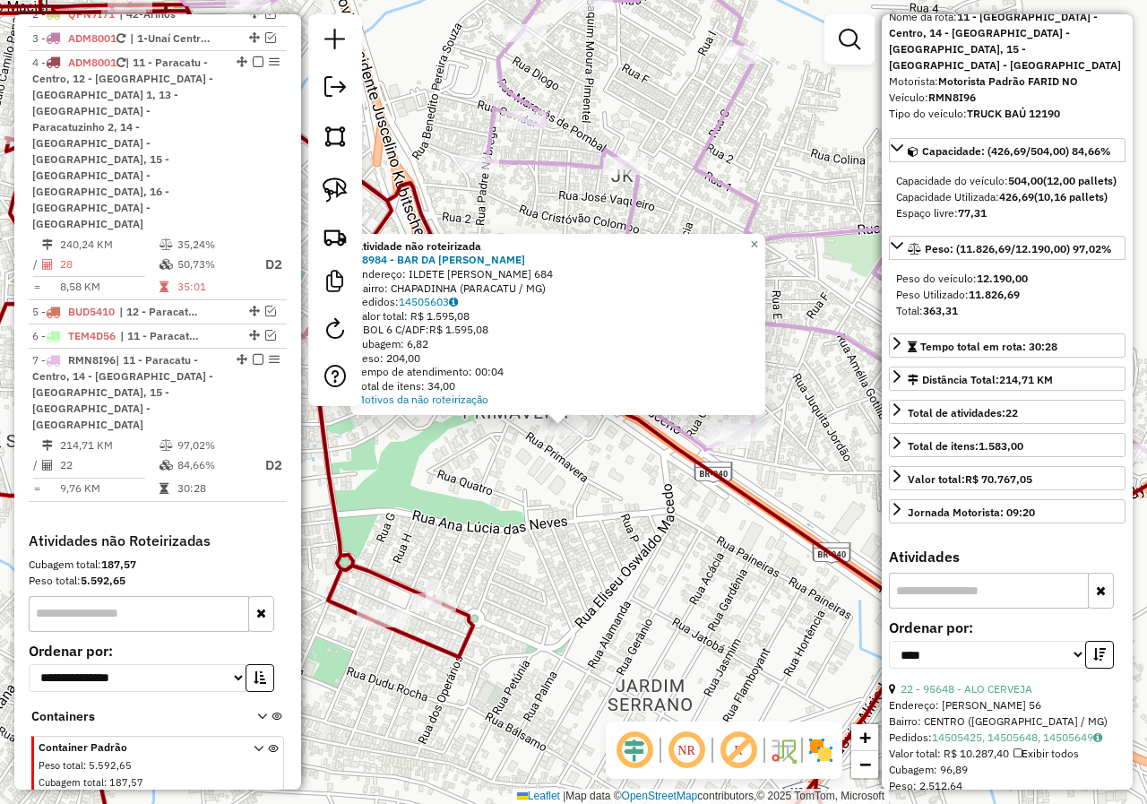
drag, startPoint x: 495, startPoint y: 458, endPoint x: 444, endPoint y: 442, distance: 54.4
click at [487, 488] on div "Atividade não roteirizada 98984 - BAR DA [PERSON_NAME]: ILDETE [PERSON_NAME] 68…" at bounding box center [573, 402] width 1147 height 804
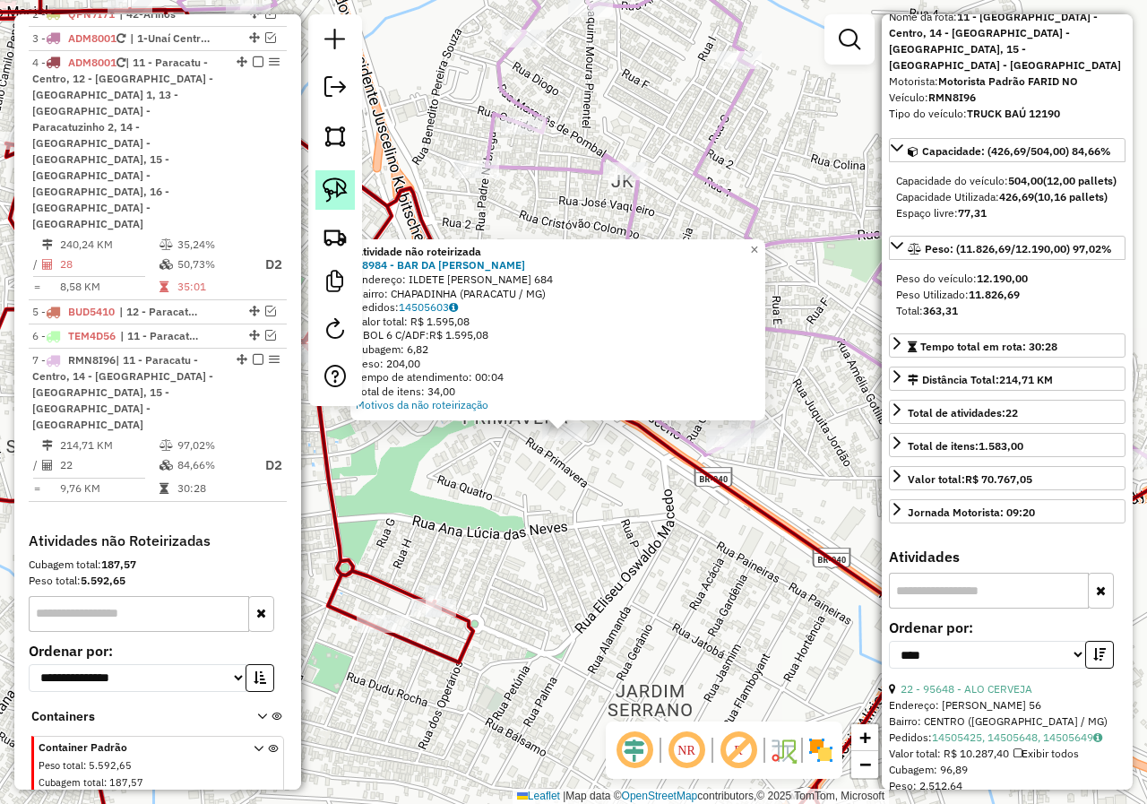
click at [349, 194] on link at bounding box center [334, 189] width 39 height 39
drag, startPoint x: 537, startPoint y: 459, endPoint x: 496, endPoint y: 442, distance: 43.8
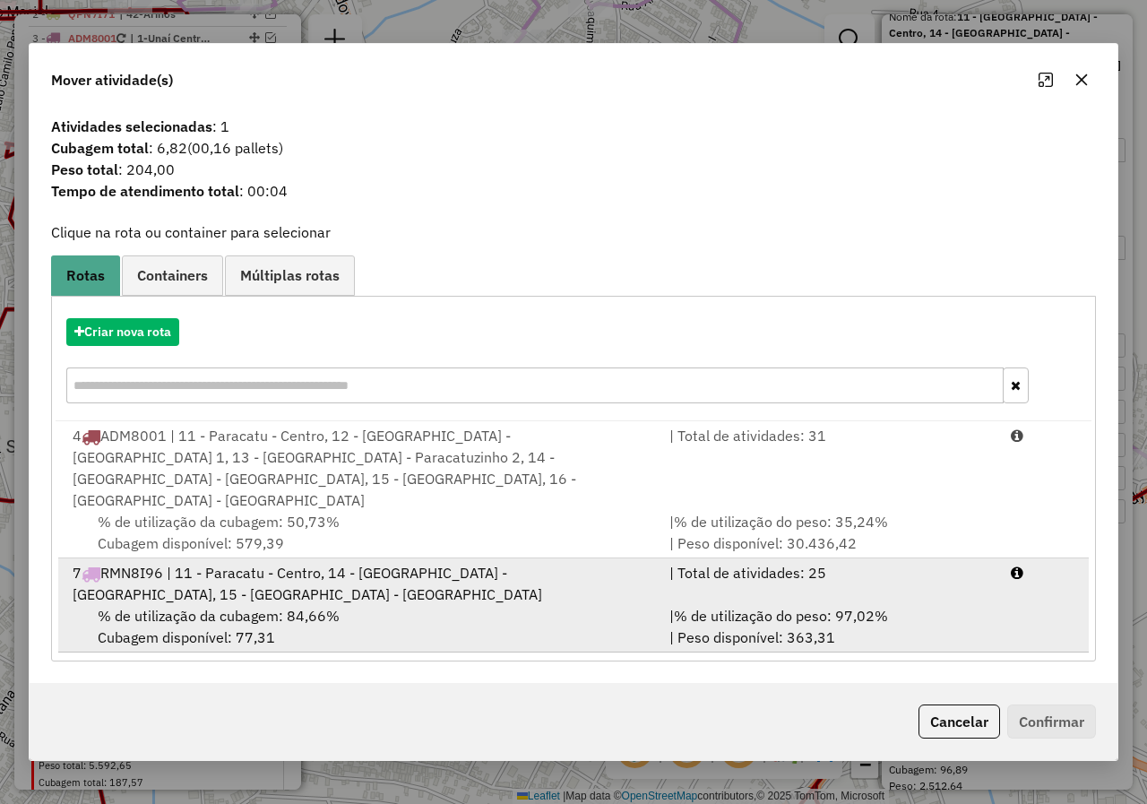
click at [195, 580] on div "7 RMN8I96 | 11 - [GEOGRAPHIC_DATA] - Centro, 14 - [GEOGRAPHIC_DATA] - [GEOGRAPH…" at bounding box center [360, 583] width 597 height 43
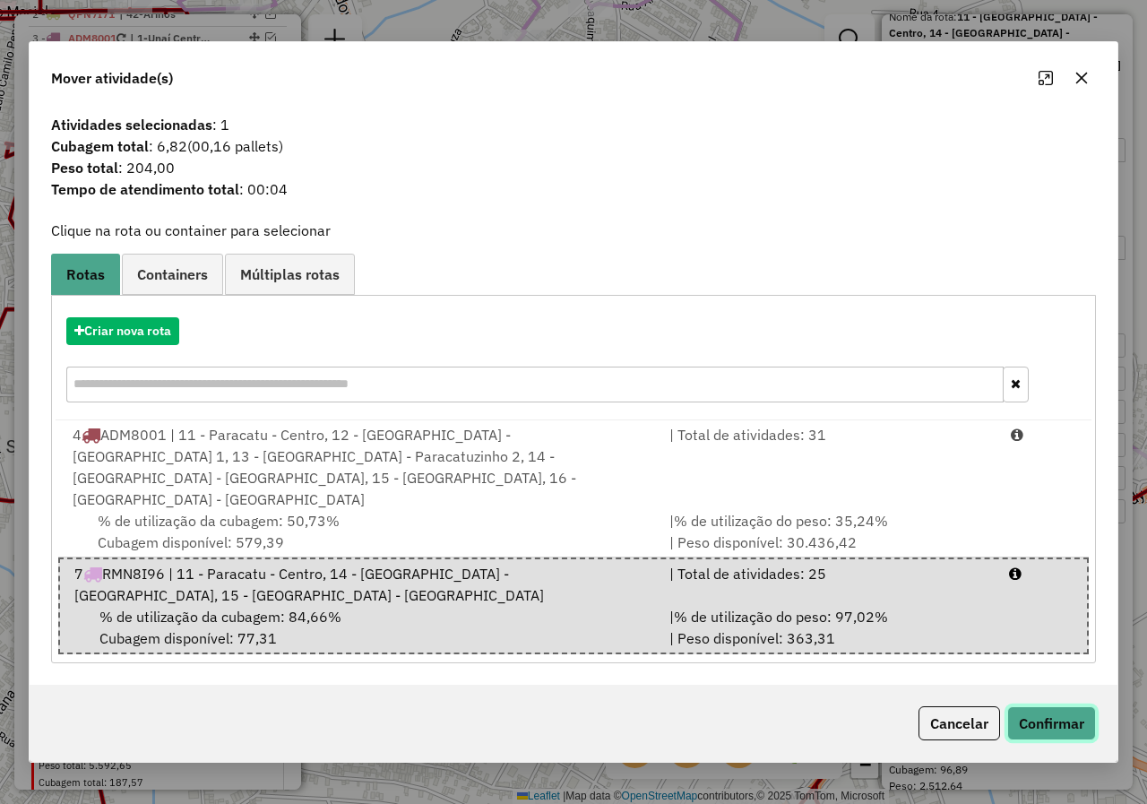
click at [1045, 709] on button "Confirmar" at bounding box center [1051, 723] width 89 height 34
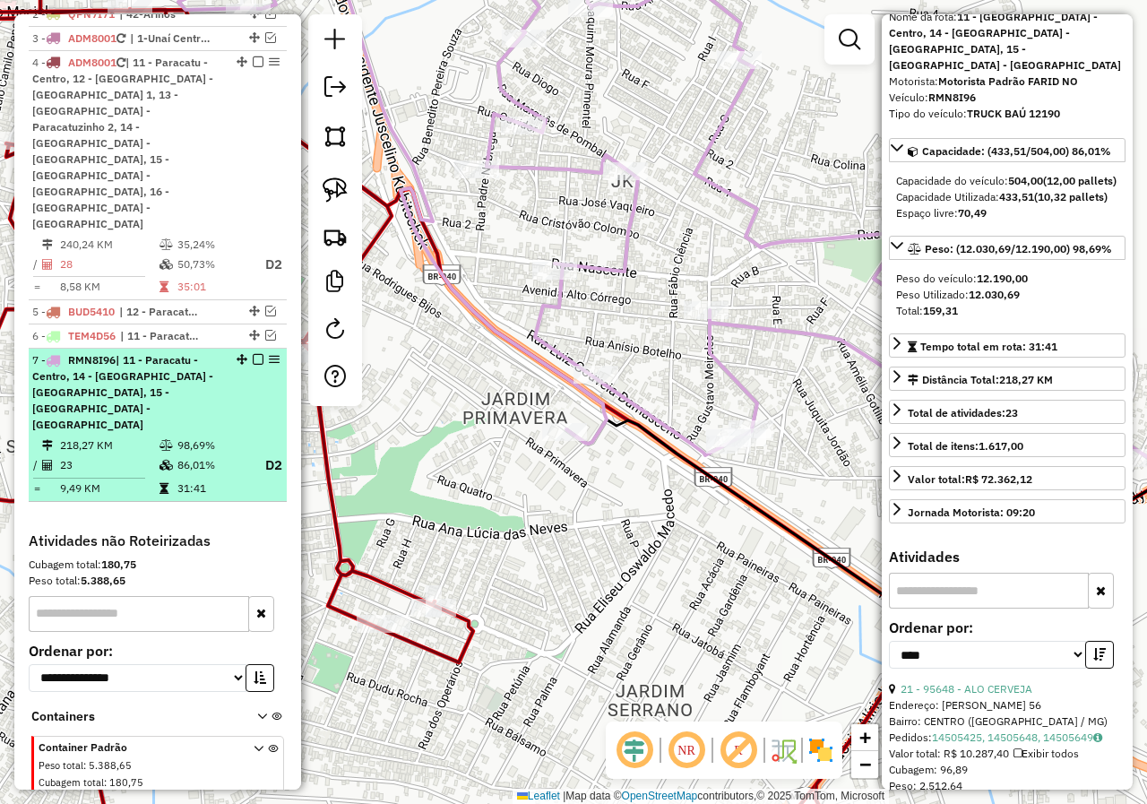
click at [253, 354] on em at bounding box center [258, 359] width 11 height 11
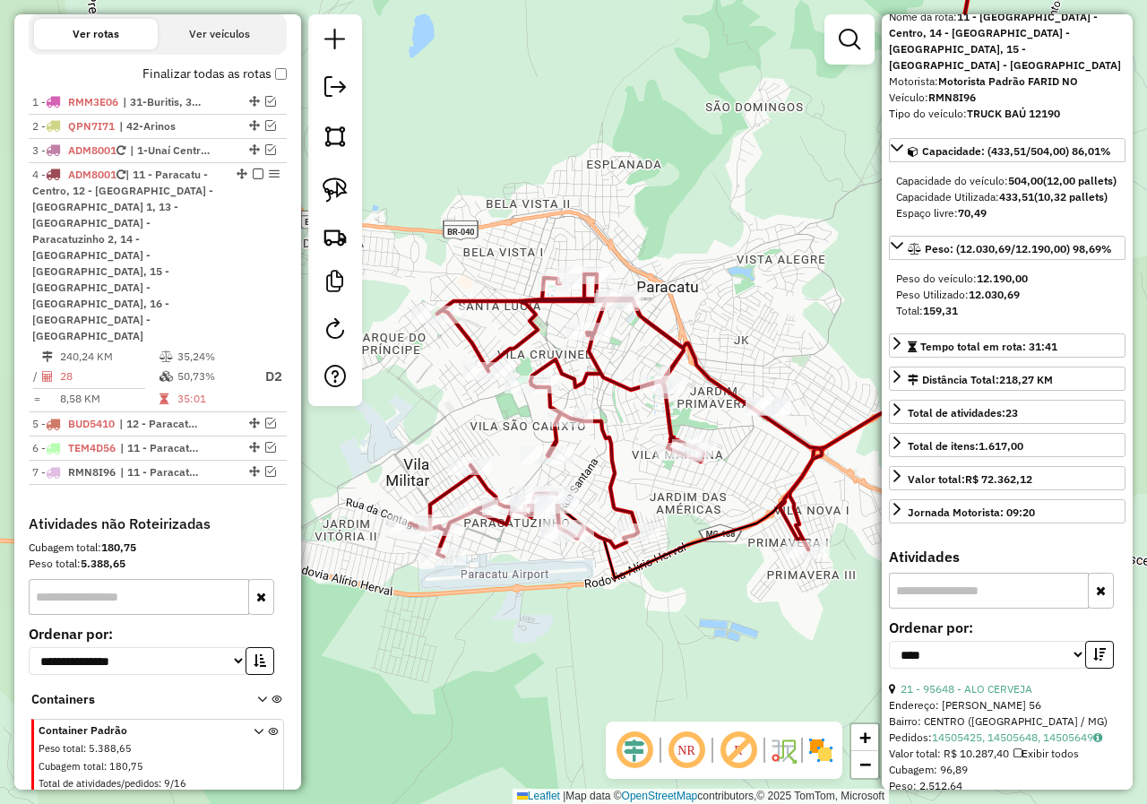
drag, startPoint x: 697, startPoint y: 321, endPoint x: 762, endPoint y: 330, distance: 66.0
click at [762, 330] on div "Janela de atendimento Grade de atendimento Capacidade Transportadoras Veículos …" at bounding box center [573, 402] width 1147 height 804
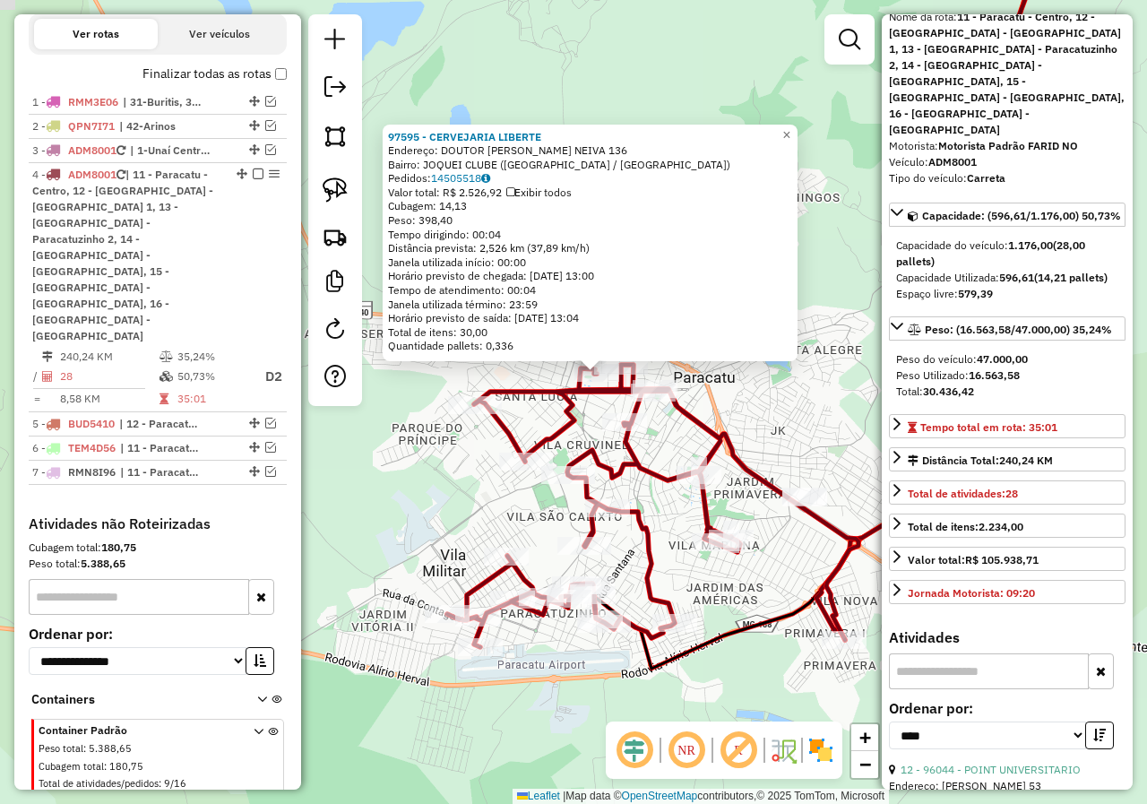
drag, startPoint x: 789, startPoint y: 441, endPoint x: 814, endPoint y: 411, distance: 38.2
click at [814, 411] on div "97595 - CERVEJARIA LIBERTE Endereço: DOUTOR [PERSON_NAME] NEIVA 136 Bairro: JOQ…" at bounding box center [573, 402] width 1147 height 804
click at [791, 128] on span "×" at bounding box center [787, 133] width 8 height 15
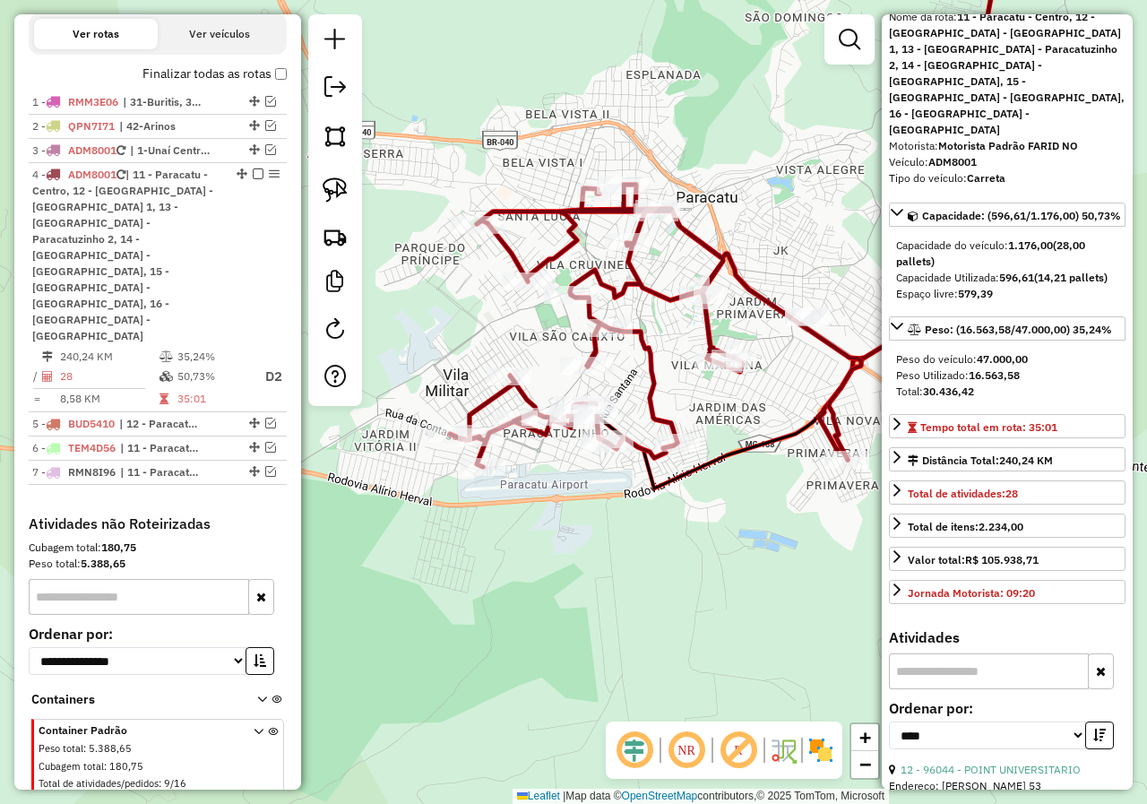
drag, startPoint x: 800, startPoint y: 416, endPoint x: 797, endPoint y: 233, distance: 182.8
click at [797, 233] on div "Janela de atendimento Grade de atendimento Capacidade Transportadoras Veículos …" at bounding box center [573, 402] width 1147 height 804
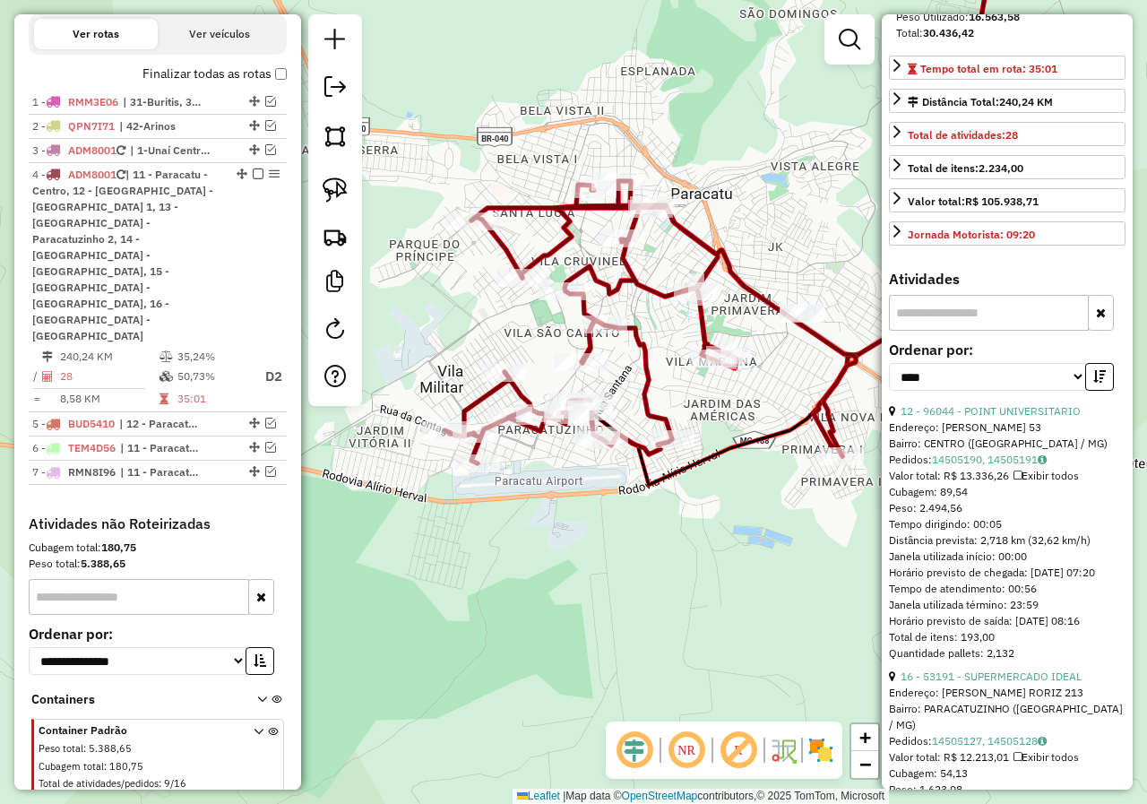
scroll to position [538, 0]
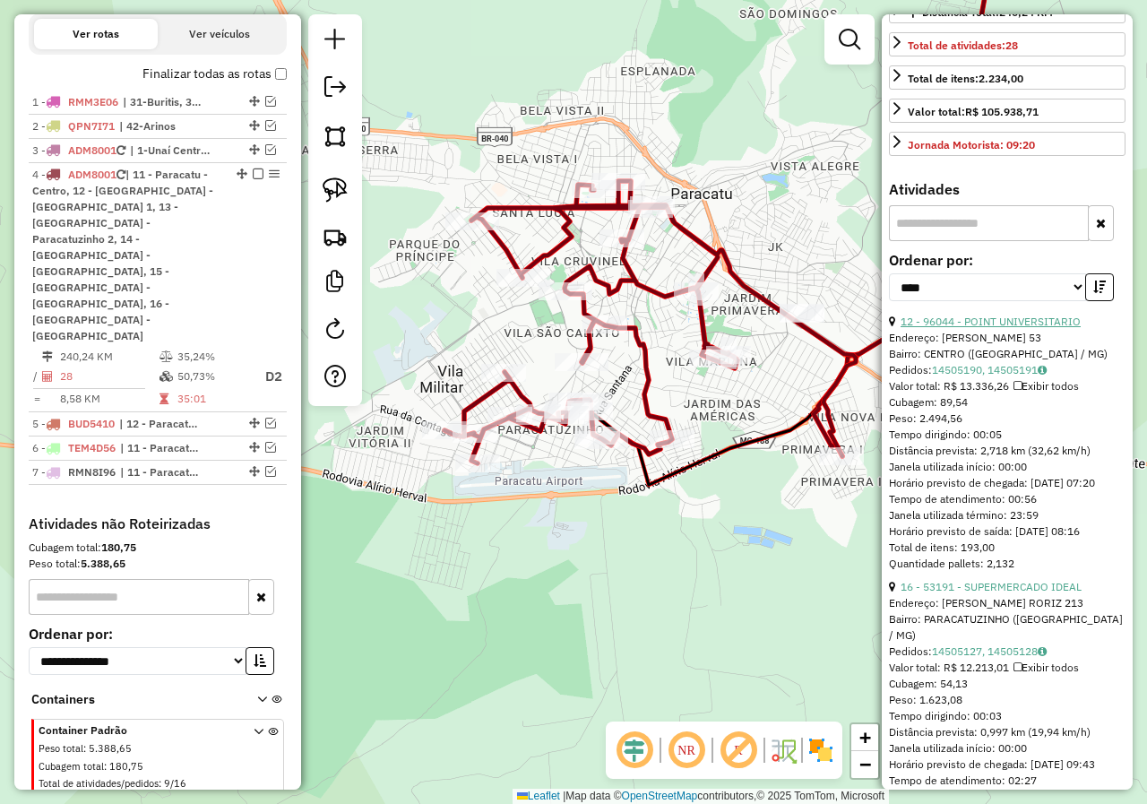
click at [1061, 314] on link "12 - 96044 - POINT UNIVERSITARIO" at bounding box center [990, 320] width 180 height 13
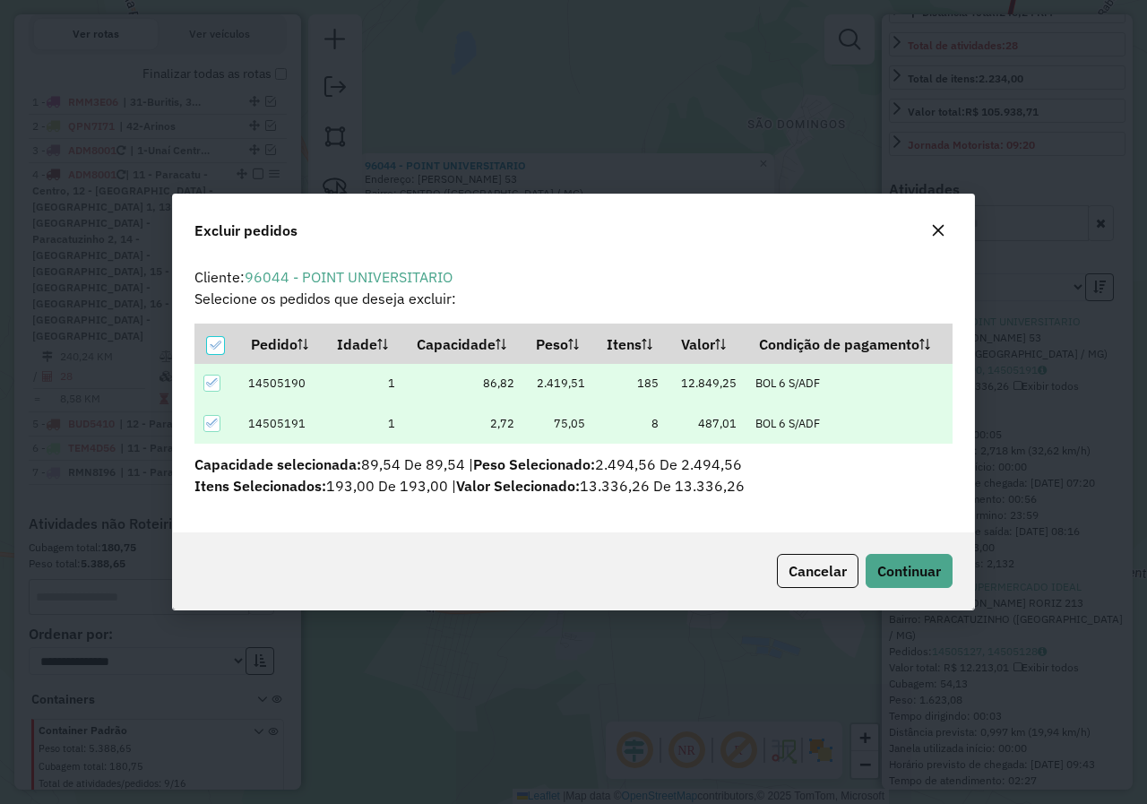
scroll to position [0, 0]
click at [938, 564] on span "Continuar" at bounding box center [909, 571] width 64 height 18
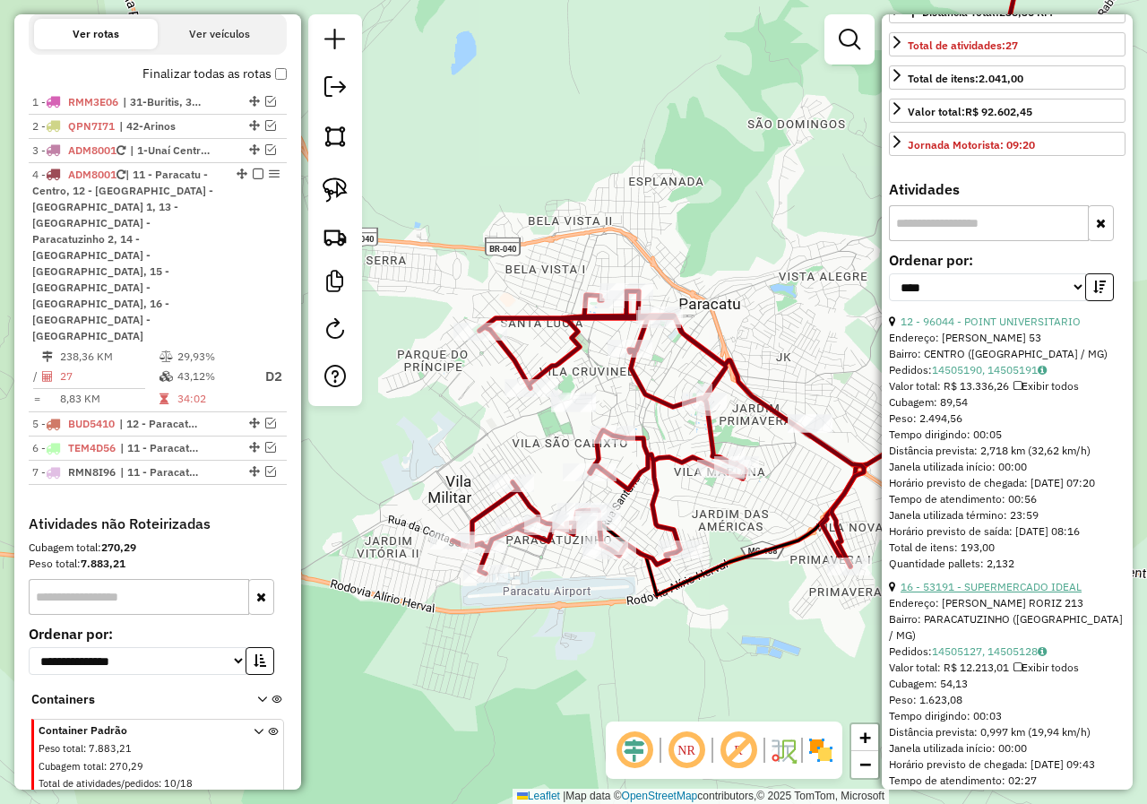
click at [986, 593] on link "16 - 53191 - SUPERMERCADO IDEAL" at bounding box center [990, 586] width 181 height 13
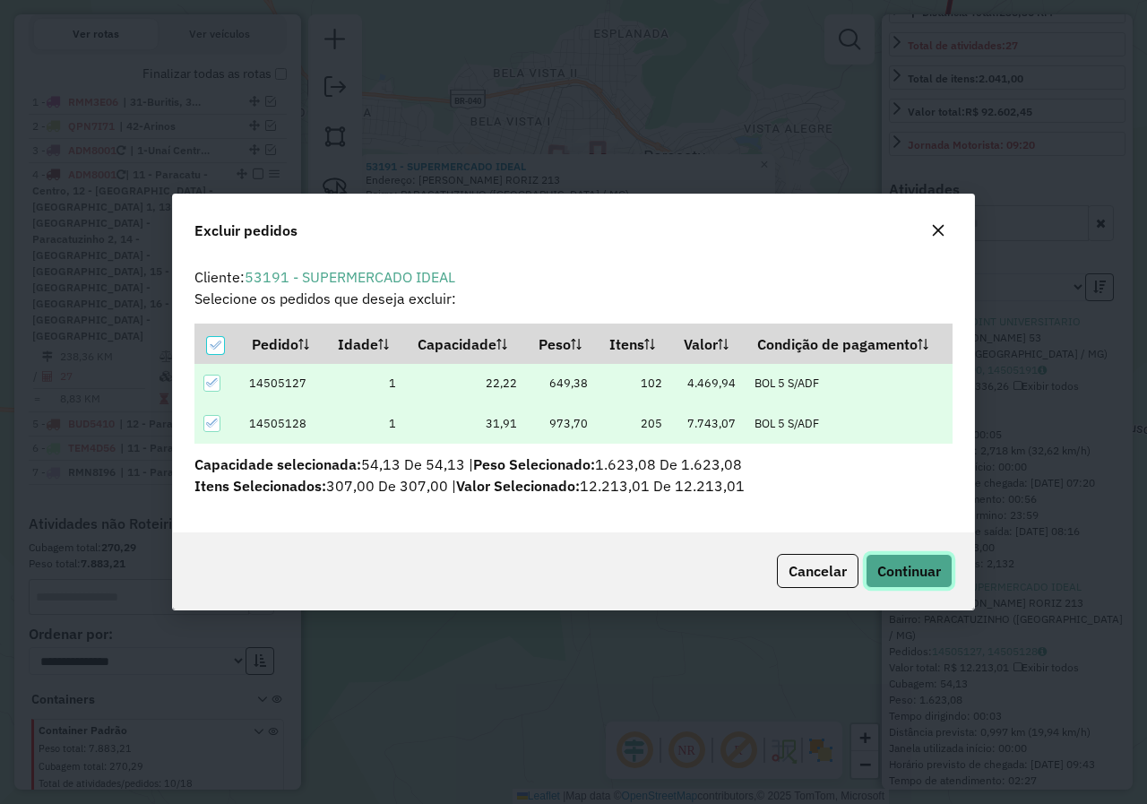
click at [931, 587] on button "Continuar" at bounding box center [909, 571] width 87 height 34
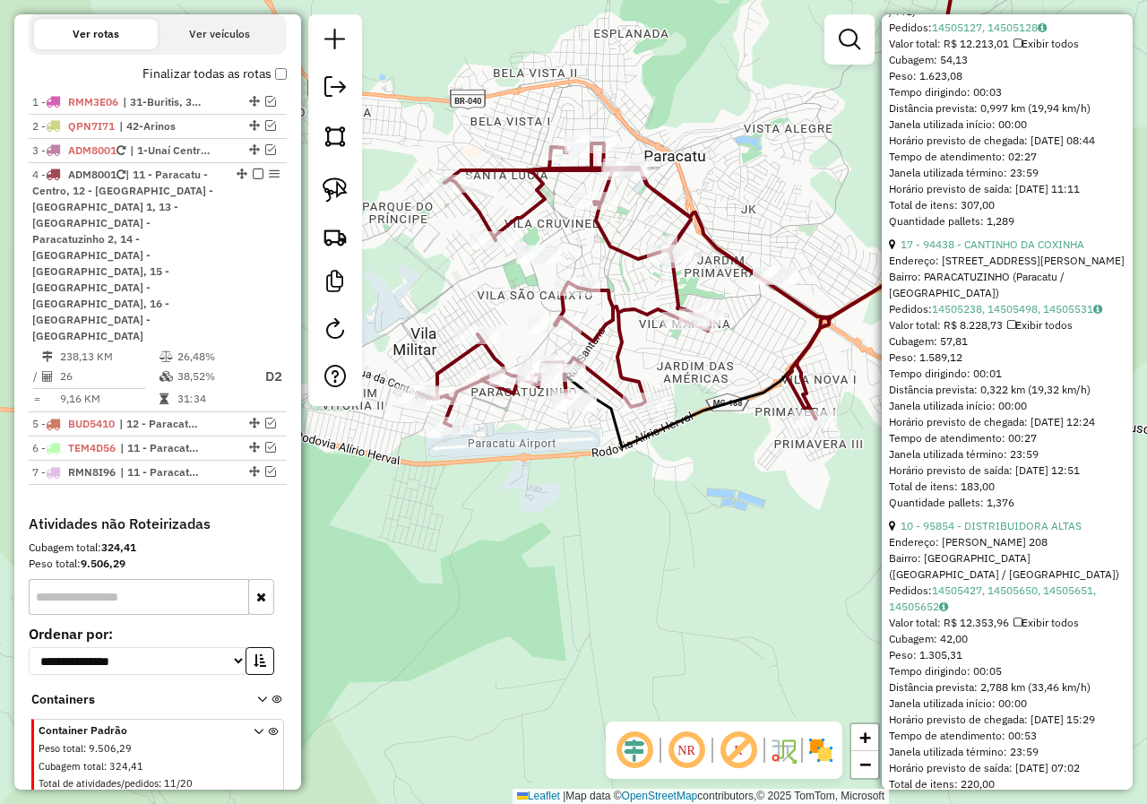
scroll to position [627, 0]
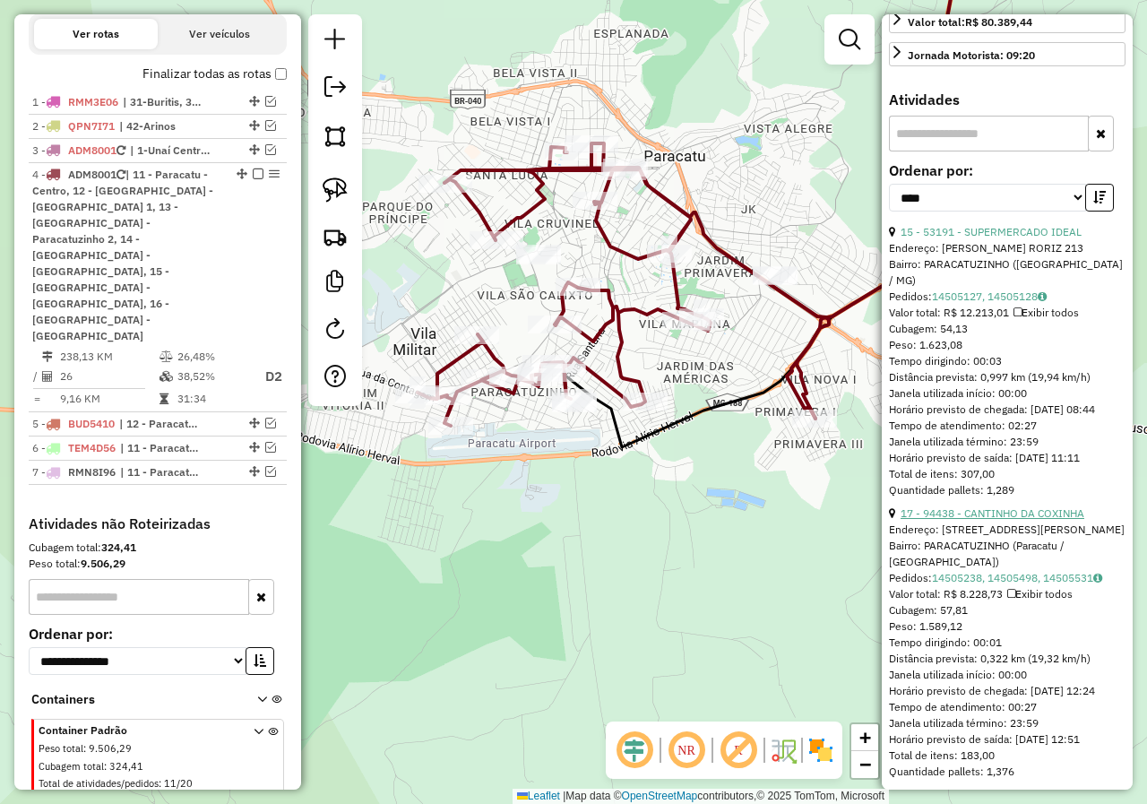
click at [1011, 506] on link "17 - 94438 - CANTINHO DA COXINHA" at bounding box center [992, 512] width 184 height 13
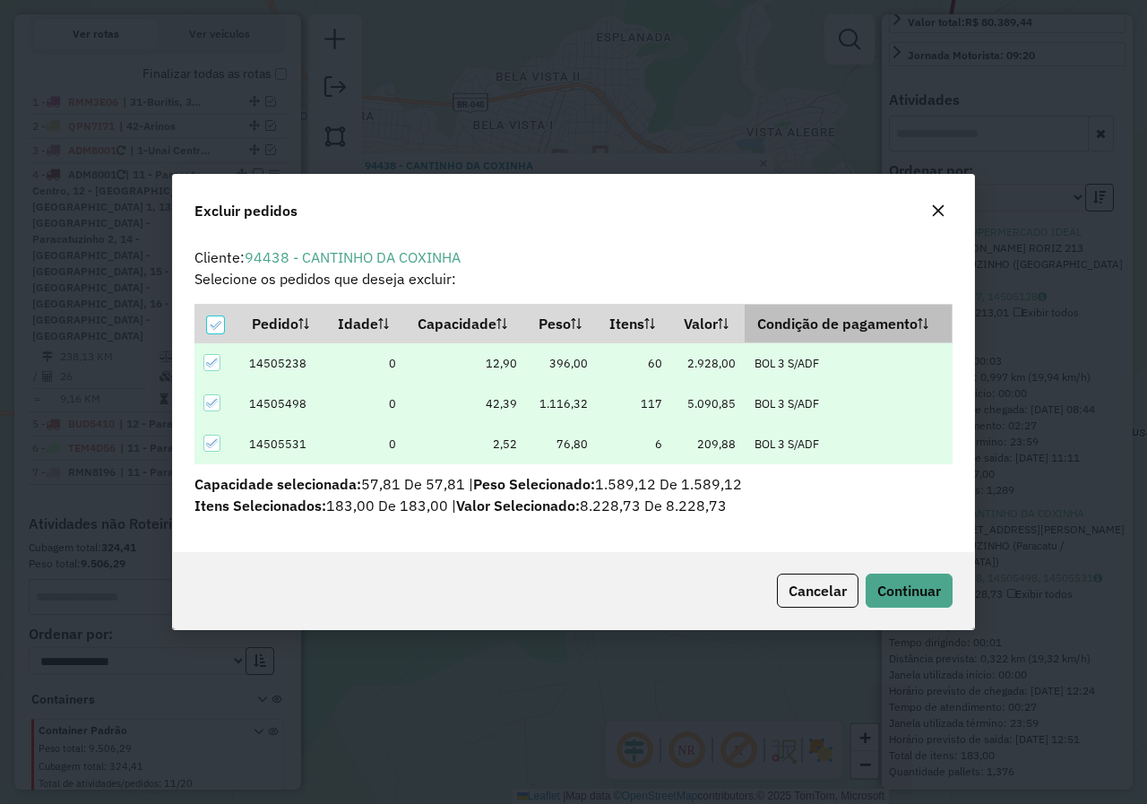
scroll to position [0, 0]
click at [894, 596] on span "Continuar" at bounding box center [909, 591] width 64 height 18
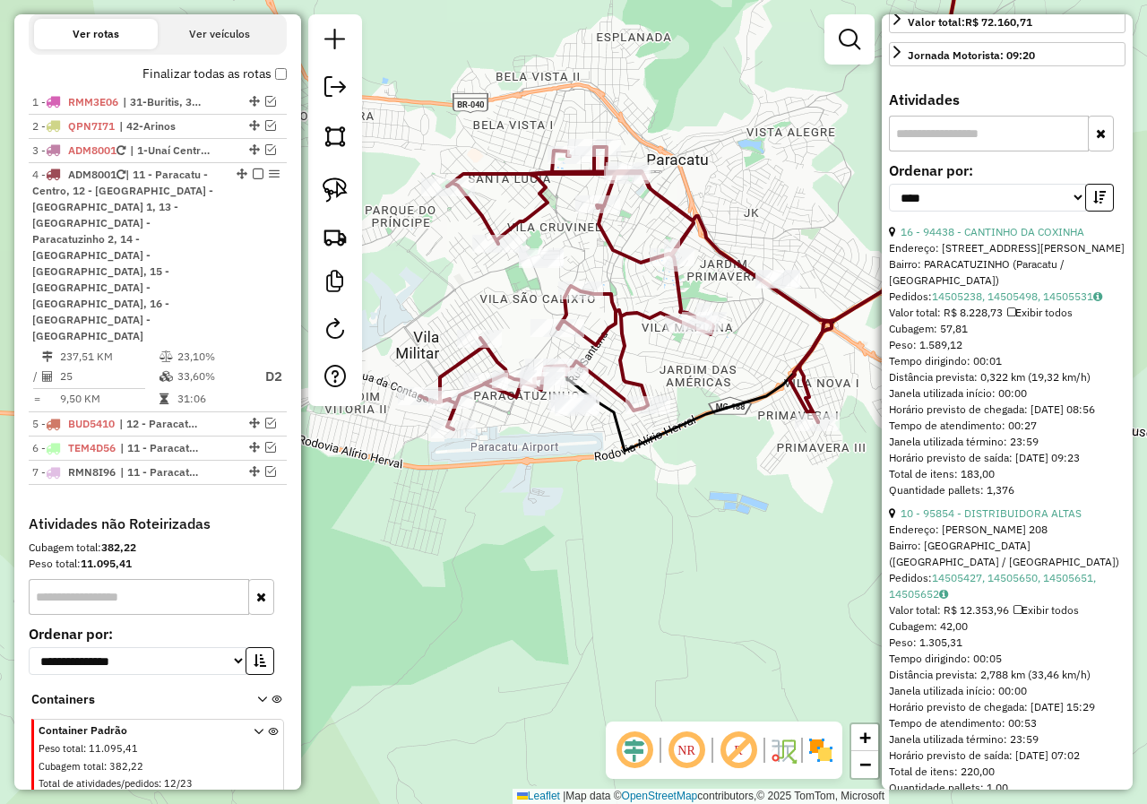
click at [701, 490] on div "Janela de atendimento Grade de atendimento Capacidade Transportadoras Veículos …" at bounding box center [573, 402] width 1147 height 804
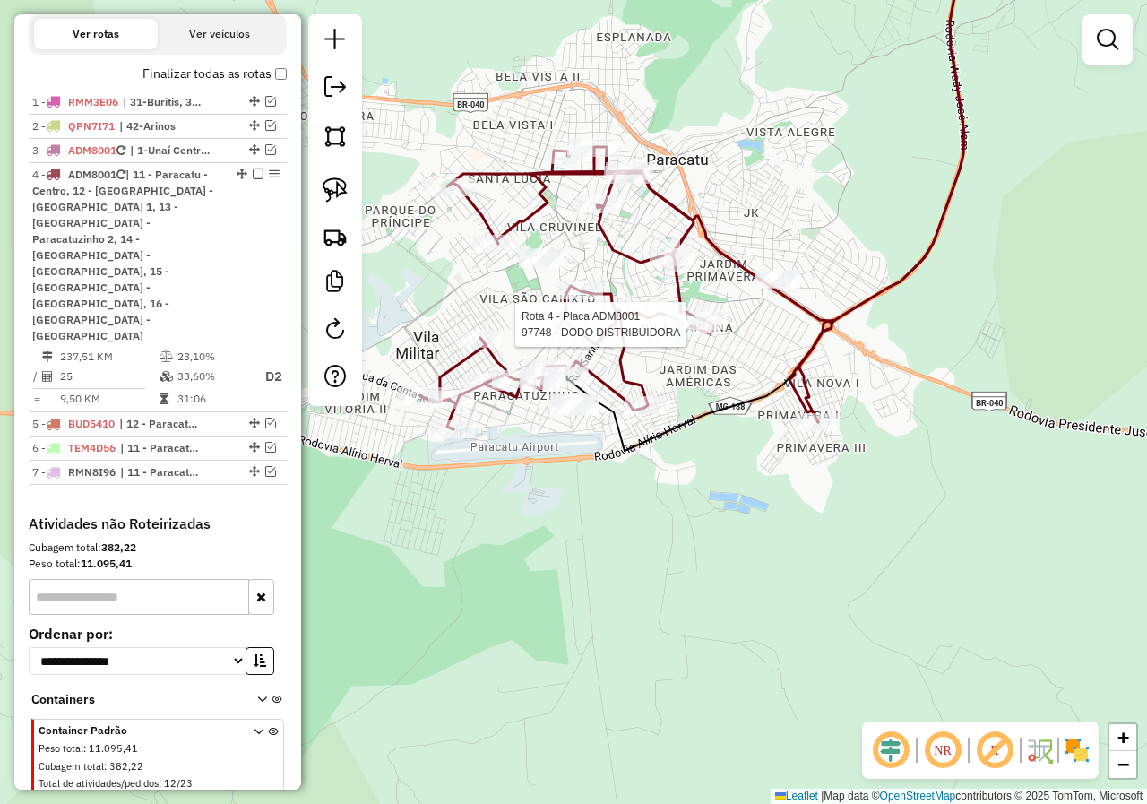
select select "*********"
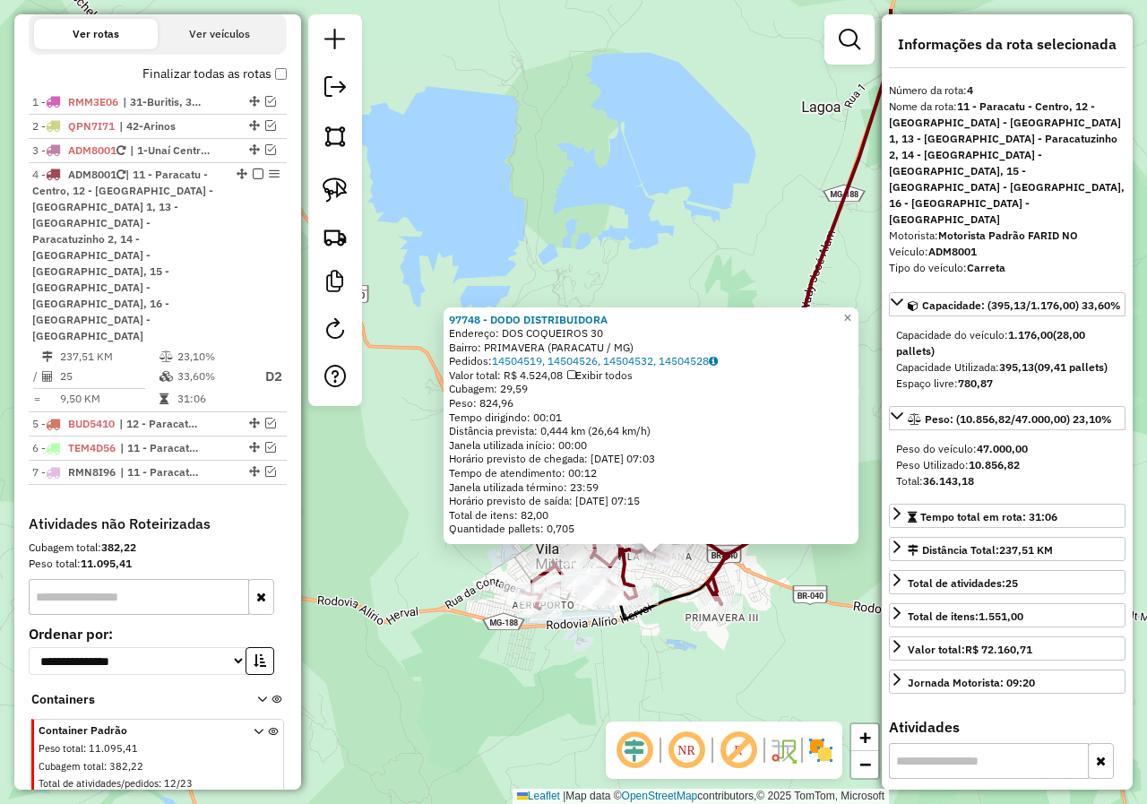
drag, startPoint x: 606, startPoint y: 544, endPoint x: 673, endPoint y: 628, distance: 107.7
click at [673, 628] on div "97748 - DODO DISTRIBUIDORA Endereço: DOS COQUEIROS 30 Bairro: PRIMAVERA (PARACA…" at bounding box center [573, 402] width 1147 height 804
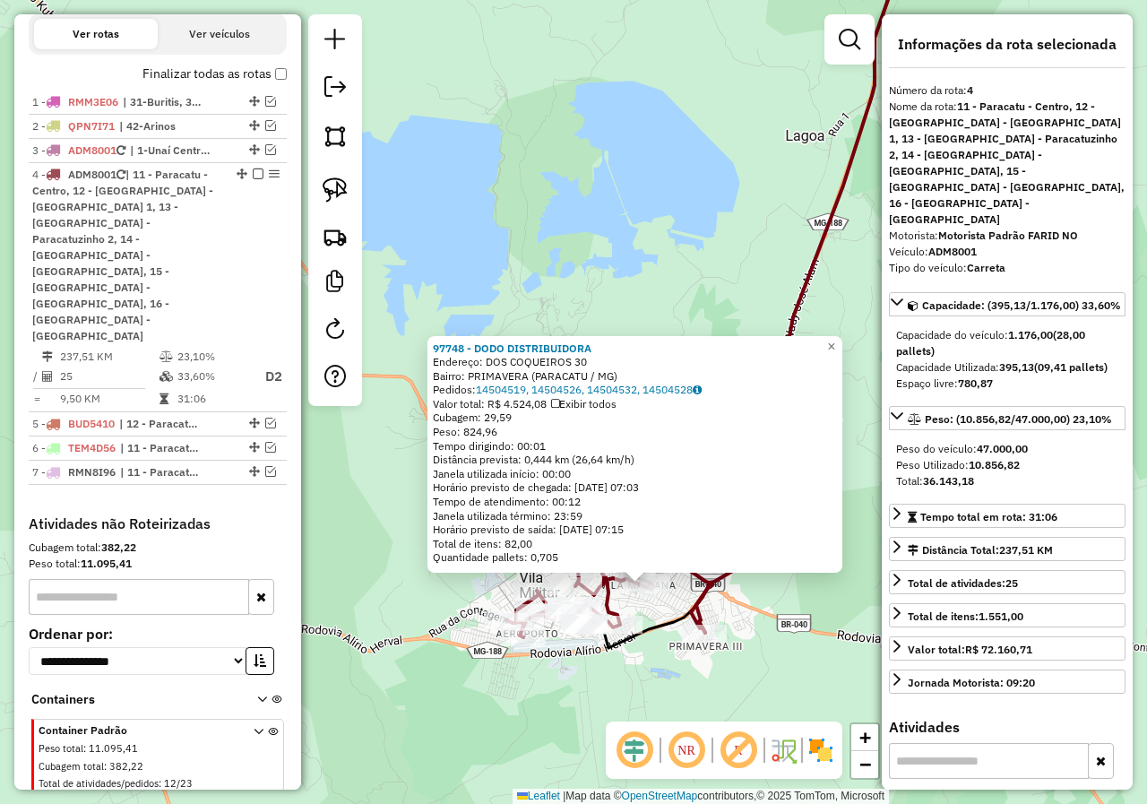
drag, startPoint x: 756, startPoint y: 646, endPoint x: 738, endPoint y: 674, distance: 33.1
click at [738, 674] on div "97748 - DODO DISTRIBUIDORA Endereço: DOS COQUEIROS 30 Bairro: PRIMAVERA (PARACA…" at bounding box center [573, 402] width 1147 height 804
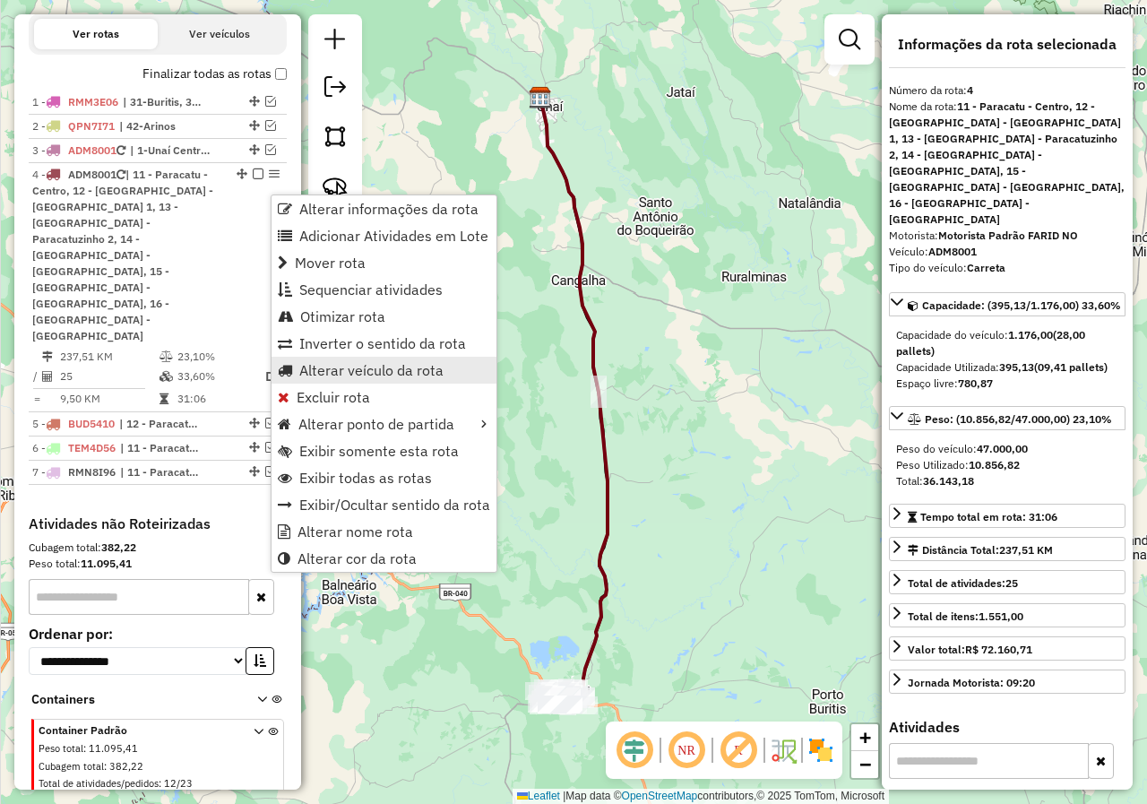
click at [425, 366] on span "Alterar veículo da rota" at bounding box center [371, 370] width 144 height 14
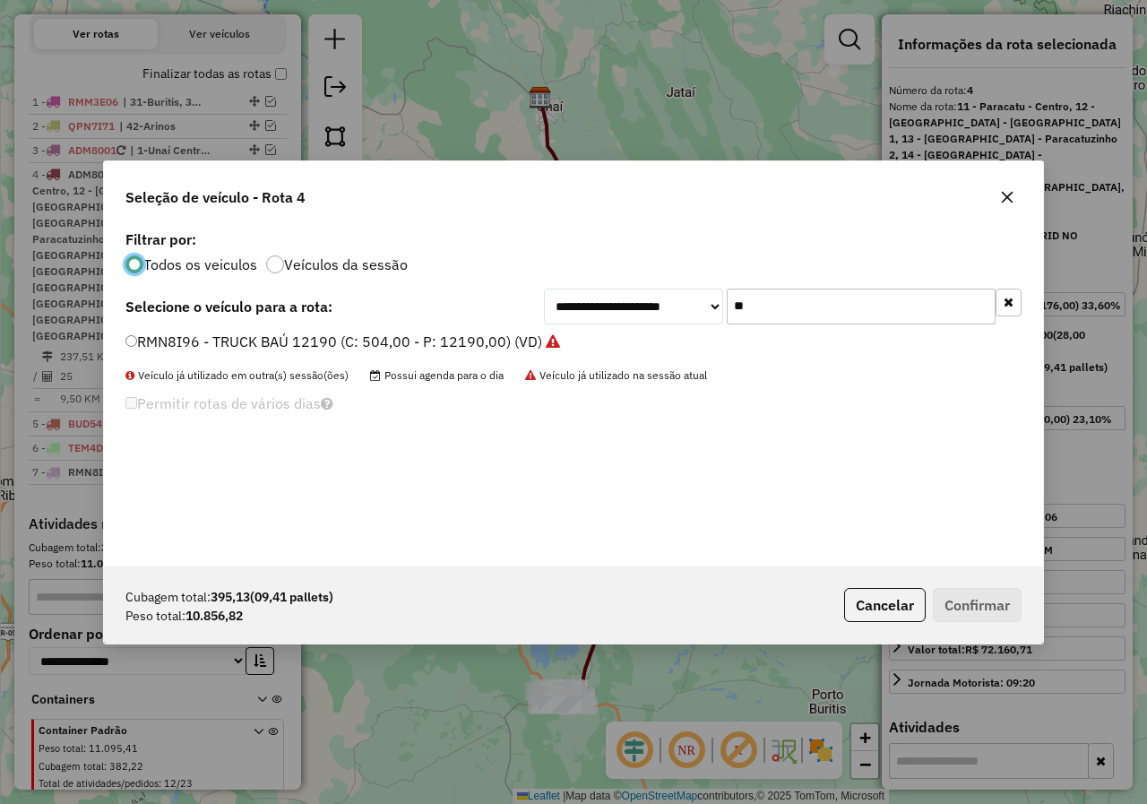
scroll to position [10, 5]
drag, startPoint x: 769, startPoint y: 306, endPoint x: 721, endPoint y: 299, distance: 48.0
click at [724, 302] on div "**********" at bounding box center [783, 307] width 478 height 36
type input "***"
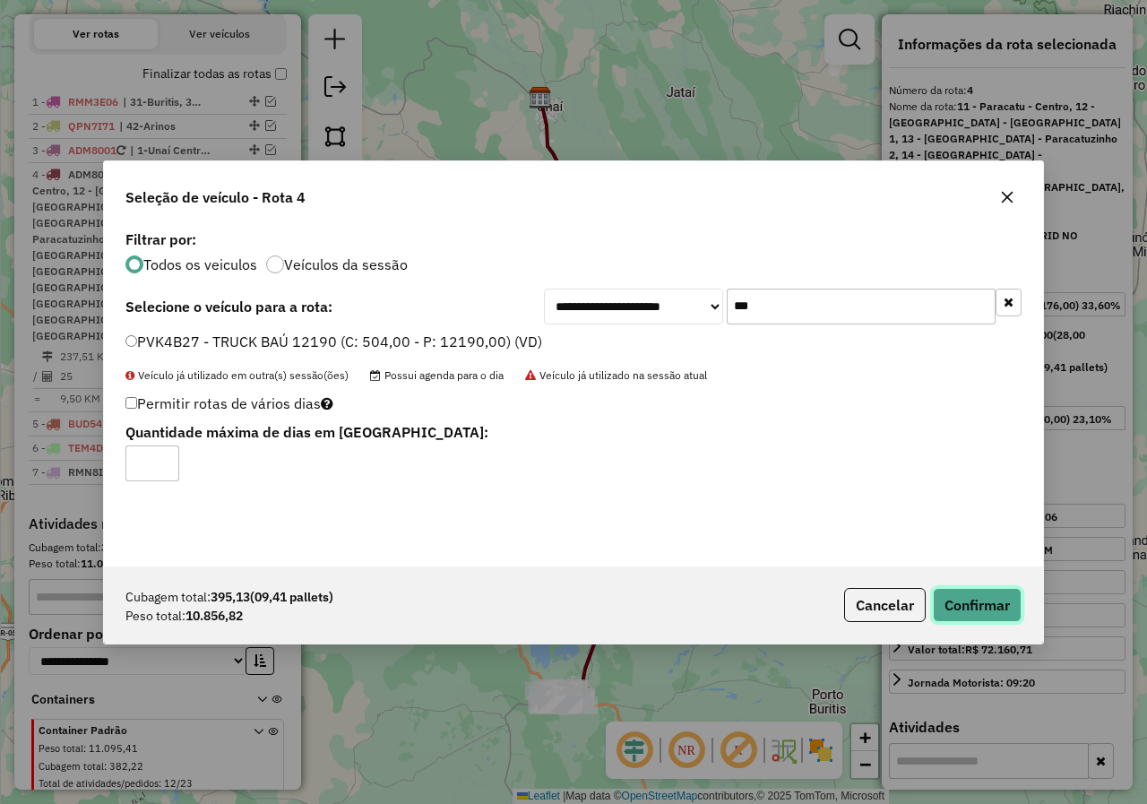
click at [961, 607] on button "Confirmar" at bounding box center [977, 605] width 89 height 34
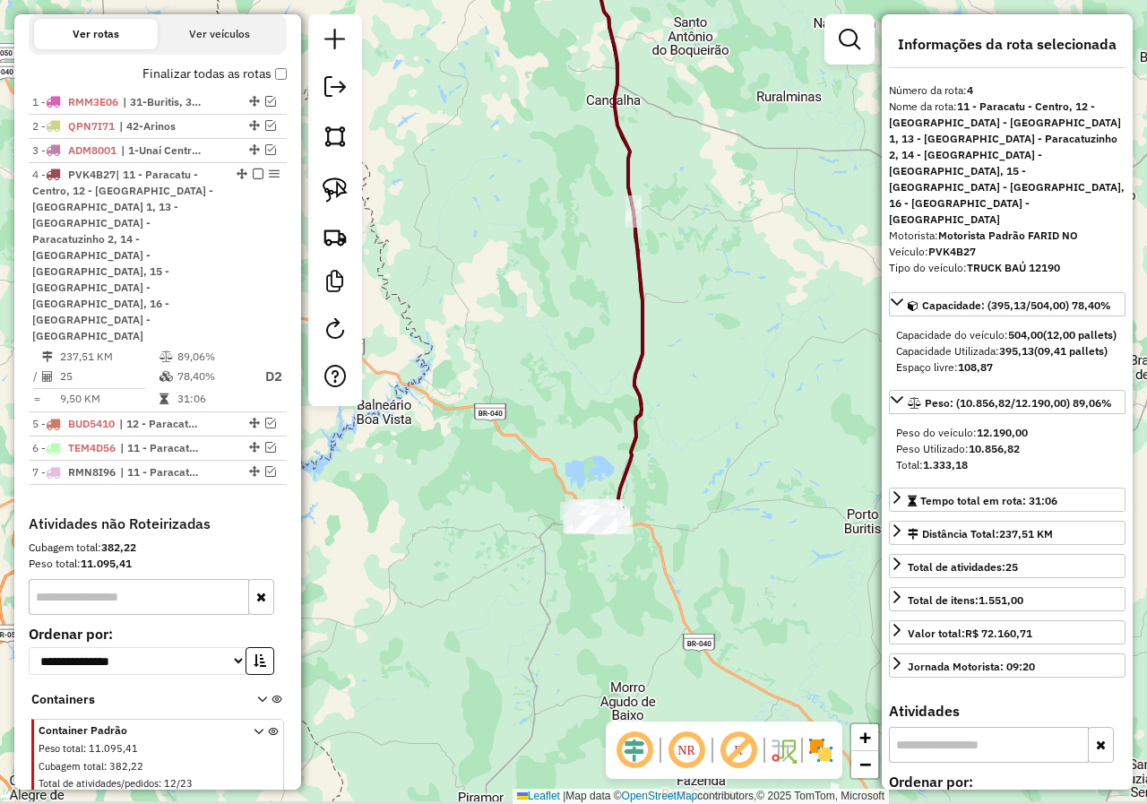
drag, startPoint x: 683, startPoint y: 628, endPoint x: 733, endPoint y: 366, distance: 267.3
click at [730, 385] on div "Janela de atendimento Grade de atendimento Capacidade Transportadoras Veículos …" at bounding box center [573, 402] width 1147 height 804
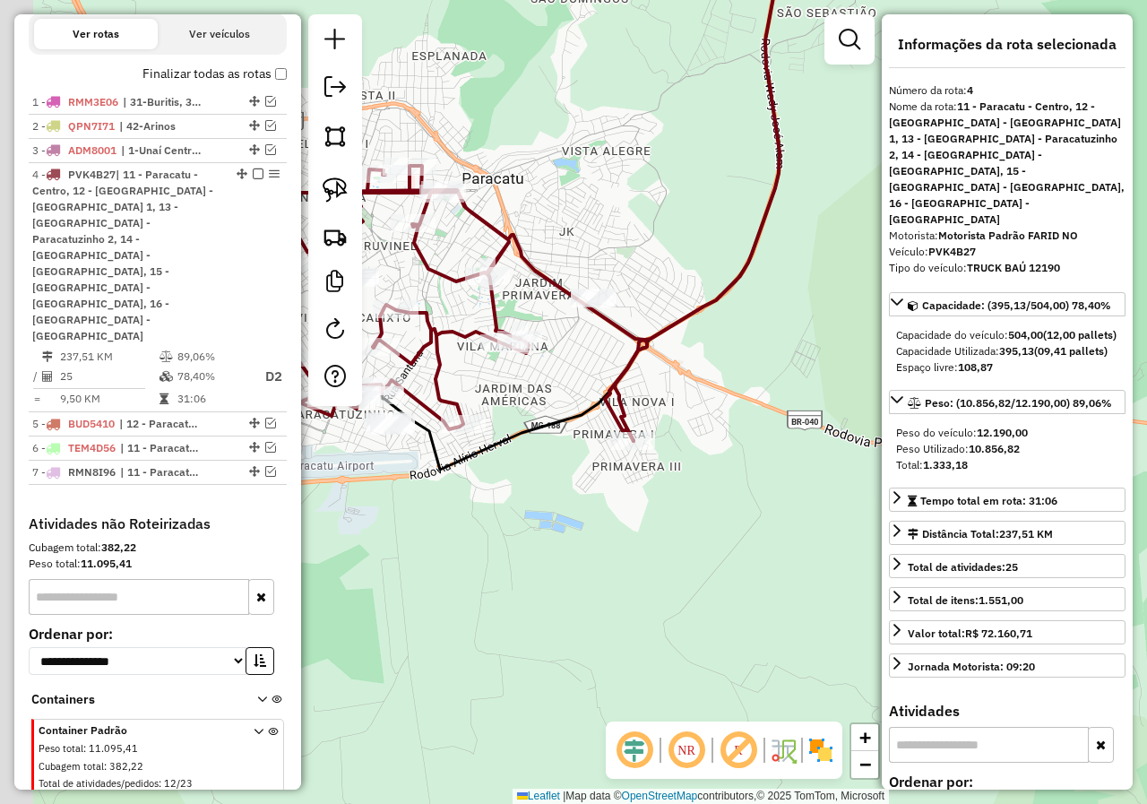
drag, startPoint x: 524, startPoint y: 487, endPoint x: 738, endPoint y: 546, distance: 222.2
click at [738, 546] on div "Janela de atendimento Grade de atendimento Capacidade Transportadoras Veículos …" at bounding box center [573, 402] width 1147 height 804
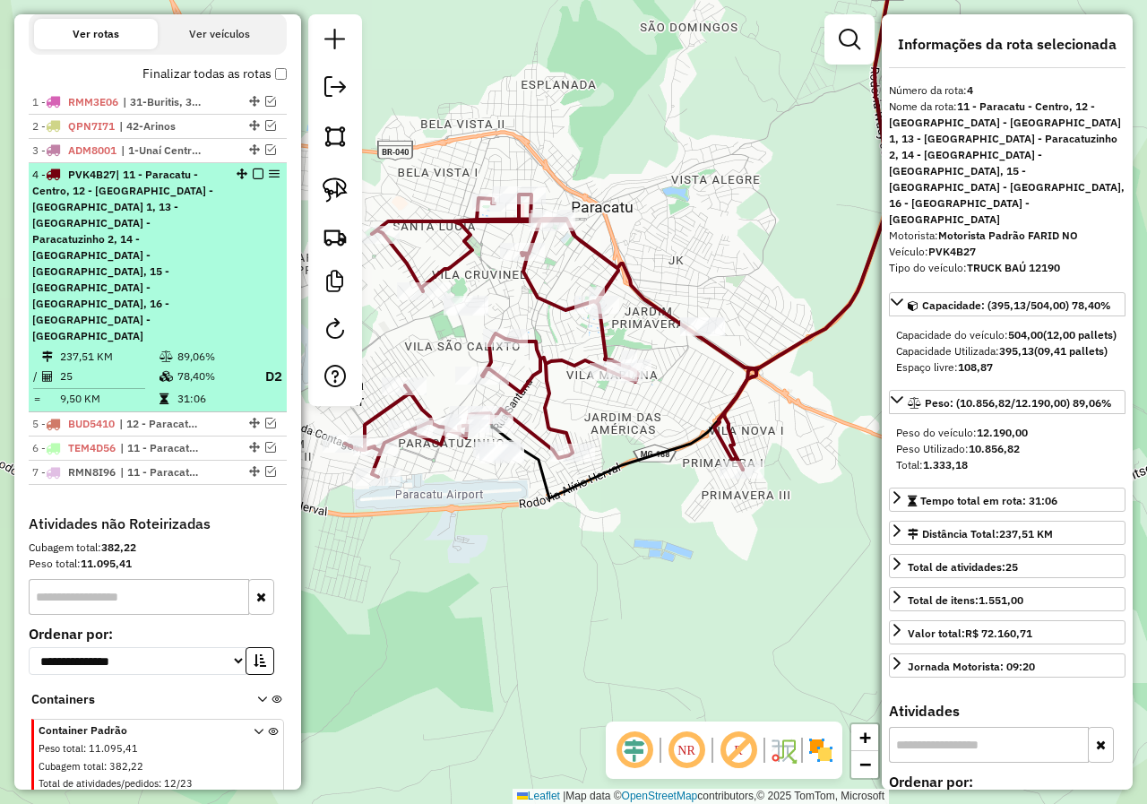
click at [253, 179] on em at bounding box center [258, 173] width 11 height 11
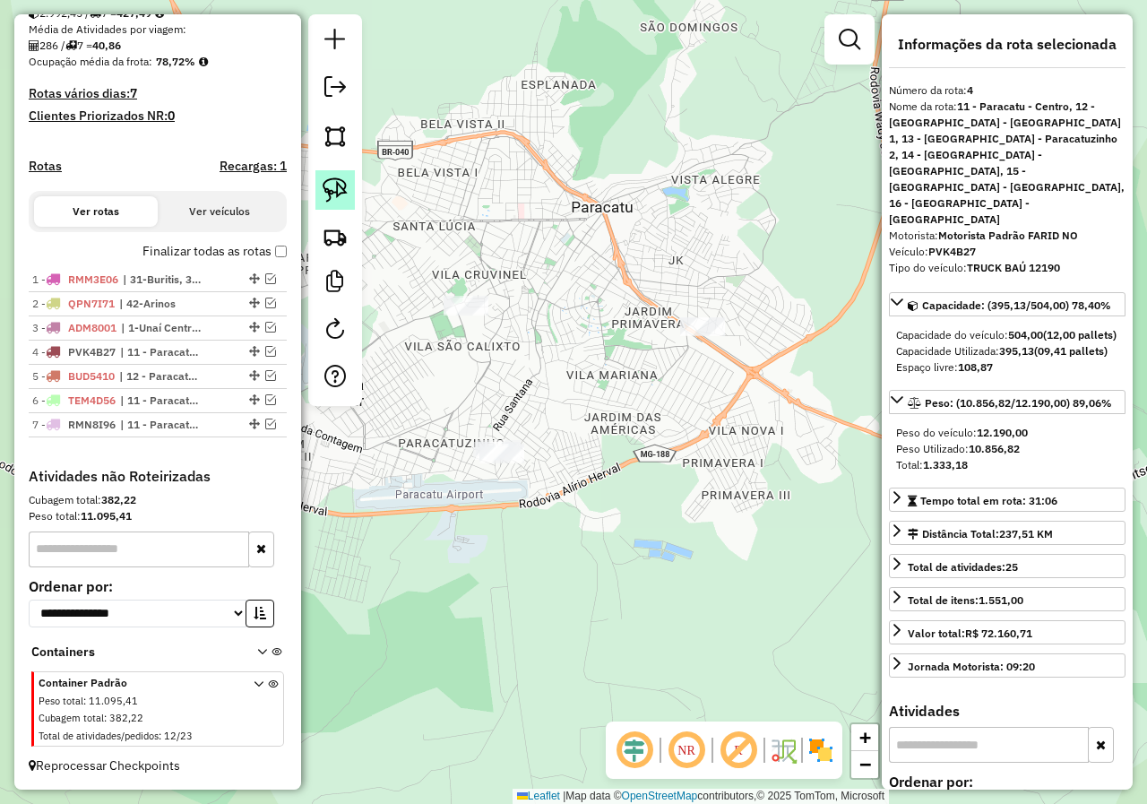
click at [332, 187] on img at bounding box center [335, 189] width 25 height 25
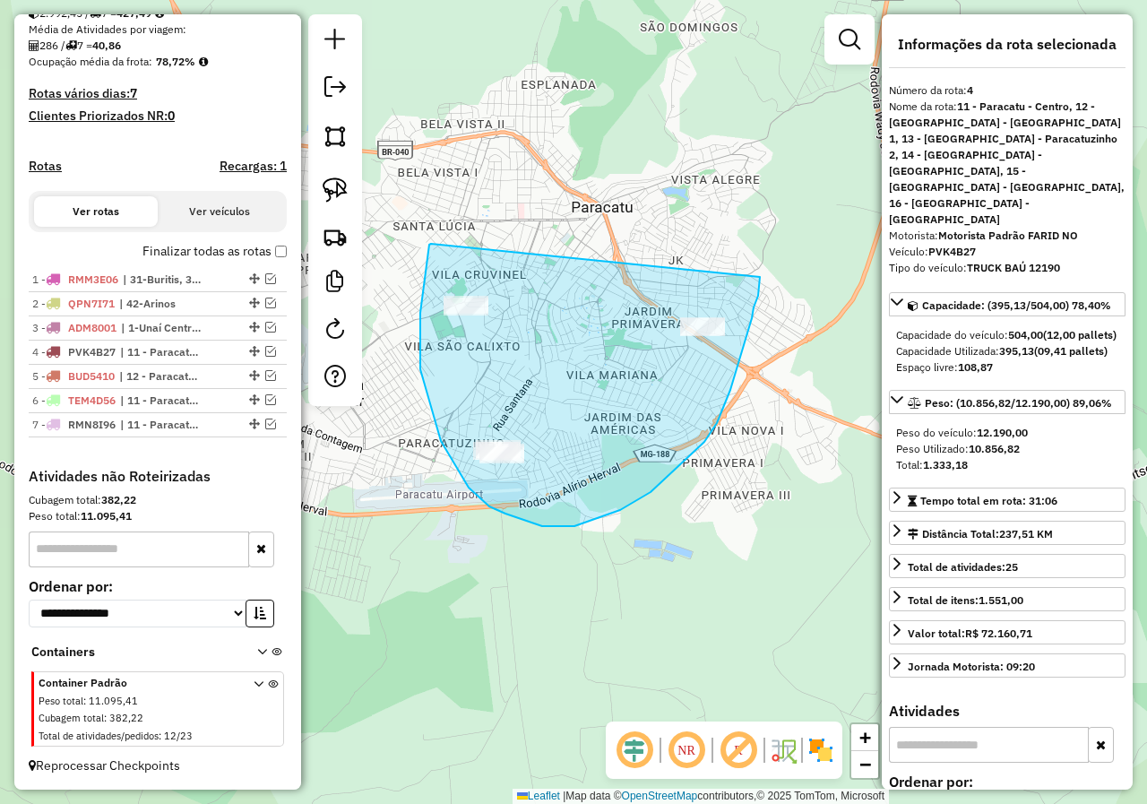
drag, startPoint x: 429, startPoint y: 245, endPoint x: 762, endPoint y: 256, distance: 333.5
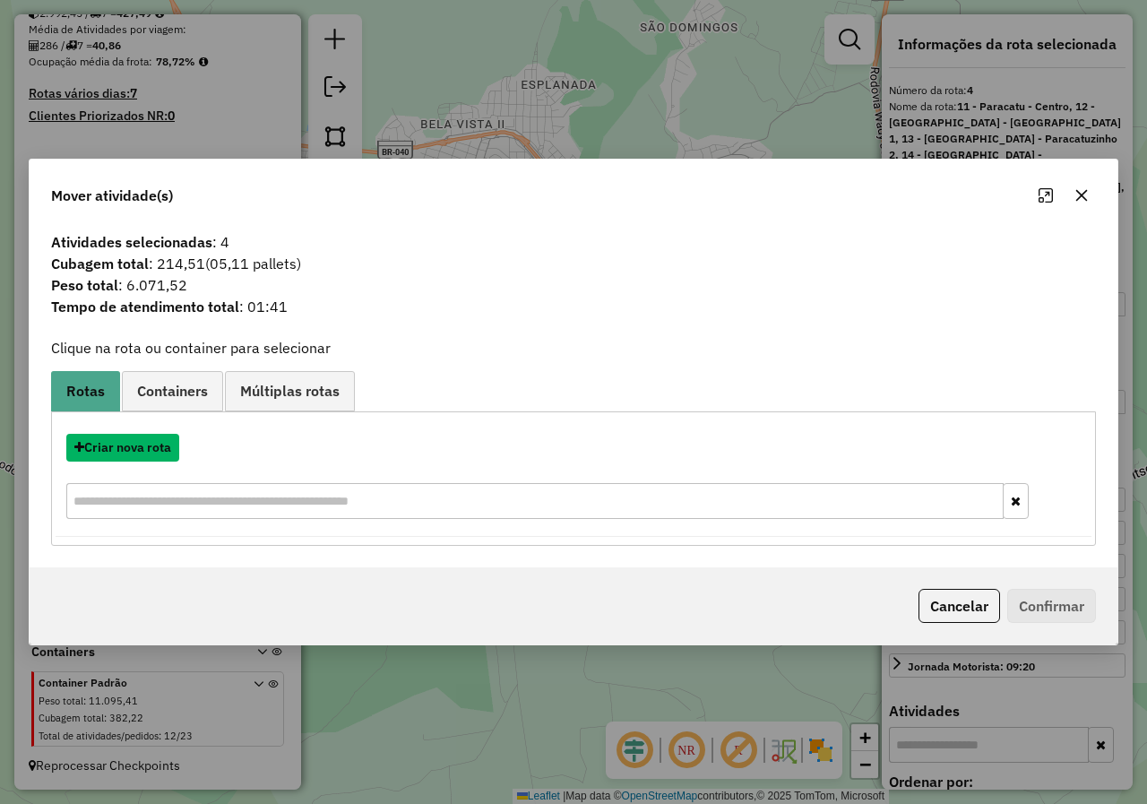
click at [158, 462] on div "Criar nova rota" at bounding box center [574, 478] width 1036 height 116
click at [149, 436] on button "Criar nova rota" at bounding box center [122, 448] width 113 height 28
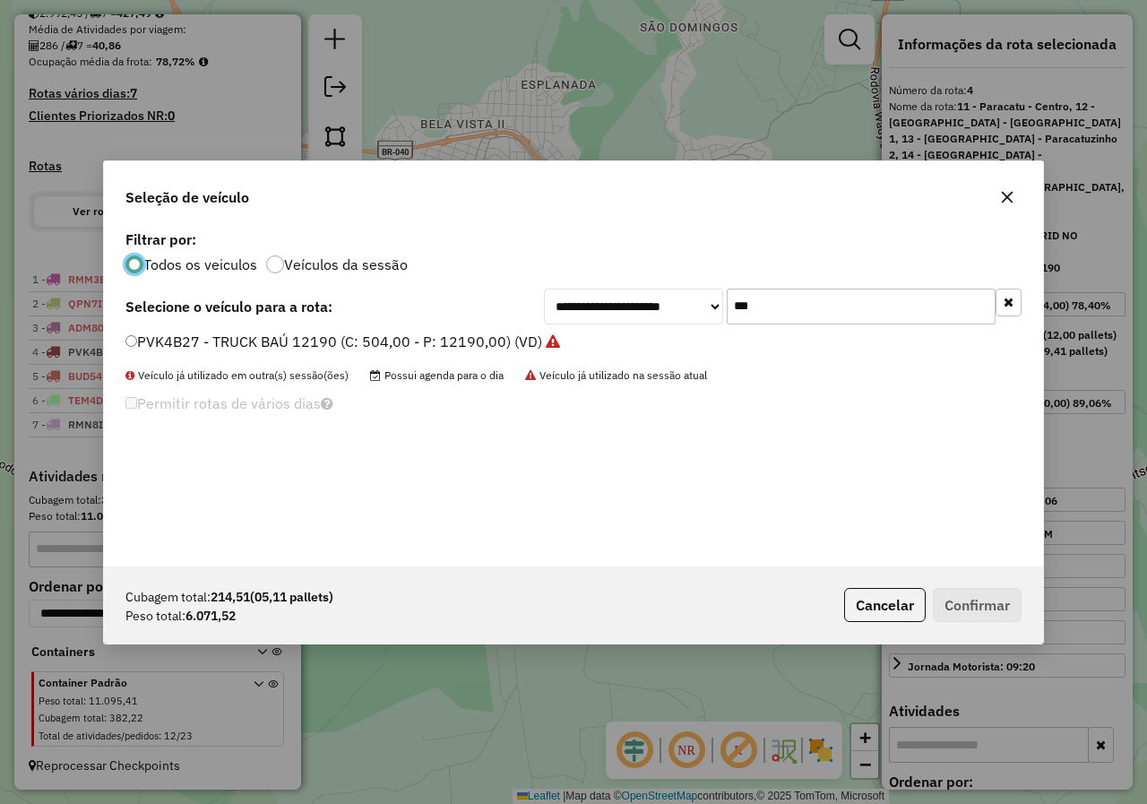
scroll to position [10, 5]
drag, startPoint x: 798, startPoint y: 295, endPoint x: 695, endPoint y: 294, distance: 103.0
click at [695, 294] on div "**********" at bounding box center [783, 307] width 478 height 36
type input "**"
click at [136, 332] on label "QUM6511 - TOCO BAÚ 7670 (C: 420,00 - P: 7670,00) (VD)" at bounding box center [322, 342] width 395 height 22
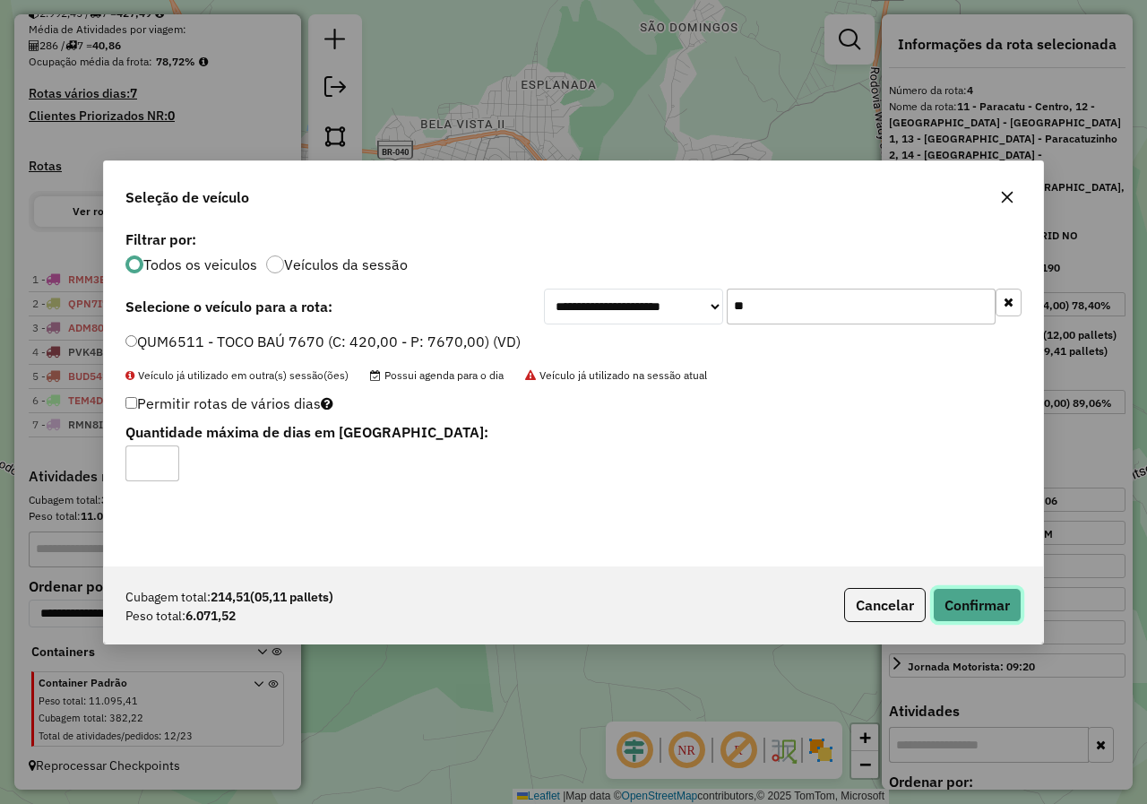
click at [976, 595] on button "Confirmar" at bounding box center [977, 605] width 89 height 34
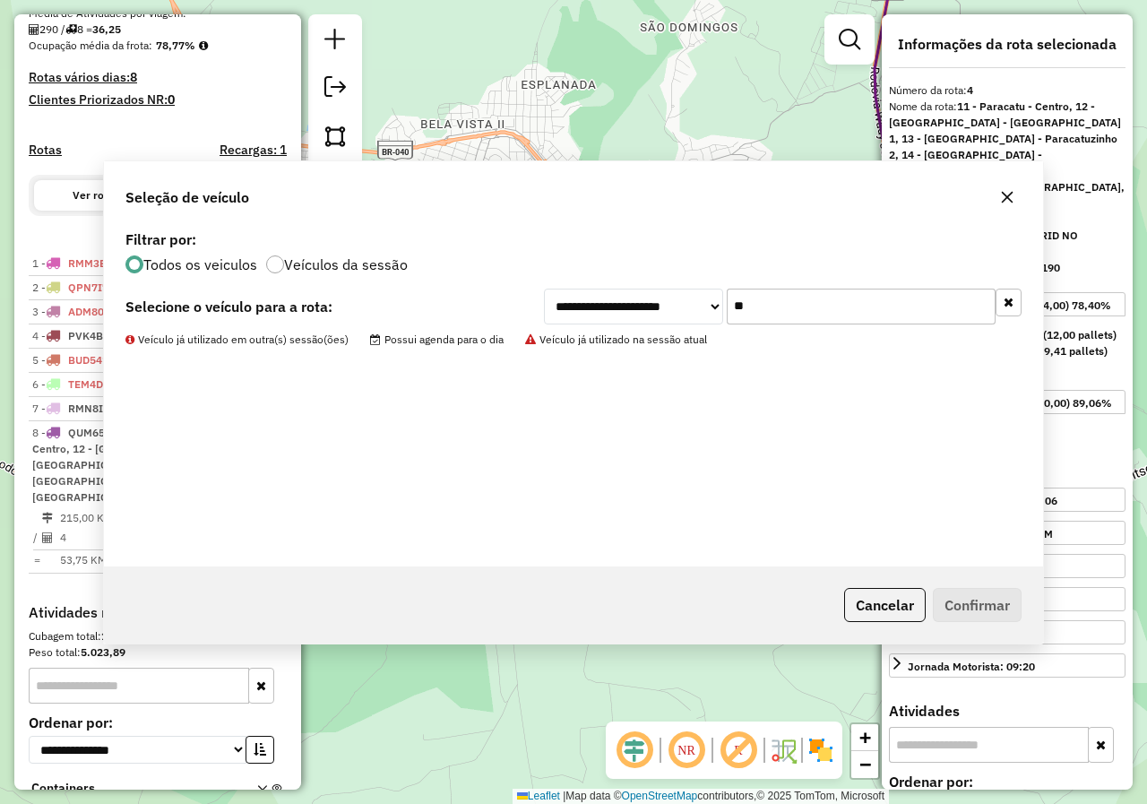
scroll to position [556, 0]
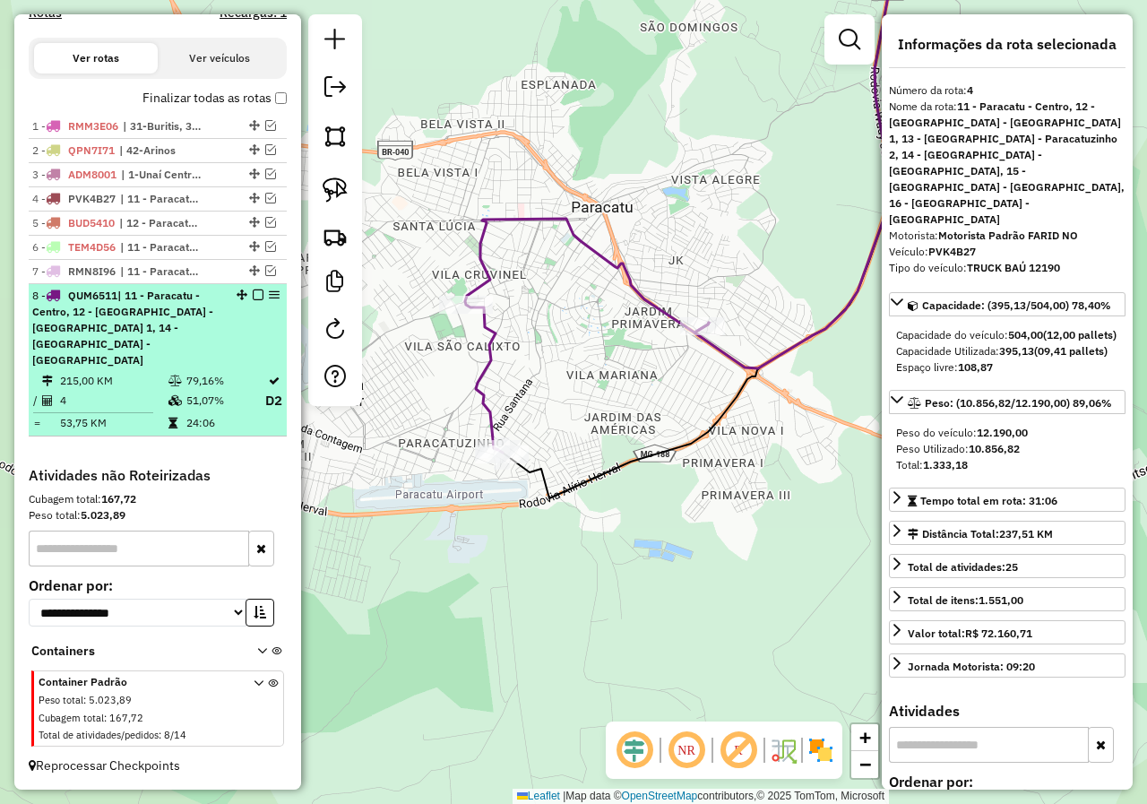
click at [254, 300] on em at bounding box center [258, 294] width 11 height 11
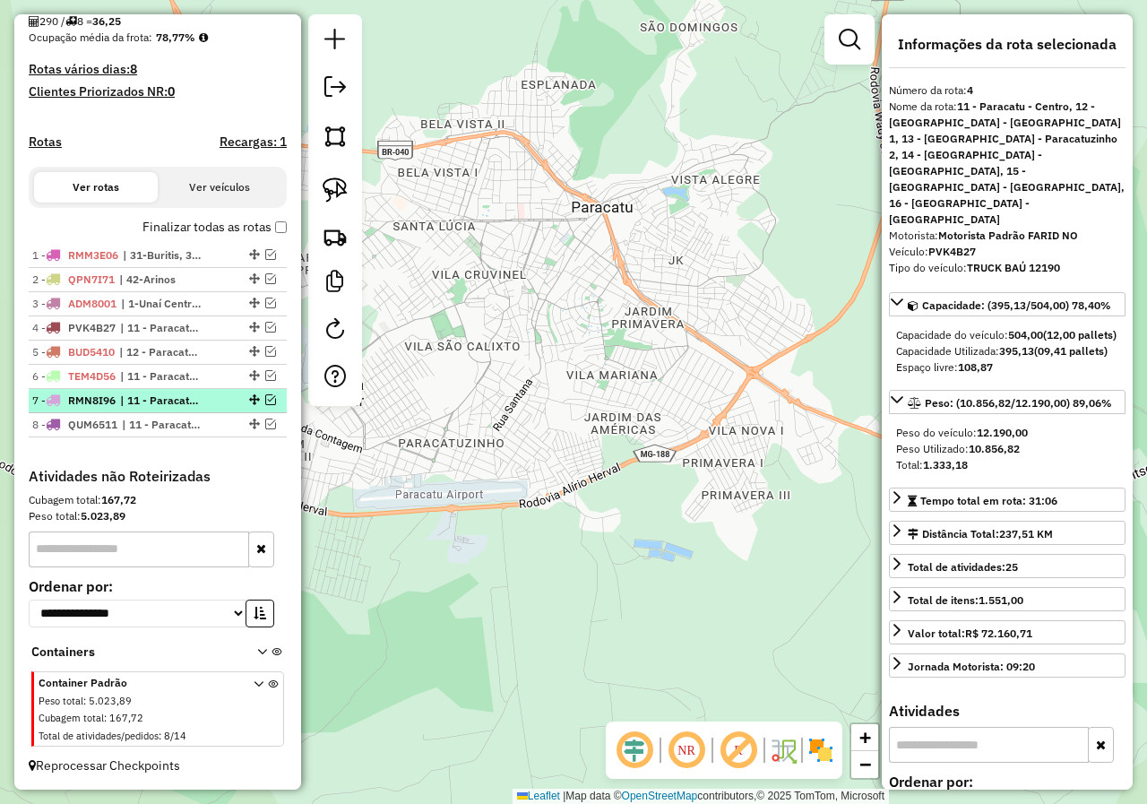
click at [265, 400] on em at bounding box center [270, 399] width 11 height 11
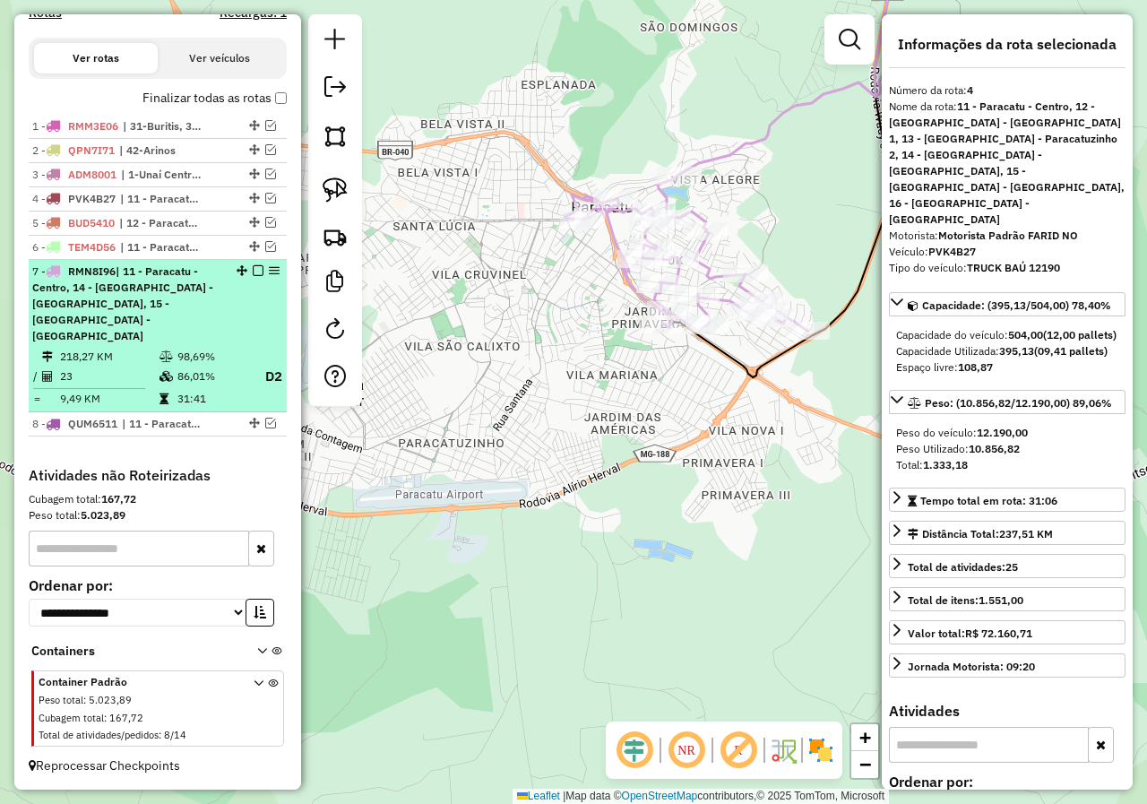
click at [254, 276] on em at bounding box center [258, 270] width 11 height 11
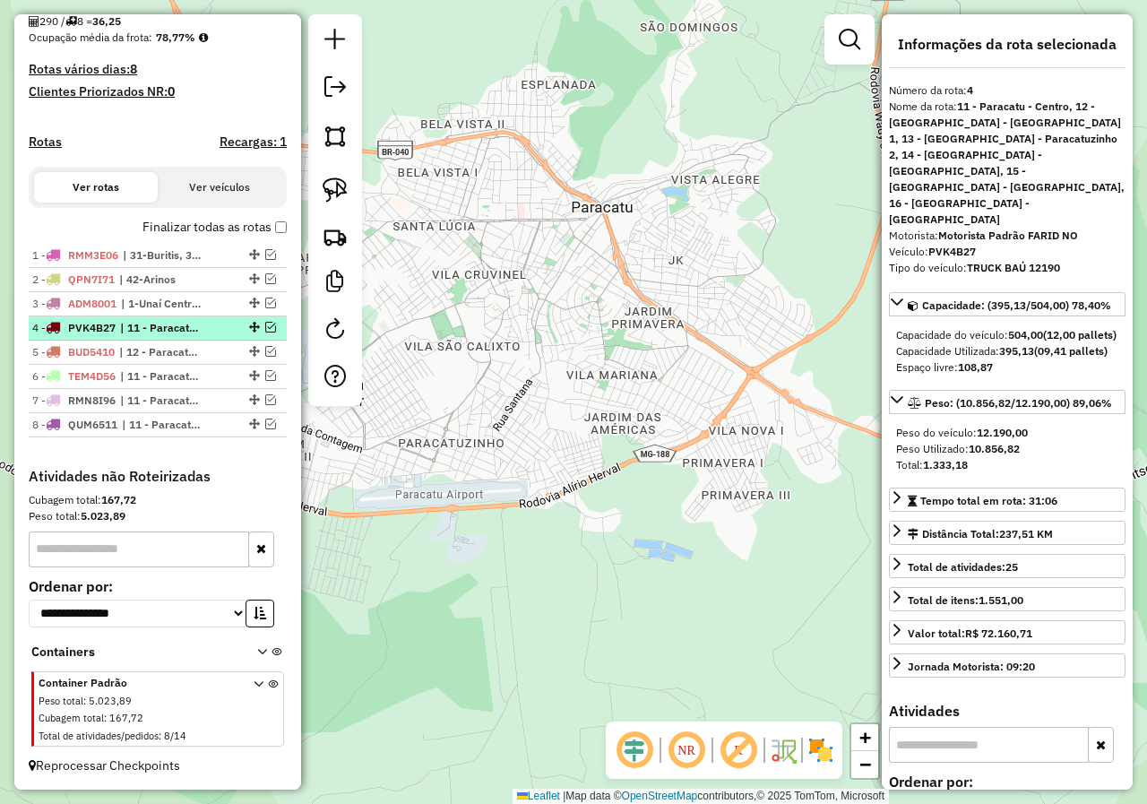
click at [269, 325] on em at bounding box center [270, 327] width 11 height 11
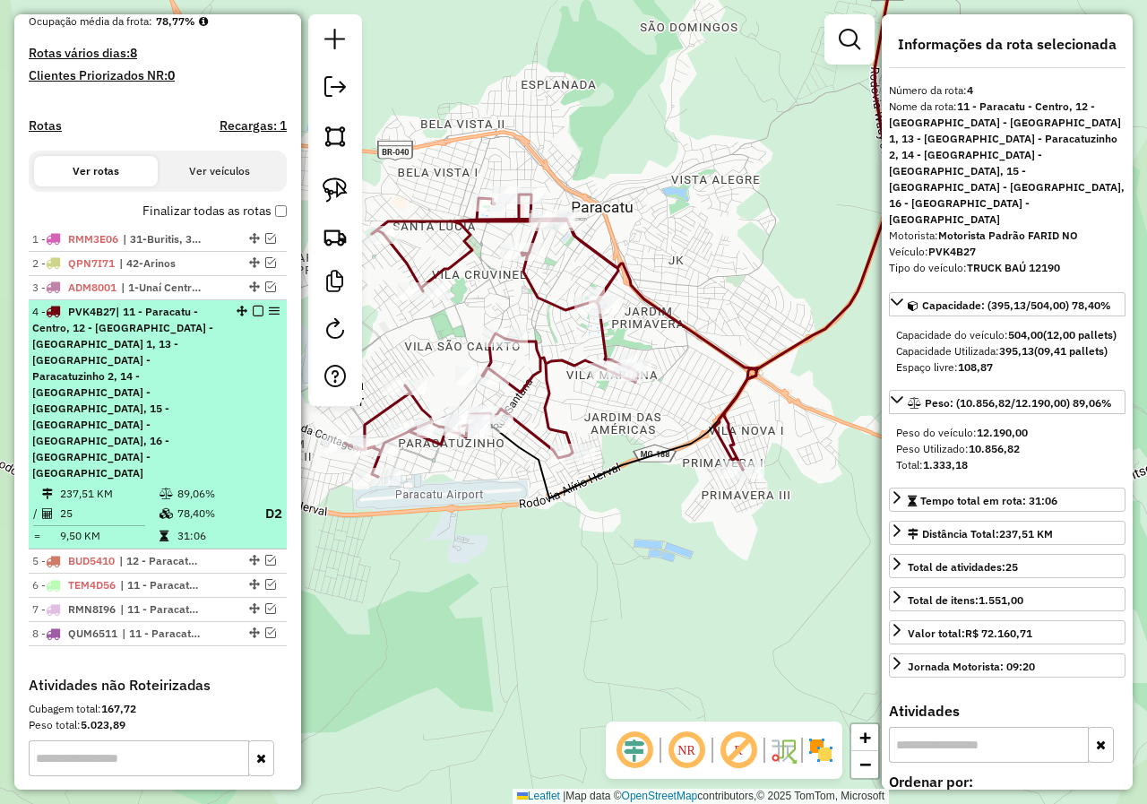
scroll to position [604, 0]
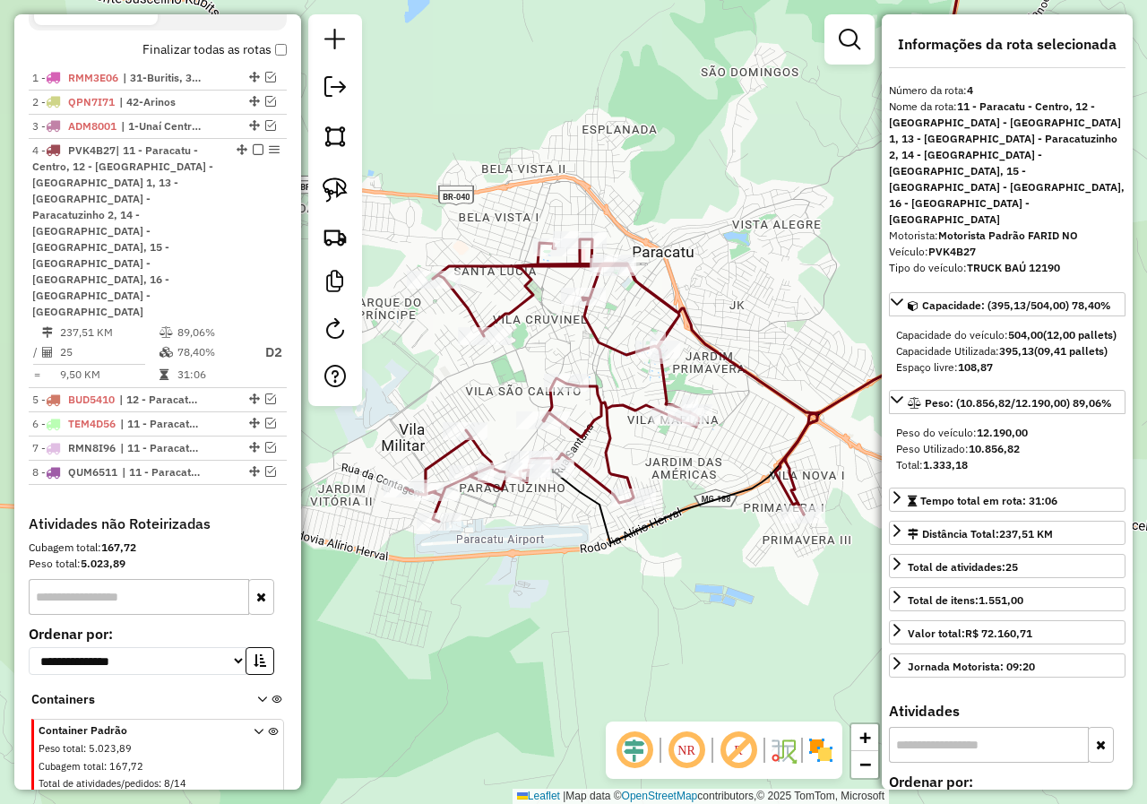
drag, startPoint x: 642, startPoint y: 432, endPoint x: 702, endPoint y: 477, distance: 75.6
click at [702, 477] on div "Janela de atendimento Grade de atendimento Capacidade Transportadoras Veículos …" at bounding box center [573, 402] width 1147 height 804
click at [265, 466] on em at bounding box center [270, 471] width 11 height 11
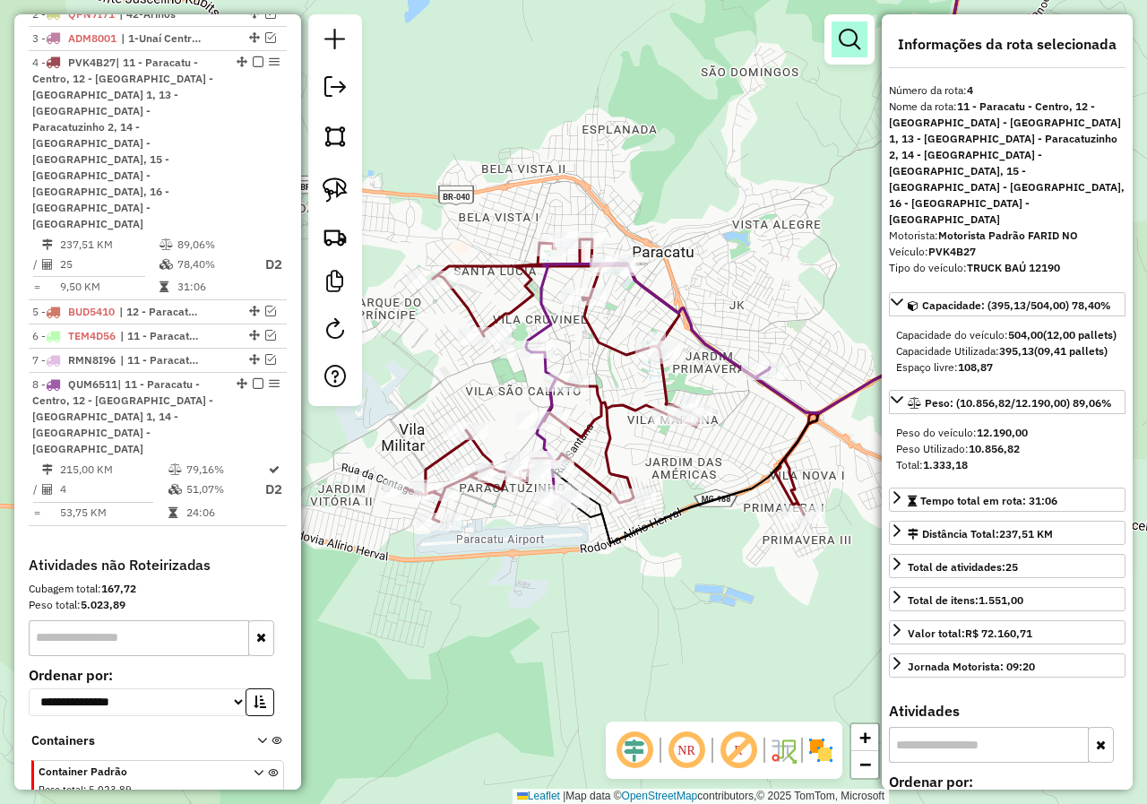
click at [849, 50] on link at bounding box center [849, 40] width 36 height 36
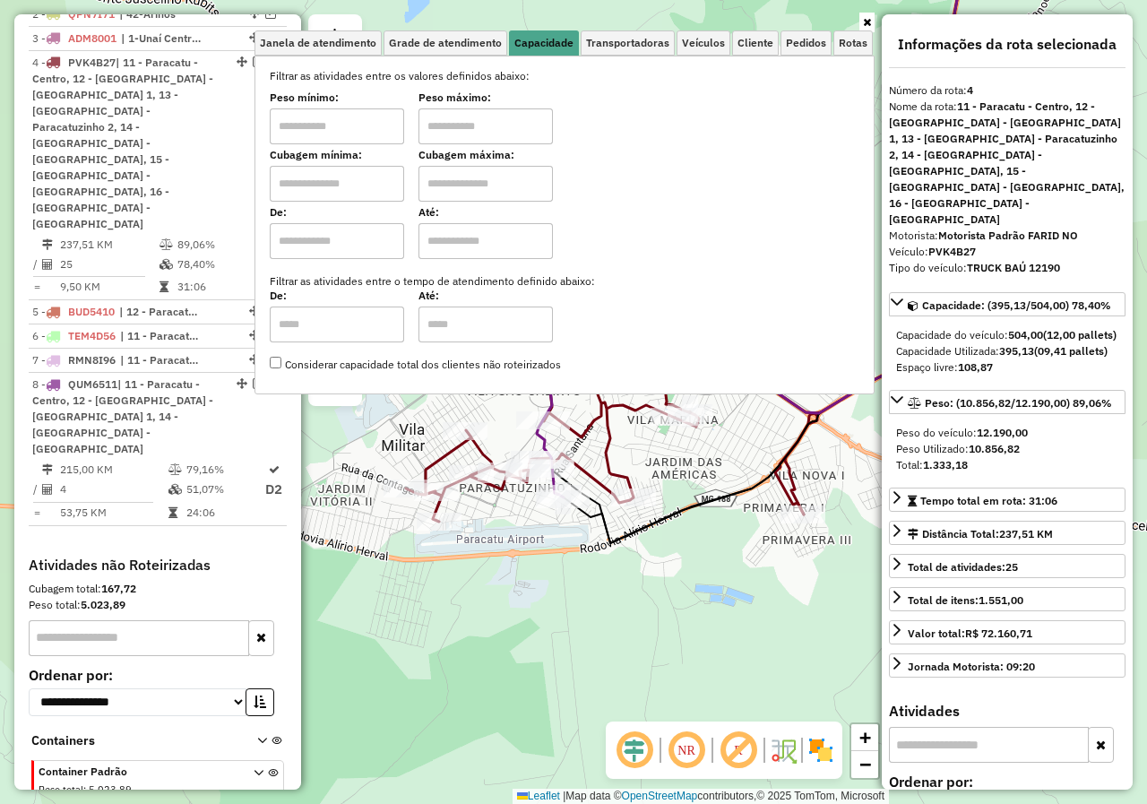
click at [358, 127] on input "text" at bounding box center [337, 126] width 134 height 36
type input "****"
click at [483, 120] on input "text" at bounding box center [485, 126] width 134 height 36
type input "******"
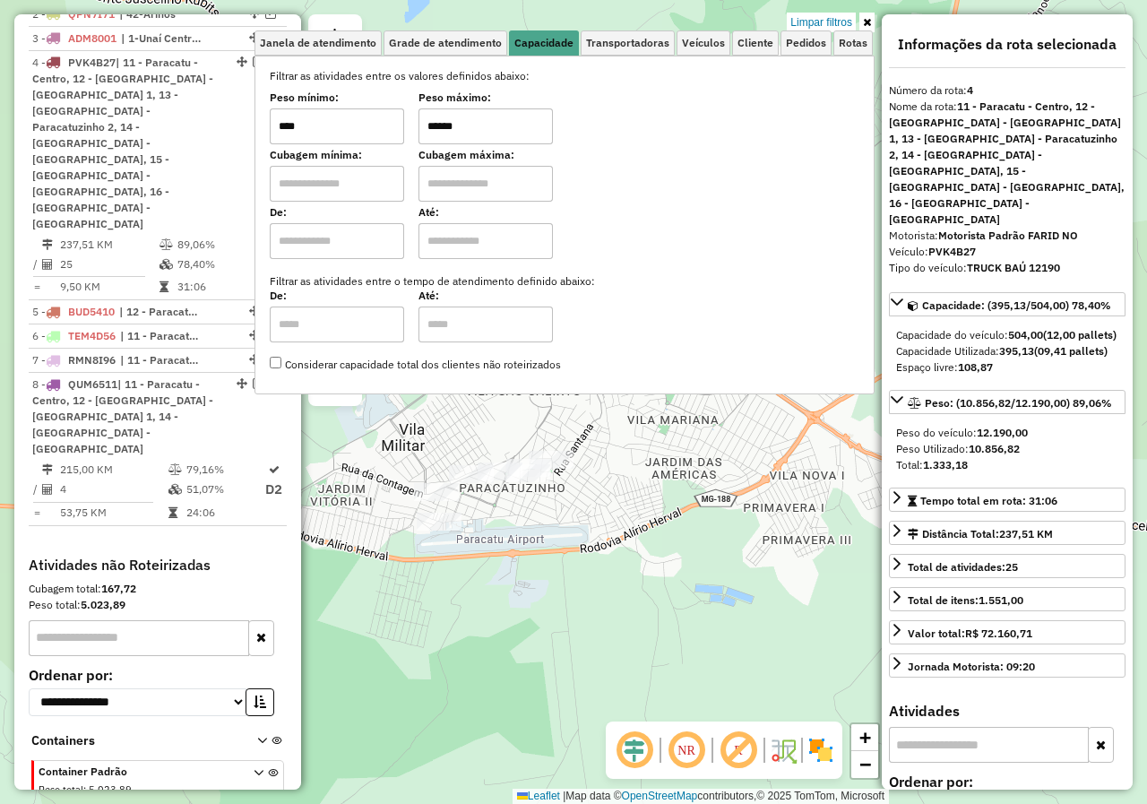
click at [873, 22] on link at bounding box center [866, 23] width 15 height 20
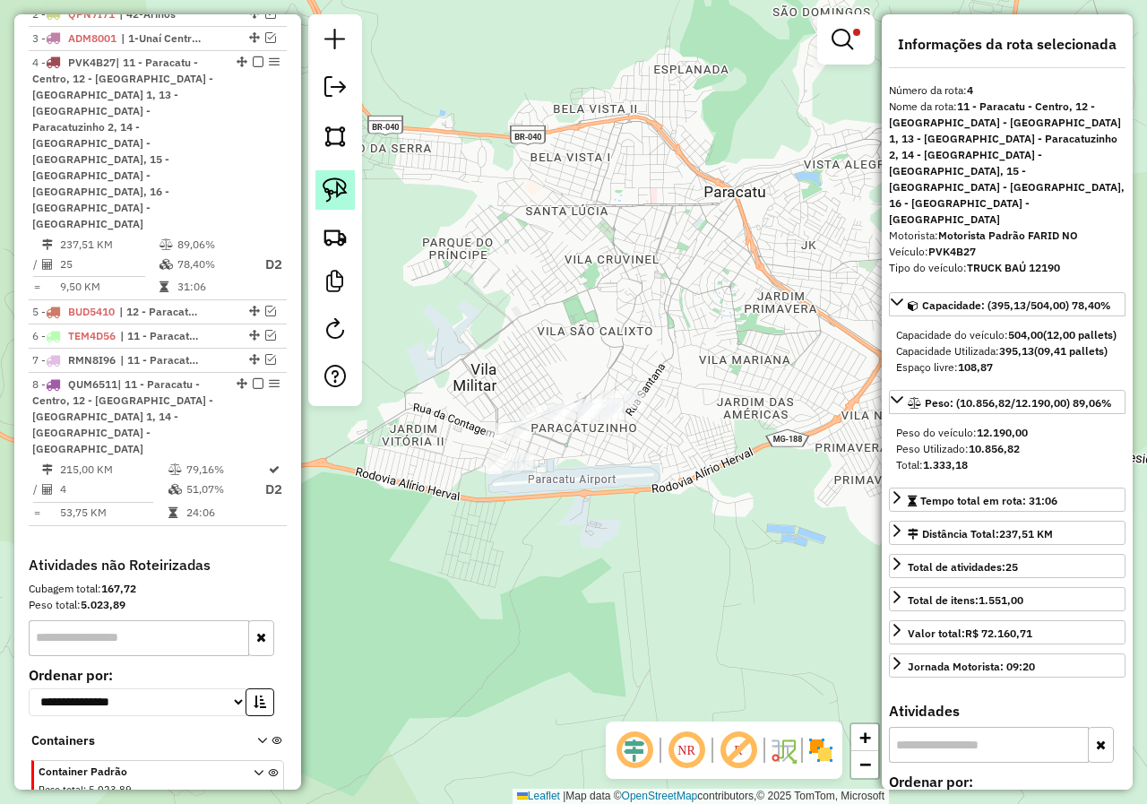
click at [340, 192] on img at bounding box center [335, 189] width 25 height 25
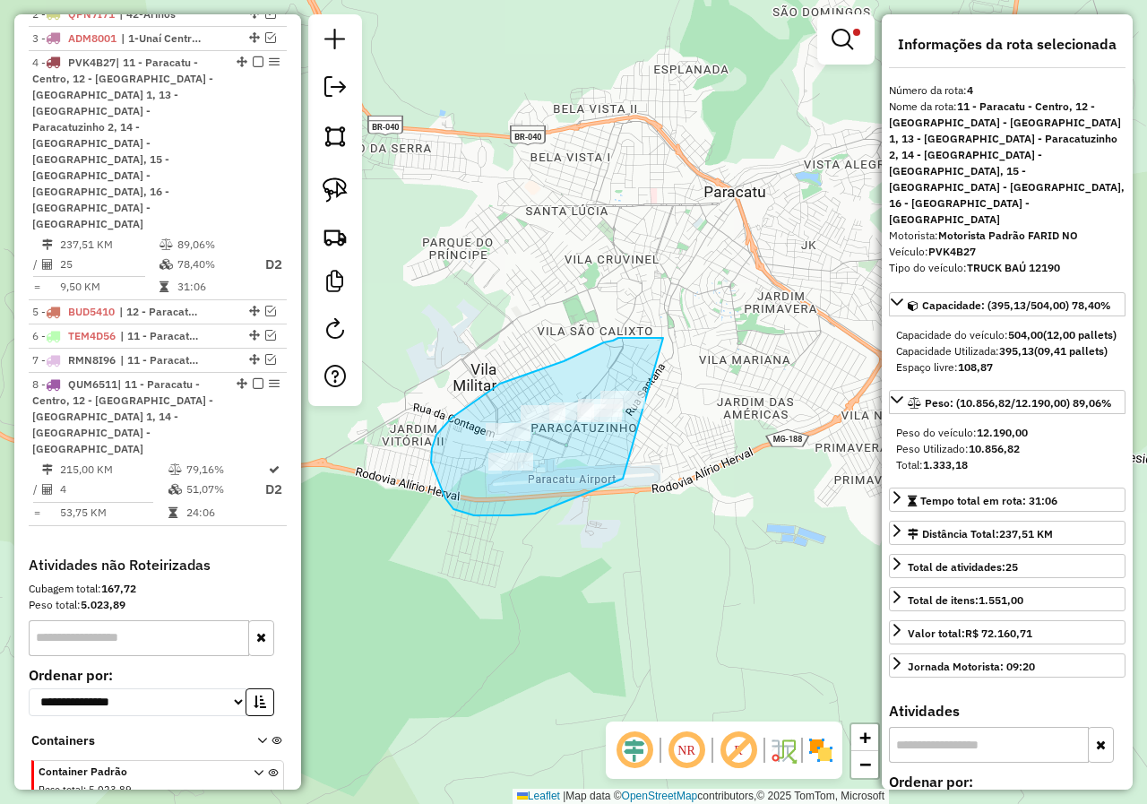
drag, startPoint x: 604, startPoint y: 342, endPoint x: 671, endPoint y: 385, distance: 79.8
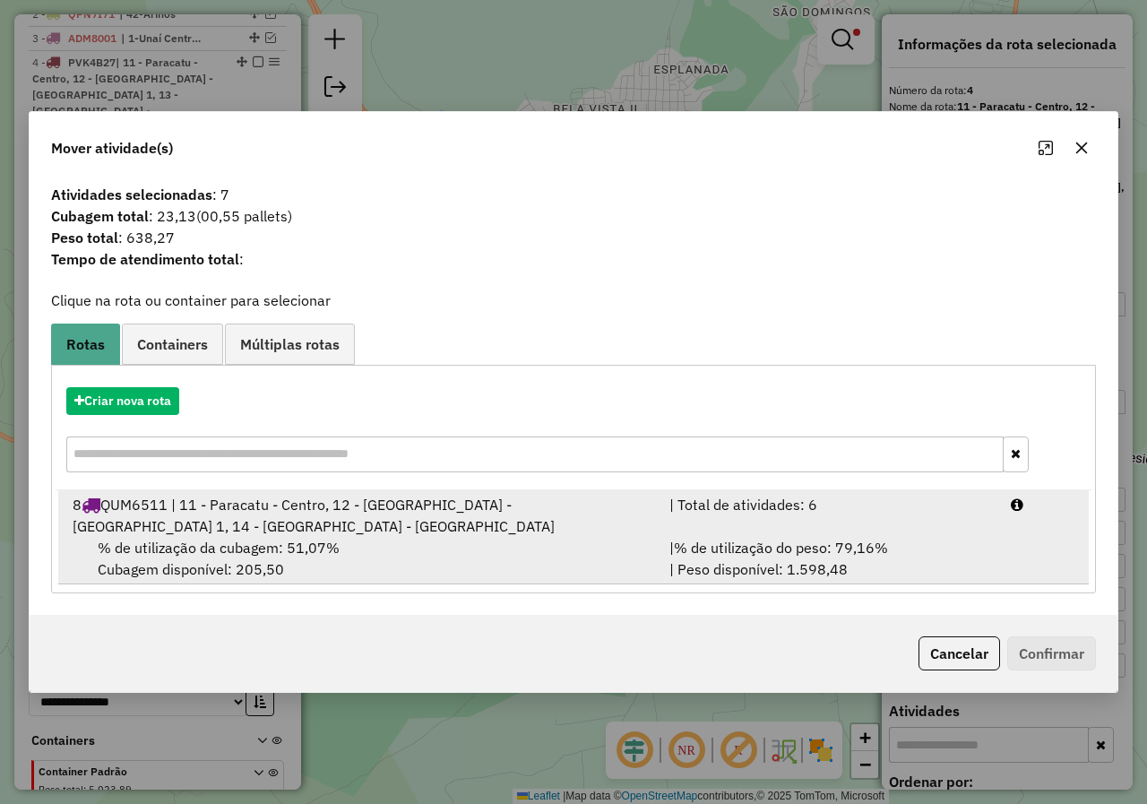
click at [156, 528] on div "8 QUM6511 | 11 - Paracatu - Centro, 12 - [GEOGRAPHIC_DATA] - [GEOGRAPHIC_DATA] …" at bounding box center [360, 515] width 597 height 43
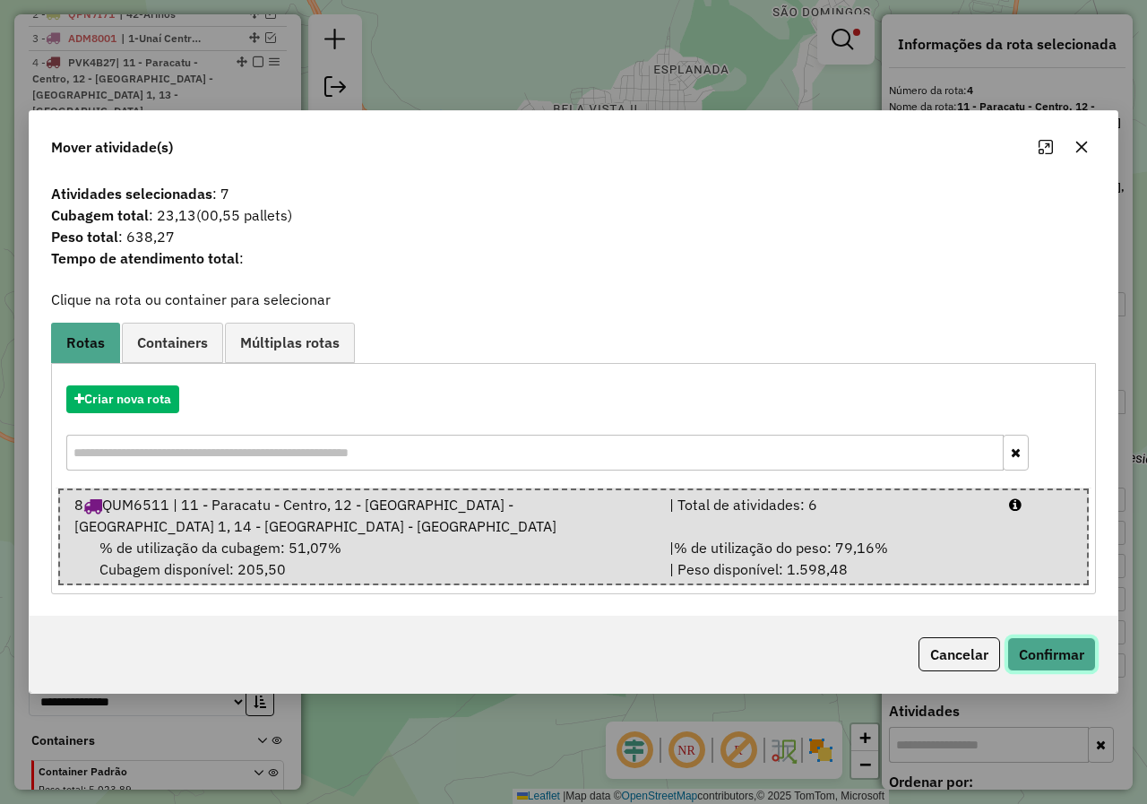
click at [1039, 638] on button "Confirmar" at bounding box center [1051, 654] width 89 height 34
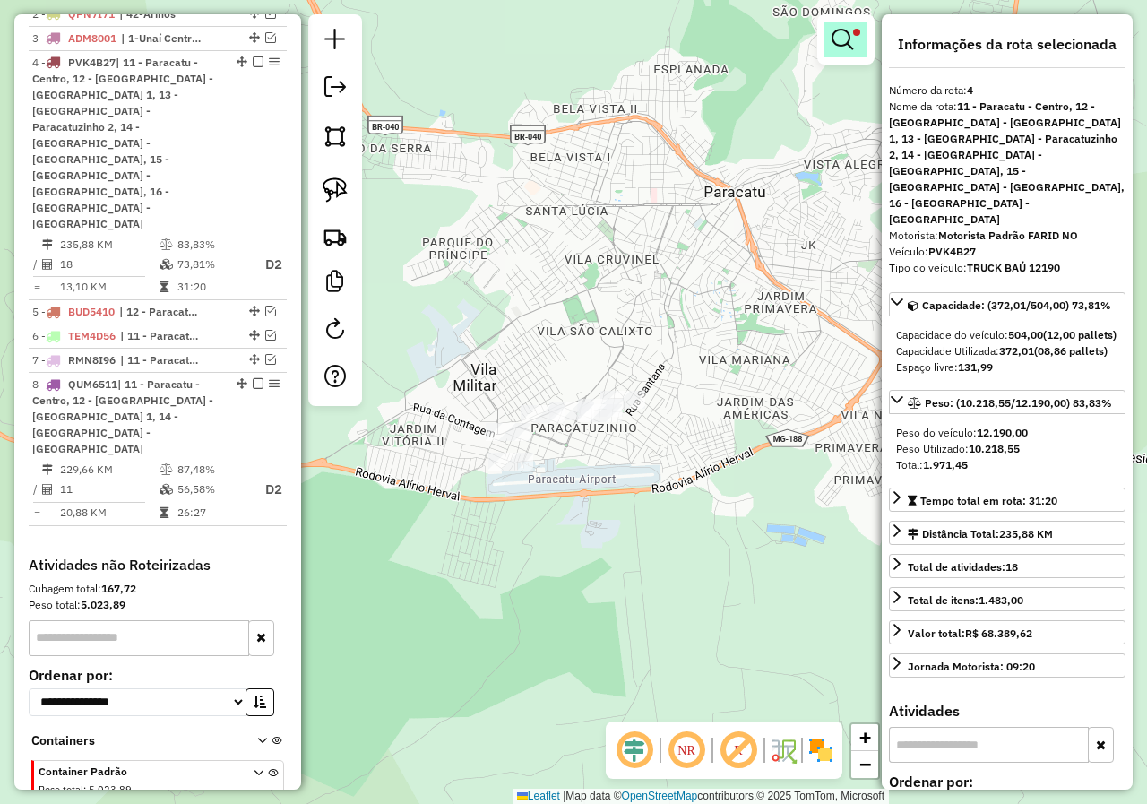
click at [849, 41] on em at bounding box center [842, 40] width 22 height 22
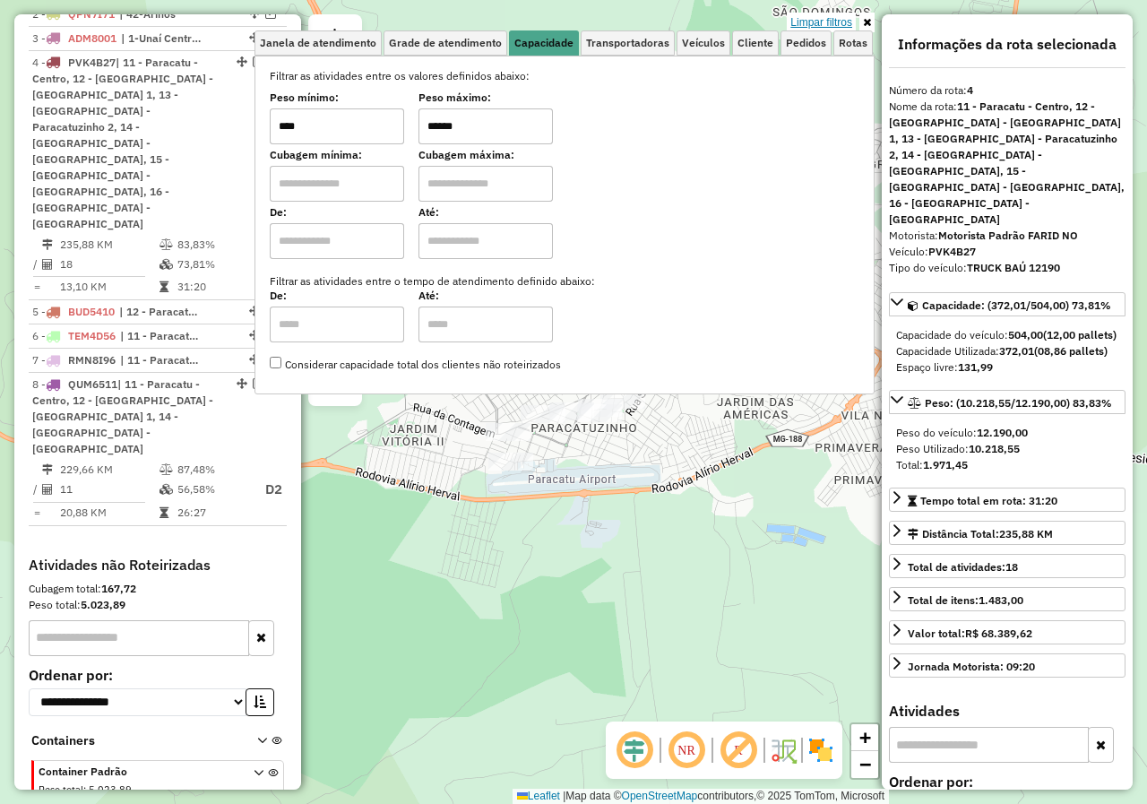
click at [844, 15] on link "Limpar filtros" at bounding box center [821, 23] width 69 height 20
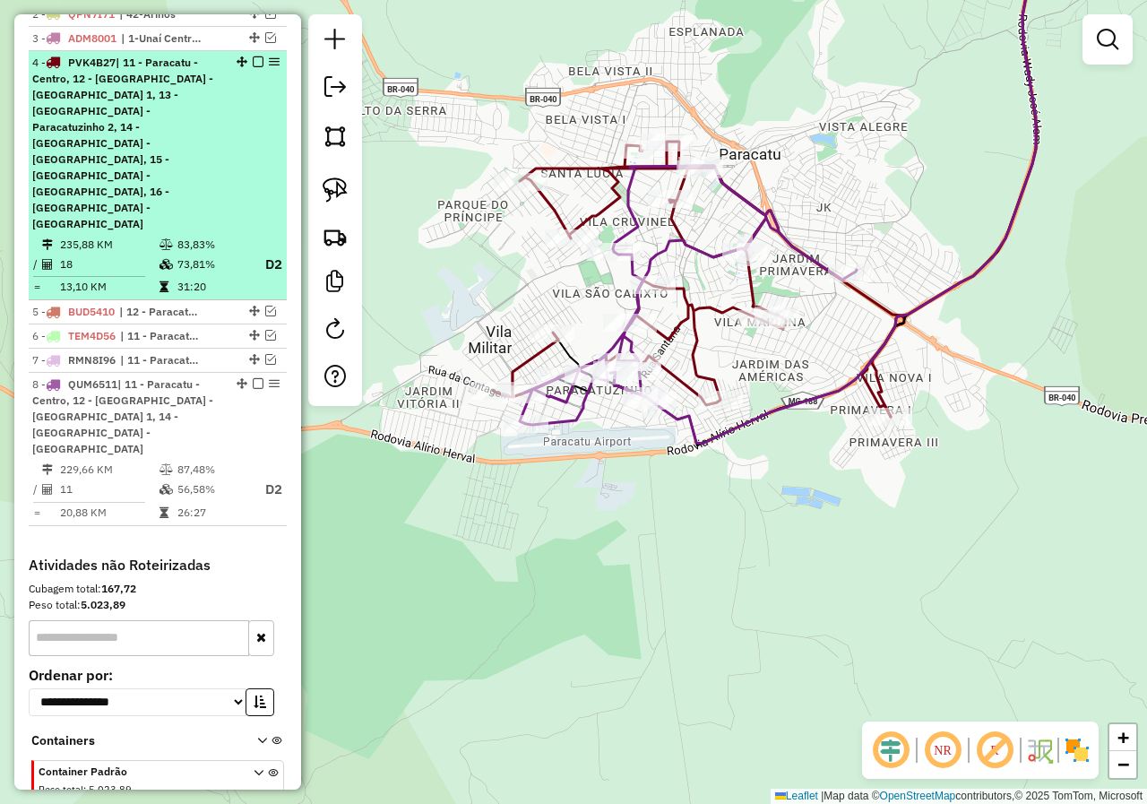
click at [191, 119] on span "| 11 - Paracatu - Centro, 12 - [GEOGRAPHIC_DATA] - [GEOGRAPHIC_DATA] 1, 13 - [G…" at bounding box center [122, 143] width 181 height 175
select select "*********"
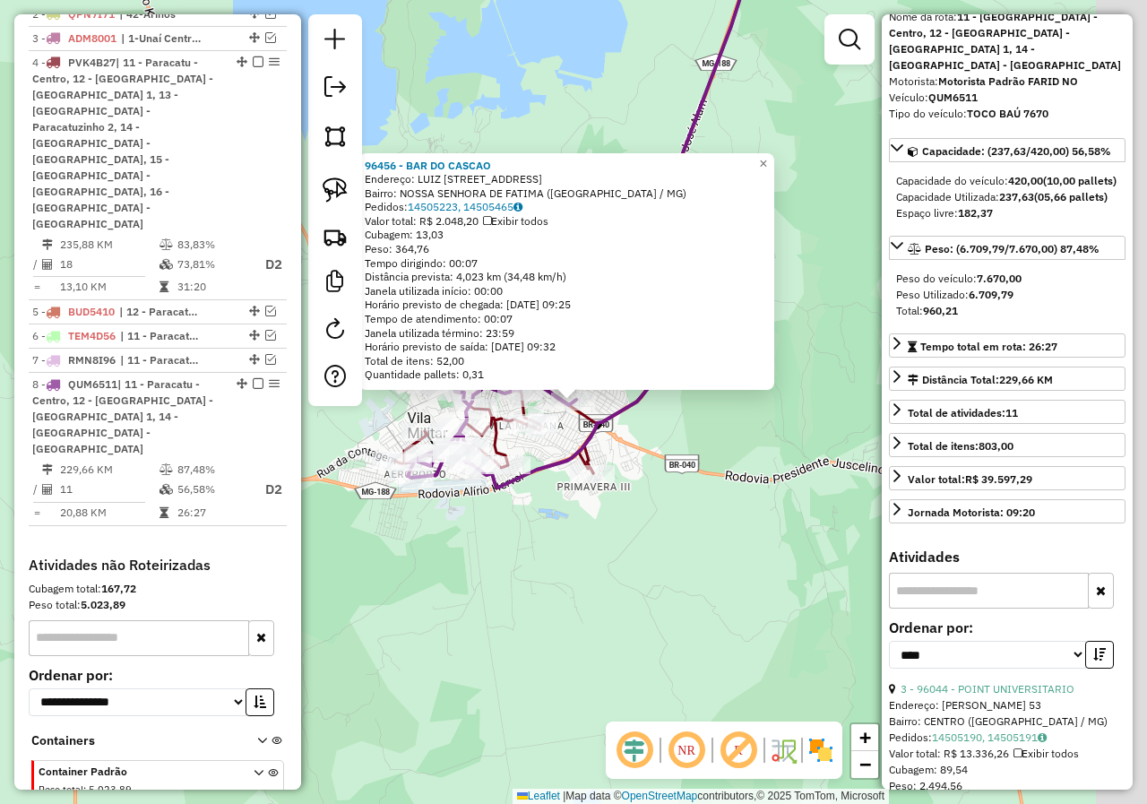
scroll to position [716, 0]
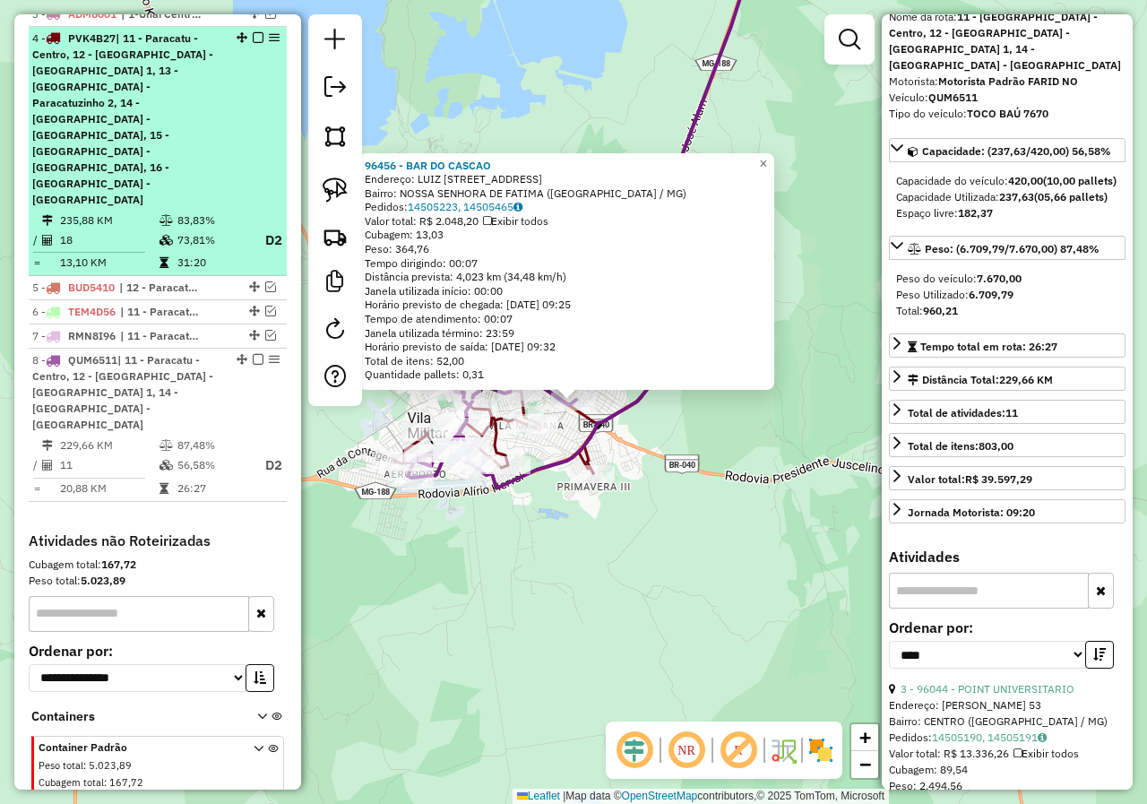
click at [253, 354] on em at bounding box center [258, 359] width 11 height 11
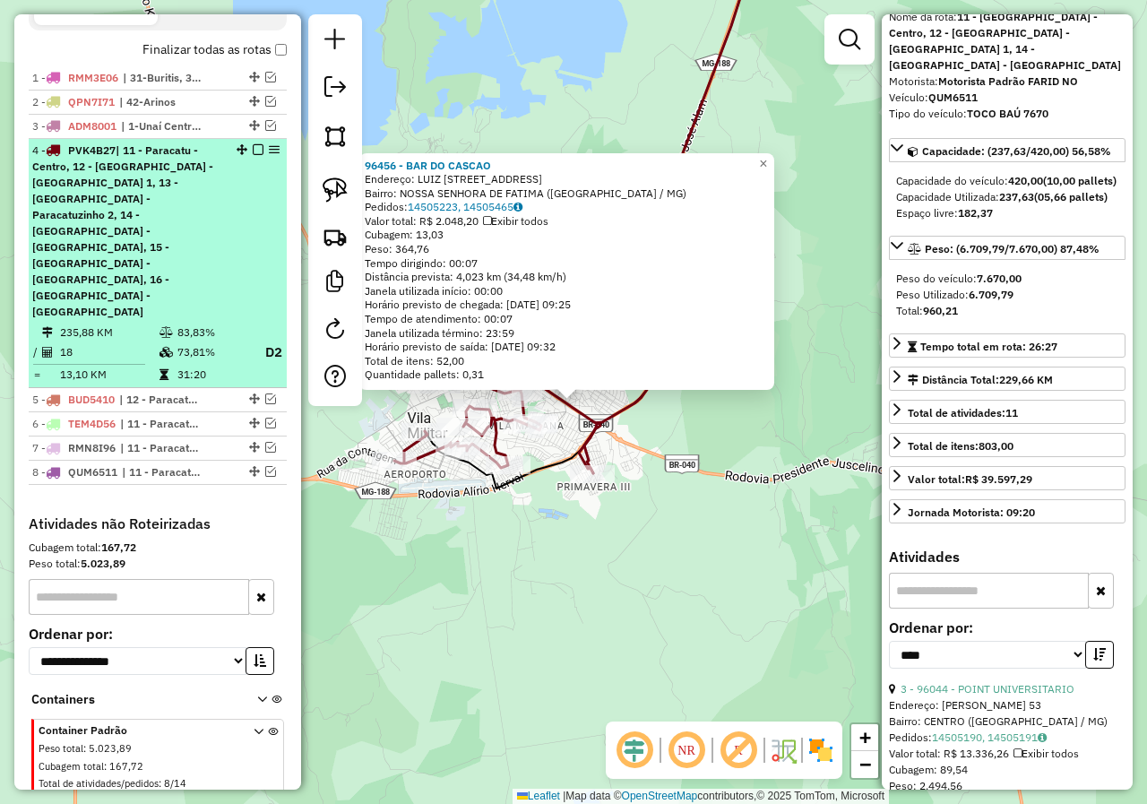
click at [256, 155] on em at bounding box center [258, 149] width 11 height 11
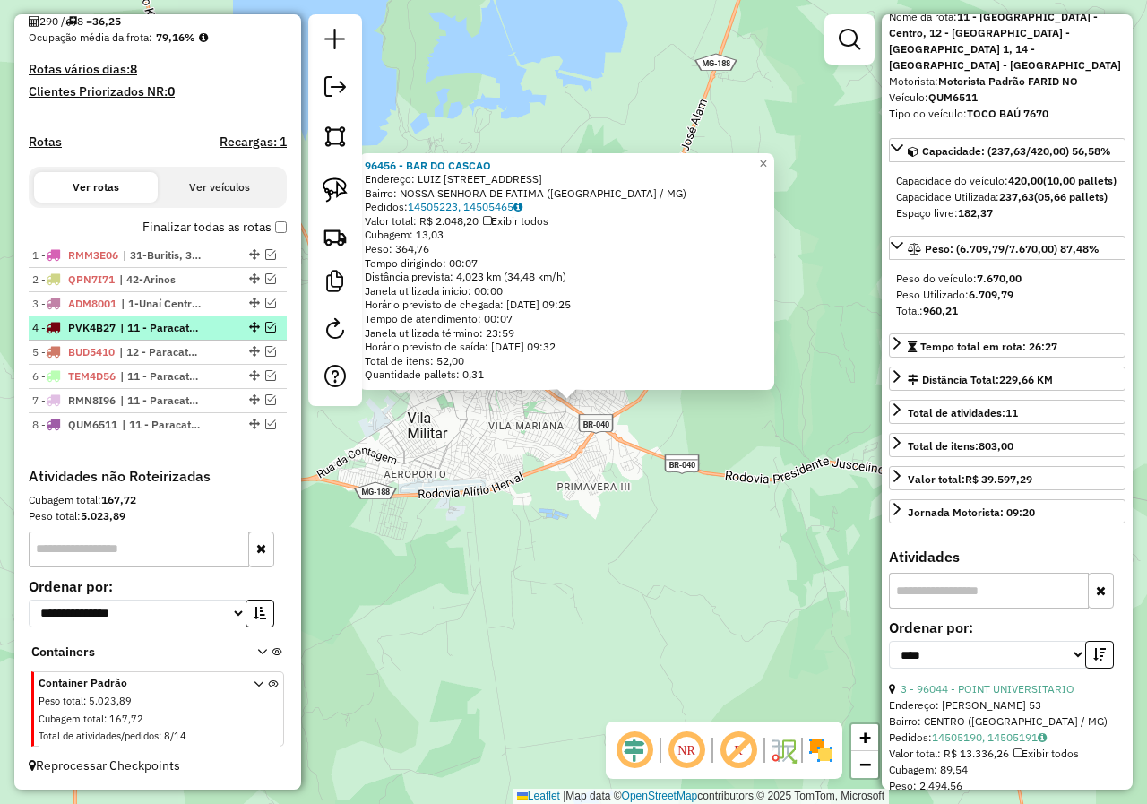
scroll to position [443, 0]
click at [590, 527] on div "96456 - BAR DO CASCAO Endereço: [PERSON_NAME] 230 Bairro: [GEOGRAPHIC_DATA] ([G…" at bounding box center [573, 402] width 1147 height 804
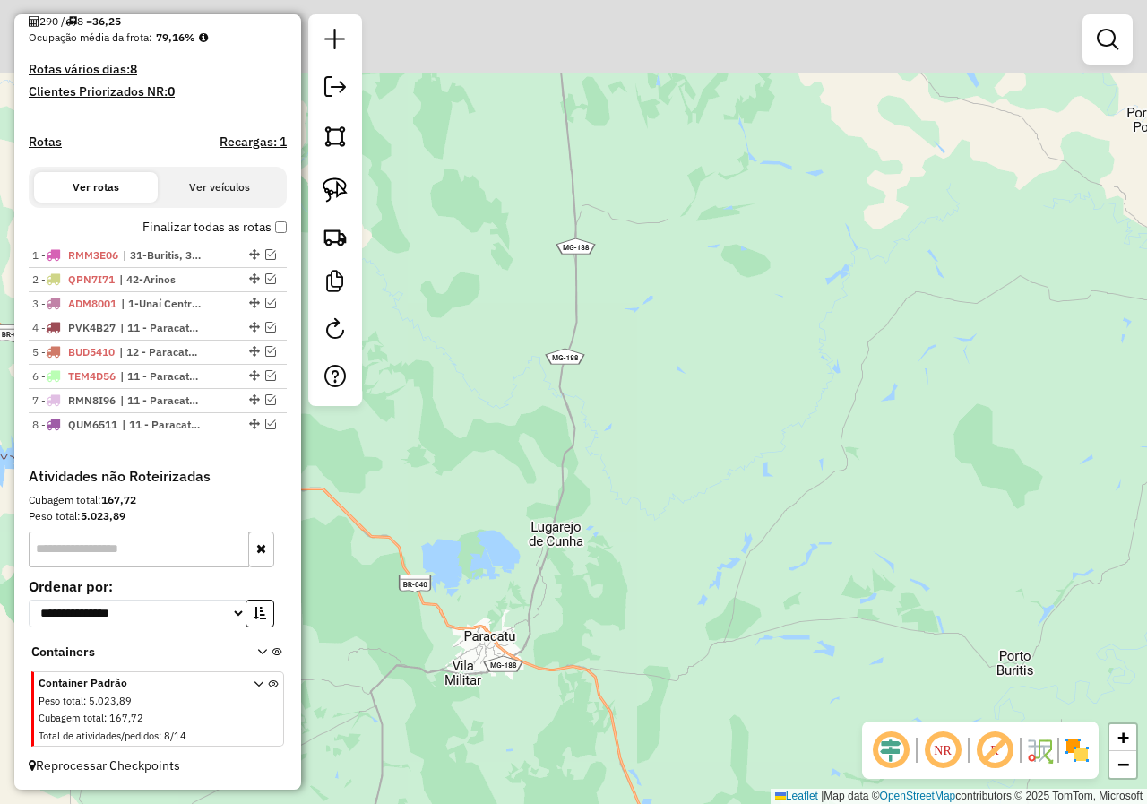
drag, startPoint x: 679, startPoint y: 246, endPoint x: 619, endPoint y: 533, distance: 292.9
click at [622, 529] on div "Janela de atendimento Grade de atendimento Capacidade Transportadoras Veículos …" at bounding box center [573, 402] width 1147 height 804
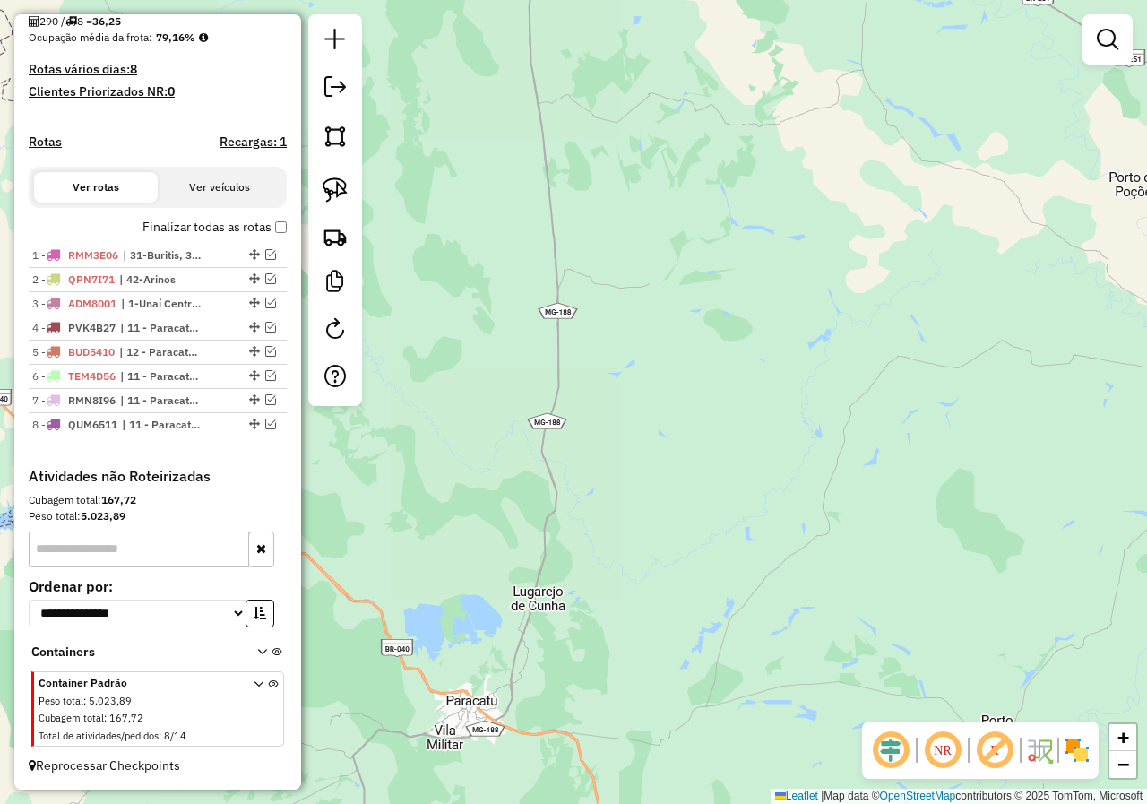
drag, startPoint x: 594, startPoint y: 215, endPoint x: 716, endPoint y: 656, distance: 457.4
click at [716, 639] on div "Janela de atendimento Grade de atendimento Capacidade Transportadoras Veículos …" at bounding box center [573, 402] width 1147 height 804
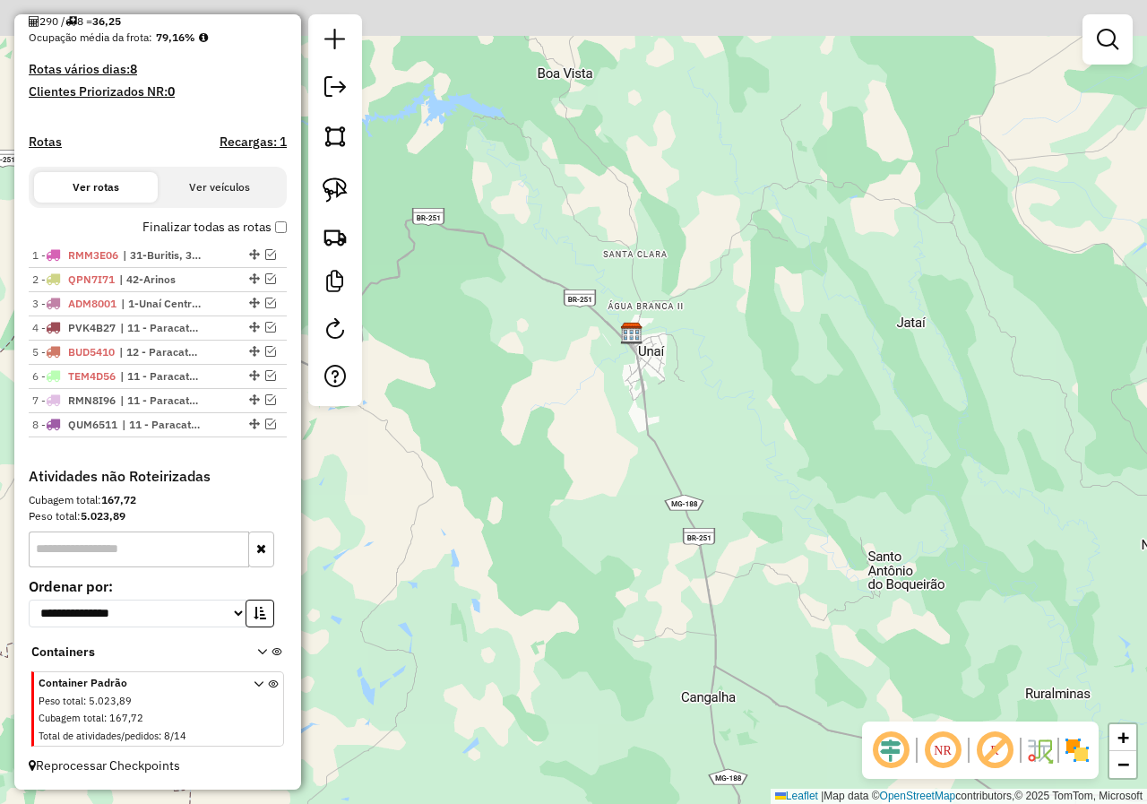
drag, startPoint x: 671, startPoint y: 195, endPoint x: 745, endPoint y: 459, distance: 273.5
click at [745, 459] on div "Janela de atendimento Grade de atendimento Capacidade Transportadoras Veículos …" at bounding box center [573, 402] width 1147 height 804
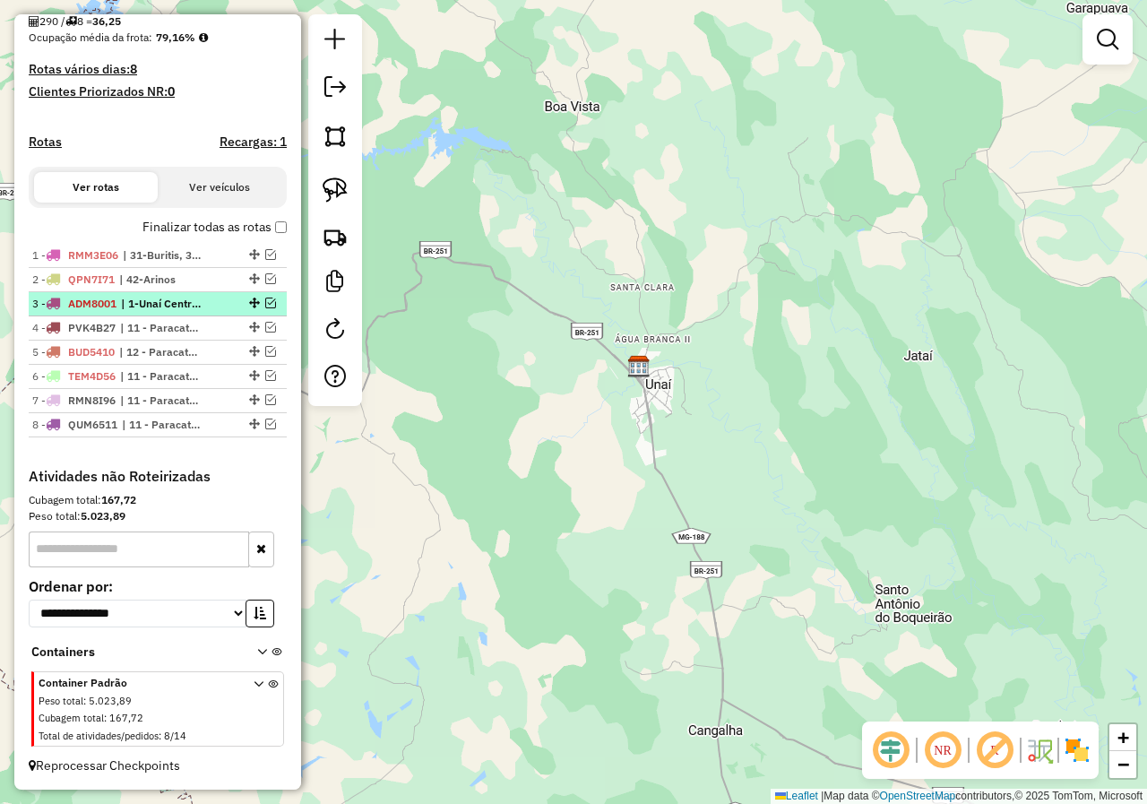
click at [190, 302] on span "| 1-Unaí Centro, 2-[GEOGRAPHIC_DATA]-Divineia, 3 - Unai - [GEOGRAPHIC_DATA], 4 …" at bounding box center [162, 304] width 82 height 16
select select "*********"
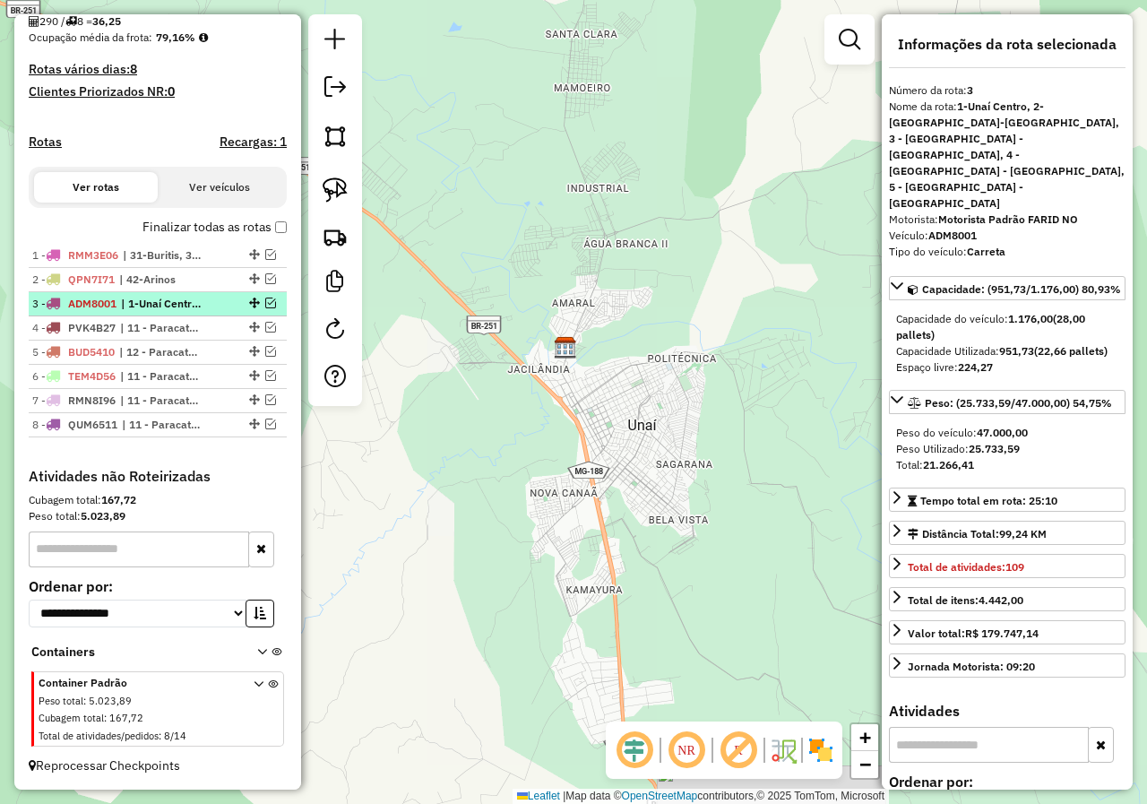
click at [268, 306] on em at bounding box center [270, 302] width 11 height 11
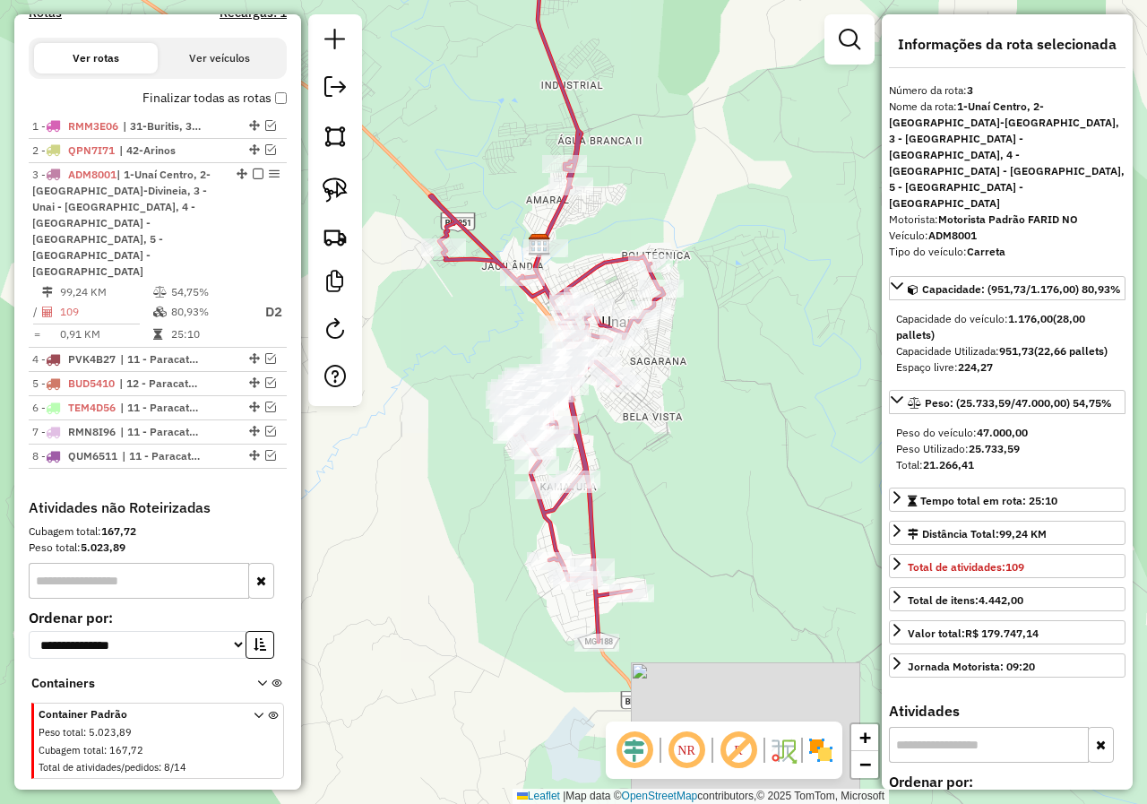
drag, startPoint x: 701, startPoint y: 395, endPoint x: 729, endPoint y: 409, distance: 32.1
click at [729, 409] on div "Janela de atendimento Grade de atendimento Capacidade Transportadoras Veículos …" at bounding box center [573, 402] width 1147 height 804
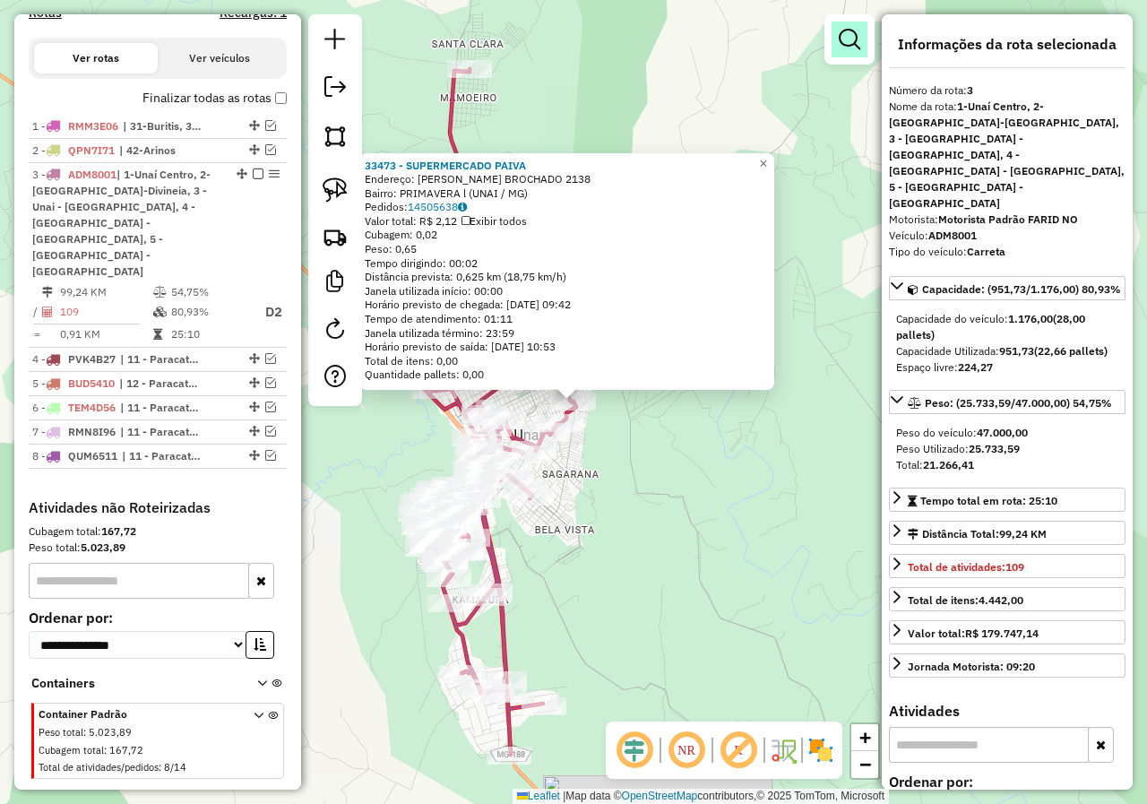
click at [857, 47] on em at bounding box center [850, 40] width 22 height 22
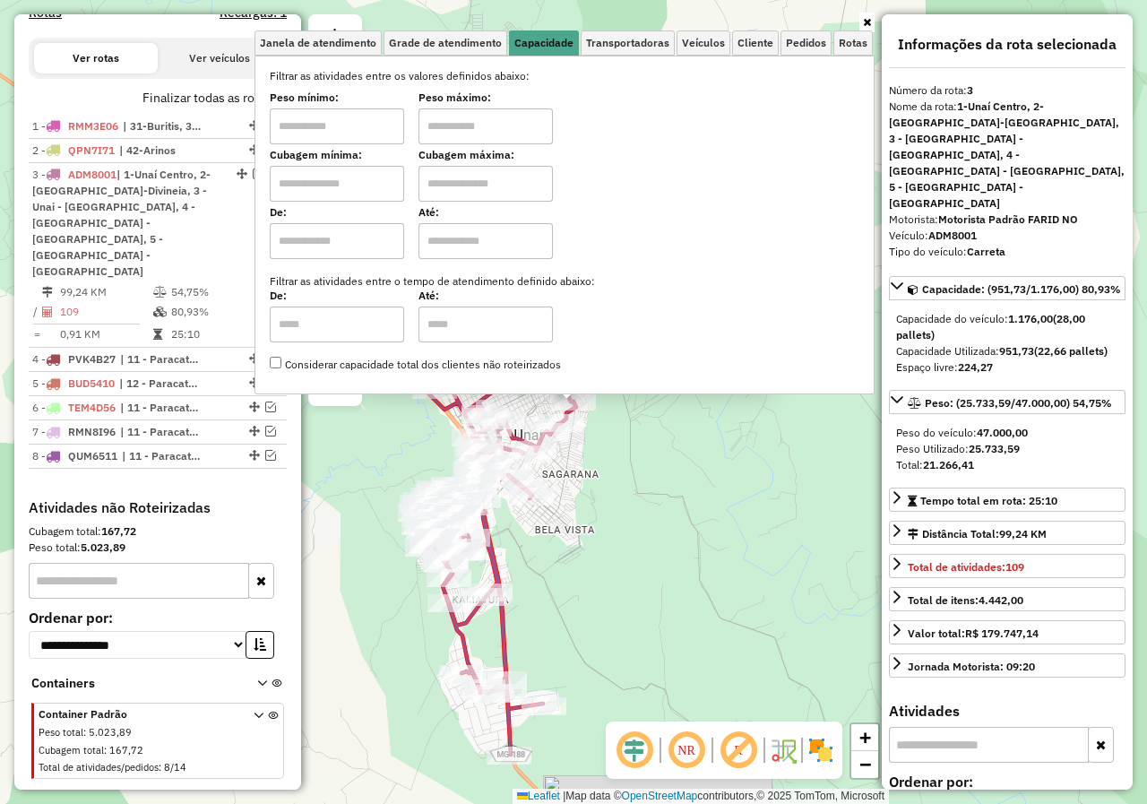
click at [342, 128] on input "text" at bounding box center [337, 126] width 134 height 36
type input "****"
click at [464, 116] on input "text" at bounding box center [485, 126] width 134 height 36
type input "******"
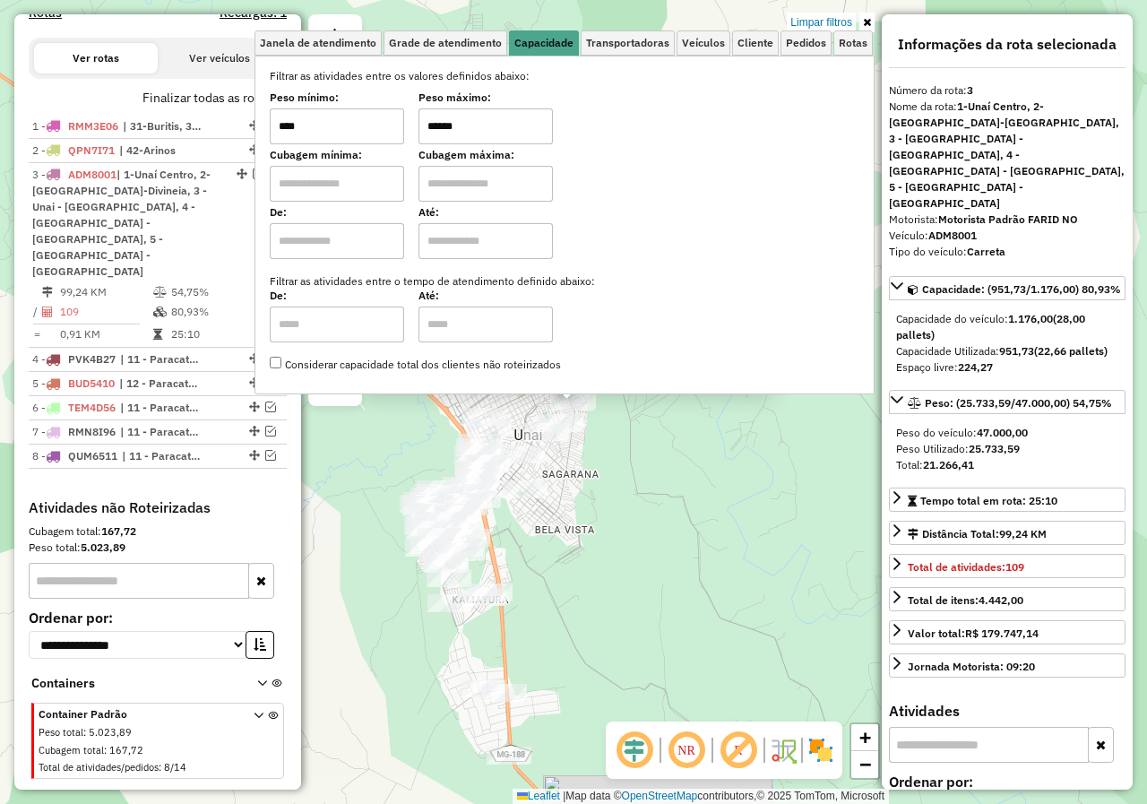
click at [871, 22] on link at bounding box center [866, 23] width 15 height 20
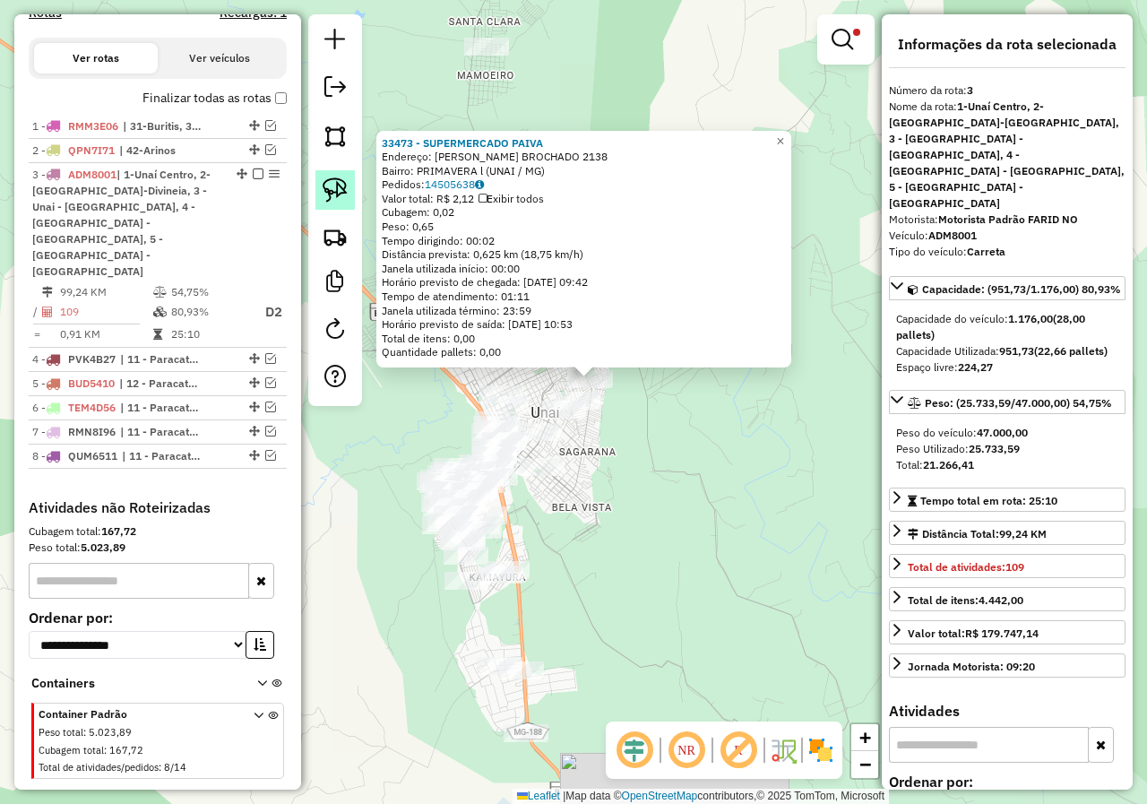
click at [325, 180] on img at bounding box center [335, 189] width 25 height 25
click at [784, 134] on span "×" at bounding box center [780, 141] width 8 height 15
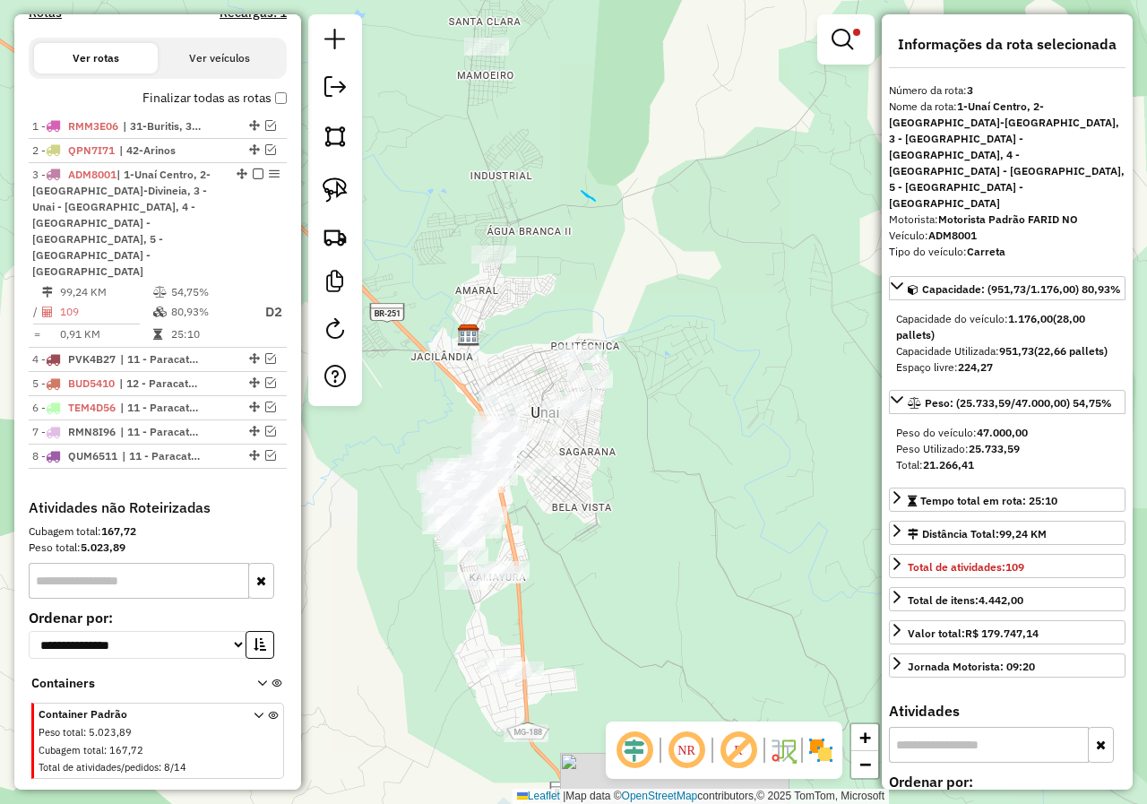
drag, startPoint x: 587, startPoint y: 196, endPoint x: 595, endPoint y: 201, distance: 9.2
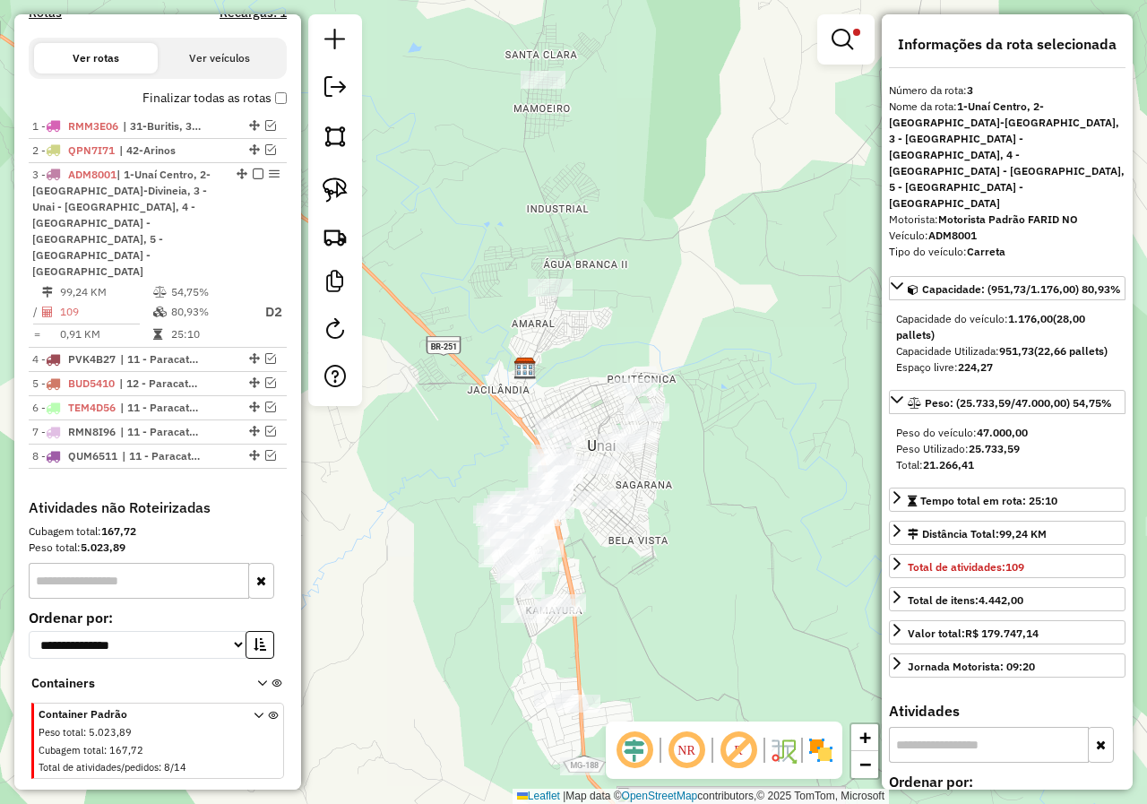
drag, startPoint x: 438, startPoint y: 208, endPoint x: 495, endPoint y: 244, distance: 67.6
click at [495, 244] on div "Limpar filtros Janela de atendimento Grade de atendimento Capacidade Transporta…" at bounding box center [573, 402] width 1147 height 804
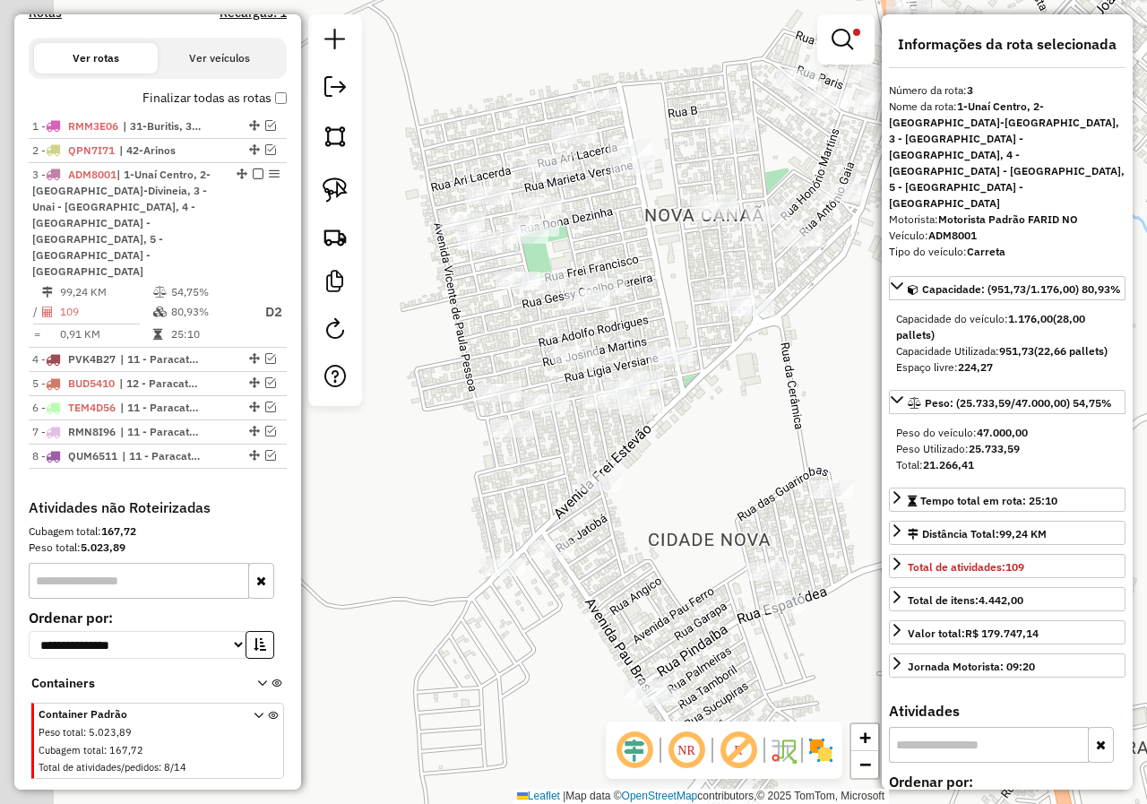
drag, startPoint x: 582, startPoint y: 325, endPoint x: 789, endPoint y: 368, distance: 212.3
click at [789, 368] on div "Limpar filtros Janela de atendimento Grade de atendimento Capacidade Transporta…" at bounding box center [573, 402] width 1147 height 804
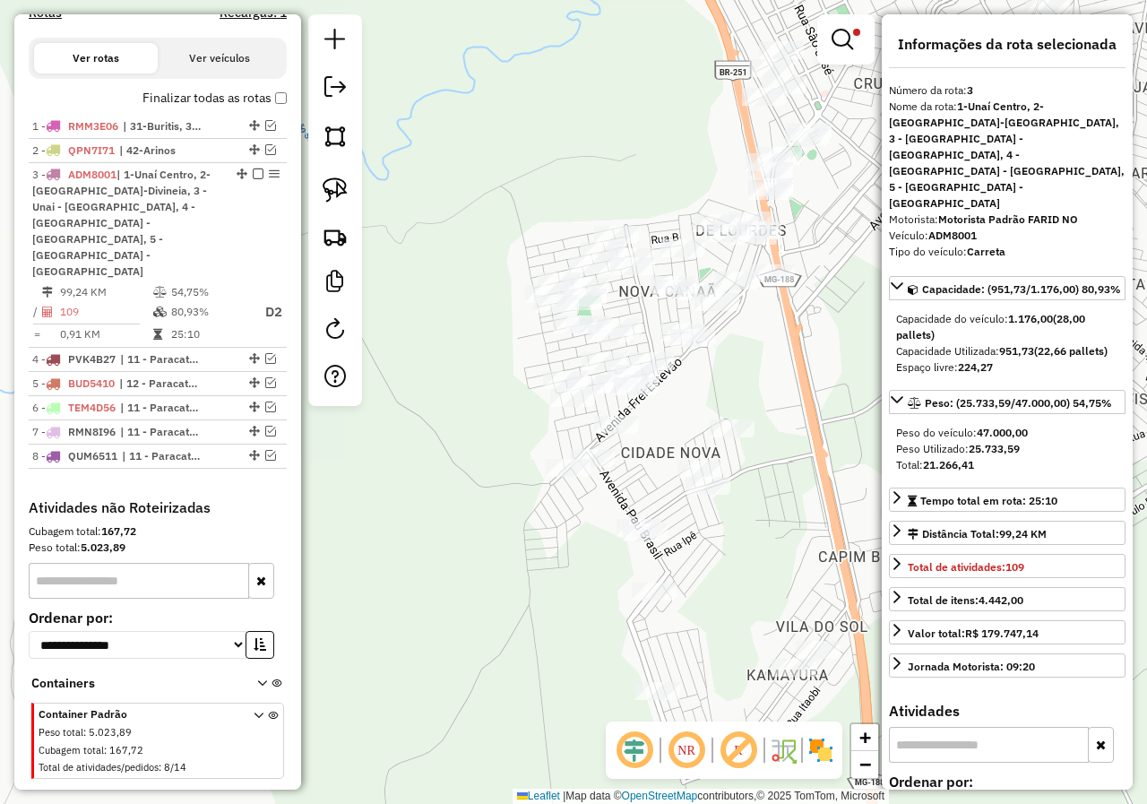
click at [671, 205] on div "Limpar filtros Janela de atendimento Grade de atendimento Capacidade Transporta…" at bounding box center [573, 402] width 1147 height 804
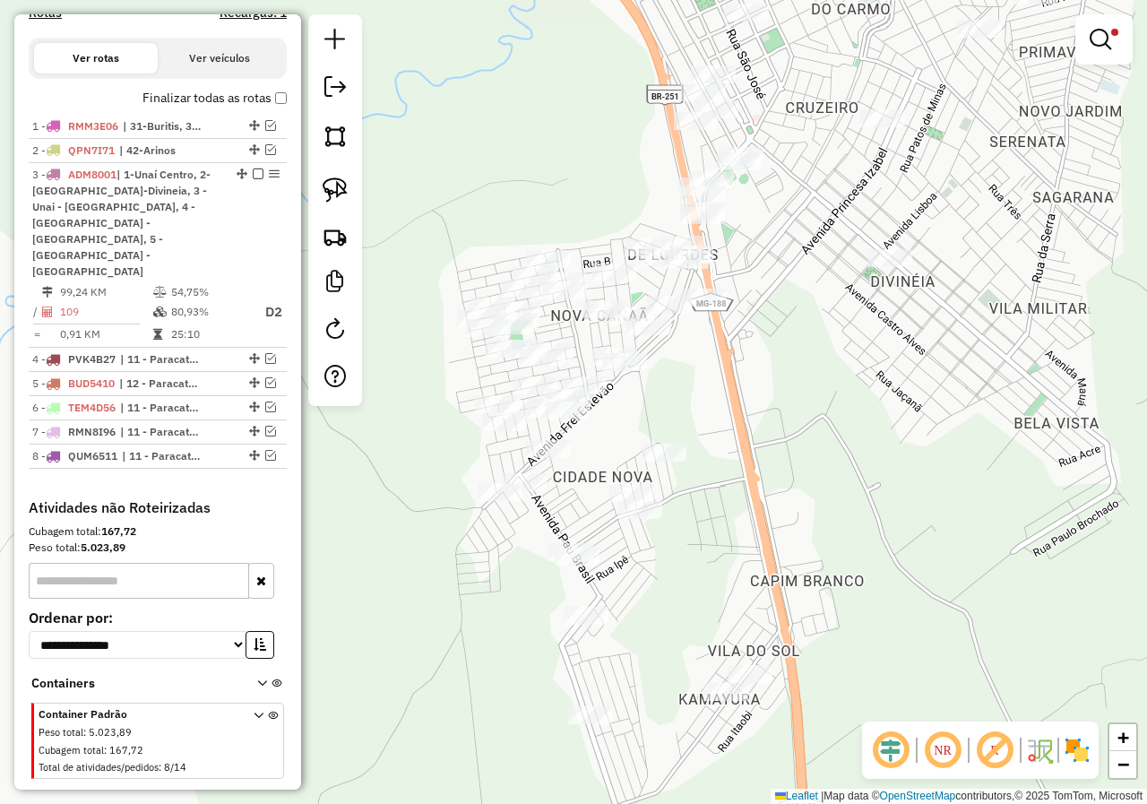
drag, startPoint x: 654, startPoint y: 199, endPoint x: 607, endPoint y: 211, distance: 48.0
click at [607, 211] on div "Limpar filtros Janela de atendimento Grade de atendimento Capacidade Transporta…" at bounding box center [573, 402] width 1147 height 804
click at [329, 193] on img at bounding box center [335, 189] width 25 height 25
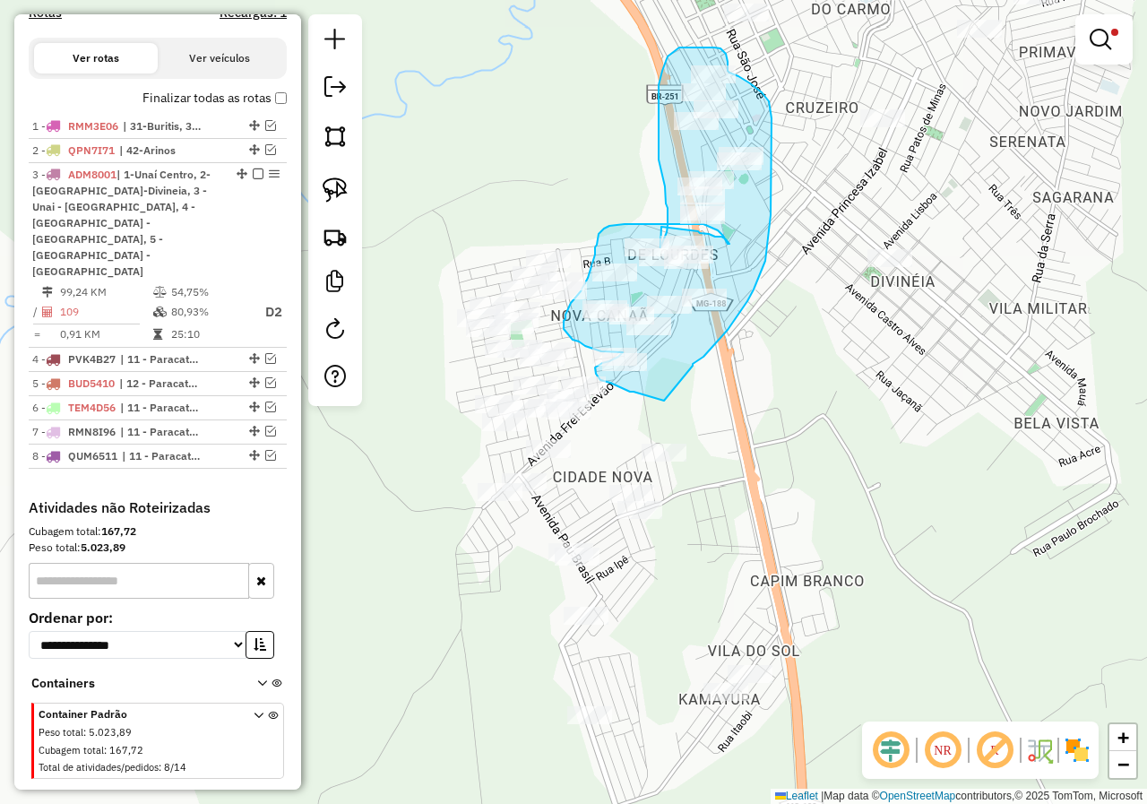
drag, startPoint x: 693, startPoint y: 366, endPoint x: 664, endPoint y: 401, distance: 45.2
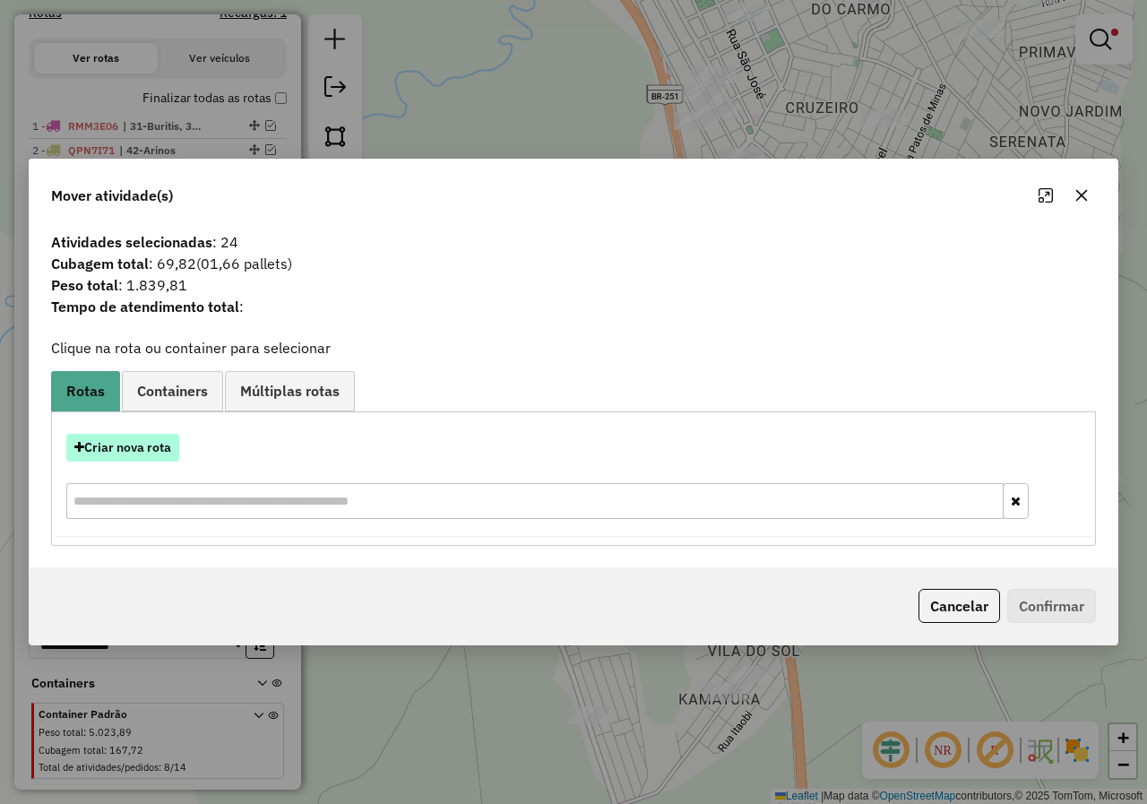
click at [161, 447] on button "Criar nova rota" at bounding box center [122, 448] width 113 height 28
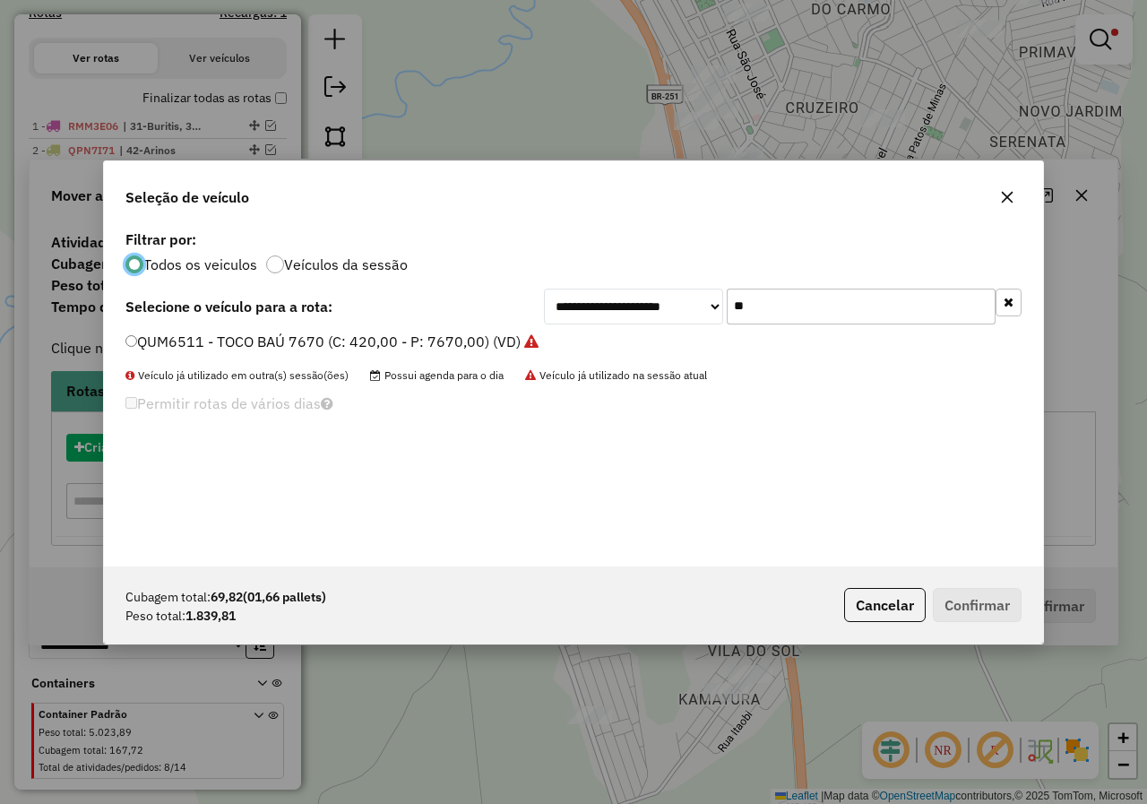
scroll to position [10, 5]
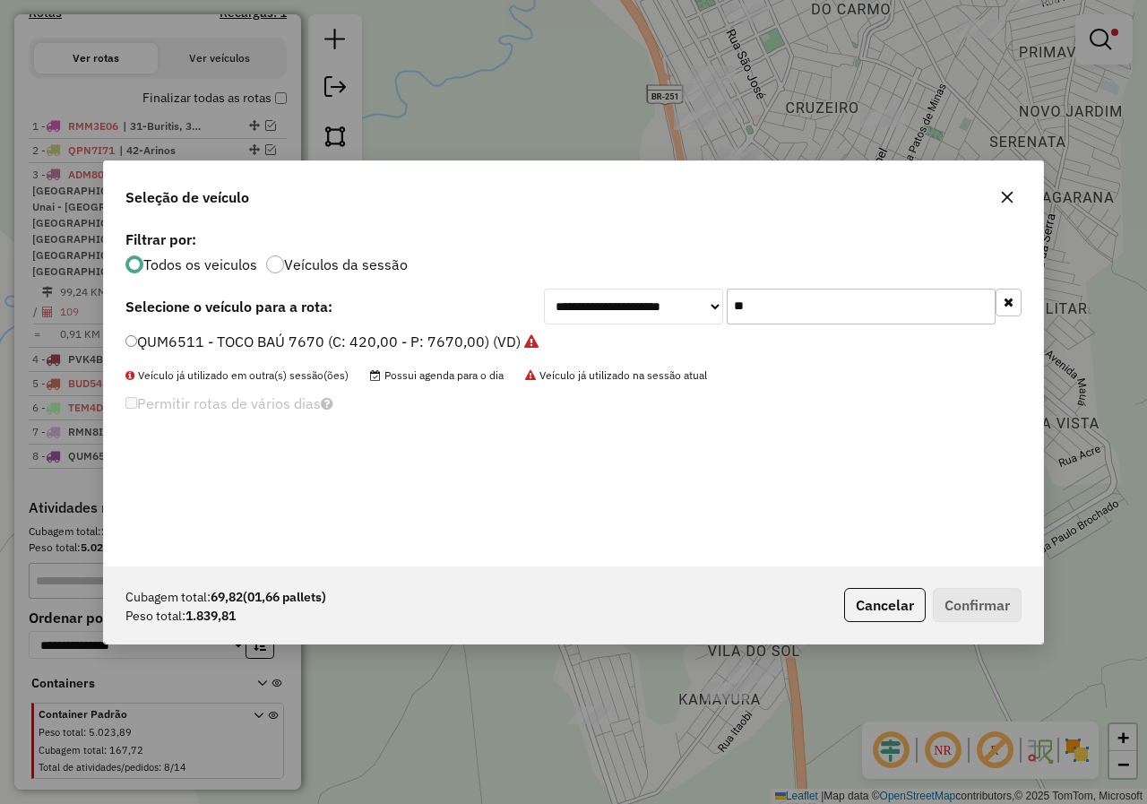
drag, startPoint x: 816, startPoint y: 309, endPoint x: 695, endPoint y: 310, distance: 121.0
click at [695, 310] on div "**********" at bounding box center [783, 307] width 478 height 36
type input "**"
click at [142, 336] on label "PYI8805 - MOTO (C: 200,00 - P: 2000,00) (VD)" at bounding box center [284, 342] width 318 height 22
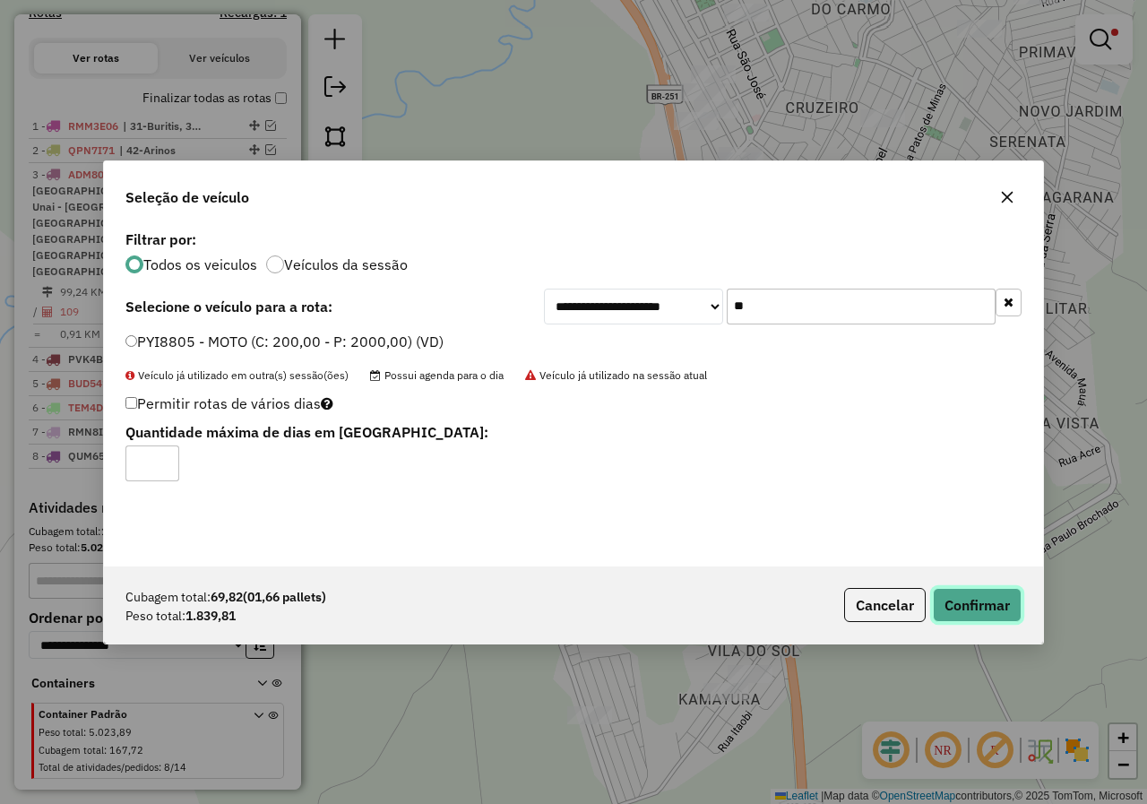
click at [966, 590] on button "Confirmar" at bounding box center [977, 605] width 89 height 34
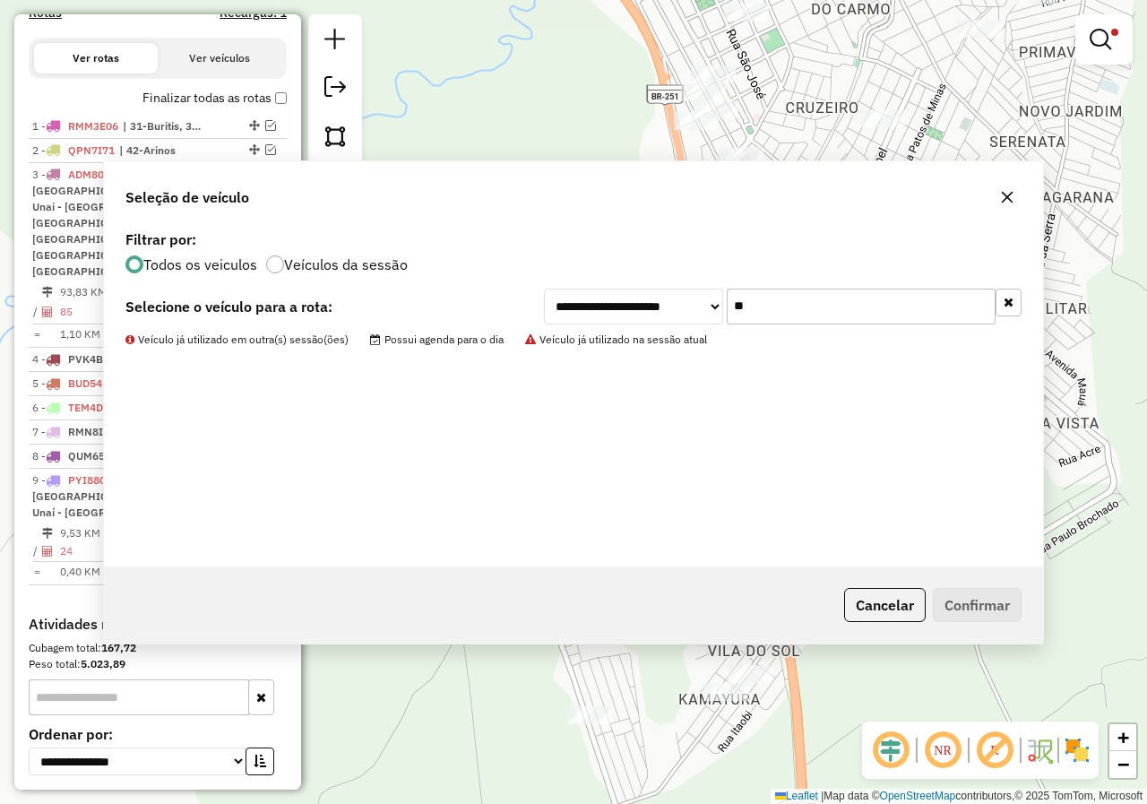
scroll to position [672, 0]
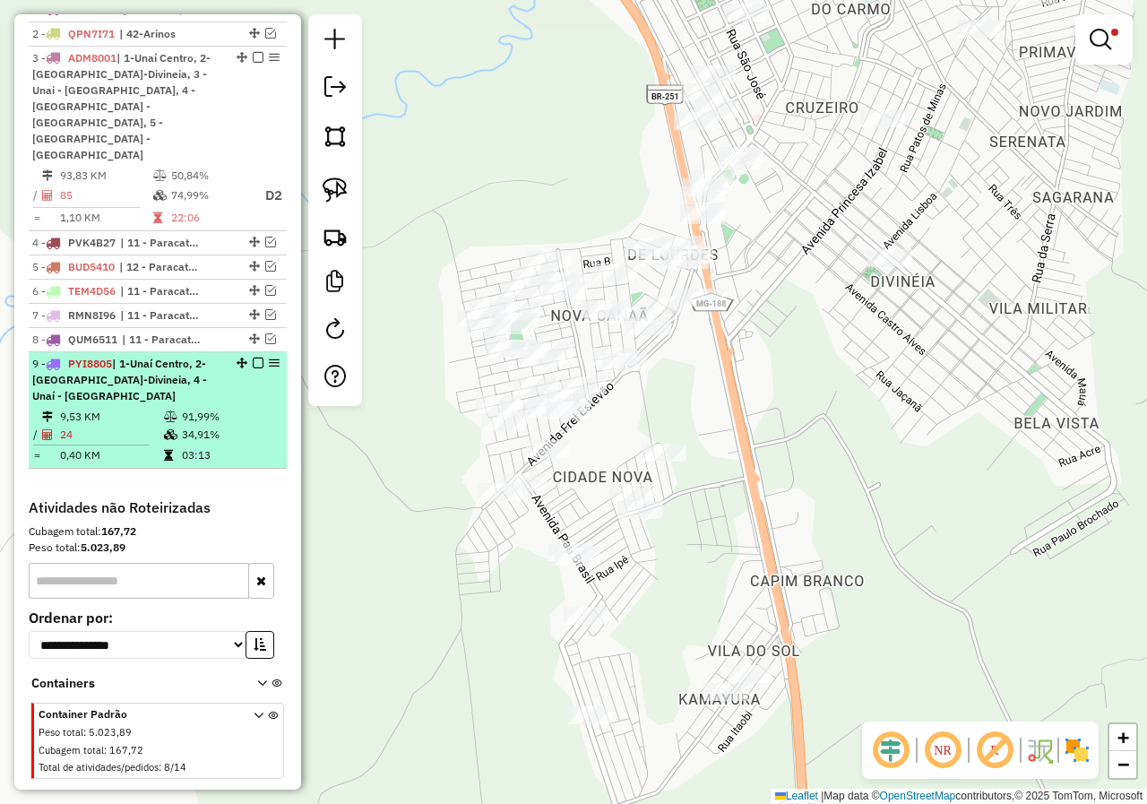
click at [253, 358] on em at bounding box center [258, 363] width 11 height 11
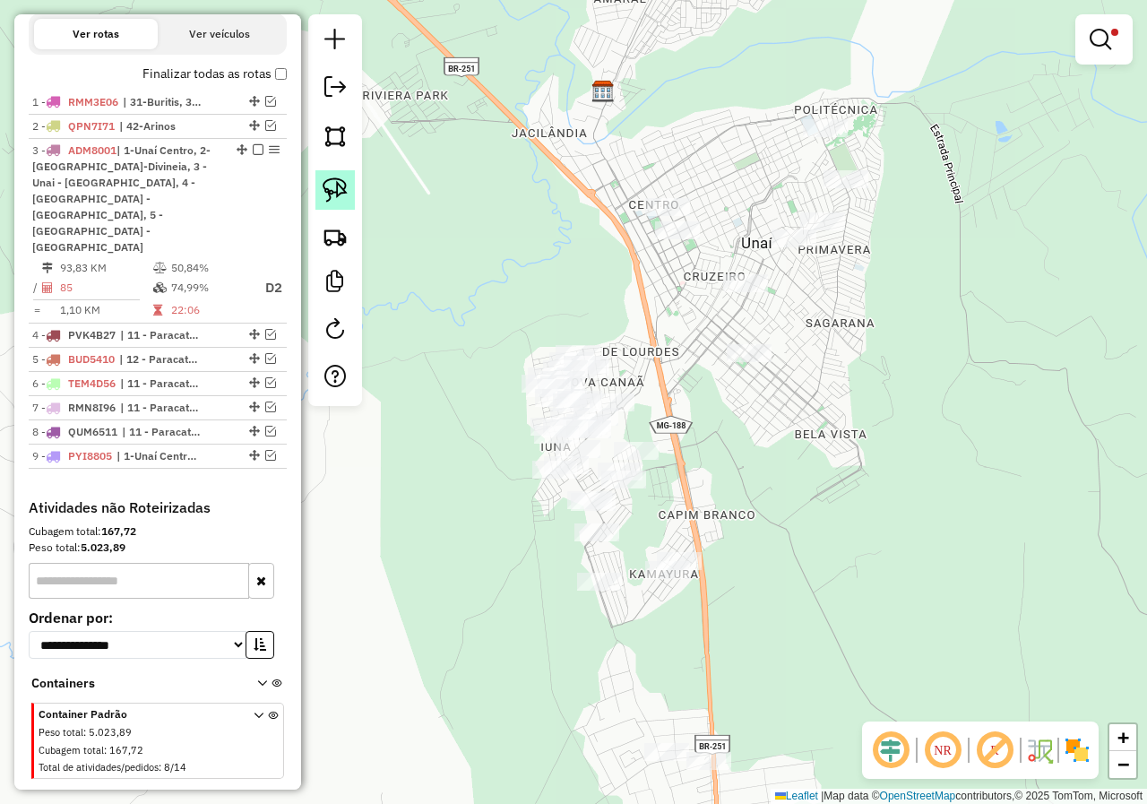
click at [342, 185] on img at bounding box center [335, 189] width 25 height 25
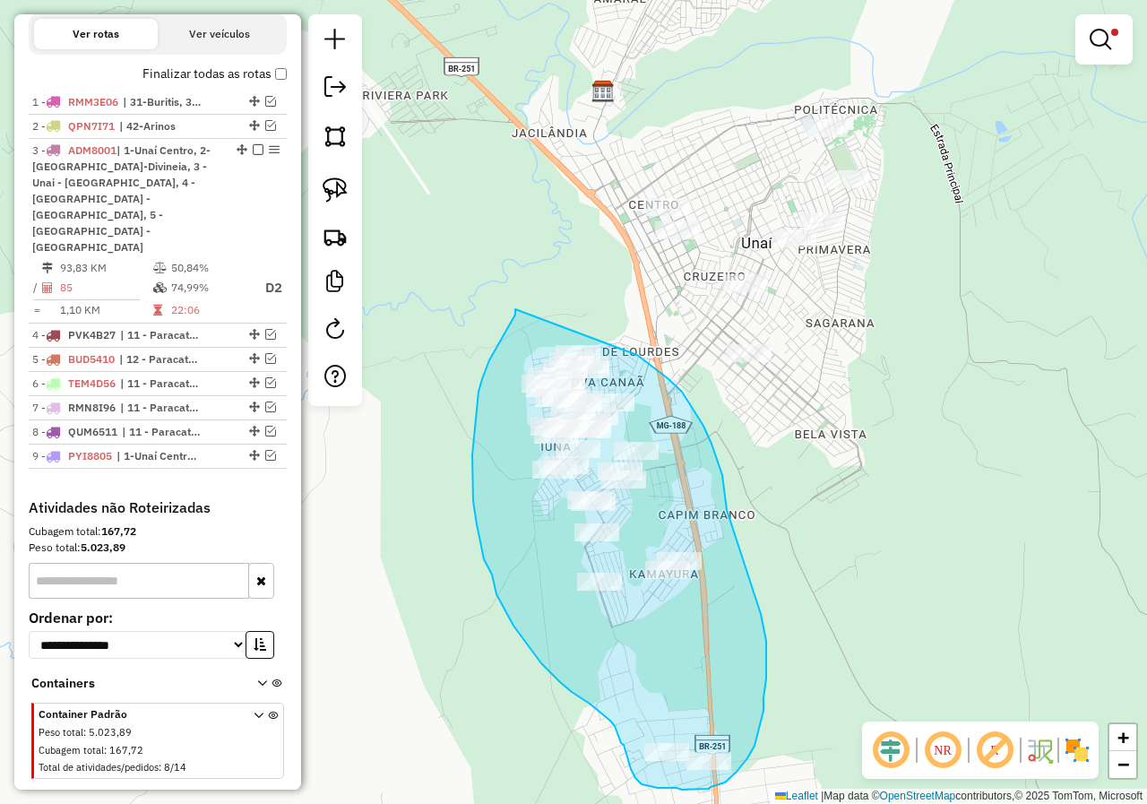
drag, startPoint x: 515, startPoint y: 309, endPoint x: 632, endPoint y: 349, distance: 123.3
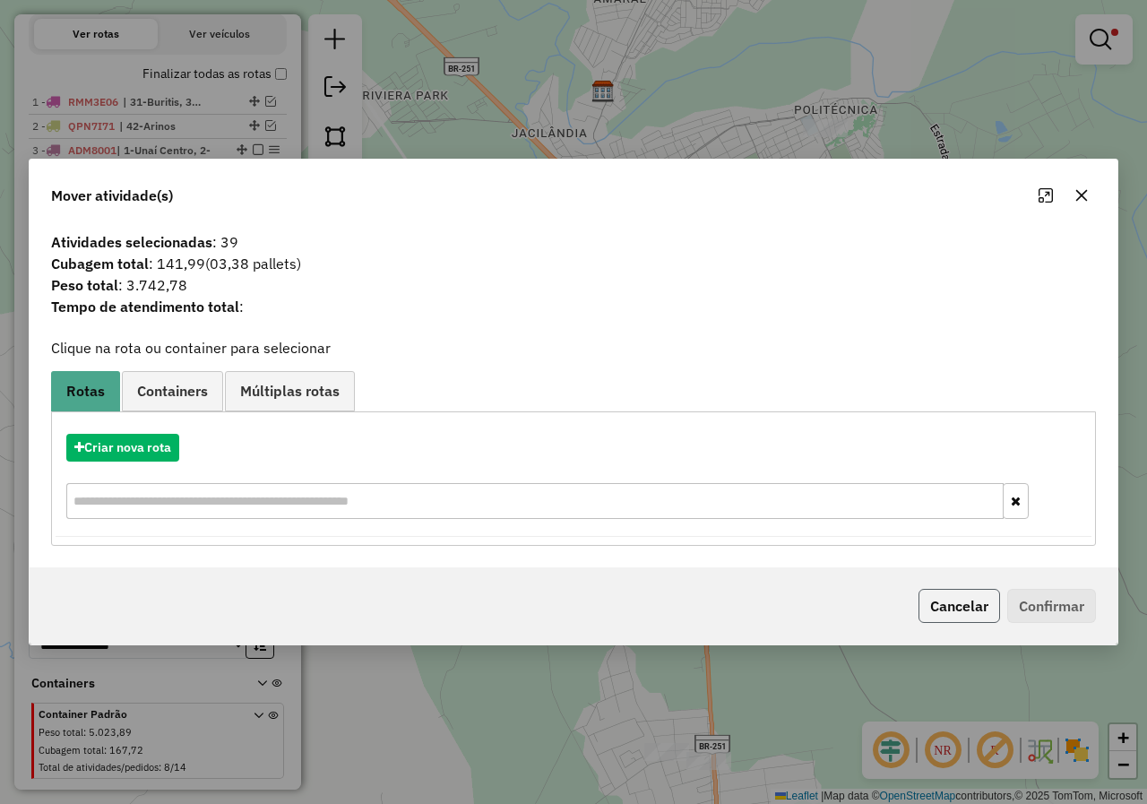
click at [941, 607] on button "Cancelar" at bounding box center [959, 606] width 82 height 34
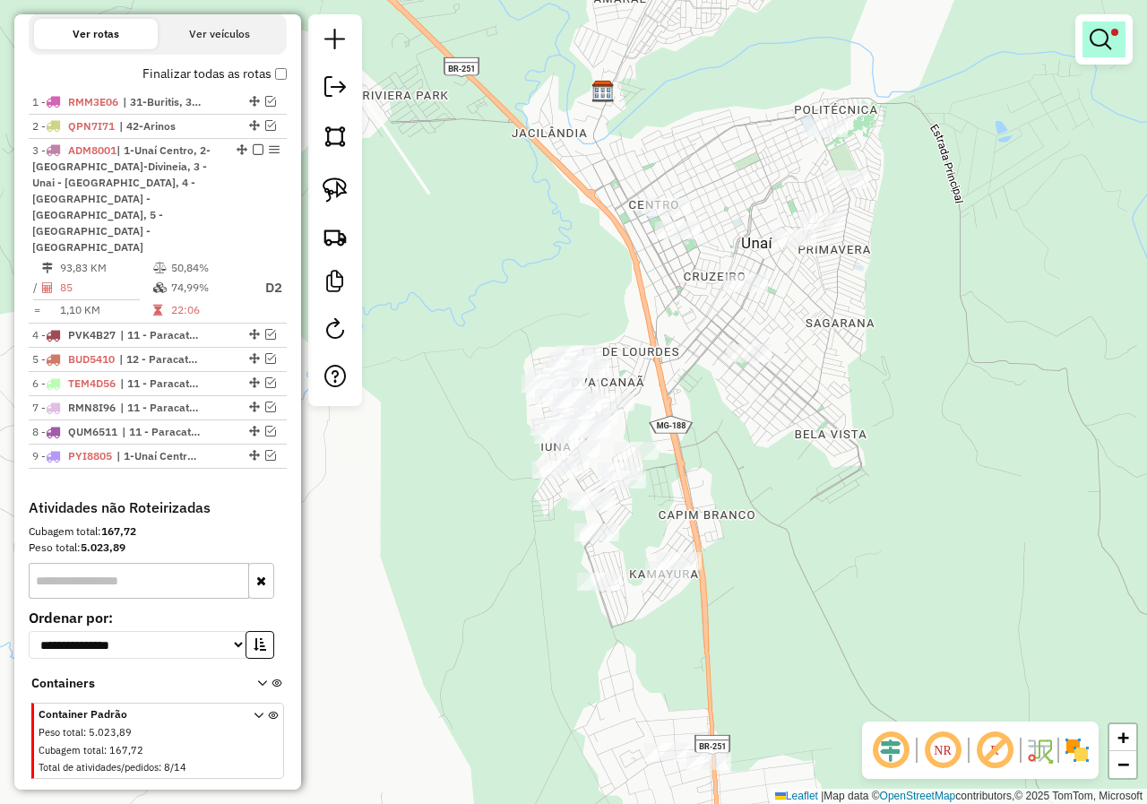
click at [1098, 52] on link at bounding box center [1103, 40] width 43 height 36
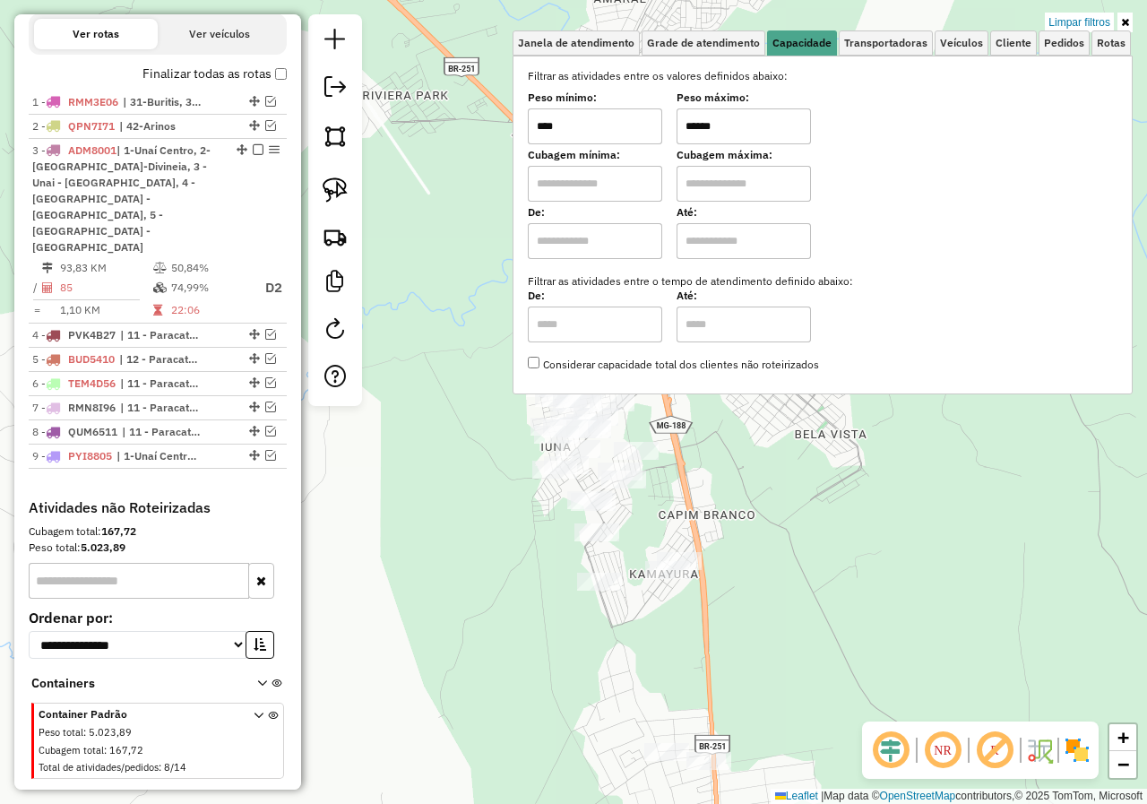
click at [828, 533] on div "Limpar filtros Janela de atendimento Grade de atendimento Capacidade Transporta…" at bounding box center [573, 402] width 1147 height 804
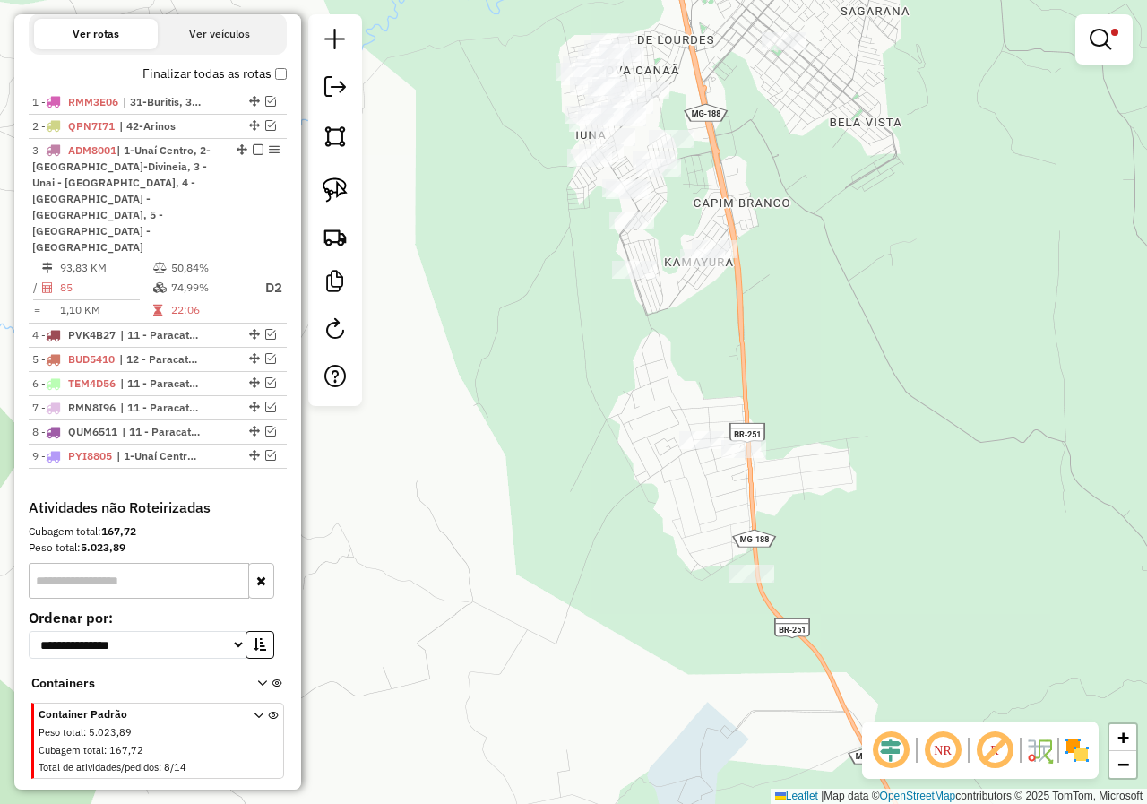
drag, startPoint x: 777, startPoint y: 628, endPoint x: 811, endPoint y: 336, distance: 294.1
click at [811, 336] on div "Limpar filtros Janela de atendimento Grade de atendimento Capacidade Transporta…" at bounding box center [573, 402] width 1147 height 804
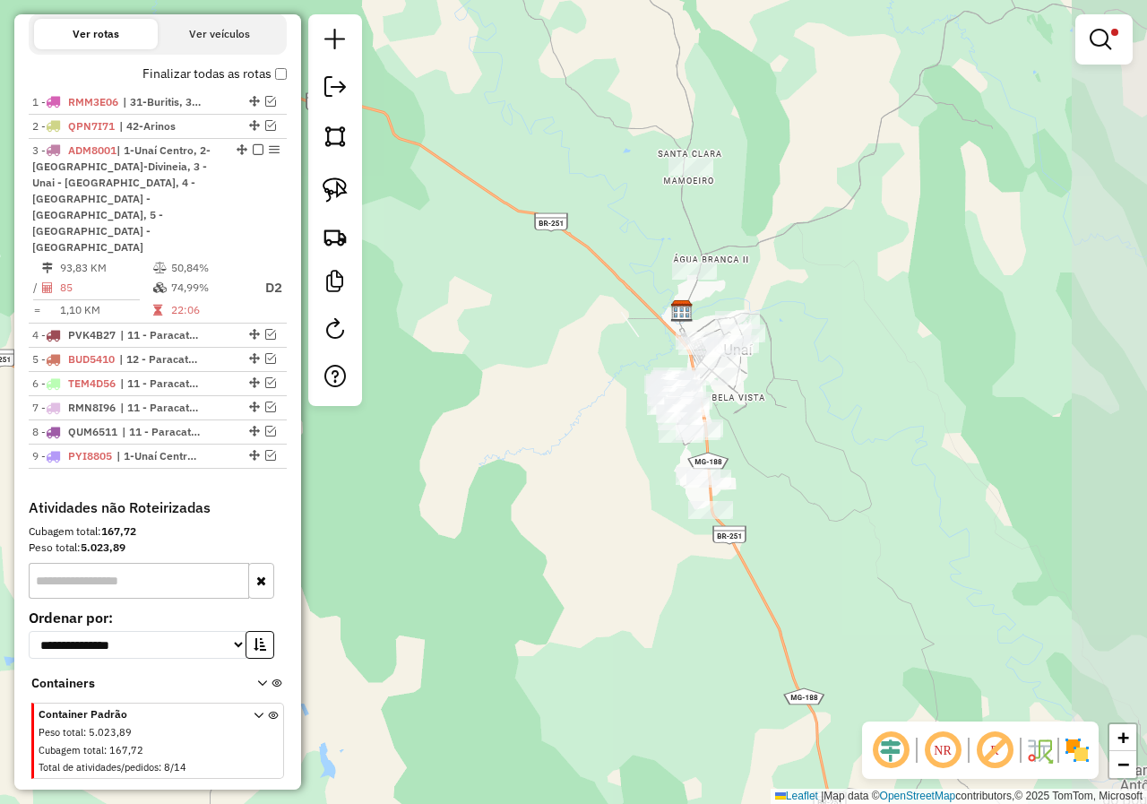
drag, startPoint x: 893, startPoint y: 360, endPoint x: 784, endPoint y: 466, distance: 152.1
click at [798, 462] on div "Limpar filtros Janela de atendimento Grade de atendimento Capacidade Transporta…" at bounding box center [573, 402] width 1147 height 804
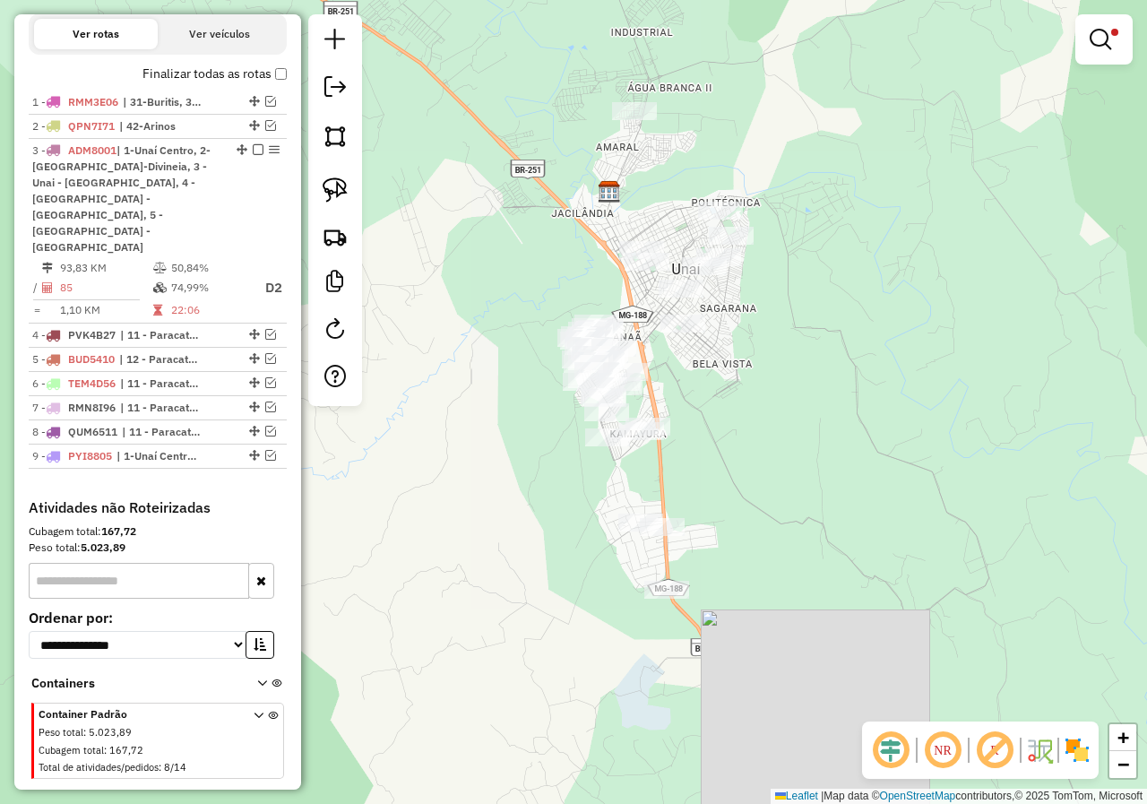
drag, startPoint x: 764, startPoint y: 466, endPoint x: 768, endPoint y: 507, distance: 41.4
click at [768, 507] on div "Limpar filtros Janela de atendimento Grade de atendimento Capacidade Transporta…" at bounding box center [573, 402] width 1147 height 804
click at [331, 188] on img at bounding box center [335, 189] width 25 height 25
click at [1096, 33] on em at bounding box center [1101, 40] width 22 height 22
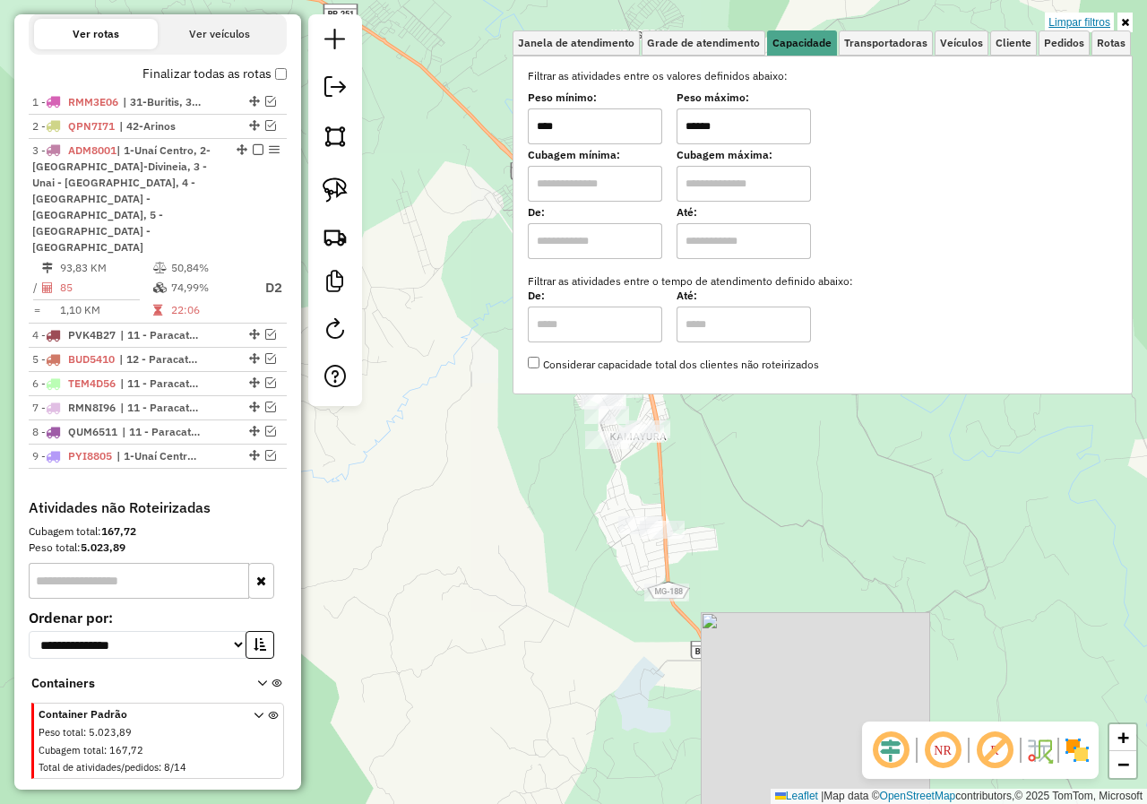
click at [1085, 23] on link "Limpar filtros" at bounding box center [1079, 23] width 69 height 20
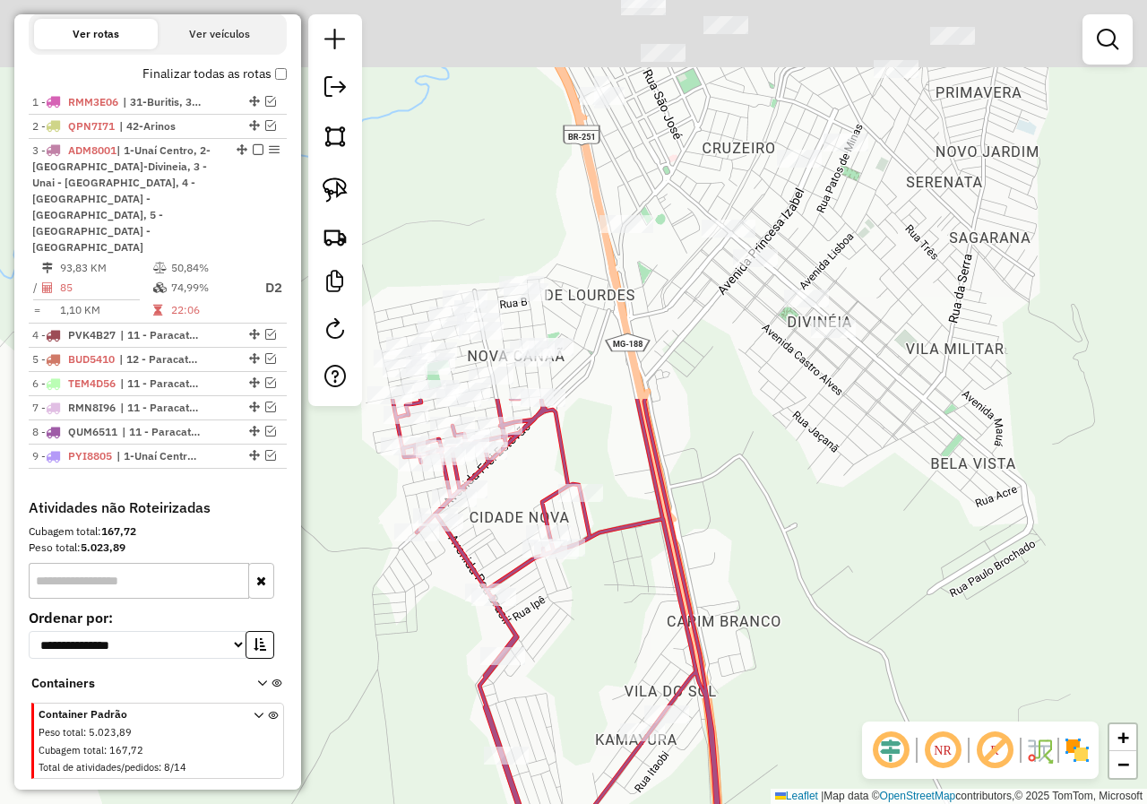
drag, startPoint x: 724, startPoint y: 97, endPoint x: 808, endPoint y: 585, distance: 495.5
click at [805, 587] on div "Janela de atendimento Grade de atendimento Capacidade Transportadoras Veículos …" at bounding box center [573, 402] width 1147 height 804
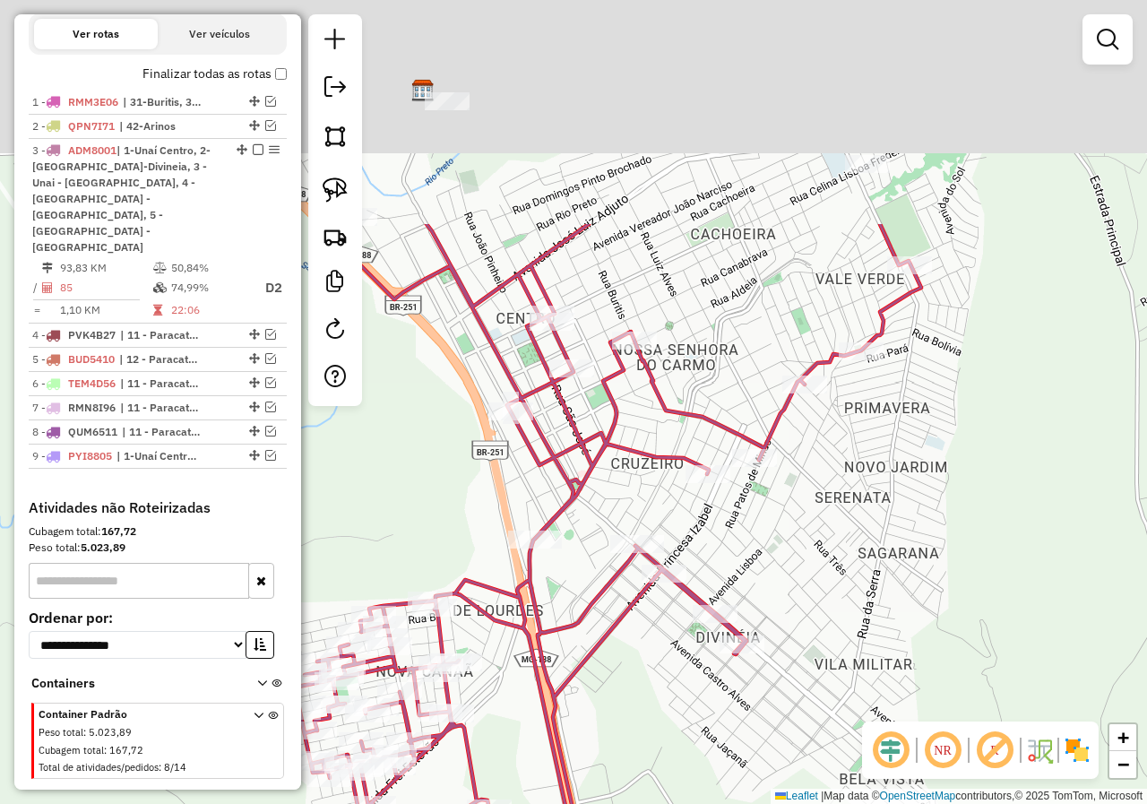
drag, startPoint x: 936, startPoint y: 130, endPoint x: 761, endPoint y: 527, distance: 434.0
click at [761, 527] on div "Janela de atendimento Grade de atendimento Capacidade Transportadoras Veículos …" at bounding box center [573, 402] width 1147 height 804
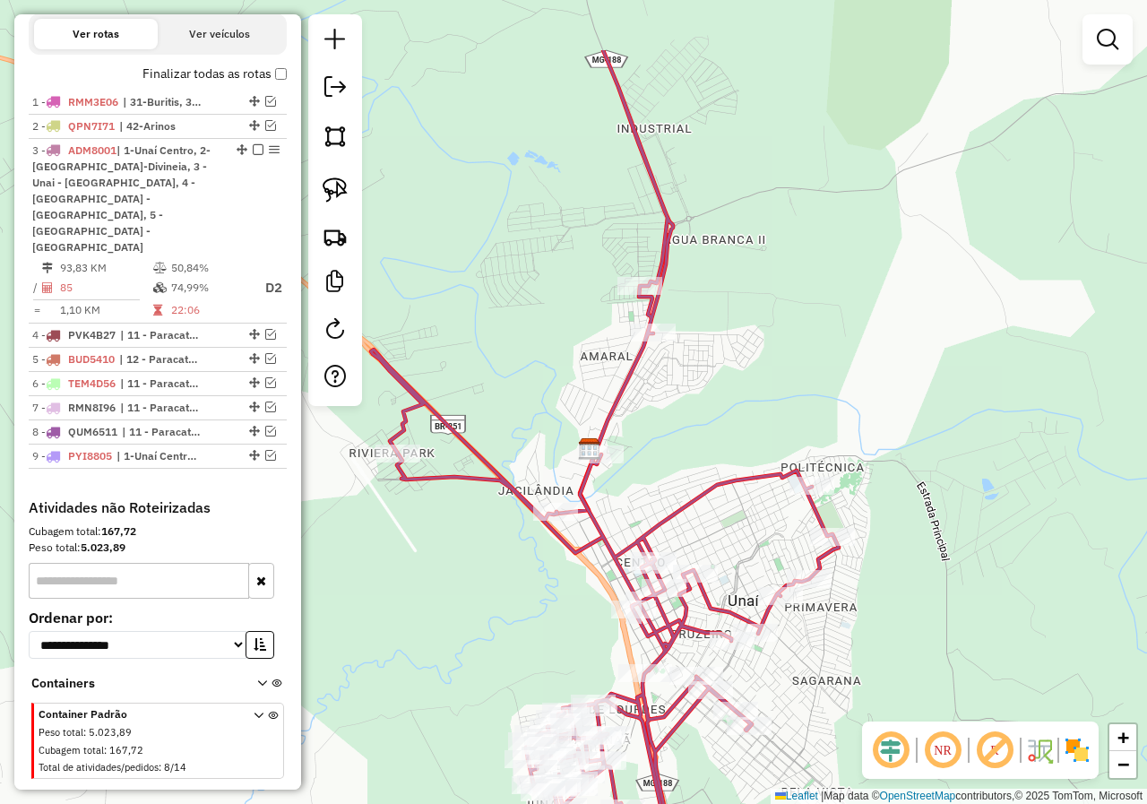
drag, startPoint x: 614, startPoint y: 189, endPoint x: 717, endPoint y: 320, distance: 166.5
click at [717, 320] on div "Janela de atendimento Grade de atendimento Capacidade Transportadoras Veículos …" at bounding box center [573, 402] width 1147 height 804
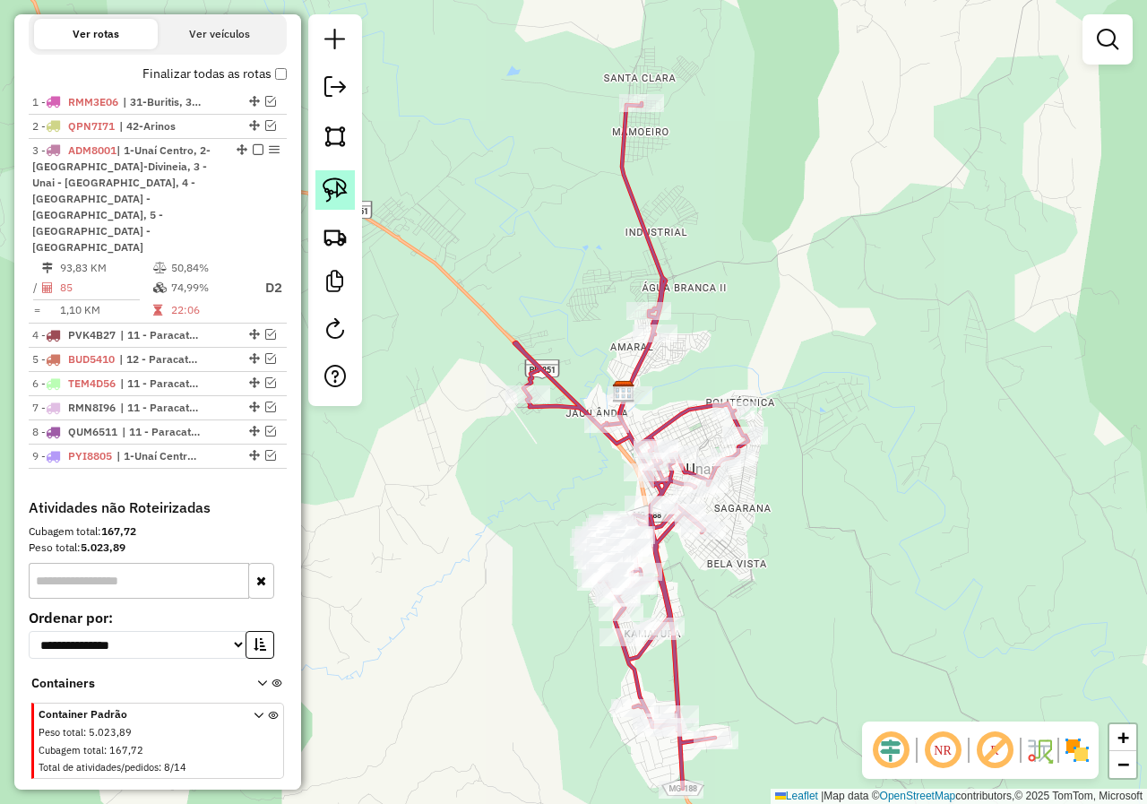
click at [338, 182] on img at bounding box center [335, 189] width 25 height 25
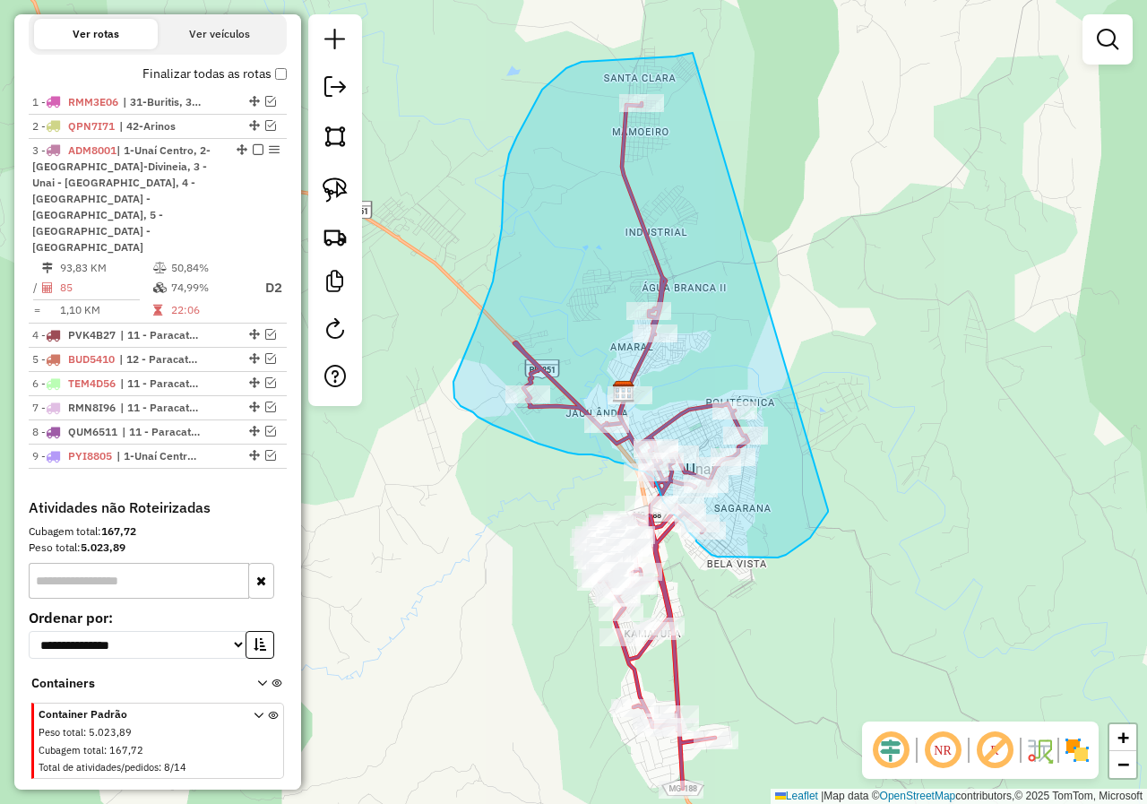
drag, startPoint x: 693, startPoint y: 53, endPoint x: 830, endPoint y: 508, distance: 475.4
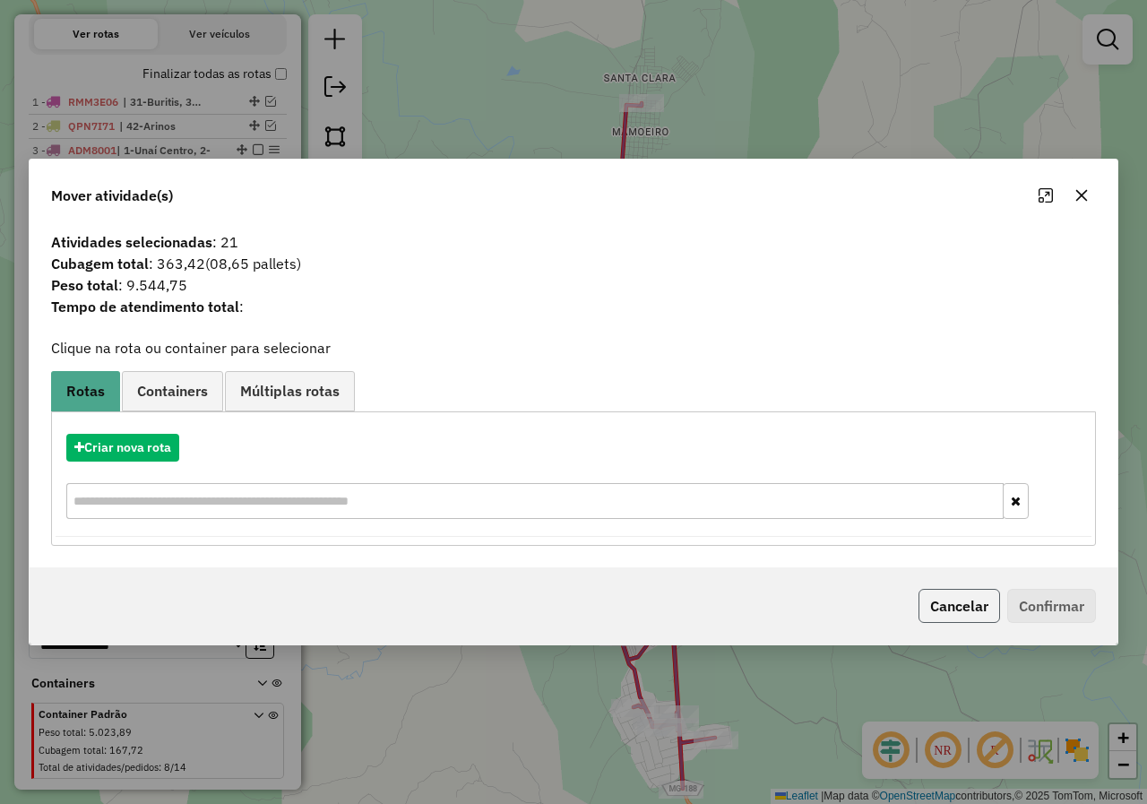
click at [969, 599] on button "Cancelar" at bounding box center [959, 606] width 82 height 34
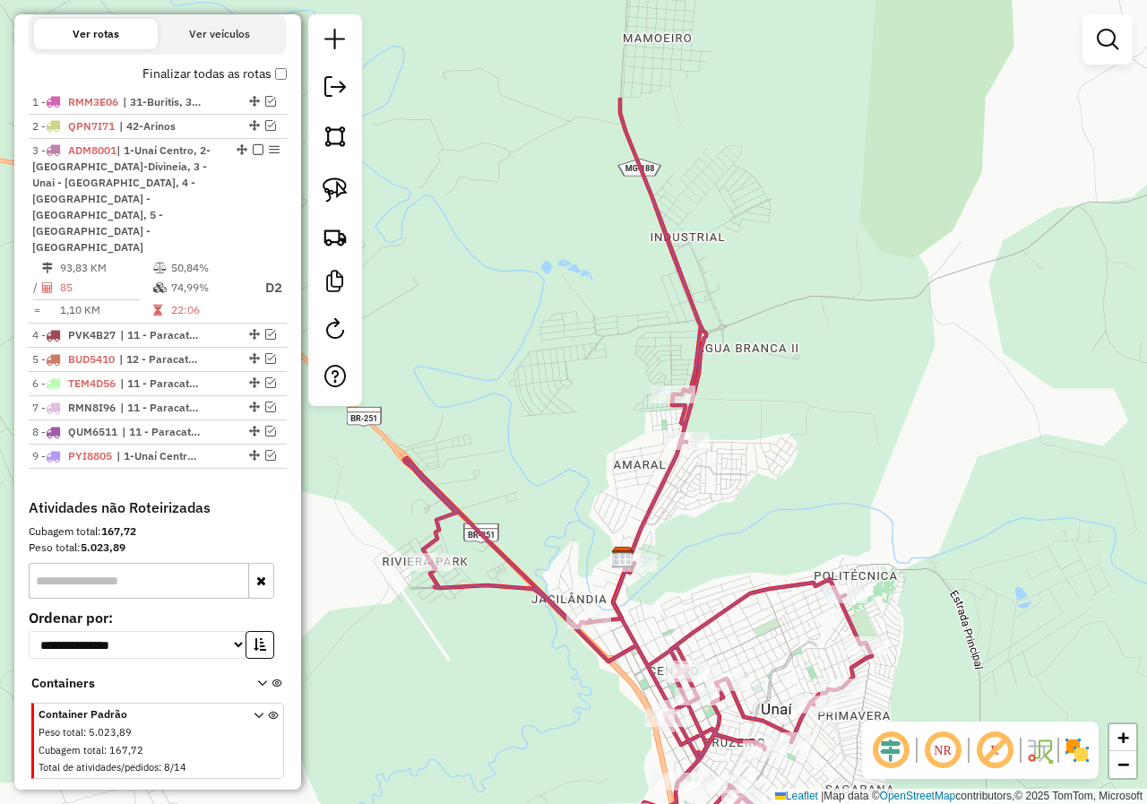
drag, startPoint x: 895, startPoint y: 167, endPoint x: 922, endPoint y: 345, distance: 180.3
click at [922, 345] on div "Janela de atendimento Grade de atendimento Capacidade Transportadoras Veículos …" at bounding box center [573, 402] width 1147 height 804
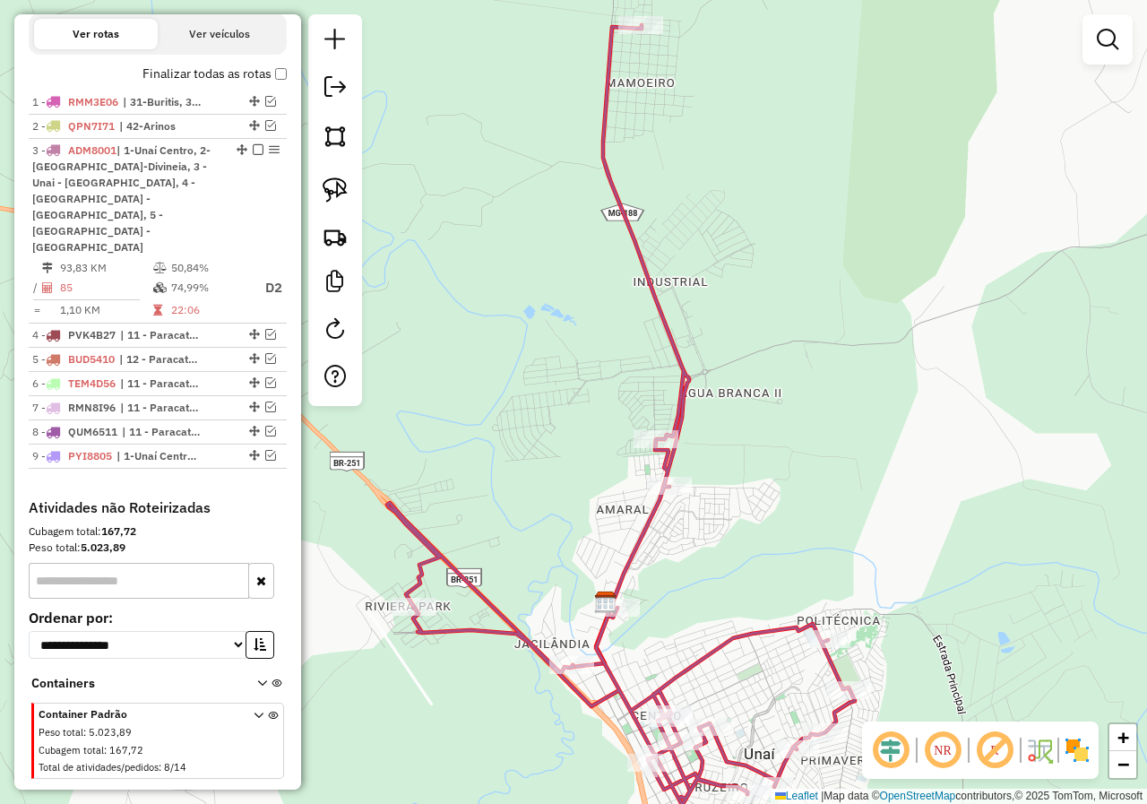
drag, startPoint x: 796, startPoint y: 379, endPoint x: 803, endPoint y: 341, distance: 38.3
click at [803, 341] on div "Janela de atendimento Grade de atendimento Capacidade Transportadoras Veículos …" at bounding box center [573, 402] width 1147 height 804
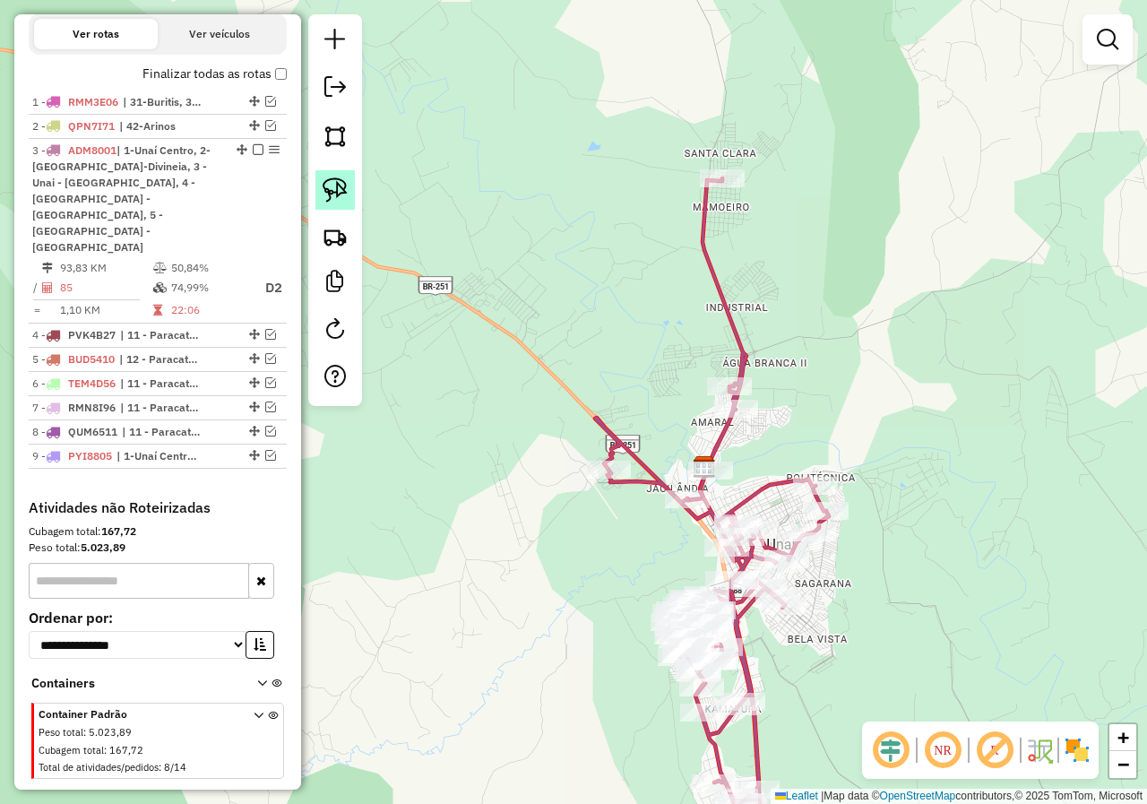
click at [332, 199] on img at bounding box center [335, 189] width 25 height 25
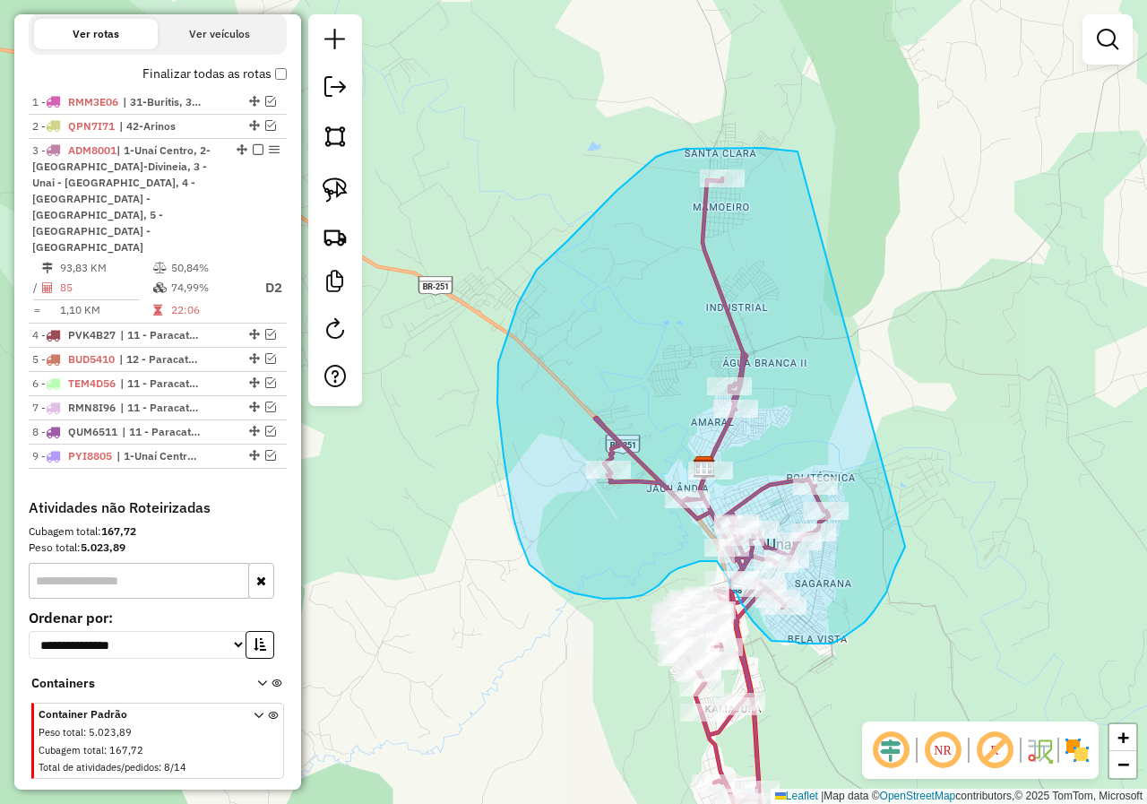
drag, startPoint x: 797, startPoint y: 151, endPoint x: 909, endPoint y: 535, distance: 399.3
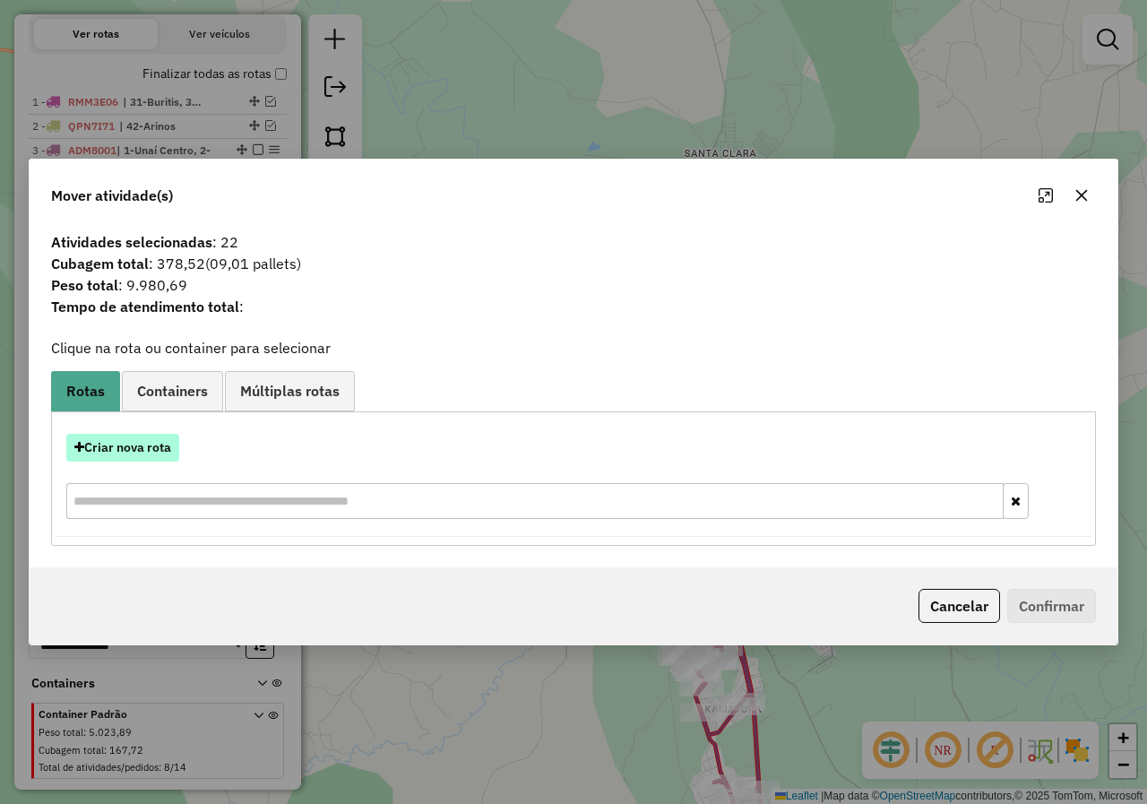
click at [142, 452] on button "Criar nova rota" at bounding box center [122, 448] width 113 height 28
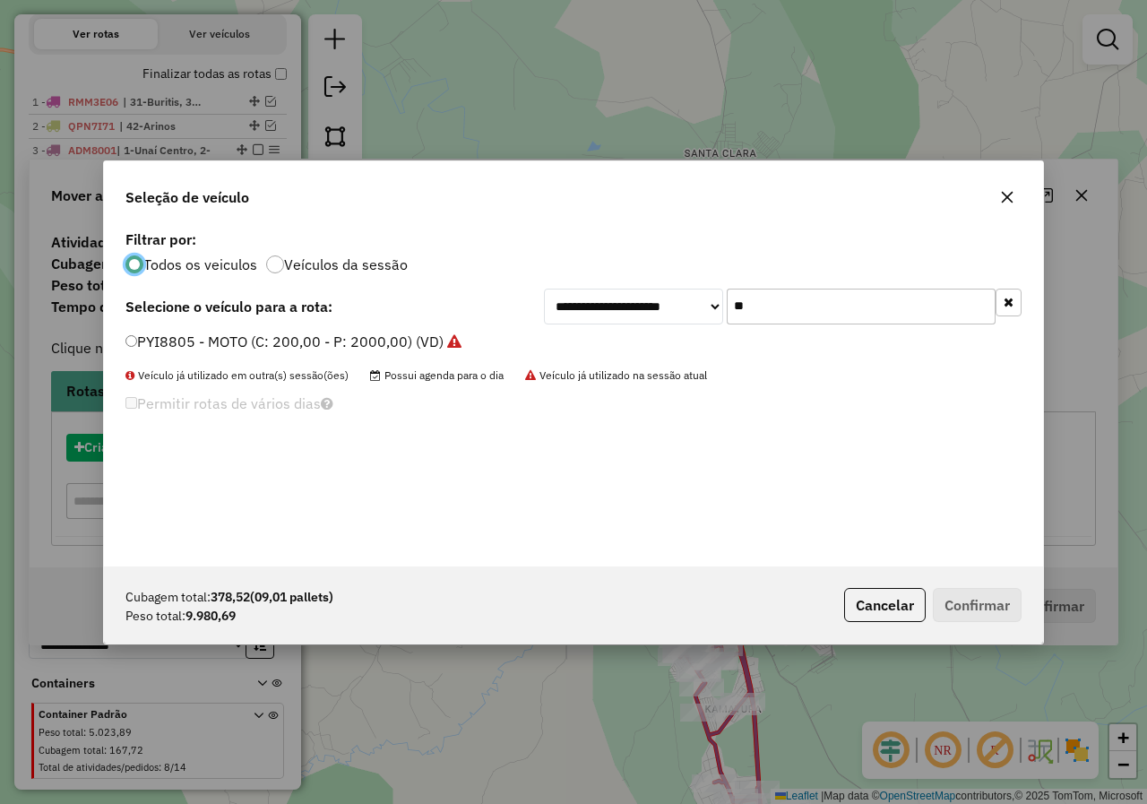
scroll to position [10, 5]
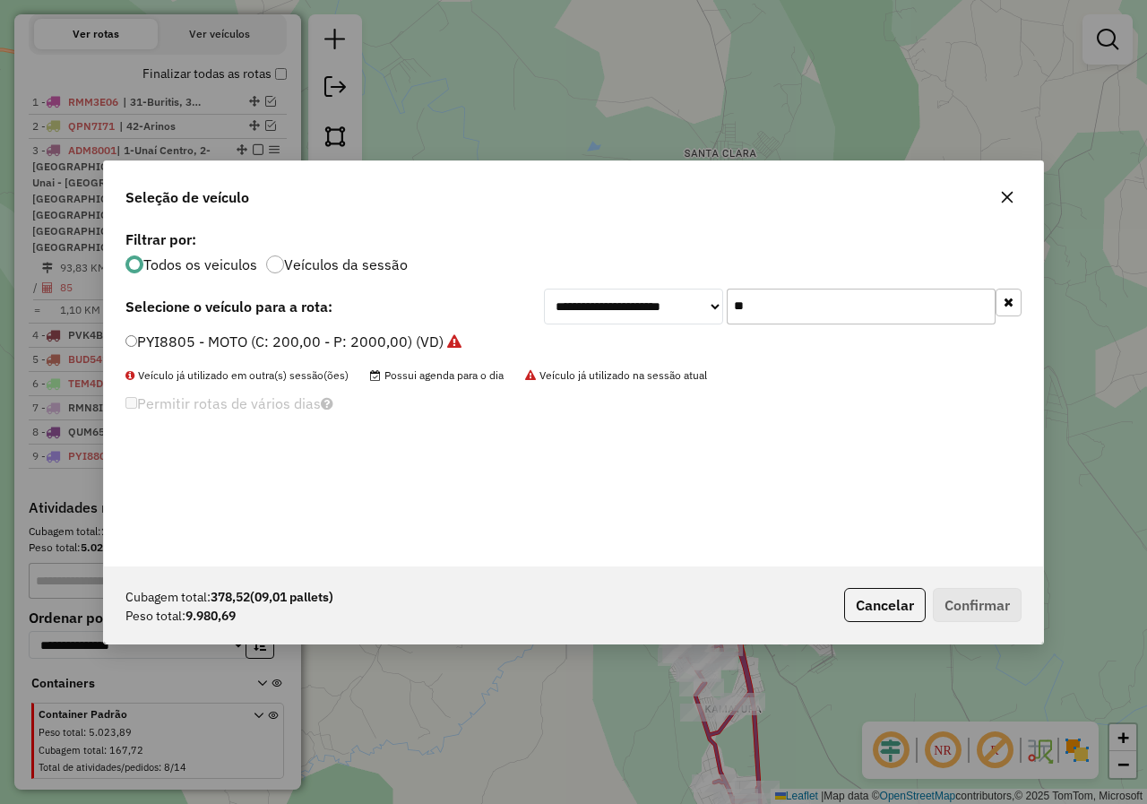
drag, startPoint x: 866, startPoint y: 317, endPoint x: 712, endPoint y: 317, distance: 153.2
click at [712, 317] on div "**********" at bounding box center [783, 307] width 478 height 36
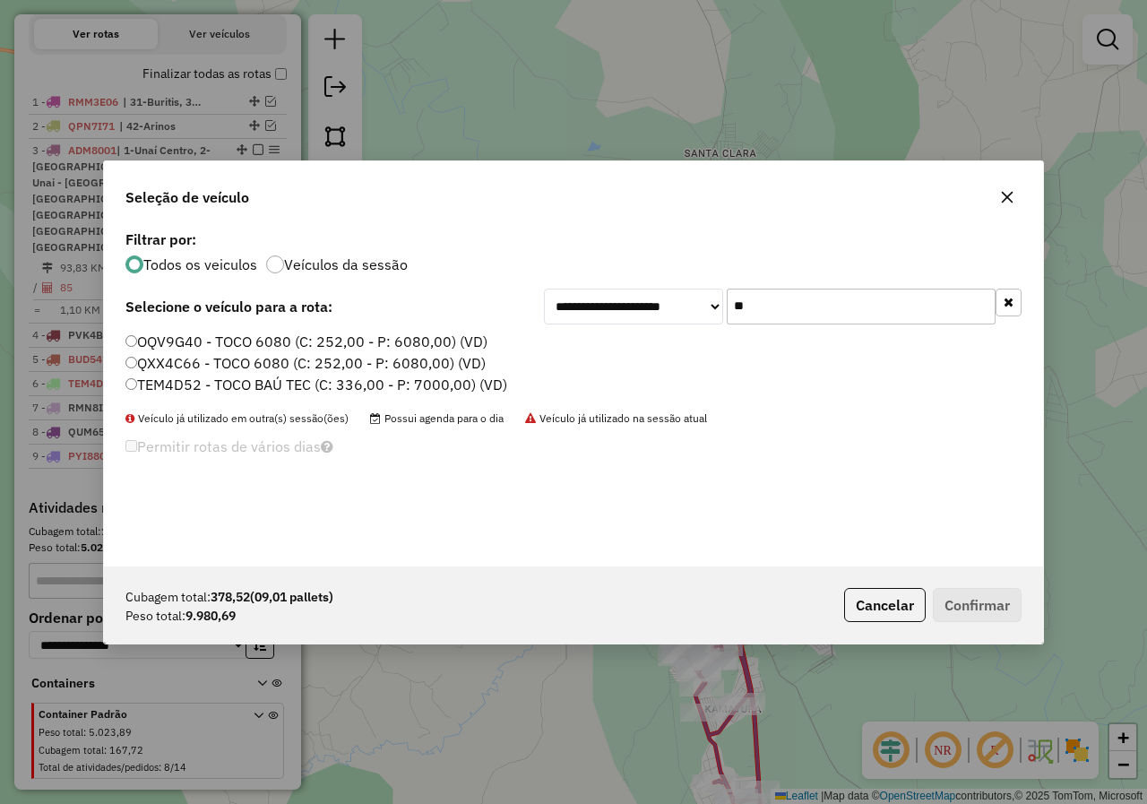
type input "**"
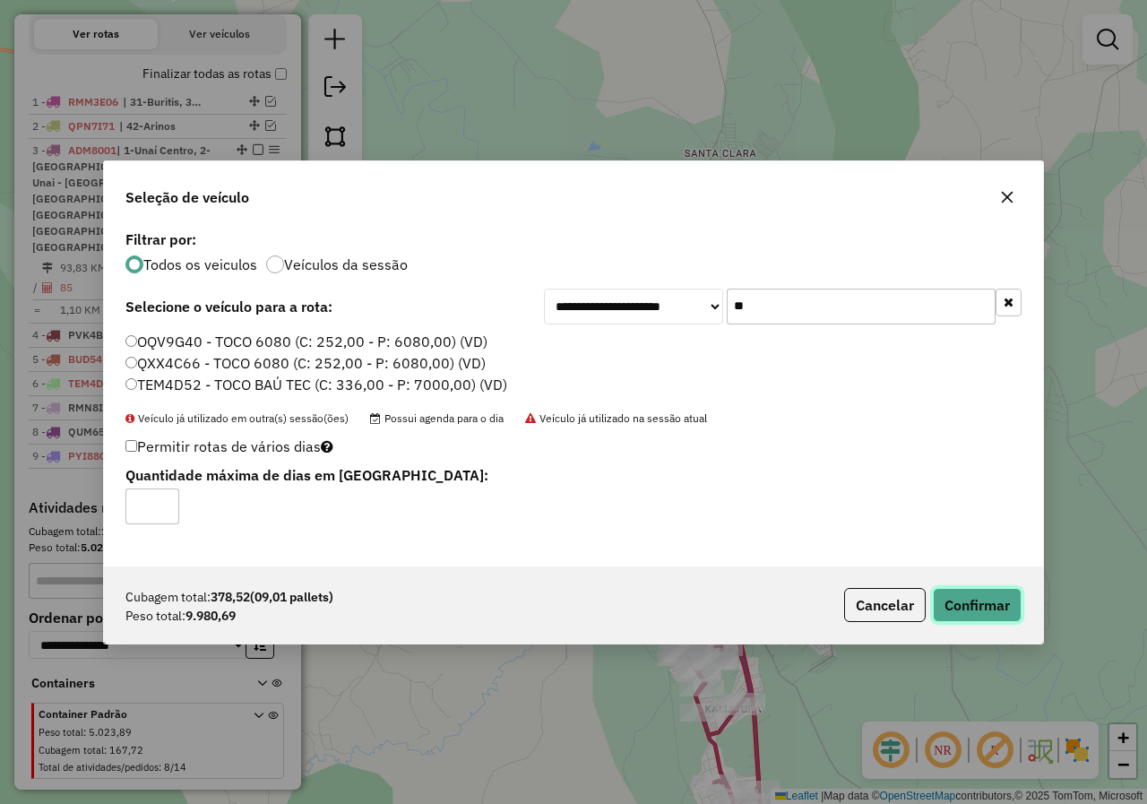
click at [957, 603] on button "Confirmar" at bounding box center [977, 605] width 89 height 34
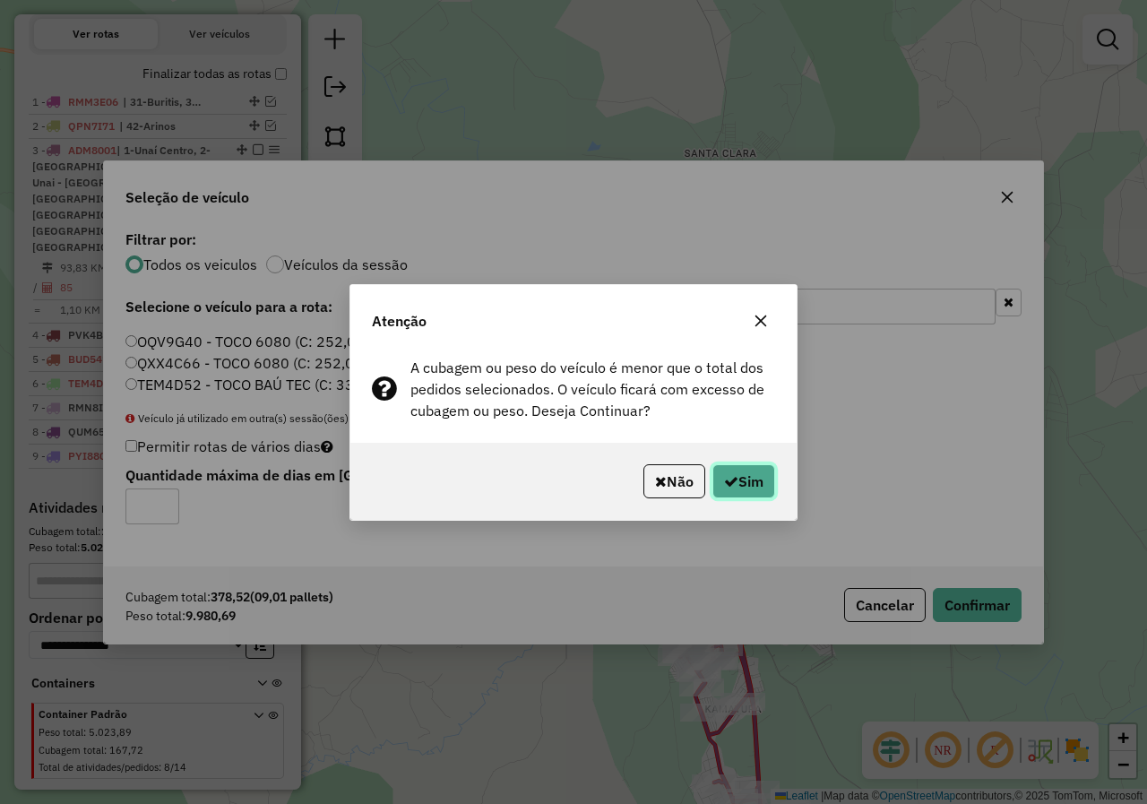
click at [774, 481] on button "Sim" at bounding box center [743, 481] width 63 height 34
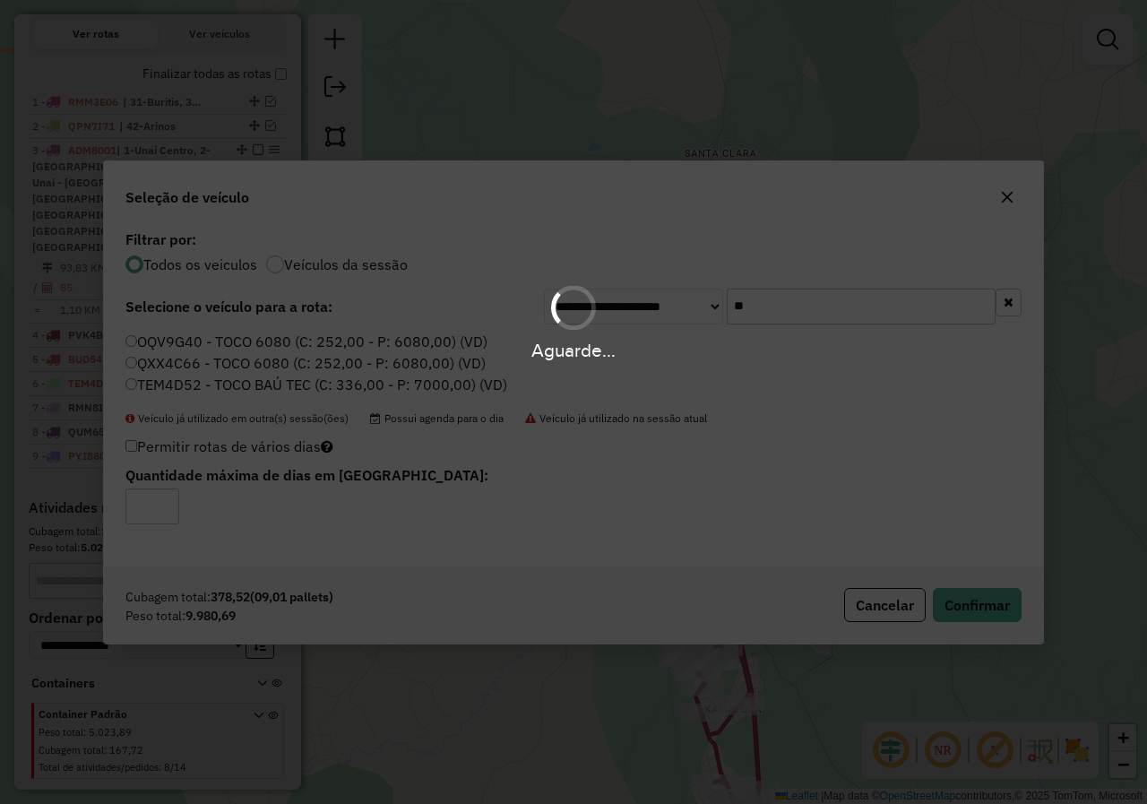
scroll to position [692, 0]
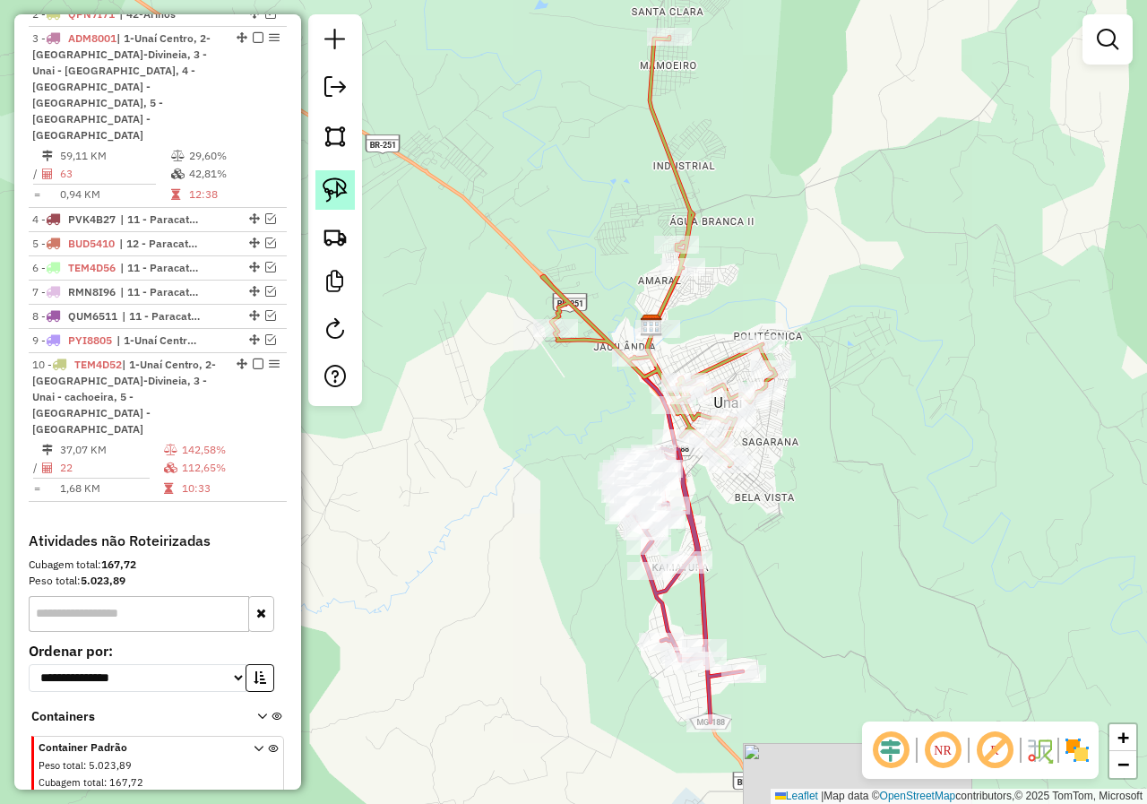
click at [348, 190] on link at bounding box center [334, 189] width 39 height 39
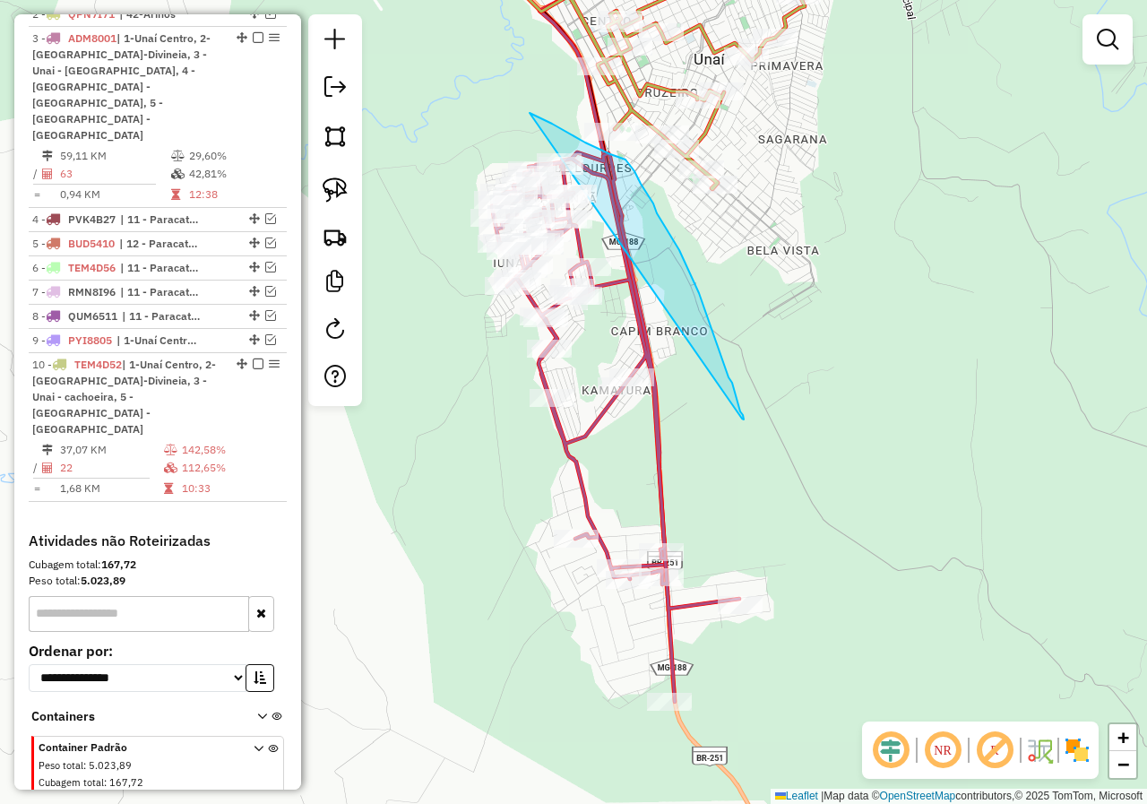
drag, startPoint x: 530, startPoint y: 113, endPoint x: 742, endPoint y: 418, distance: 372.1
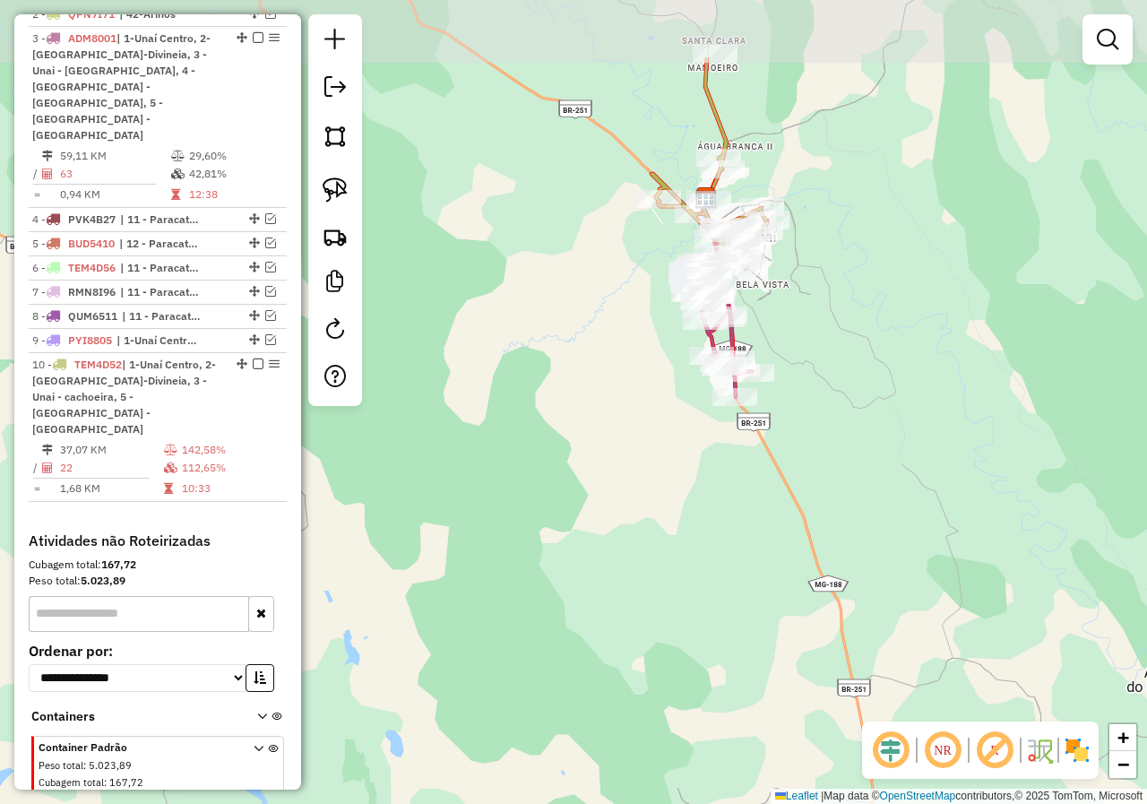
drag, startPoint x: 782, startPoint y: 33, endPoint x: 762, endPoint y: 188, distance: 156.3
click at [762, 187] on div "Janela de atendimento Grade de atendimento Capacidade Transportadoras Veículos …" at bounding box center [573, 402] width 1147 height 804
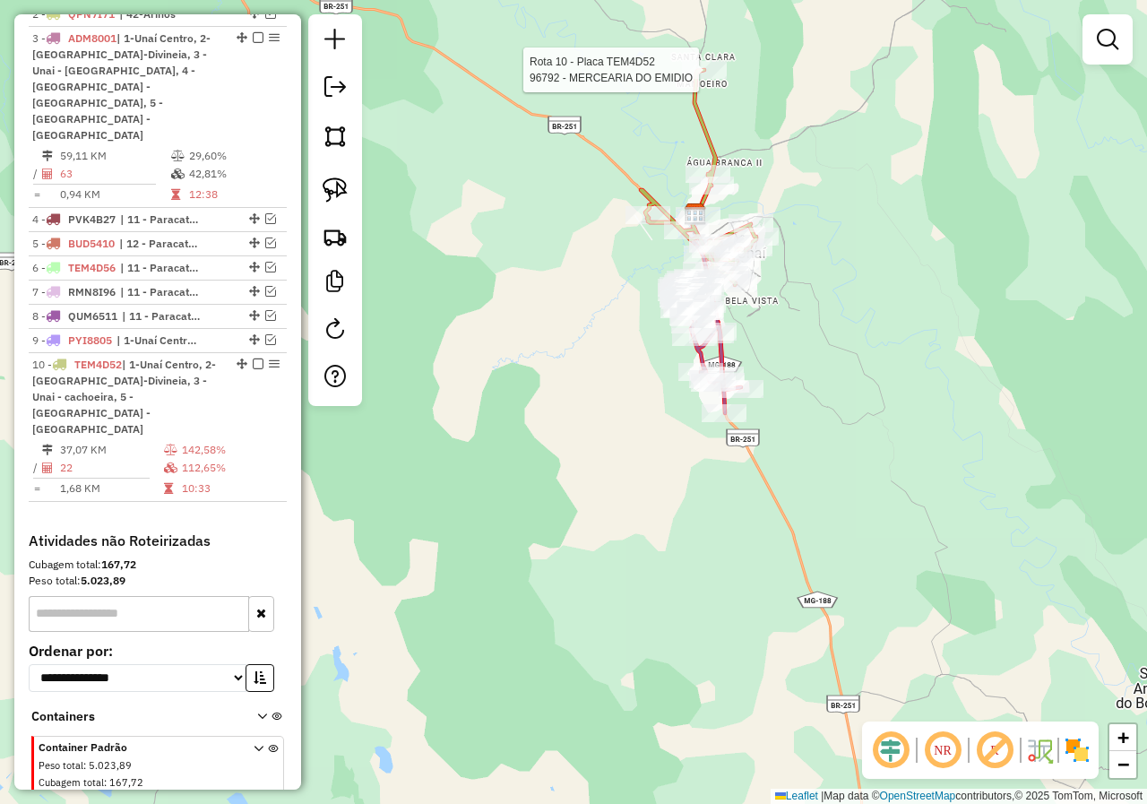
select select "*********"
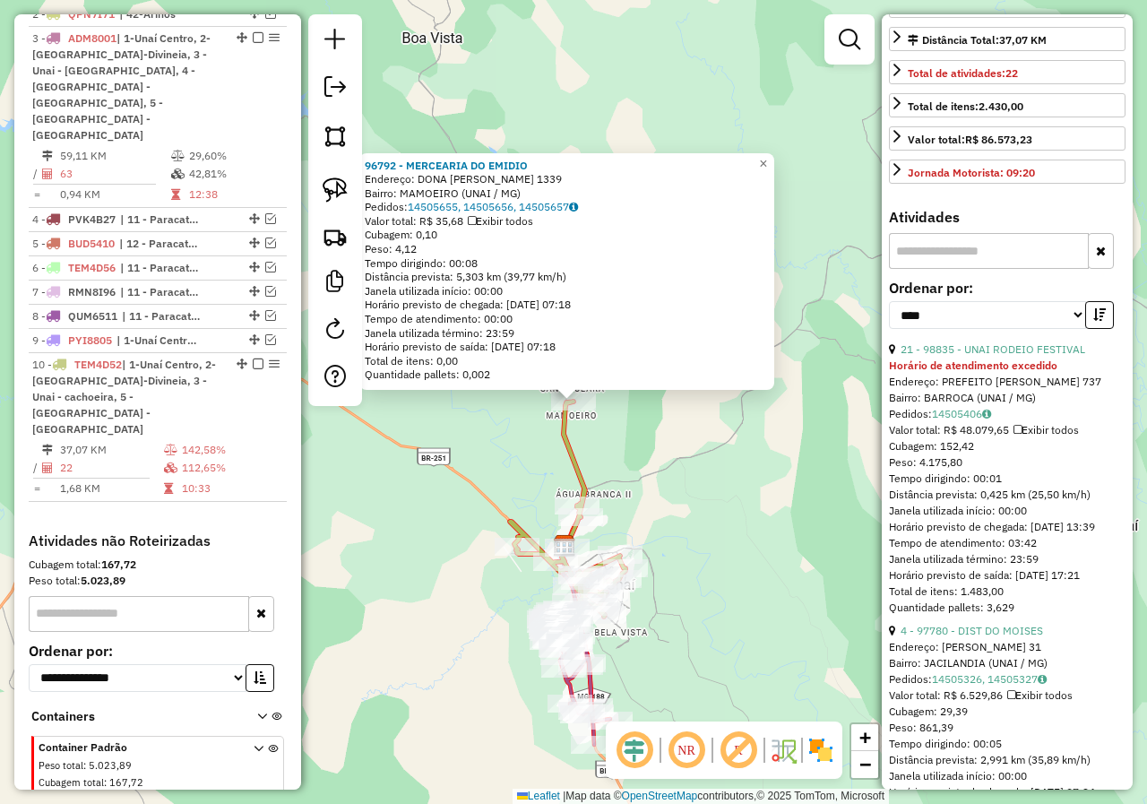
scroll to position [448, 0]
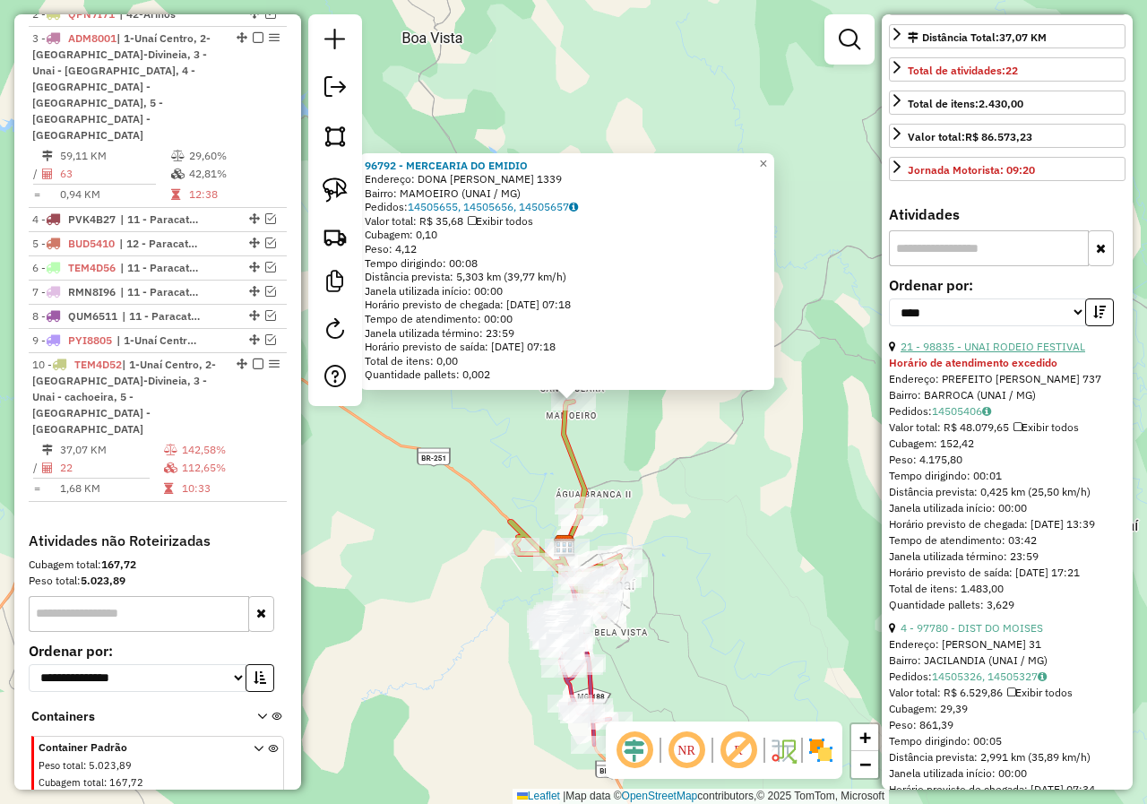
click at [1038, 353] on link "21 - 98835 - UNAI RODEIO FESTIVAL" at bounding box center [992, 346] width 185 height 13
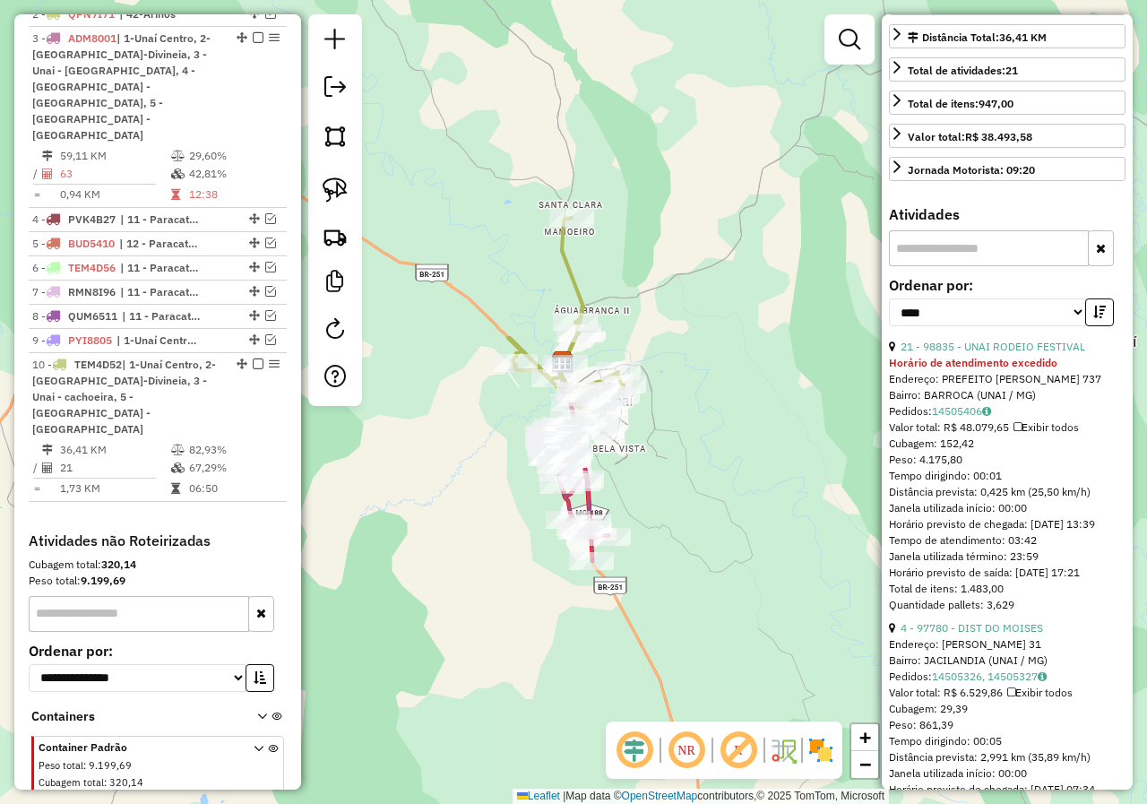
scroll to position [432, 0]
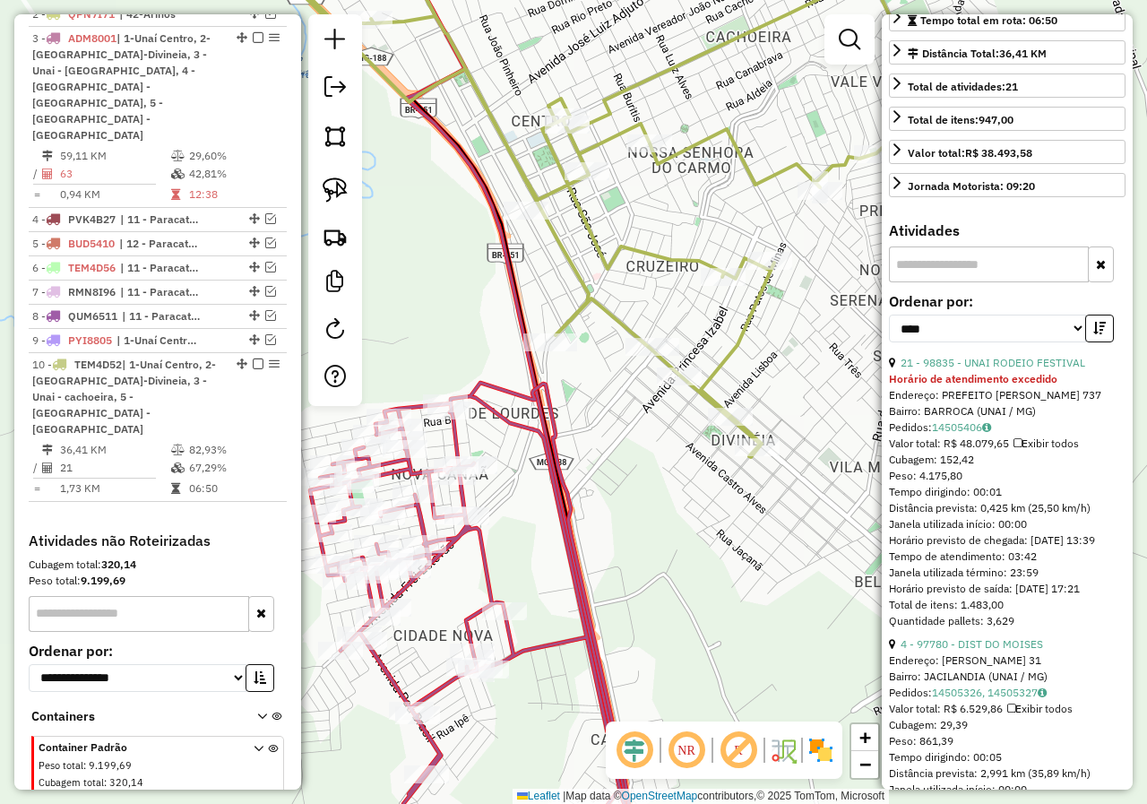
drag, startPoint x: 529, startPoint y: 222, endPoint x: 570, endPoint y: 430, distance: 211.9
click at [570, 430] on div "Janela de atendimento Grade de atendimento Capacidade Transportadoras Veículos …" at bounding box center [573, 402] width 1147 height 804
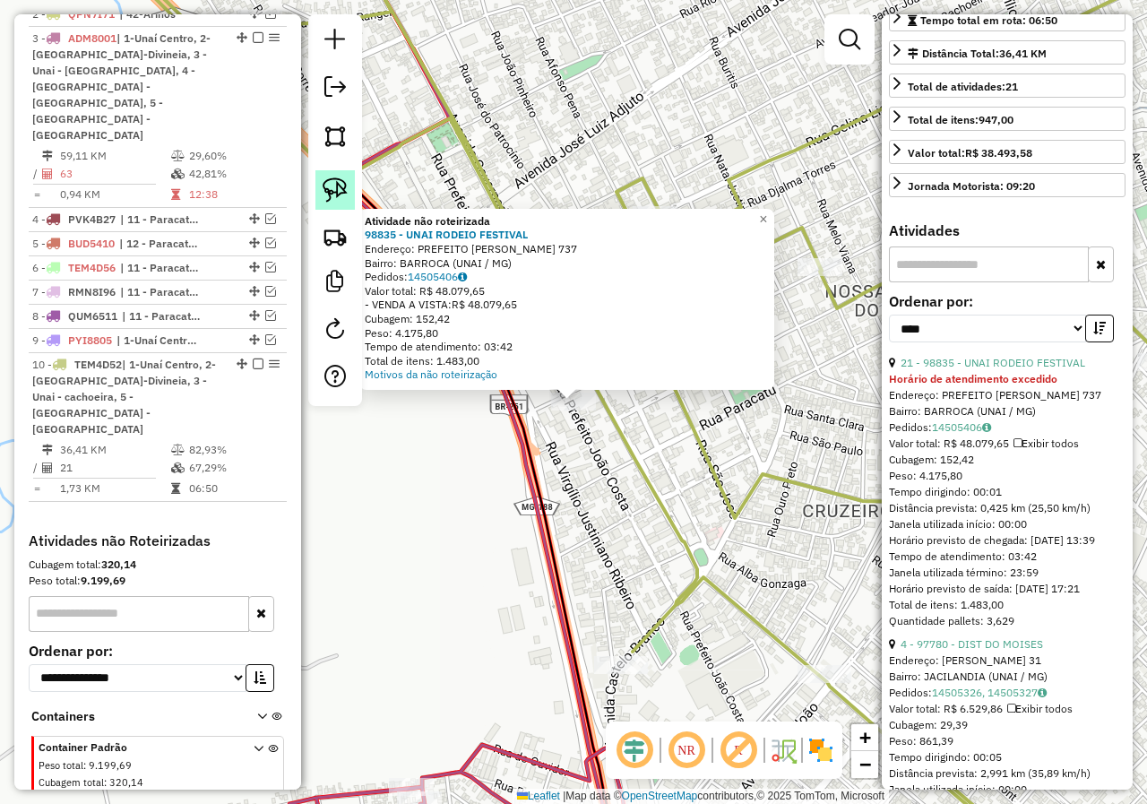
click at [339, 185] on img at bounding box center [335, 189] width 25 height 25
drag, startPoint x: 522, startPoint y: 415, endPoint x: 569, endPoint y: 361, distance: 71.1
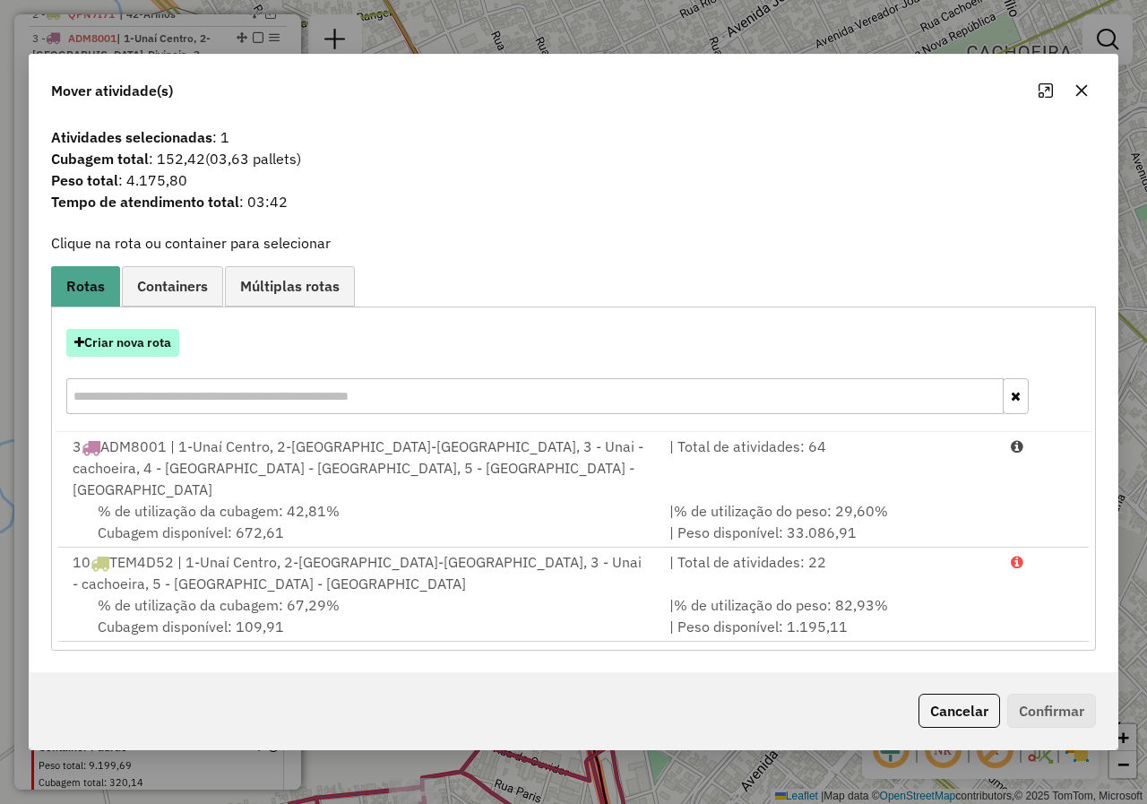
click at [171, 347] on button "Criar nova rota" at bounding box center [122, 343] width 113 height 28
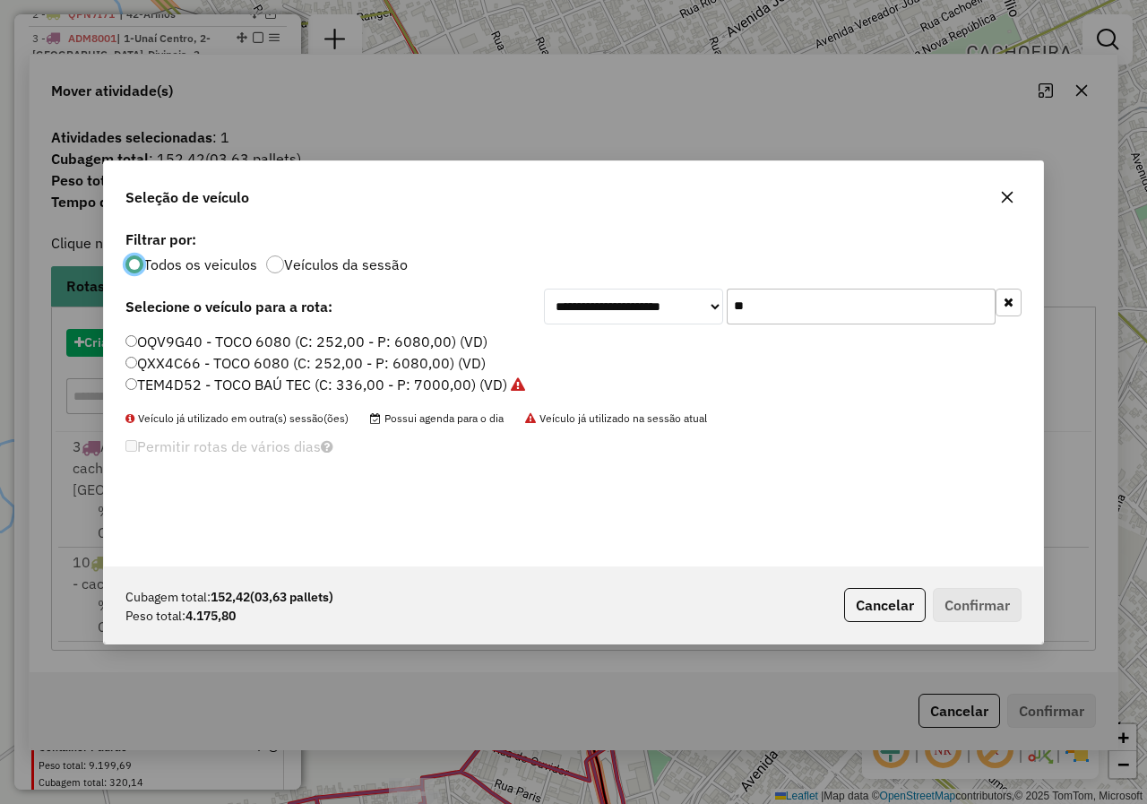
scroll to position [10, 5]
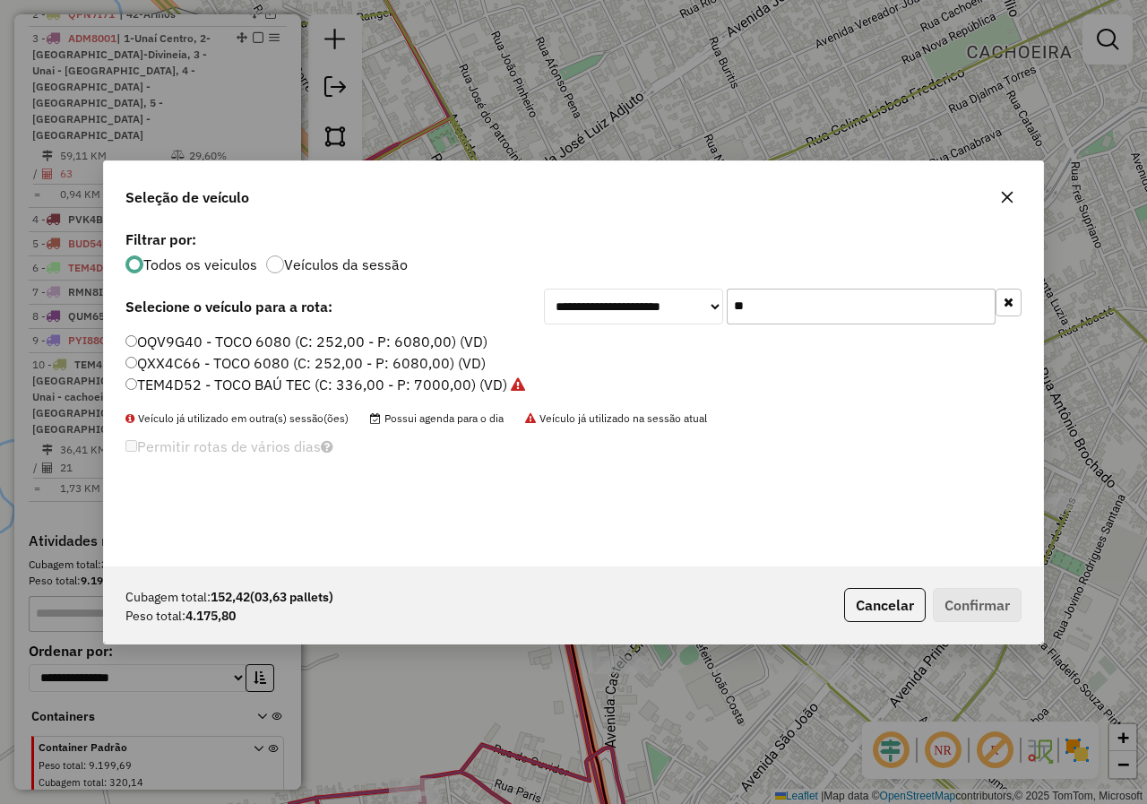
drag, startPoint x: 795, startPoint y: 312, endPoint x: 711, endPoint y: 312, distance: 84.2
click at [711, 312] on div "**********" at bounding box center [783, 307] width 478 height 36
type input "**"
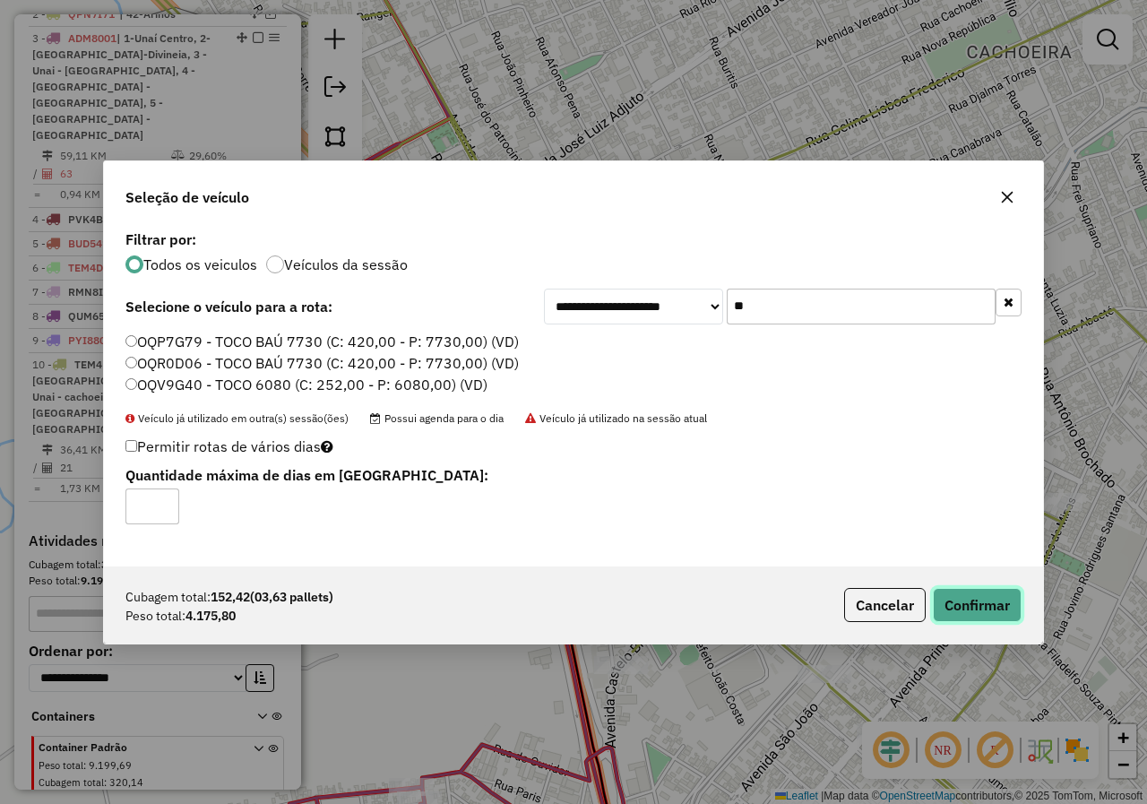
click at [976, 600] on button "Confirmar" at bounding box center [977, 605] width 89 height 34
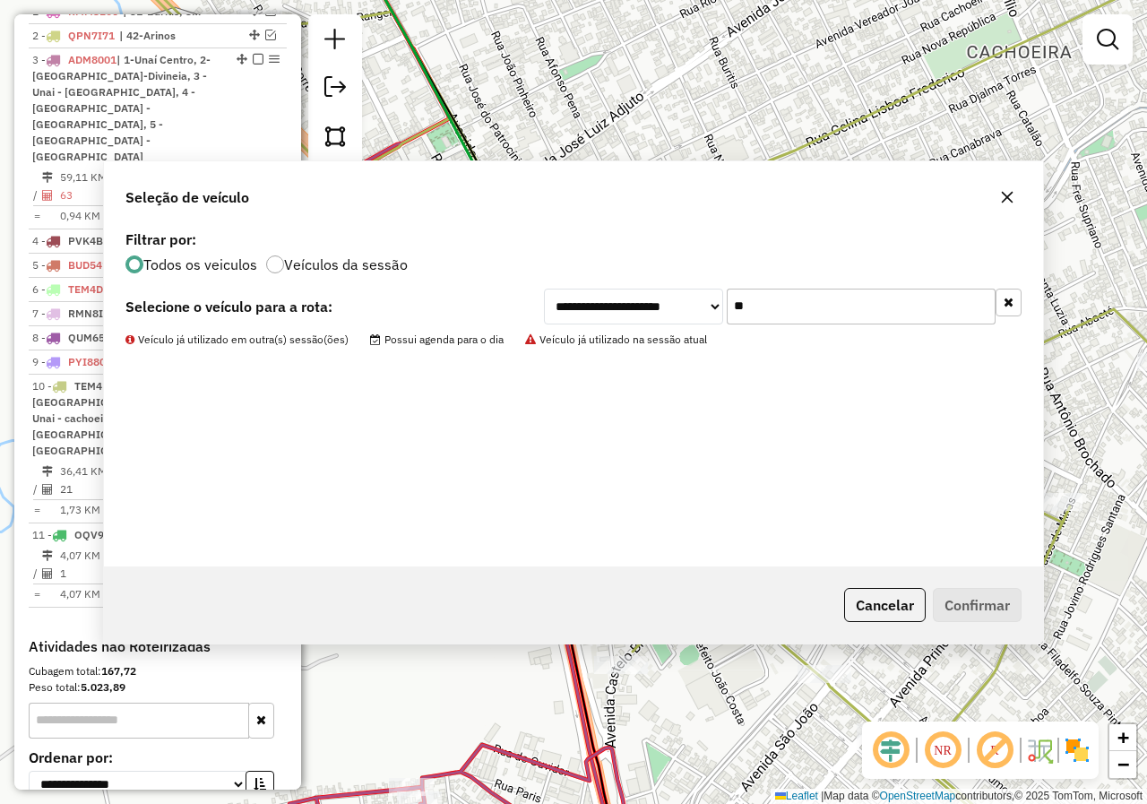
scroll to position [737, 0]
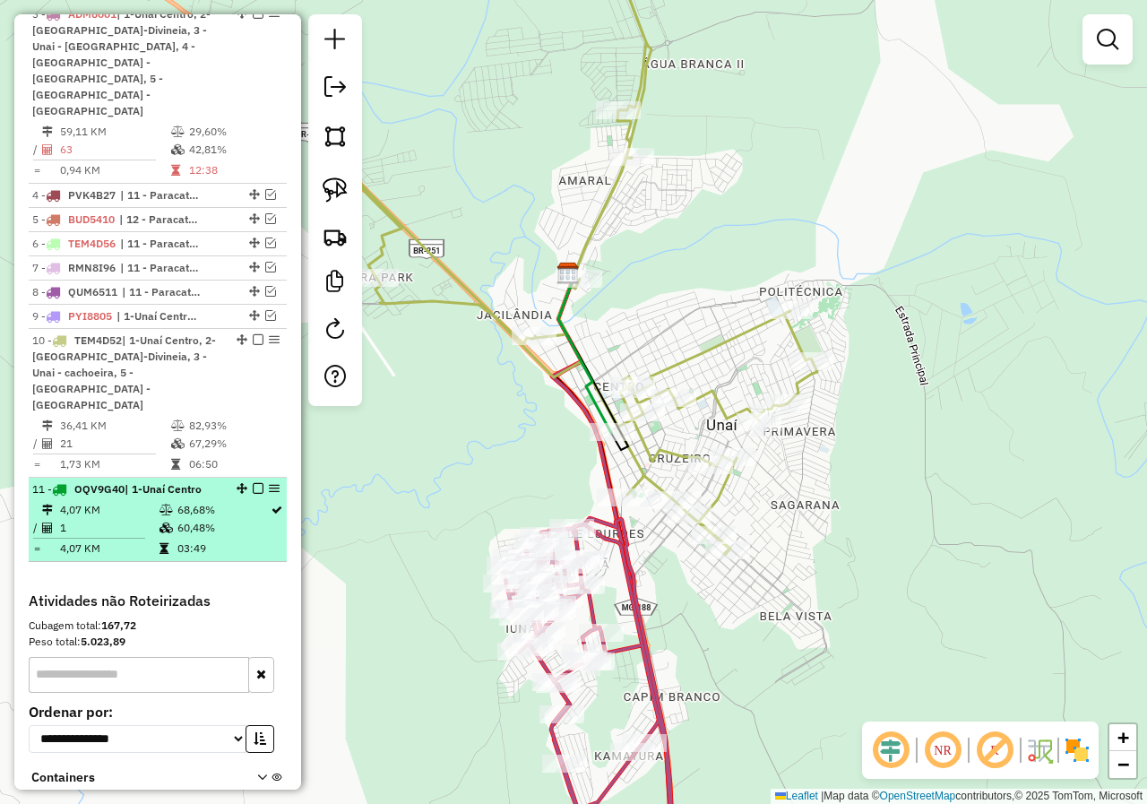
click at [253, 483] on em at bounding box center [258, 488] width 11 height 11
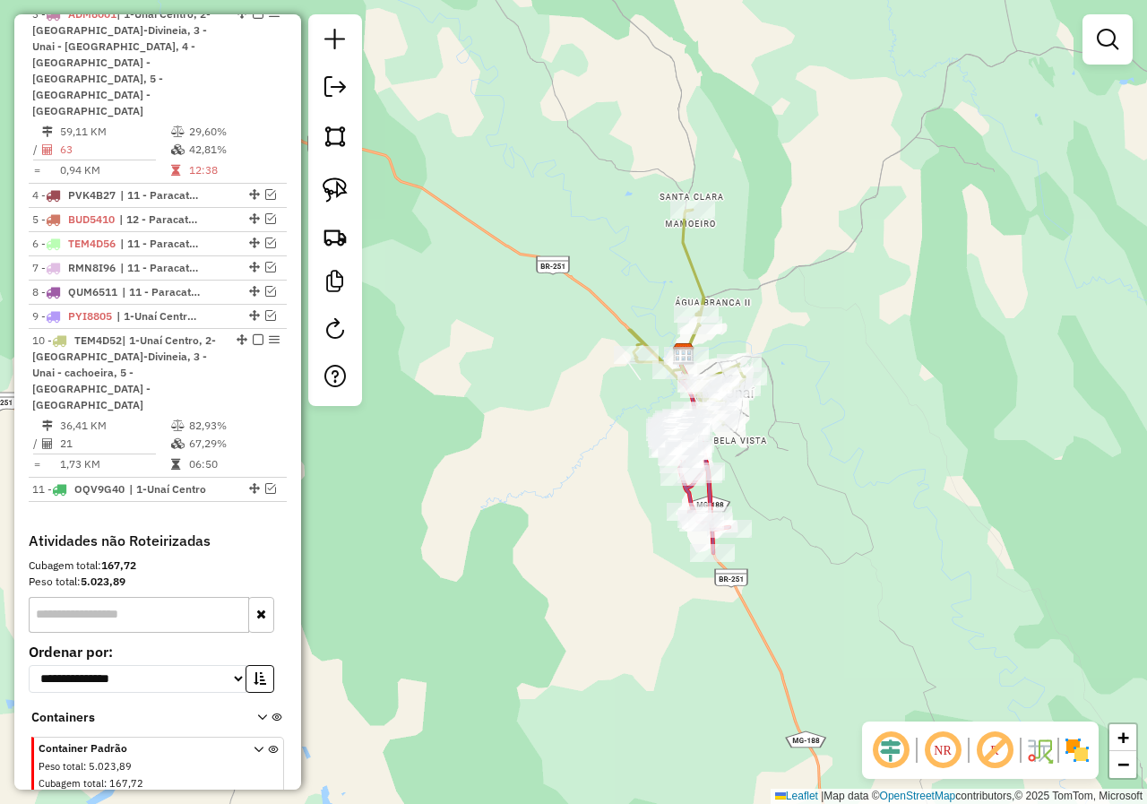
drag, startPoint x: 755, startPoint y: 581, endPoint x: 752, endPoint y: 525, distance: 55.7
click at [752, 525] on div "Janela de atendimento Grade de atendimento Capacidade Transportadoras Veículos …" at bounding box center [573, 402] width 1147 height 804
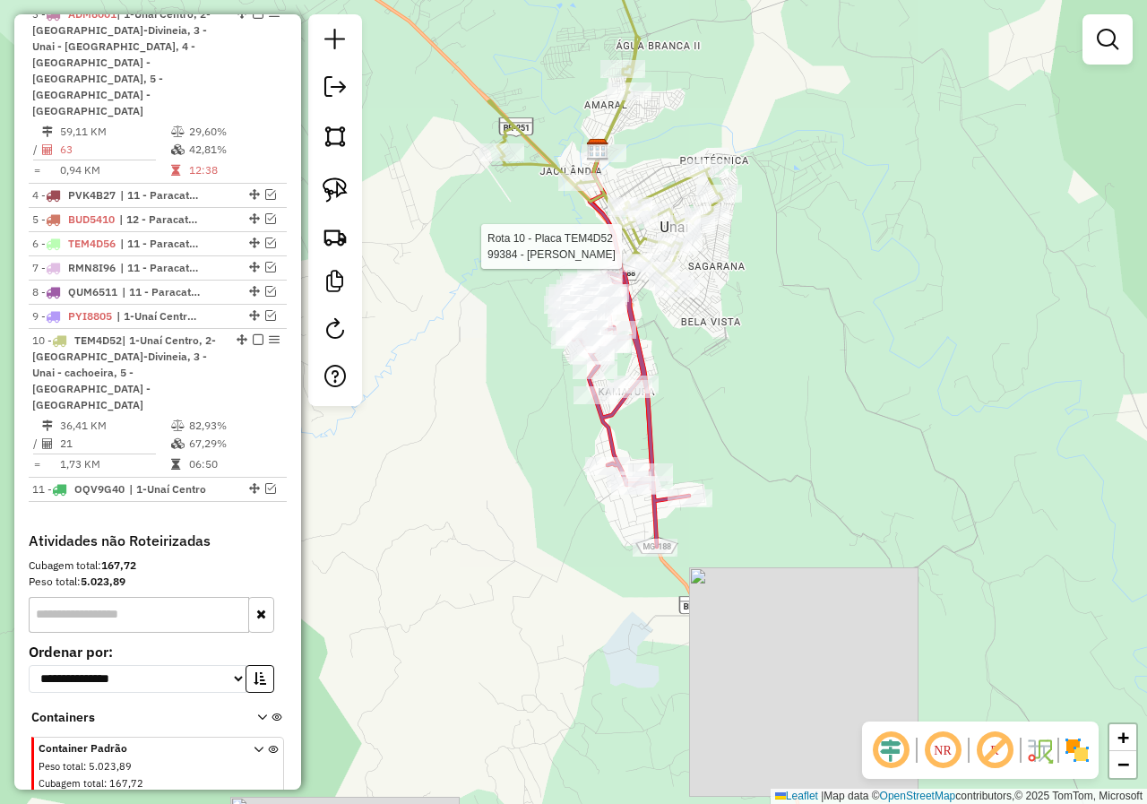
select select "*********"
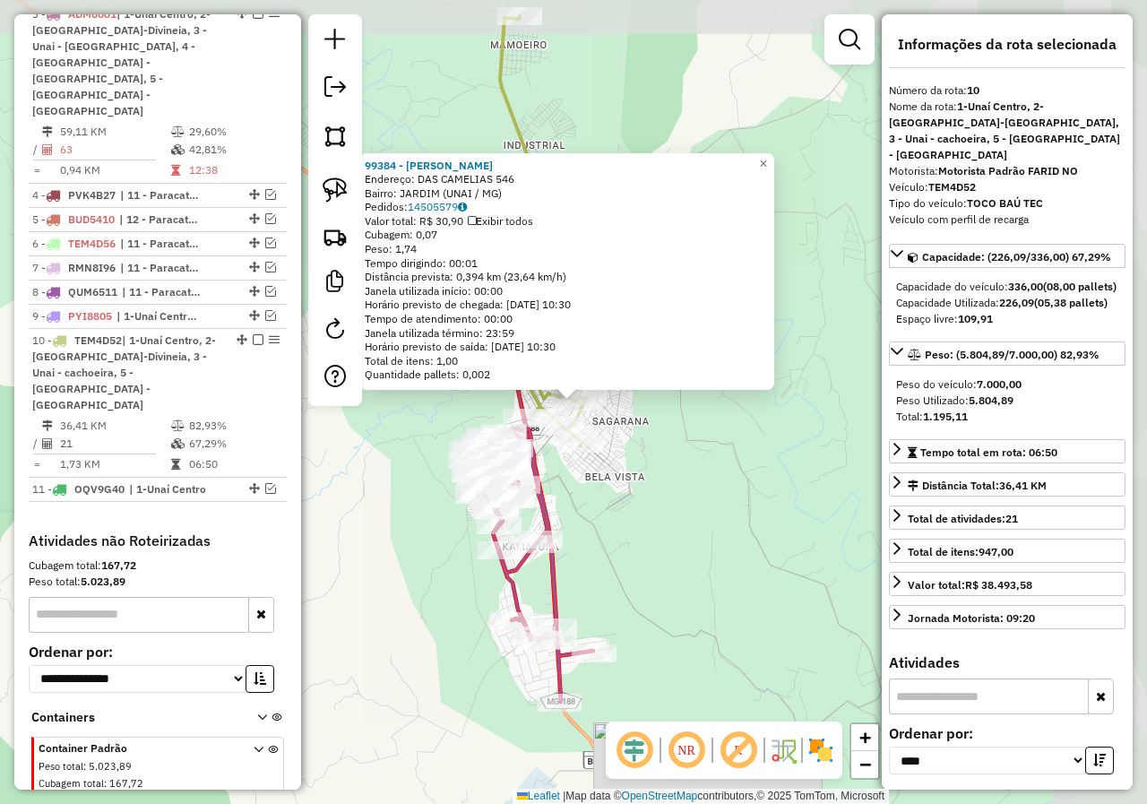
scroll to position [738, 0]
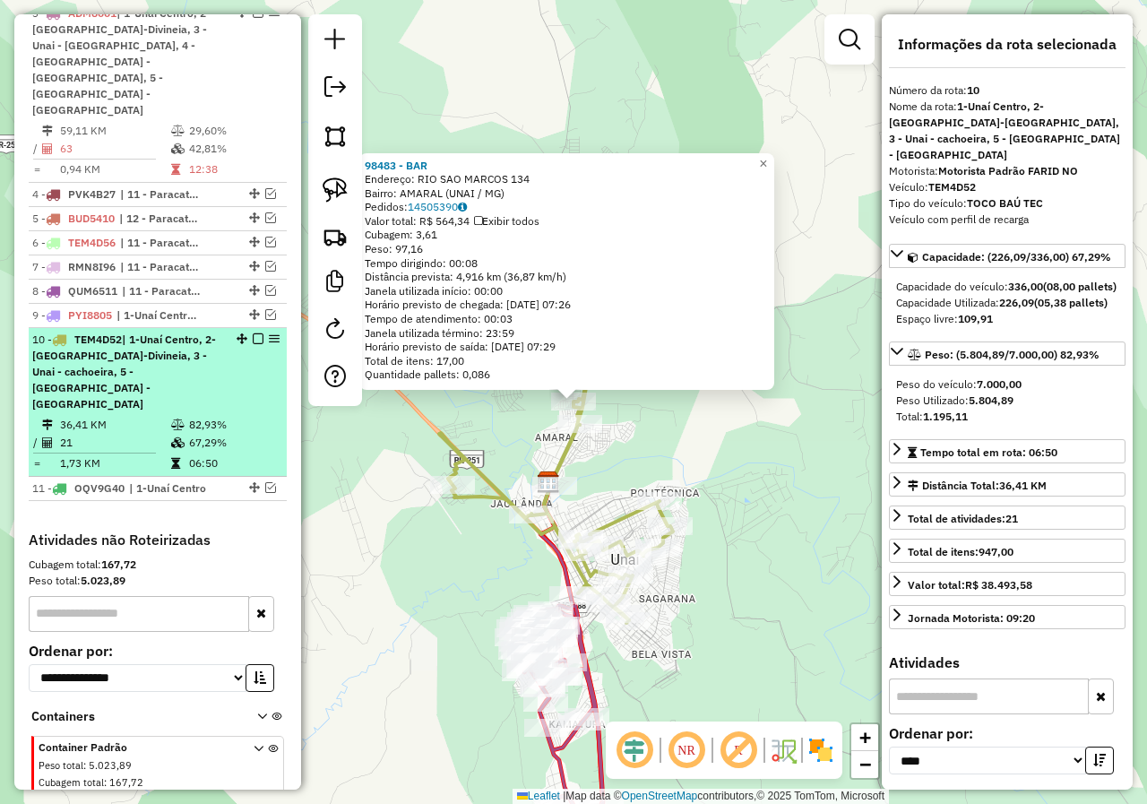
click at [257, 333] on em at bounding box center [258, 338] width 11 height 11
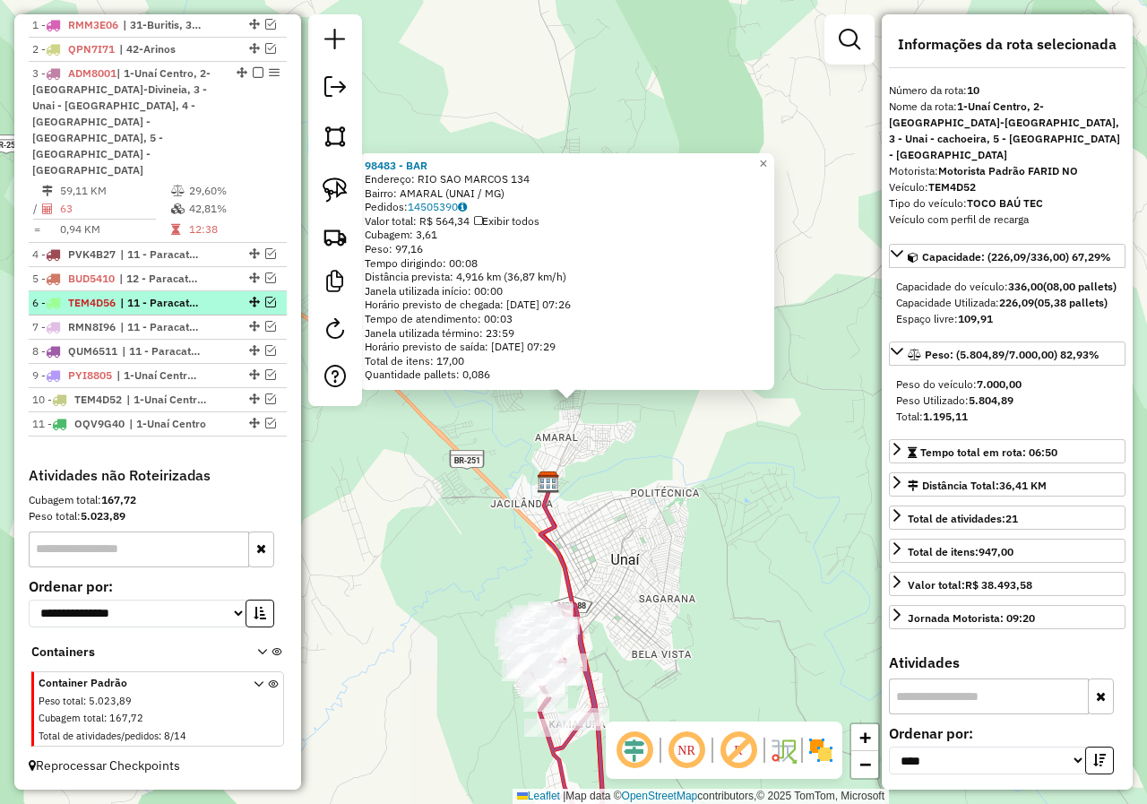
scroll to position [646, 0]
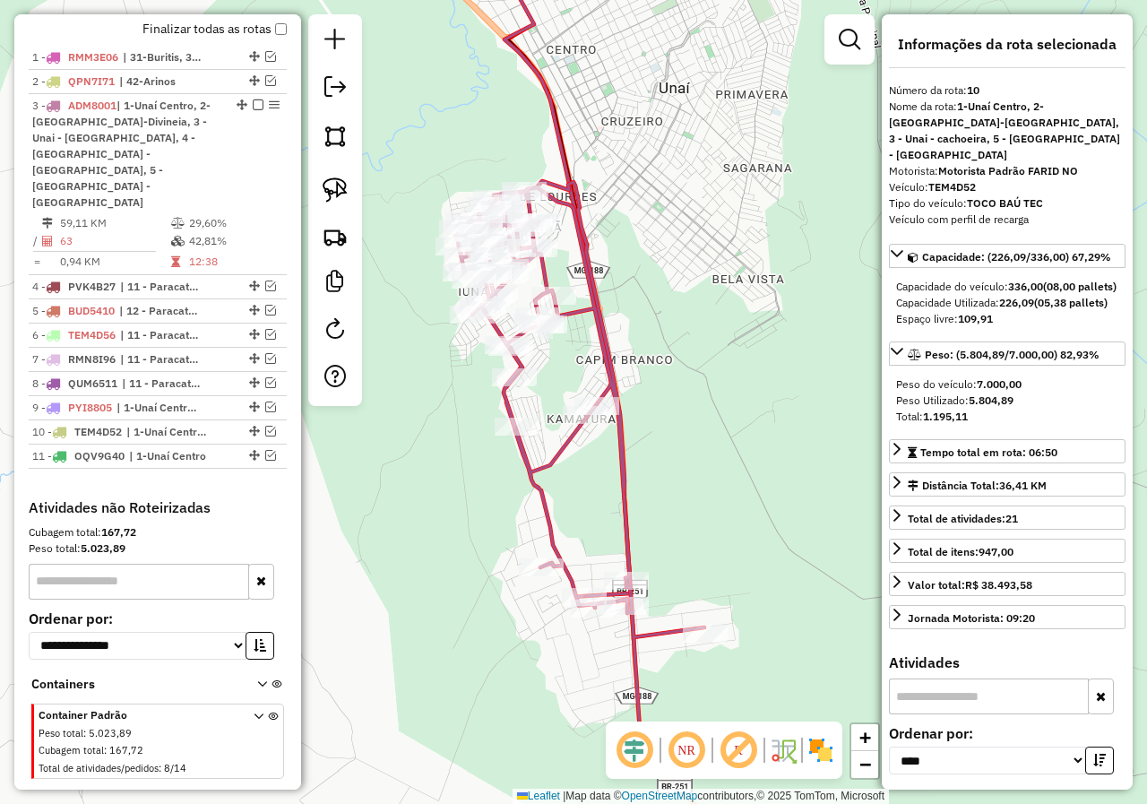
drag, startPoint x: 406, startPoint y: 484, endPoint x: 453, endPoint y: 458, distance: 54.1
click at [453, 458] on div "98483 - BAR Endereço: RIO SAO MARCOS 134 Bairro: AMARAL (UNAI / [GEOGRAPHIC_DAT…" at bounding box center [573, 402] width 1147 height 804
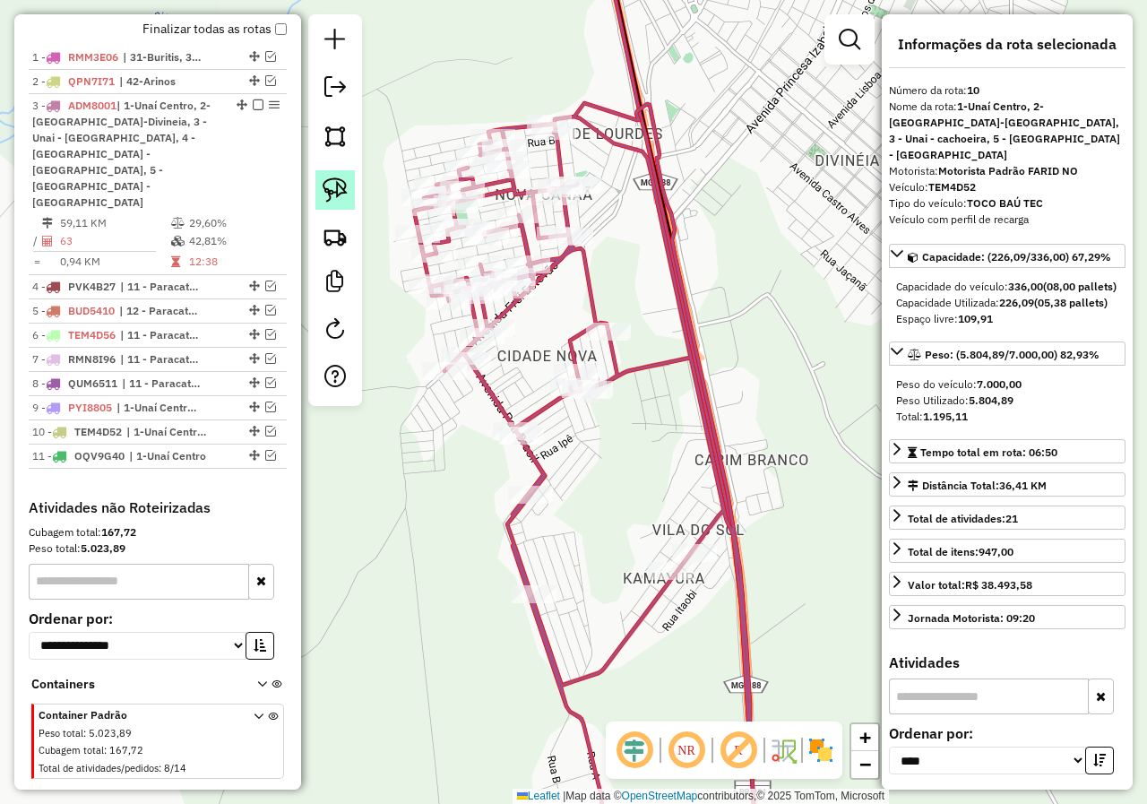
click at [340, 194] on img at bounding box center [335, 189] width 25 height 25
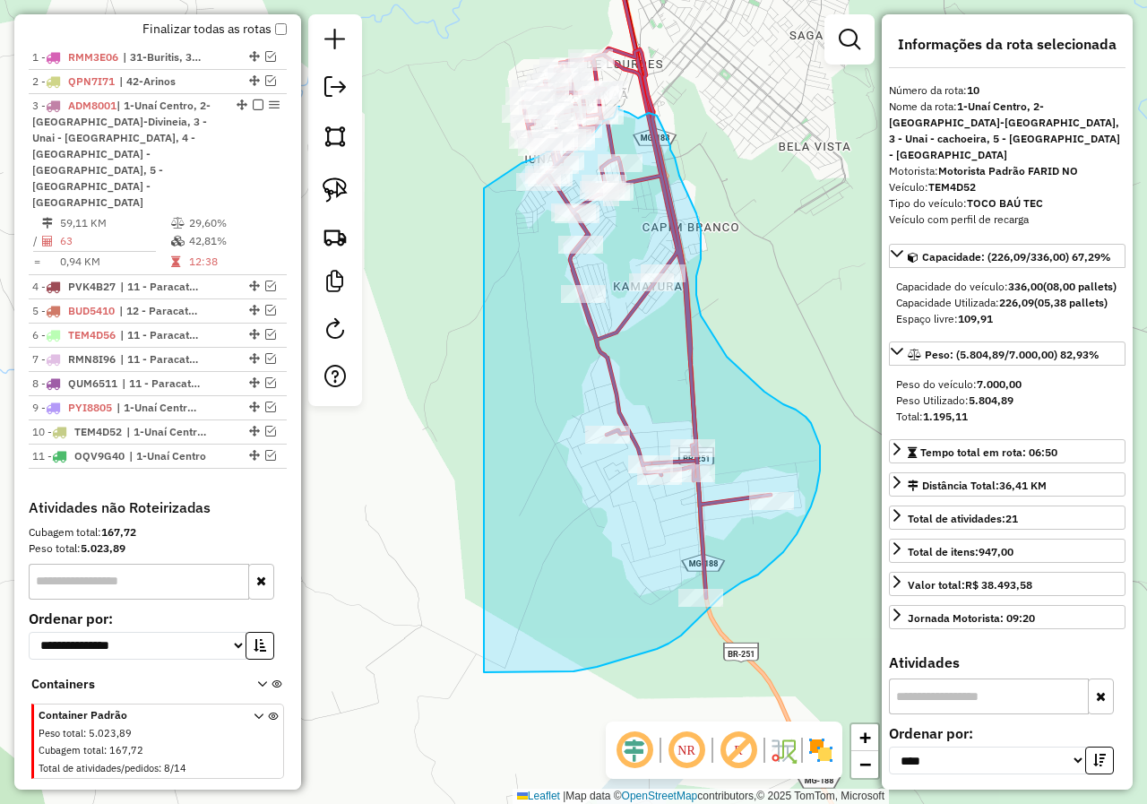
drag, startPoint x: 484, startPoint y: 672, endPoint x: 483, endPoint y: 188, distance: 483.8
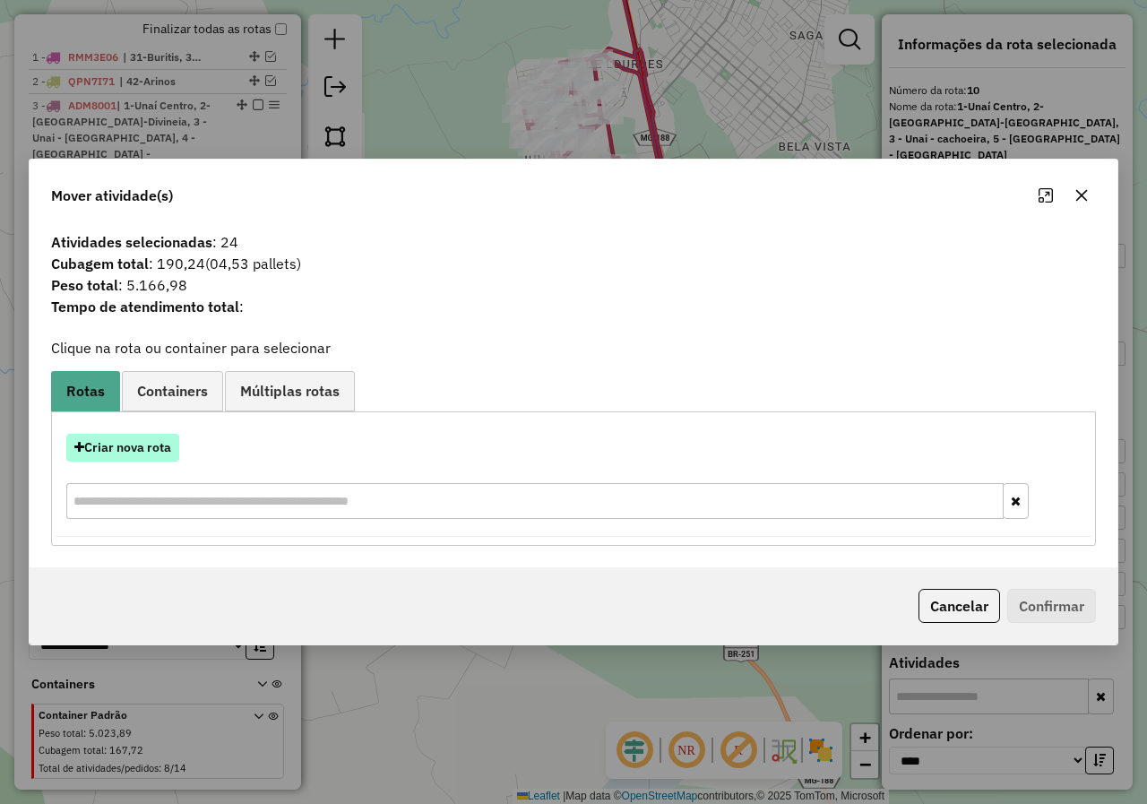
click at [166, 444] on button "Criar nova rota" at bounding box center [122, 448] width 113 height 28
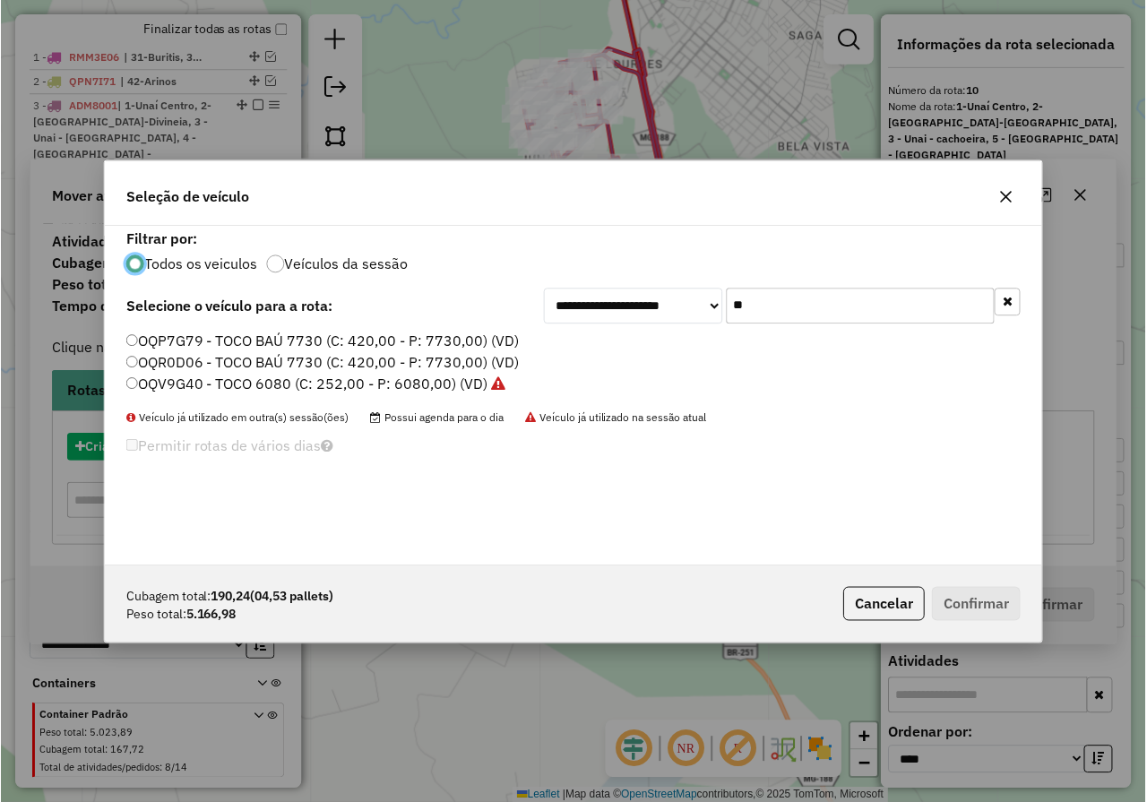
scroll to position [10, 5]
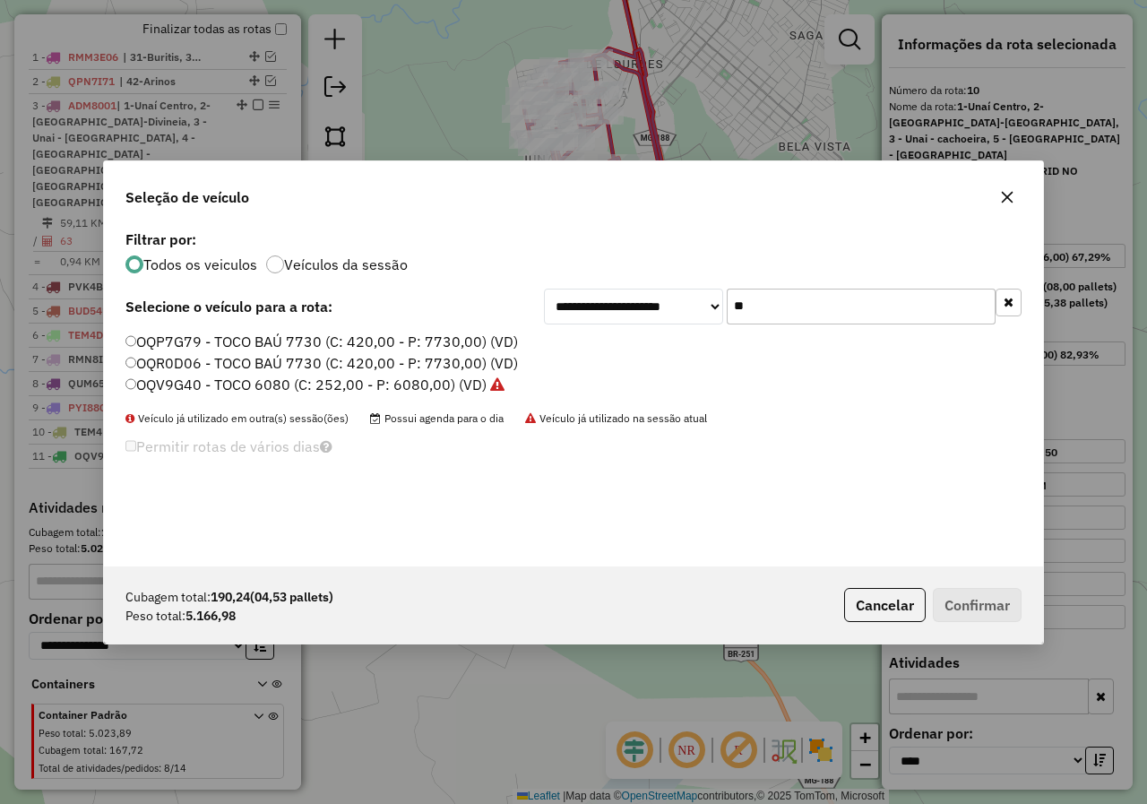
drag, startPoint x: 803, startPoint y: 314, endPoint x: 637, endPoint y: 254, distance: 176.3
click at [642, 263] on div "**********" at bounding box center [573, 396] width 939 height 340
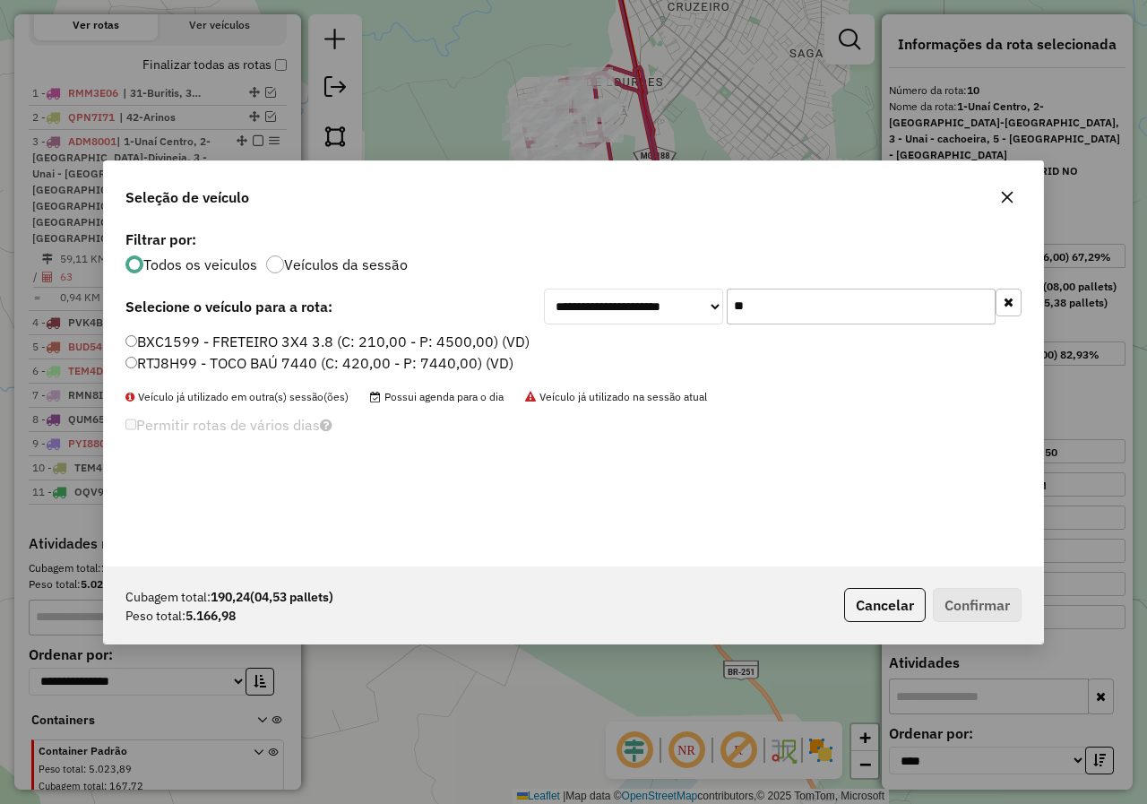
scroll to position [646, 0]
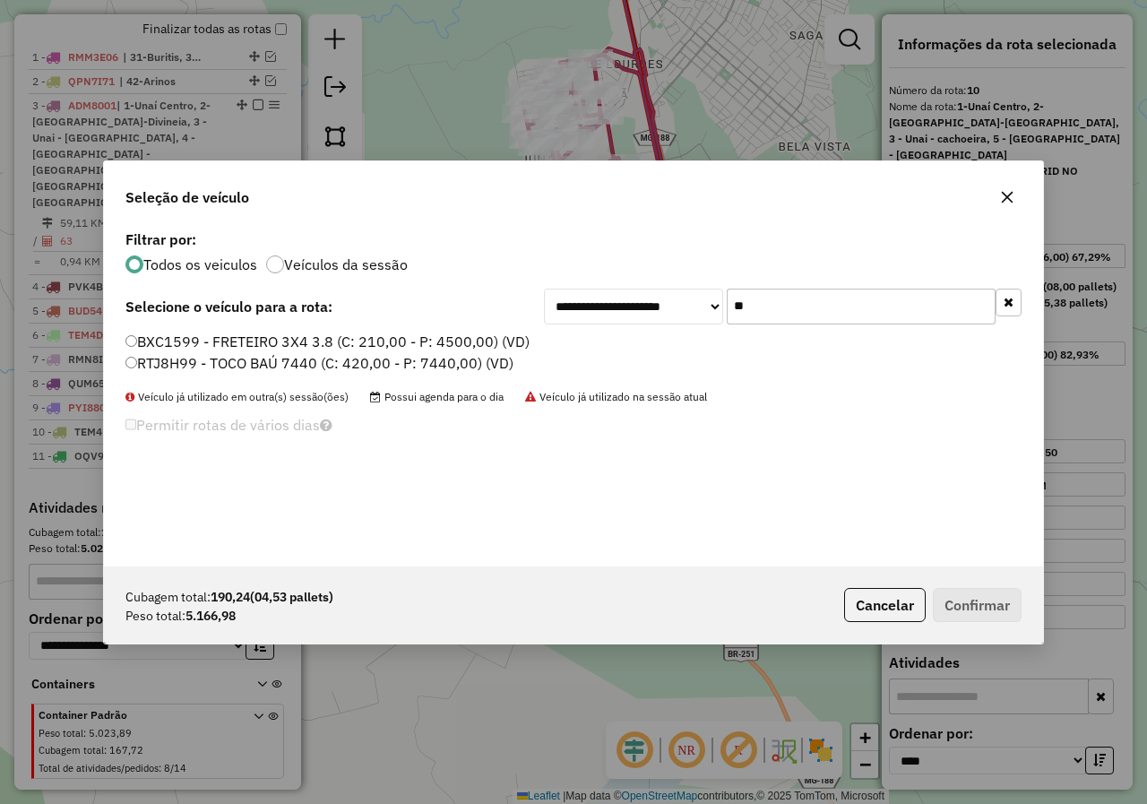
type input "**"
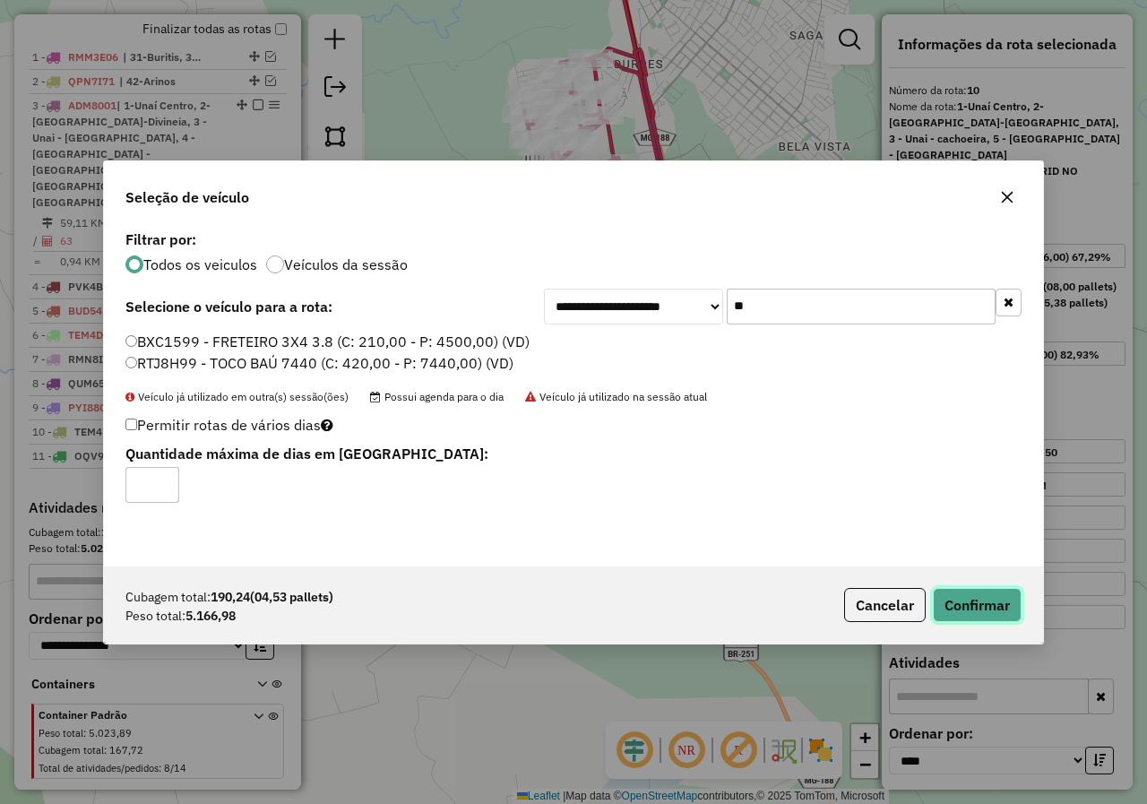
click at [998, 612] on button "Confirmar" at bounding box center [977, 605] width 89 height 34
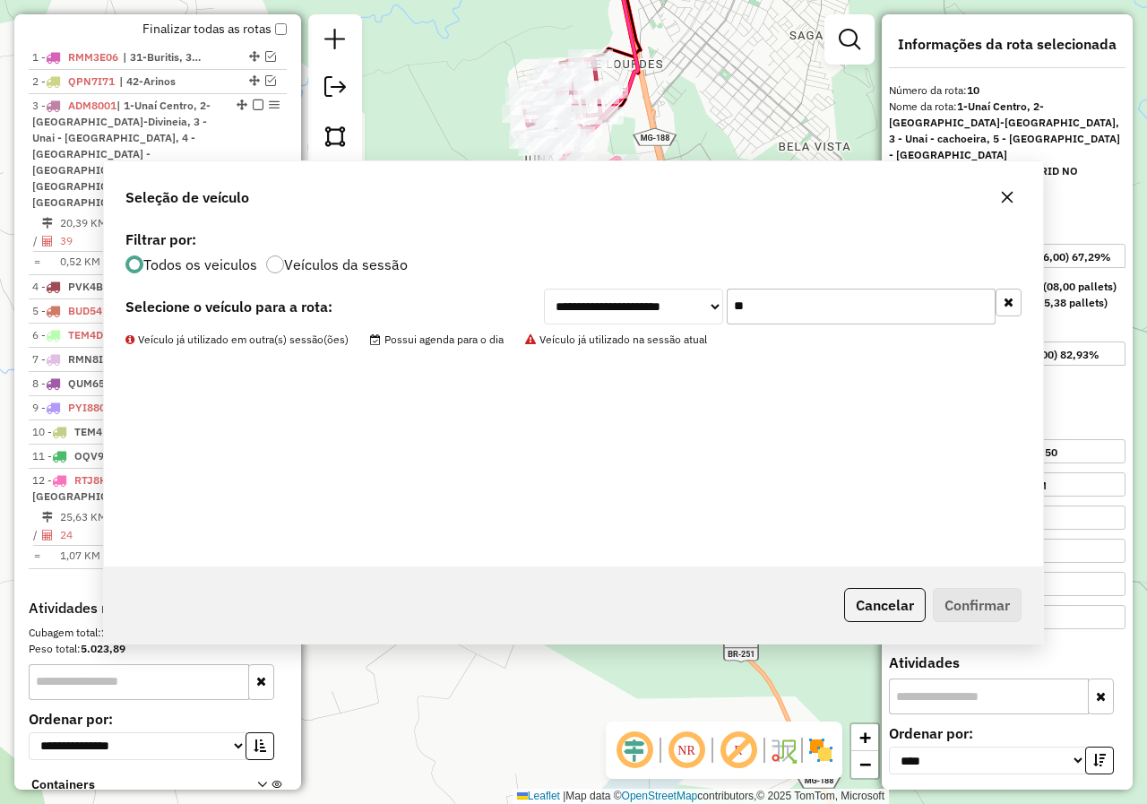
scroll to position [746, 0]
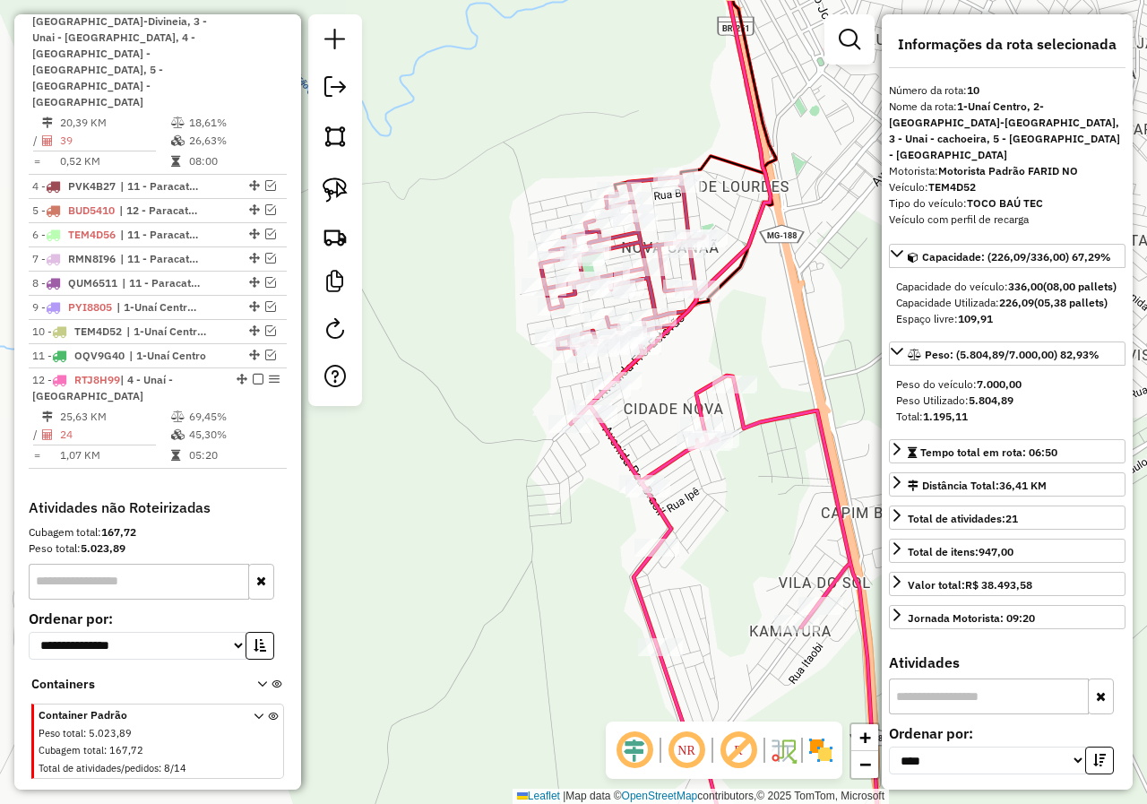
drag, startPoint x: 642, startPoint y: 240, endPoint x: 756, endPoint y: 331, distance: 145.4
click at [756, 330] on div "Janela de atendimento Grade de atendimento Capacidade Transportadoras Veículos …" at bounding box center [573, 402] width 1147 height 804
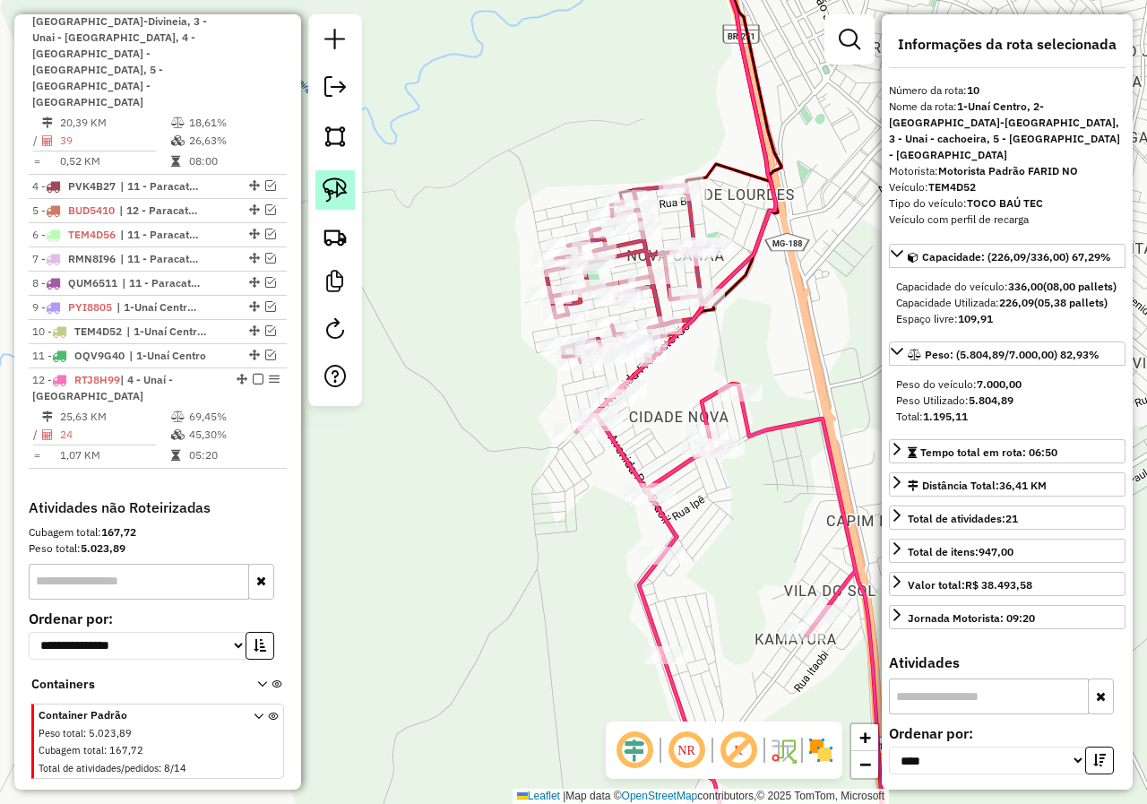
click at [340, 185] on img at bounding box center [335, 189] width 25 height 25
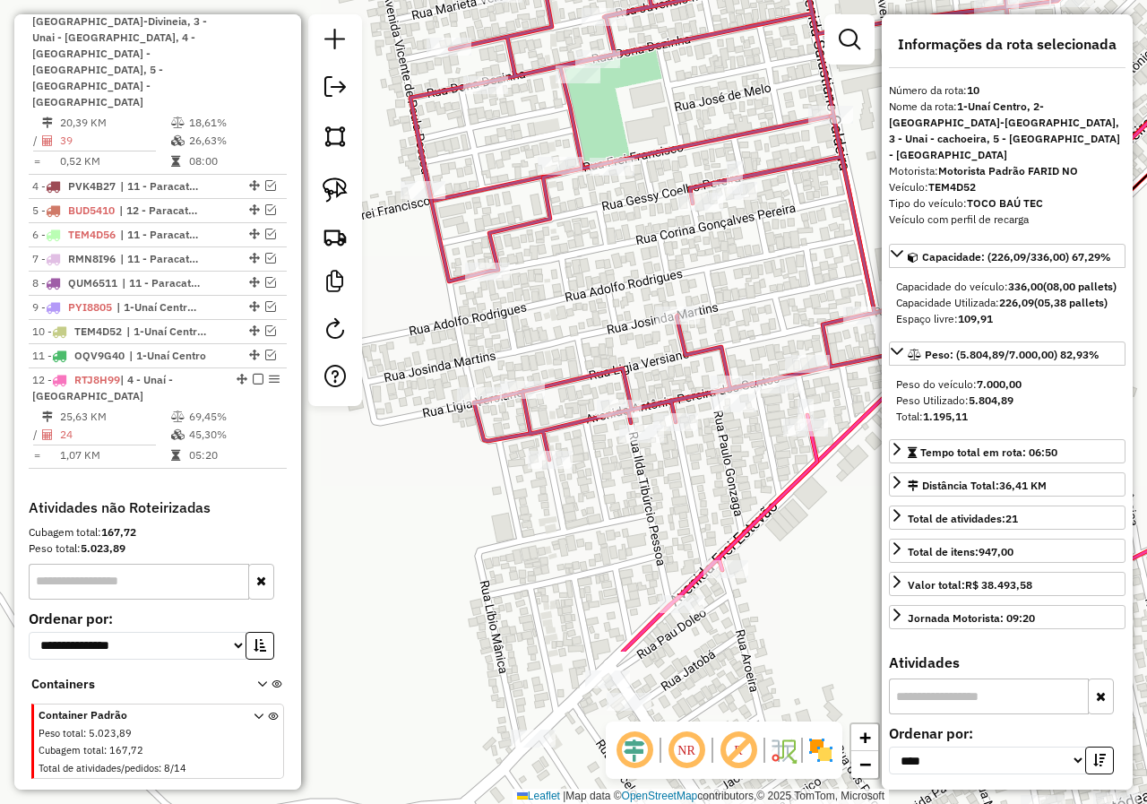
drag, startPoint x: 721, startPoint y: 554, endPoint x: 782, endPoint y: 323, distance: 239.1
click at [782, 323] on div "Janela de atendimento Grade de atendimento Capacidade Transportadoras Veículos …" at bounding box center [573, 402] width 1147 height 804
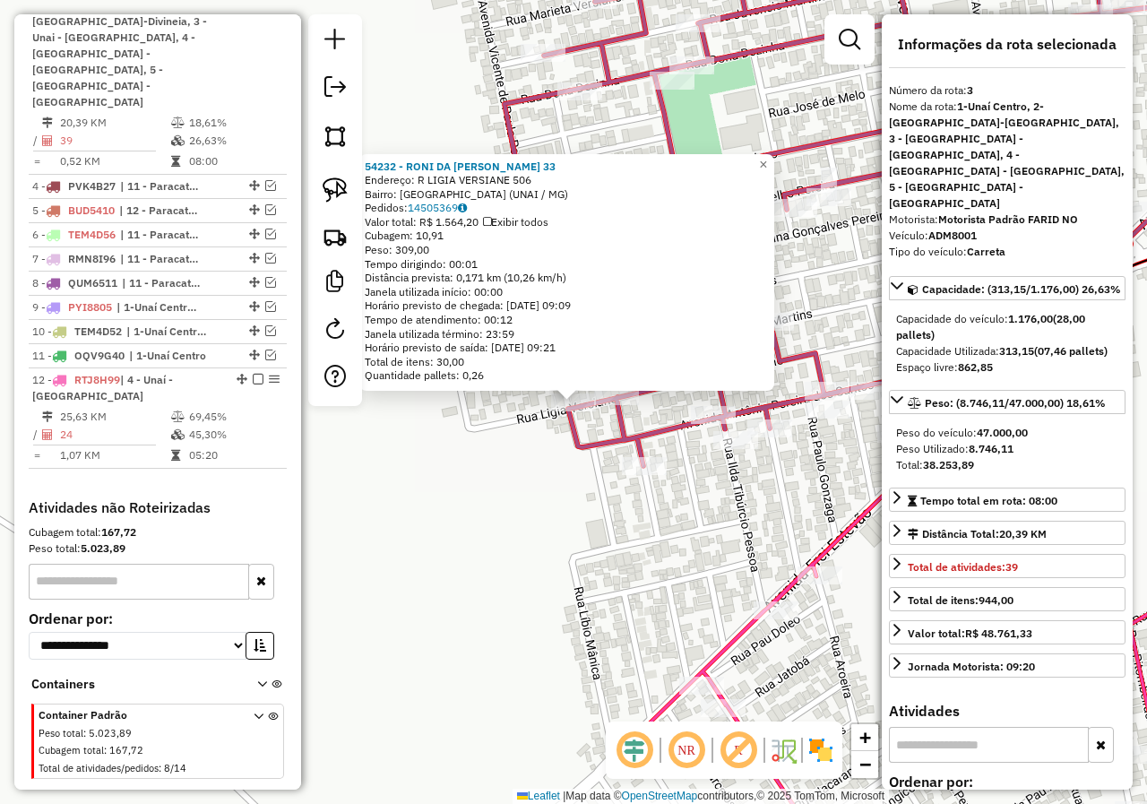
scroll to position [742, 0]
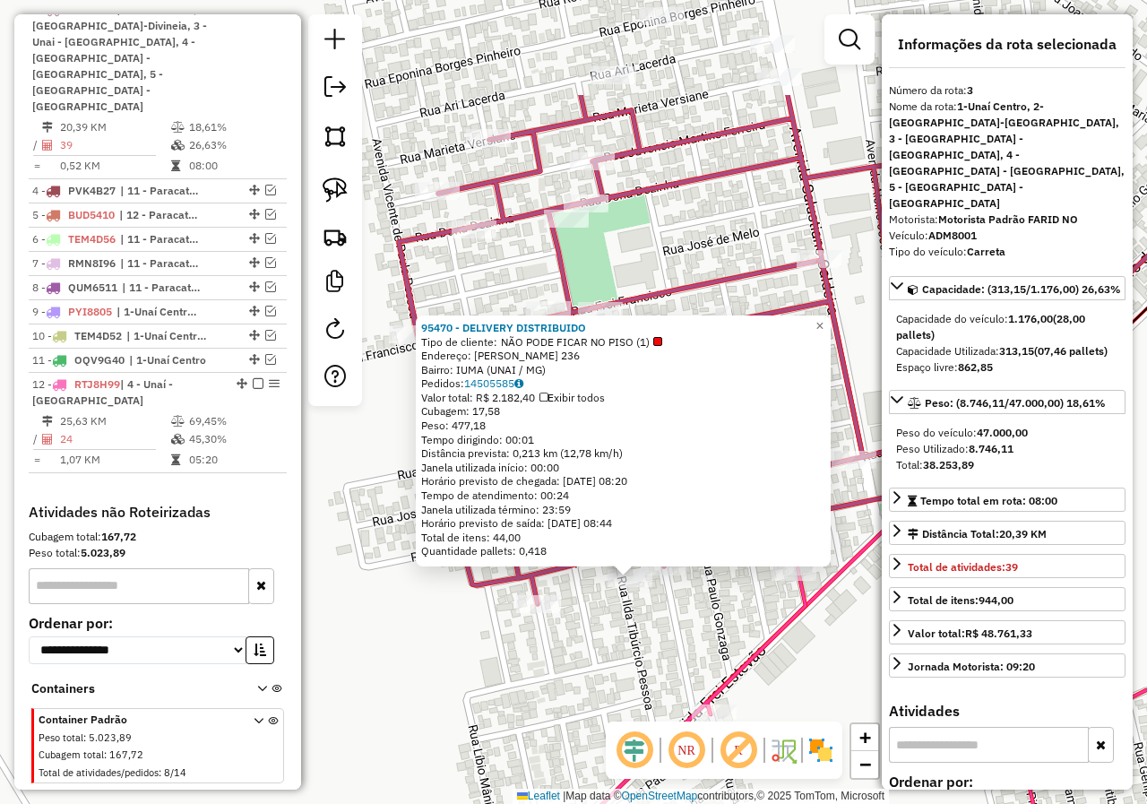
drag, startPoint x: 676, startPoint y: 423, endPoint x: 733, endPoint y: 599, distance: 184.5
click at [733, 599] on div "95470 - DELIVERY DISTRIBUIDO Tipo de cliente: NÃO PODE FICAR NO PISO (1) Endere…" at bounding box center [573, 402] width 1147 height 804
click at [340, 185] on img at bounding box center [335, 189] width 25 height 25
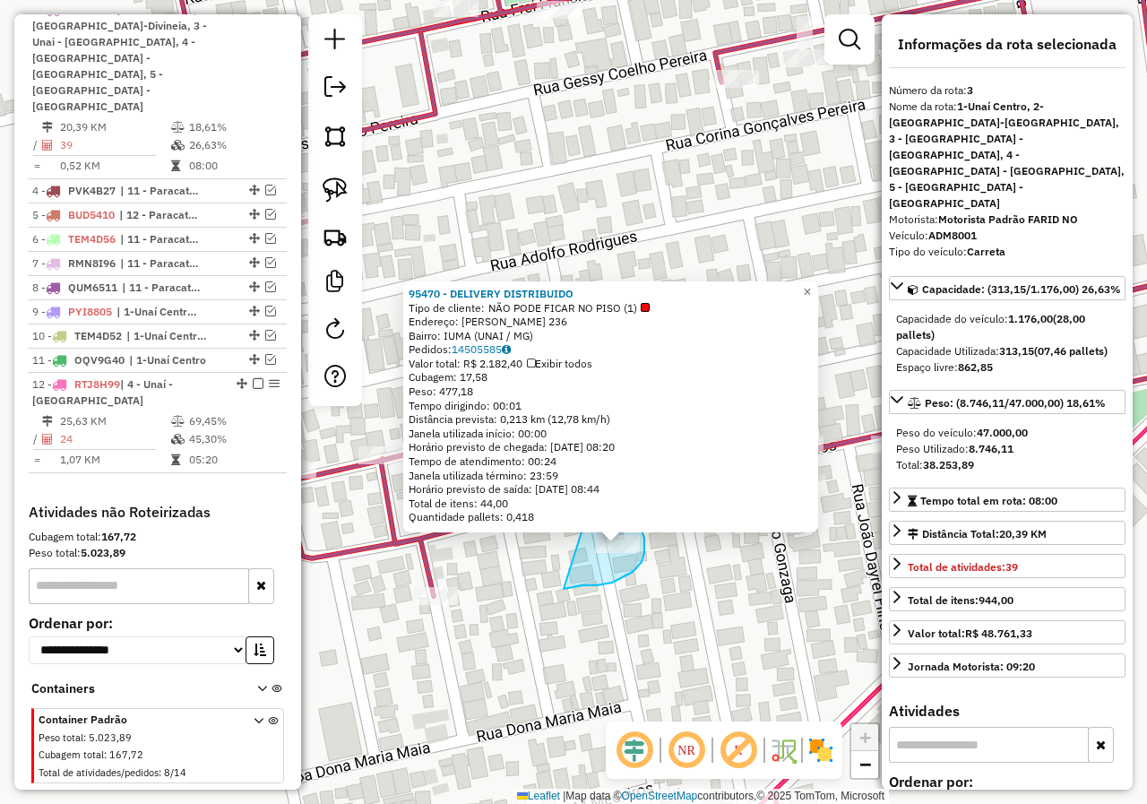
drag, startPoint x: 564, startPoint y: 589, endPoint x: 584, endPoint y: 523, distance: 68.6
click at [584, 523] on div "95470 - DELIVERY DISTRIBUIDO Tipo de cliente: NÃO PODE FICAR NO PISO (1) Endere…" at bounding box center [573, 402] width 1147 height 804
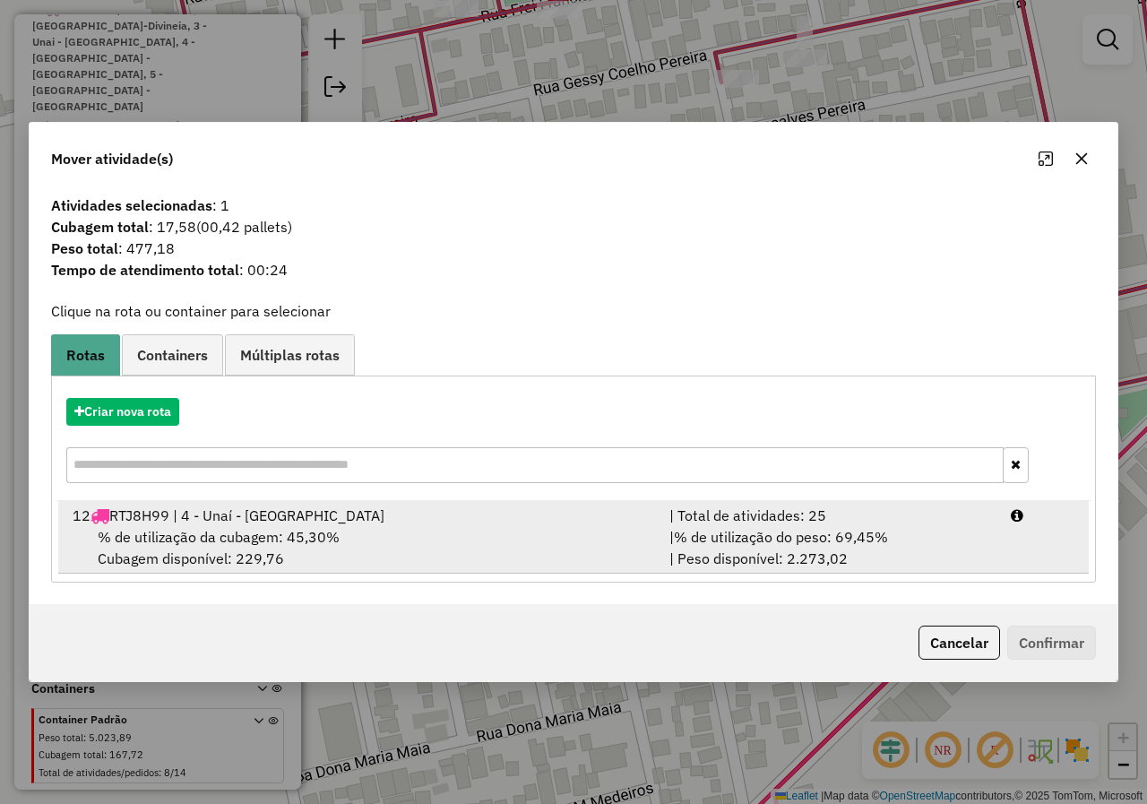
click at [268, 537] on span "% de utilização da cubagem: 45,30%" at bounding box center [219, 537] width 242 height 18
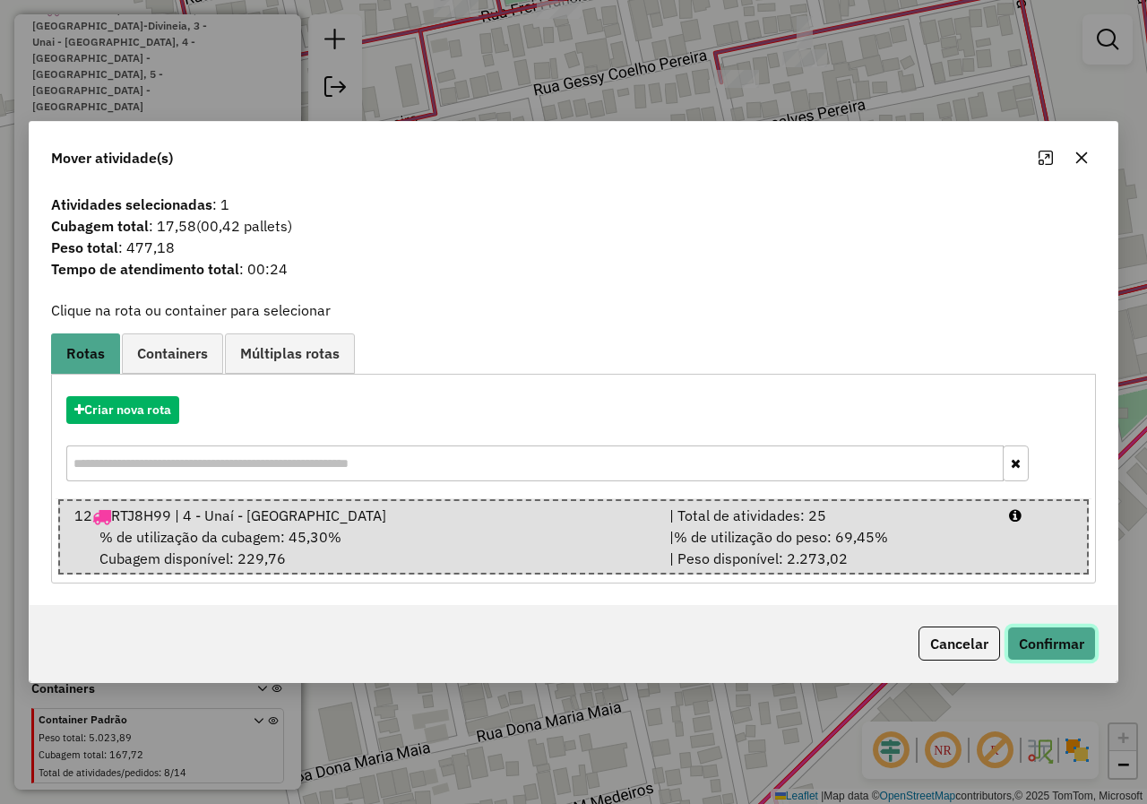
click at [1063, 642] on button "Confirmar" at bounding box center [1051, 643] width 89 height 34
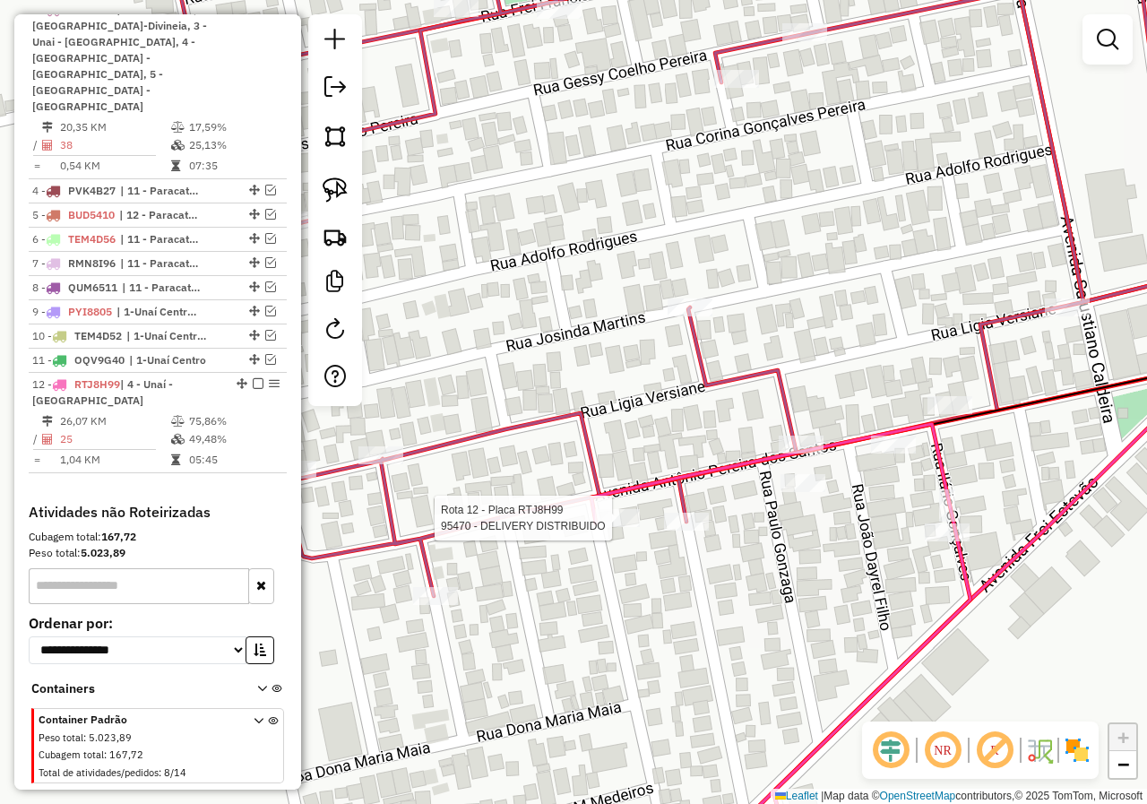
select select "*********"
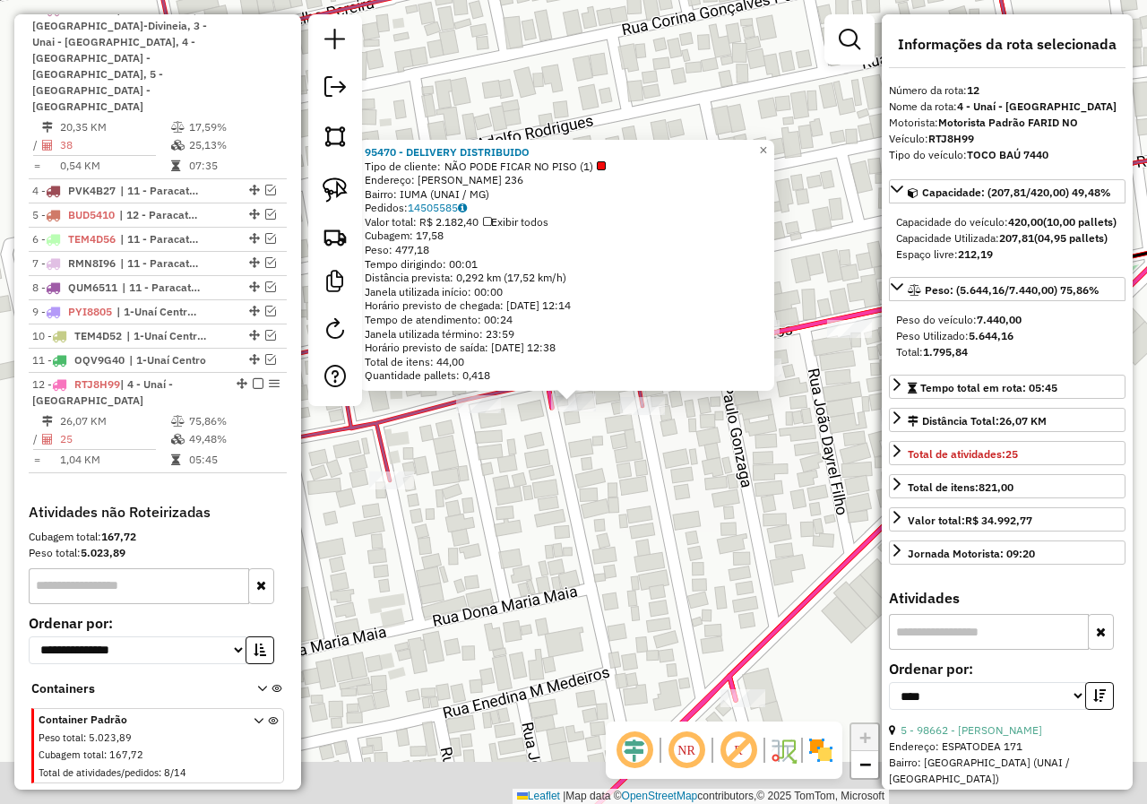
scroll to position [746, 0]
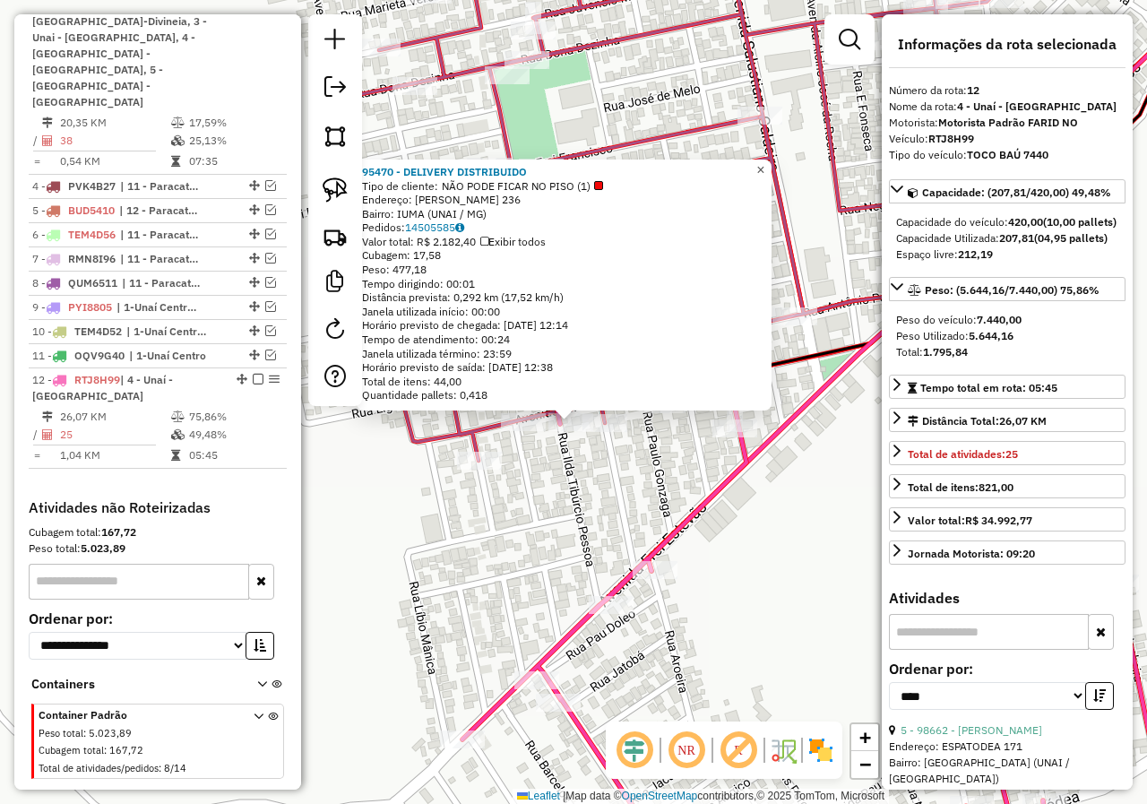
click at [764, 165] on span "×" at bounding box center [760, 169] width 8 height 15
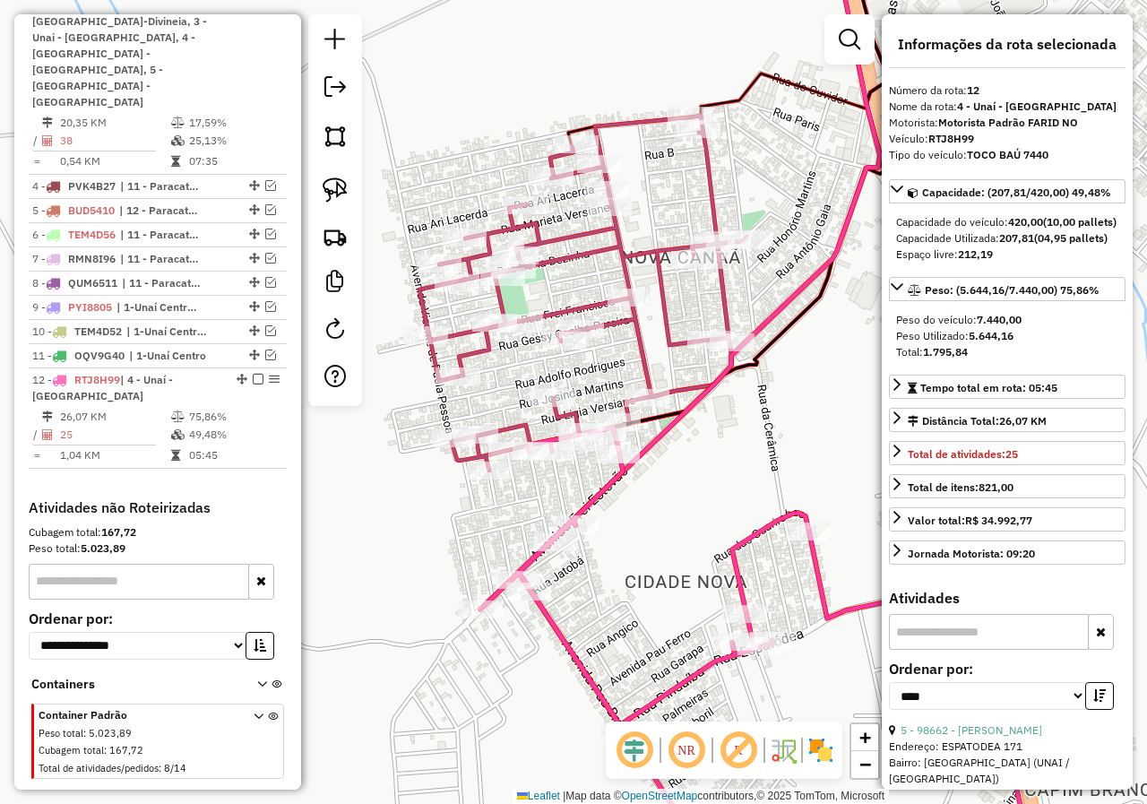
drag, startPoint x: 638, startPoint y: 428, endPoint x: 582, endPoint y: 471, distance: 70.3
click at [582, 471] on div "Janela de atendimento Grade de atendimento Capacidade Transportadoras Veículos …" at bounding box center [573, 402] width 1147 height 804
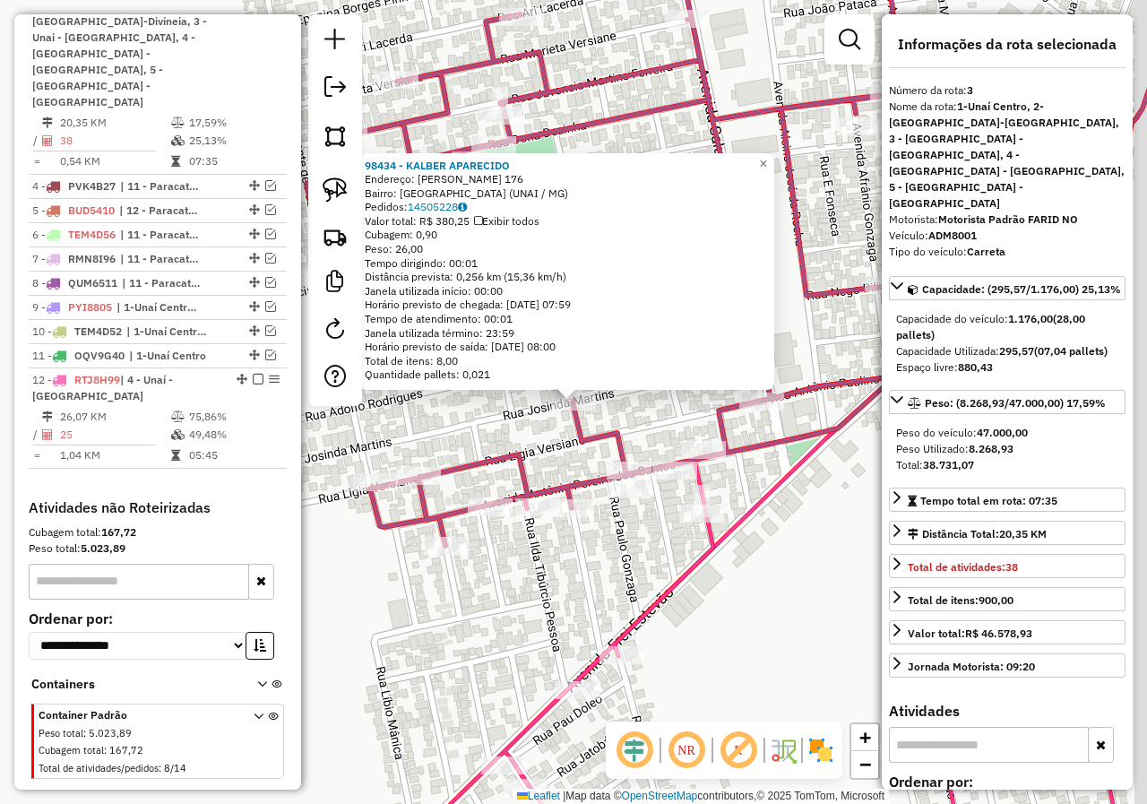
scroll to position [742, 0]
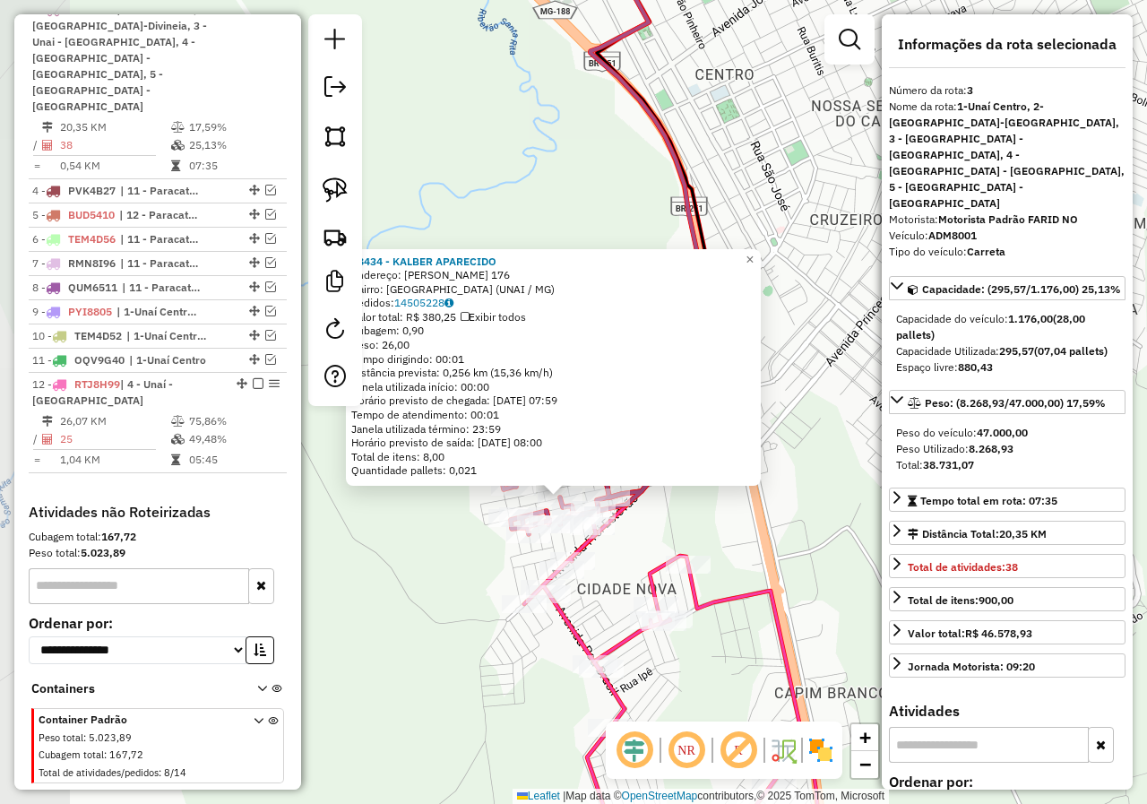
drag, startPoint x: 545, startPoint y: 487, endPoint x: 647, endPoint y: 519, distance: 106.8
click at [647, 519] on div "98434 - KALBER APARECIDO Endereço: [PERSON_NAME] 176 Bairro: [GEOGRAPHIC_DATA] …" at bounding box center [573, 402] width 1147 height 804
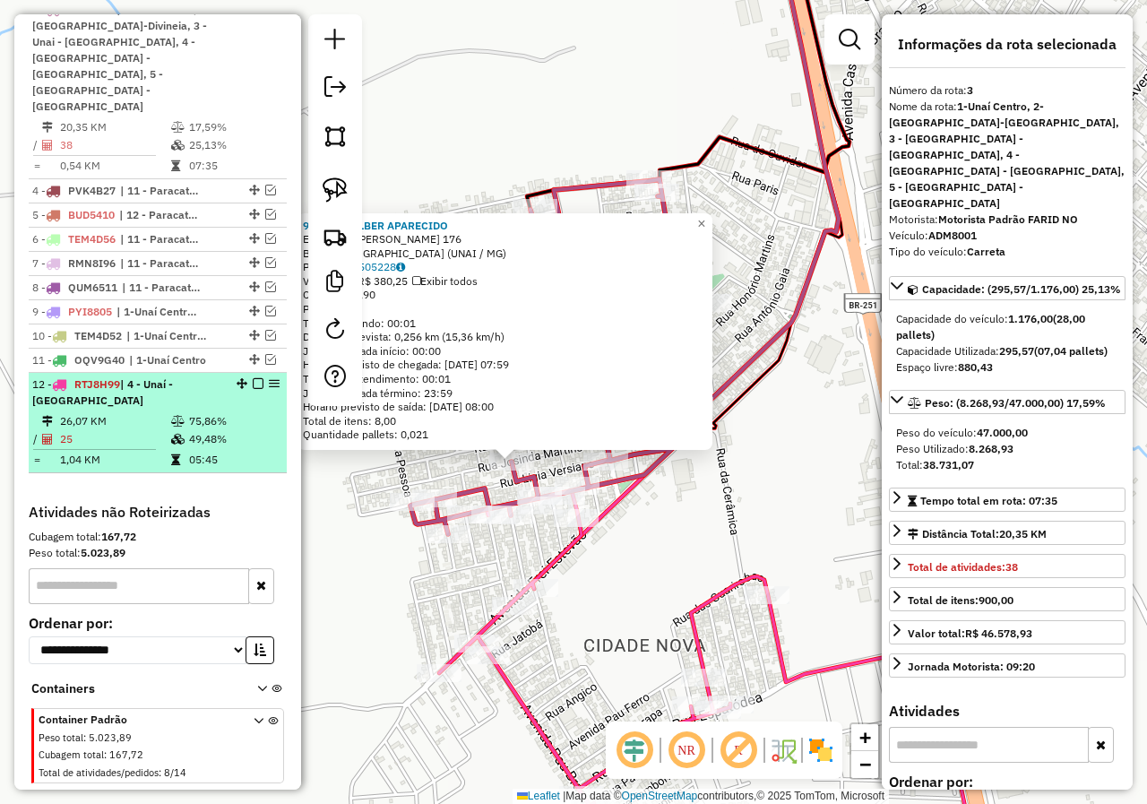
click at [253, 378] on em at bounding box center [258, 383] width 11 height 11
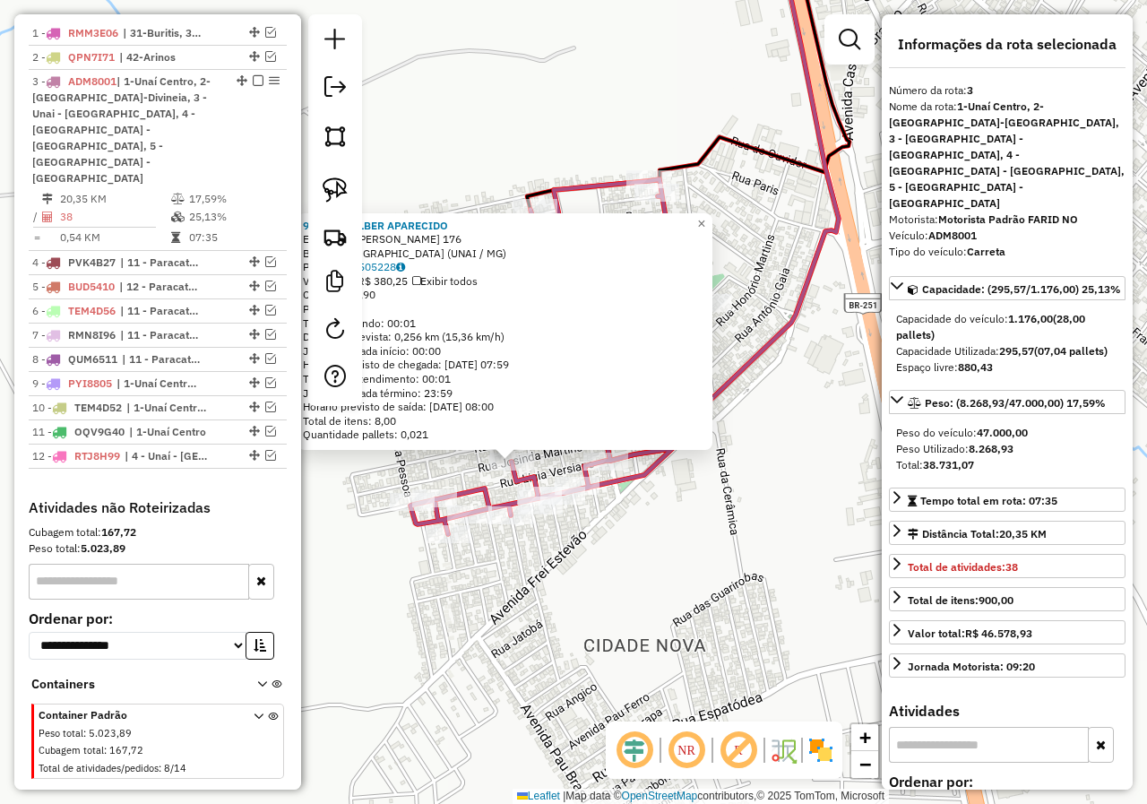
click at [806, 401] on div "Rota 3 - Placa ADM8001 33425 - MERCE CRISTAL Lj82 98434 - KALBER APARECIDO Ende…" at bounding box center [573, 402] width 1147 height 804
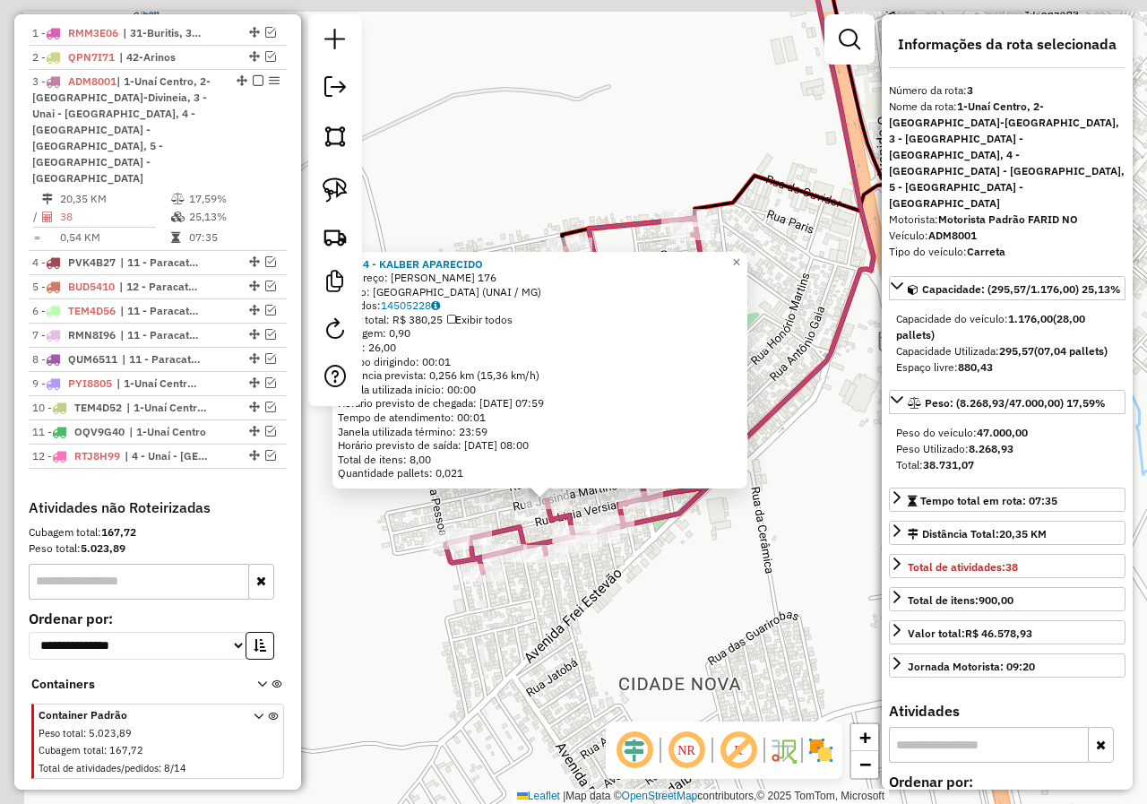
drag, startPoint x: 749, startPoint y: 491, endPoint x: 775, endPoint y: 495, distance: 26.2
click at [790, 545] on div "98434 - KALBER APARECIDO Endereço: [PERSON_NAME] 176 Bairro: [GEOGRAPHIC_DATA] …" at bounding box center [573, 402] width 1147 height 804
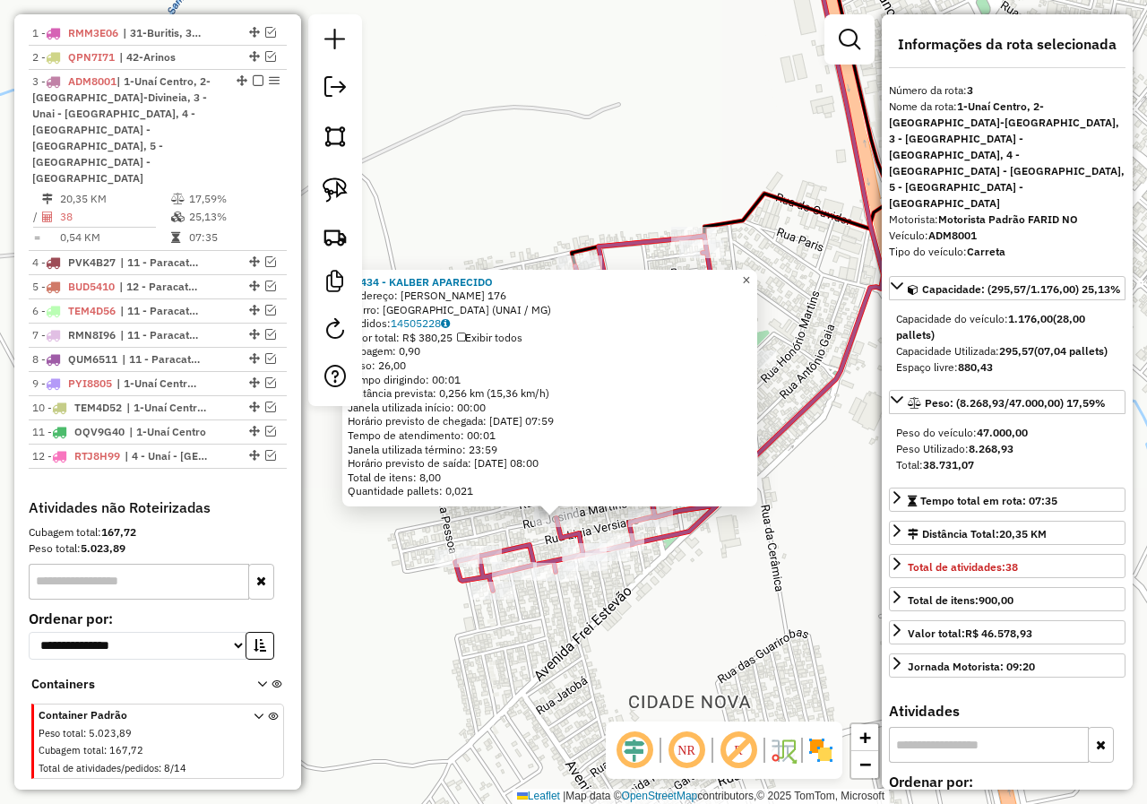
click at [750, 276] on span "×" at bounding box center [746, 279] width 8 height 15
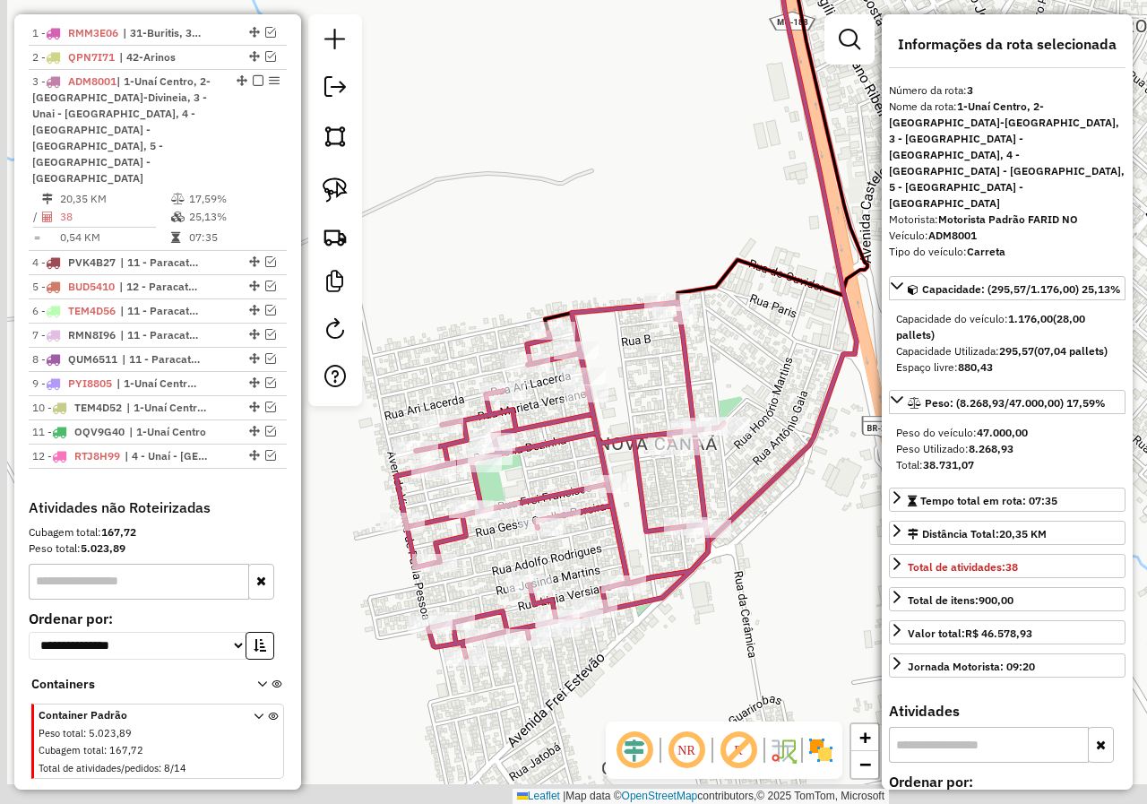
drag, startPoint x: 662, startPoint y: 457, endPoint x: 755, endPoint y: 294, distance: 187.8
click at [755, 294] on div "Janela de atendimento Grade de atendimento Capacidade Transportadoras Veículos …" at bounding box center [573, 402] width 1147 height 804
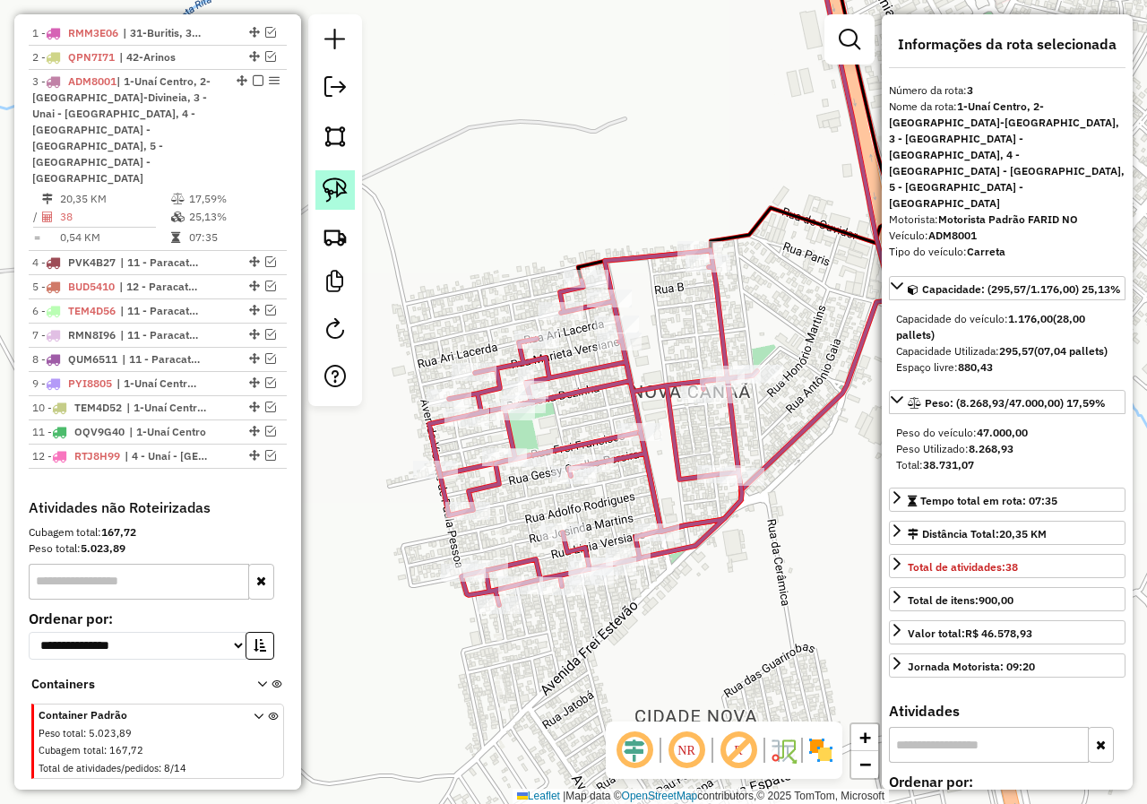
click at [332, 184] on img at bounding box center [335, 189] width 25 height 25
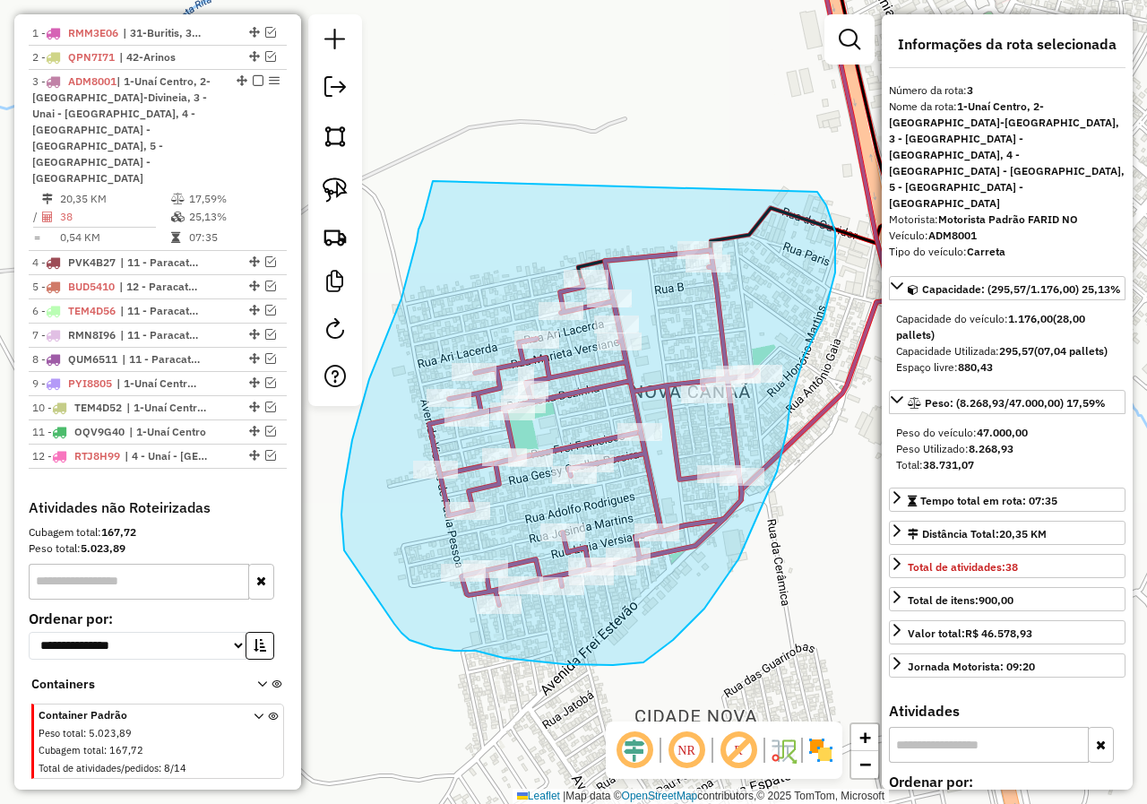
drag, startPoint x: 433, startPoint y: 181, endPoint x: 797, endPoint y: 181, distance: 363.8
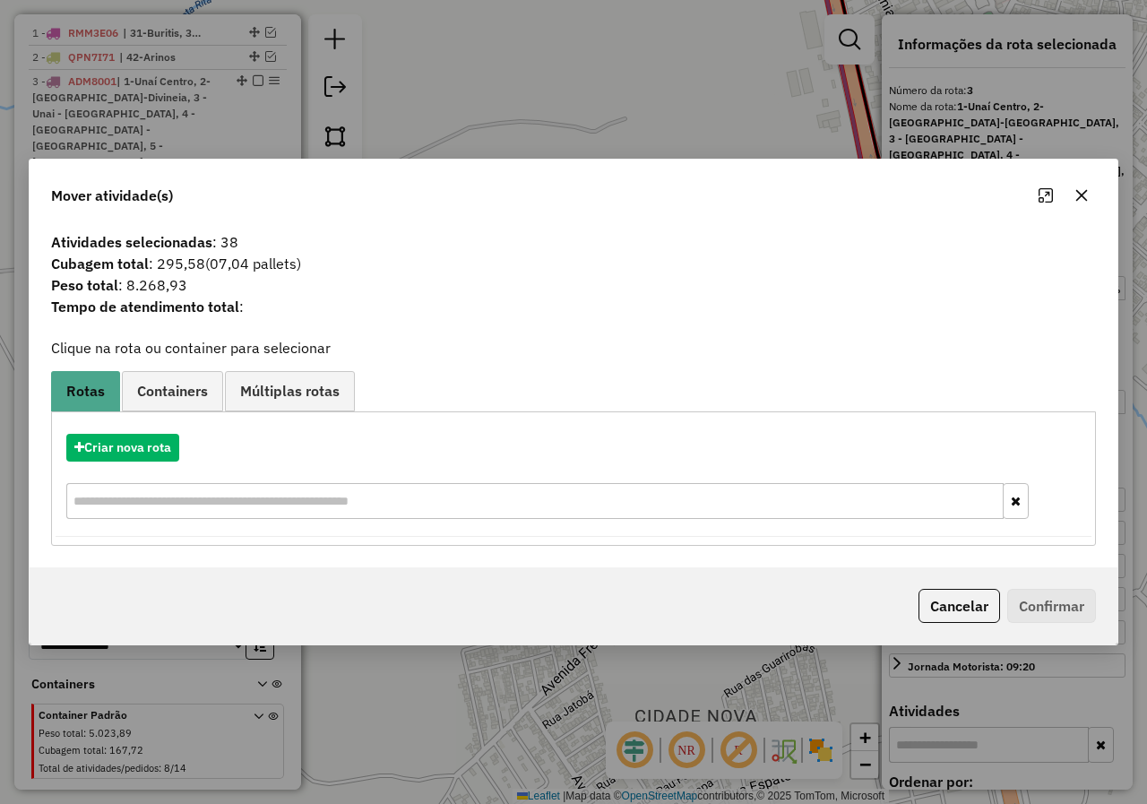
click at [1082, 200] on icon "button" at bounding box center [1081, 195] width 14 height 14
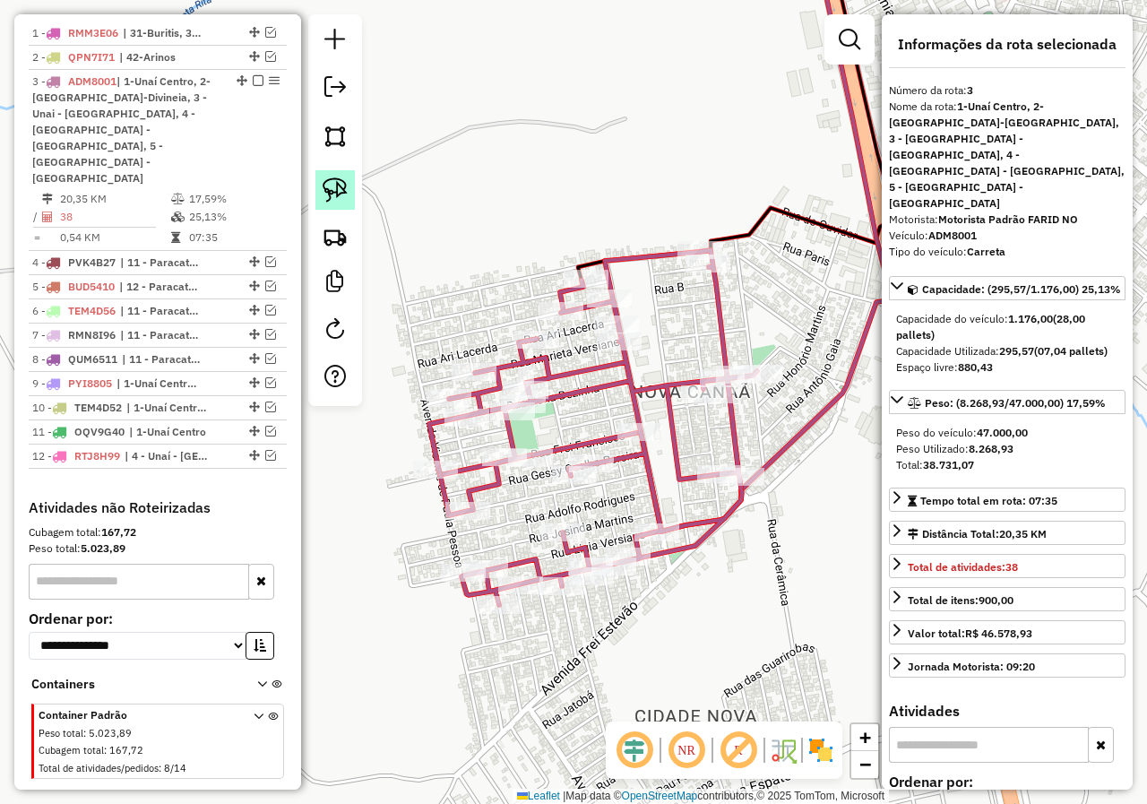
click at [339, 185] on img at bounding box center [335, 189] width 25 height 25
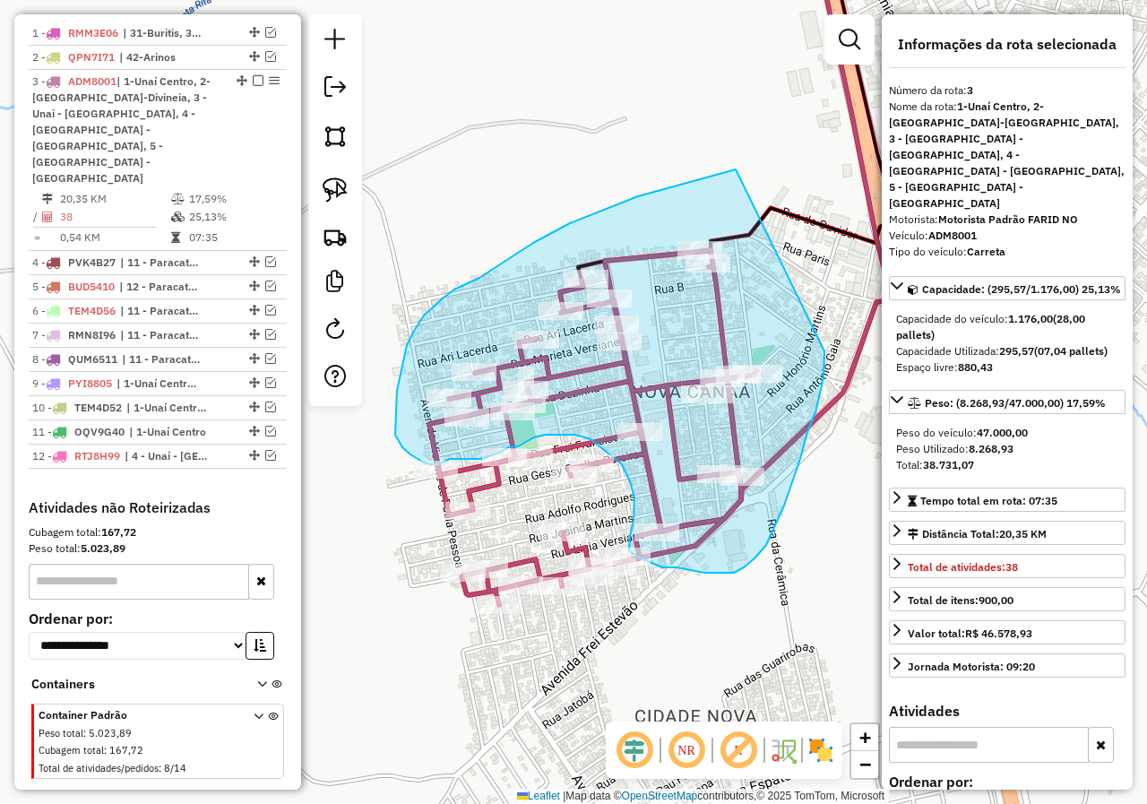
drag, startPoint x: 736, startPoint y: 169, endPoint x: 826, endPoint y: 314, distance: 170.3
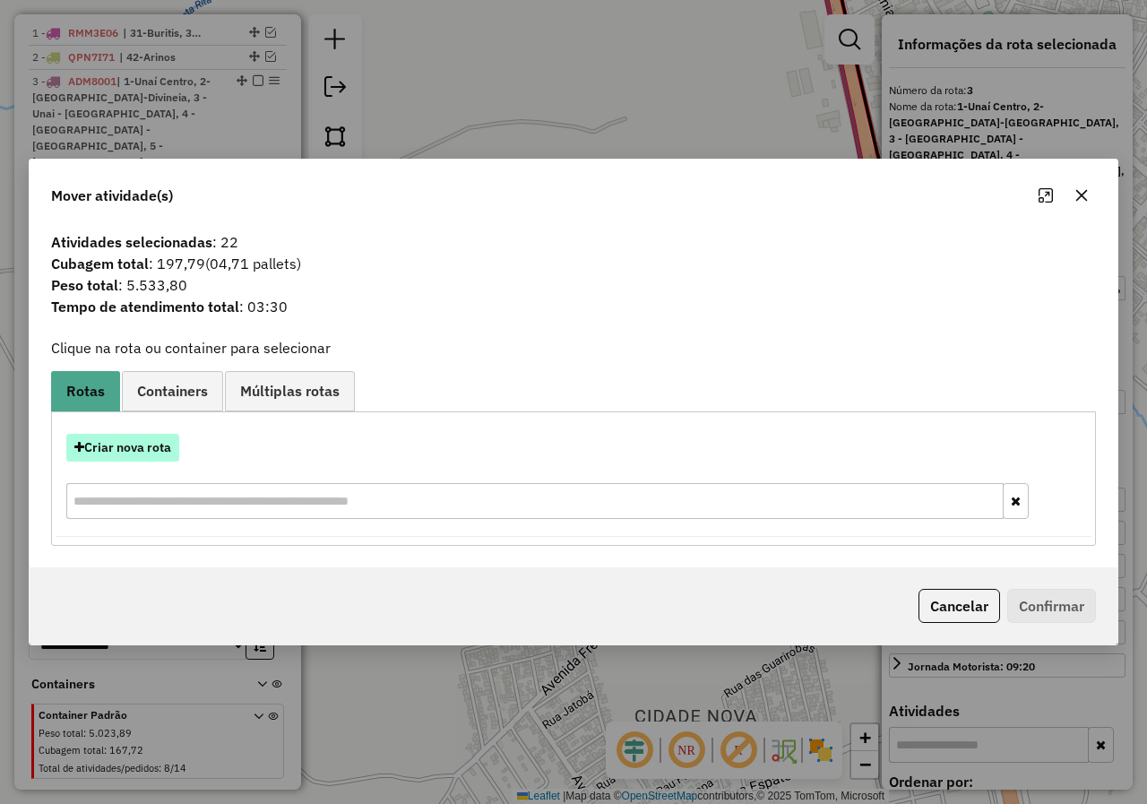
click at [160, 448] on button "Criar nova rota" at bounding box center [122, 448] width 113 height 28
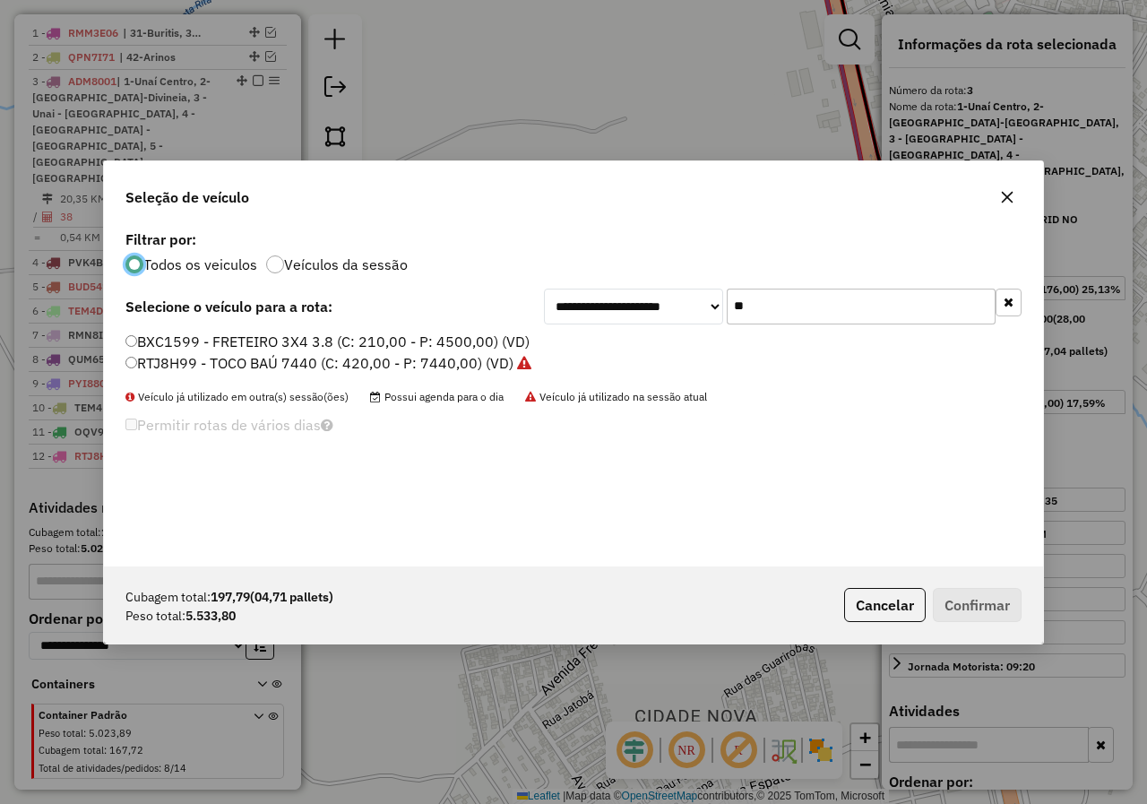
scroll to position [10, 5]
drag, startPoint x: 805, startPoint y: 318, endPoint x: 700, endPoint y: 314, distance: 104.9
click at [700, 314] on div "**********" at bounding box center [783, 307] width 478 height 36
type input "***"
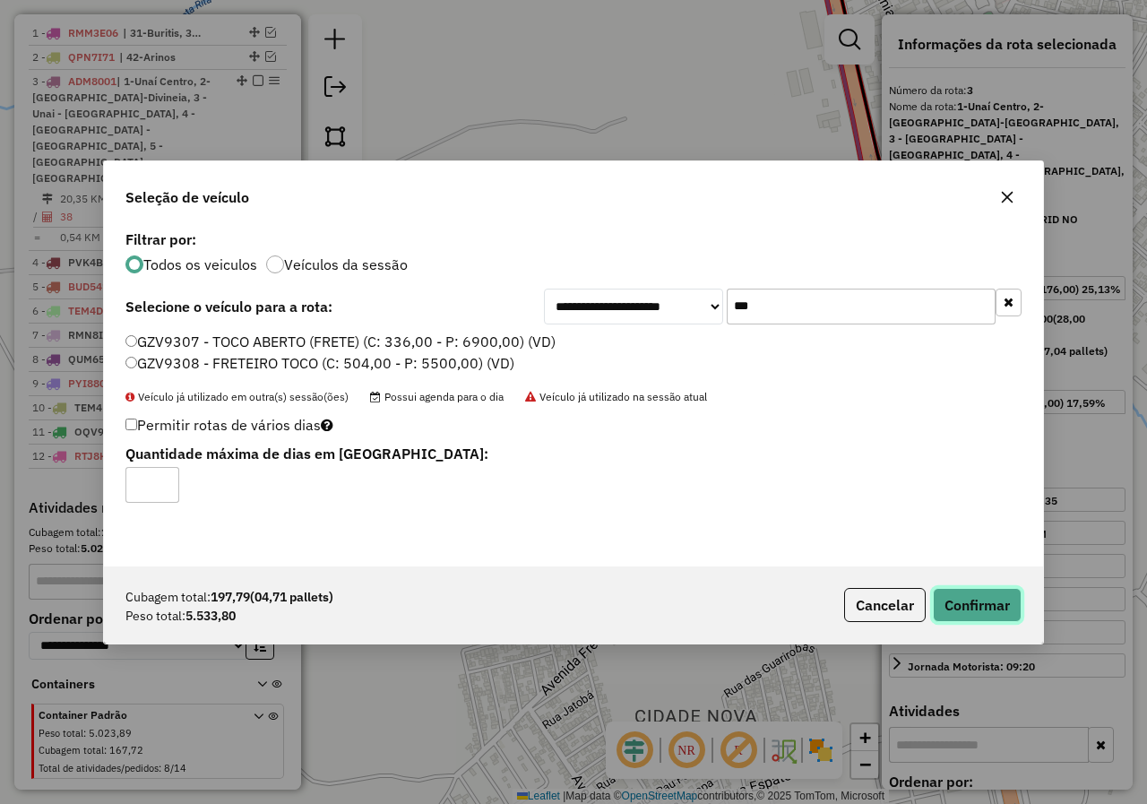
click at [1012, 600] on button "Confirmar" at bounding box center [977, 605] width 89 height 34
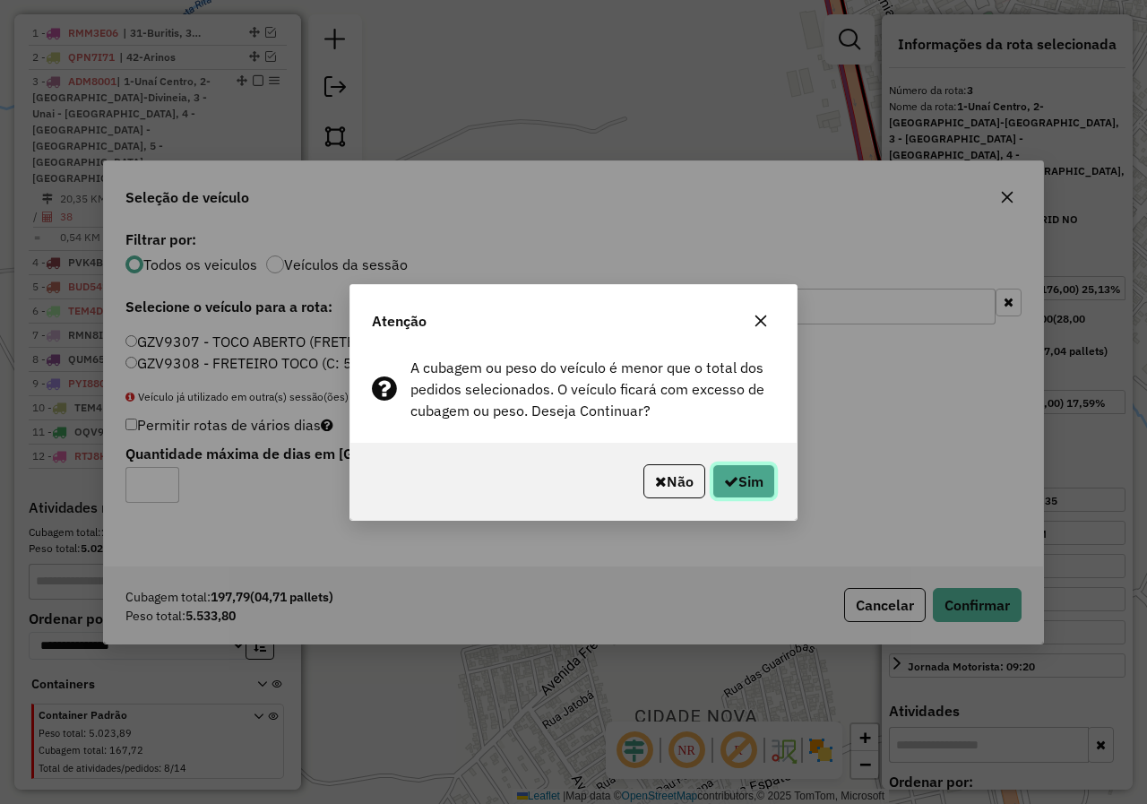
click at [757, 478] on button "Sim" at bounding box center [743, 481] width 63 height 34
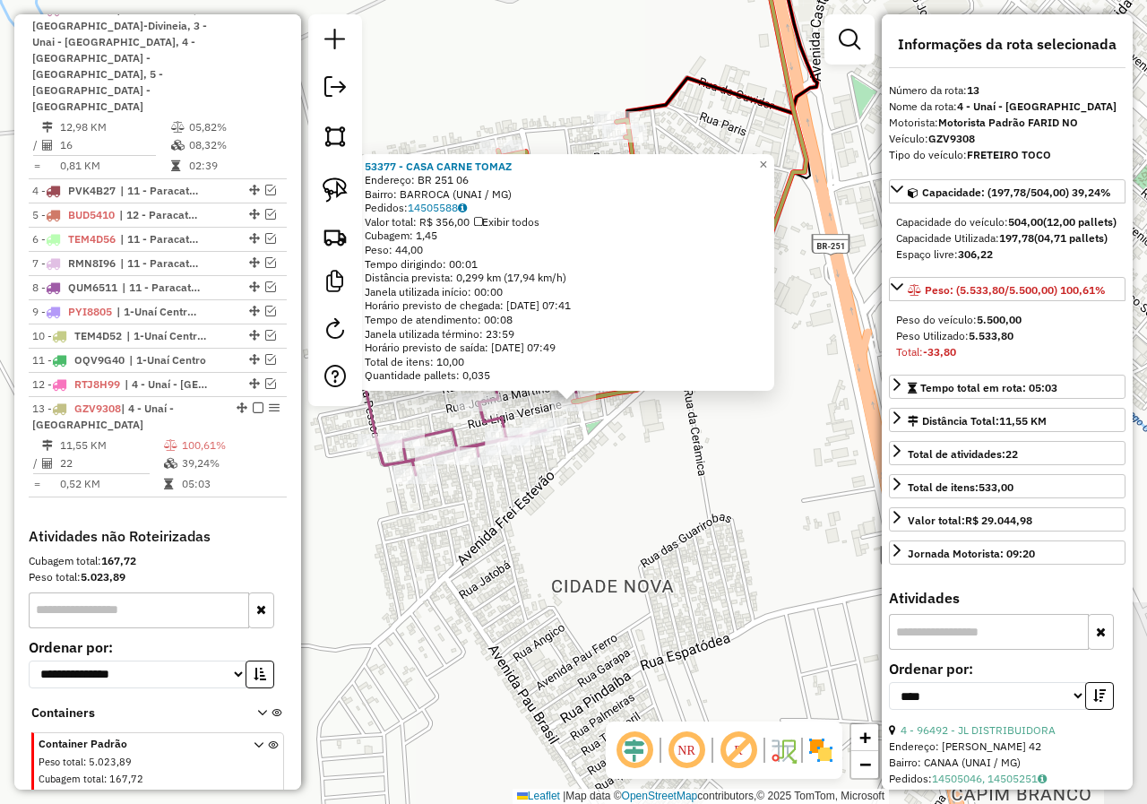
scroll to position [771, 0]
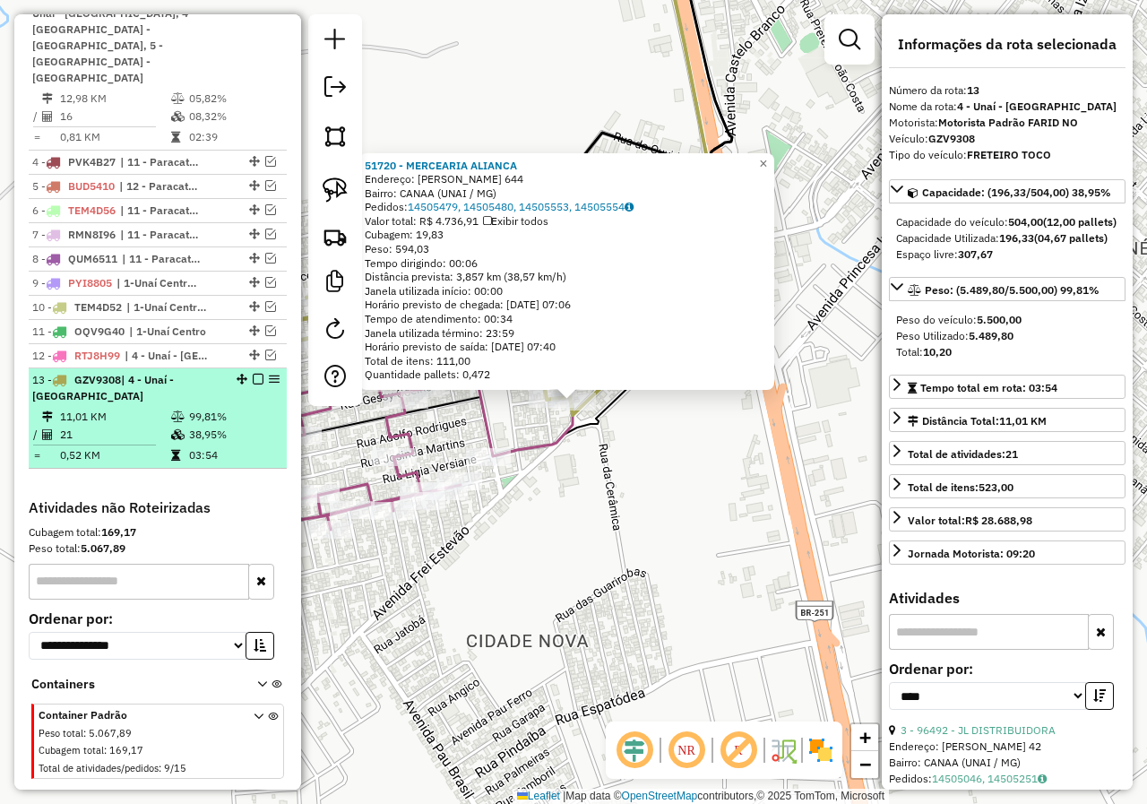
click at [253, 374] on em at bounding box center [258, 379] width 11 height 11
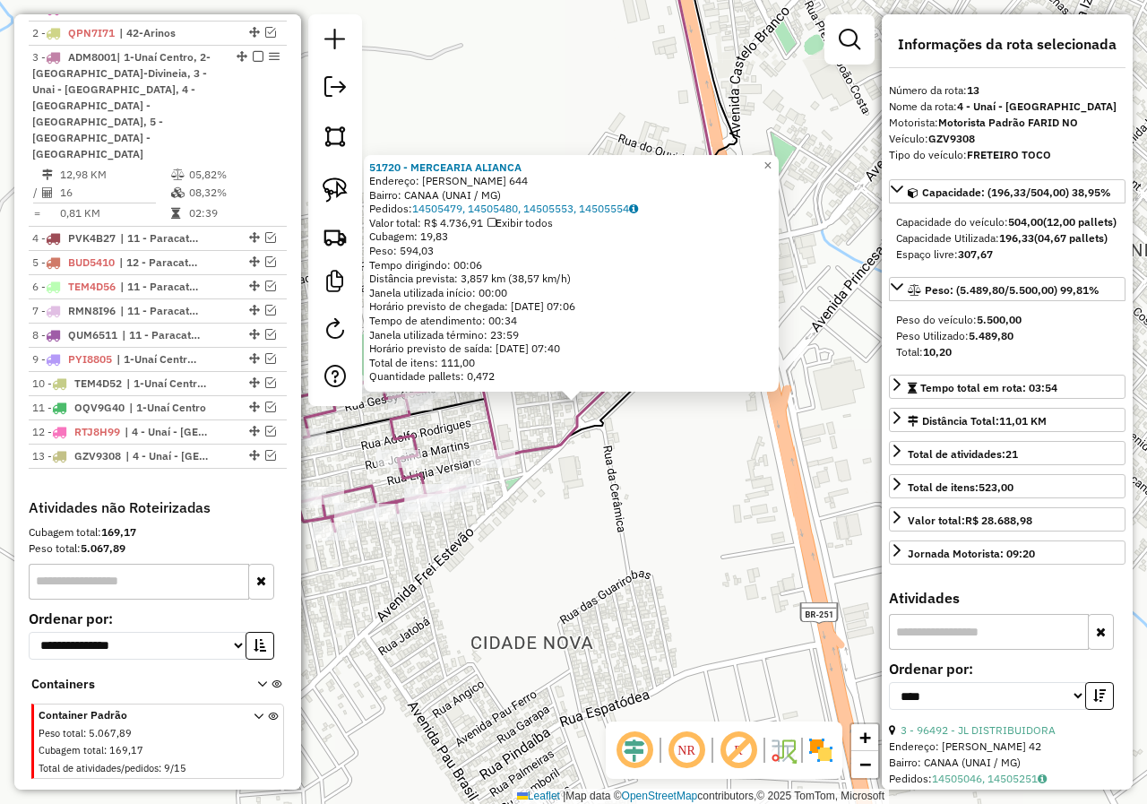
drag, startPoint x: 707, startPoint y: 435, endPoint x: 753, endPoint y: 440, distance: 46.0
click at [753, 440] on div "51720 - MERCEARIA ALIANCA Endereço: [PERSON_NAME] 644 Bairro: CANAA (UNAI / MG)…" at bounding box center [573, 402] width 1147 height 804
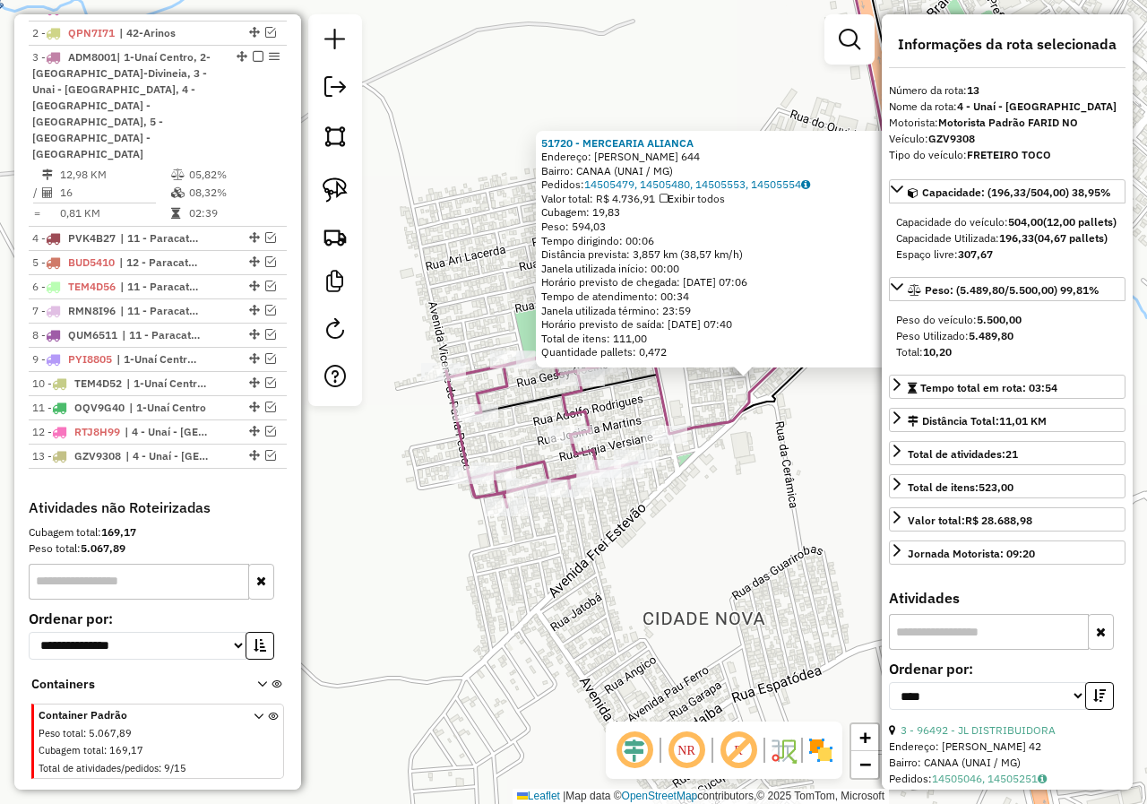
drag, startPoint x: 679, startPoint y: 498, endPoint x: 782, endPoint y: 473, distance: 106.1
click at [780, 474] on div "51720 - MERCEARIA ALIANCA Endereço: [PERSON_NAME] 644 Bairro: CANAA (UNAI / MG)…" at bounding box center [573, 402] width 1147 height 804
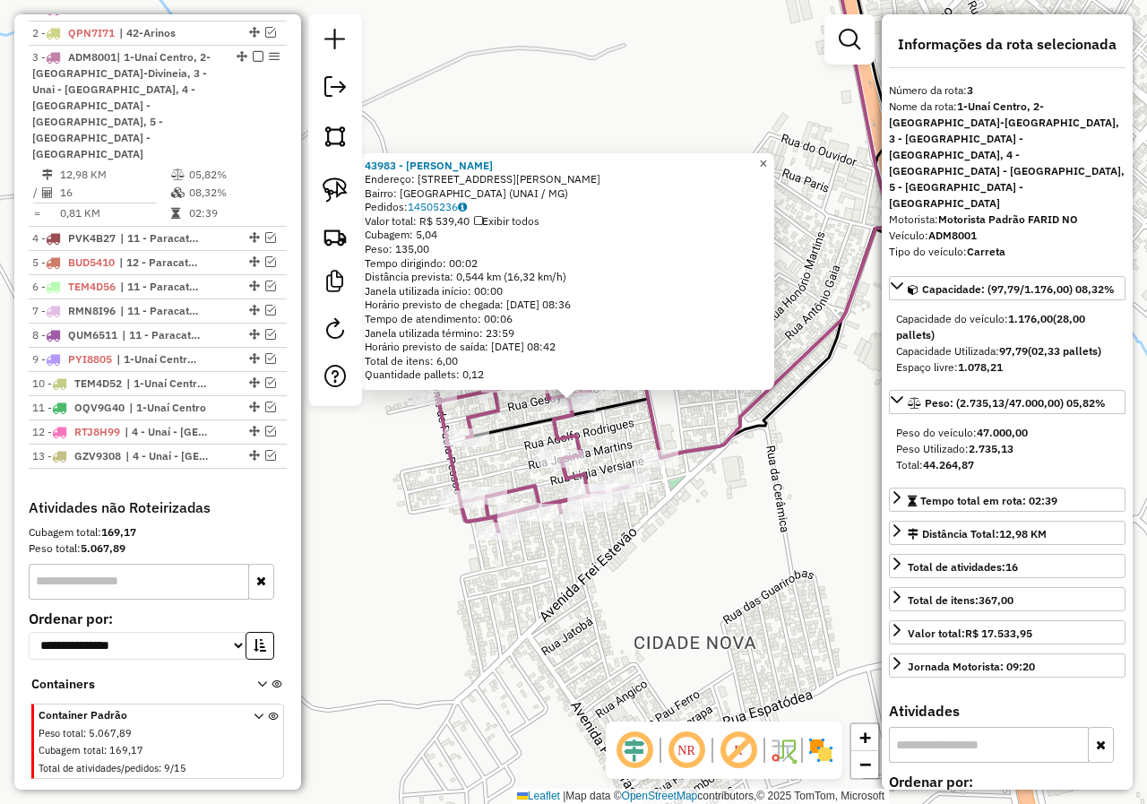
click at [767, 161] on span "×" at bounding box center [763, 163] width 8 height 15
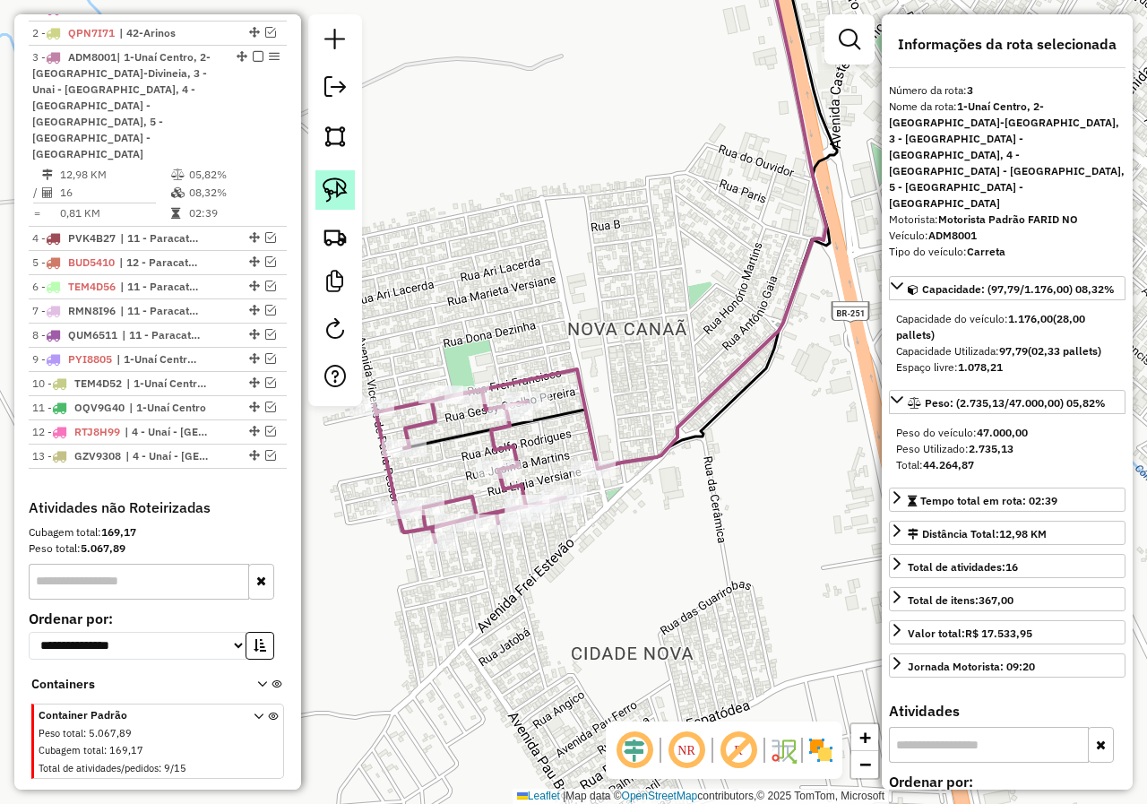
click at [336, 189] on img at bounding box center [335, 189] width 25 height 25
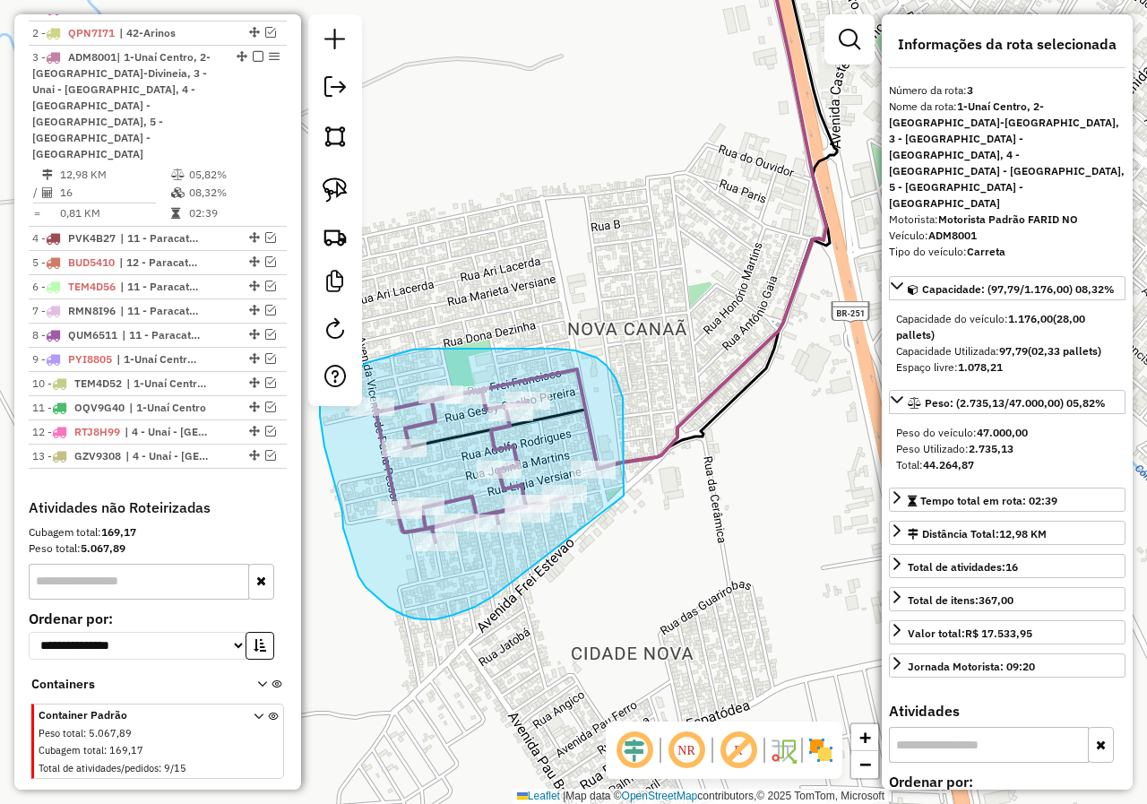
drag, startPoint x: 624, startPoint y: 495, endPoint x: 510, endPoint y: 583, distance: 143.7
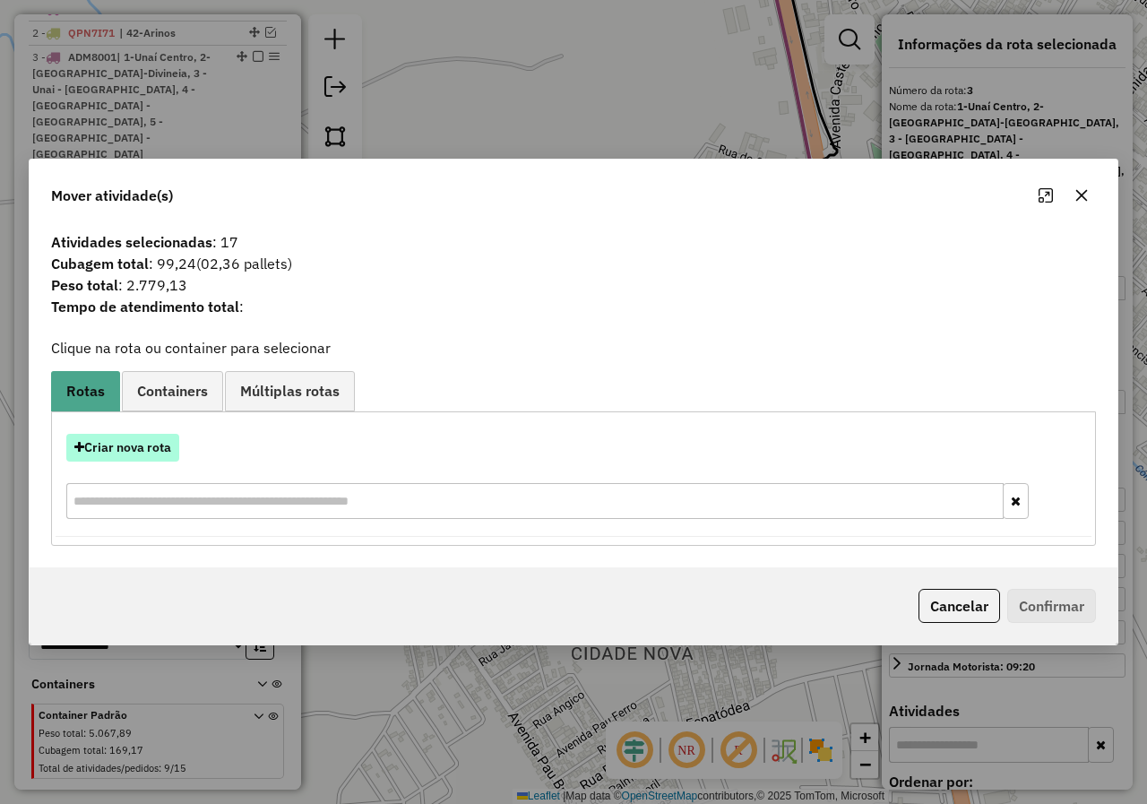
click at [149, 449] on button "Criar nova rota" at bounding box center [122, 448] width 113 height 28
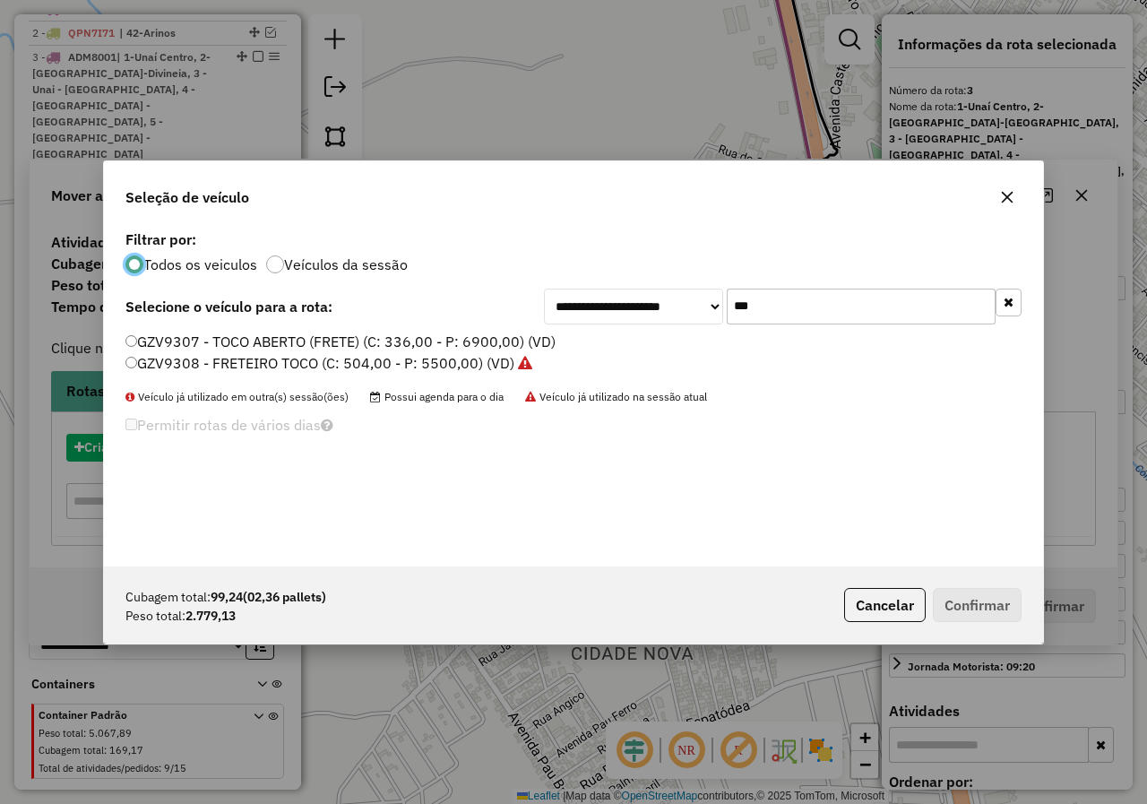
scroll to position [10, 5]
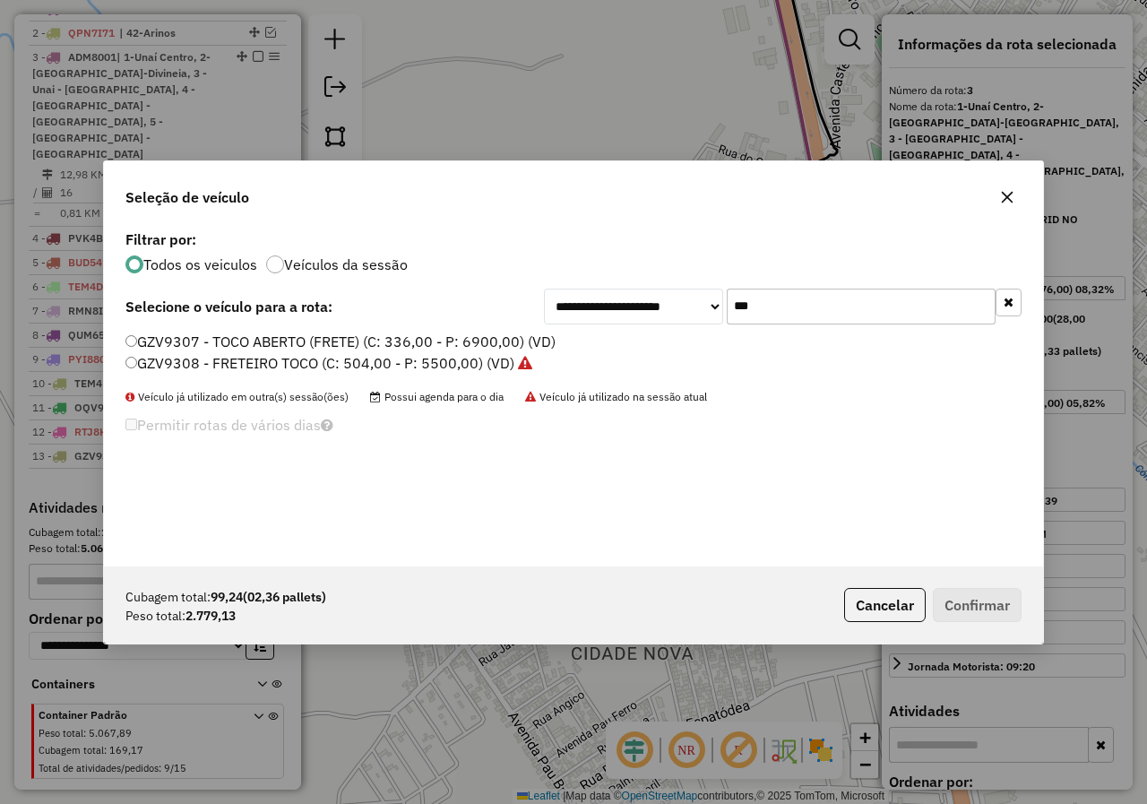
drag, startPoint x: 784, startPoint y: 316, endPoint x: 720, endPoint y: 299, distance: 65.9
click at [722, 299] on div "**********" at bounding box center [783, 307] width 478 height 36
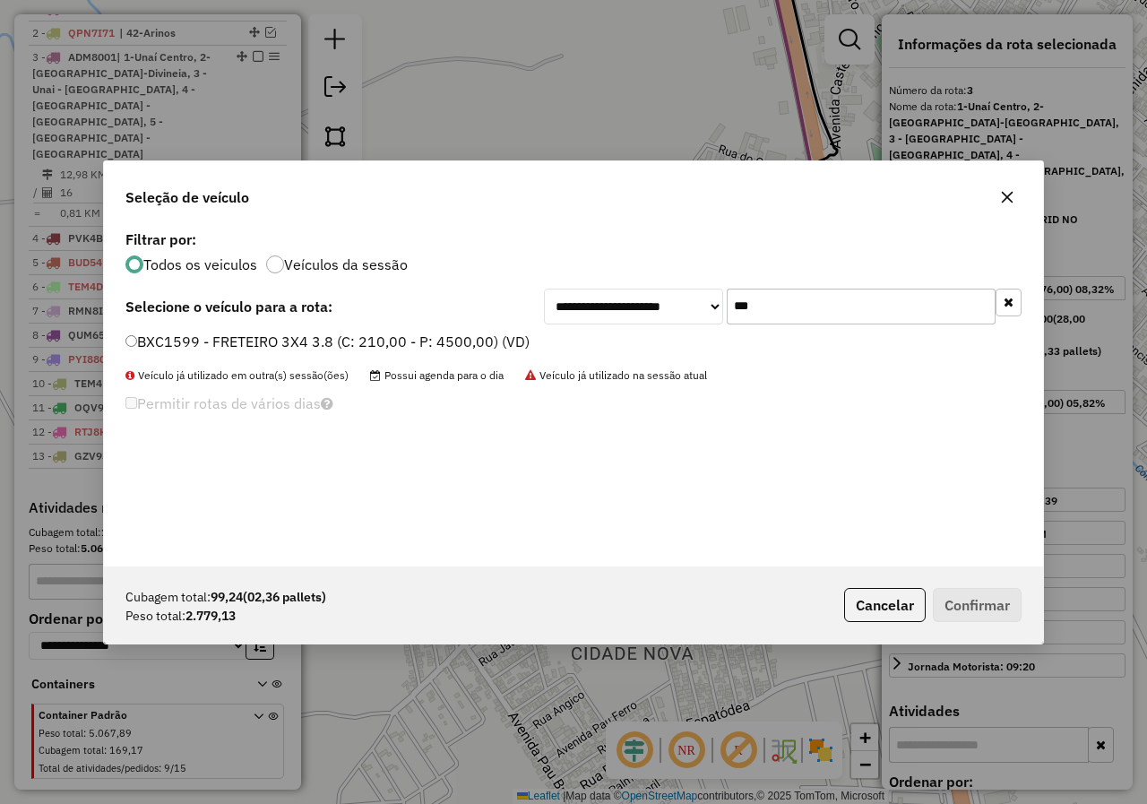
type input "***"
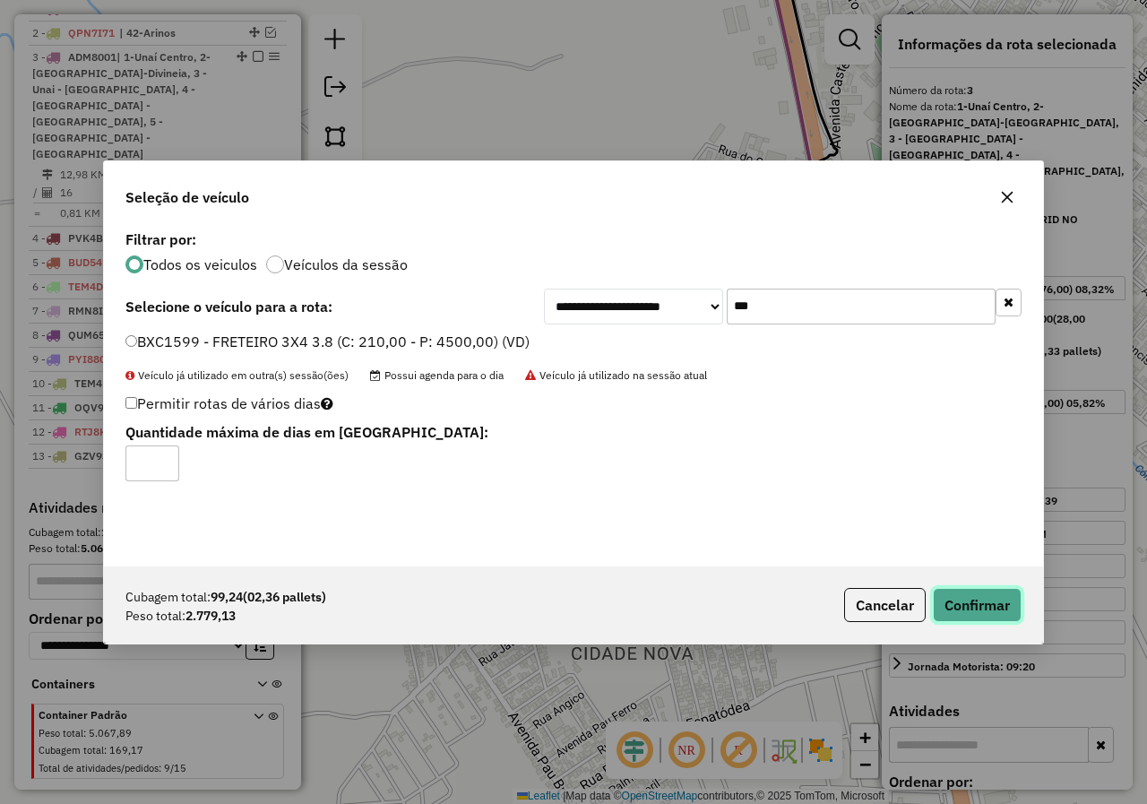
click at [995, 605] on button "Confirmar" at bounding box center [977, 605] width 89 height 34
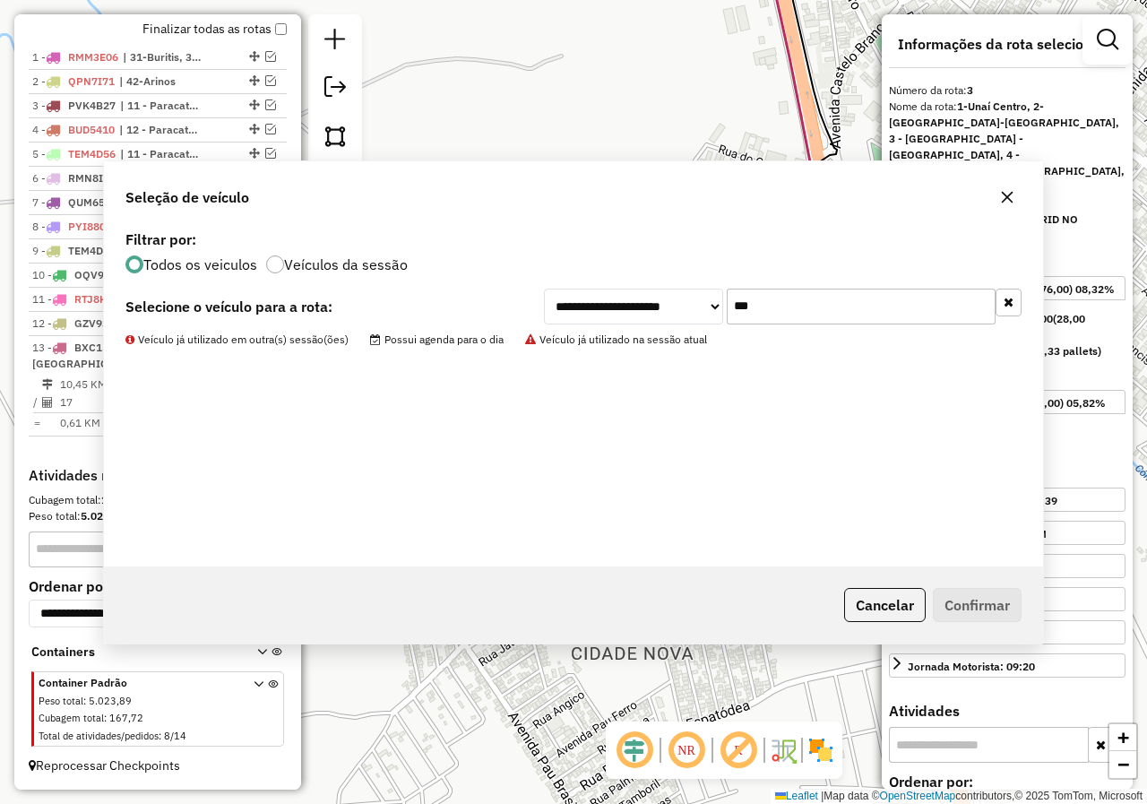
scroll to position [638, 0]
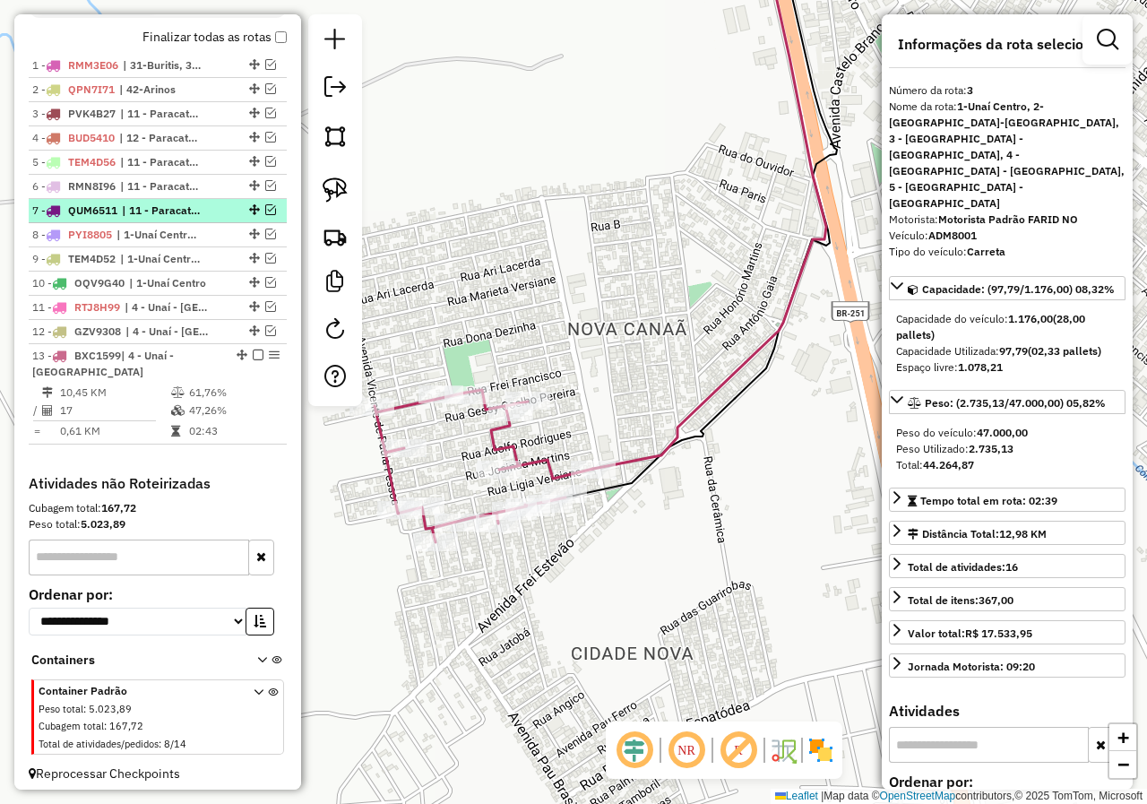
click at [265, 215] on em at bounding box center [270, 209] width 11 height 11
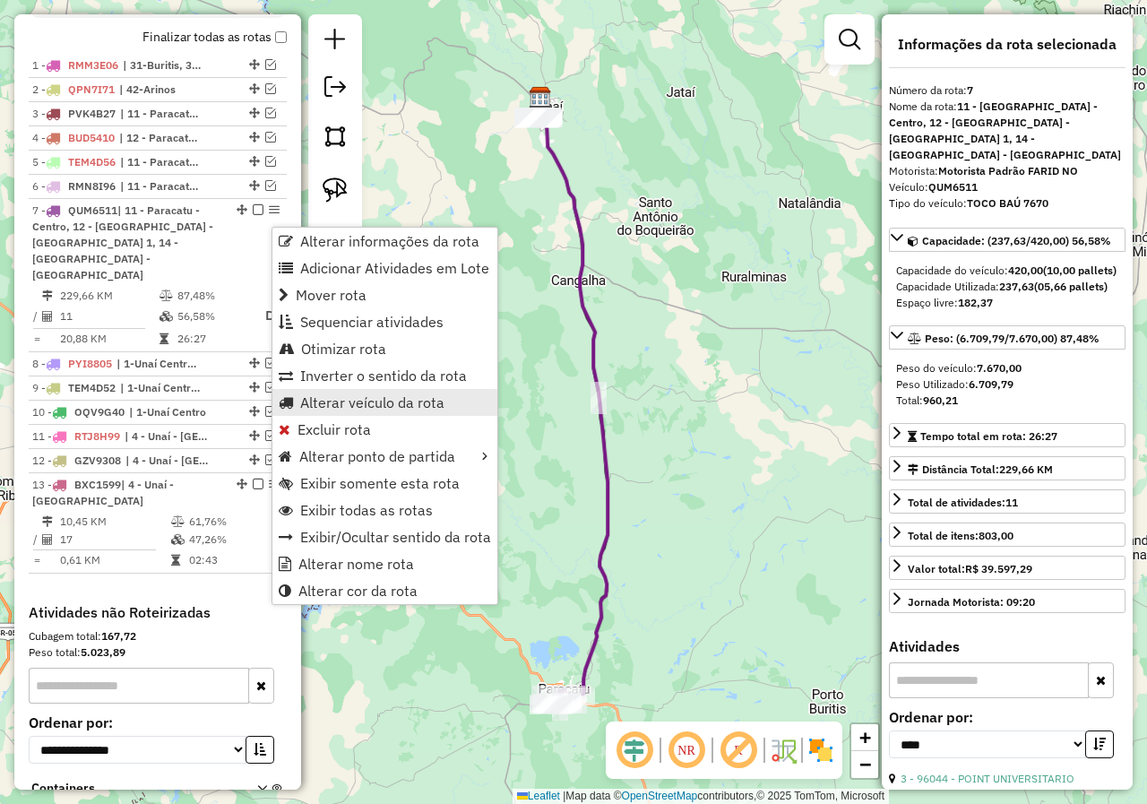
click at [366, 406] on span "Alterar veículo da rota" at bounding box center [372, 402] width 144 height 14
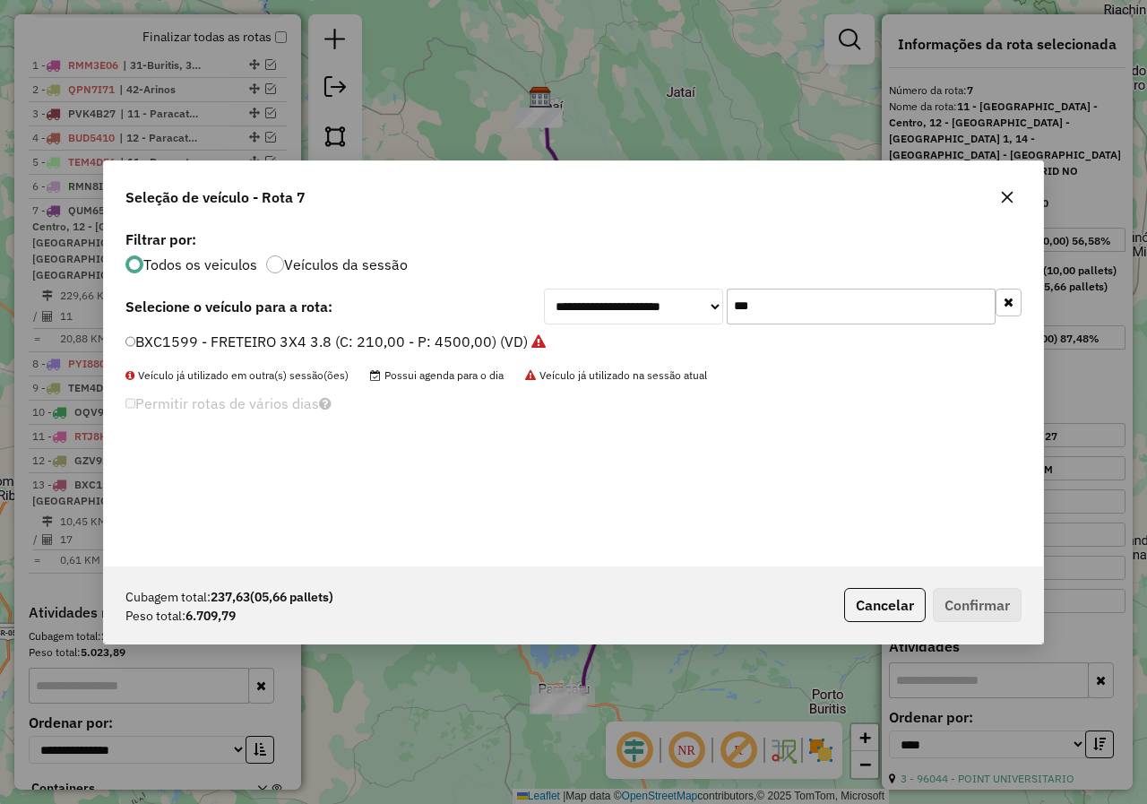
scroll to position [10, 5]
drag, startPoint x: 780, startPoint y: 317, endPoint x: 714, endPoint y: 301, distance: 68.2
click at [714, 301] on div "**********" at bounding box center [783, 307] width 478 height 36
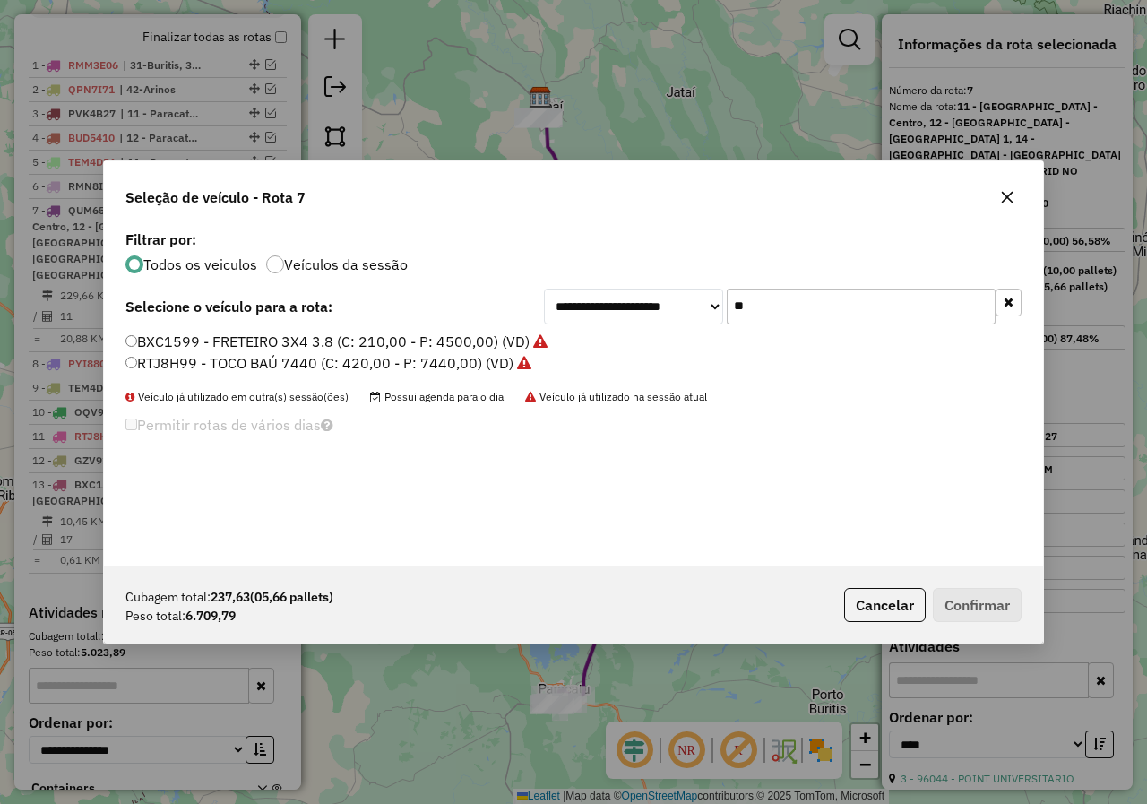
type input "**"
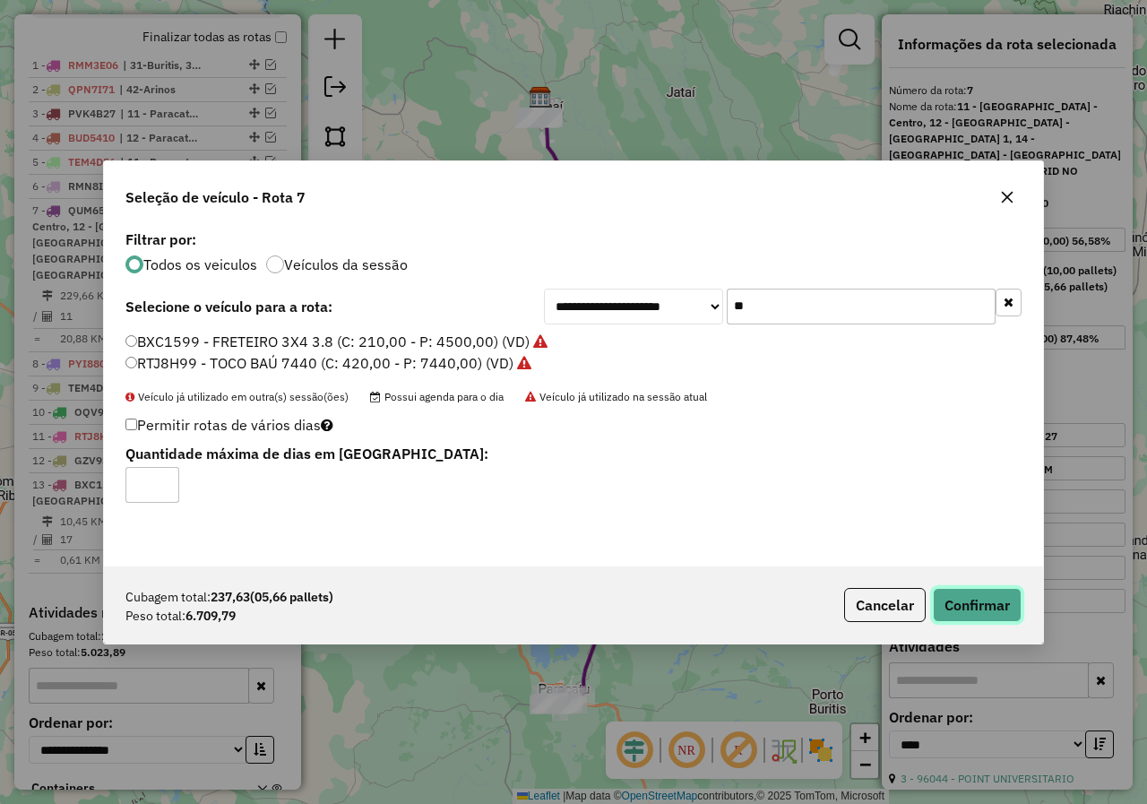
click at [996, 607] on button "Confirmar" at bounding box center [977, 605] width 89 height 34
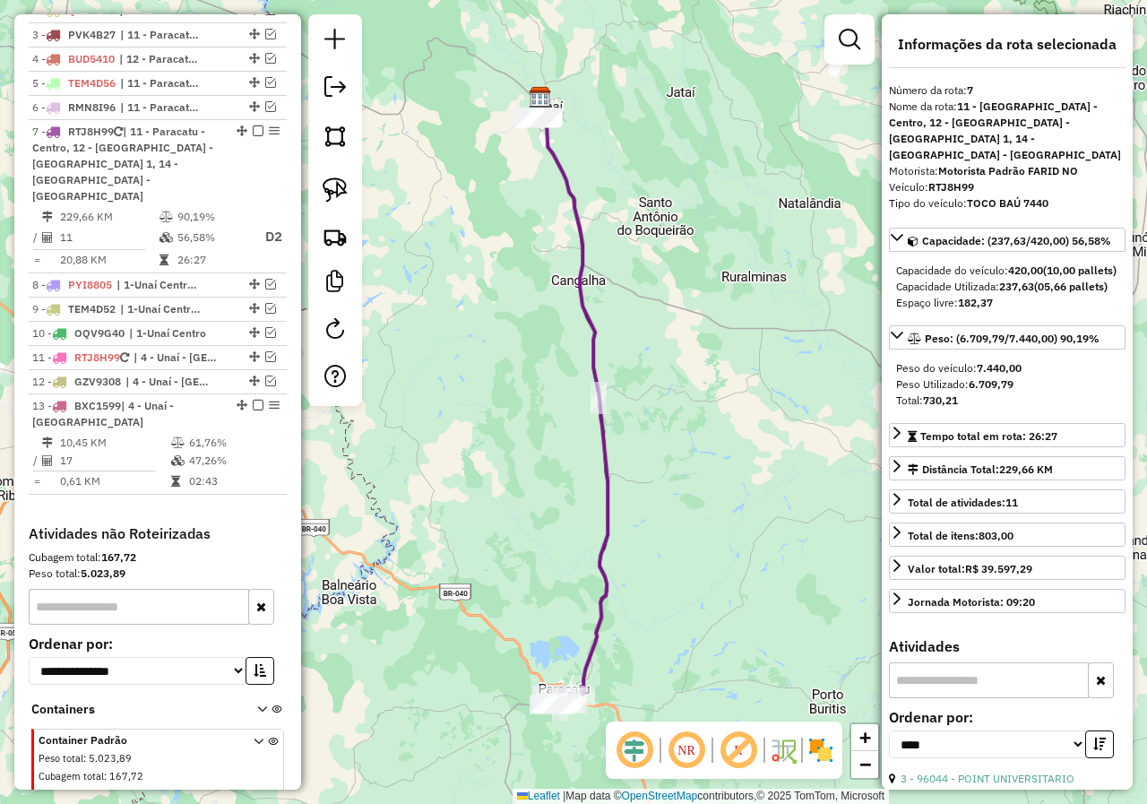
scroll to position [775, 0]
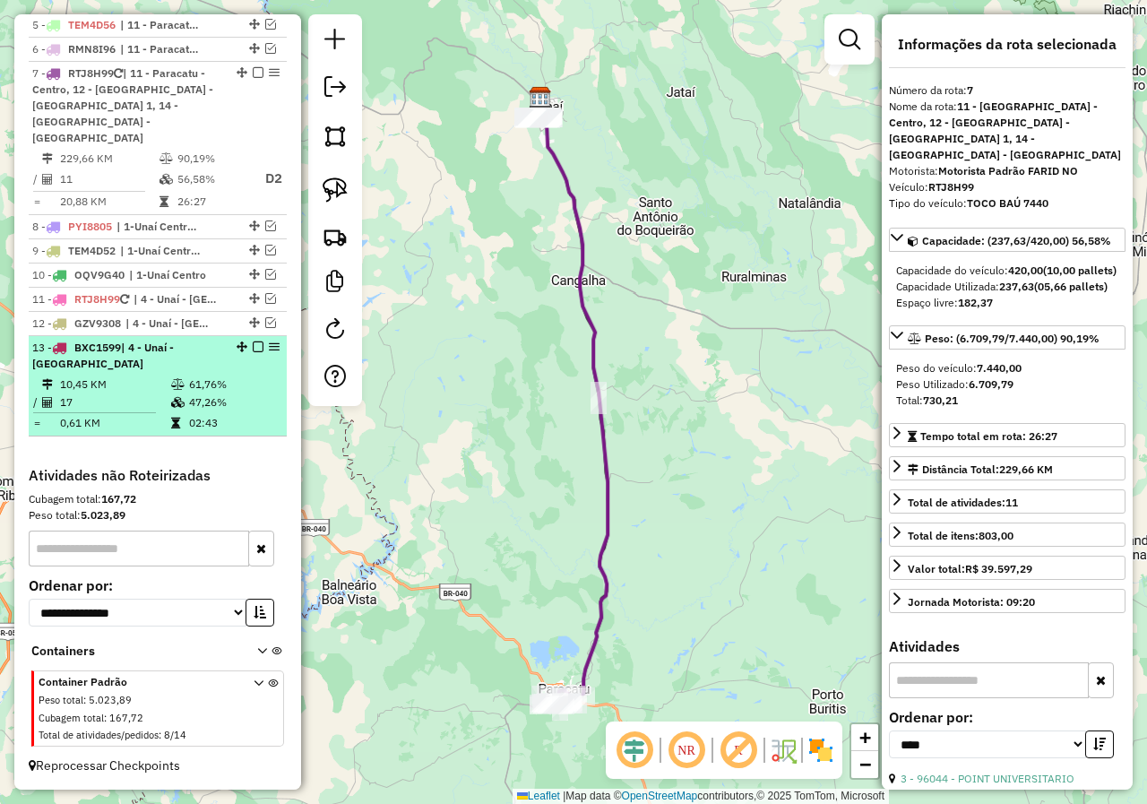
click at [253, 349] on em at bounding box center [258, 346] width 11 height 11
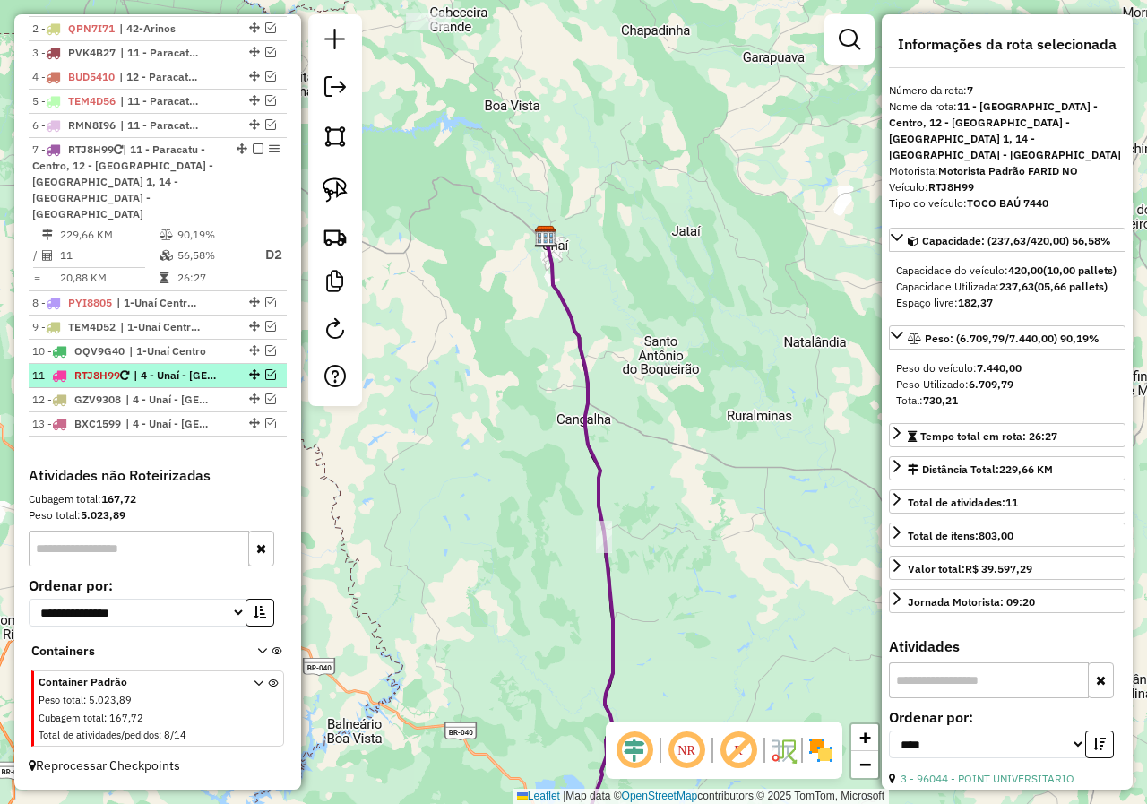
click at [267, 371] on em at bounding box center [270, 374] width 11 height 11
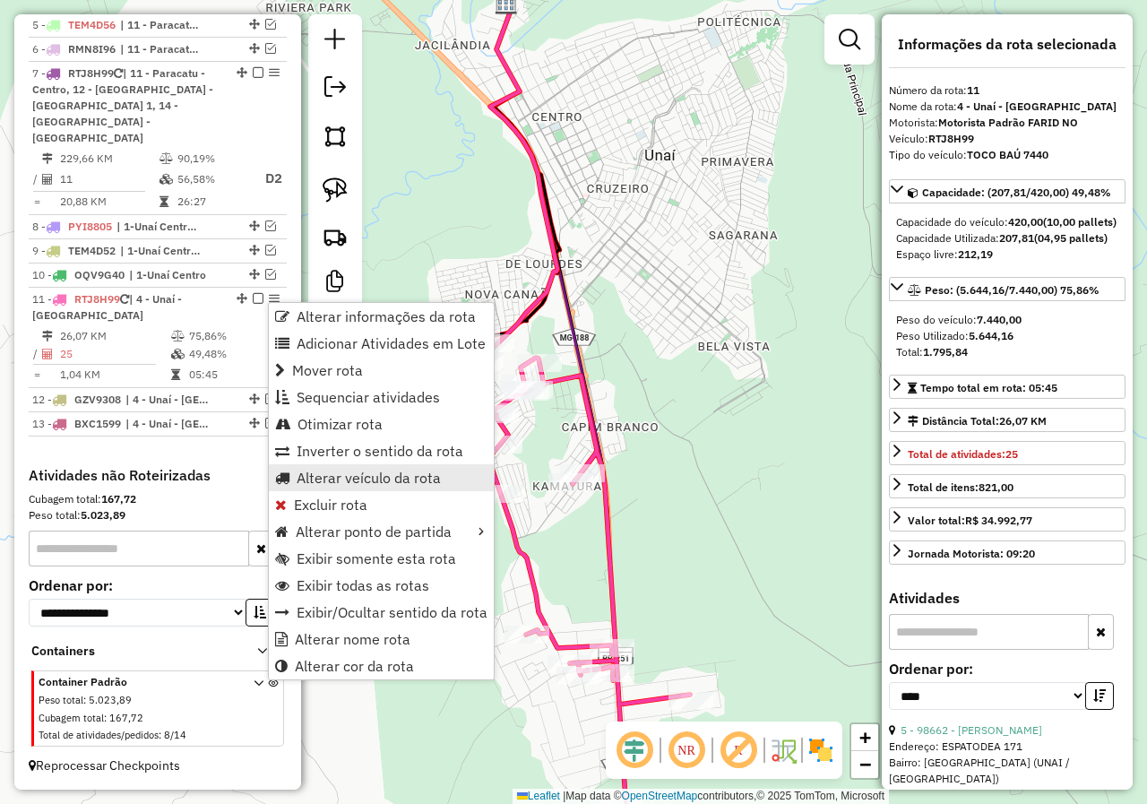
click at [380, 480] on span "Alterar veículo da rota" at bounding box center [369, 477] width 144 height 14
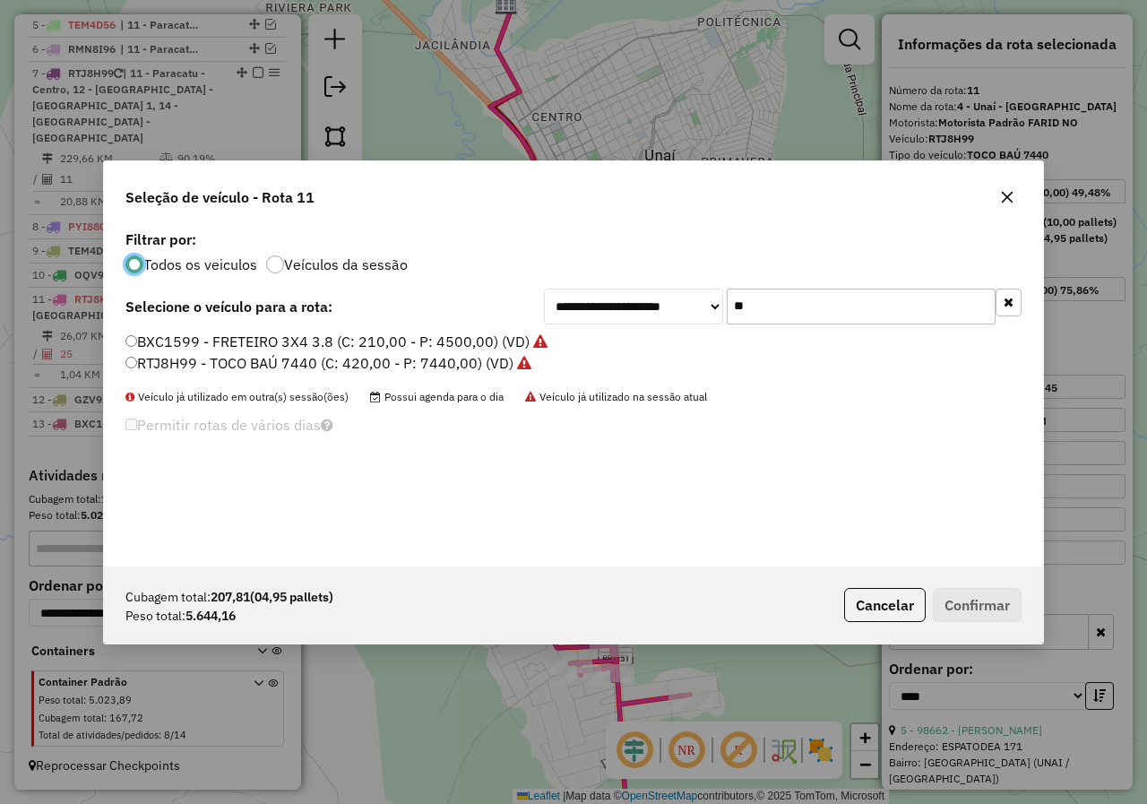
scroll to position [10, 5]
drag, startPoint x: 773, startPoint y: 311, endPoint x: 728, endPoint y: 290, distance: 49.3
click at [728, 290] on input "**" at bounding box center [861, 307] width 269 height 36
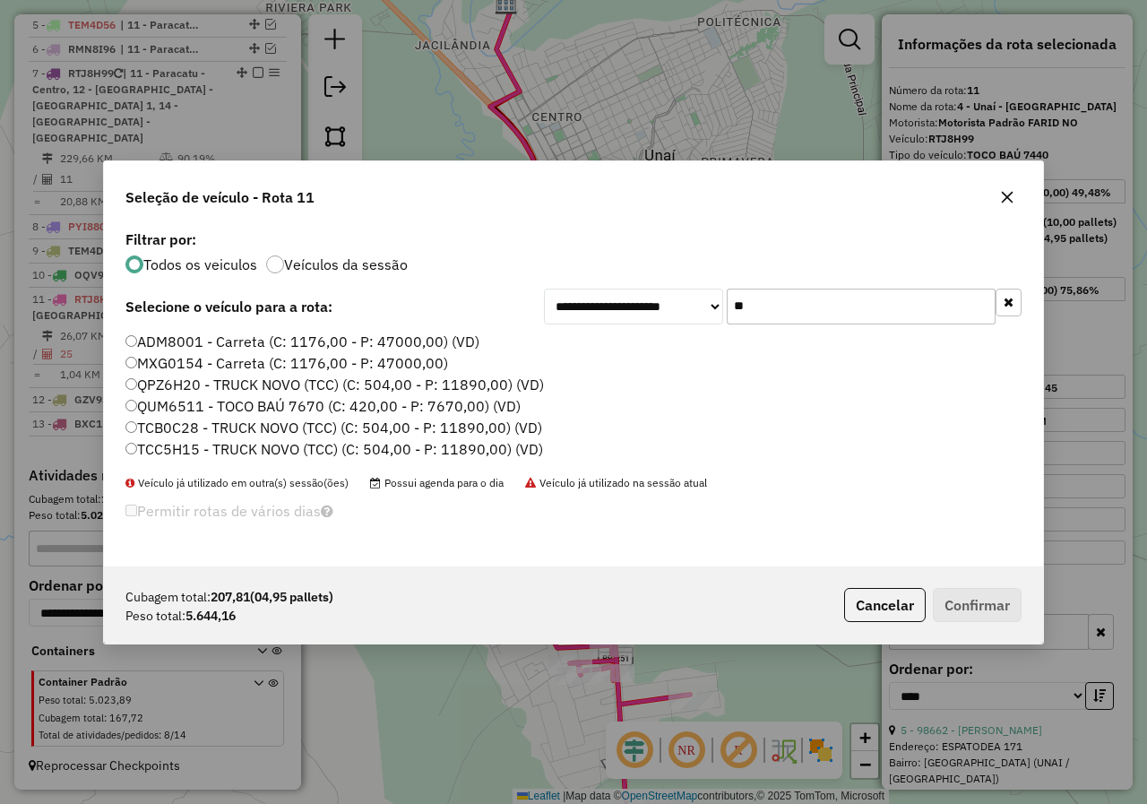
type input "**"
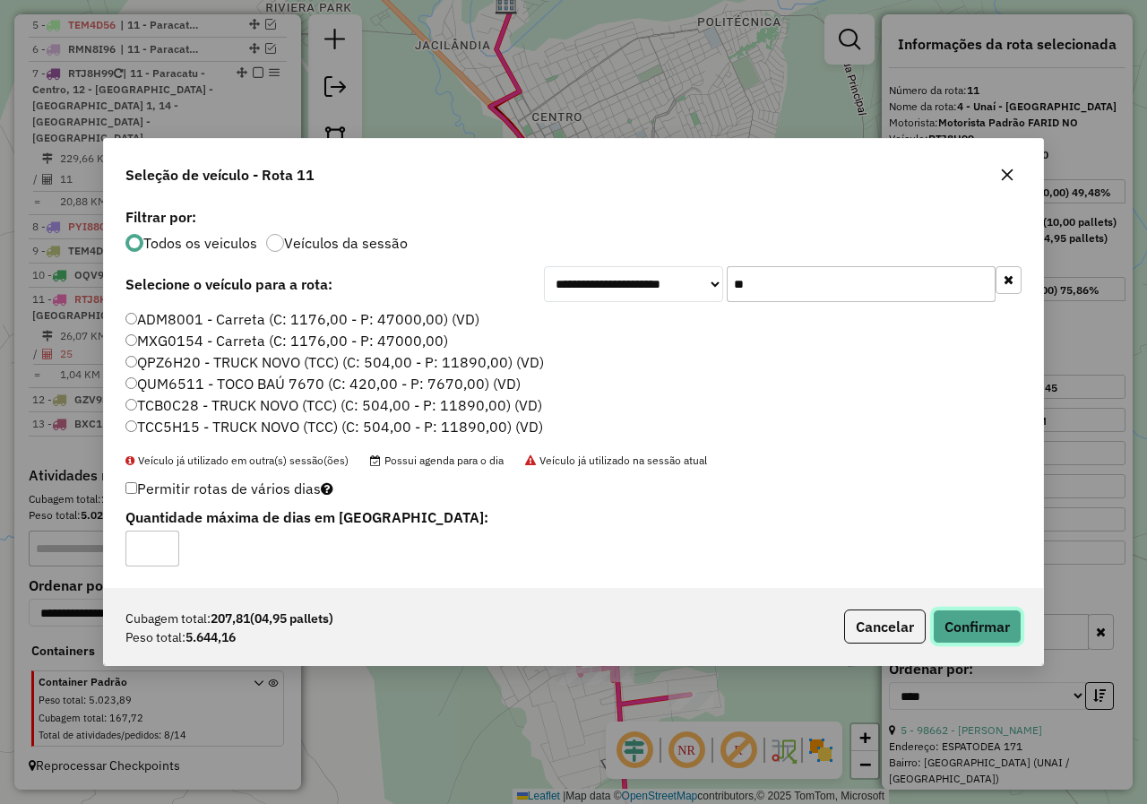
click at [990, 623] on button "Confirmar" at bounding box center [977, 626] width 89 height 34
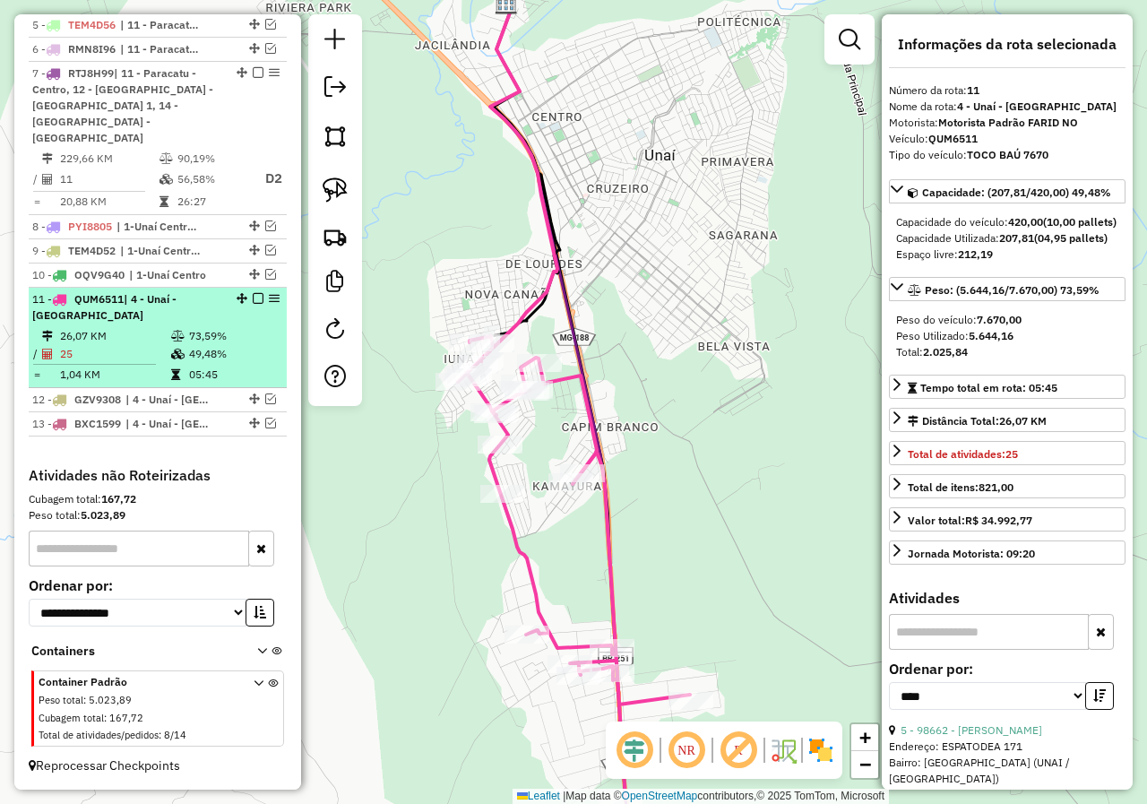
click at [254, 299] on em at bounding box center [258, 298] width 11 height 11
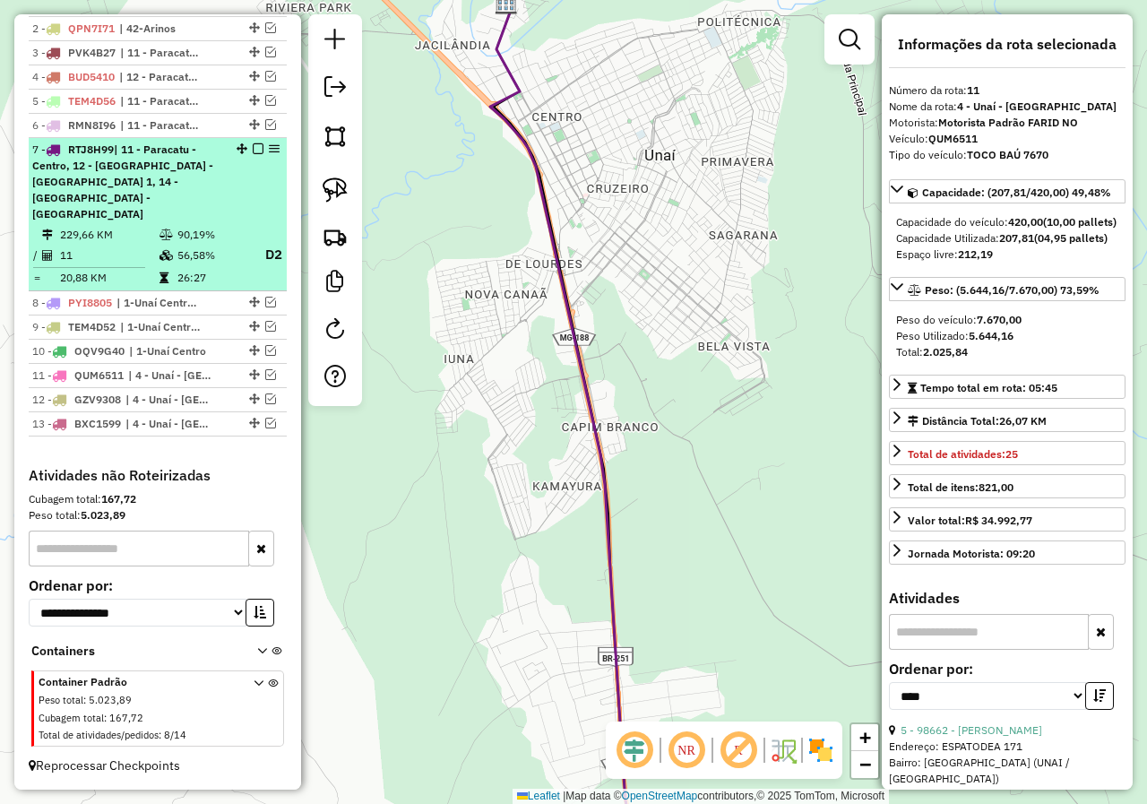
click at [254, 154] on em at bounding box center [258, 148] width 11 height 11
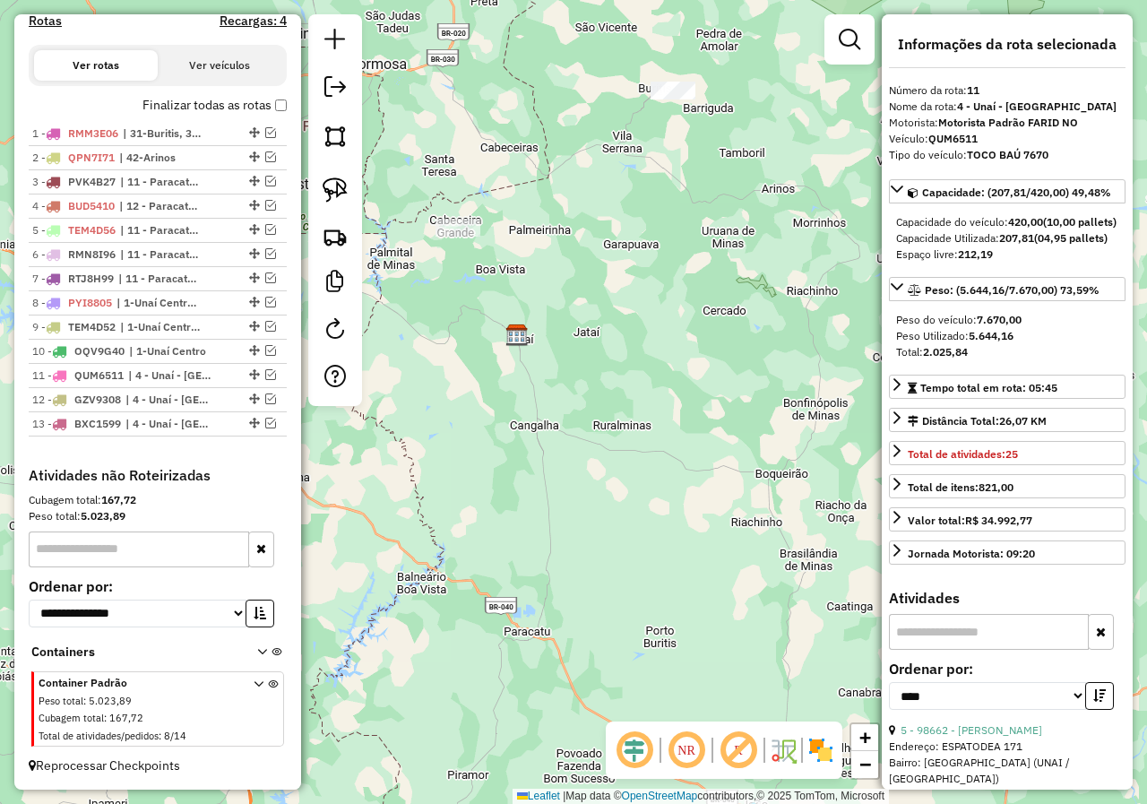
drag, startPoint x: 661, startPoint y: 285, endPoint x: 643, endPoint y: 253, distance: 36.9
click at [643, 253] on div "Janela de atendimento Grade de atendimento Capacidade Transportadoras Veículos …" at bounding box center [573, 402] width 1147 height 804
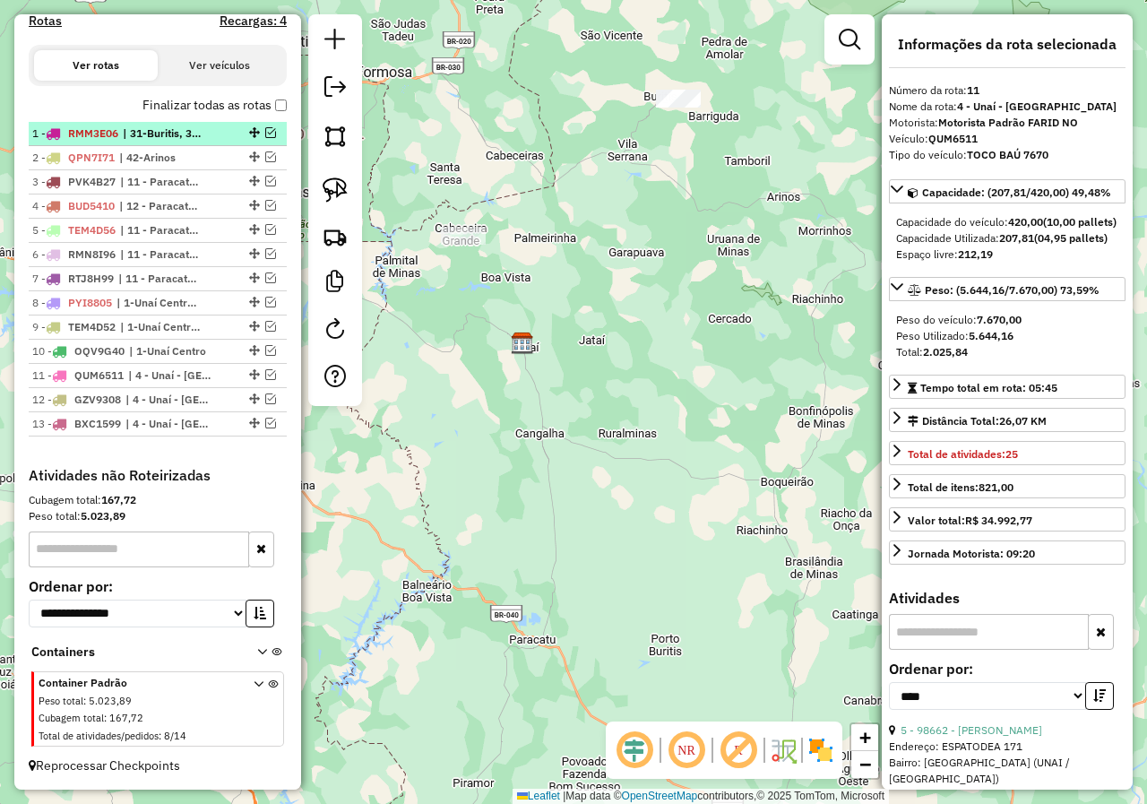
click at [270, 133] on em at bounding box center [270, 132] width 11 height 11
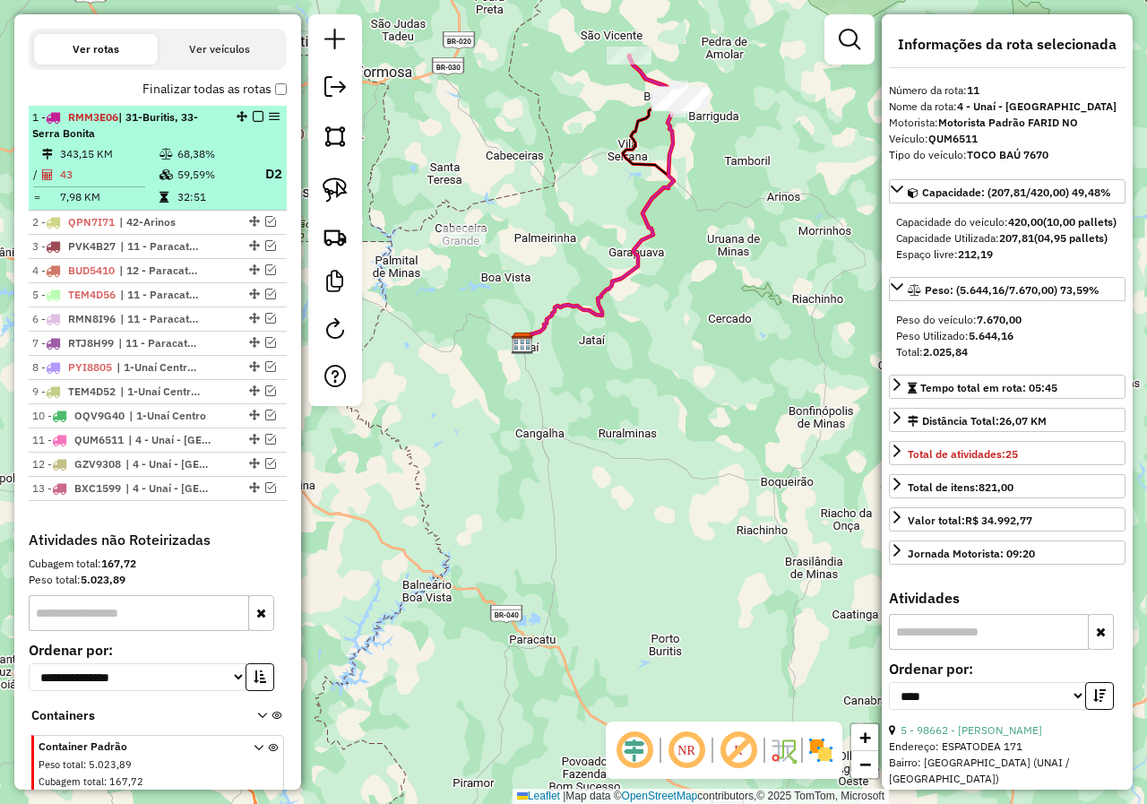
scroll to position [667, 0]
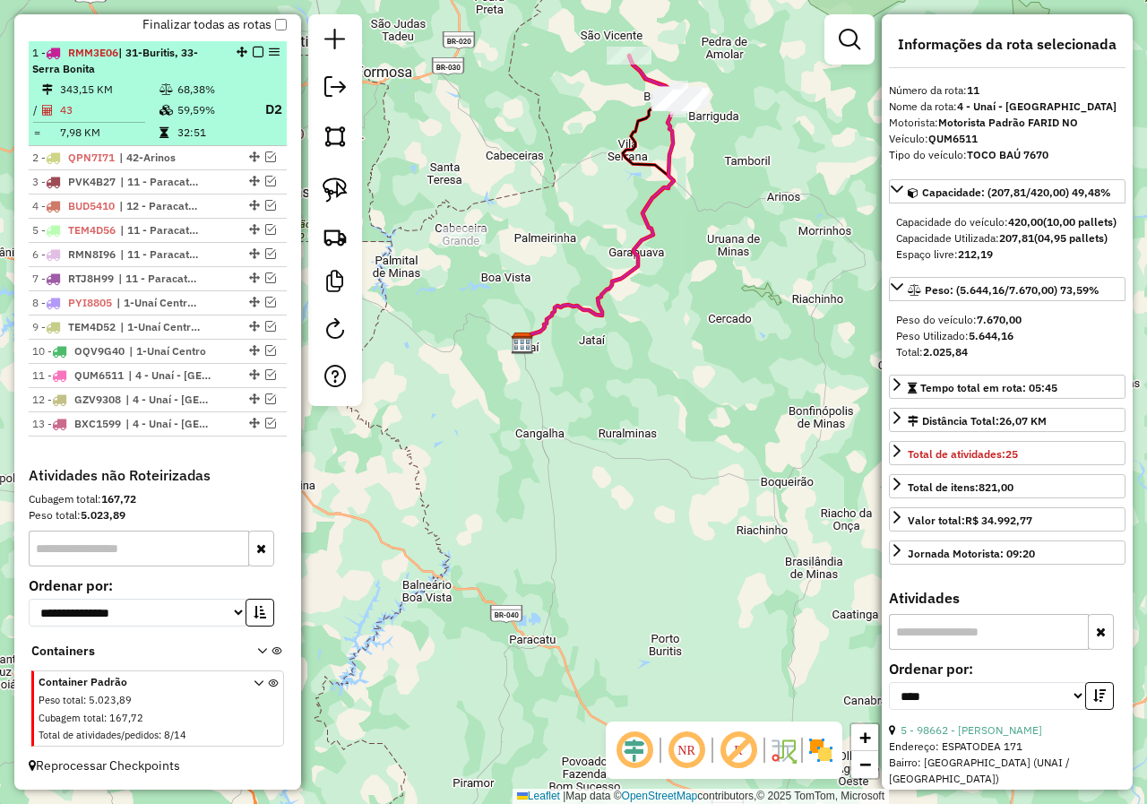
click at [253, 55] on em at bounding box center [258, 52] width 11 height 11
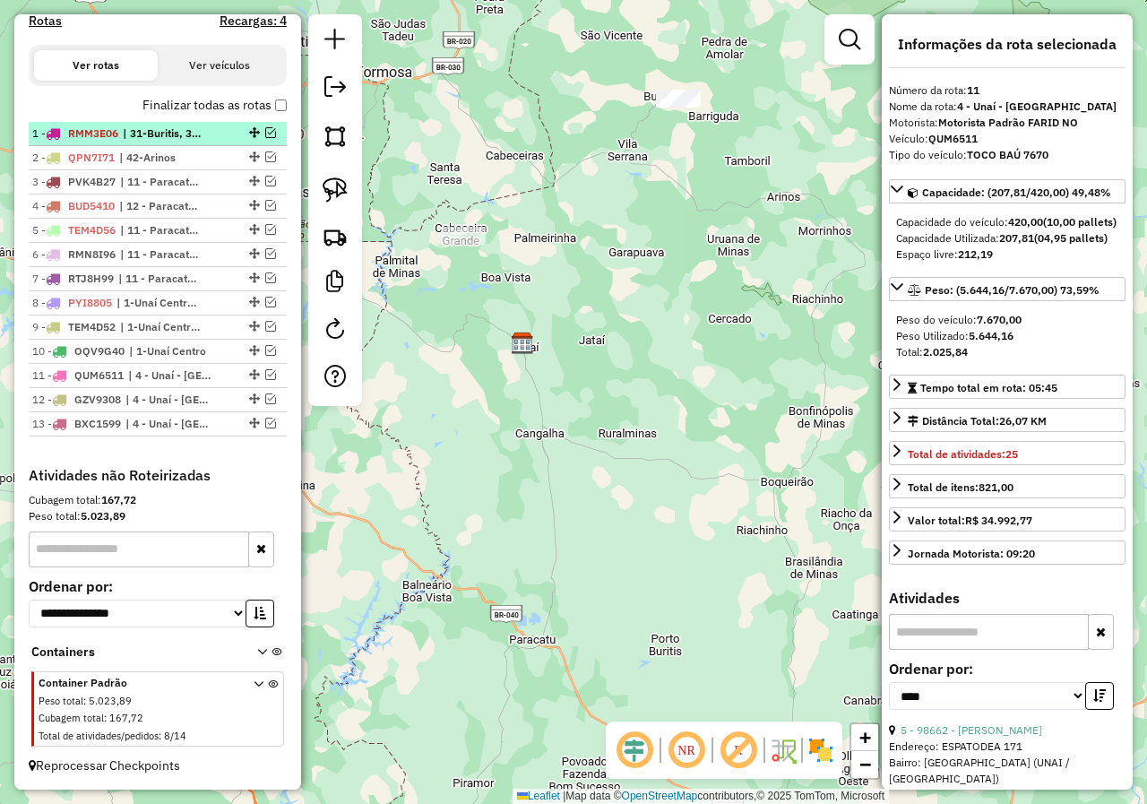
click at [267, 132] on em at bounding box center [270, 132] width 11 height 11
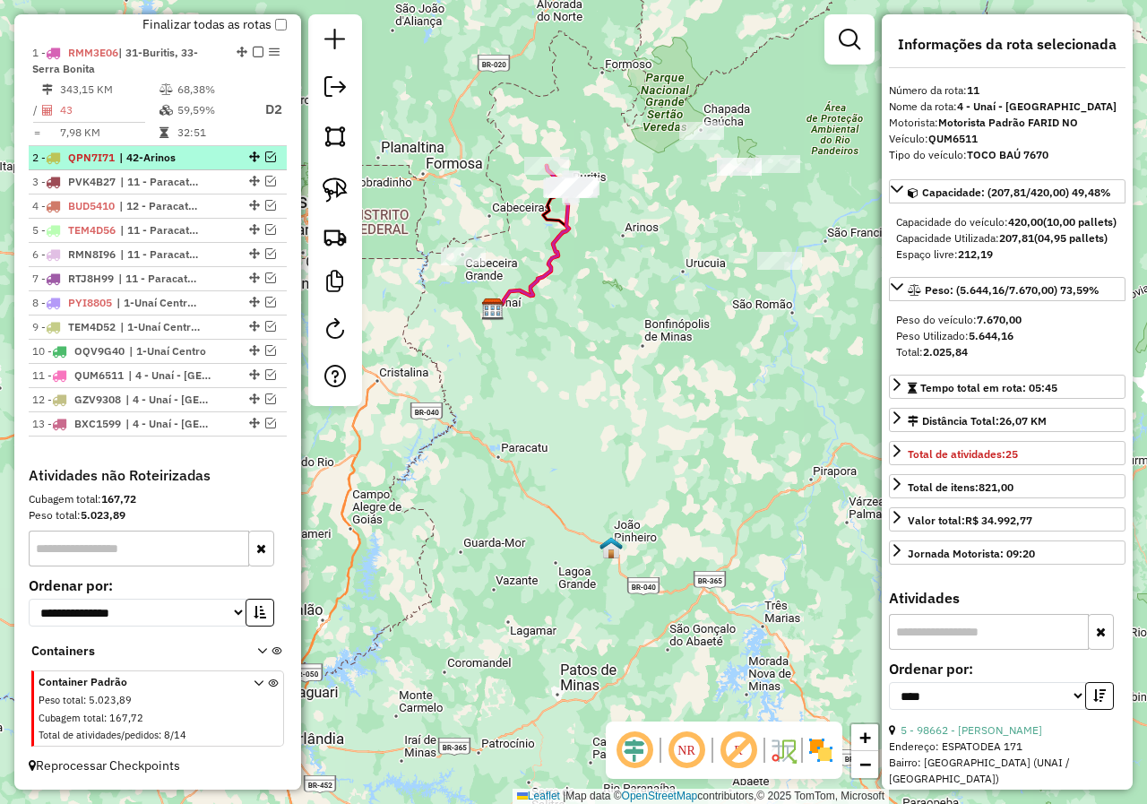
click at [267, 159] on em at bounding box center [270, 156] width 11 height 11
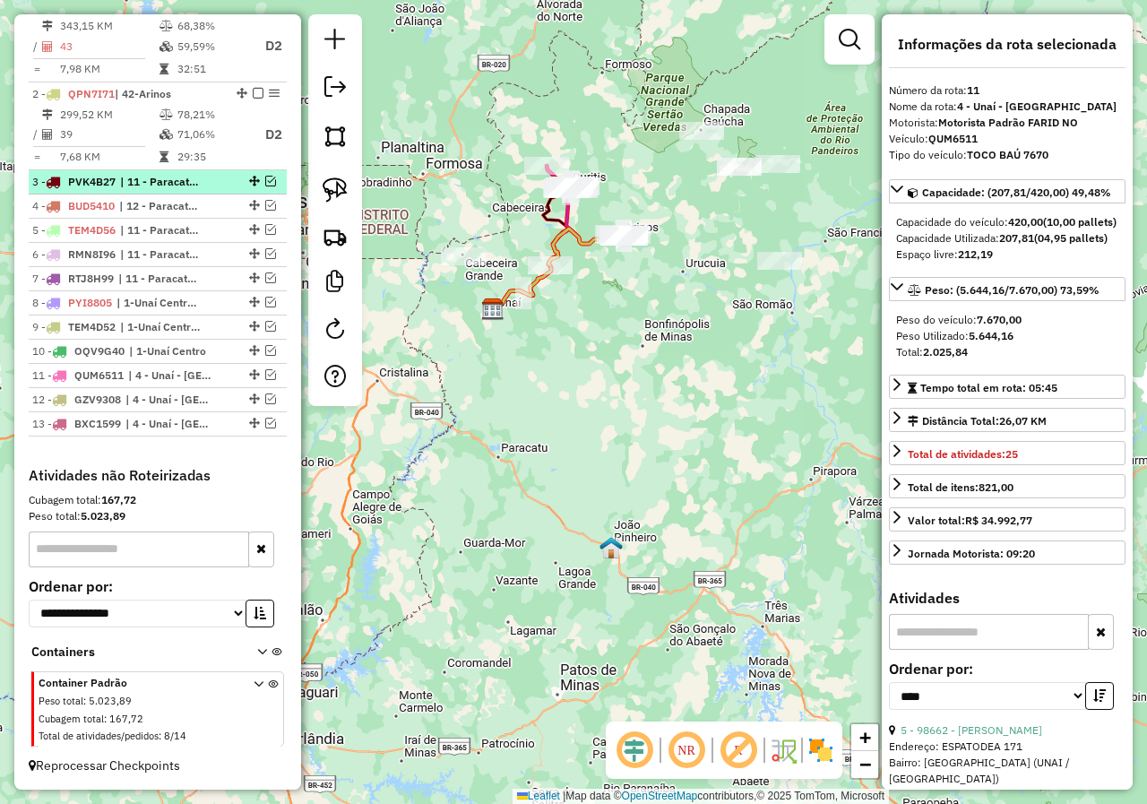
click at [265, 177] on em at bounding box center [270, 181] width 11 height 11
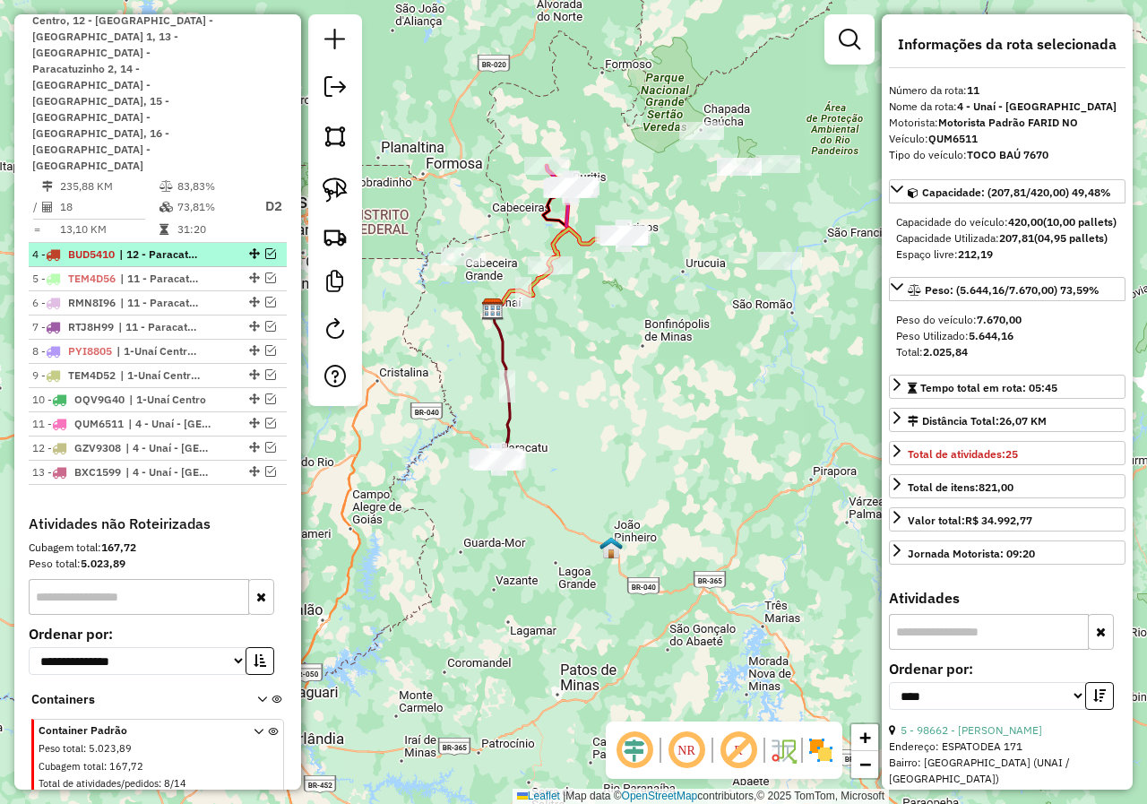
click at [265, 248] on em at bounding box center [270, 253] width 11 height 11
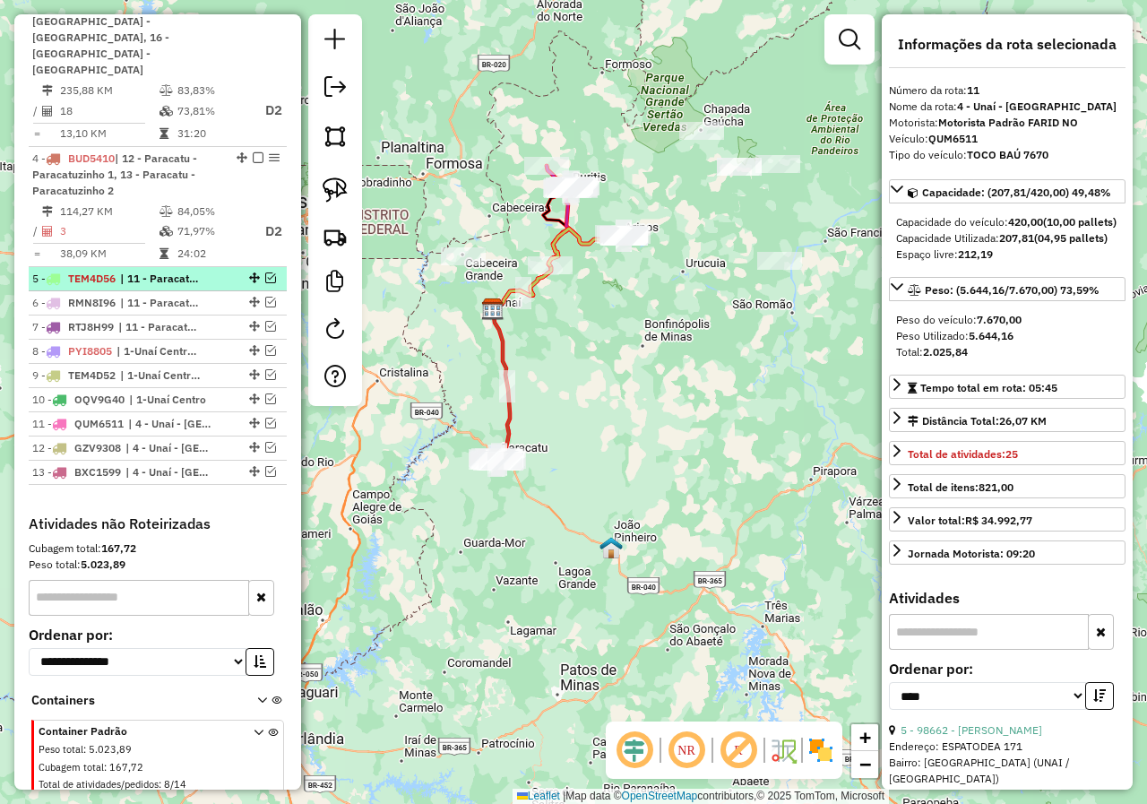
click at [265, 272] on em at bounding box center [270, 277] width 11 height 11
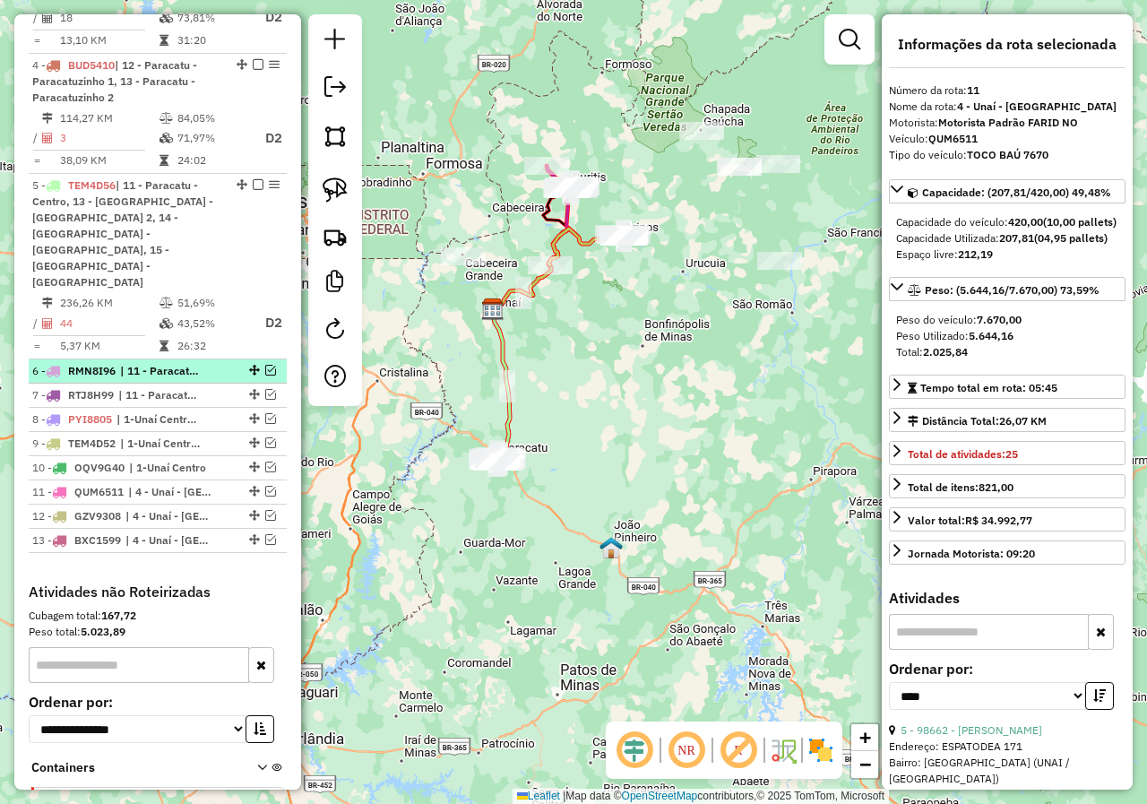
click at [265, 365] on em at bounding box center [270, 370] width 11 height 11
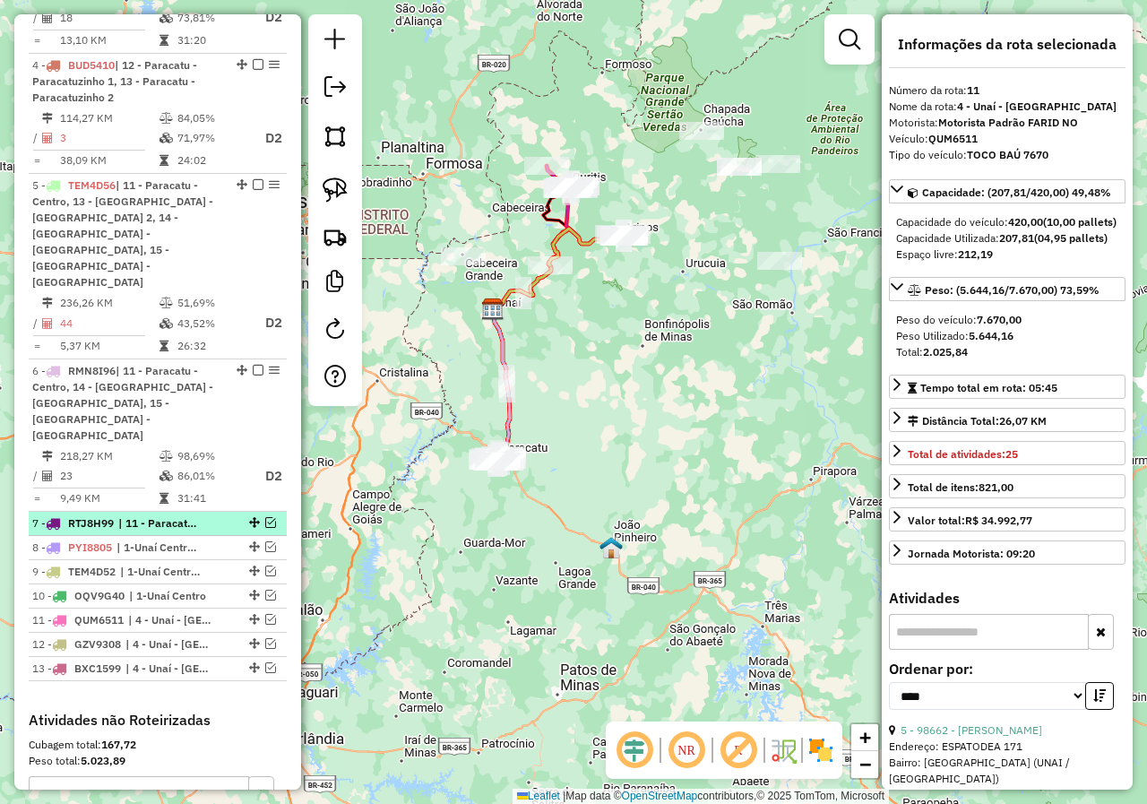
click at [265, 517] on em at bounding box center [270, 522] width 11 height 11
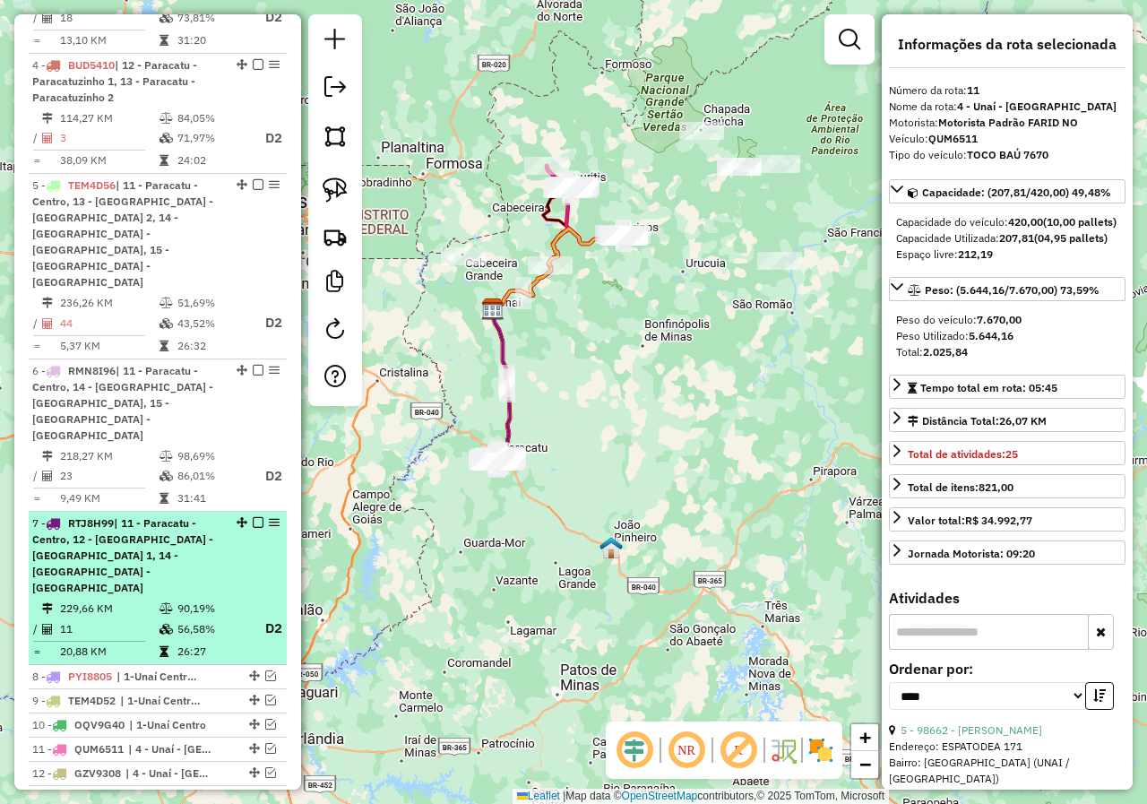
click at [253, 517] on em at bounding box center [258, 522] width 11 height 11
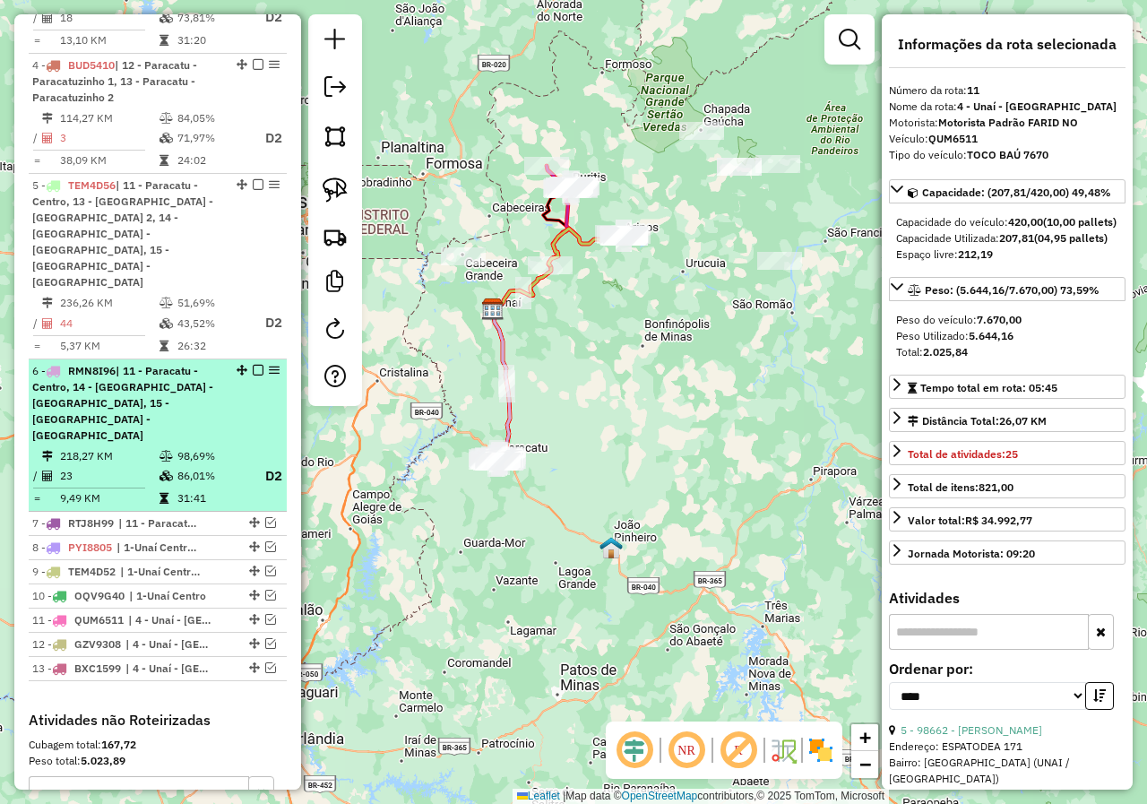
click at [253, 365] on em at bounding box center [258, 370] width 11 height 11
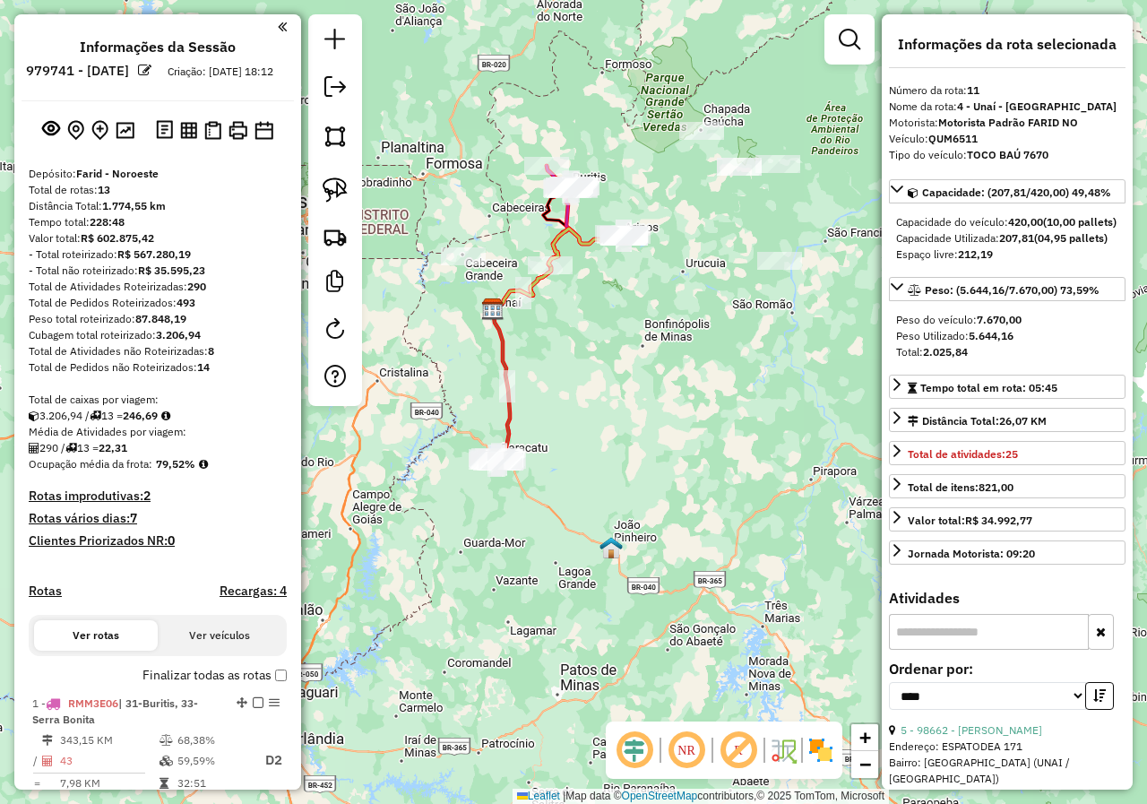
select select "*********"
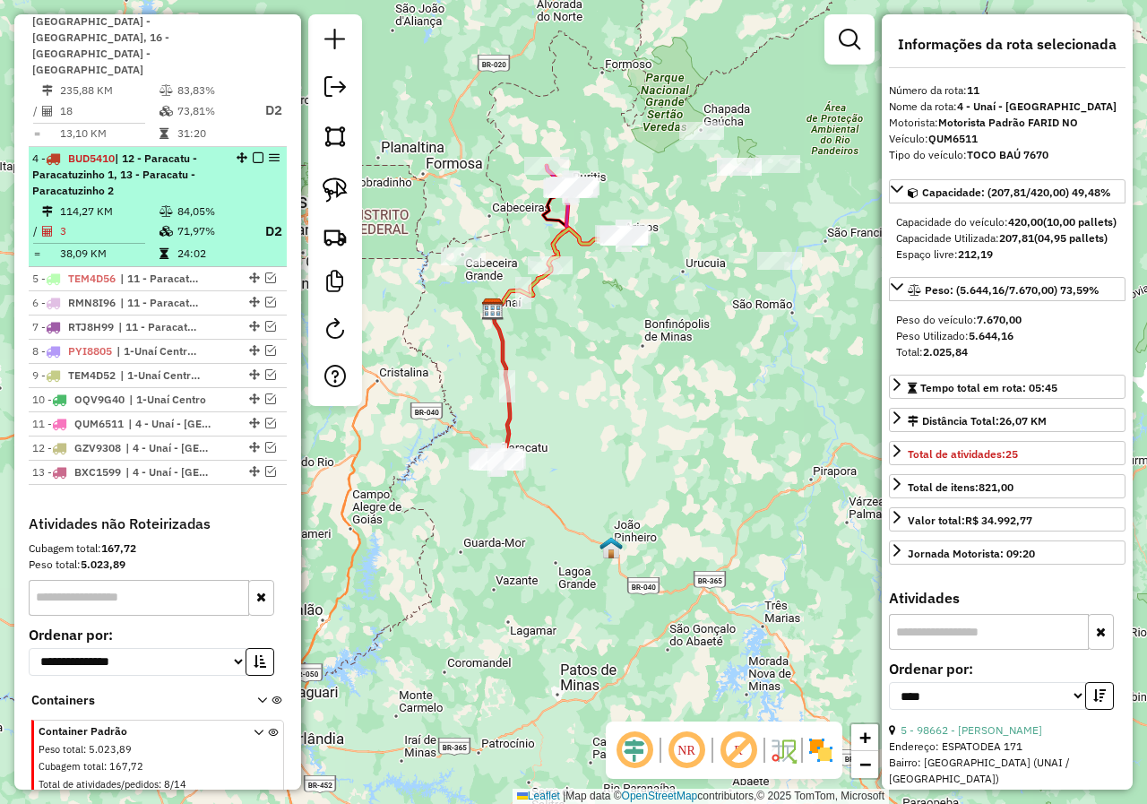
click at [253, 152] on em at bounding box center [258, 157] width 11 height 11
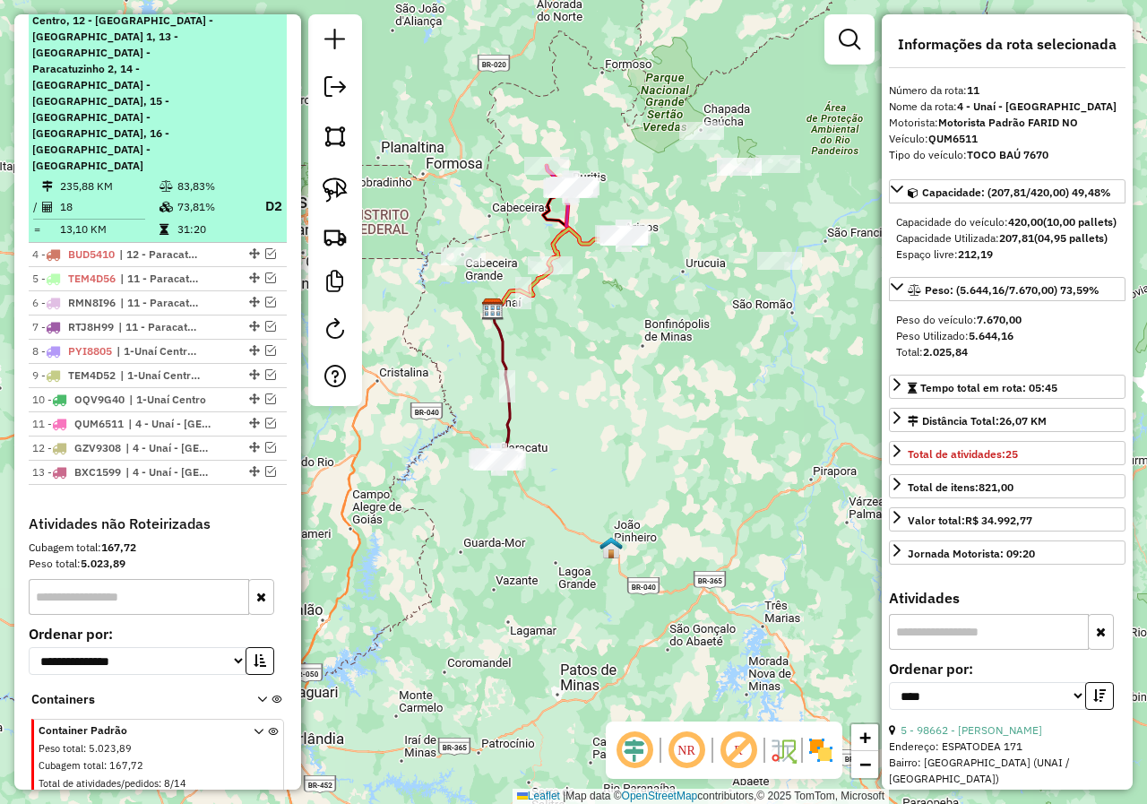
scroll to position [533, 0]
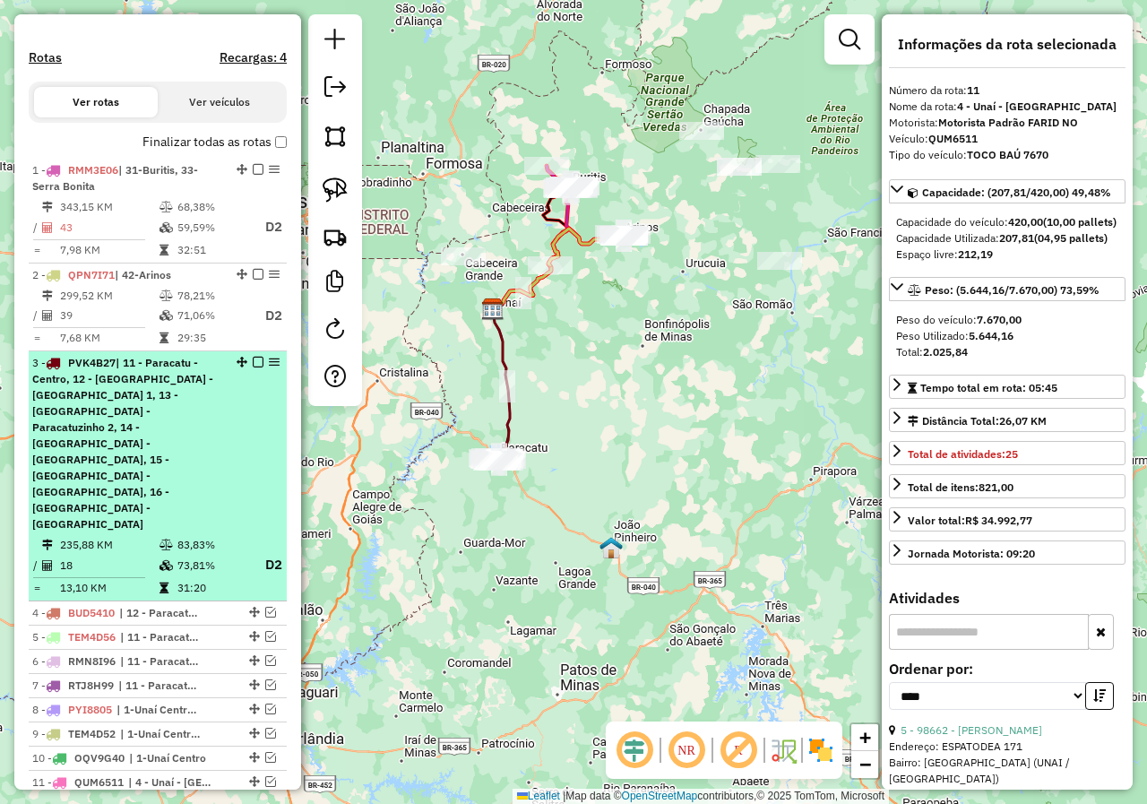
click at [254, 367] on em at bounding box center [258, 362] width 11 height 11
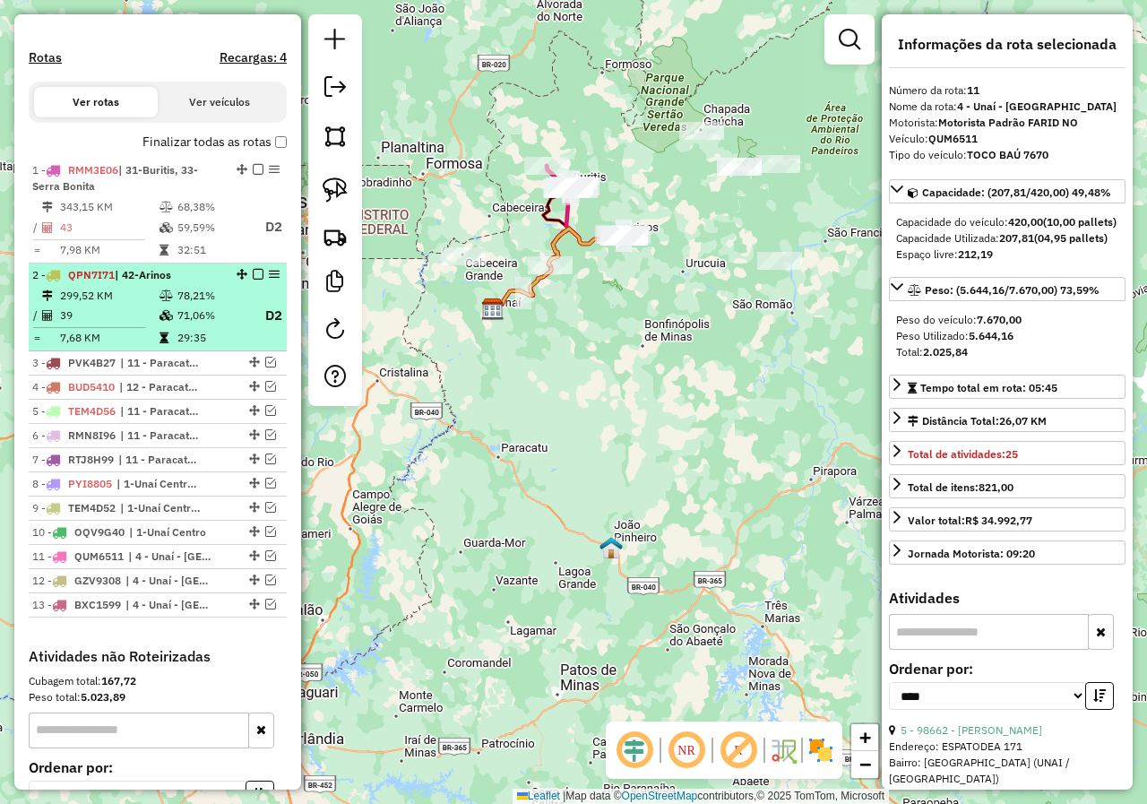
click at [253, 280] on em at bounding box center [258, 274] width 11 height 11
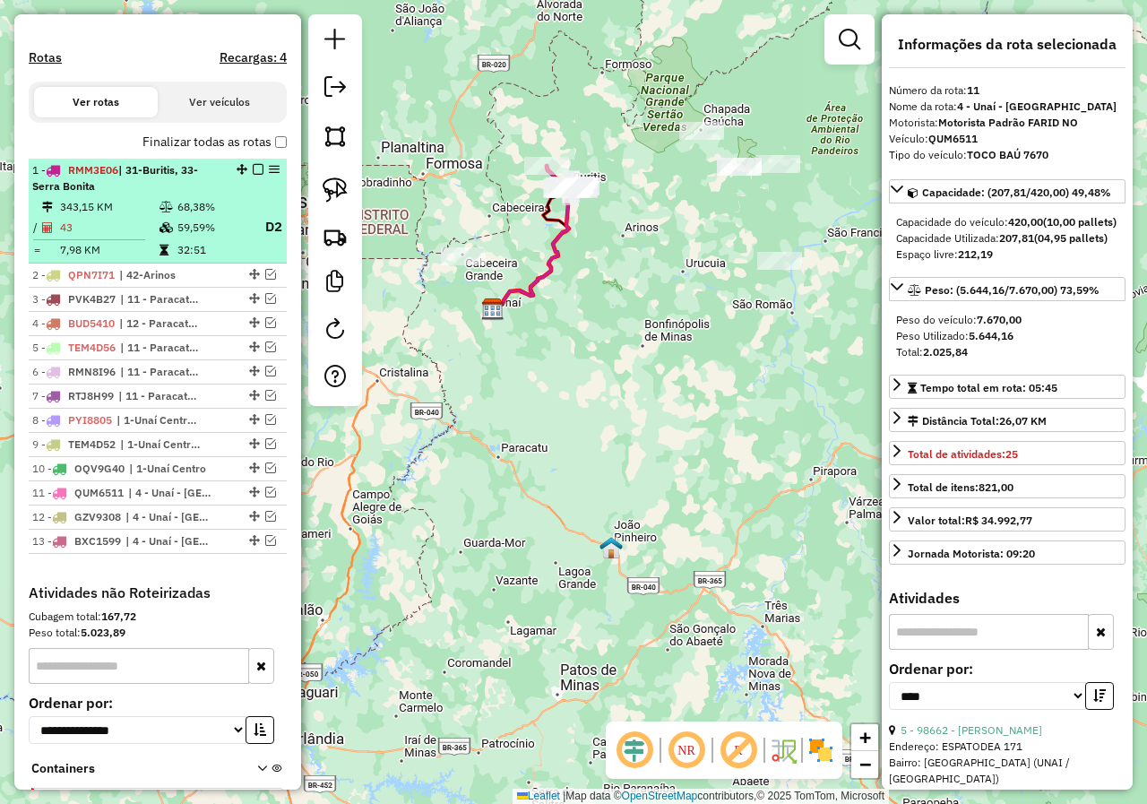
click at [253, 175] on em at bounding box center [258, 169] width 11 height 11
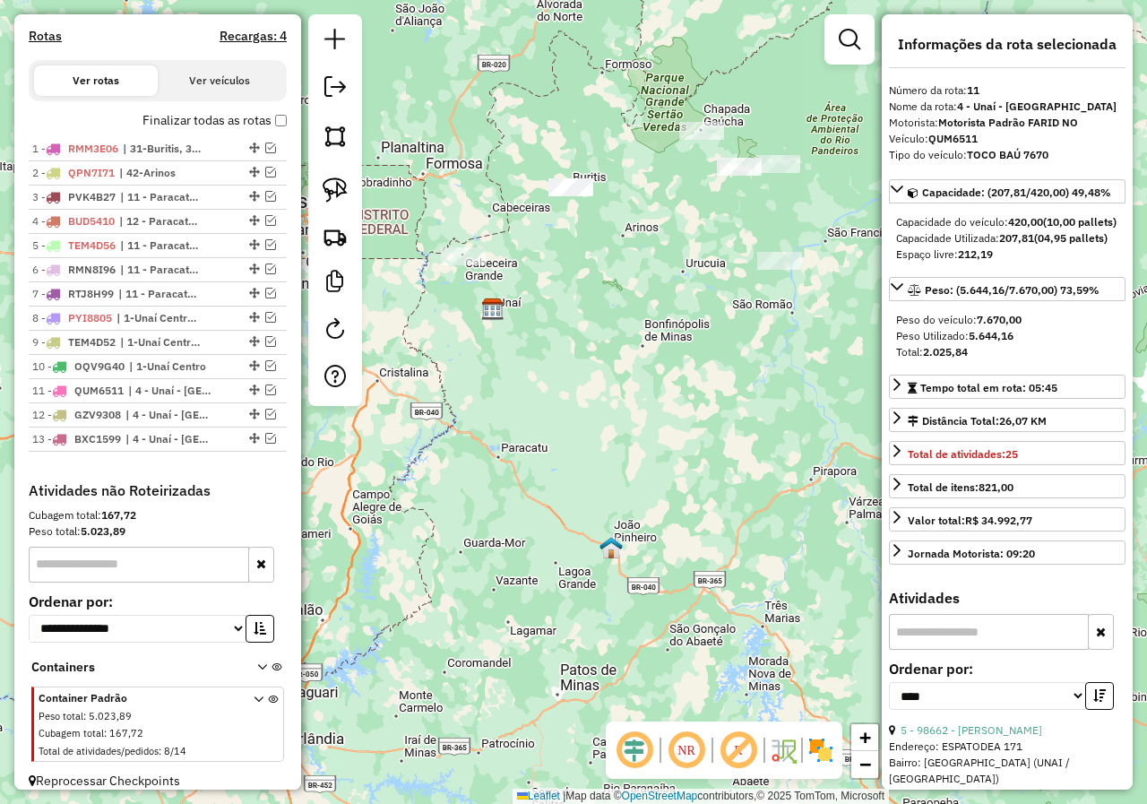
scroll to position [586, 0]
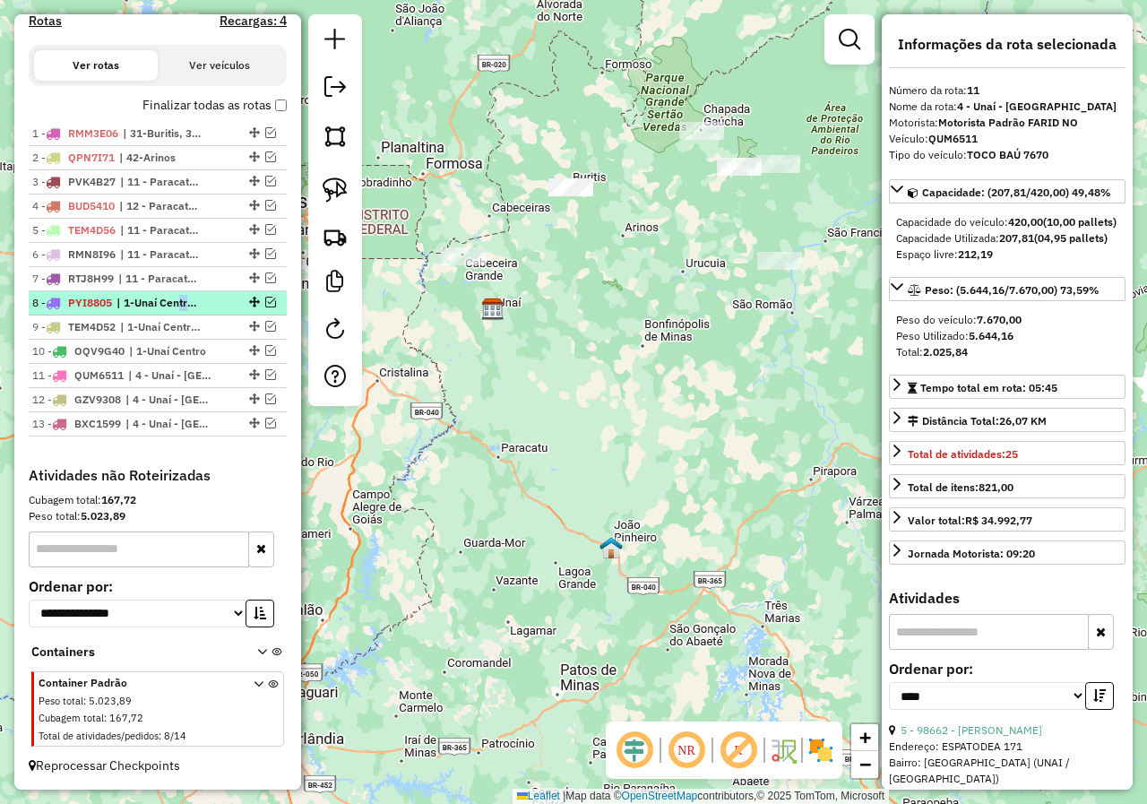
drag, startPoint x: 184, startPoint y: 304, endPoint x: 176, endPoint y: 309, distance: 9.7
click at [176, 309] on span "| 1-Unaí Centro, 2-[GEOGRAPHIC_DATA]-Divineia, 4 - Unaí - [GEOGRAPHIC_DATA]" at bounding box center [157, 303] width 82 height 16
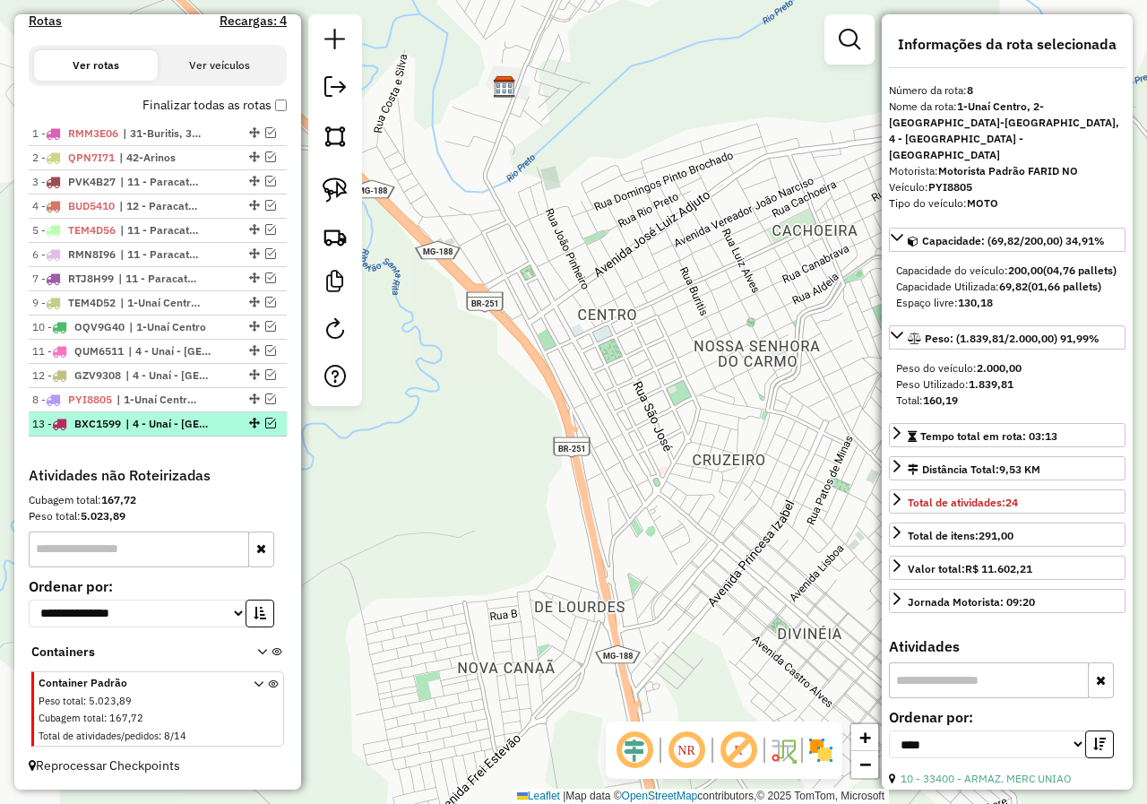
drag, startPoint x: 246, startPoint y: 303, endPoint x: 232, endPoint y: 422, distance: 120.0
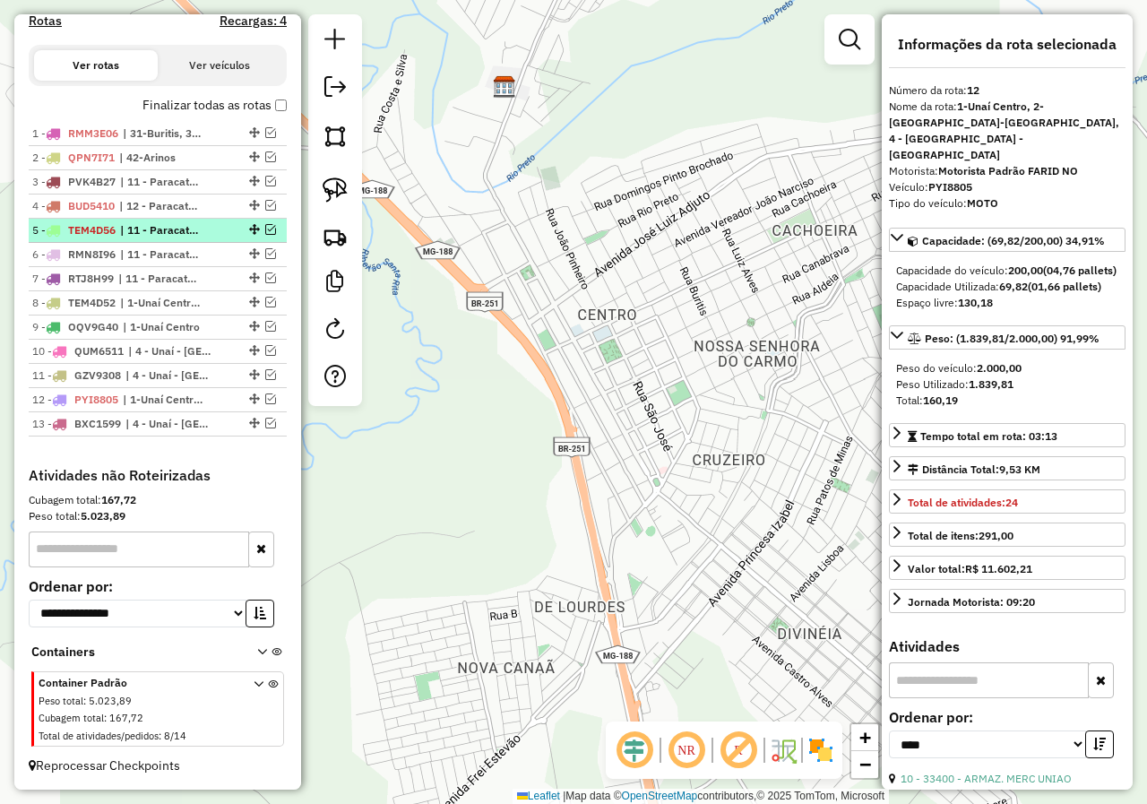
click at [259, 228] on div at bounding box center [253, 229] width 54 height 11
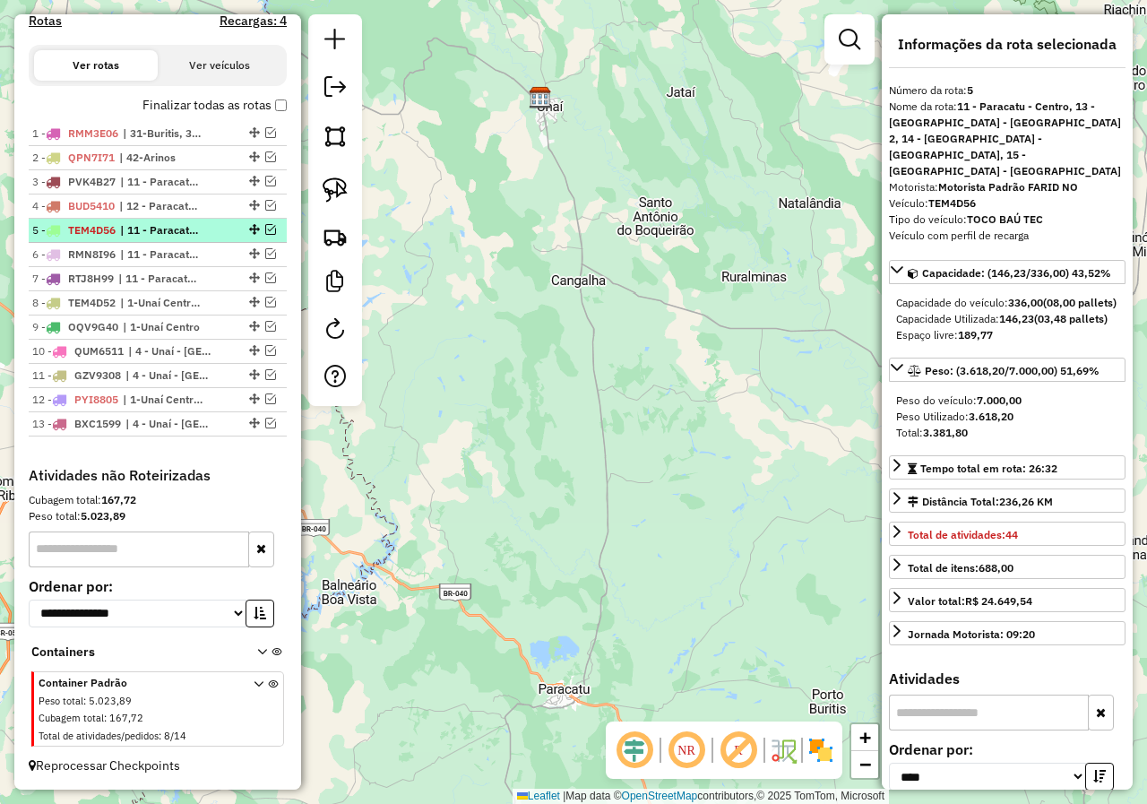
click at [265, 228] on em at bounding box center [270, 229] width 11 height 11
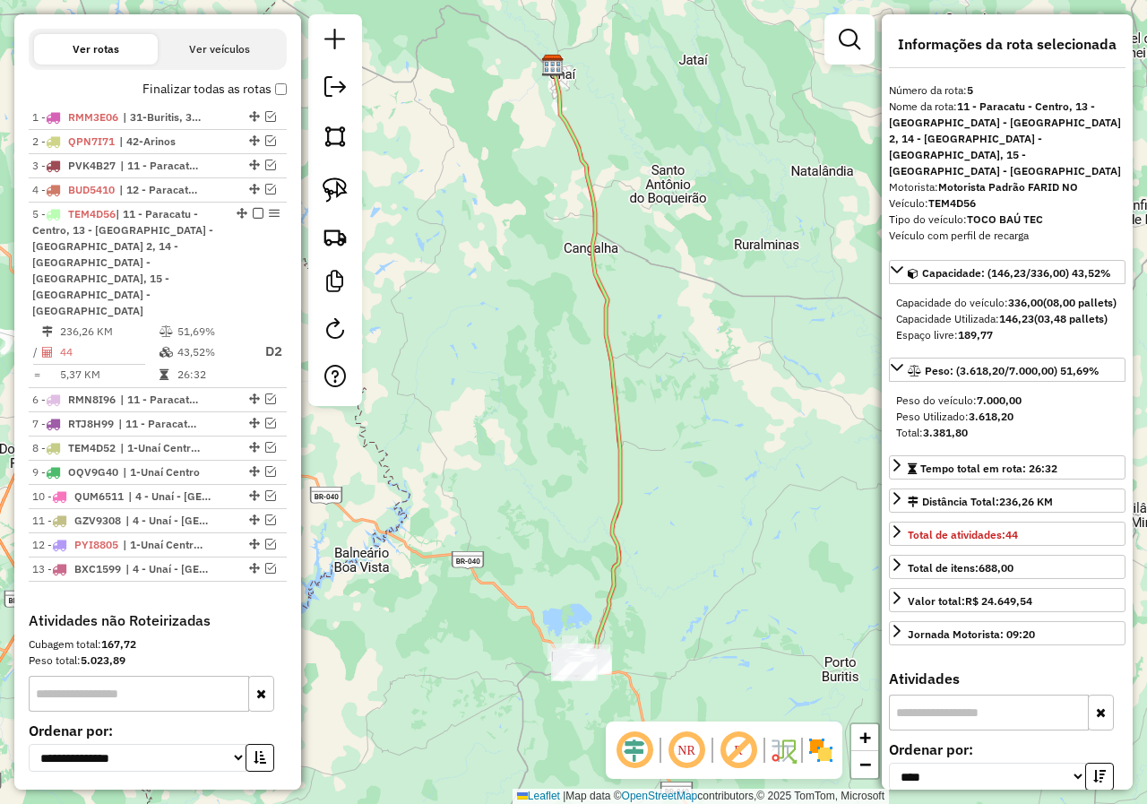
drag, startPoint x: 514, startPoint y: 535, endPoint x: 549, endPoint y: 375, distance: 164.1
click at [540, 408] on div "Janela de atendimento Grade de atendimento Capacidade Transportadoras Veículos …" at bounding box center [573, 402] width 1147 height 804
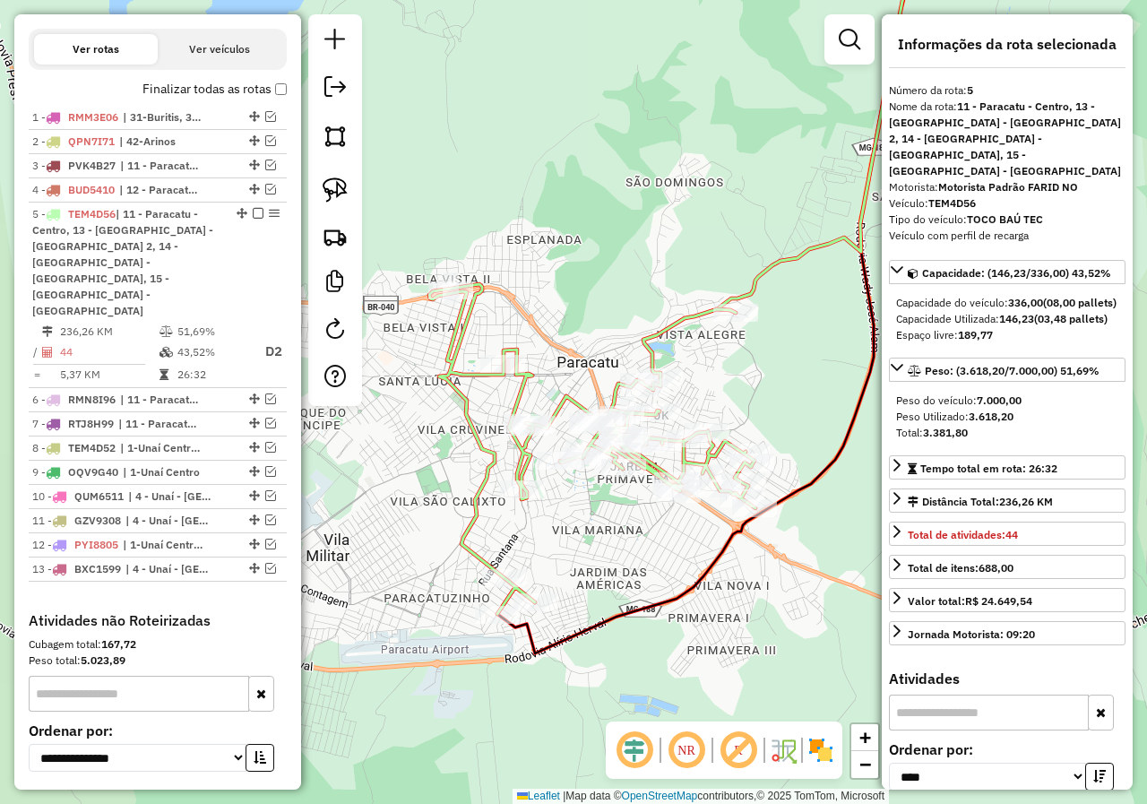
drag, startPoint x: 662, startPoint y: 443, endPoint x: 755, endPoint y: 379, distance: 112.8
click at [755, 379] on div "Janela de atendimento Grade de atendimento Capacidade Transportadoras Veículos …" at bounding box center [573, 402] width 1147 height 804
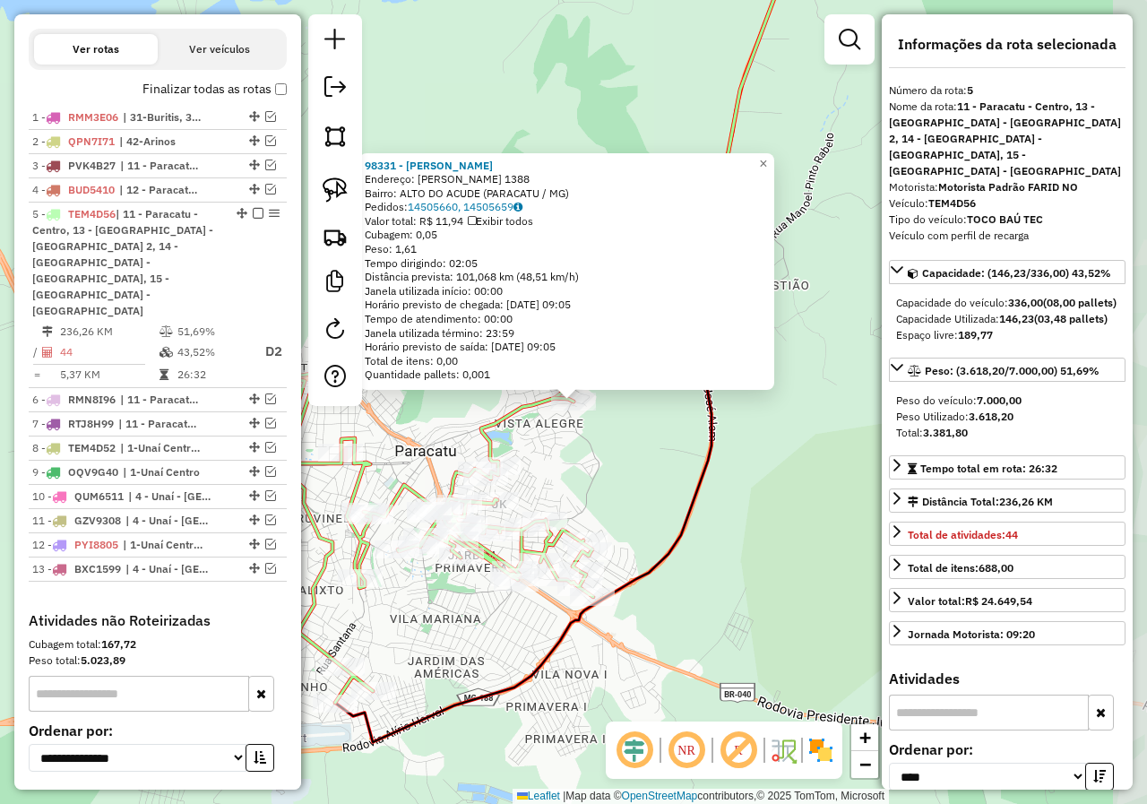
scroll to position [715, 0]
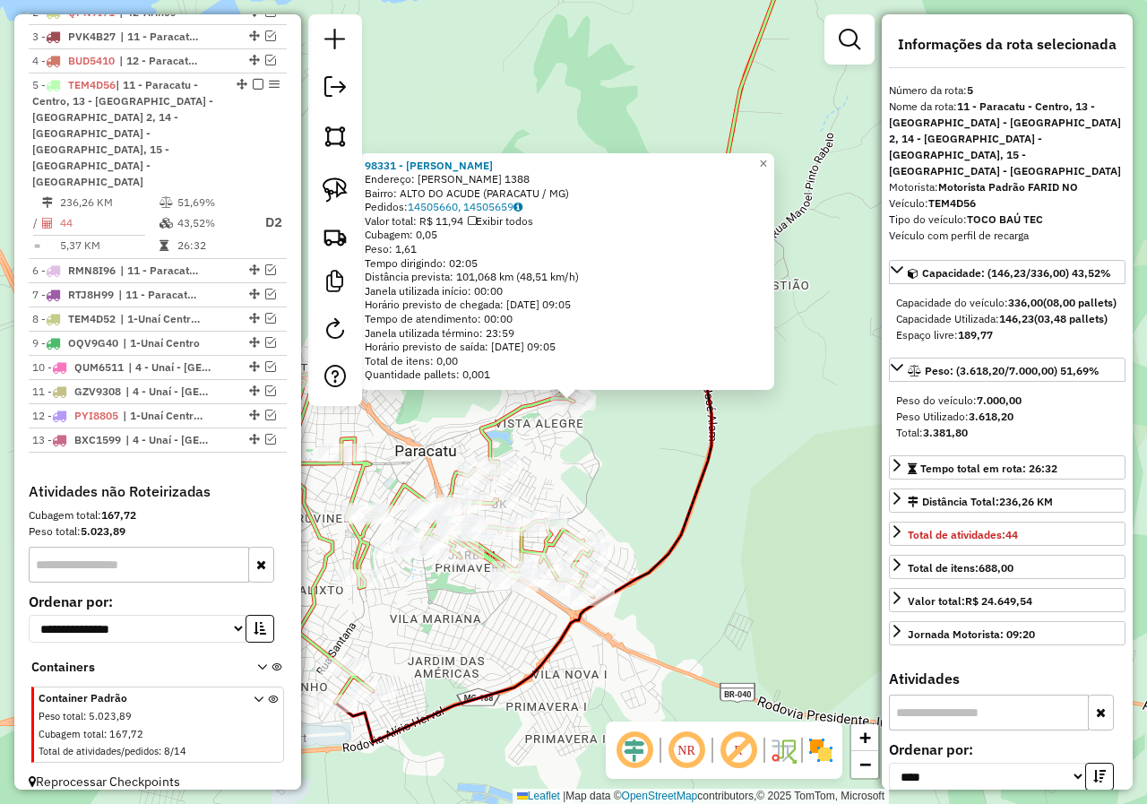
click at [603, 637] on div "98331 - ANTONIO JAIRO SANTOS Endereço: SEVERIANO SILVA NEIVA 1388 Bairro: ALTO …" at bounding box center [573, 402] width 1147 height 804
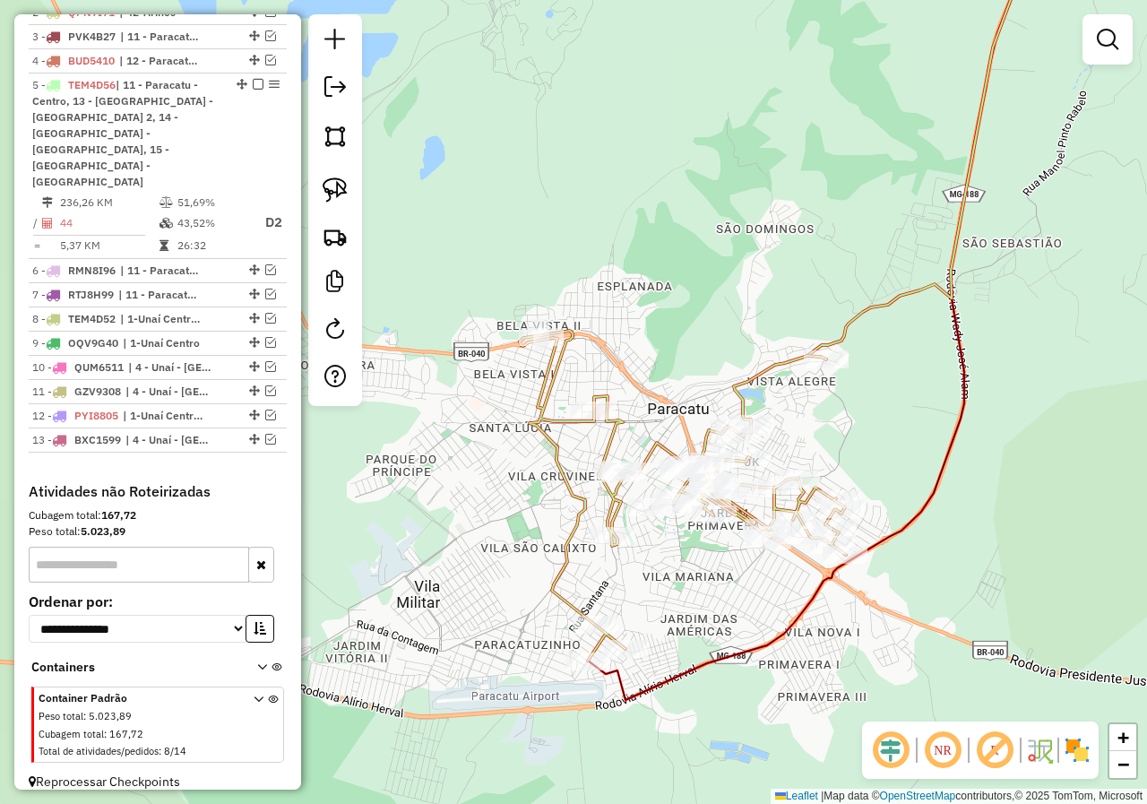
drag, startPoint x: 500, startPoint y: 674, endPoint x: 747, endPoint y: 603, distance: 257.2
click at [752, 610] on div "Janela de atendimento Grade de atendimento Capacidade Transportadoras Veículos …" at bounding box center [573, 402] width 1147 height 804
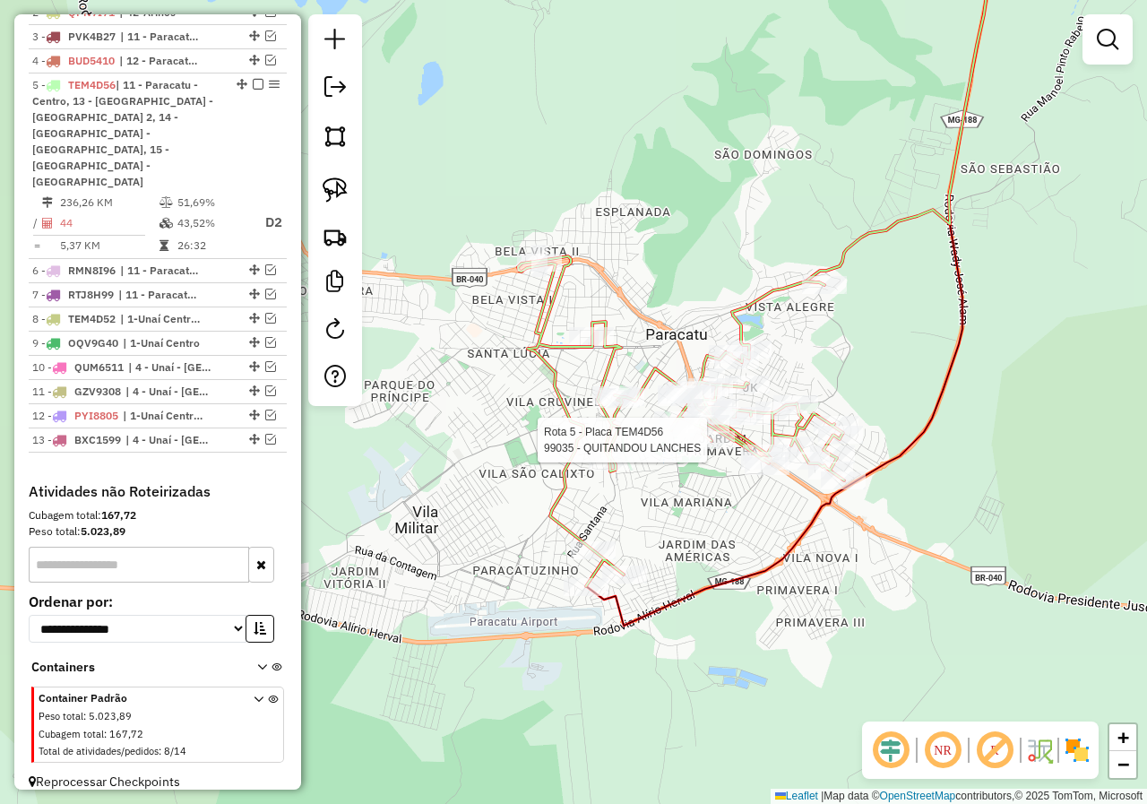
select select "*********"
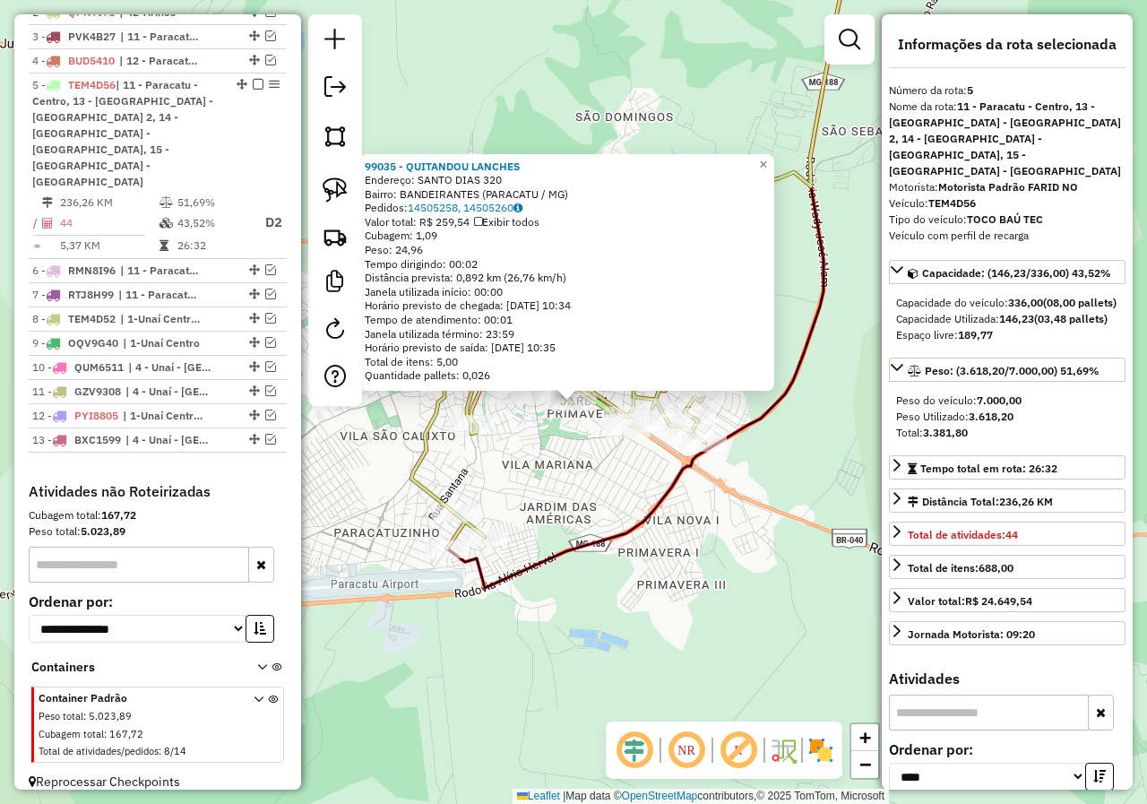
click at [637, 503] on div "99035 - QUITANDOU LANCHES Endereço: SANTO DIAS 320 Bairro: BANDEIRANTES (PARACA…" at bounding box center [573, 402] width 1147 height 804
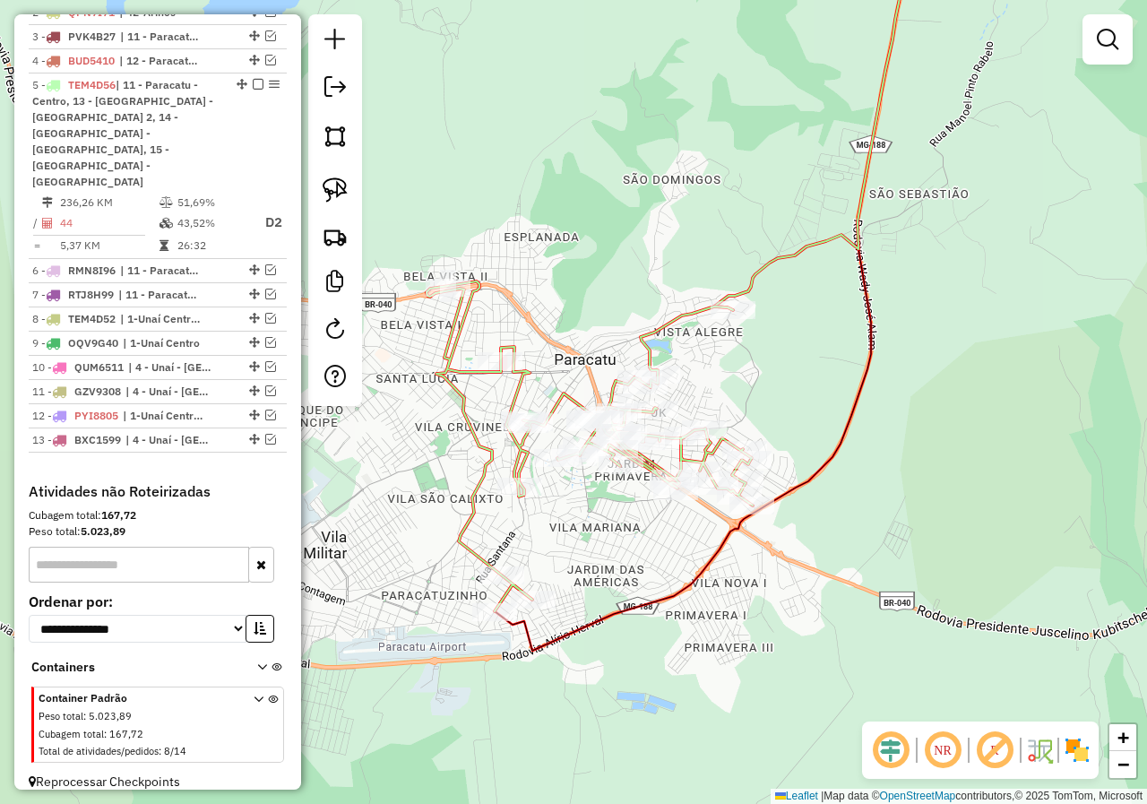
drag, startPoint x: 561, startPoint y: 473, endPoint x: 611, endPoint y: 507, distance: 60.6
click at [609, 536] on div "Janela de atendimento Grade de atendimento Capacidade Transportadoras Veículos …" at bounding box center [573, 402] width 1147 height 804
click at [754, 604] on div "Janela de atendimento Grade de atendimento Capacidade Transportadoras Veículos …" at bounding box center [573, 402] width 1147 height 804
click at [676, 557] on div "Rota 5 - Placa TEM4D56 99035 - QUITANDOU LANCHES Janela de atendimento Grade de…" at bounding box center [573, 402] width 1147 height 804
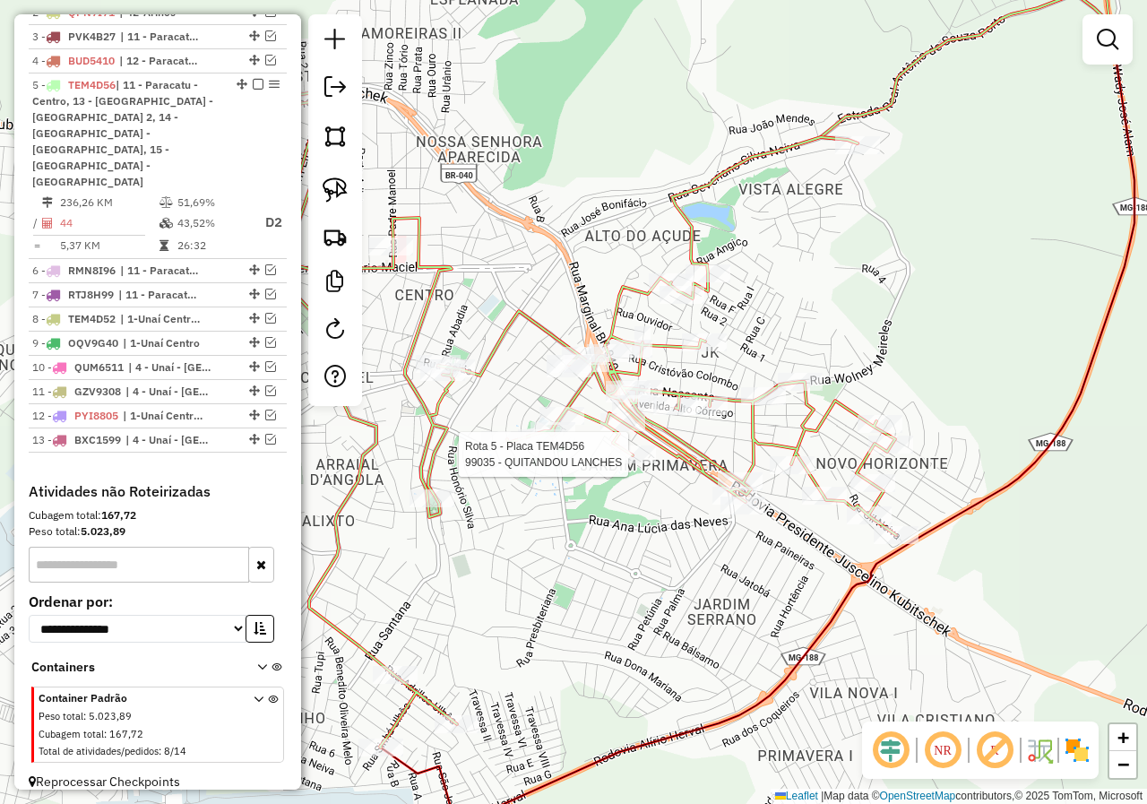
select select "*********"
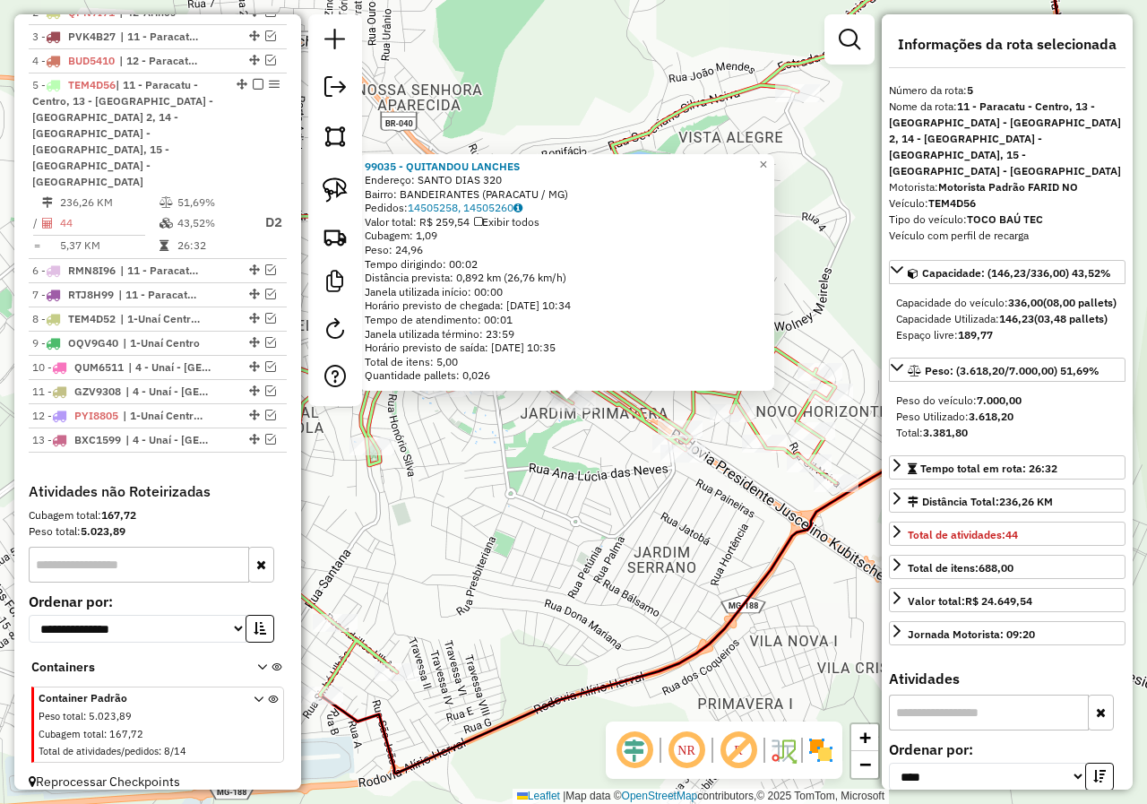
click at [585, 533] on div "99035 - QUITANDOU LANCHES Endereço: SANTO DIAS 320 Bairro: BANDEIRANTES (PARACA…" at bounding box center [573, 402] width 1147 height 804
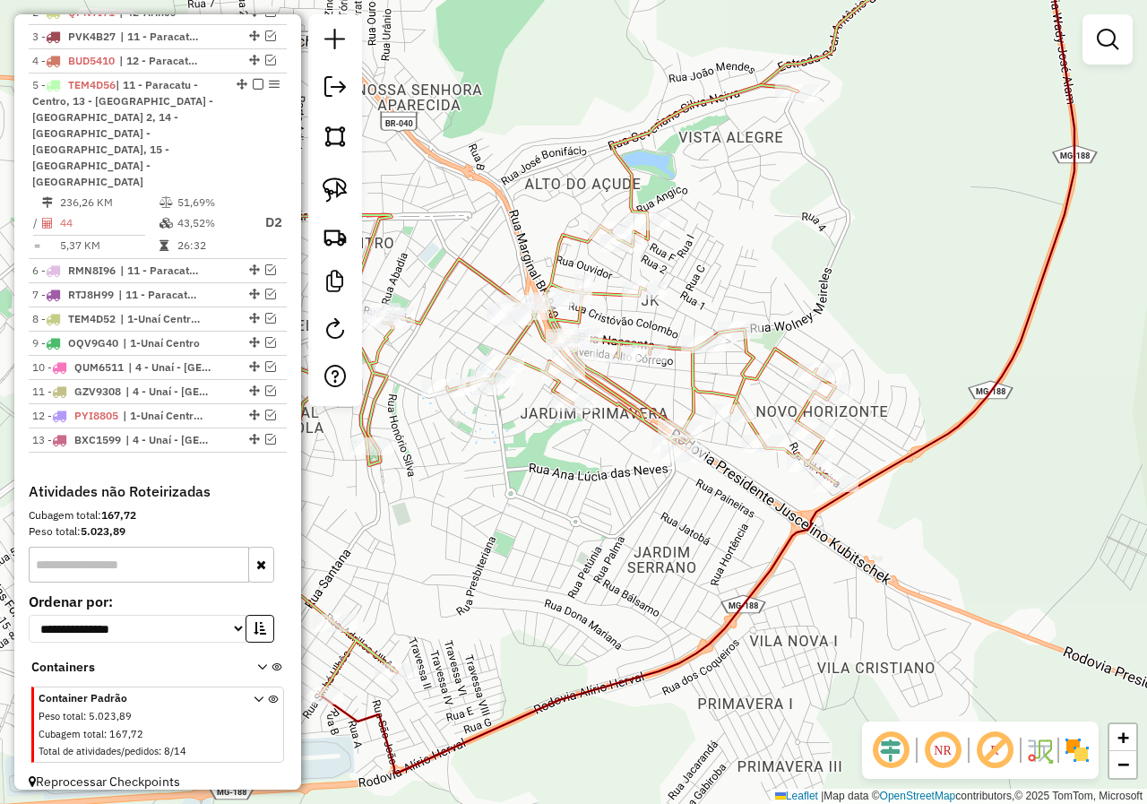
click at [582, 529] on div "Janela de atendimento Grade de atendimento Capacidade Transportadoras Veículos …" at bounding box center [573, 402] width 1147 height 804
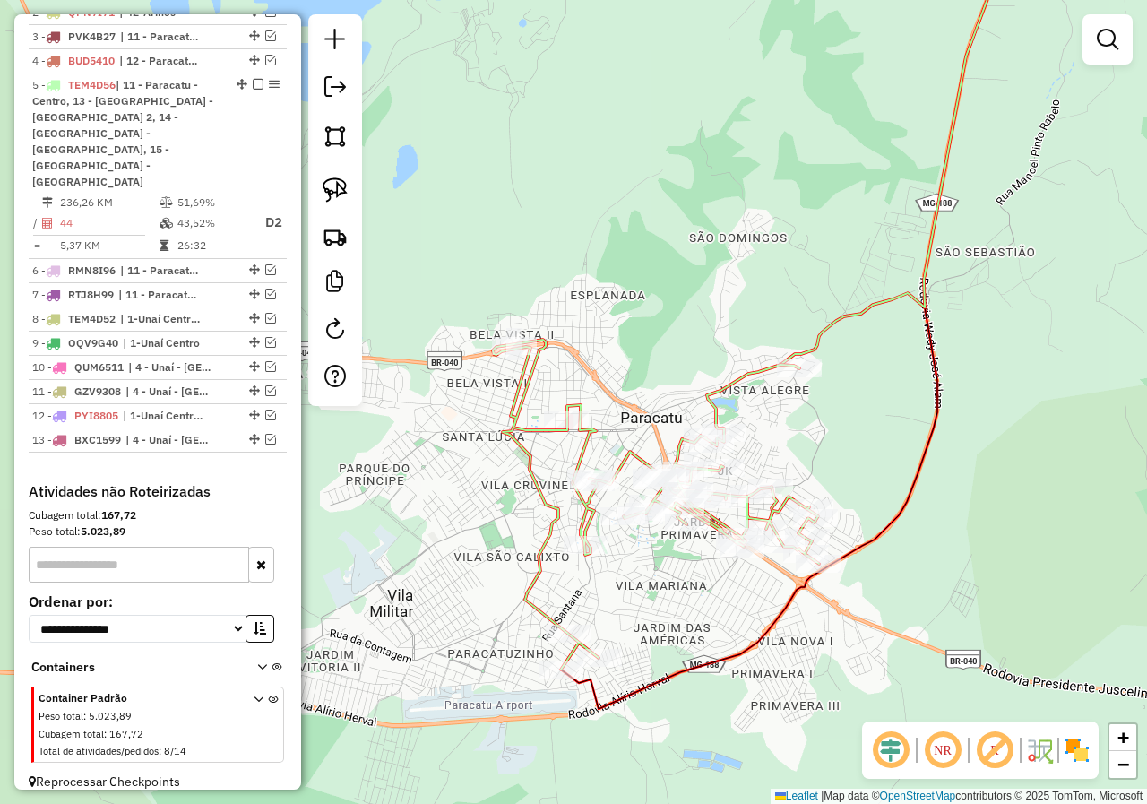
drag, startPoint x: 602, startPoint y: 535, endPoint x: 690, endPoint y: 583, distance: 100.3
click at [690, 583] on div "Janela de atendimento Grade de atendimento Capacidade Transportadoras Veículos …" at bounding box center [573, 402] width 1147 height 804
select select "*********"
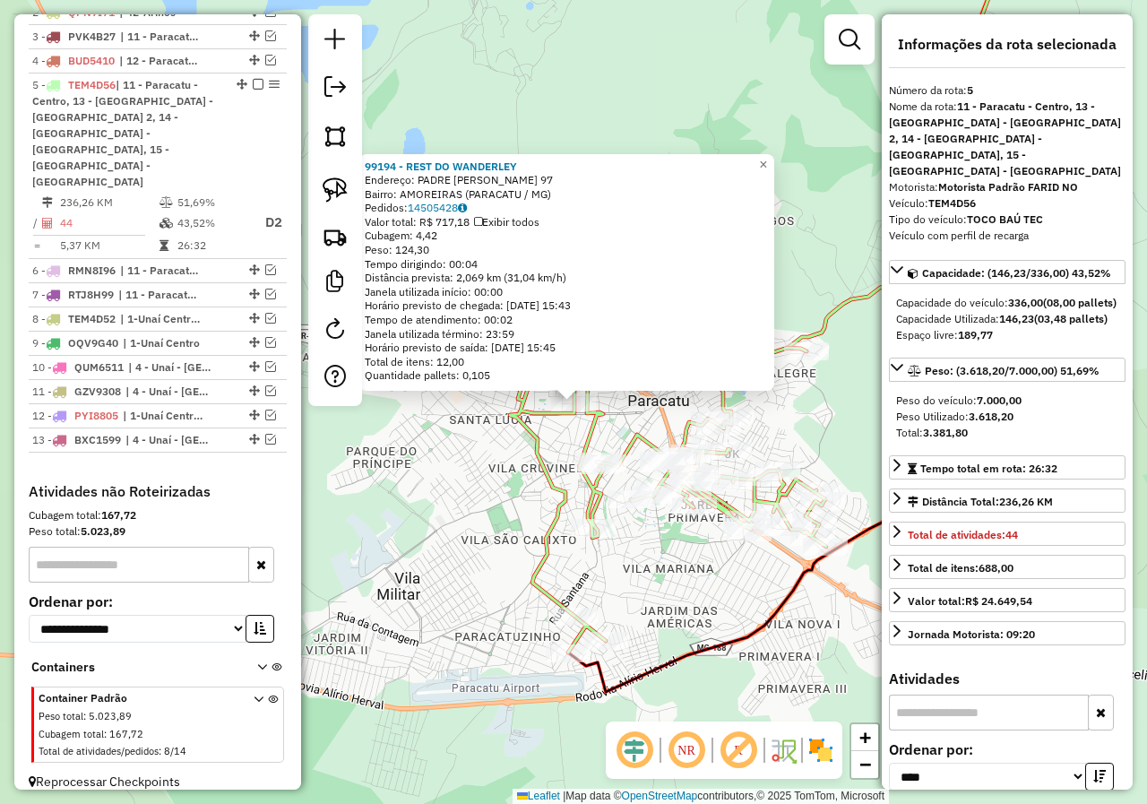
click at [663, 575] on div "99194 - REST DO WANDERLEY Endereço: PADRE MANOEL 97 Bairro: AMOREIRAS (PARACATU…" at bounding box center [573, 402] width 1147 height 804
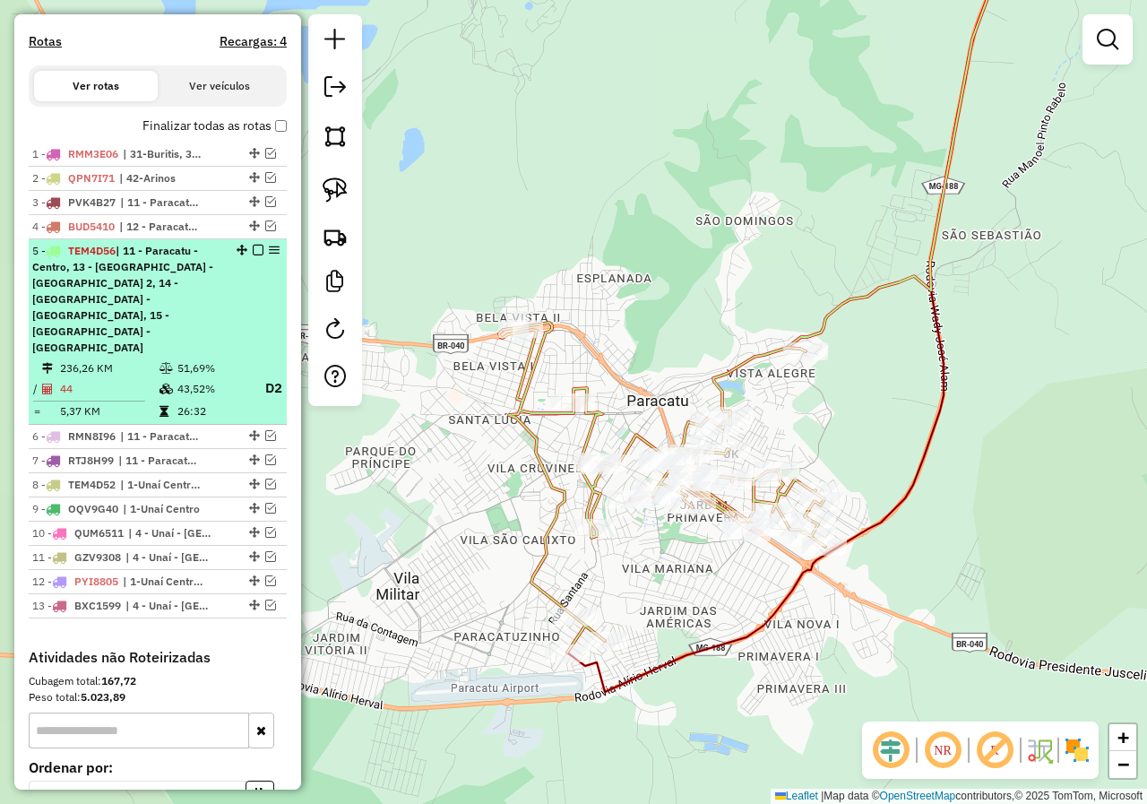
scroll to position [536, 0]
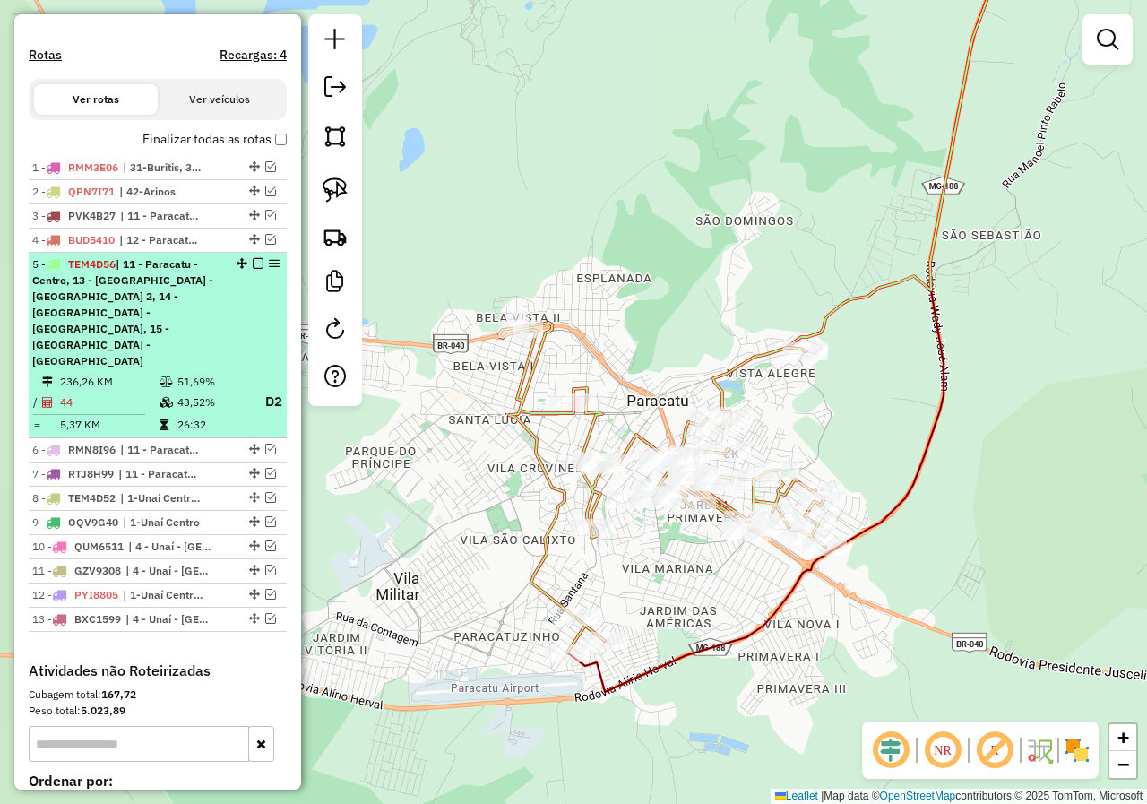
click at [254, 269] on em at bounding box center [258, 263] width 11 height 11
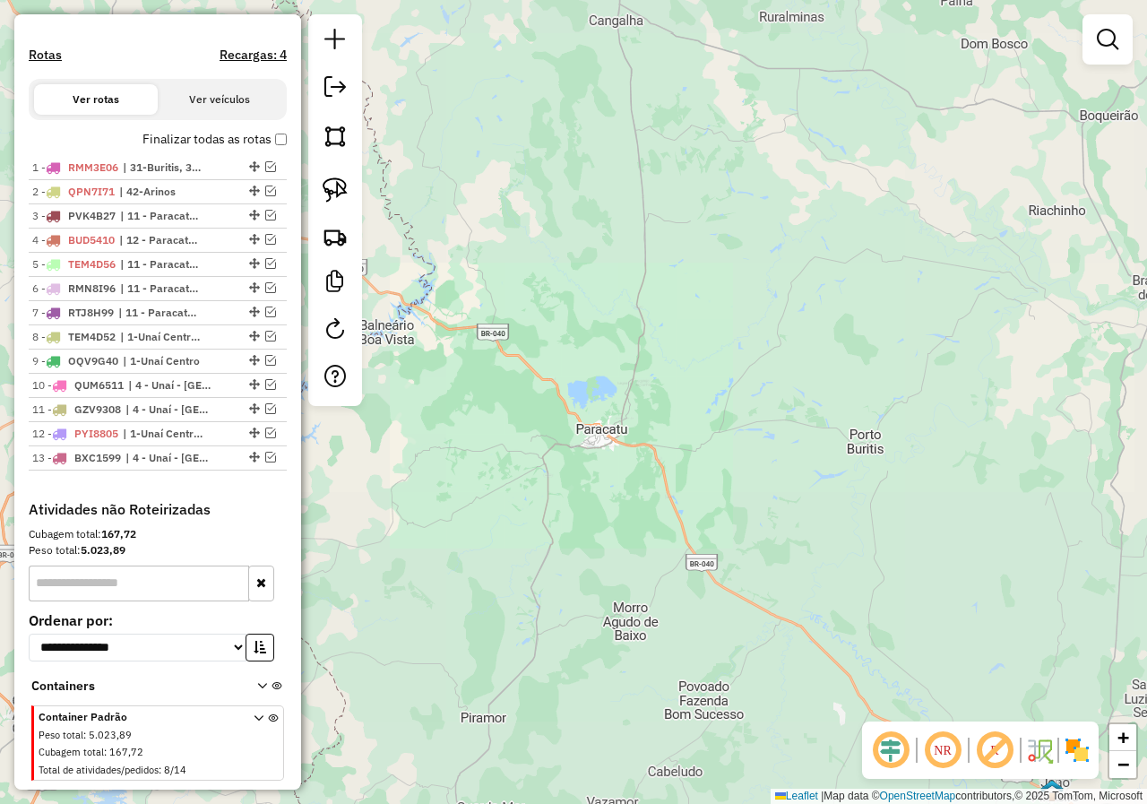
drag, startPoint x: 718, startPoint y: 328, endPoint x: 653, endPoint y: 612, distance: 291.3
click at [661, 586] on div "Janela de atendimento Grade de atendimento Capacidade Transportadoras Veículos …" at bounding box center [573, 402] width 1147 height 804
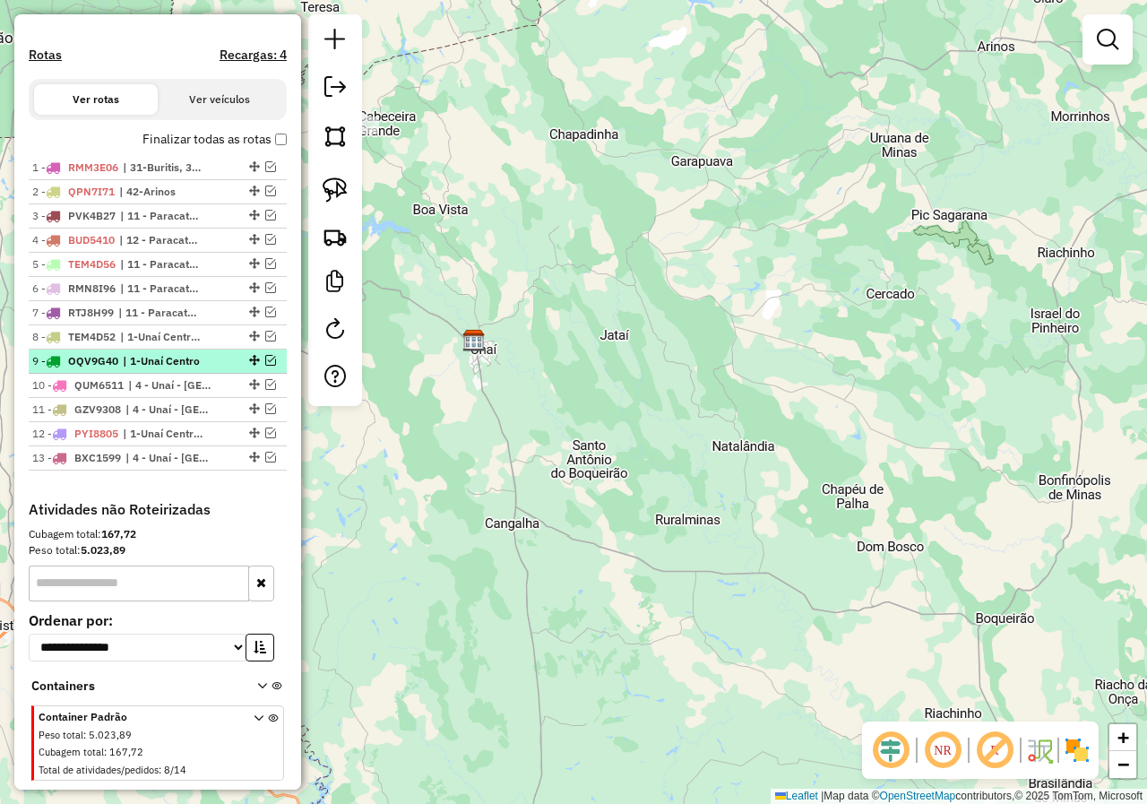
click at [176, 369] on span "| 1-Unaí Centro" at bounding box center [164, 361] width 82 height 16
select select "*********"
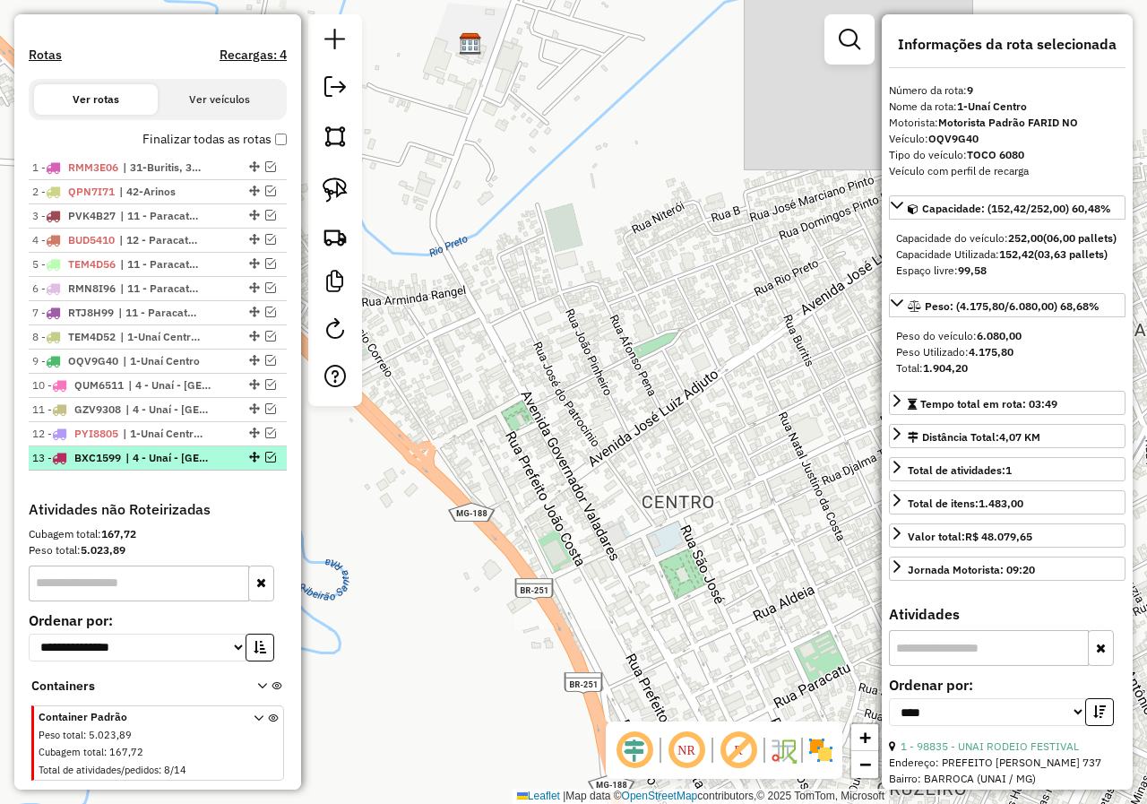
click at [154, 466] on span "| 4 - Unaí - [GEOGRAPHIC_DATA]" at bounding box center [166, 458] width 82 height 16
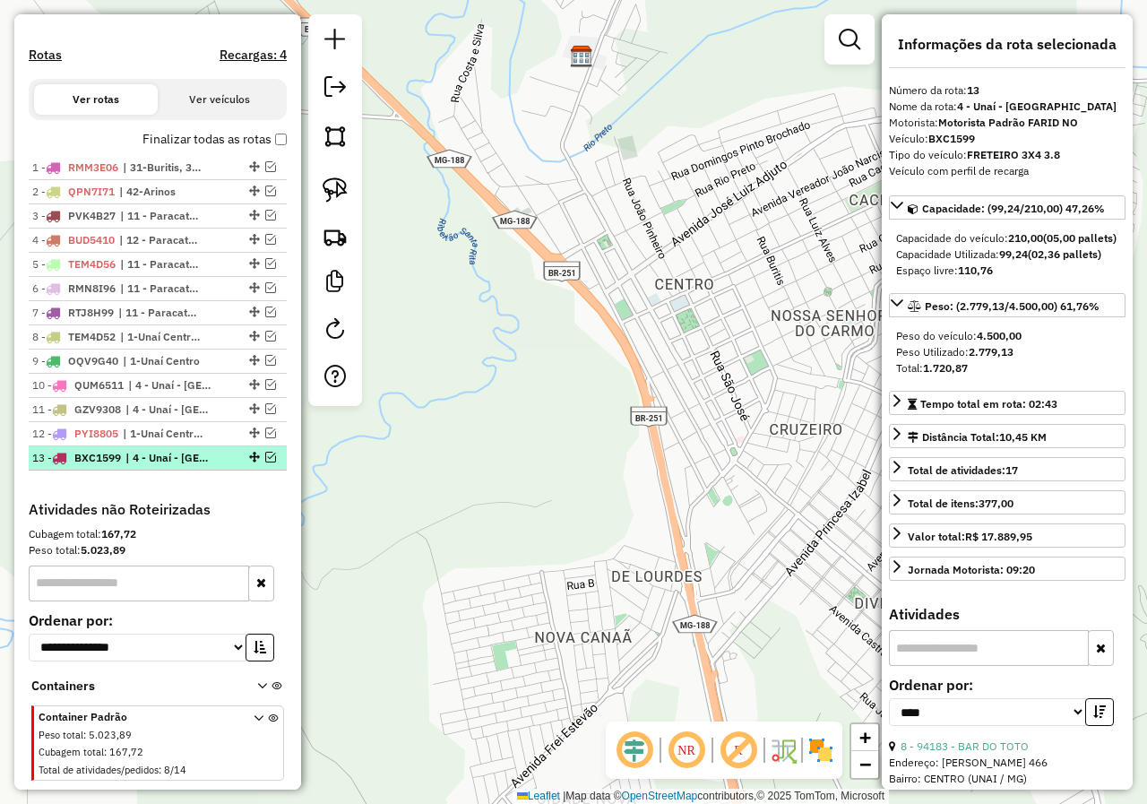
click at [249, 462] on em at bounding box center [254, 457] width 11 height 11
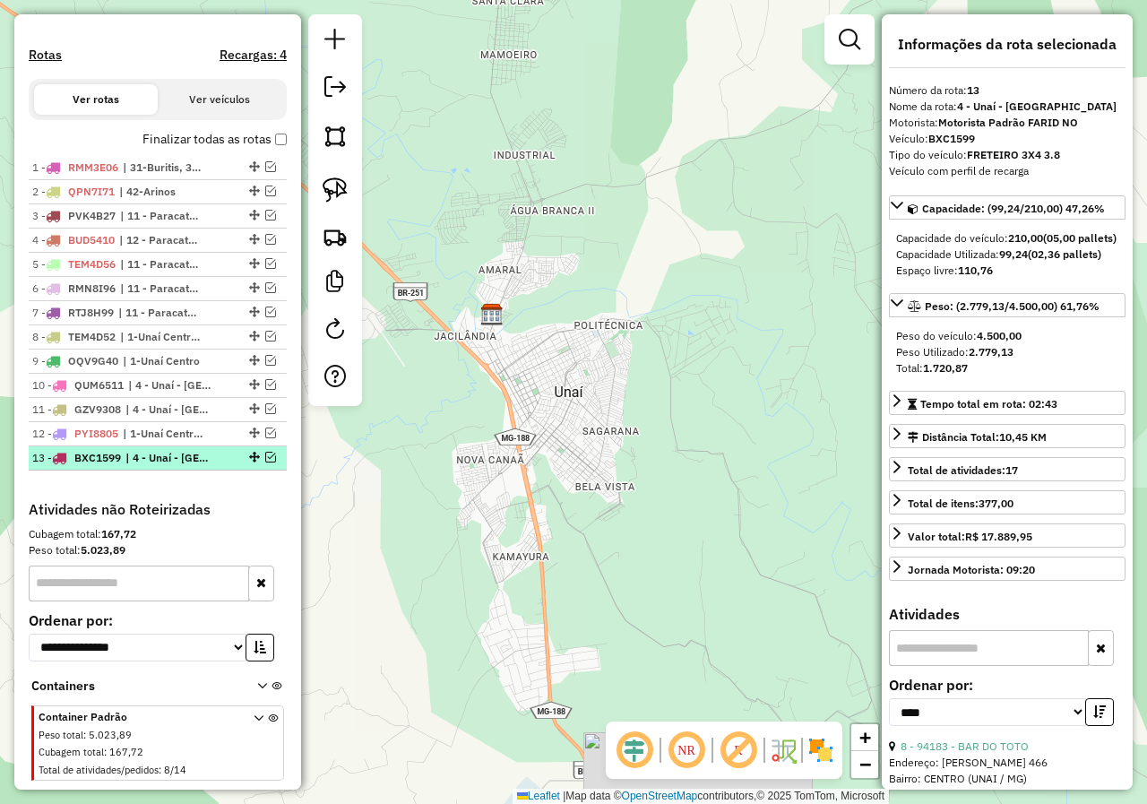
drag, startPoint x: 125, startPoint y: 372, endPoint x: 122, endPoint y: 466, distance: 94.1
click at [122, 466] on ul "1 - RMM3E06 | 31-Buritis, 33-Serra Bonita 2 - QPN7I71 | 42-Arinos 3 - PVK4B27 |…" at bounding box center [158, 313] width 258 height 314
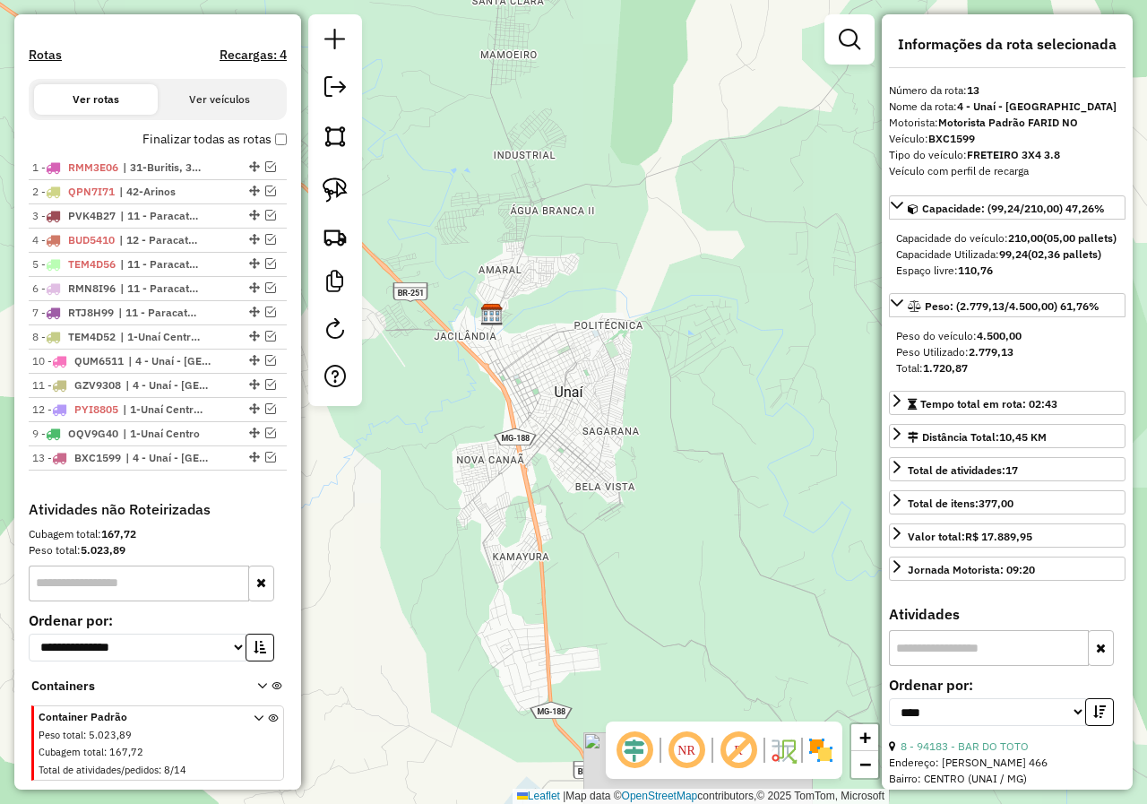
drag, startPoint x: 247, startPoint y: 379, endPoint x: 226, endPoint y: 458, distance: 81.7
drag, startPoint x: 247, startPoint y: 449, endPoint x: 236, endPoint y: 495, distance: 48.0
click at [226, 462] on div at bounding box center [253, 457] width 54 height 11
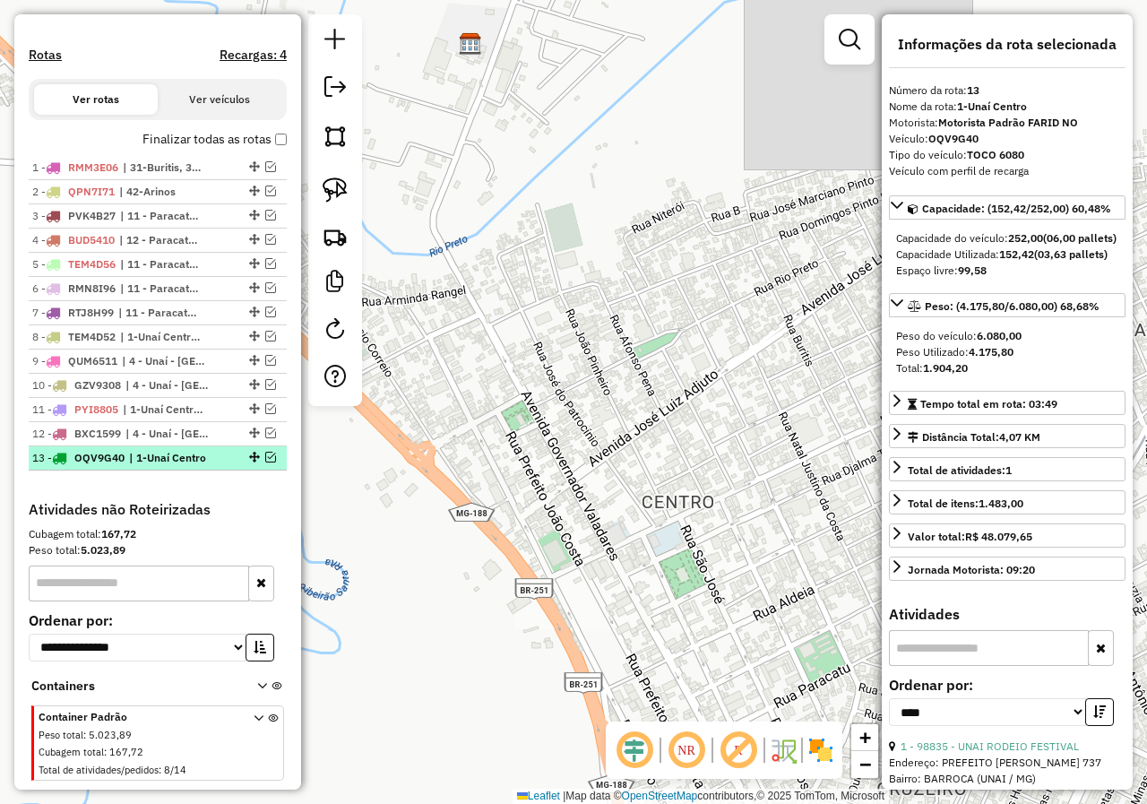
click at [265, 462] on em at bounding box center [270, 457] width 11 height 11
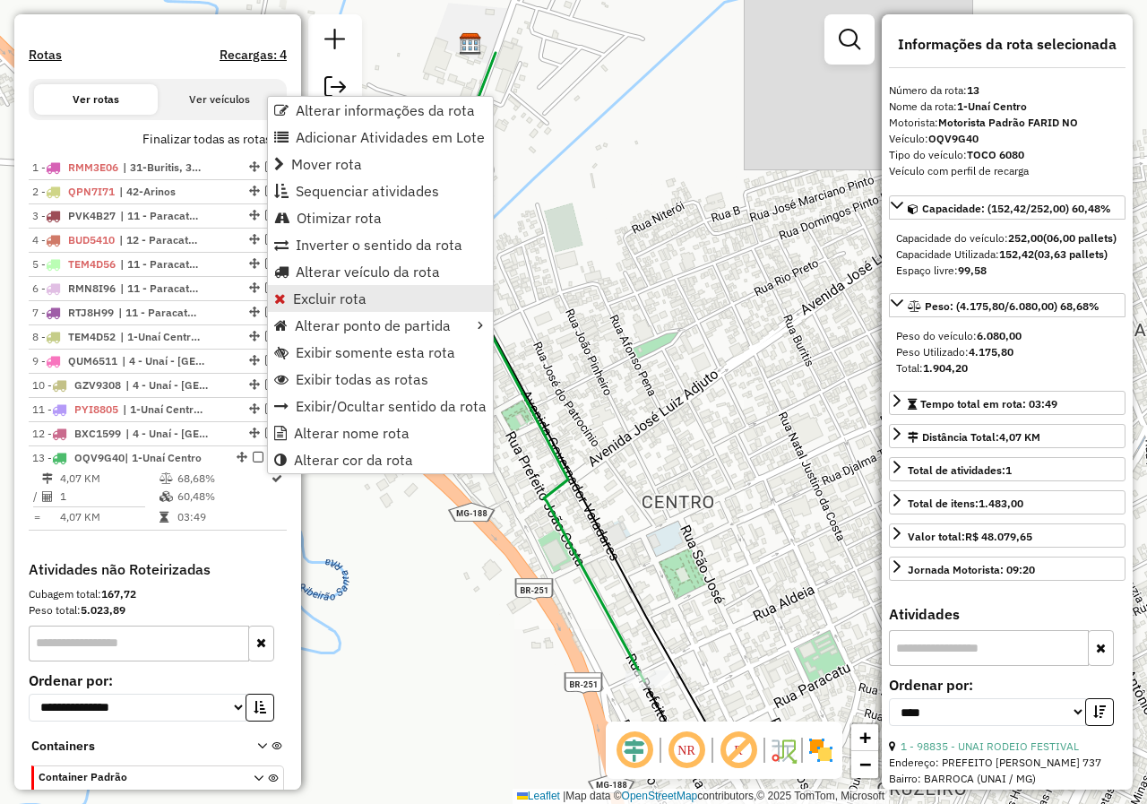
click at [361, 295] on span "Excluir rota" at bounding box center [329, 298] width 73 height 14
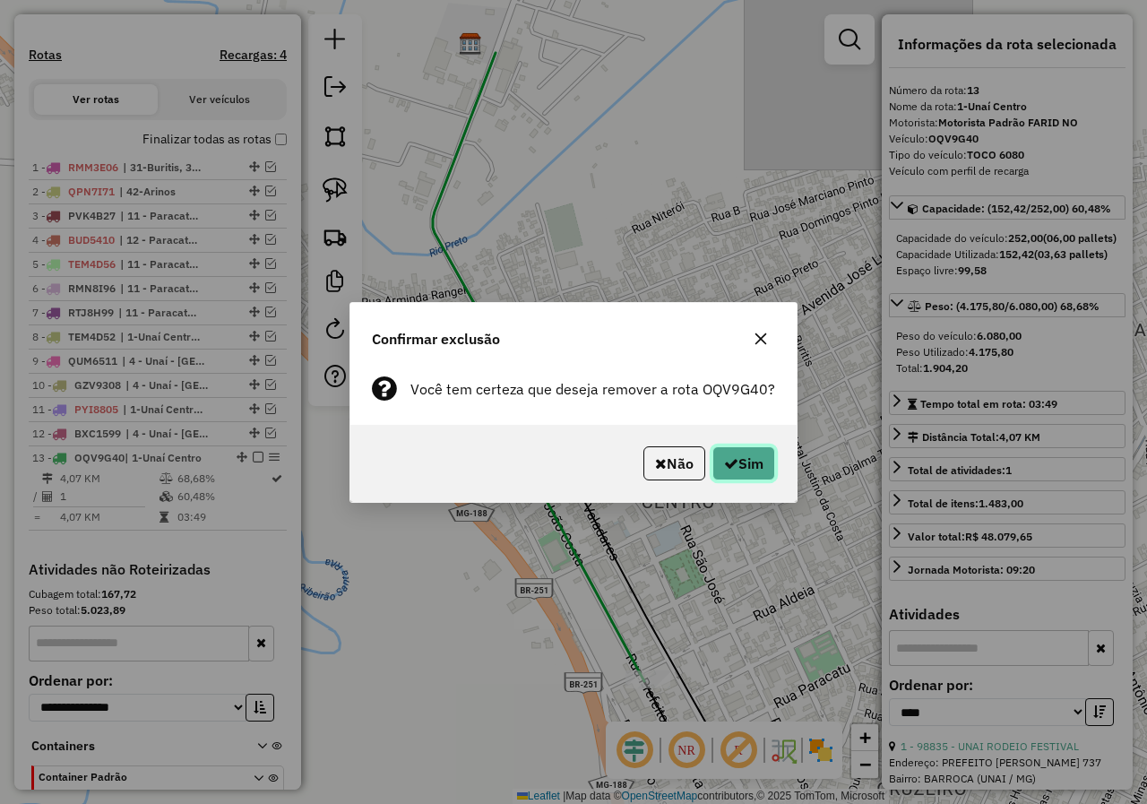
click at [746, 462] on button "Sim" at bounding box center [743, 463] width 63 height 34
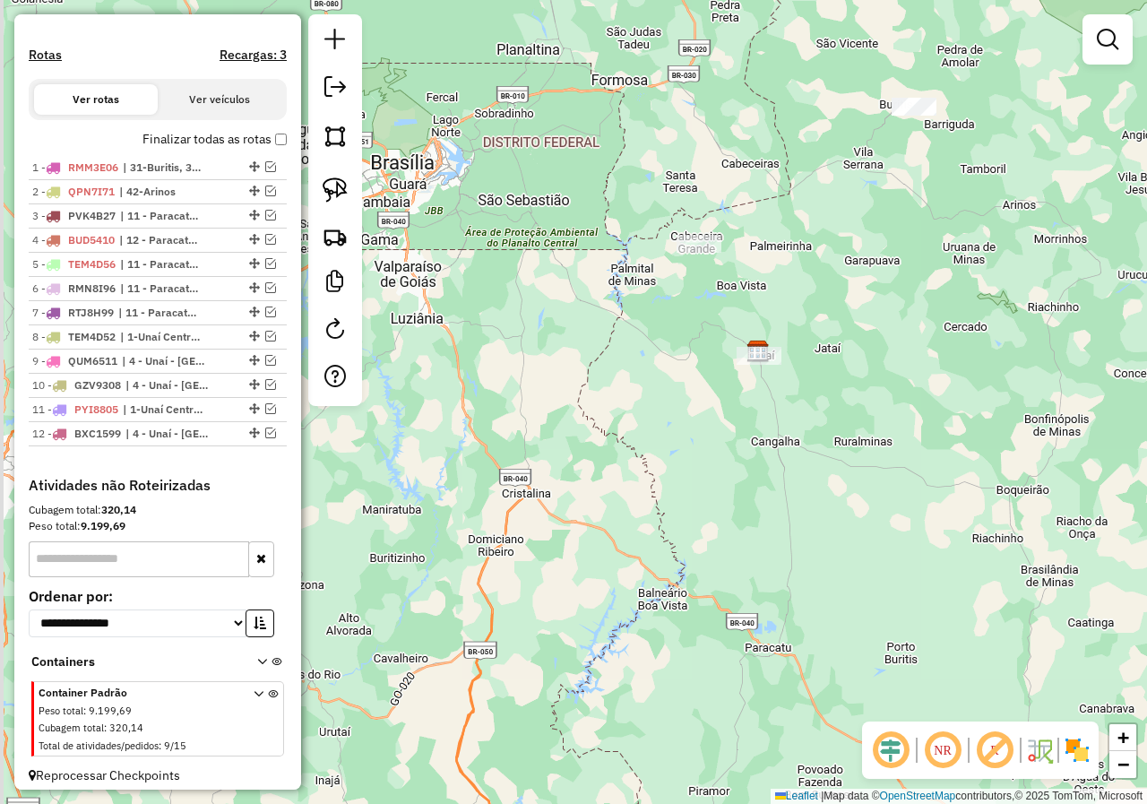
drag, startPoint x: 428, startPoint y: 435, endPoint x: 517, endPoint y: 441, distance: 88.9
click at [530, 473] on div "Janela de atendimento Grade de atendimento Capacidade Transportadoras Veículos …" at bounding box center [573, 402] width 1147 height 804
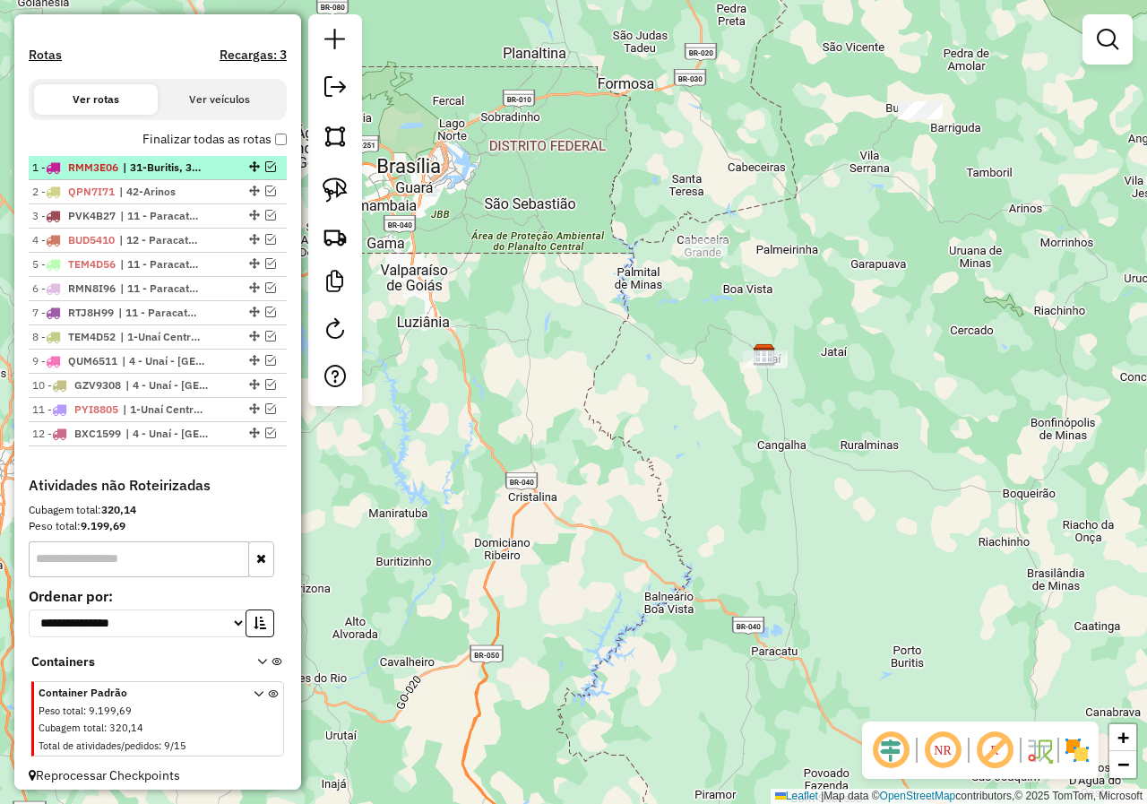
click at [265, 172] on em at bounding box center [270, 166] width 11 height 11
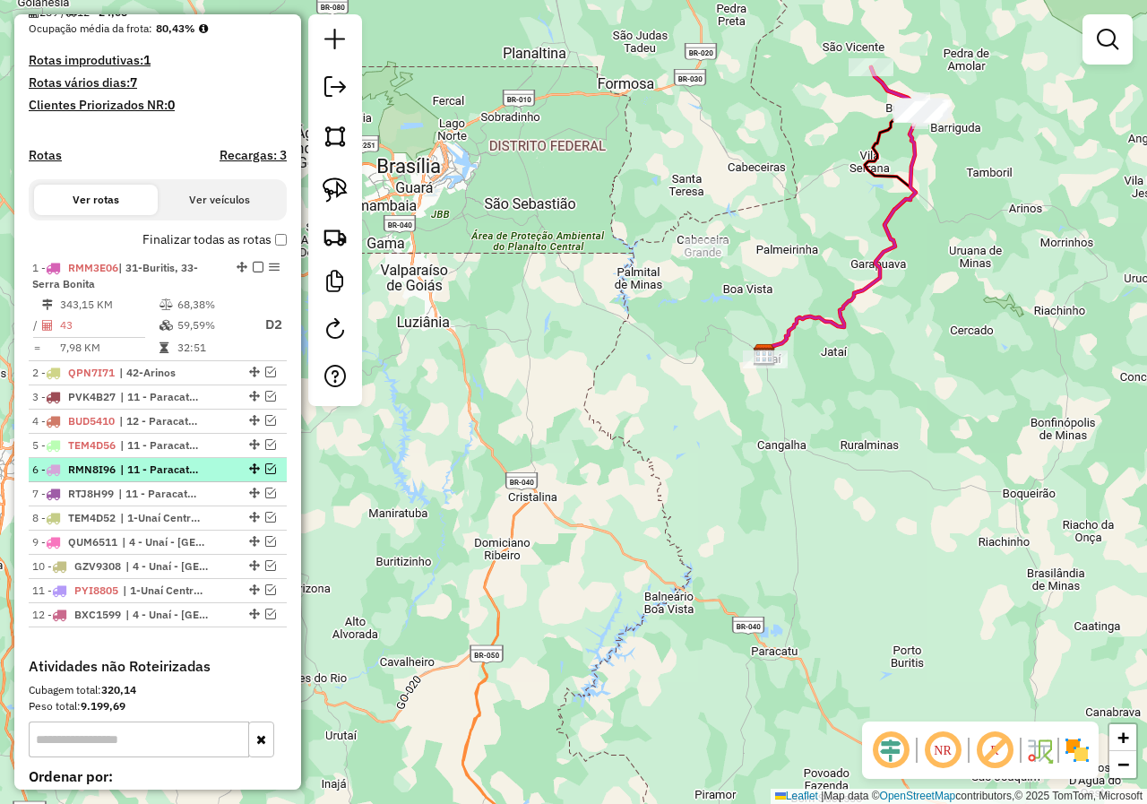
scroll to position [538, 0]
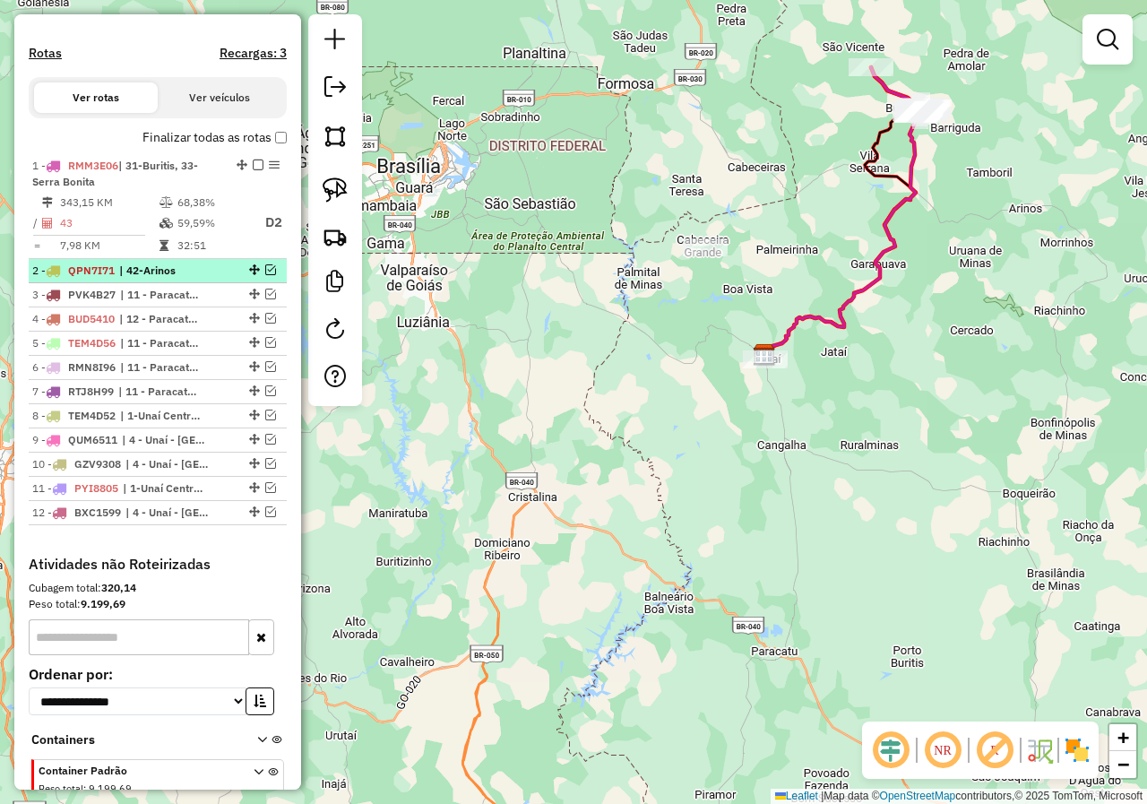
click at [266, 275] on em at bounding box center [270, 269] width 11 height 11
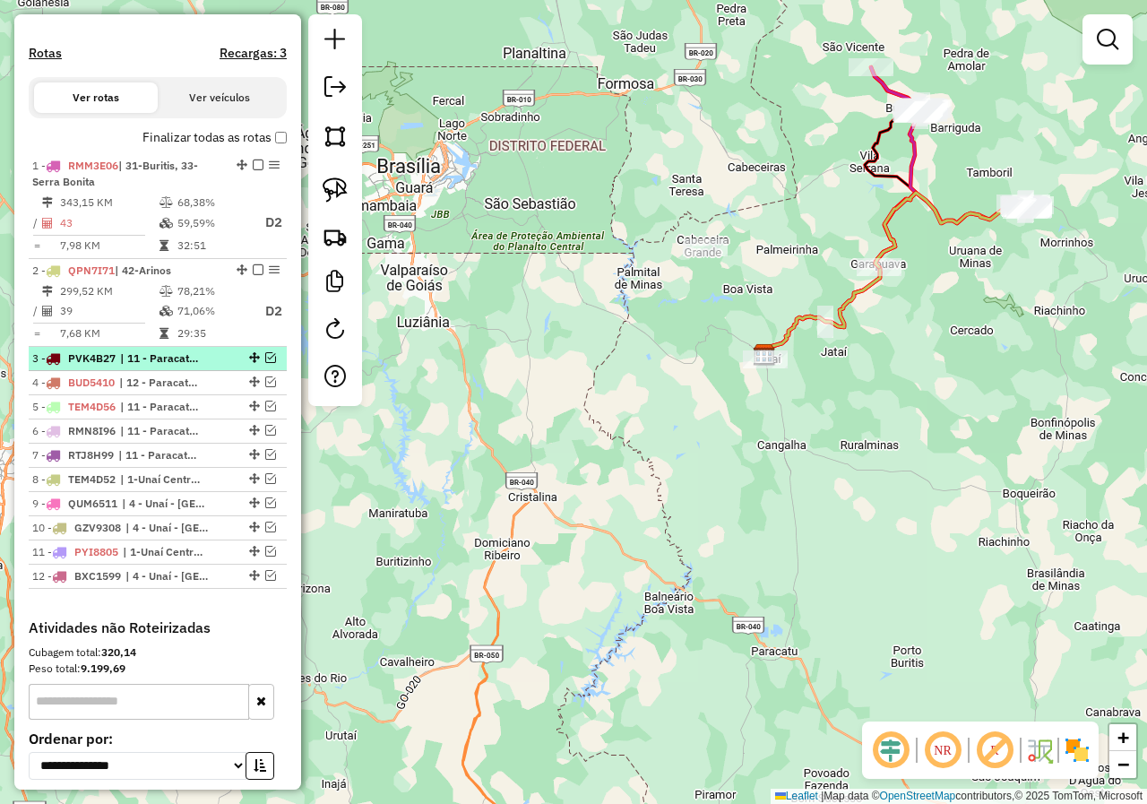
click at [265, 363] on em at bounding box center [270, 357] width 11 height 11
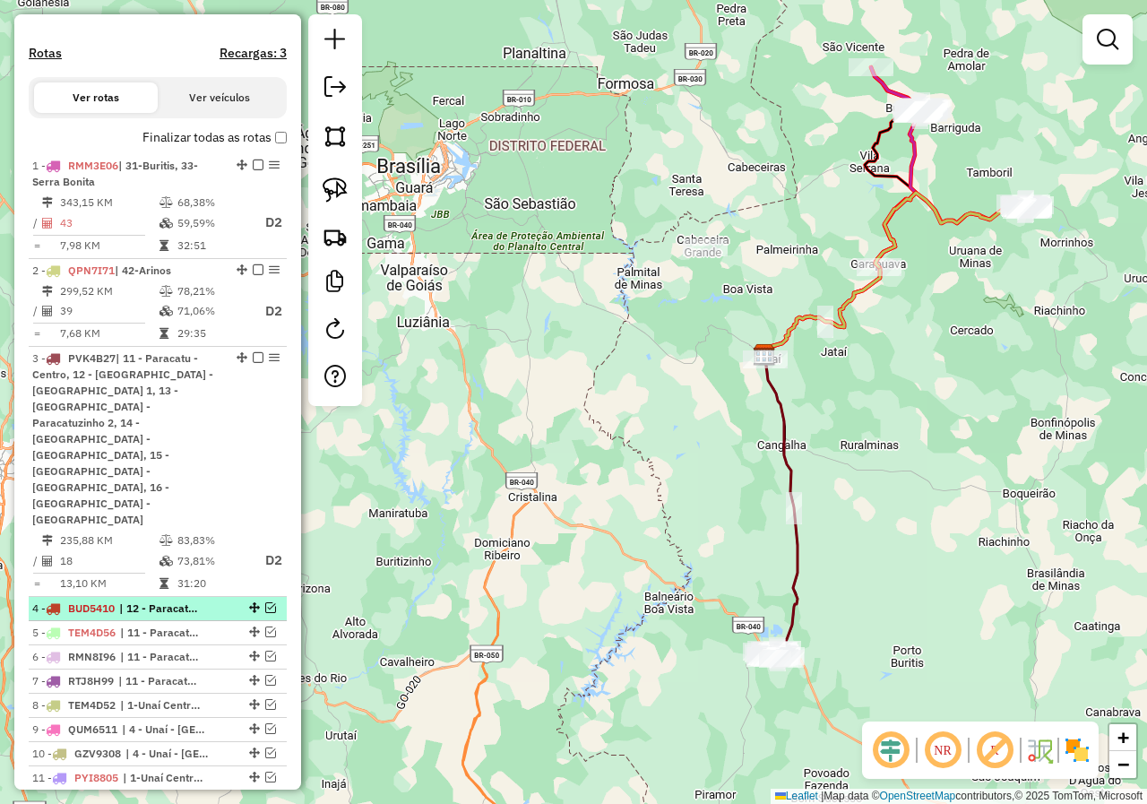
click at [265, 602] on em at bounding box center [270, 607] width 11 height 11
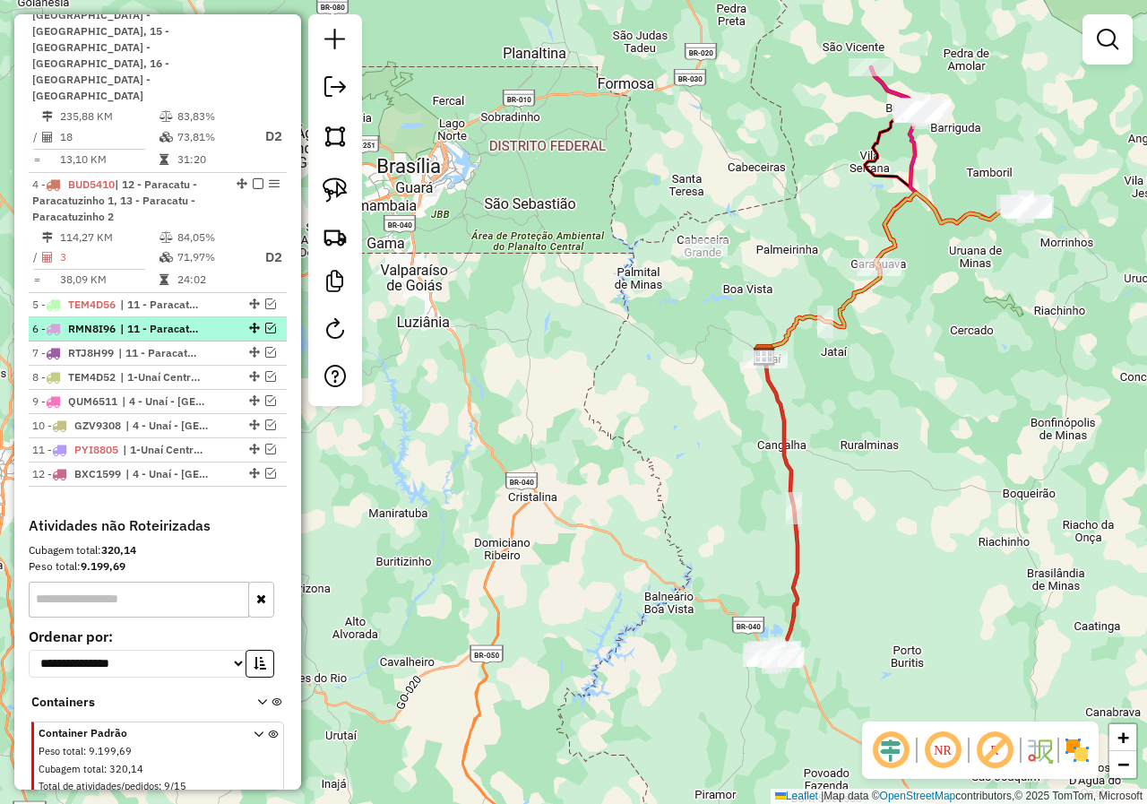
scroll to position [963, 0]
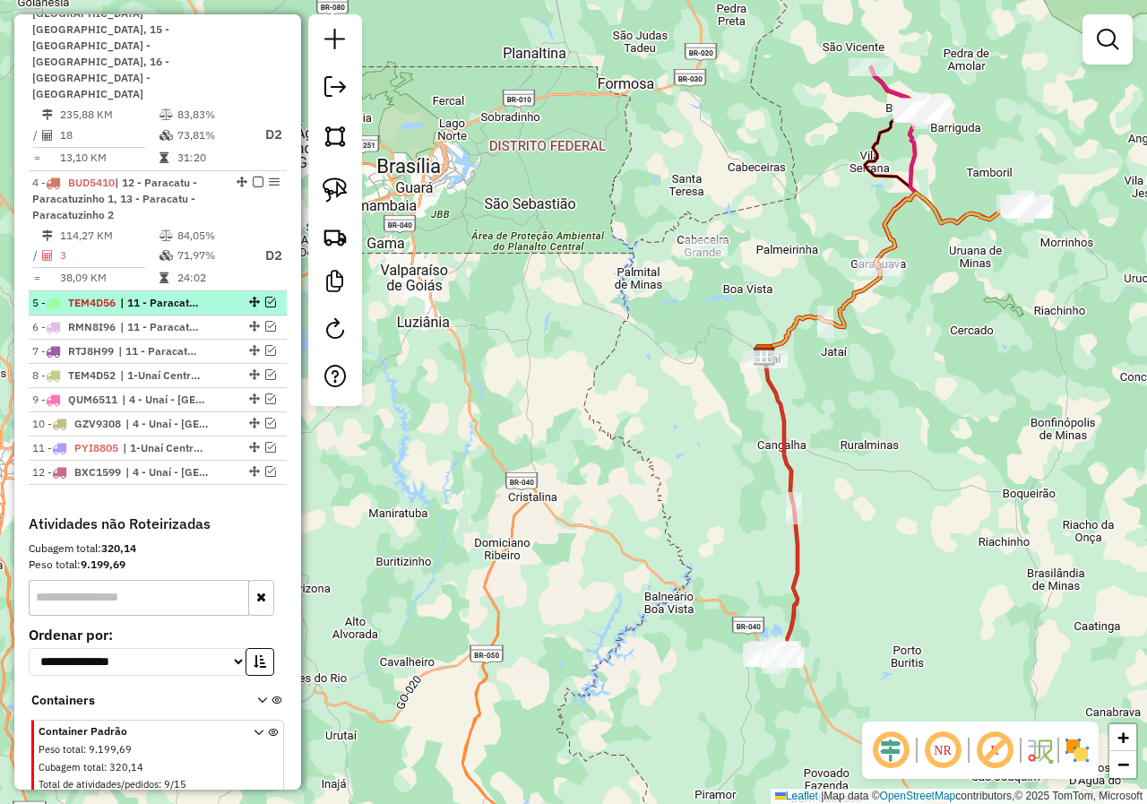
click at [267, 297] on em at bounding box center [270, 302] width 11 height 11
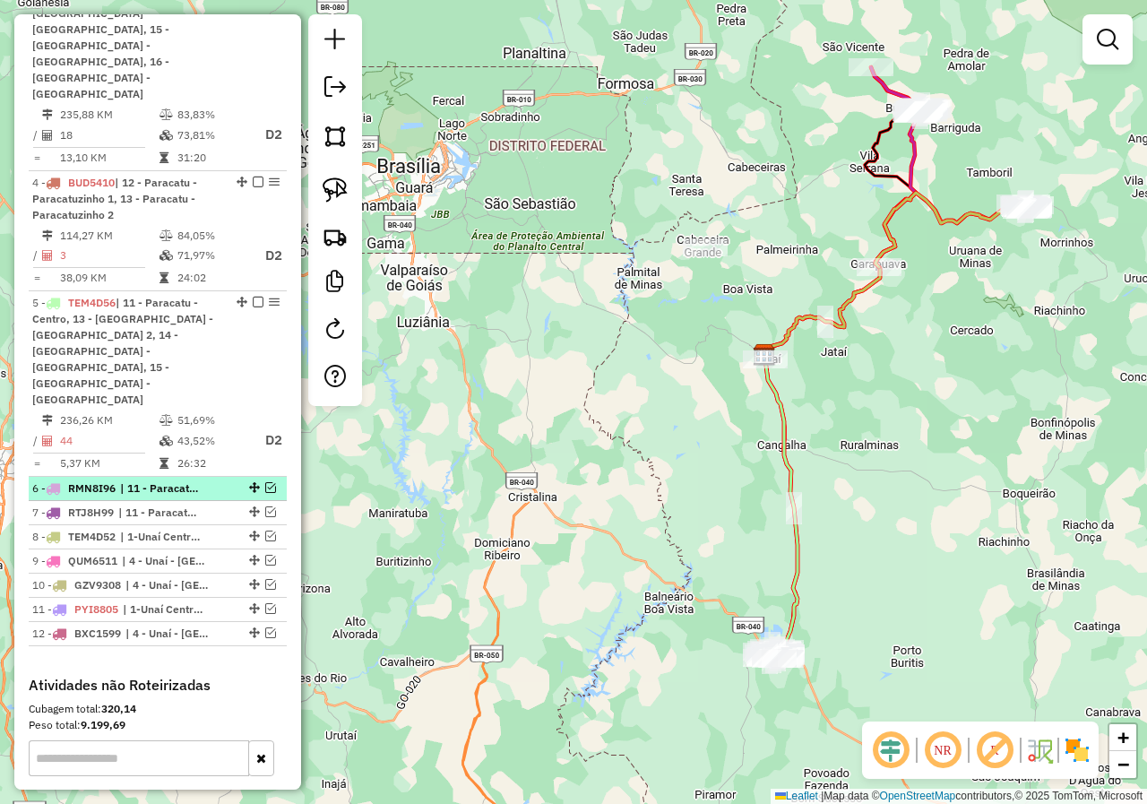
click at [265, 482] on em at bounding box center [270, 487] width 11 height 11
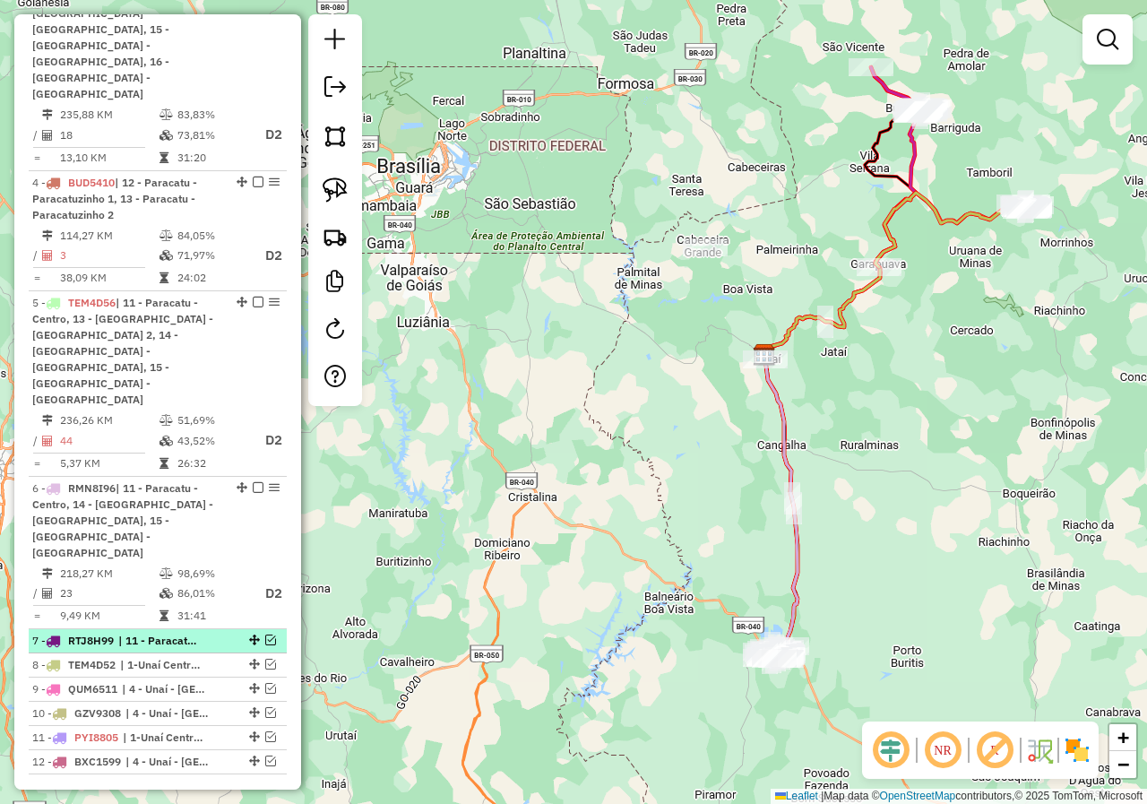
click at [265, 634] on em at bounding box center [270, 639] width 11 height 11
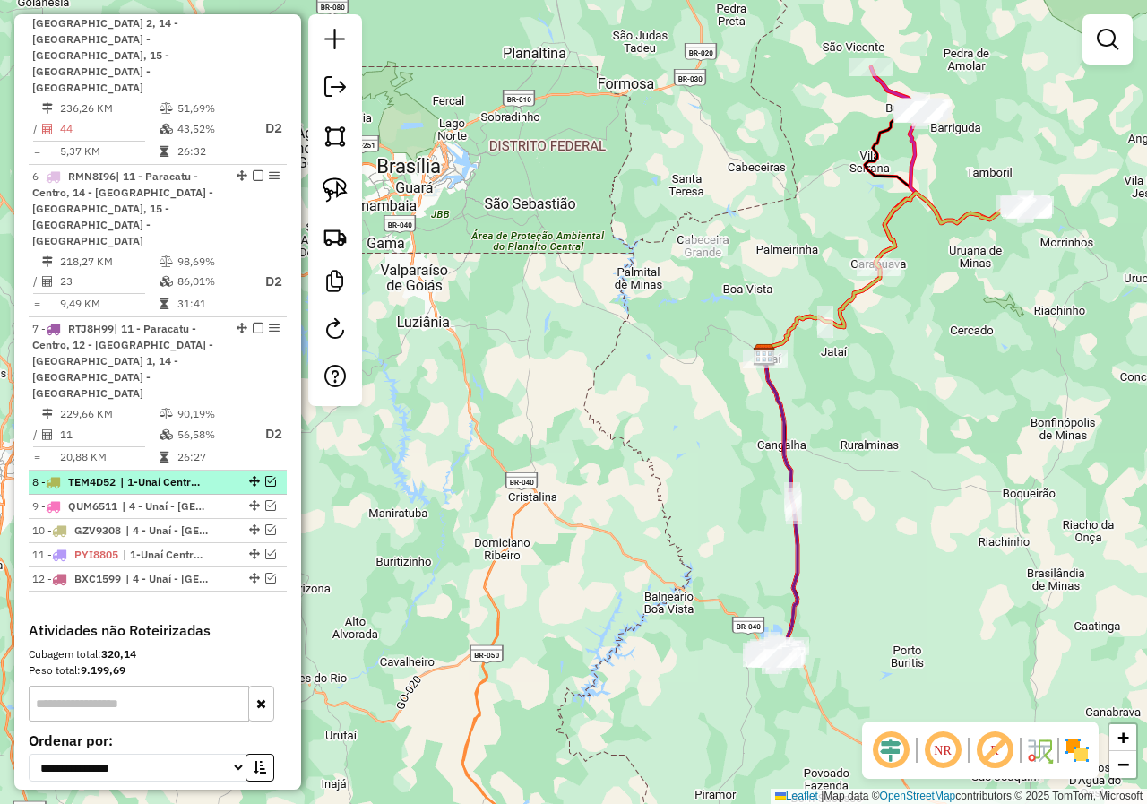
scroll to position [1317, 0]
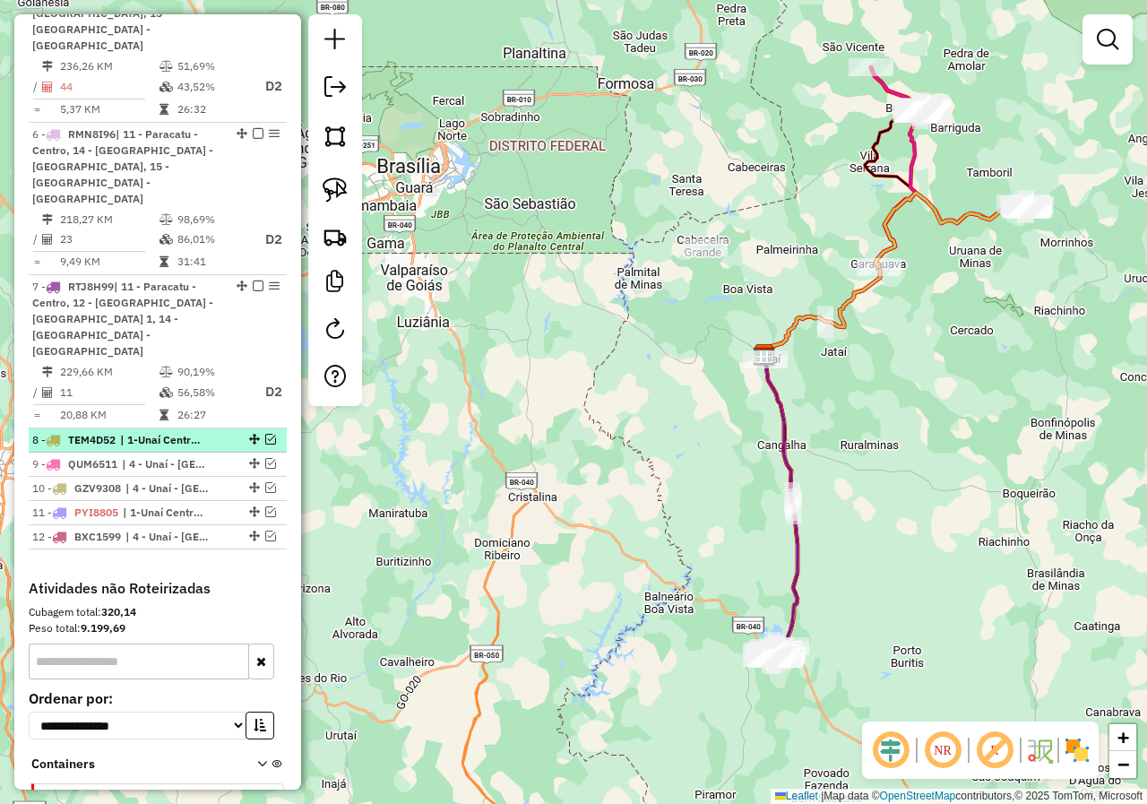
click at [265, 434] on em at bounding box center [270, 439] width 11 height 11
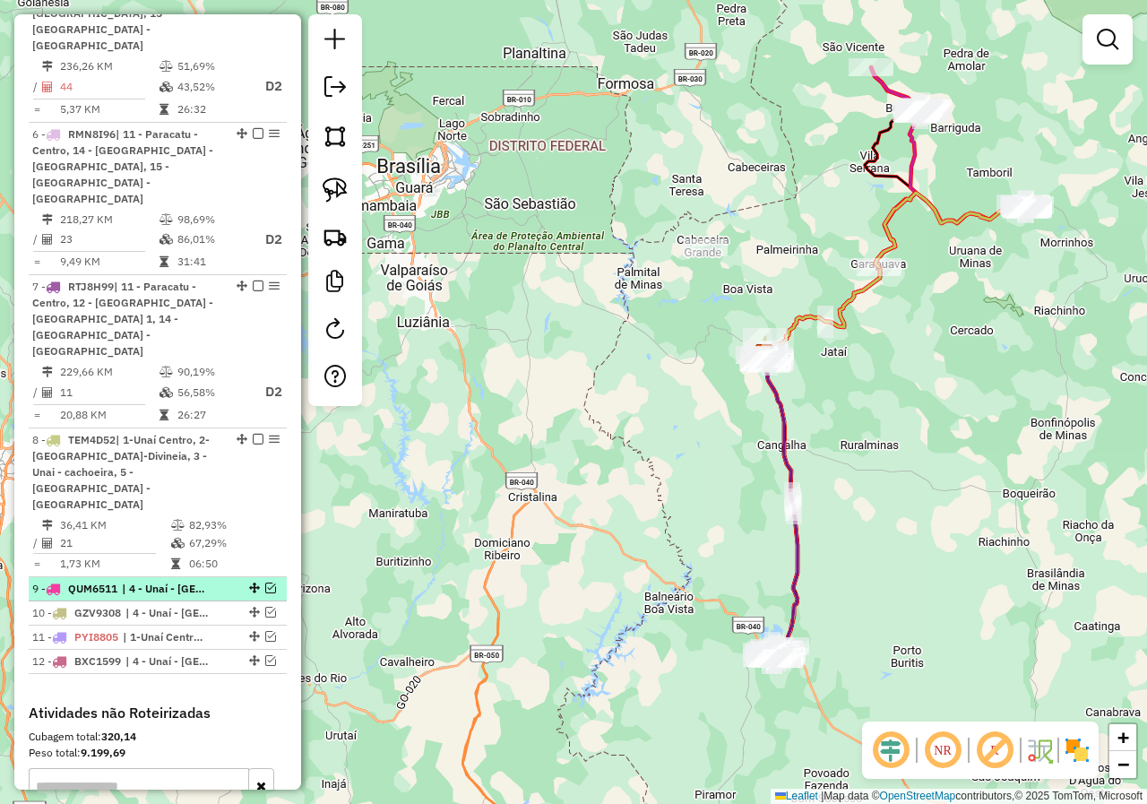
click at [265, 582] on em at bounding box center [270, 587] width 11 height 11
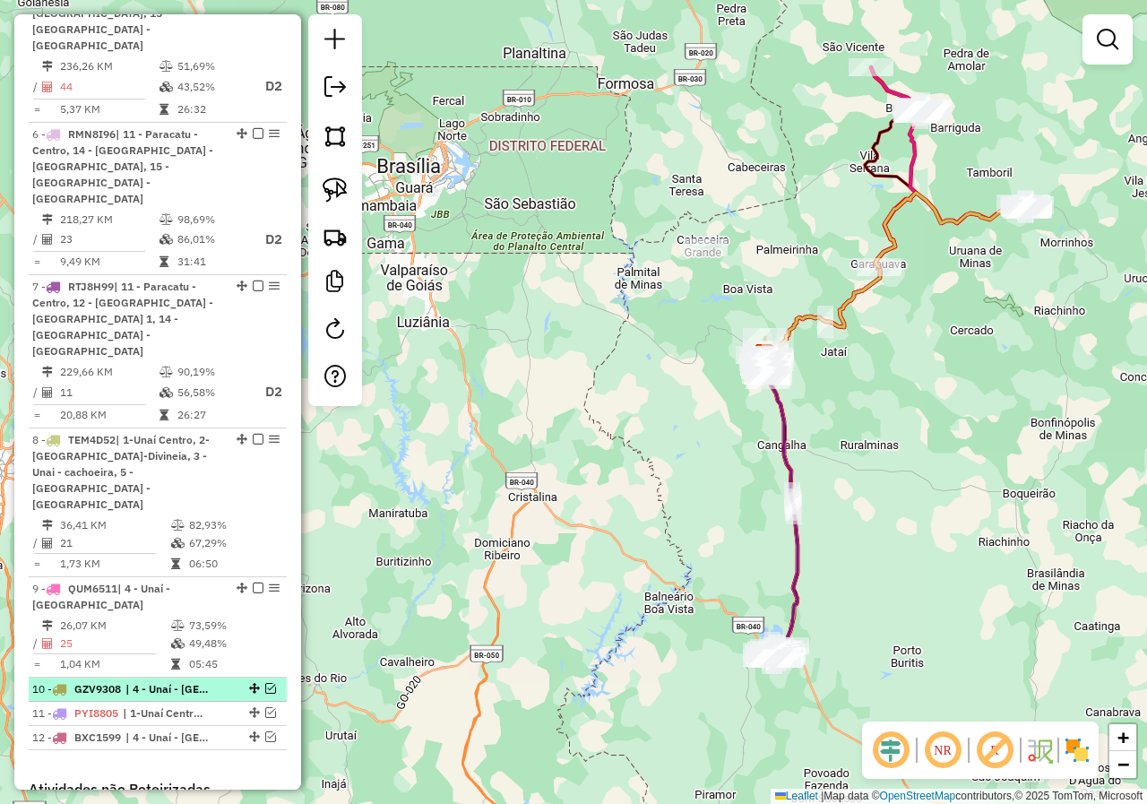
click at [265, 683] on em at bounding box center [270, 688] width 11 height 11
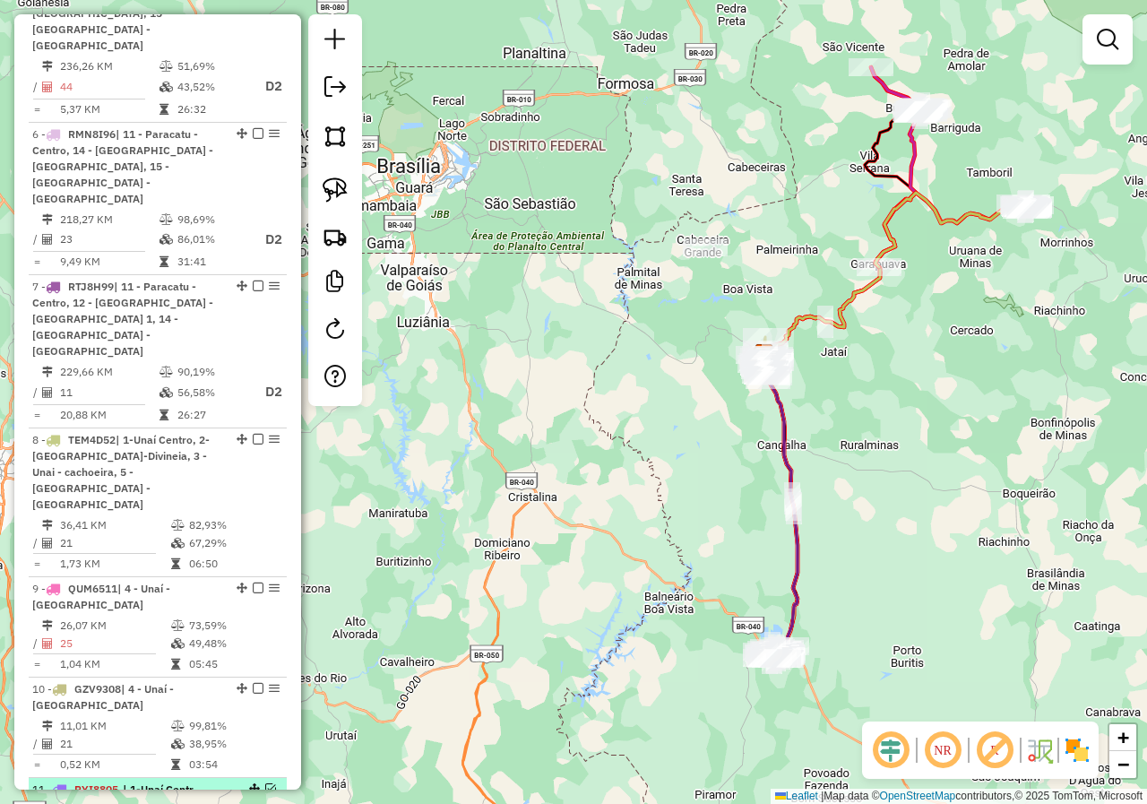
click at [265, 783] on em at bounding box center [270, 788] width 11 height 11
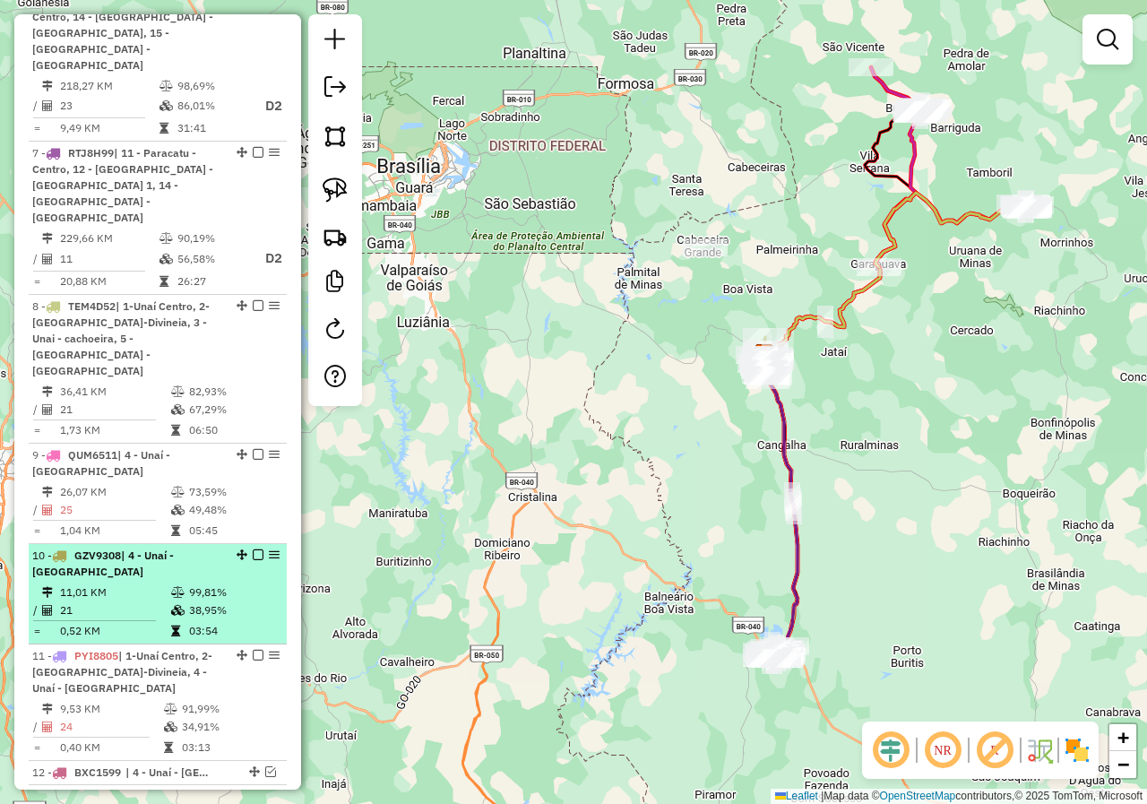
scroll to position [1496, 0]
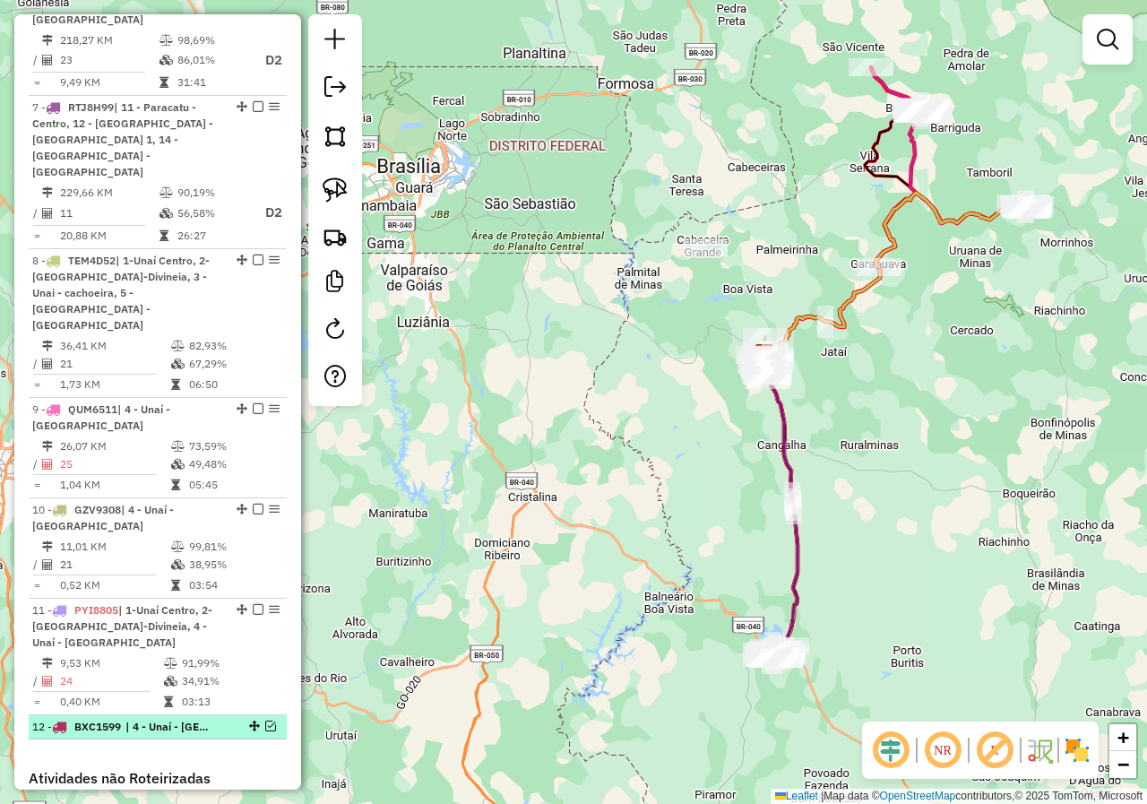
click at [265, 720] on em at bounding box center [270, 725] width 11 height 11
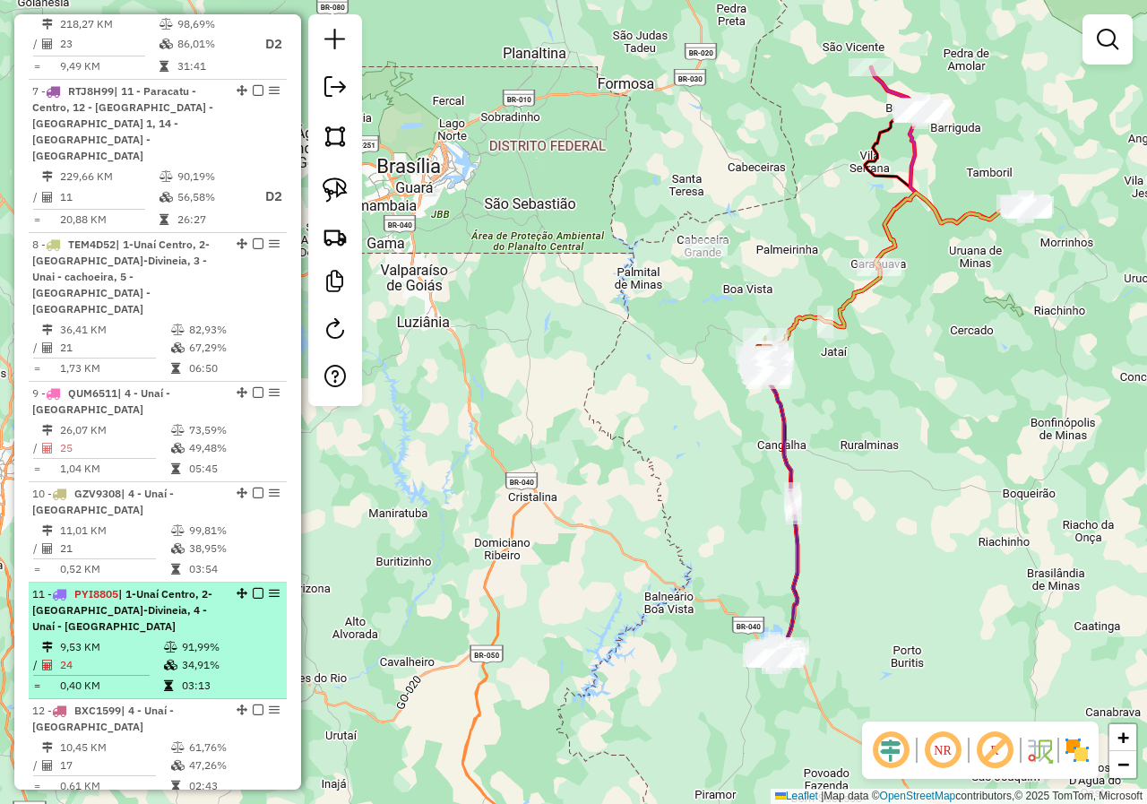
scroll to position [1523, 0]
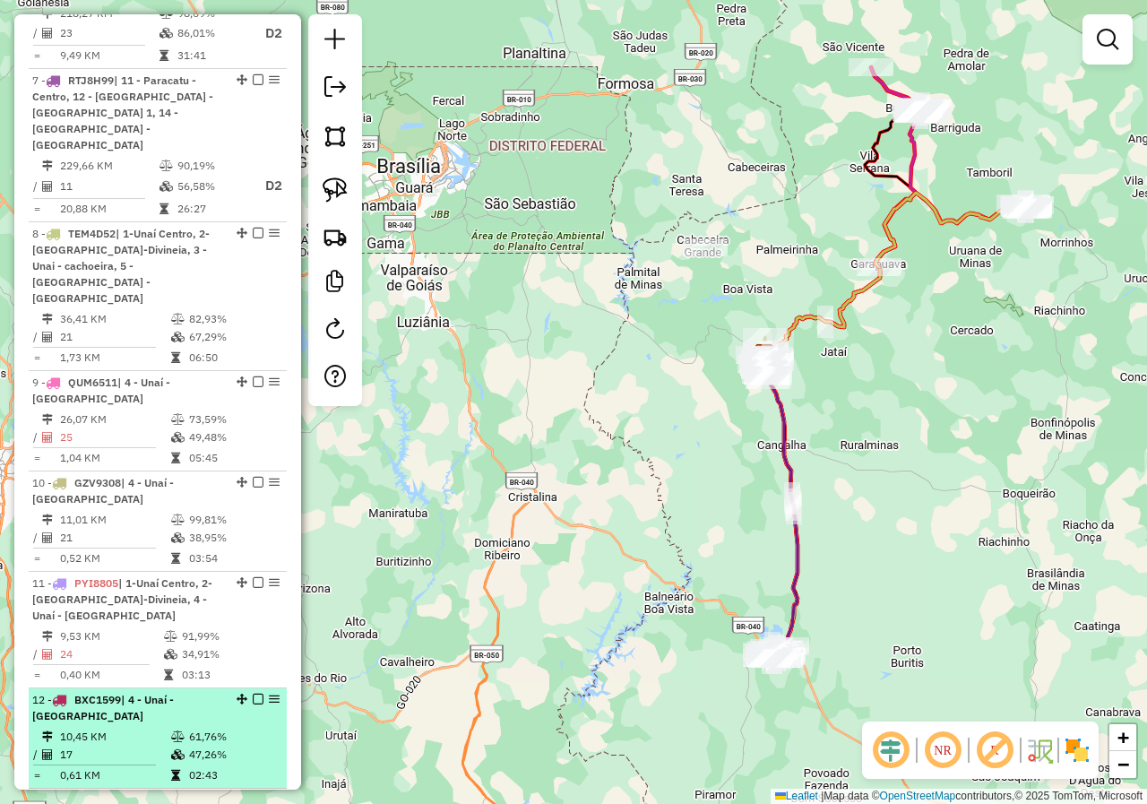
click at [149, 692] on div "12 - BXC1599 | 4 - Unaí - Novo Horizonte" at bounding box center [127, 708] width 190 height 32
select select "*********"
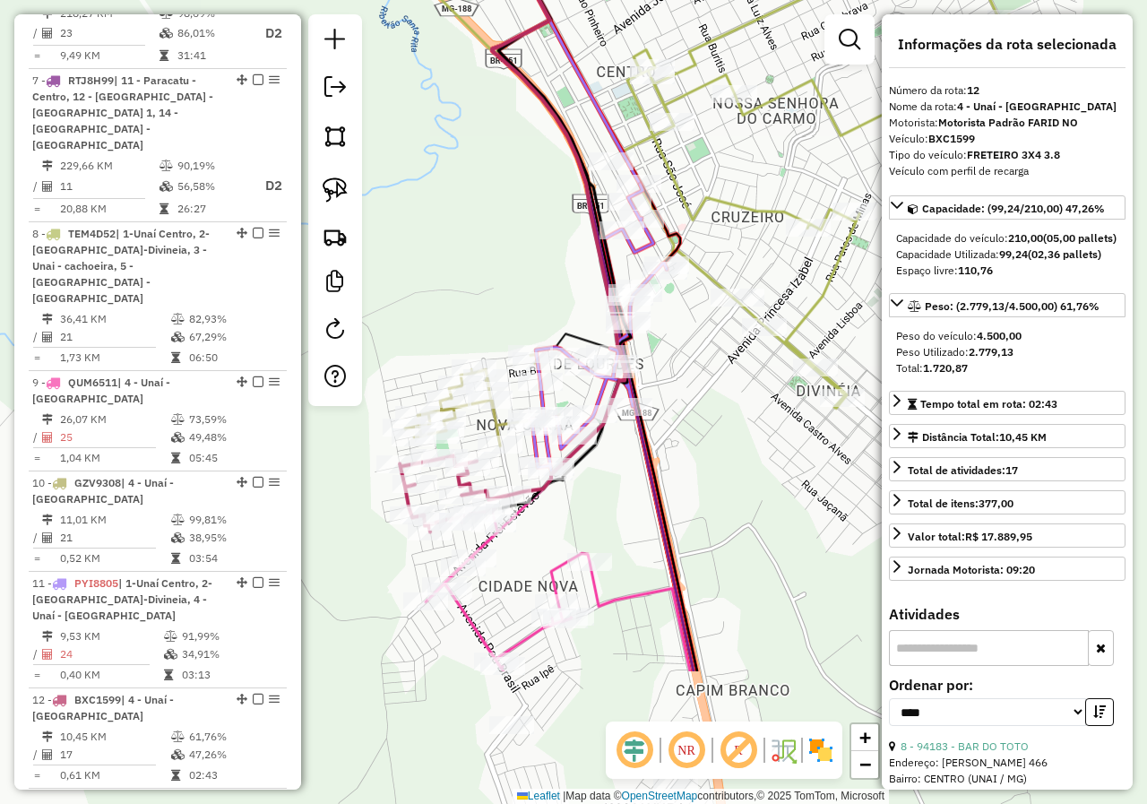
drag, startPoint x: 524, startPoint y: 518, endPoint x: 478, endPoint y: 285, distance: 237.6
click at [478, 286] on div "Janela de atendimento Grade de atendimento Capacidade Transportadoras Veículos …" at bounding box center [573, 402] width 1147 height 804
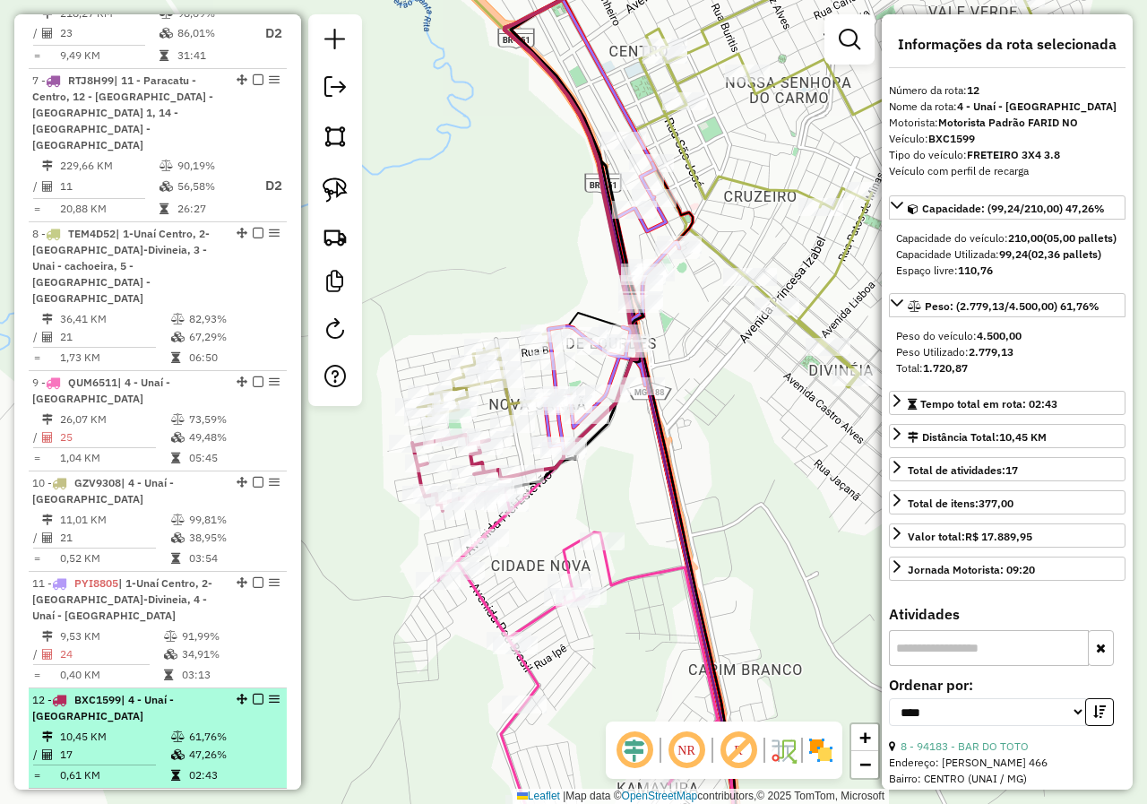
click at [159, 728] on td "10,45 KM" at bounding box center [114, 737] width 111 height 18
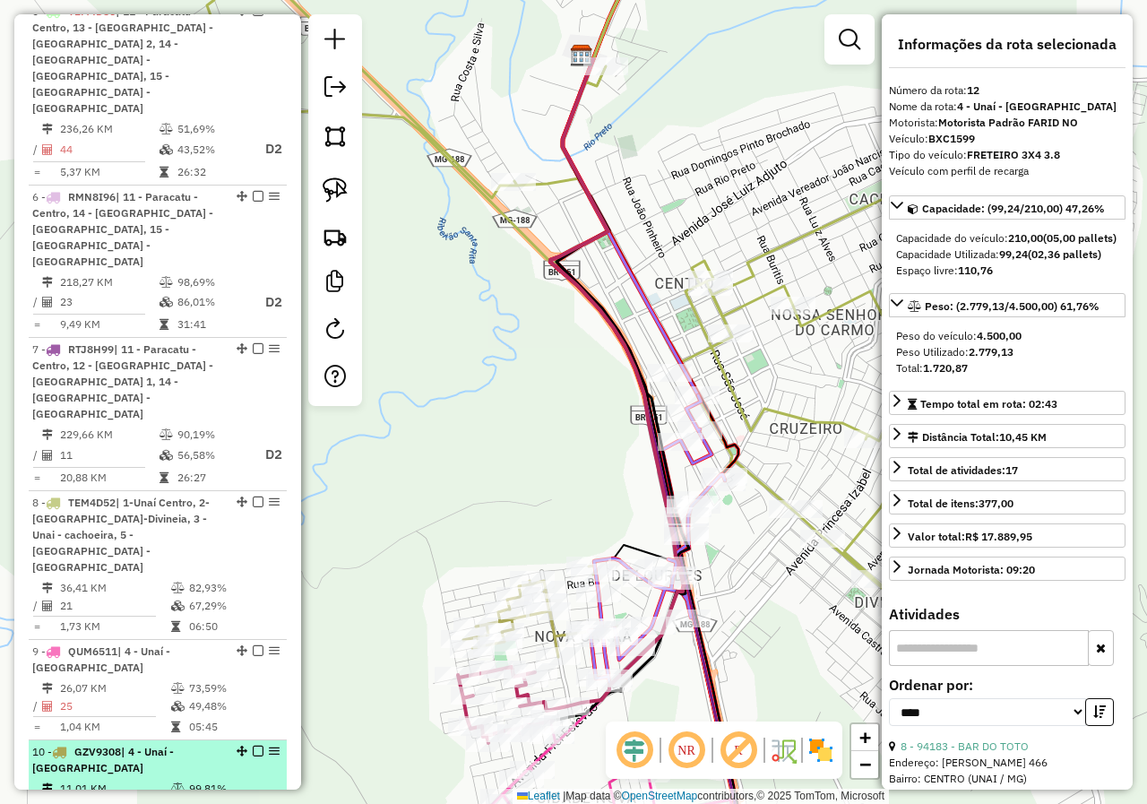
scroll to position [1165, 0]
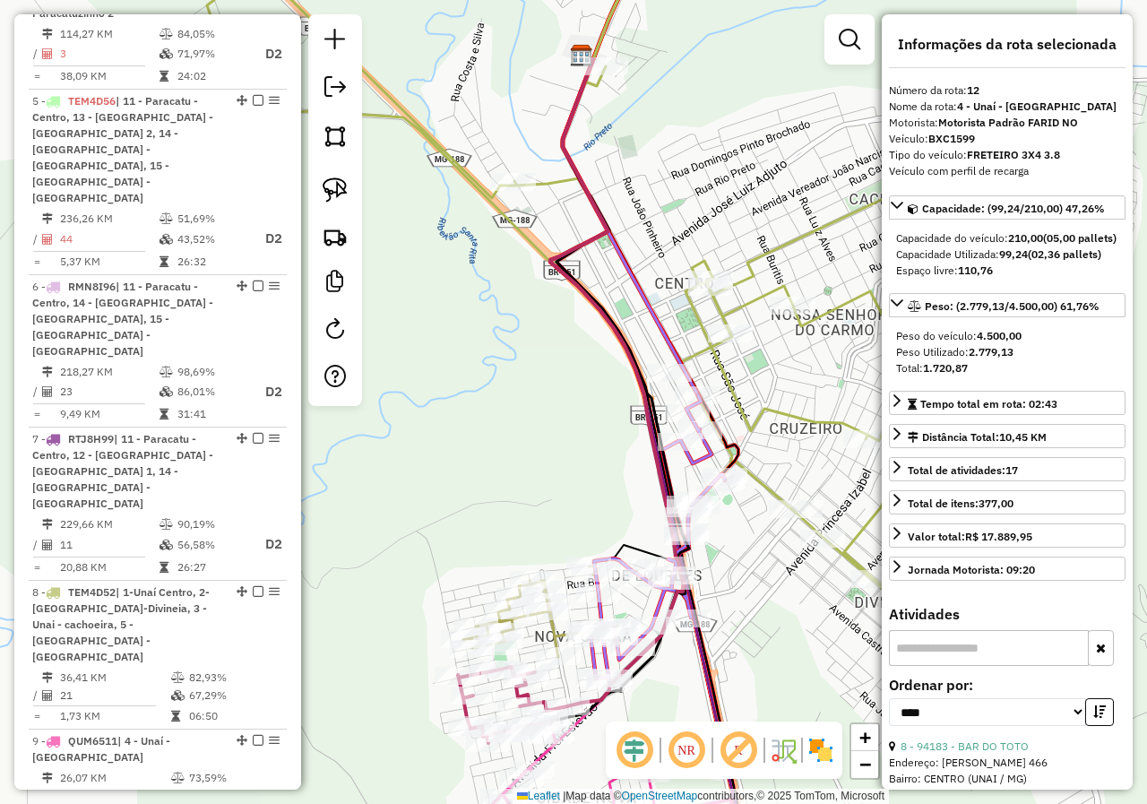
drag, startPoint x: 184, startPoint y: 396, endPoint x: 737, endPoint y: 348, distance: 555.8
click at [184, 431] on div "7 - RTJ8H99 | 11 - Paracatu - Centro, 12 - Paracatu - Paracatuzinho 1, 14 - Par…" at bounding box center [127, 471] width 190 height 81
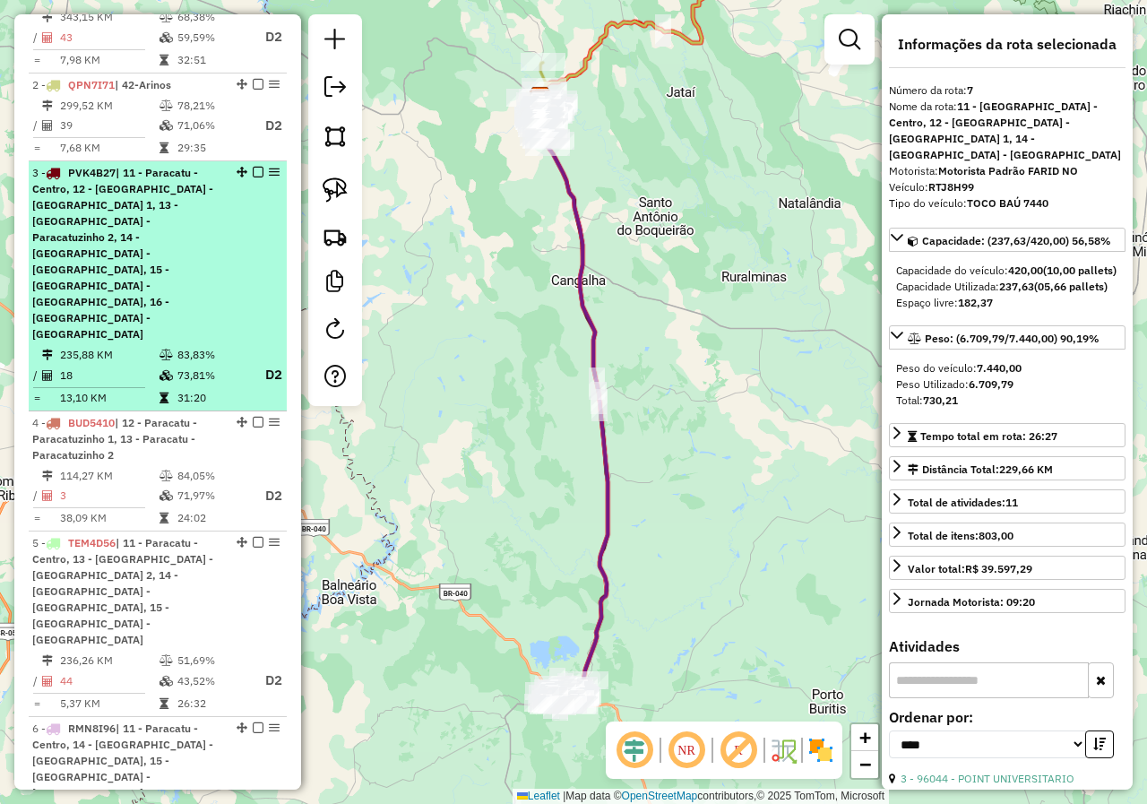
scroll to position [717, 0]
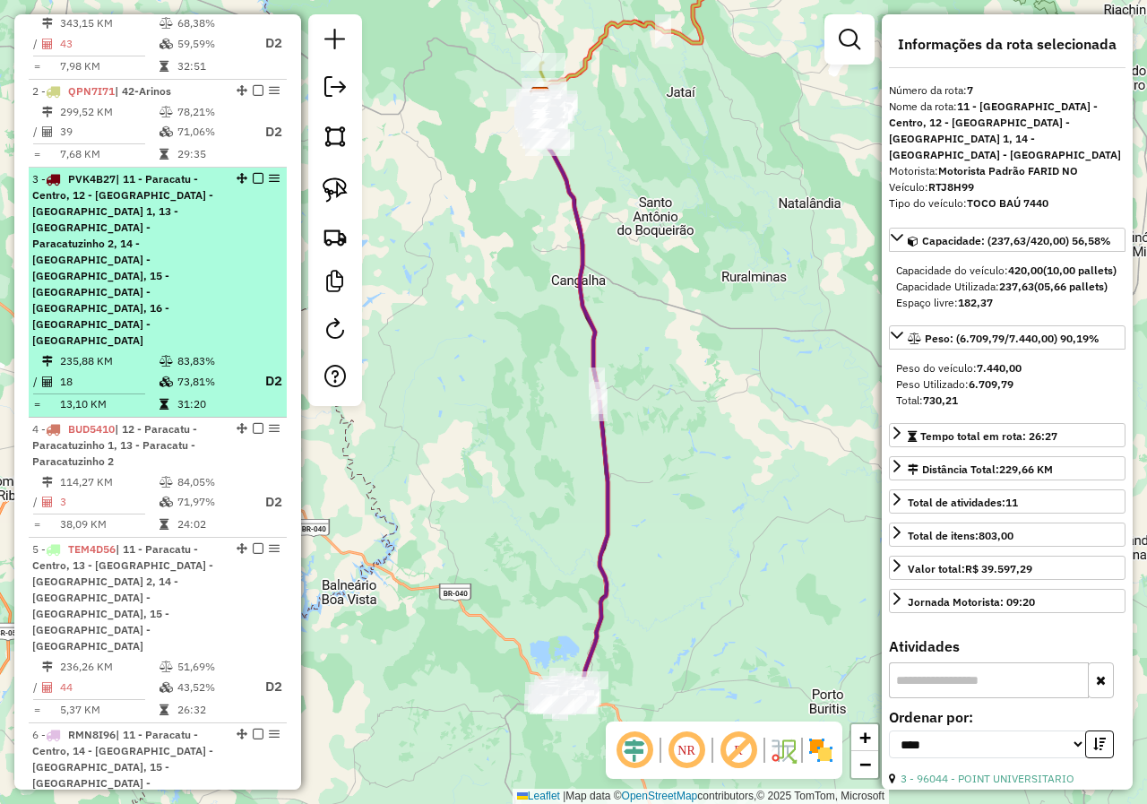
click at [171, 251] on div "3 - PVK4B27 | 11 - Paracatu - Centro, 12 - Paracatu - Paracatuzinho 1, 13 - Par…" at bounding box center [127, 259] width 190 height 177
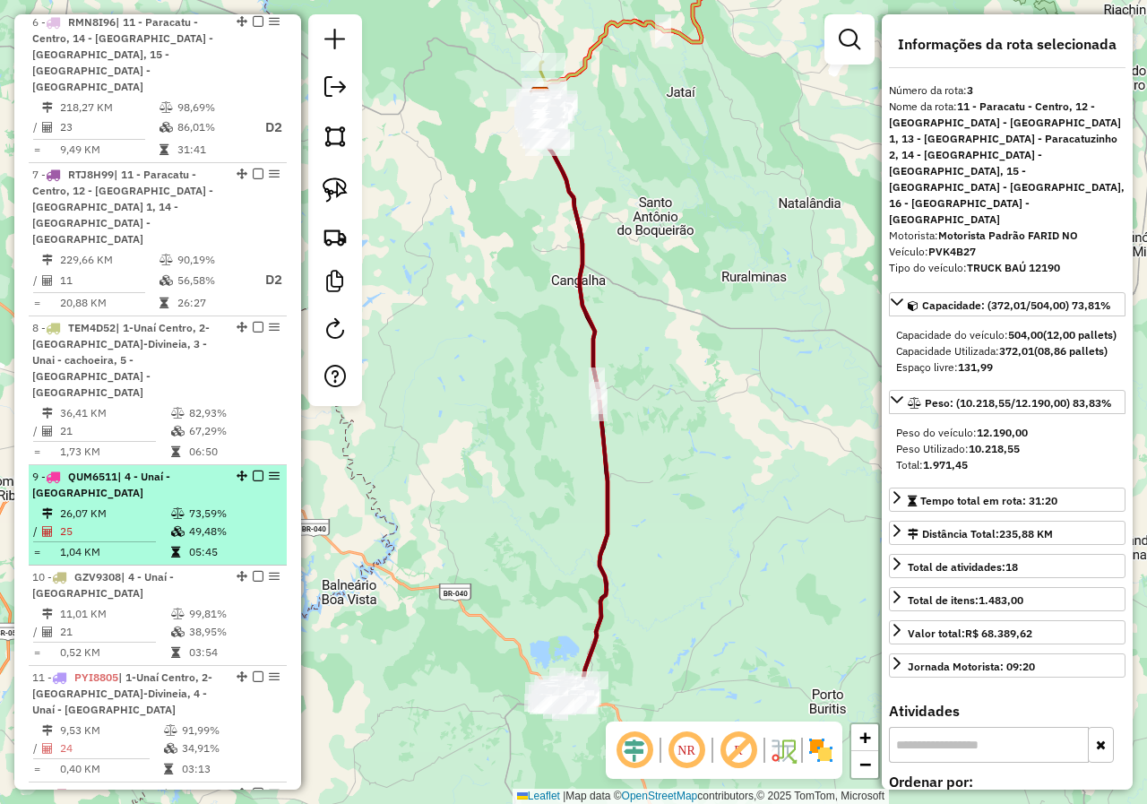
scroll to position [1434, 0]
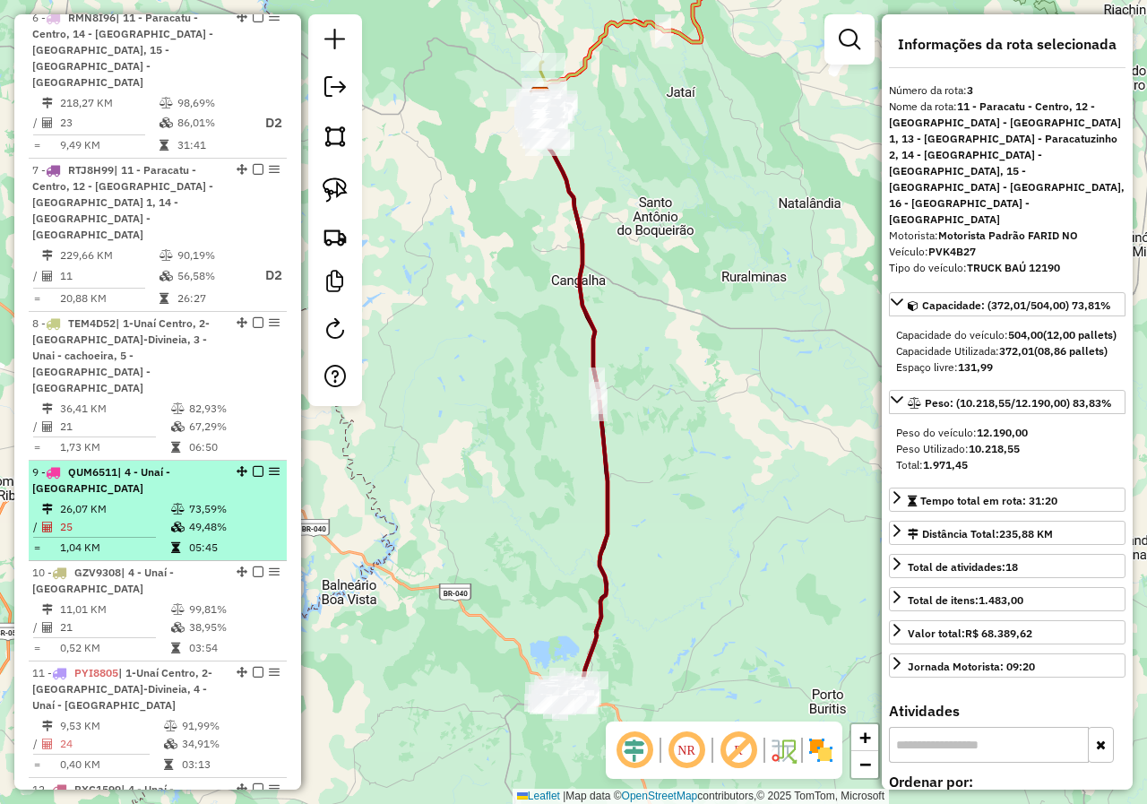
drag, startPoint x: 164, startPoint y: 379, endPoint x: 251, endPoint y: 392, distance: 87.9
click at [164, 518] on td "25" at bounding box center [114, 527] width 111 height 18
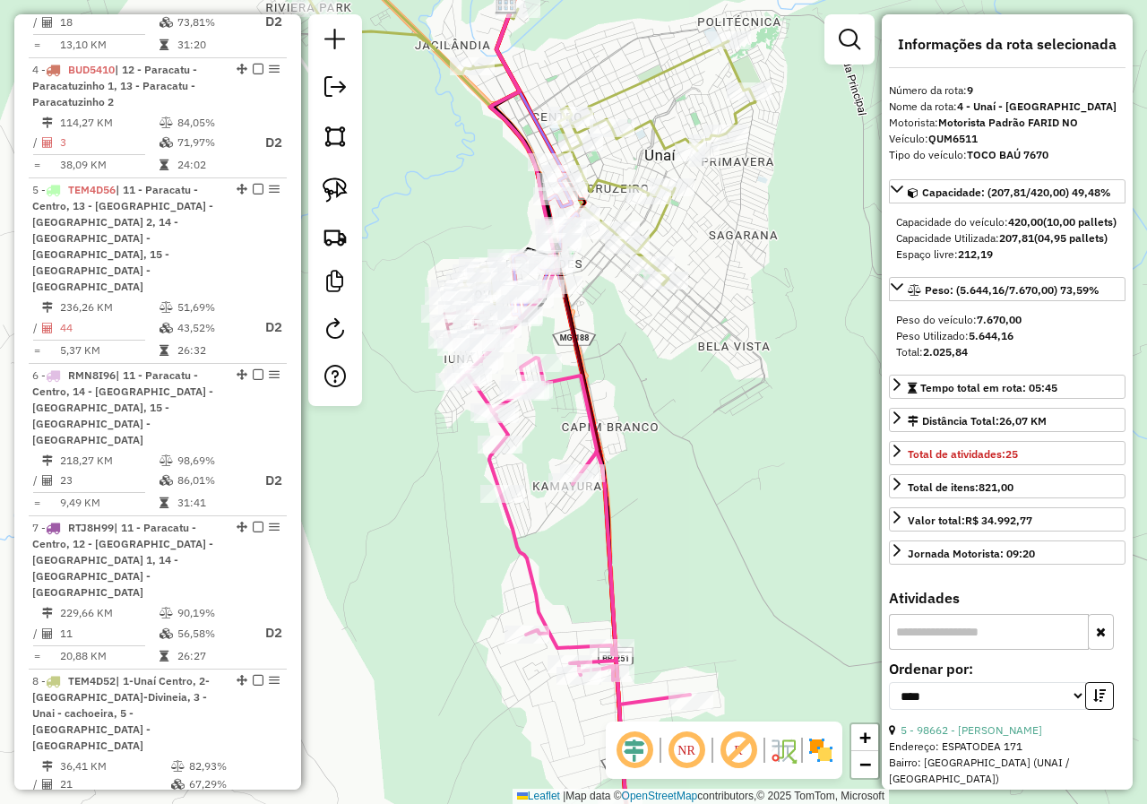
scroll to position [1075, 0]
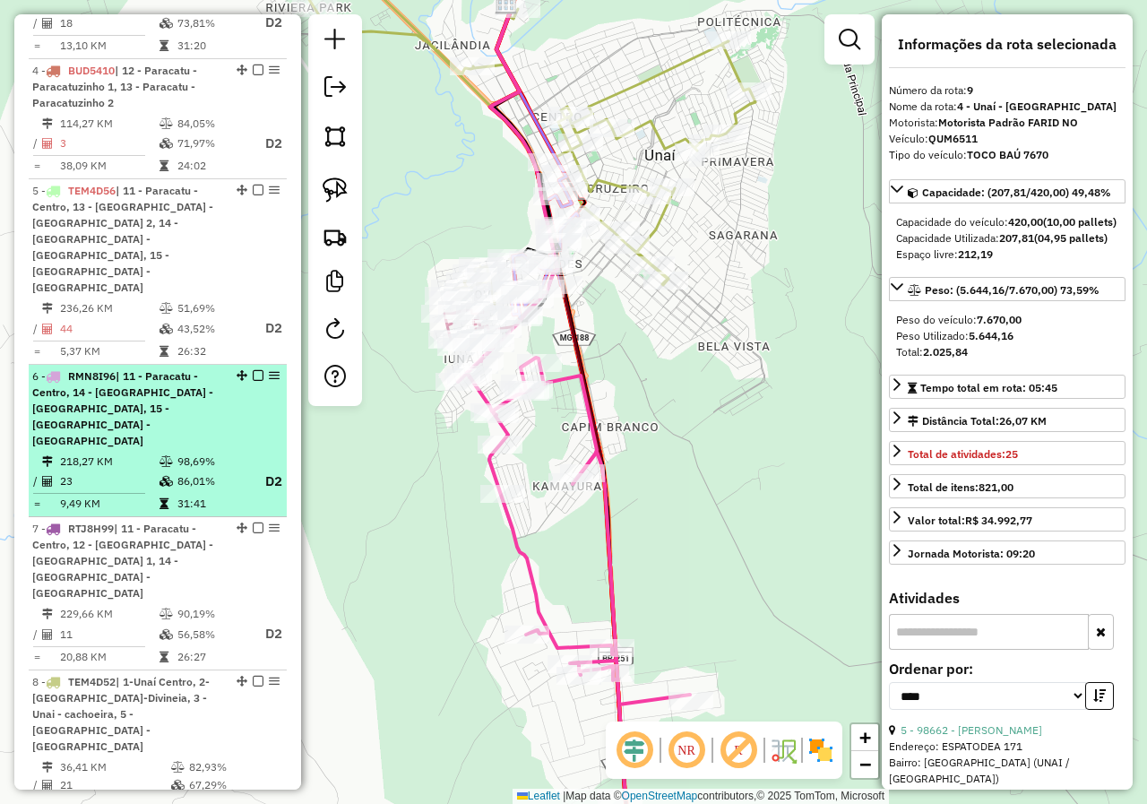
click at [146, 368] on div "6 - RMN8I96 | 11 - Paracatu - Centro, 14 - Paracatu - Nossa Senhora de Fátima, …" at bounding box center [127, 408] width 190 height 81
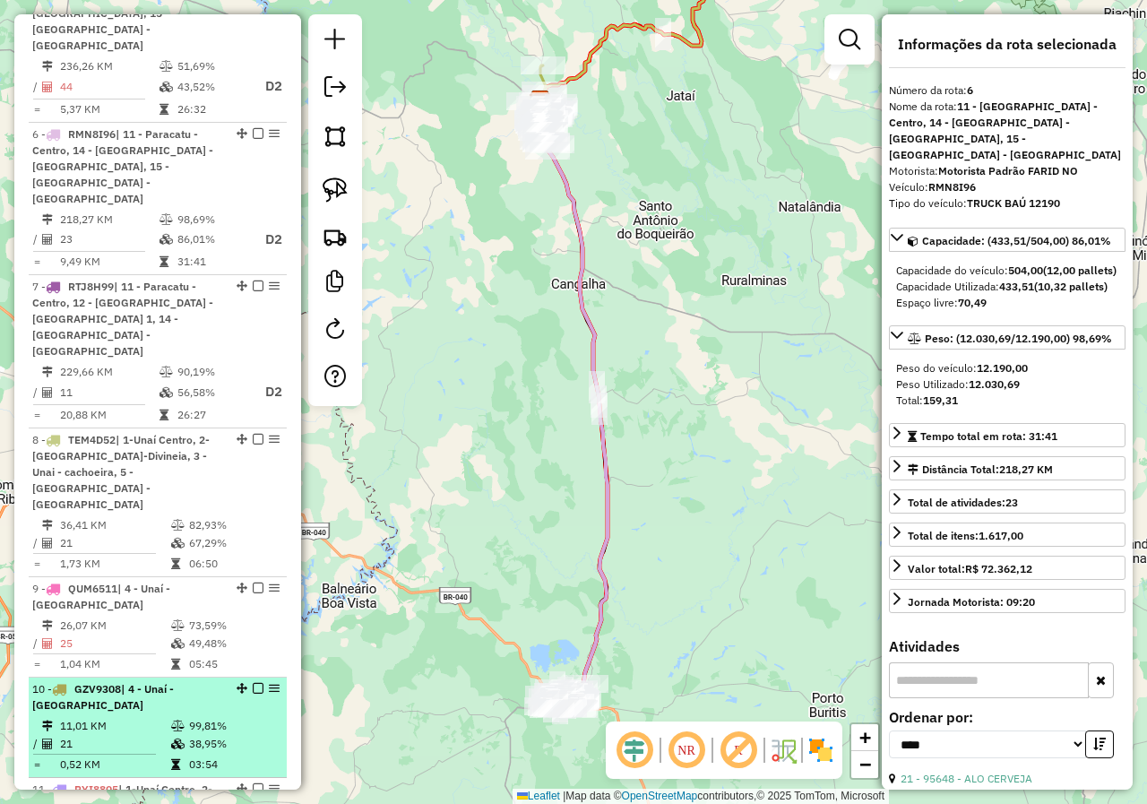
scroll to position [1344, 0]
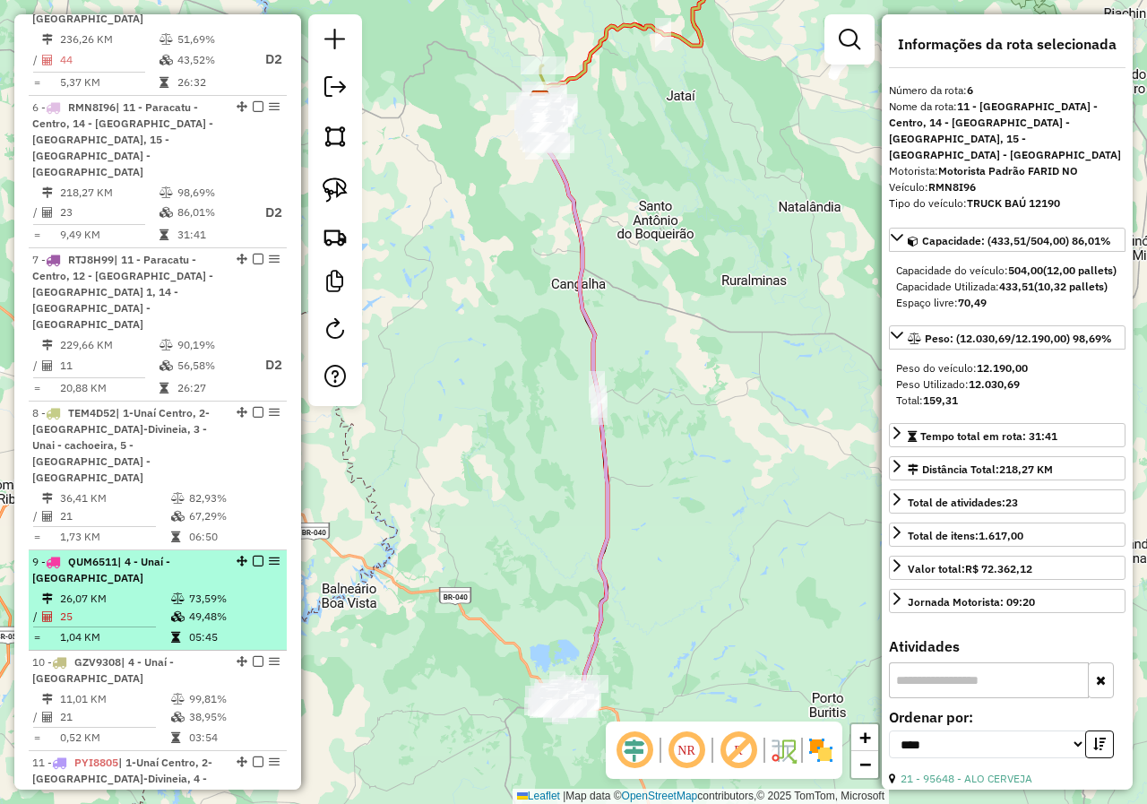
click at [109, 590] on td "26,07 KM" at bounding box center [114, 599] width 111 height 18
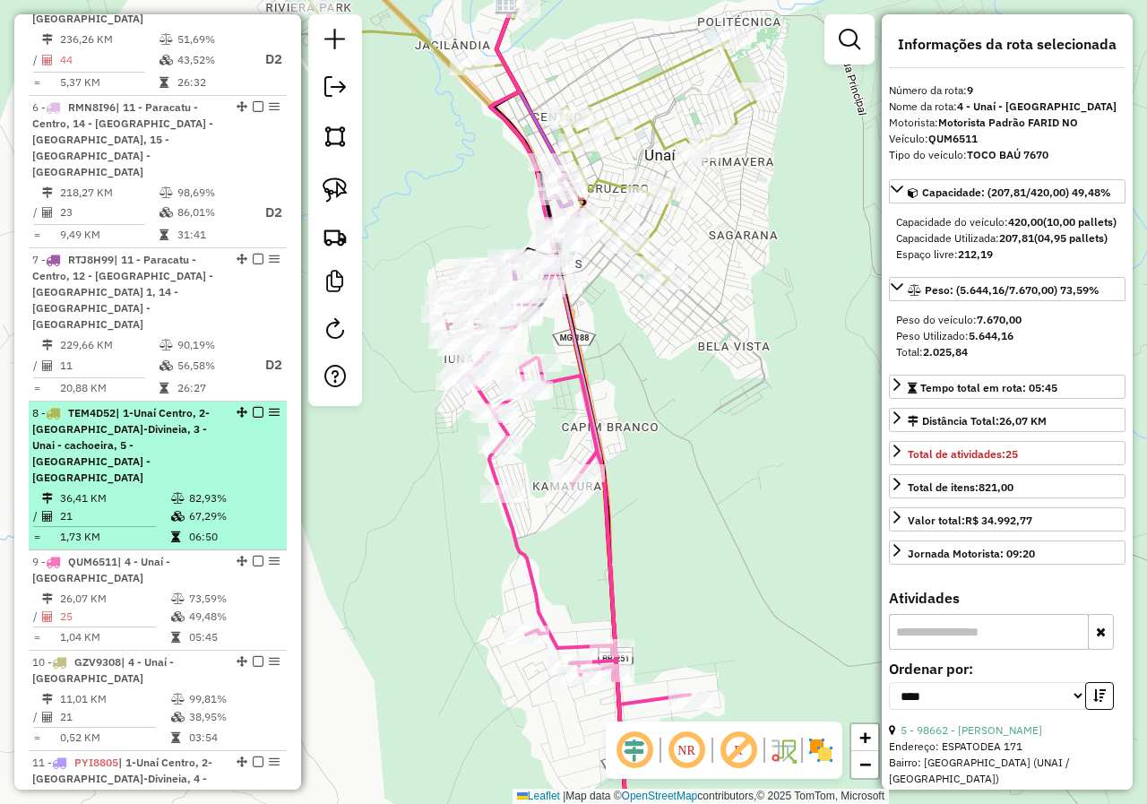
click at [114, 507] on td "21" at bounding box center [114, 516] width 111 height 18
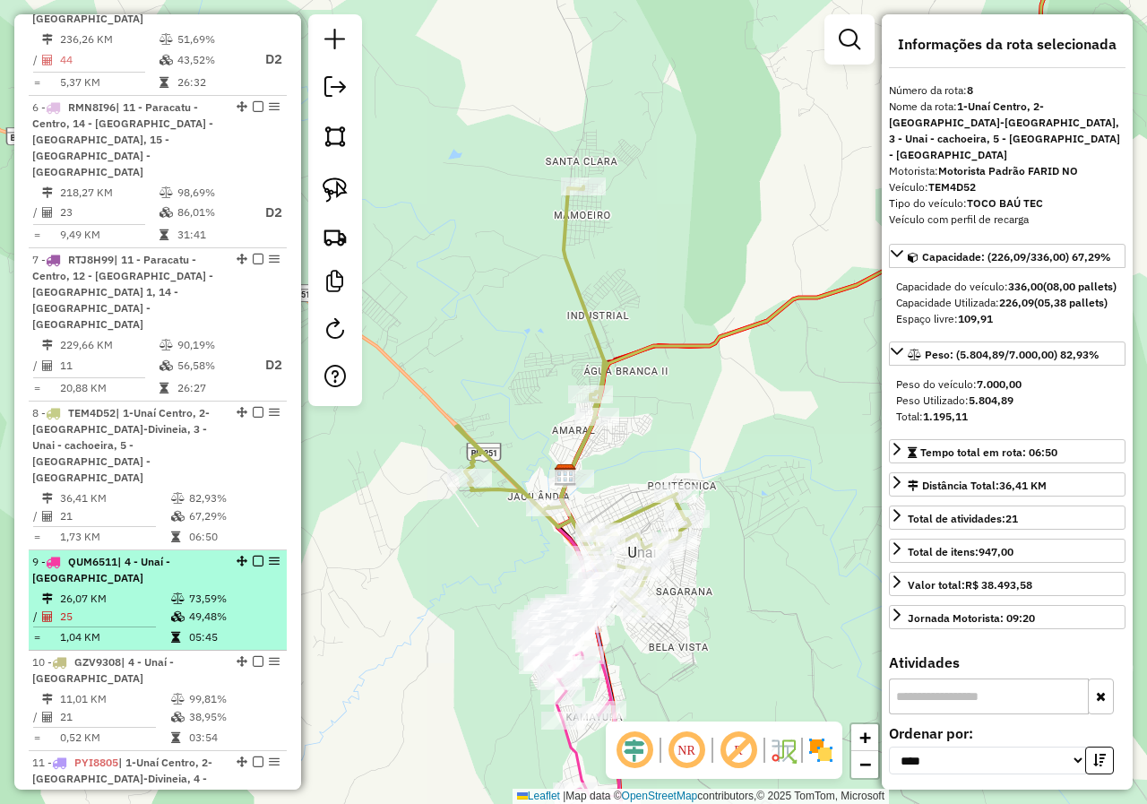
click at [178, 593] on icon at bounding box center [177, 598] width 13 height 11
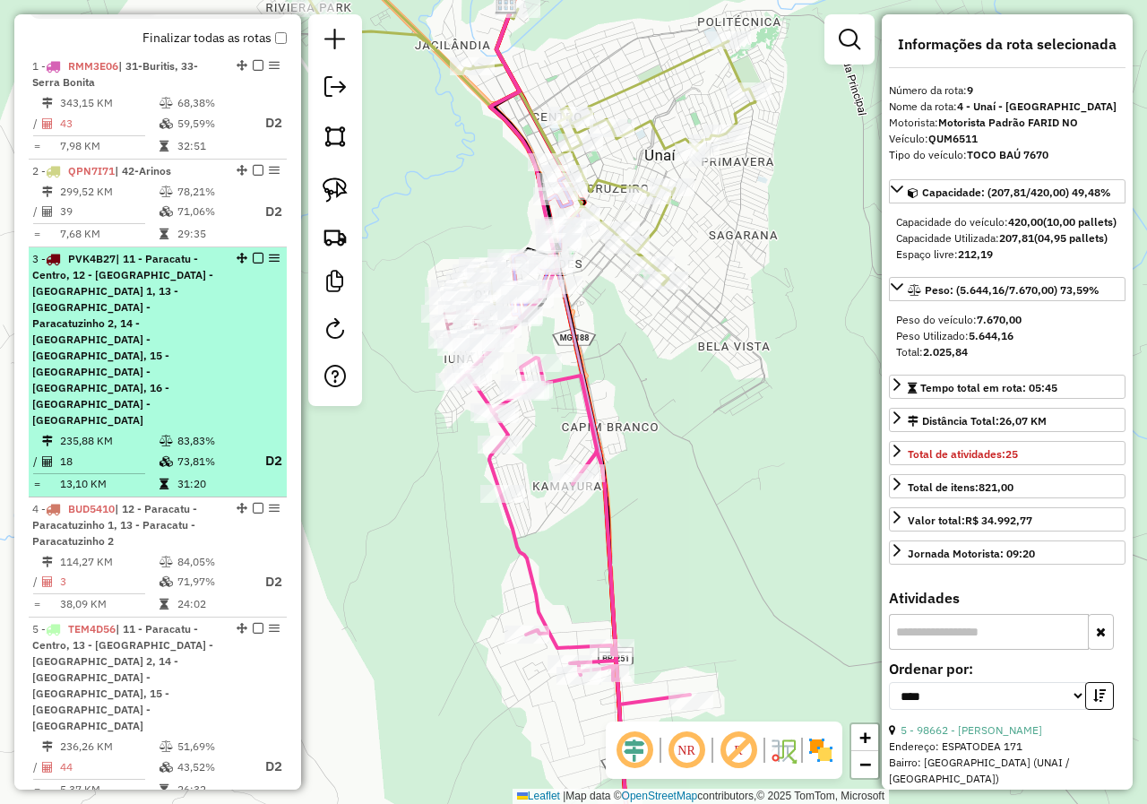
scroll to position [627, 0]
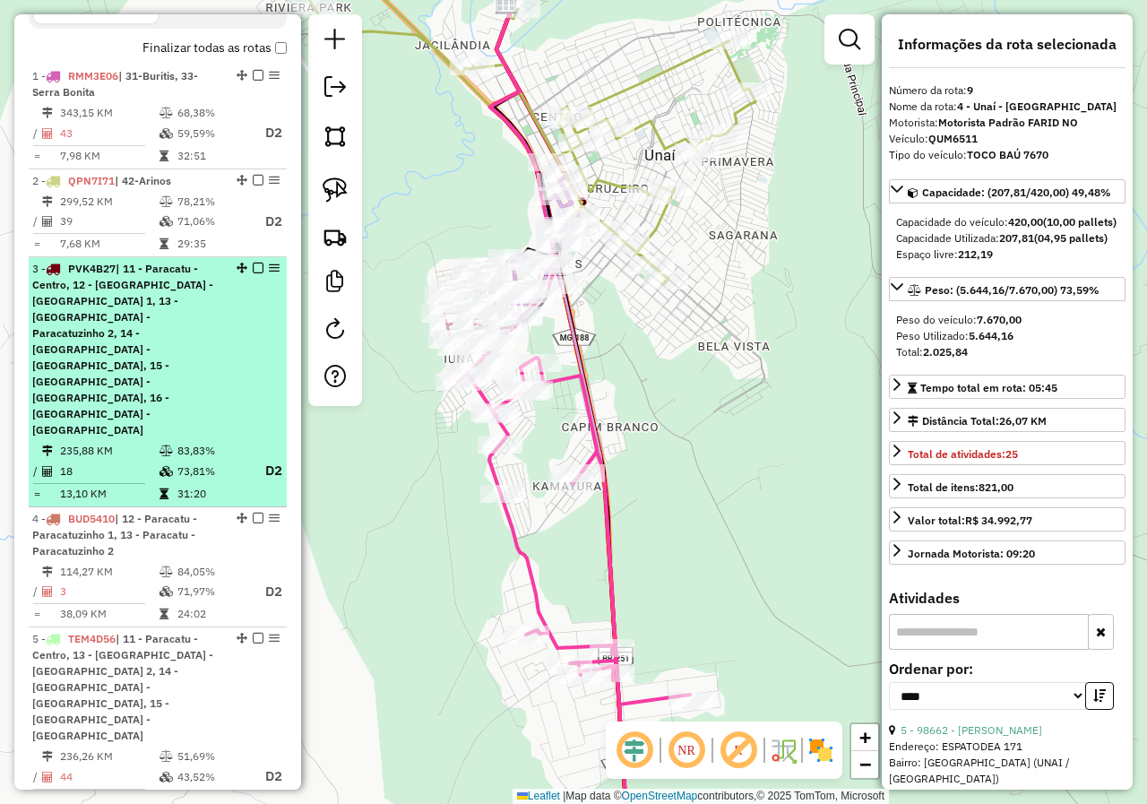
click at [111, 325] on div "3 - PVK4B27 | 11 - Paracatu - Centro, 12 - Paracatu - Paracatuzinho 1, 13 - Par…" at bounding box center [127, 349] width 190 height 177
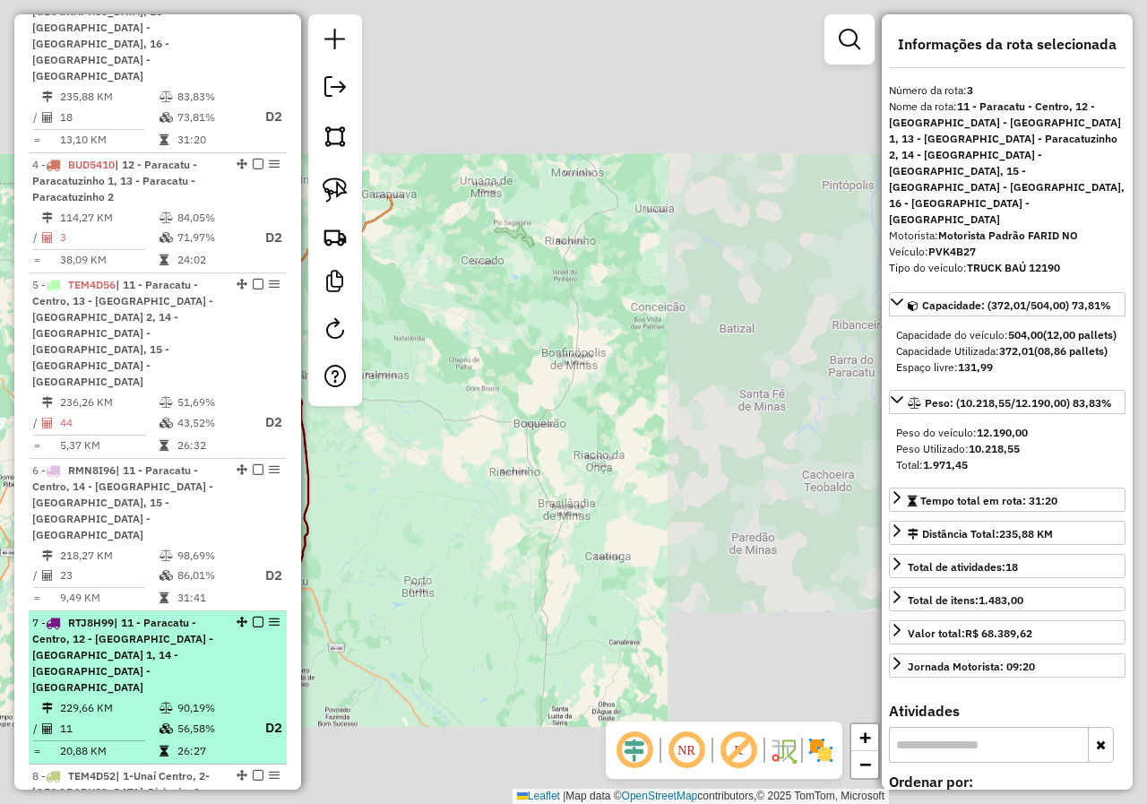
scroll to position [1075, 0]
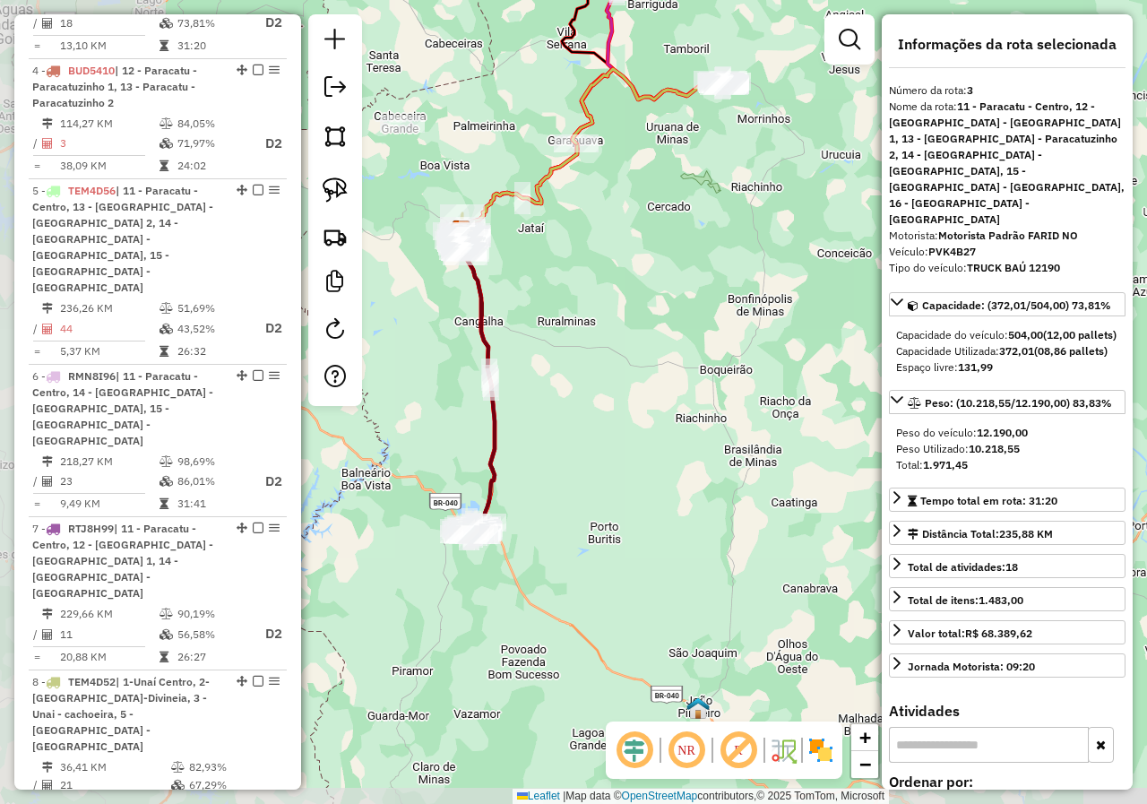
drag, startPoint x: 452, startPoint y: 535, endPoint x: 639, endPoint y: 481, distance: 194.0
click at [639, 481] on div "Janela de atendimento Grade de atendimento Capacidade Transportadoras Veículos …" at bounding box center [573, 402] width 1147 height 804
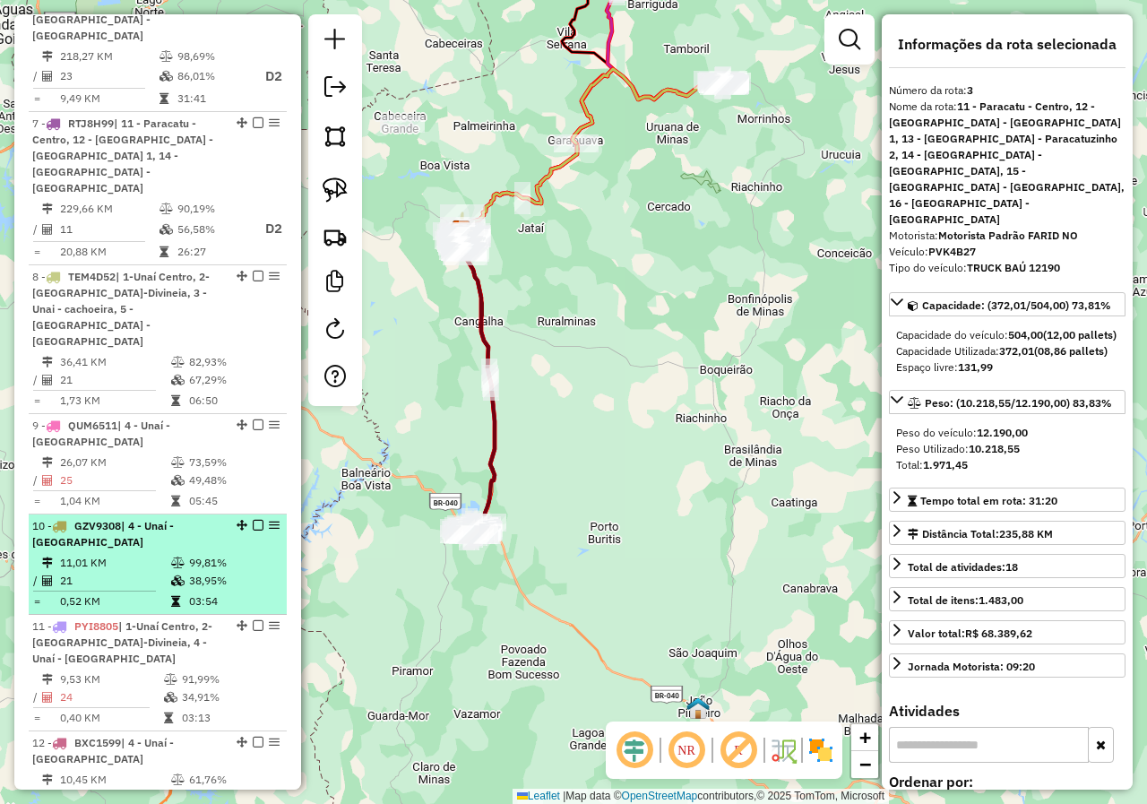
scroll to position [1613, 0]
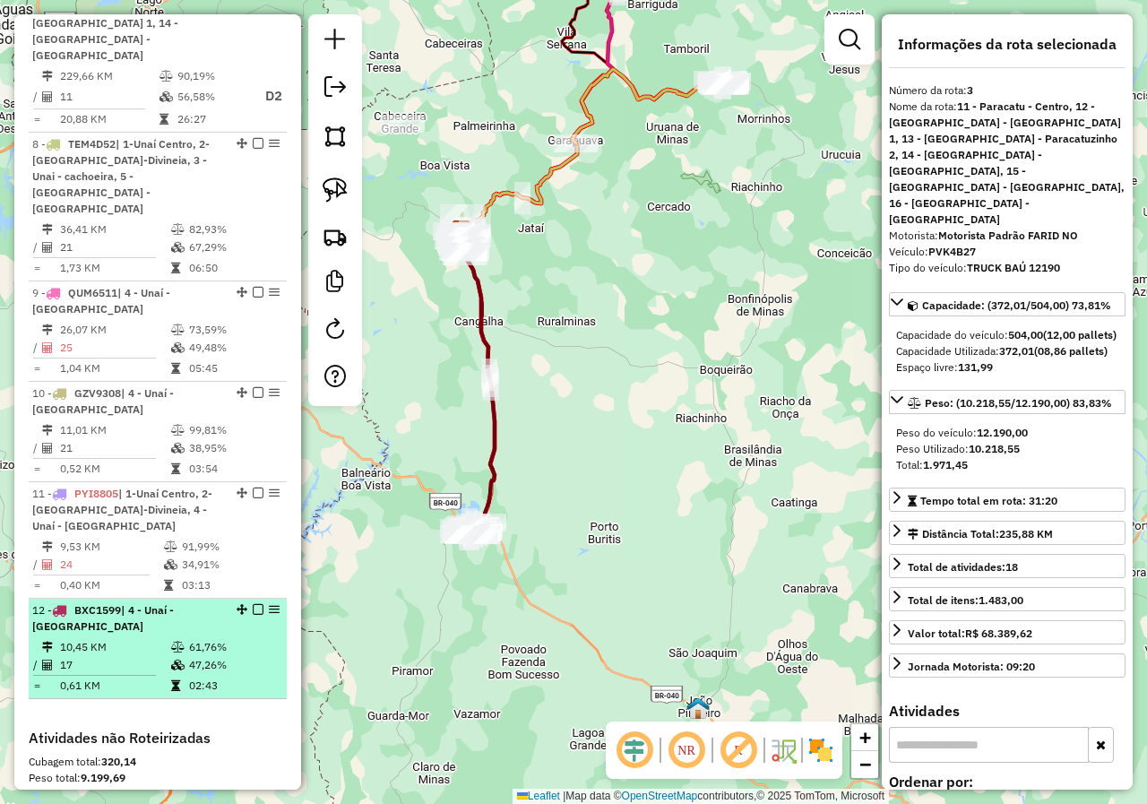
click at [138, 602] on div "12 - BXC1599 | 4 - Unaí - Novo Horizonte" at bounding box center [127, 618] width 190 height 32
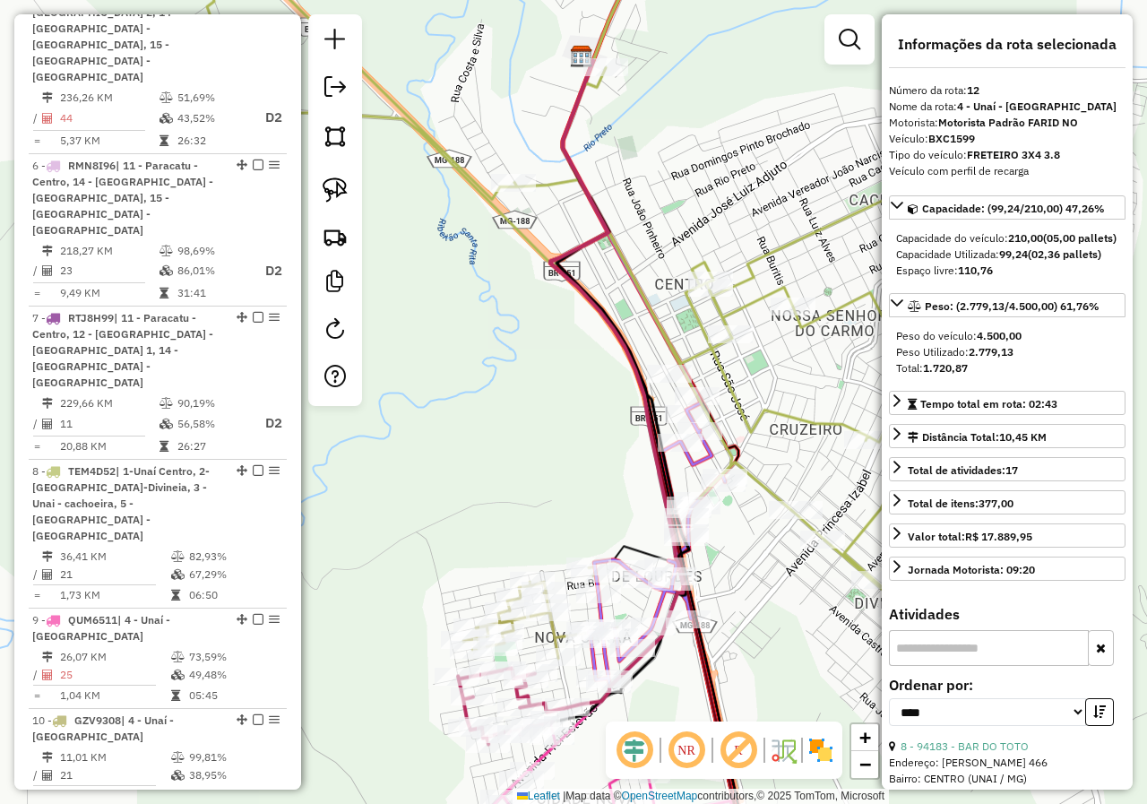
scroll to position [1254, 0]
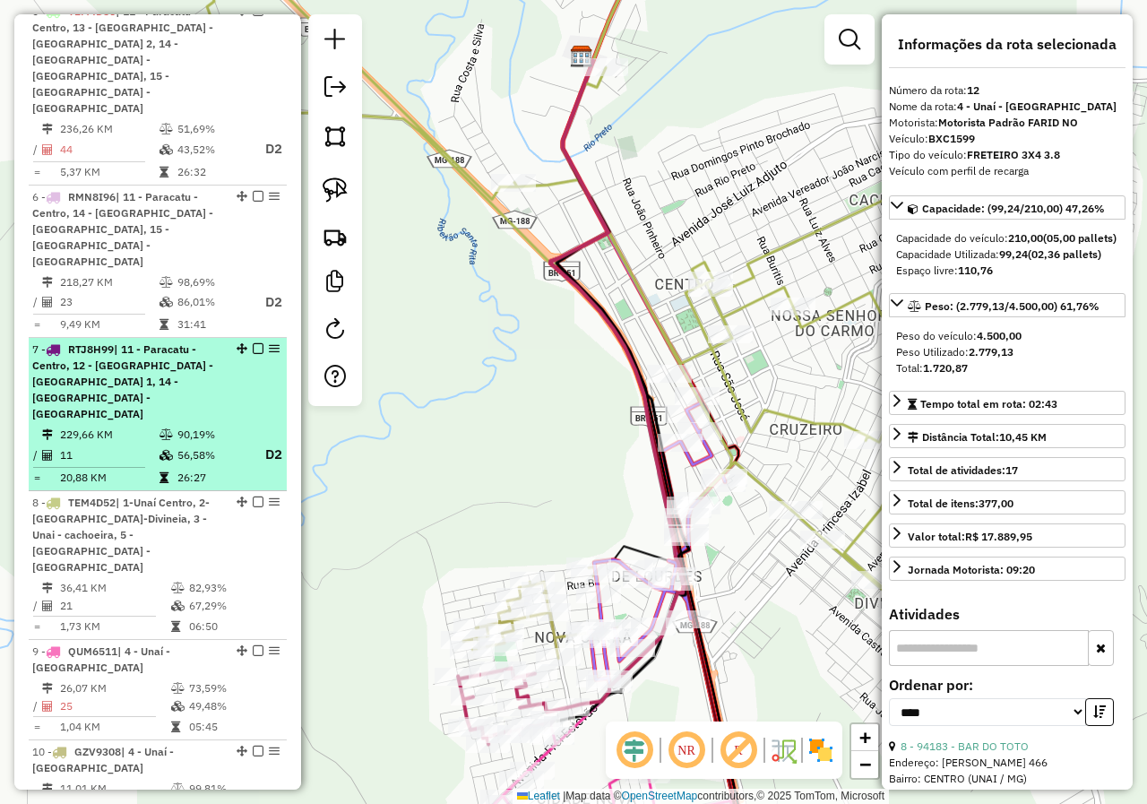
click at [165, 342] on span "| 11 - Paracatu - Centro, 12 - [GEOGRAPHIC_DATA] - [GEOGRAPHIC_DATA] 1, 14 - [G…" at bounding box center [122, 381] width 181 height 78
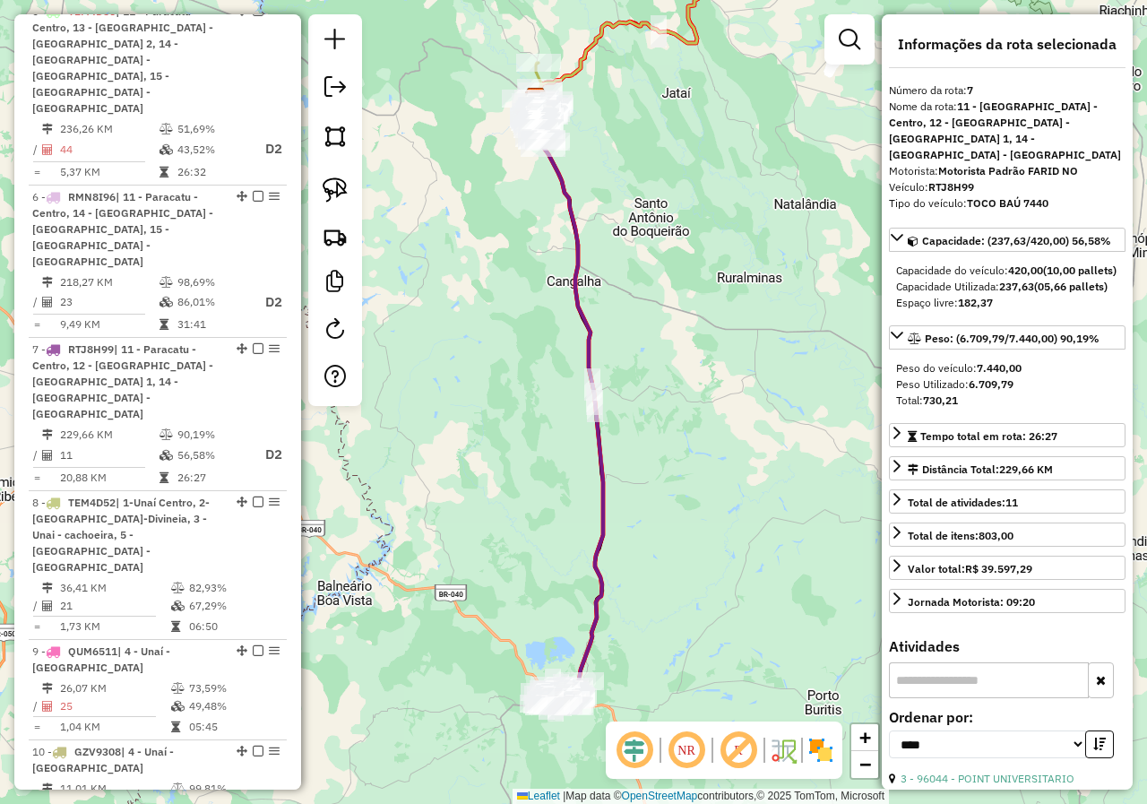
drag, startPoint x: 704, startPoint y: 523, endPoint x: 732, endPoint y: 612, distance: 93.0
click at [726, 626] on div "Janela de atendimento Grade de atendimento Capacidade Transportadoras Veículos …" at bounding box center [573, 402] width 1147 height 804
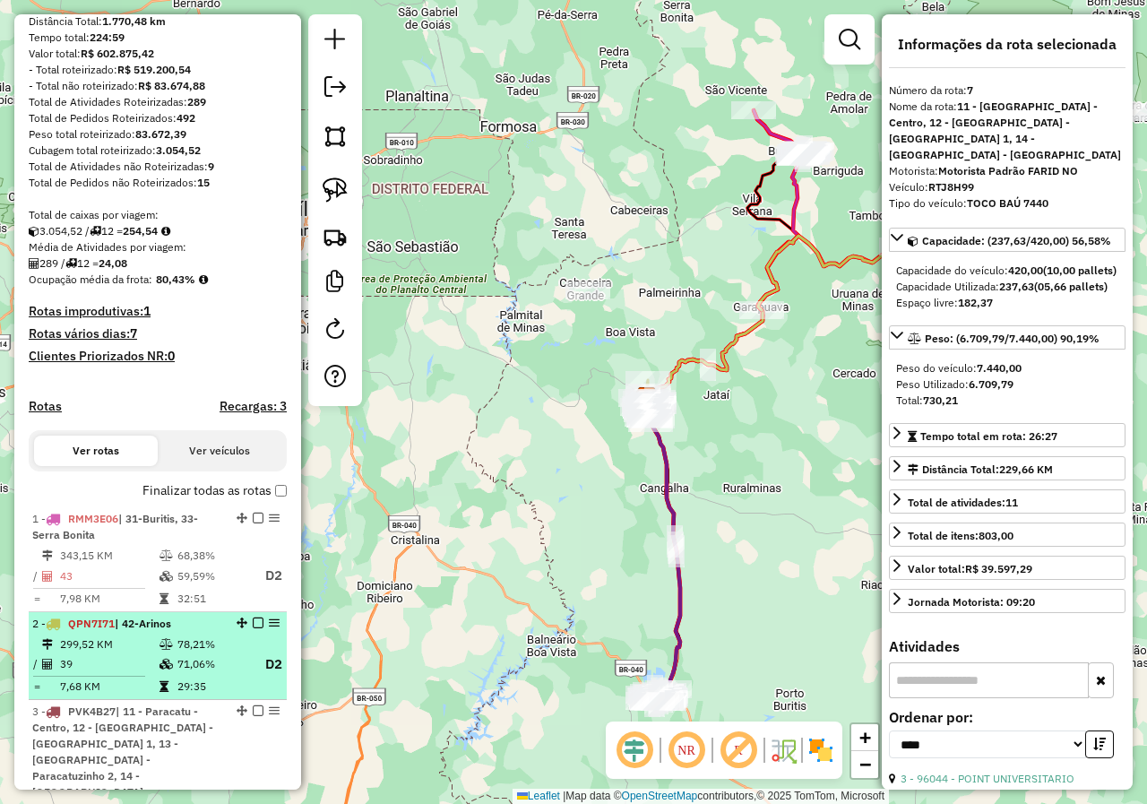
scroll to position [0, 0]
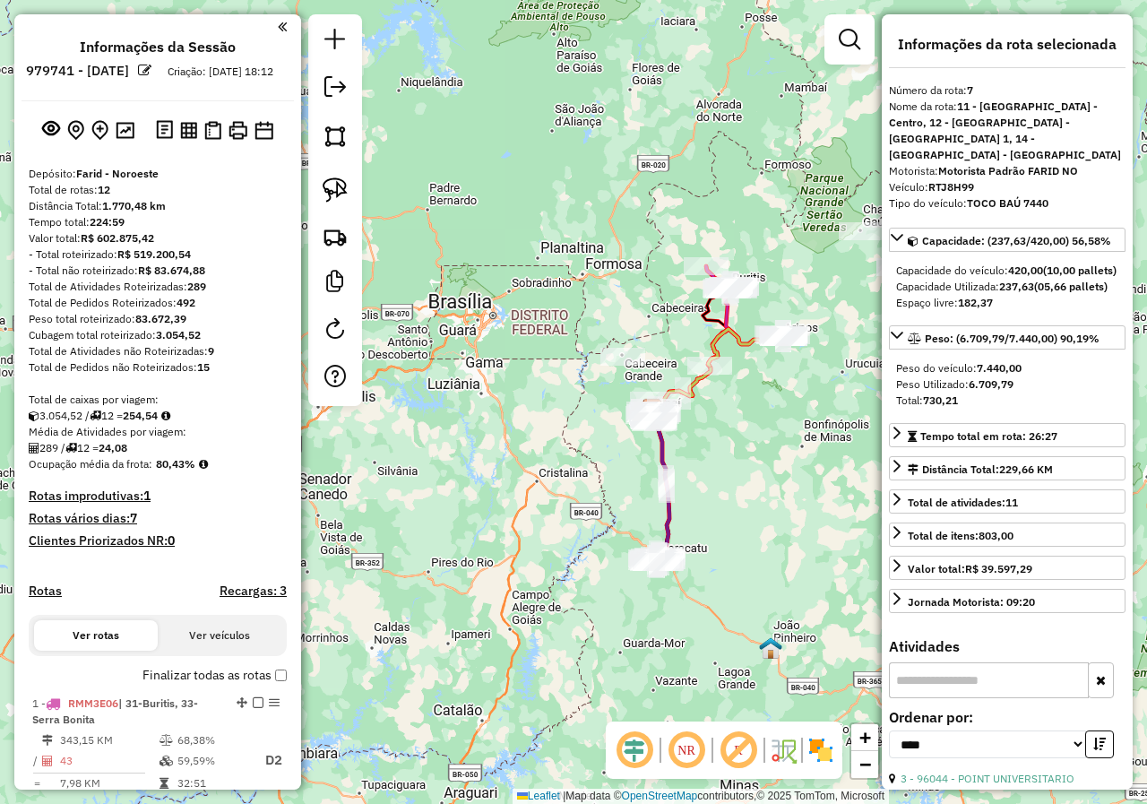
click at [777, 439] on div "Janela de atendimento Grade de atendimento Capacidade Transportadoras Veículos …" at bounding box center [573, 402] width 1147 height 804
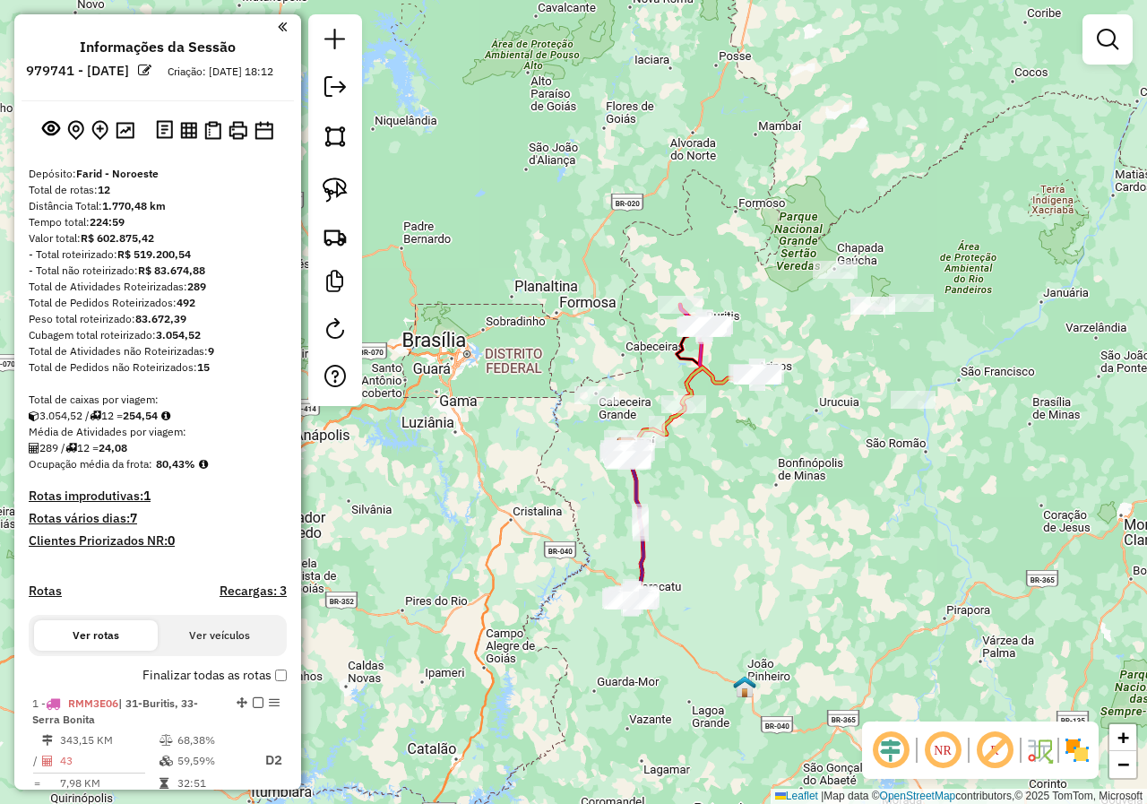
drag, startPoint x: 728, startPoint y: 508, endPoint x: 676, endPoint y: 544, distance: 63.1
click at [686, 548] on div "Janela de atendimento Grade de atendimento Capacidade Transportadoras Veículos …" at bounding box center [573, 402] width 1147 height 804
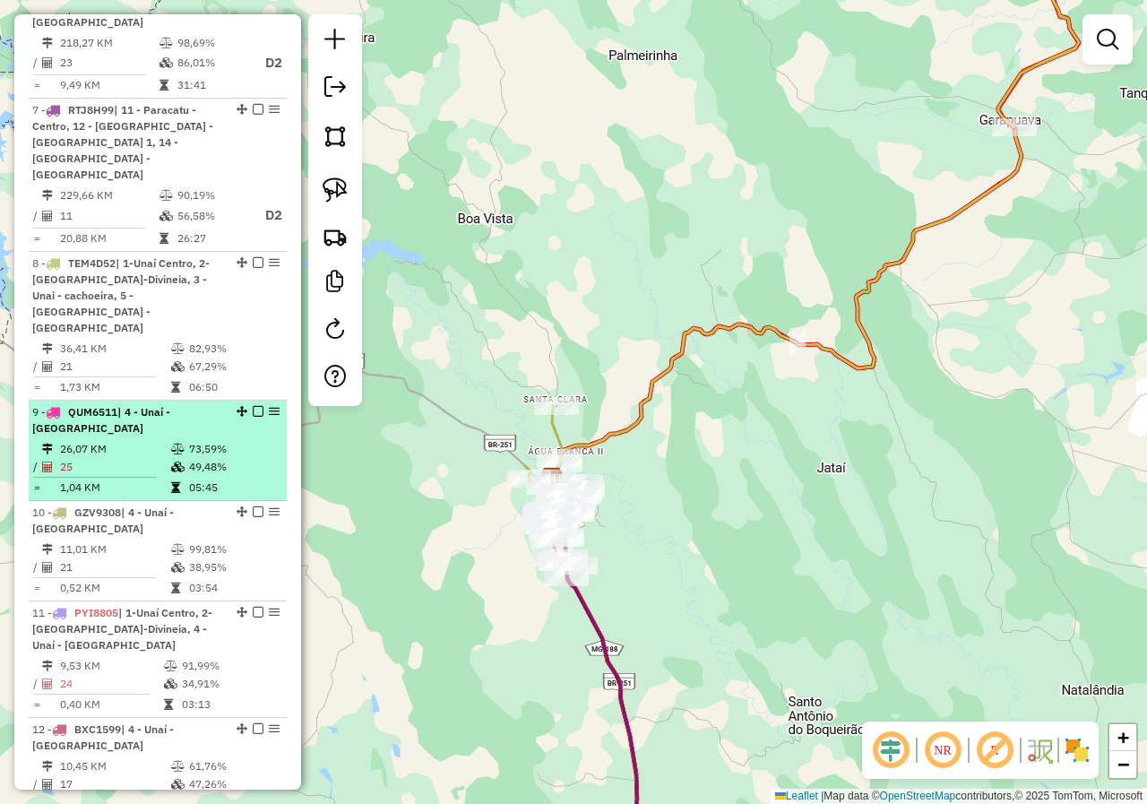
scroll to position [1730, 0]
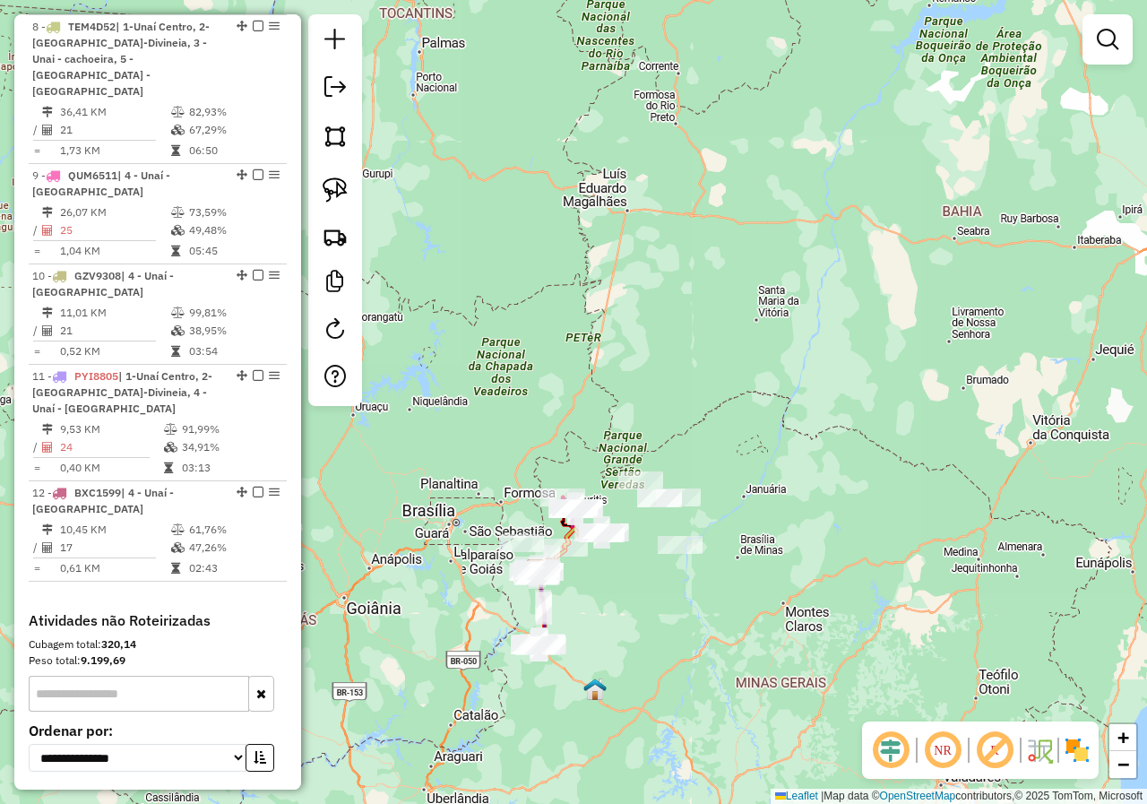
drag, startPoint x: 791, startPoint y: 559, endPoint x: 652, endPoint y: 573, distance: 139.5
click at [652, 573] on div "Janela de atendimento Grade de atendimento Capacidade Transportadoras Veículos …" at bounding box center [573, 402] width 1147 height 804
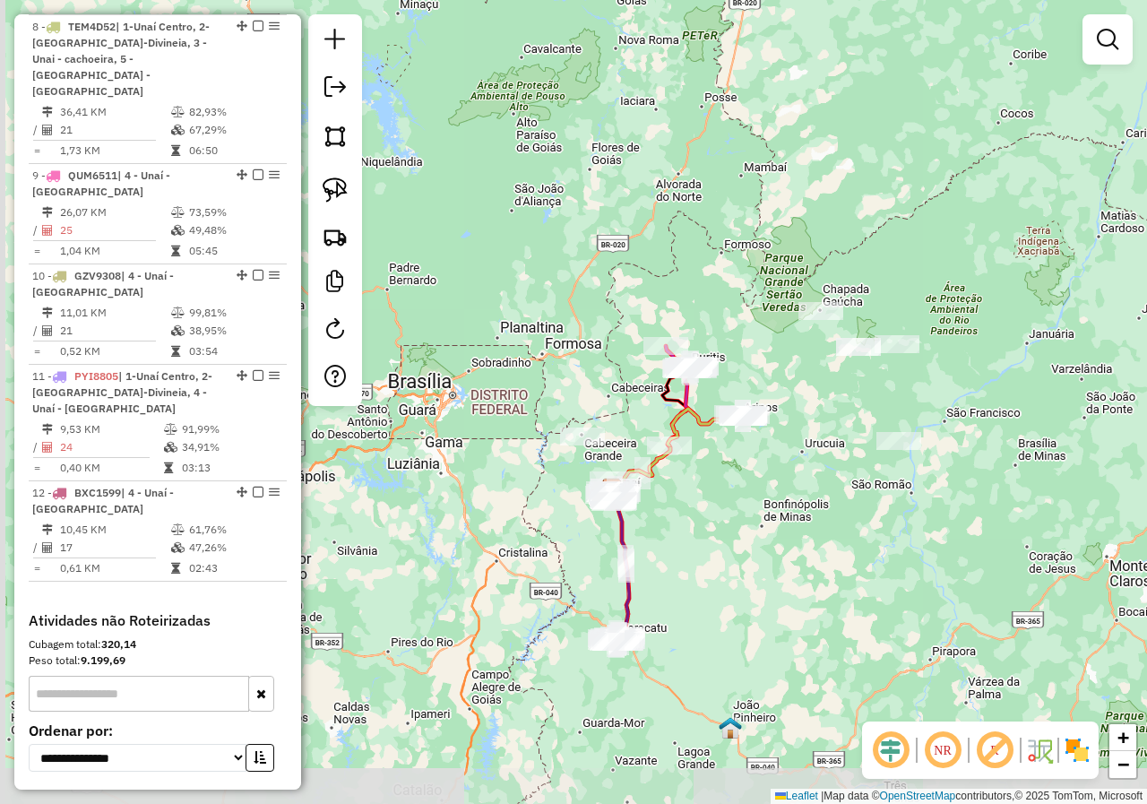
drag, startPoint x: 562, startPoint y: 594, endPoint x: 741, endPoint y: 531, distance: 189.9
click at [741, 531] on div "Janela de atendimento Grade de atendimento Capacidade Transportadoras Veículos …" at bounding box center [573, 402] width 1147 height 804
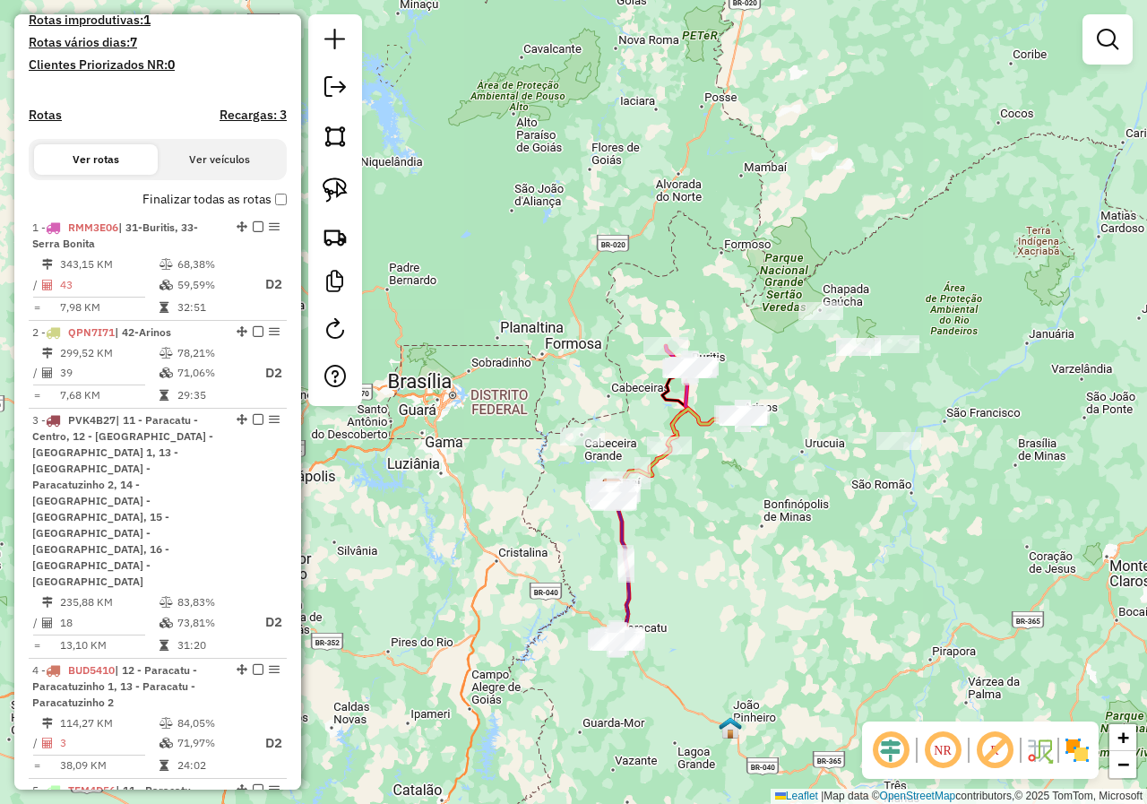
scroll to position [0, 0]
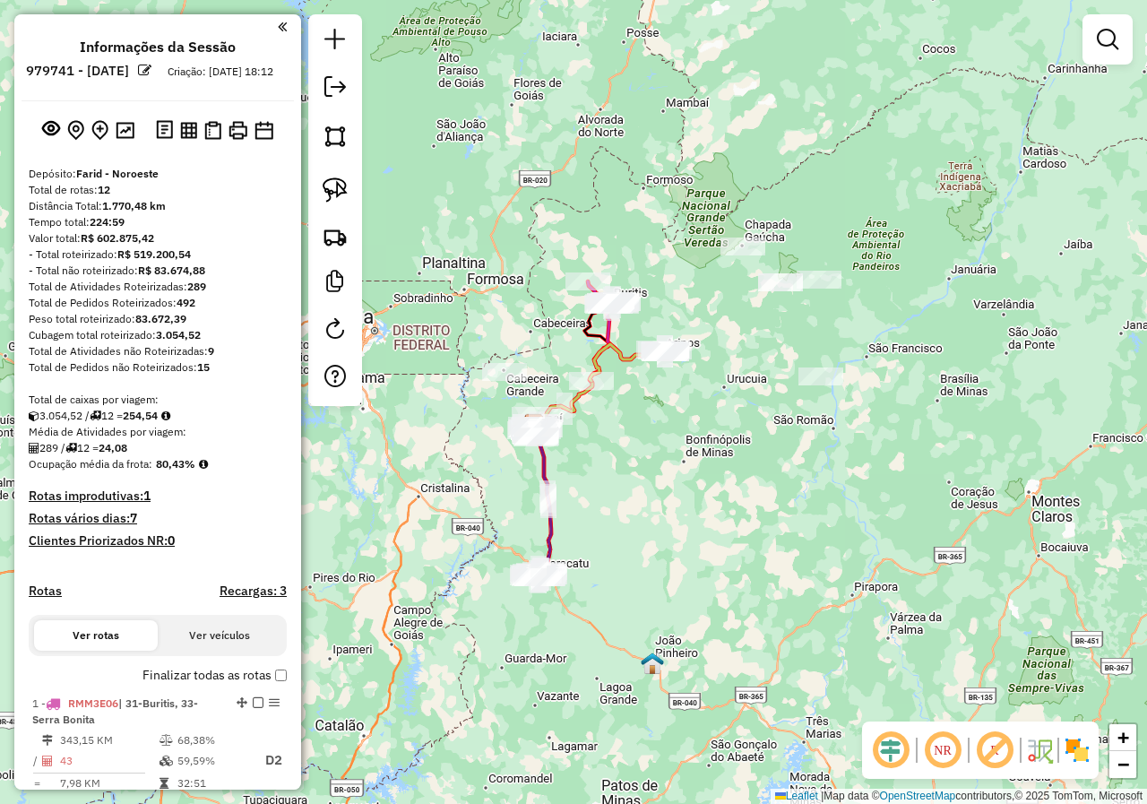
drag, startPoint x: 815, startPoint y: 570, endPoint x: 737, endPoint y: 505, distance: 101.2
click at [737, 505] on div "Janela de atendimento Grade de atendimento Capacidade Transportadoras Veículos …" at bounding box center [573, 402] width 1147 height 804
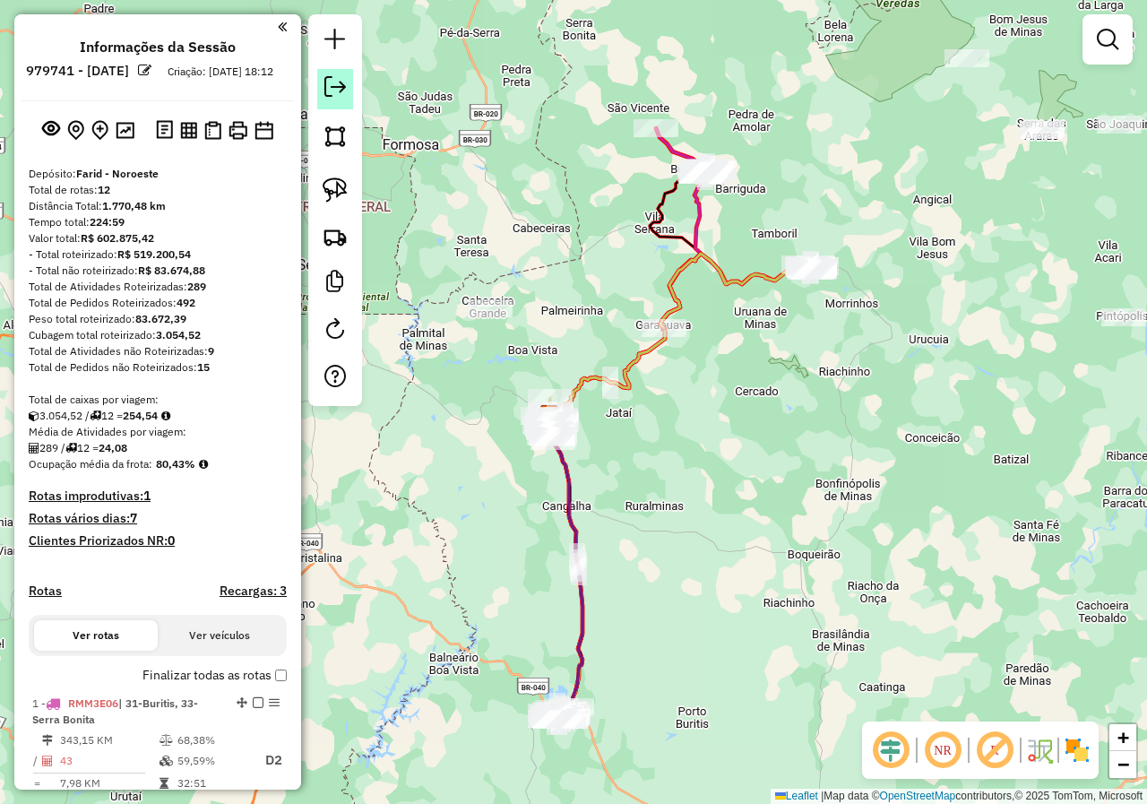
click at [336, 94] on em at bounding box center [335, 87] width 22 height 22
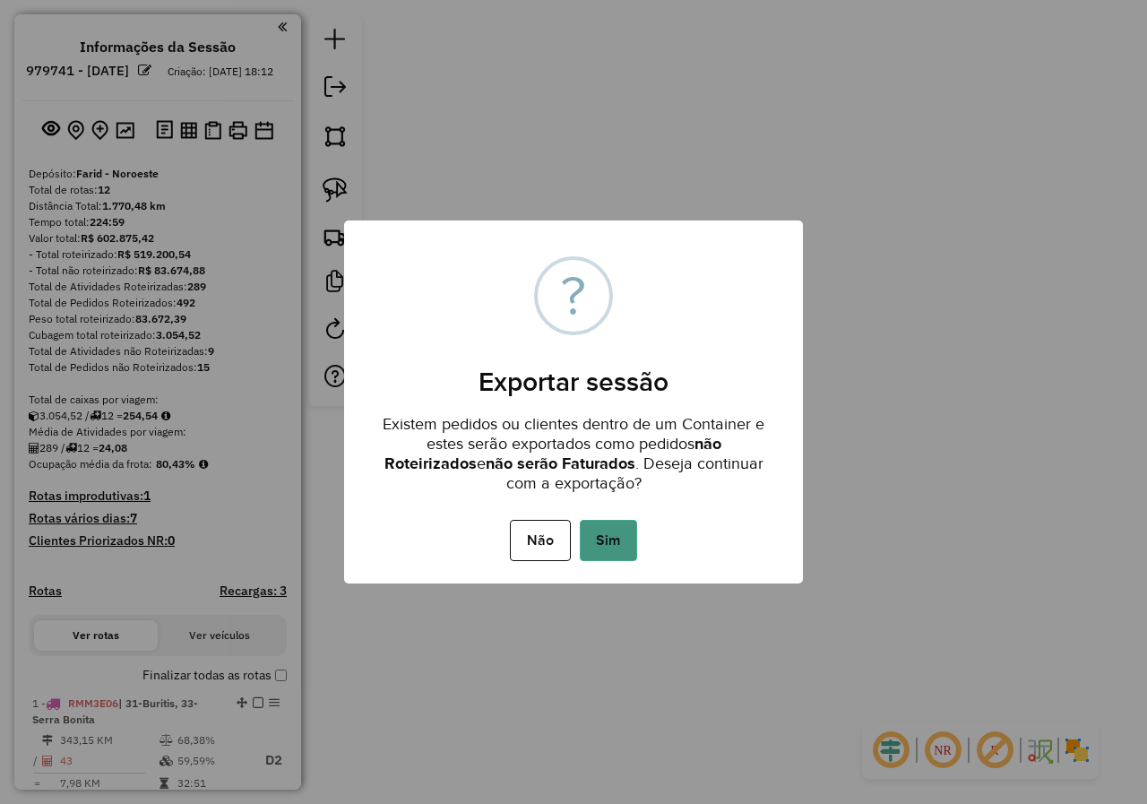
click at [618, 547] on button "Sim" at bounding box center [608, 540] width 57 height 41
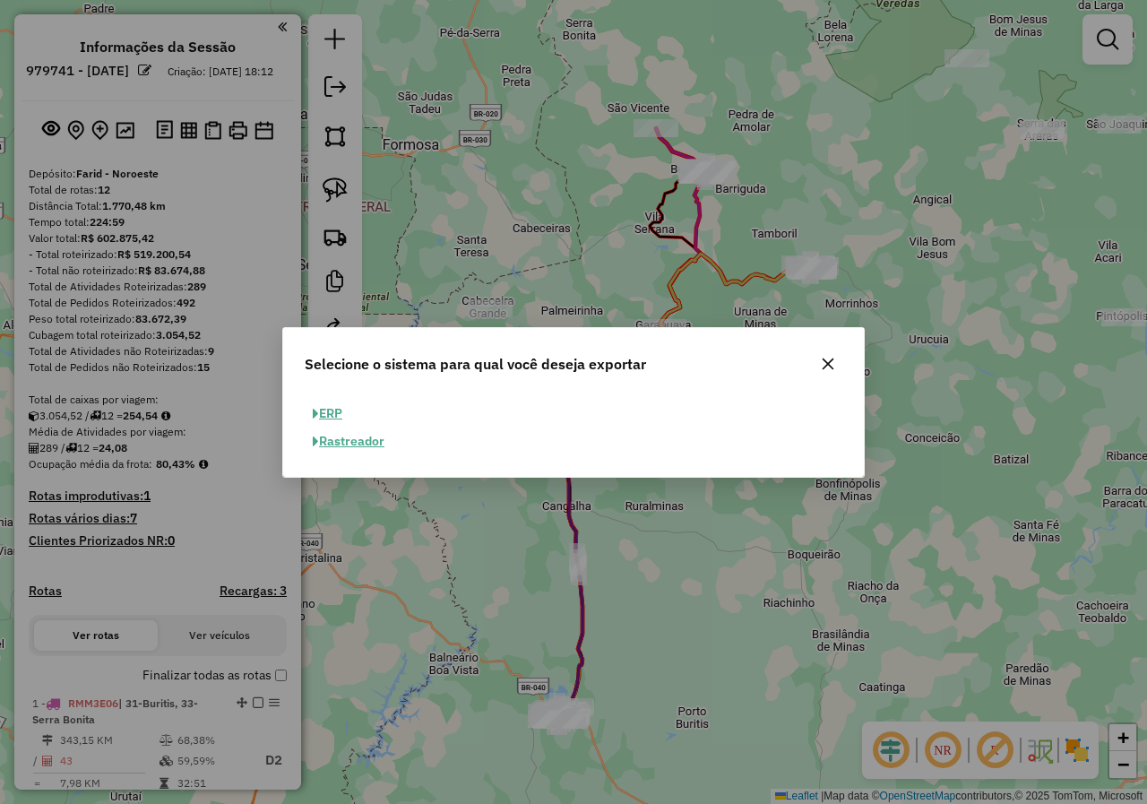
click at [314, 415] on span "button" at bounding box center [316, 414] width 6 height 13
select select "**"
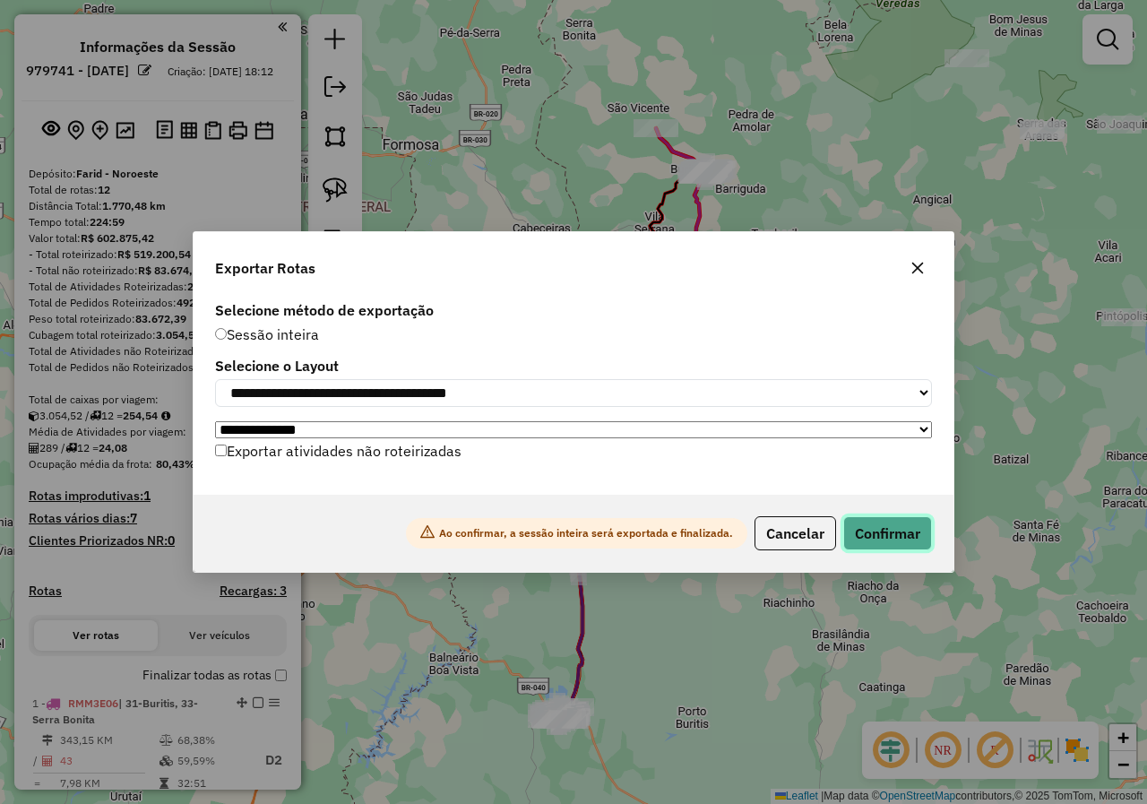
click at [867, 525] on button "Confirmar" at bounding box center [887, 533] width 89 height 34
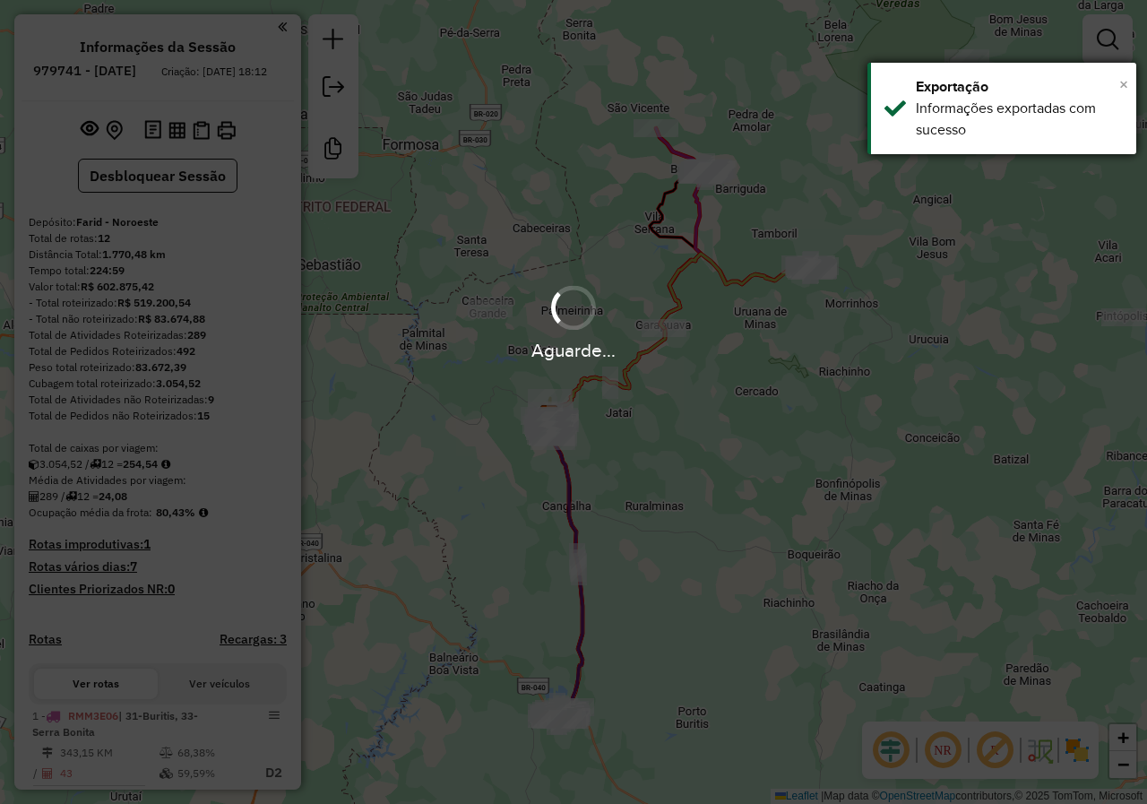
click at [1127, 84] on span "×" at bounding box center [1123, 84] width 9 height 20
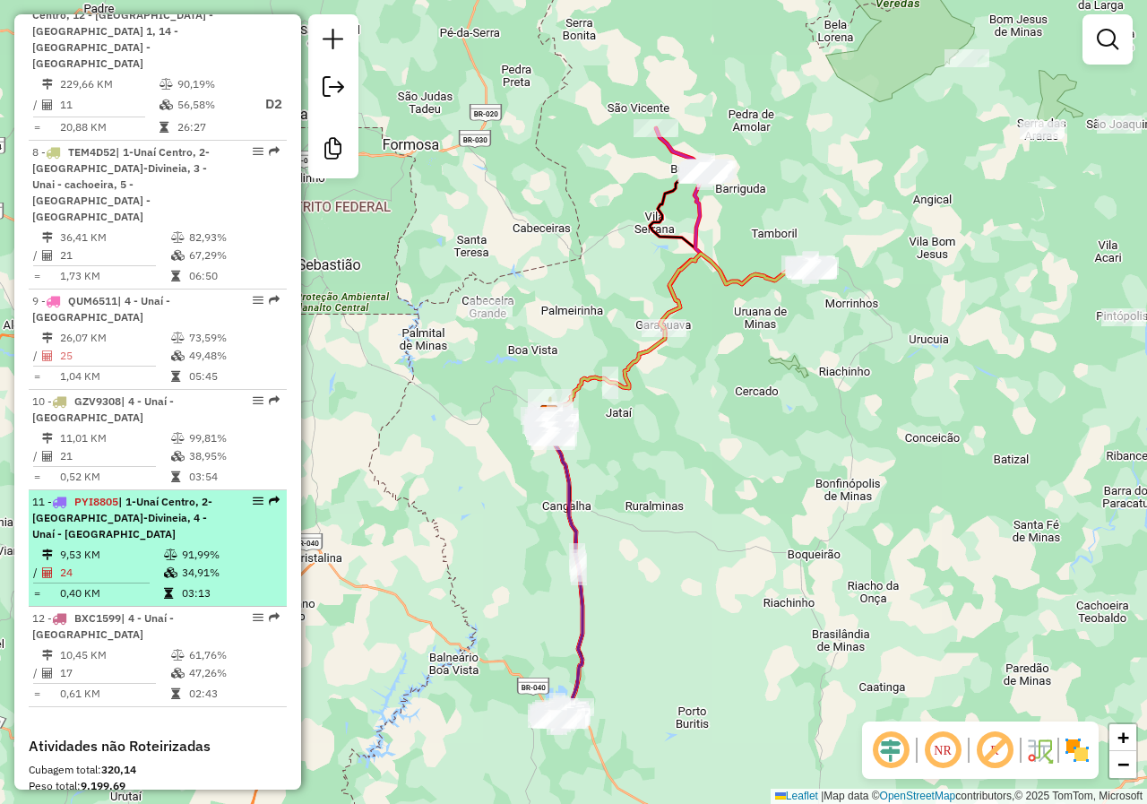
scroll to position [1702, 0]
